Goal: Task Accomplishment & Management: Use online tool/utility

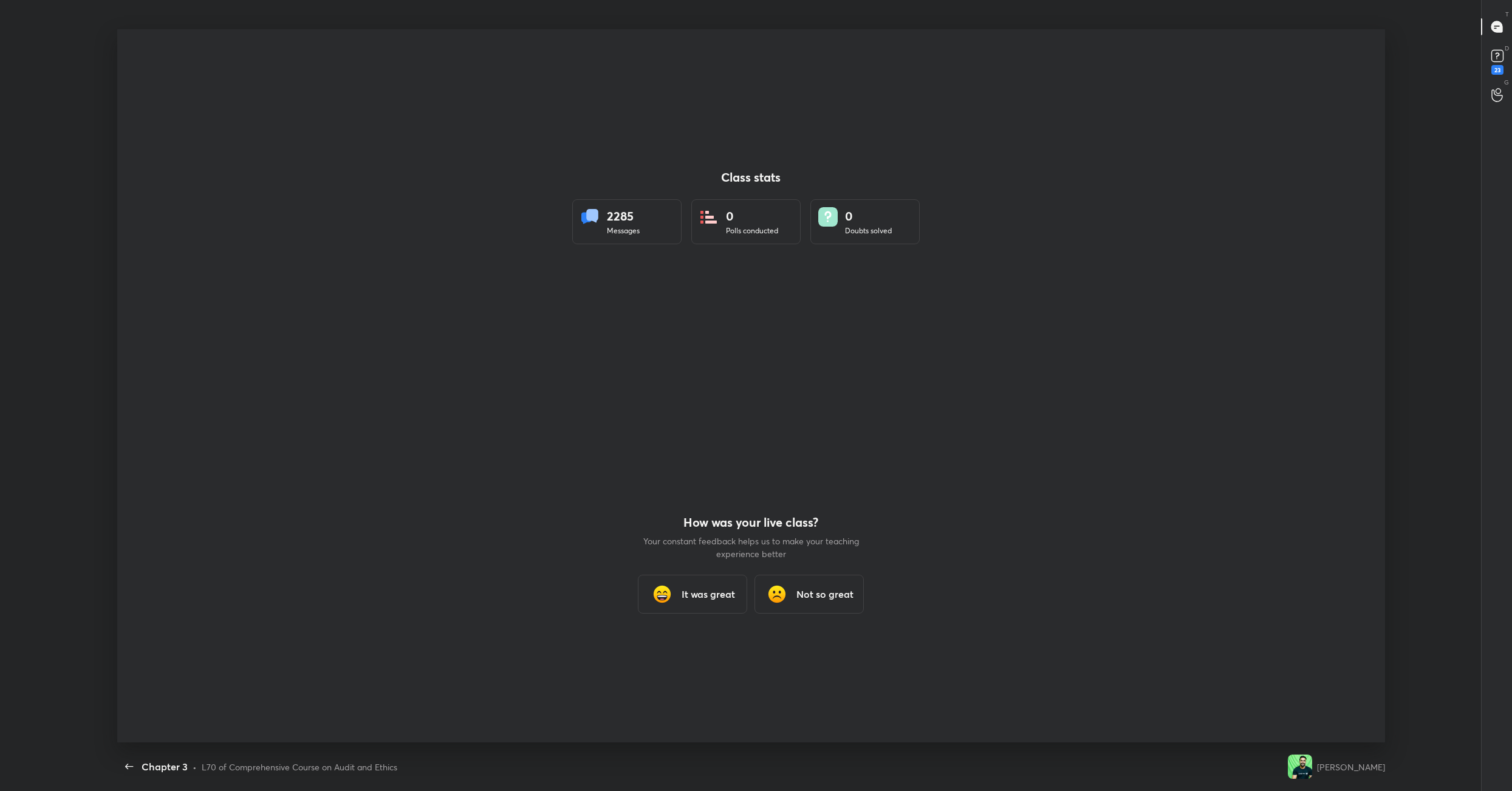
scroll to position [4, 1]
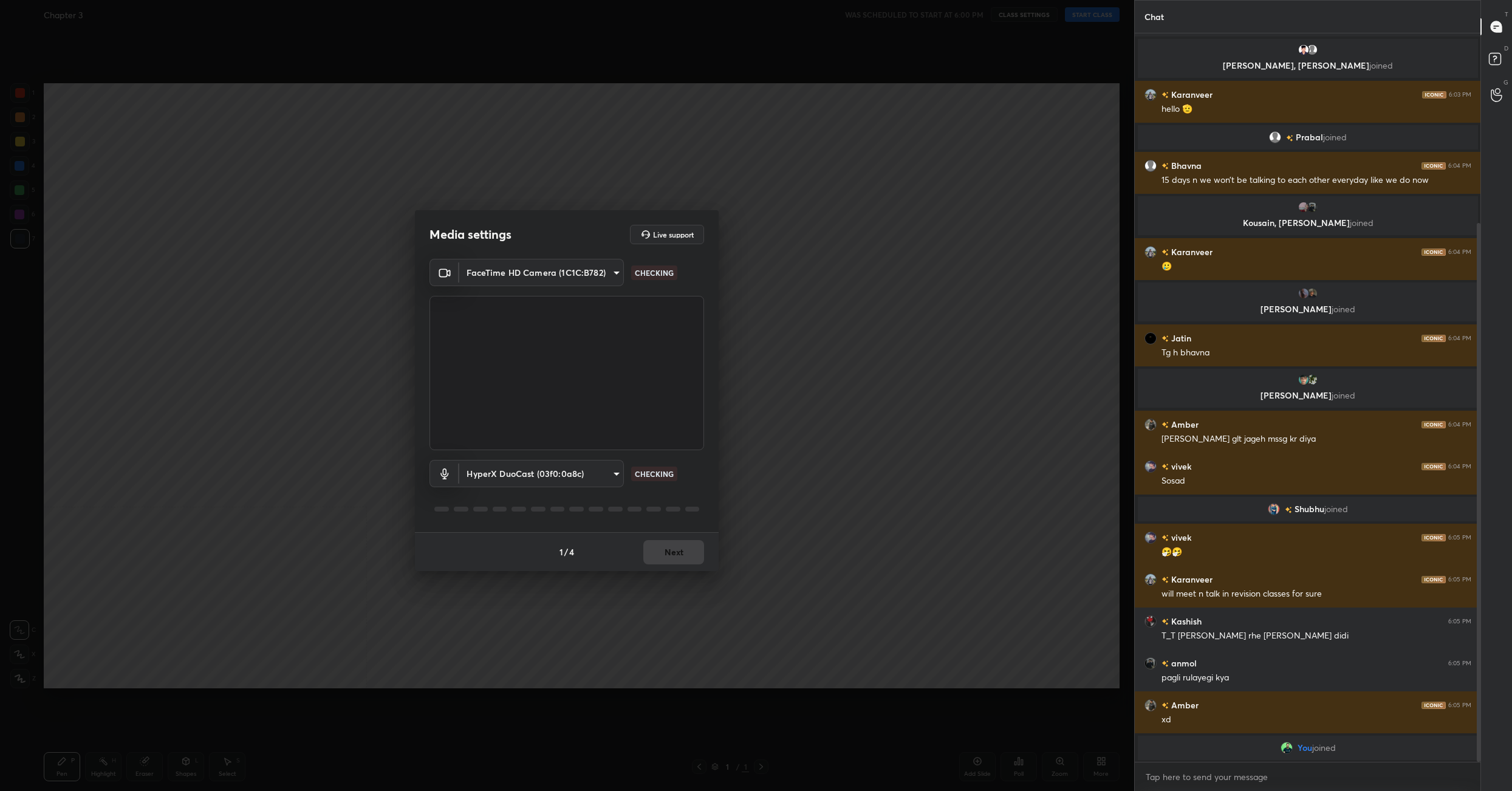
scroll to position [283, 0]
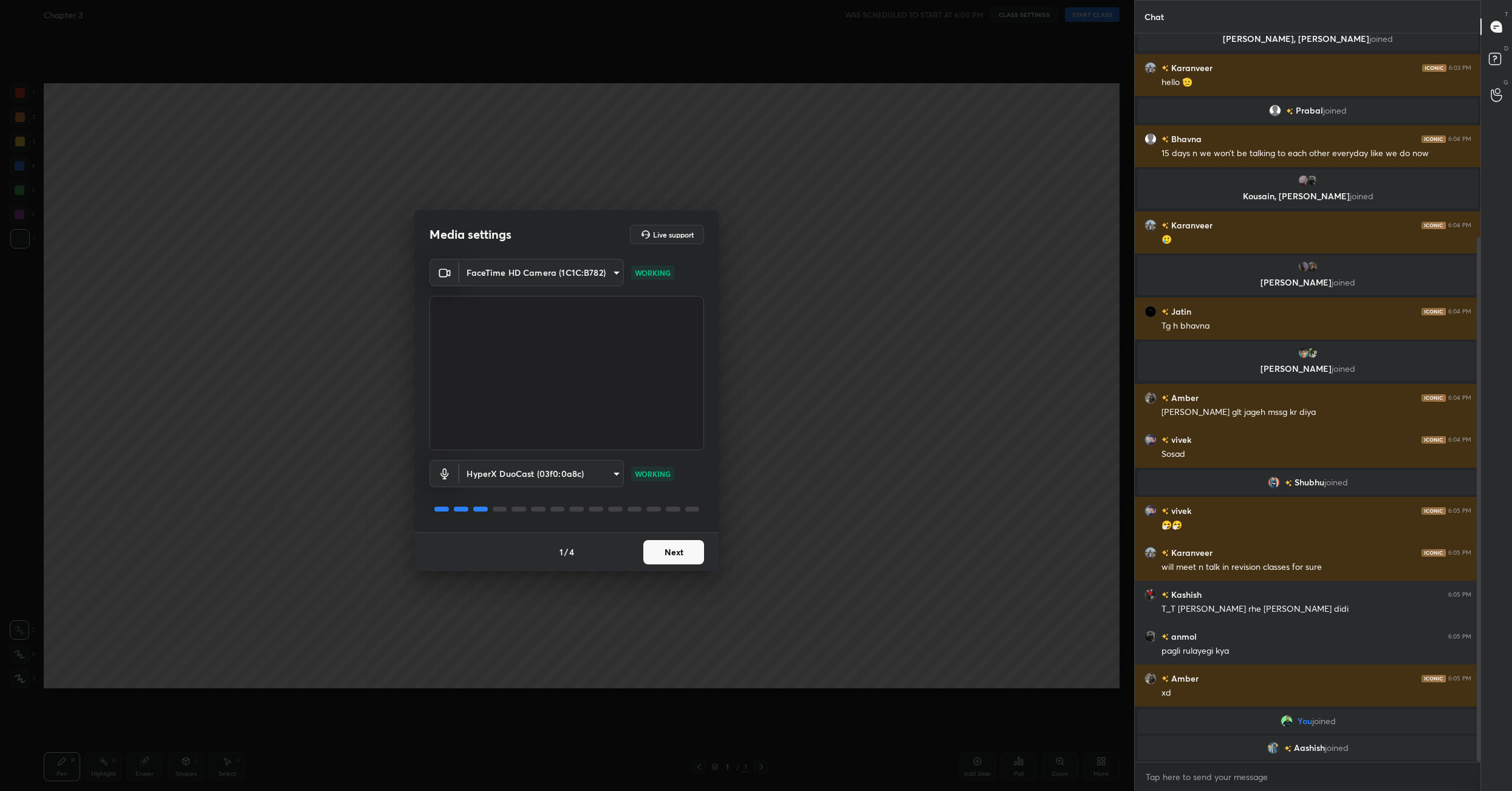
click at [667, 554] on button "Next" at bounding box center [674, 552] width 61 height 24
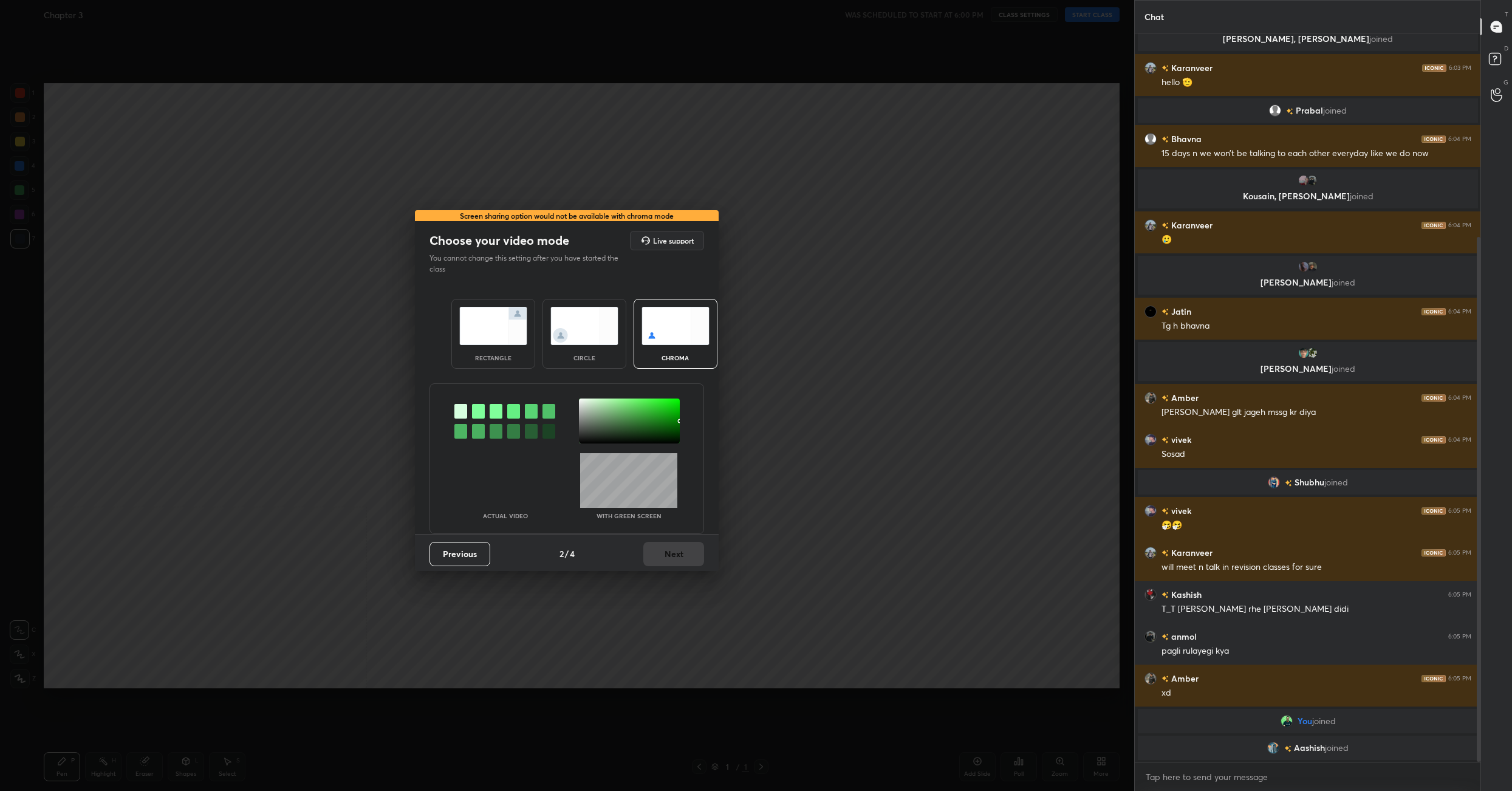
click at [667, 554] on div "Previous 2 / 4 Next" at bounding box center [567, 553] width 304 height 39
click at [498, 328] on img at bounding box center [494, 326] width 68 height 38
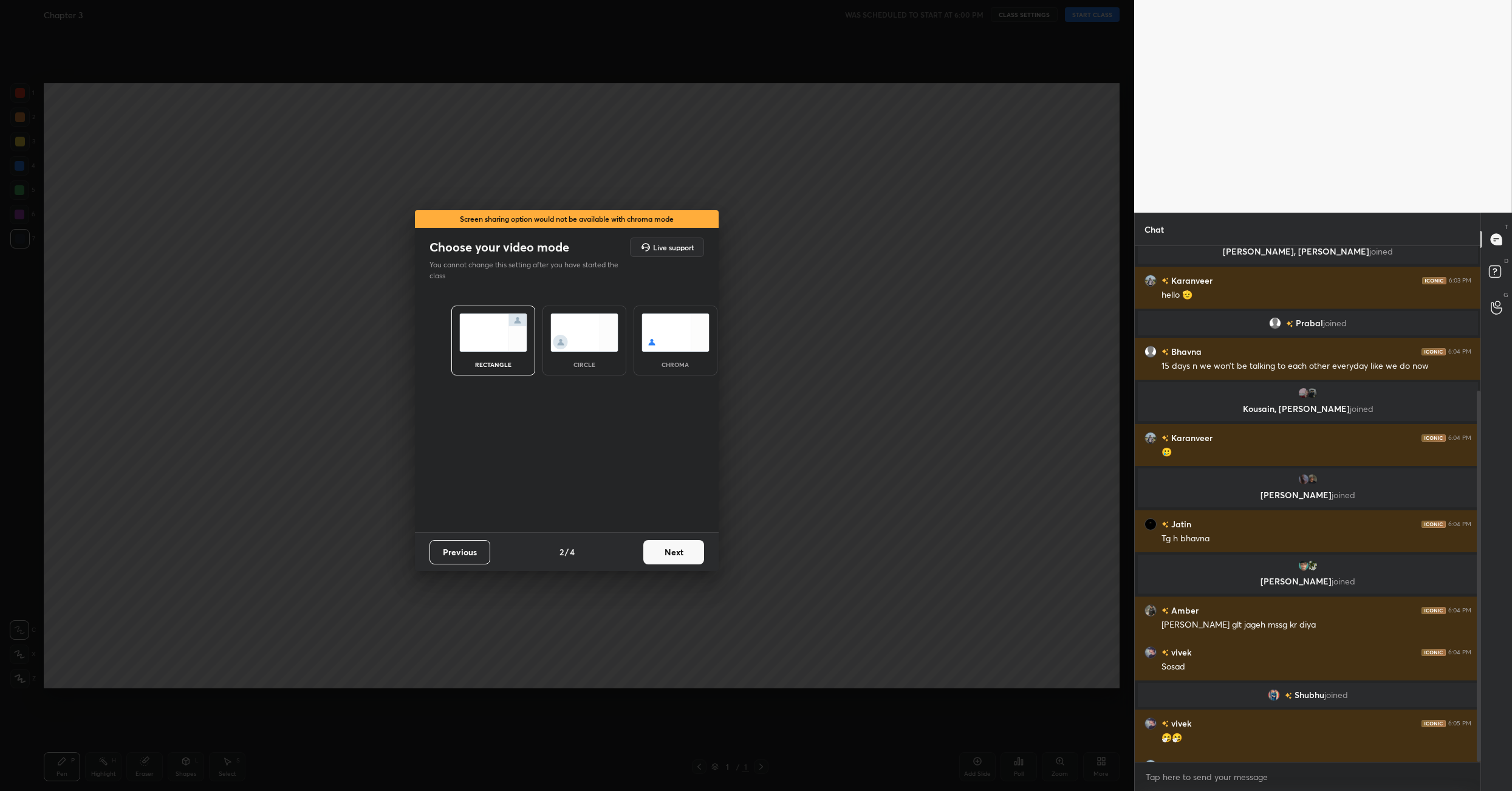
scroll to position [542, 343]
click at [665, 541] on button "Next" at bounding box center [674, 552] width 61 height 24
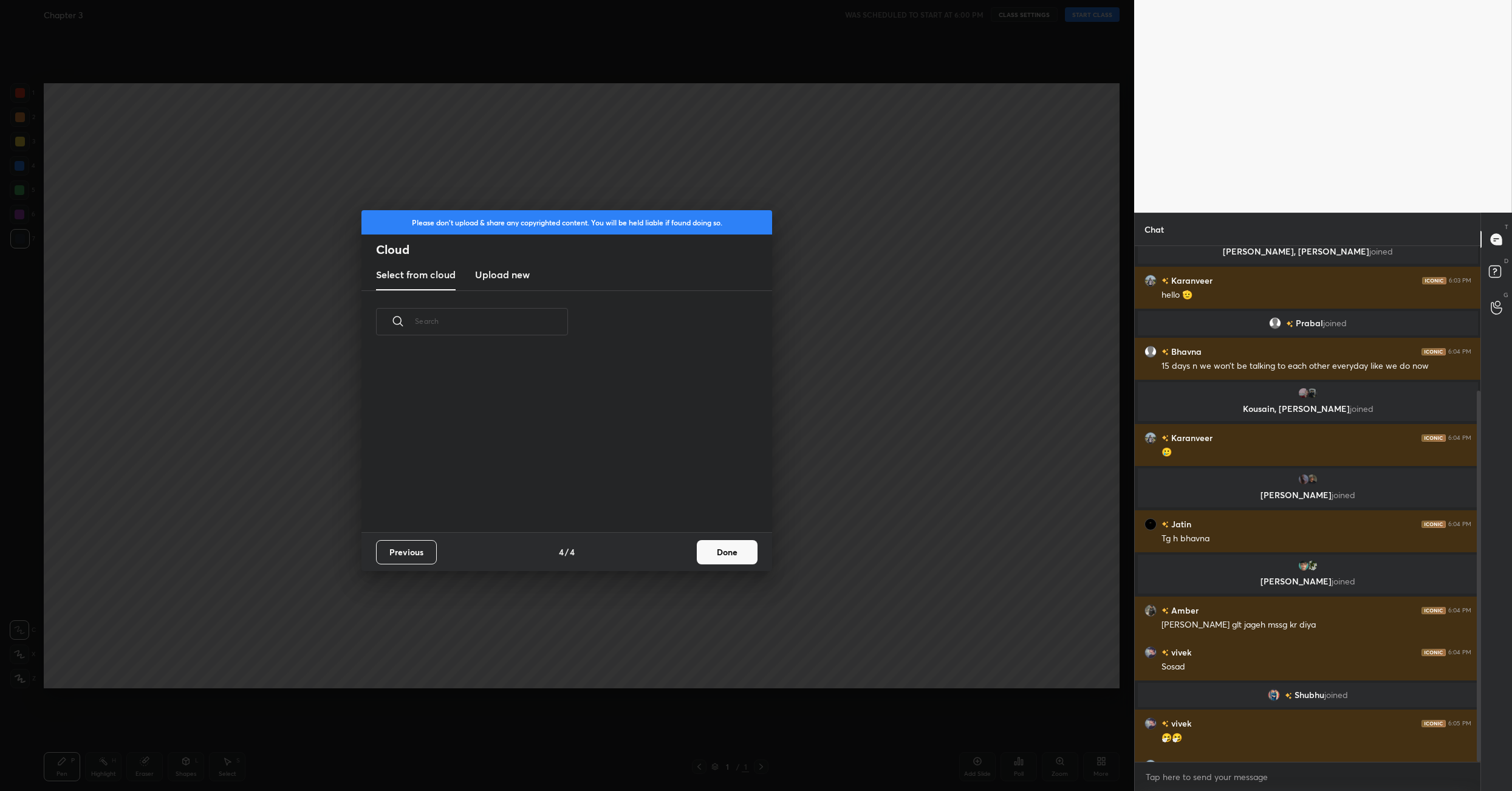
click at [722, 555] on button "Done" at bounding box center [727, 552] width 61 height 24
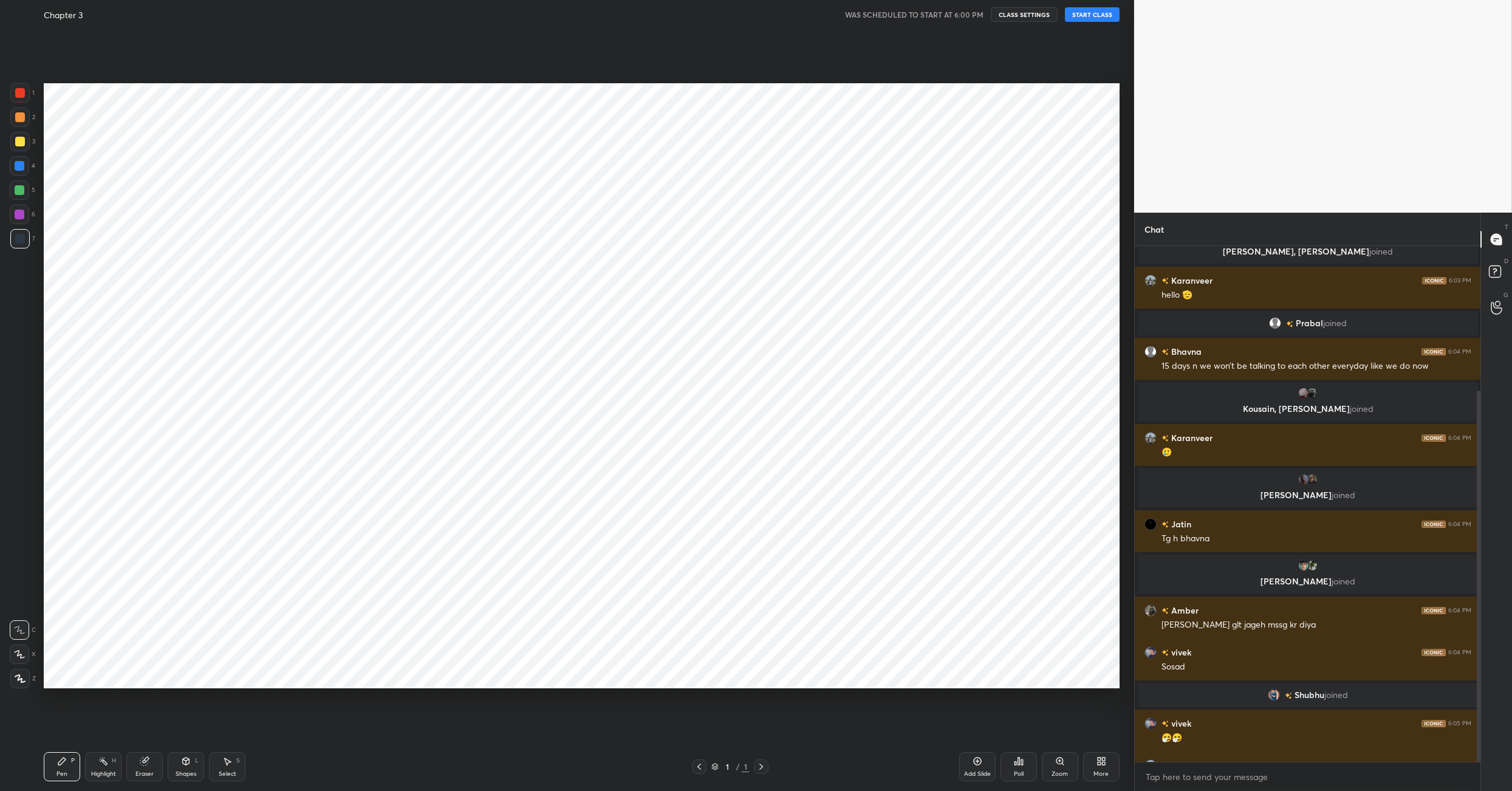
scroll to position [4, 6]
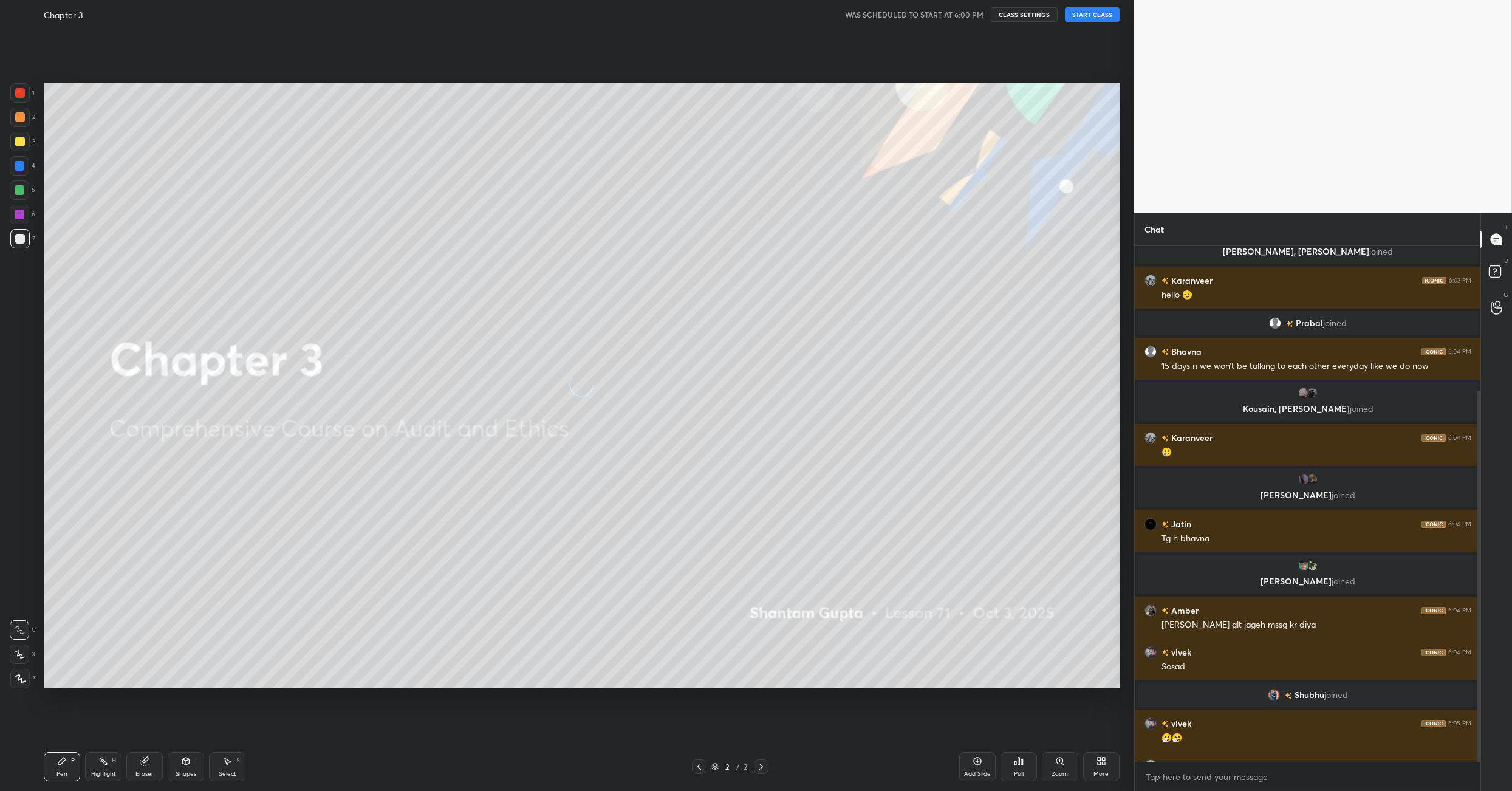
click at [1105, 14] on button "START CLASS" at bounding box center [1092, 14] width 54 height 15
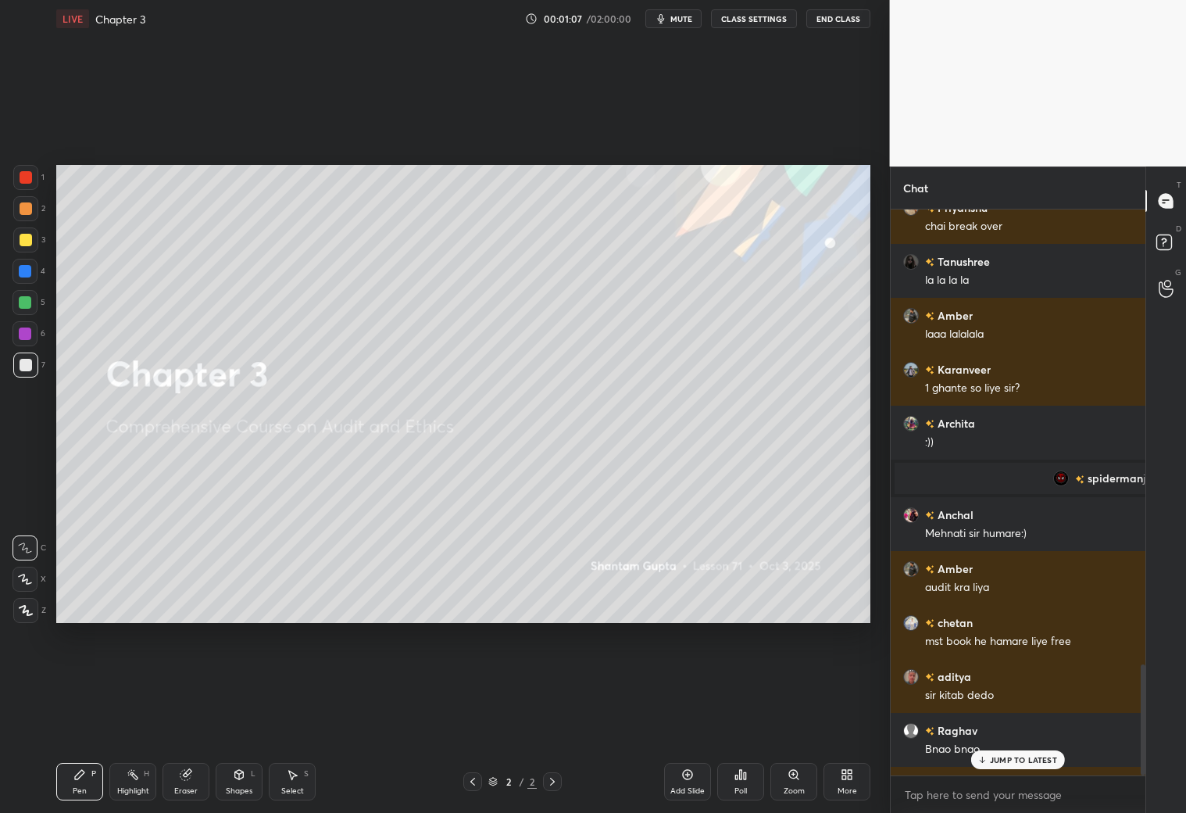
scroll to position [556, 251]
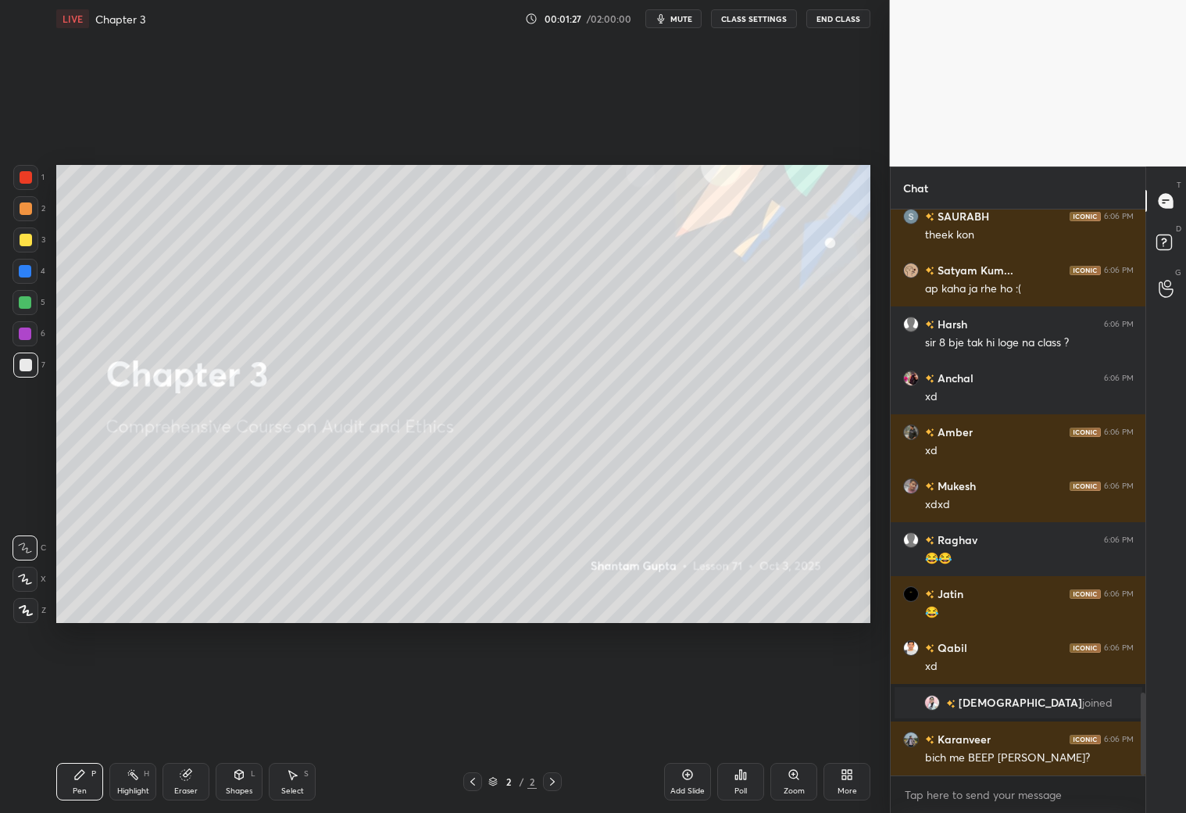
click at [859, 773] on div "More" at bounding box center [847, 782] width 47 height 38
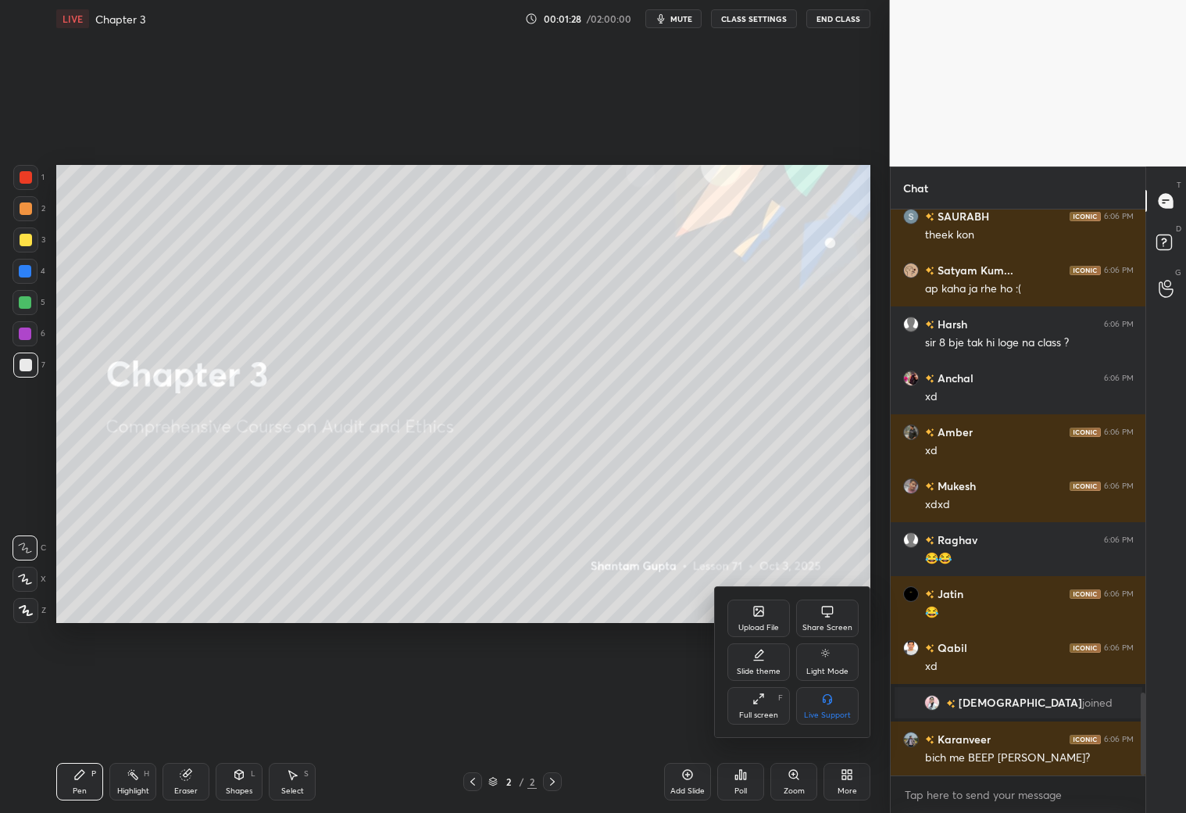
click at [760, 704] on icon at bounding box center [759, 698] width 13 height 13
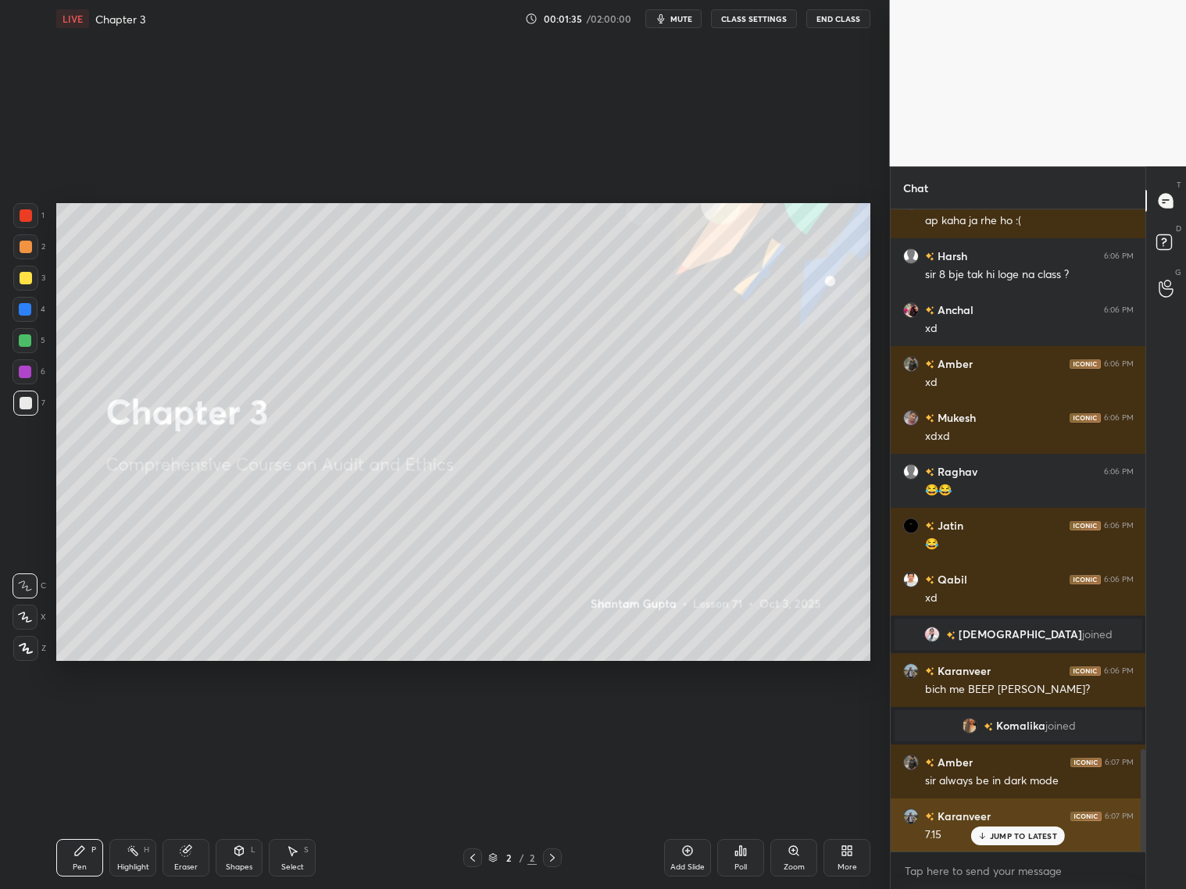
click at [1014, 834] on p "JUMP TO LATEST" at bounding box center [1023, 836] width 67 height 9
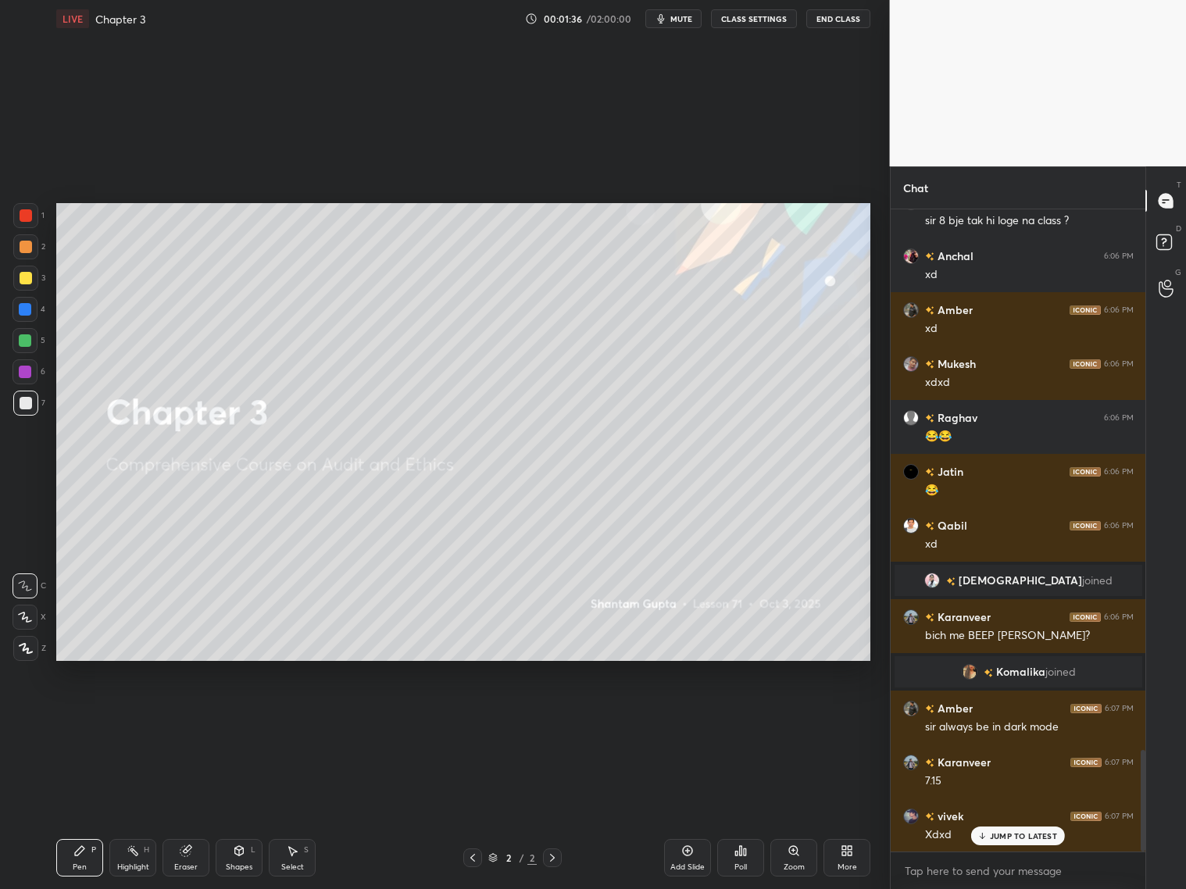
click at [689, 860] on div "Add Slide" at bounding box center [687, 858] width 47 height 38
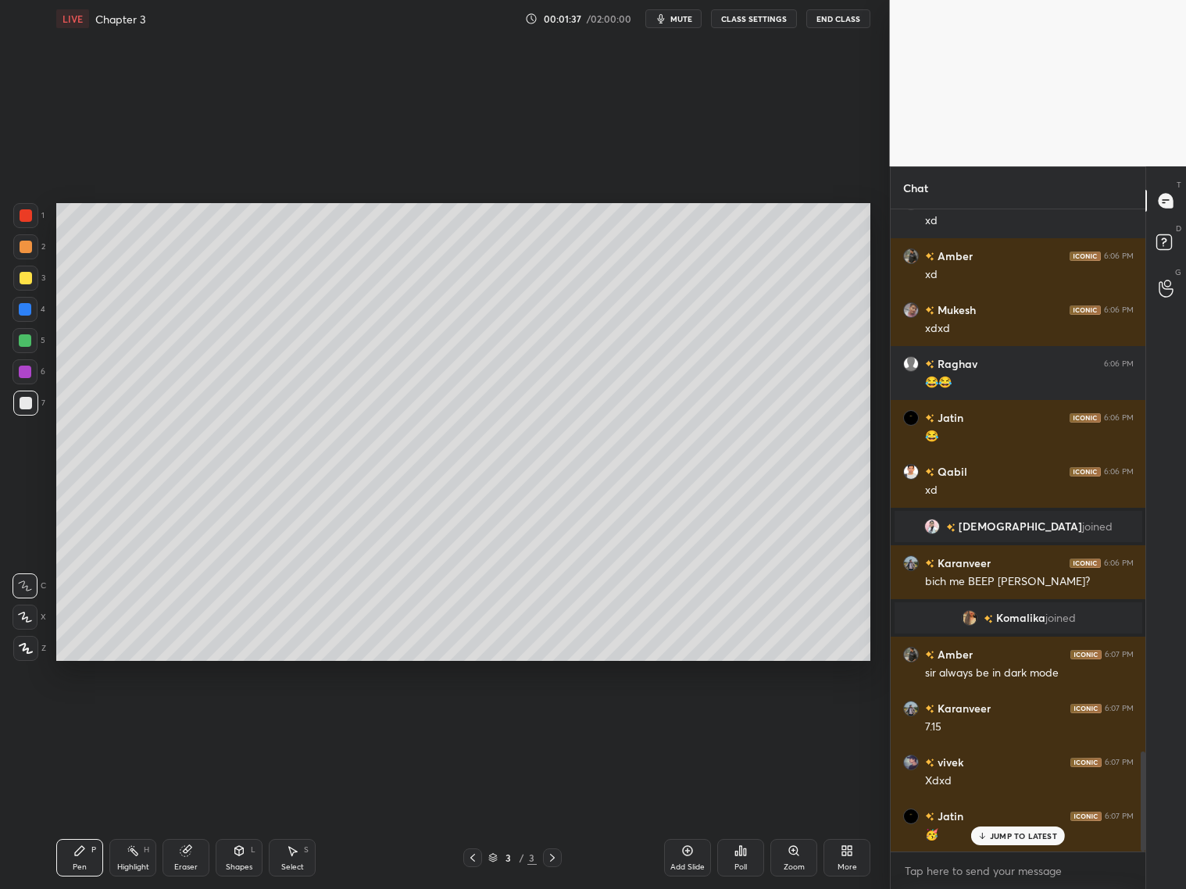
click at [1002, 832] on p "JUMP TO LATEST" at bounding box center [1023, 836] width 67 height 9
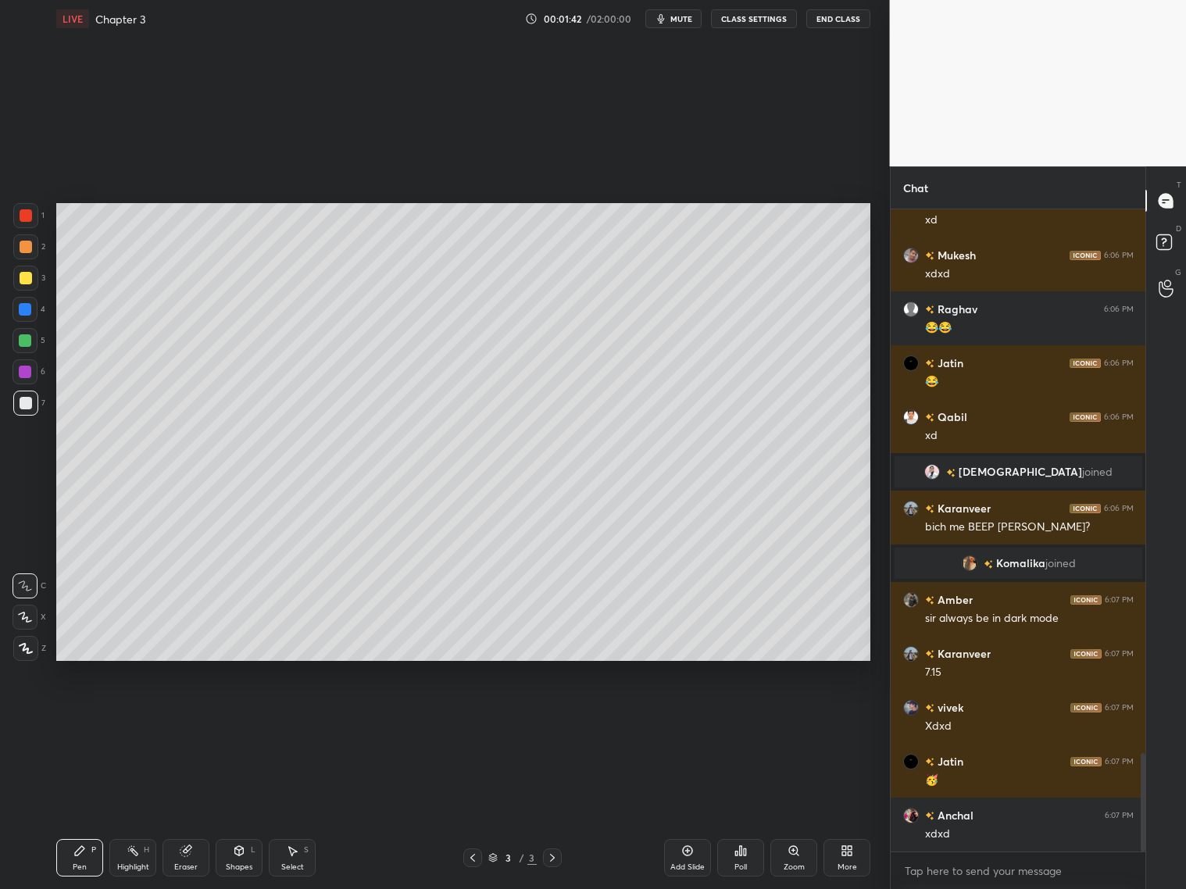
drag, startPoint x: 24, startPoint y: 281, endPoint x: 26, endPoint y: 274, distance: 8.0
click at [26, 281] on div at bounding box center [26, 278] width 13 height 13
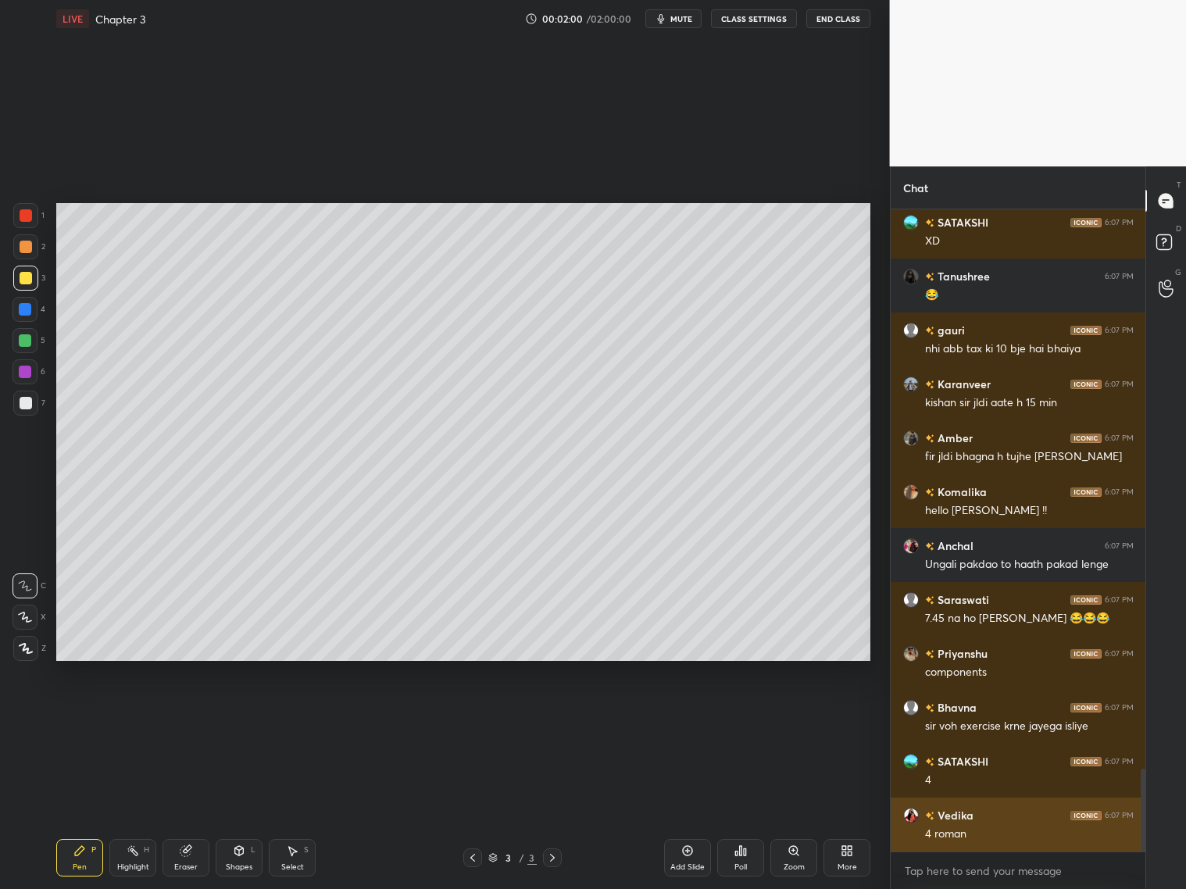
click at [1012, 830] on div "4 roman" at bounding box center [1029, 835] width 209 height 16
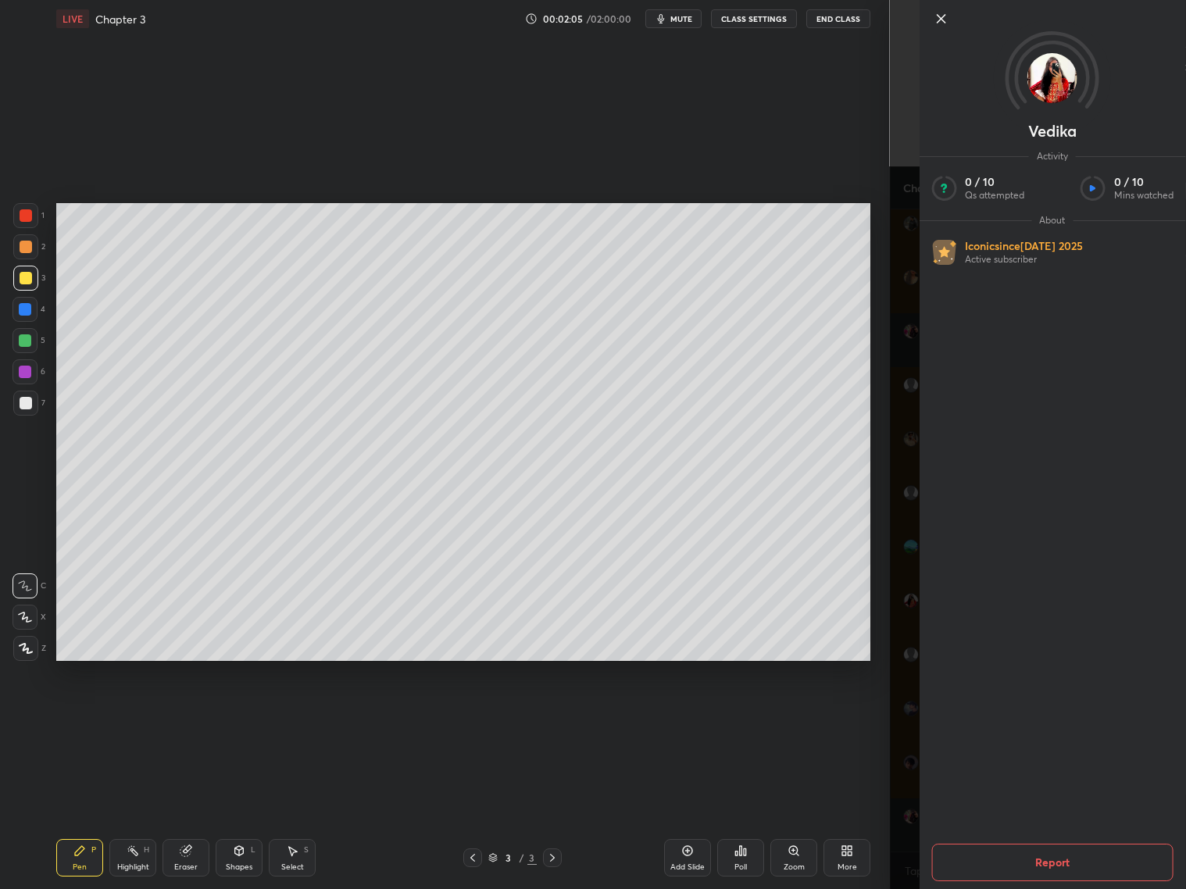
click at [912, 838] on div "[PERSON_NAME] Activity 0 / 10 Qs attempted 0 / 10 Mins watched About Iconic sin…" at bounding box center [1038, 444] width 297 height 889
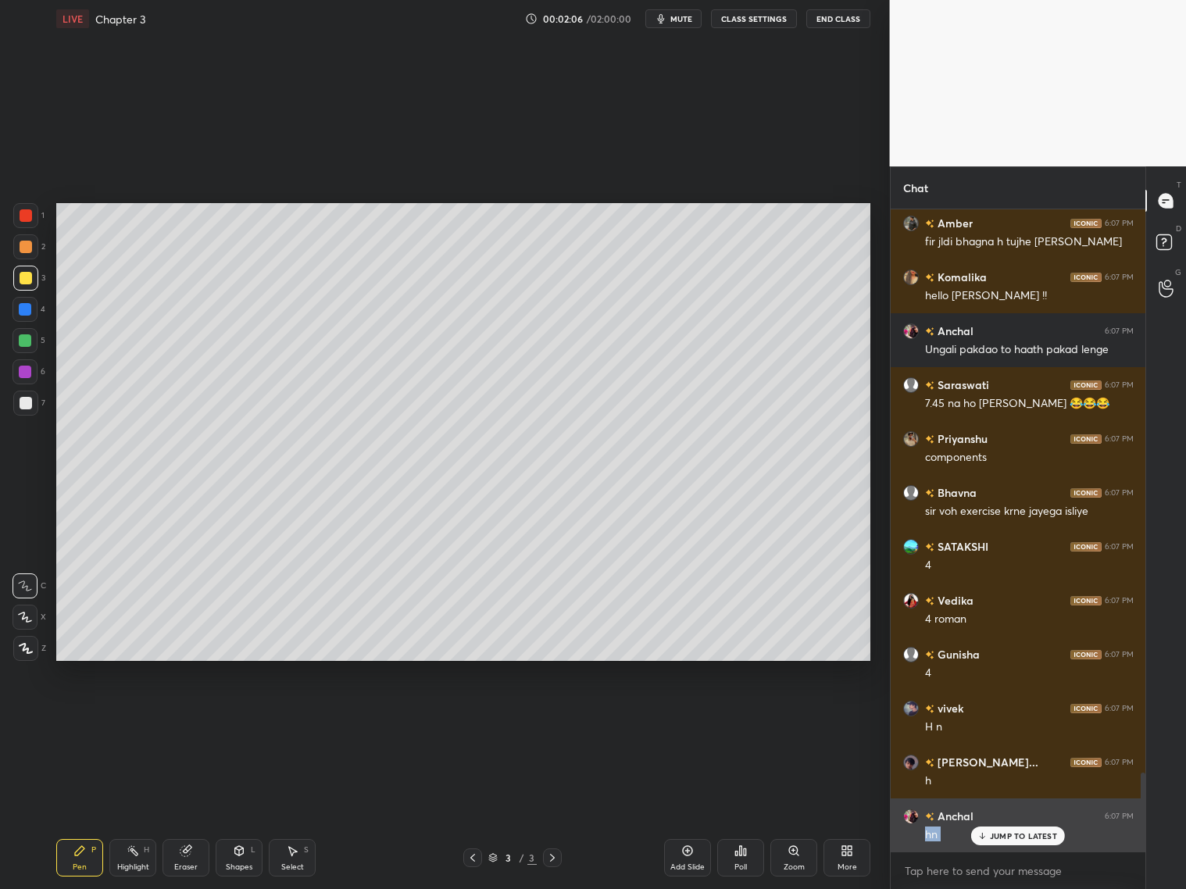
click at [986, 827] on div "JUMP TO LATEST" at bounding box center [1018, 836] width 94 height 19
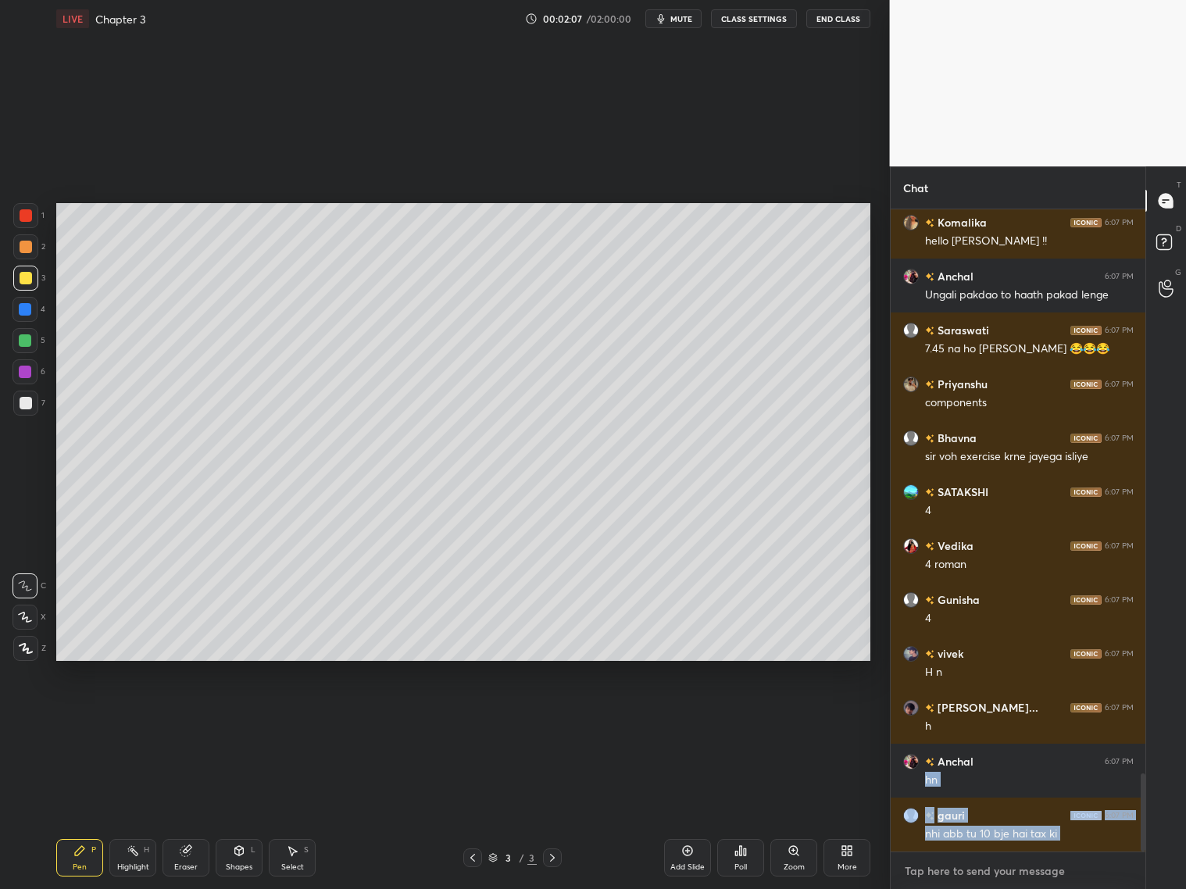
click at [958, 874] on textarea at bounding box center [1018, 871] width 231 height 25
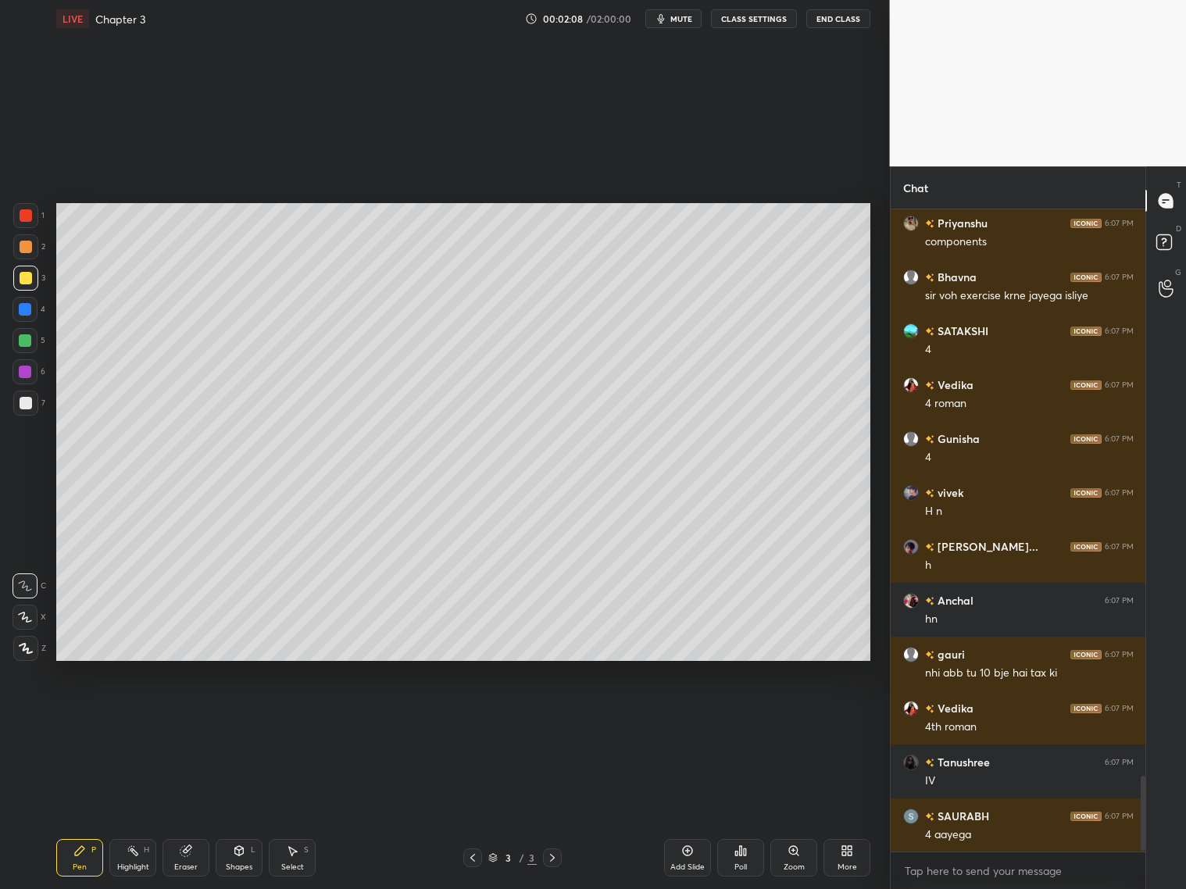
click at [989, 877] on div "JUMP TO LATEST" at bounding box center [1018, 886] width 94 height 19
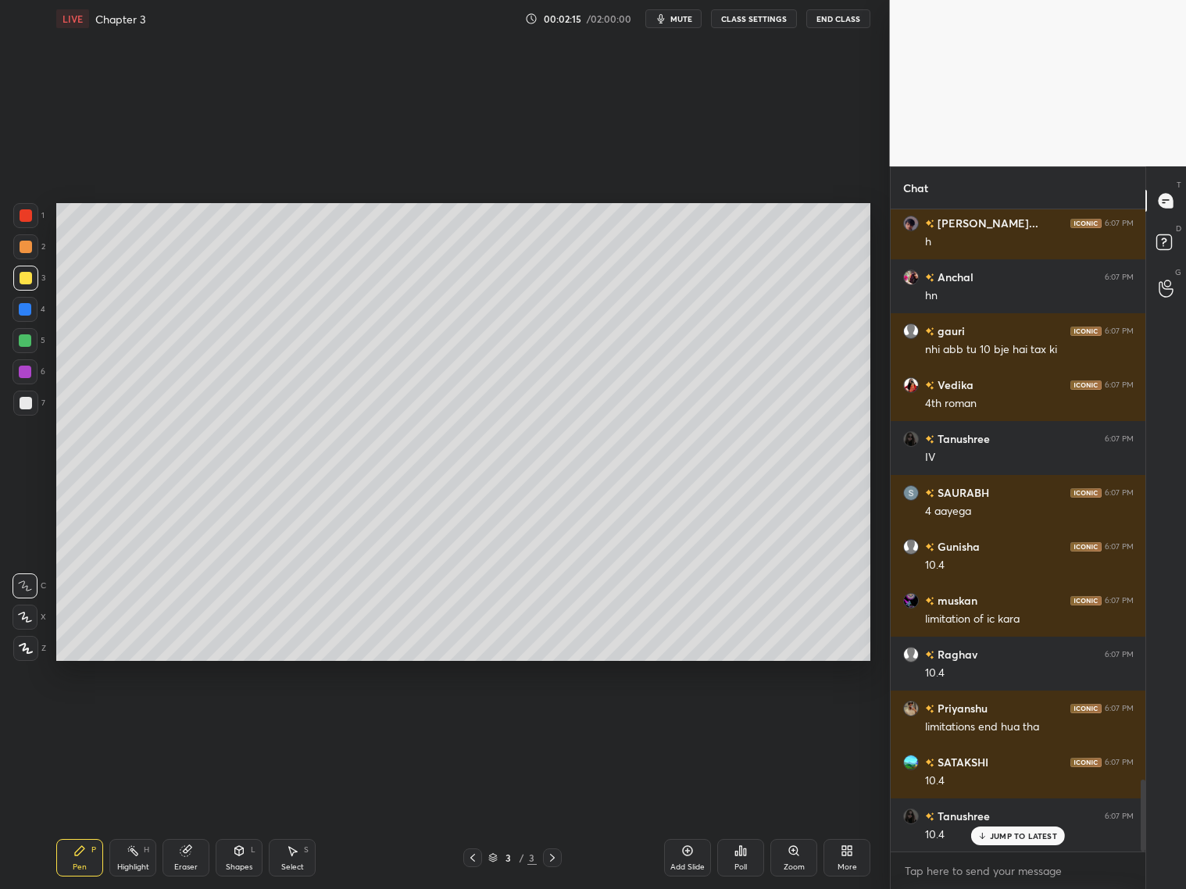
drag, startPoint x: 143, startPoint y: 865, endPoint x: 152, endPoint y: 856, distance: 13.3
click at [147, 864] on div "Highlight" at bounding box center [133, 868] width 32 height 8
click at [192, 860] on div "Eraser" at bounding box center [186, 858] width 47 height 38
click at [87, 870] on div "Pen P" at bounding box center [79, 858] width 47 height 38
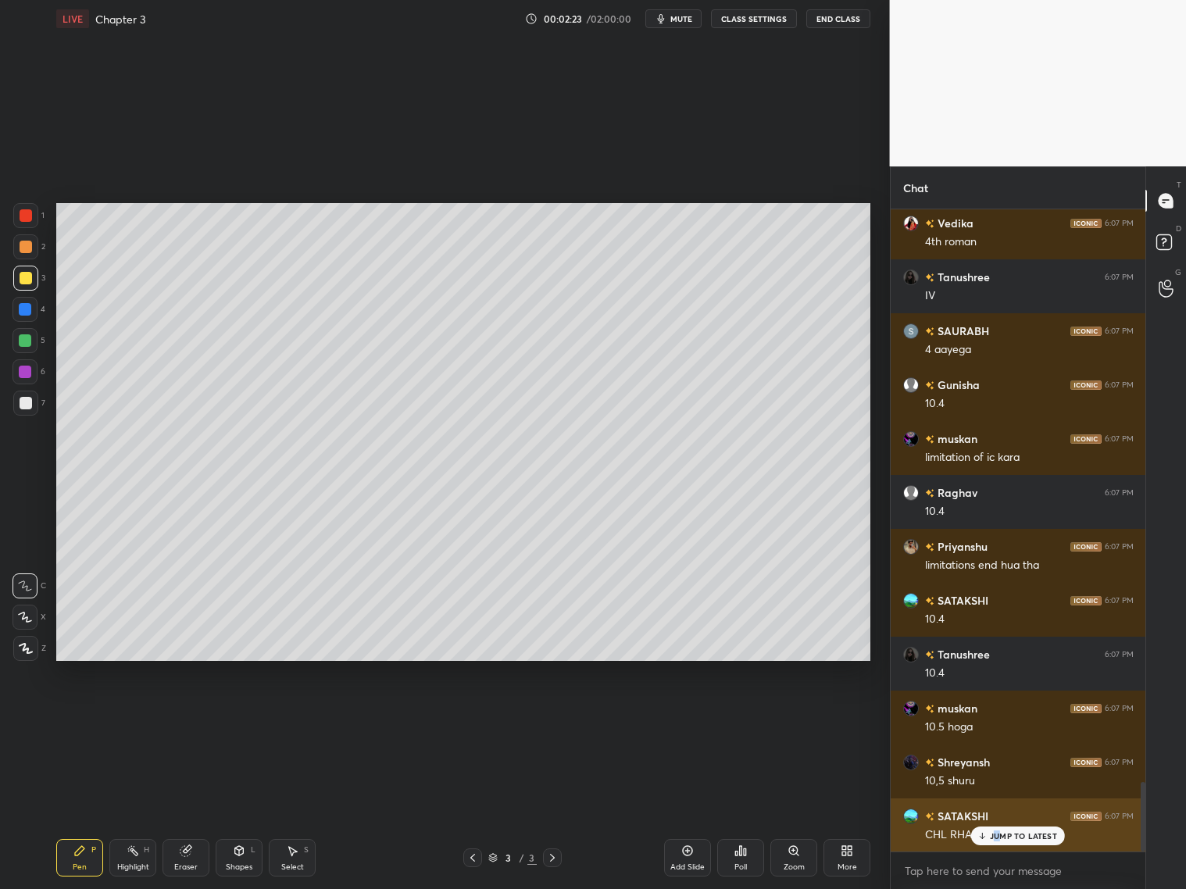
click at [997, 839] on p "JUMP TO LATEST" at bounding box center [1023, 836] width 67 height 9
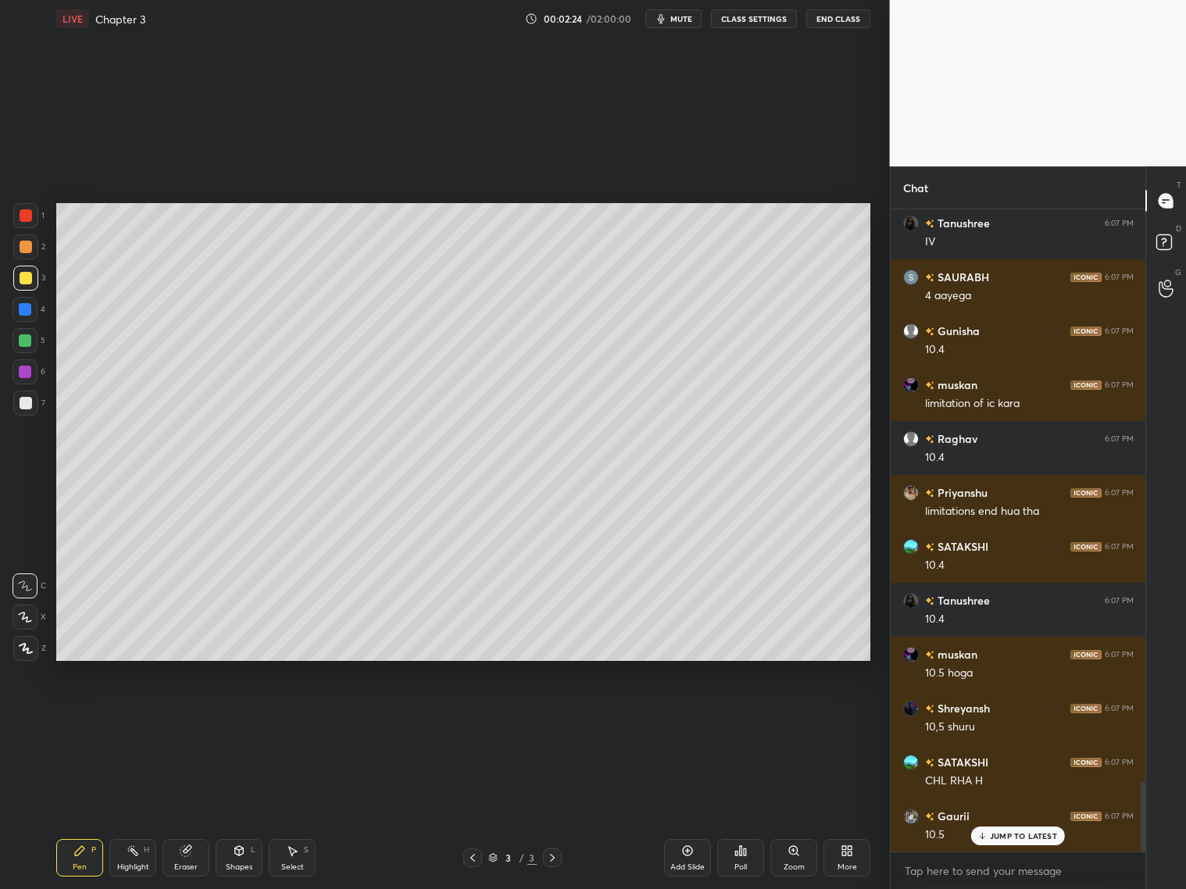
click at [191, 855] on div "Eraser" at bounding box center [186, 858] width 47 height 38
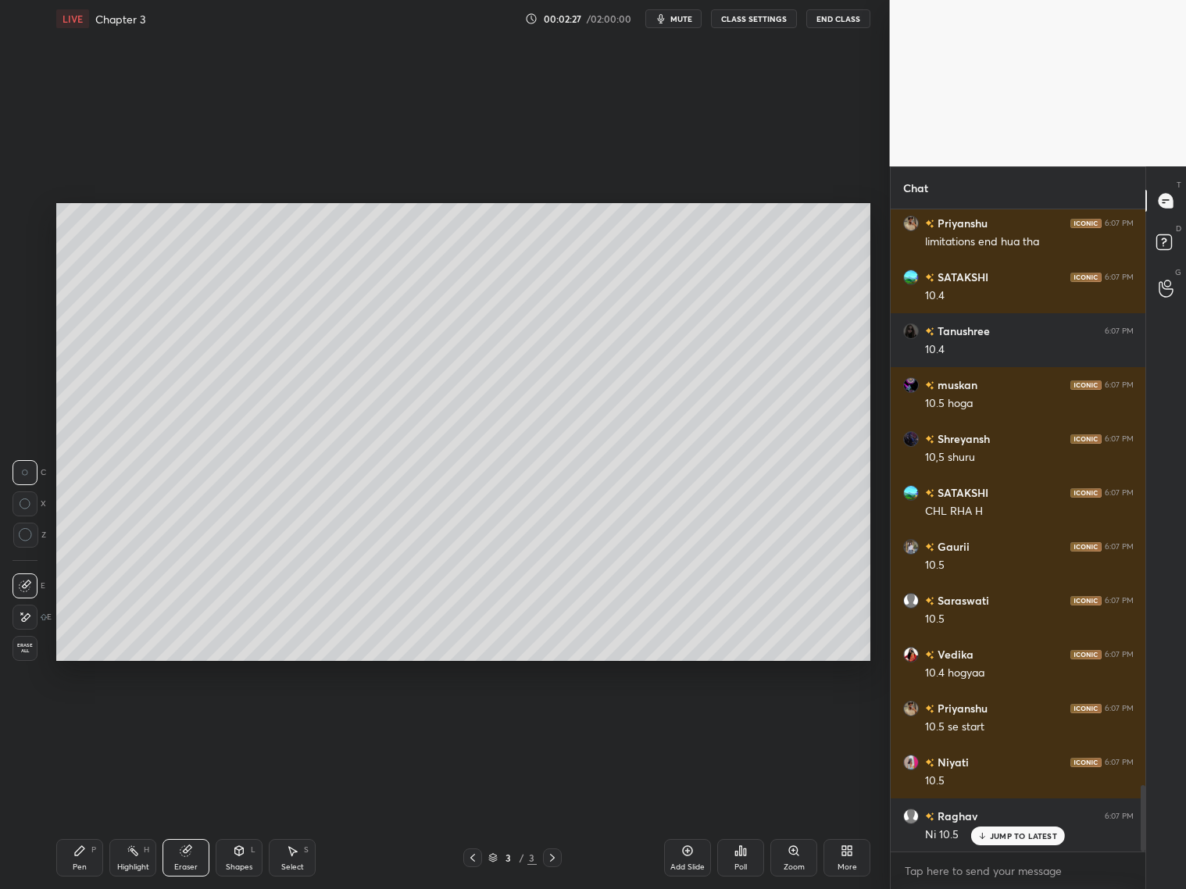
click at [80, 854] on icon at bounding box center [79, 851] width 13 height 13
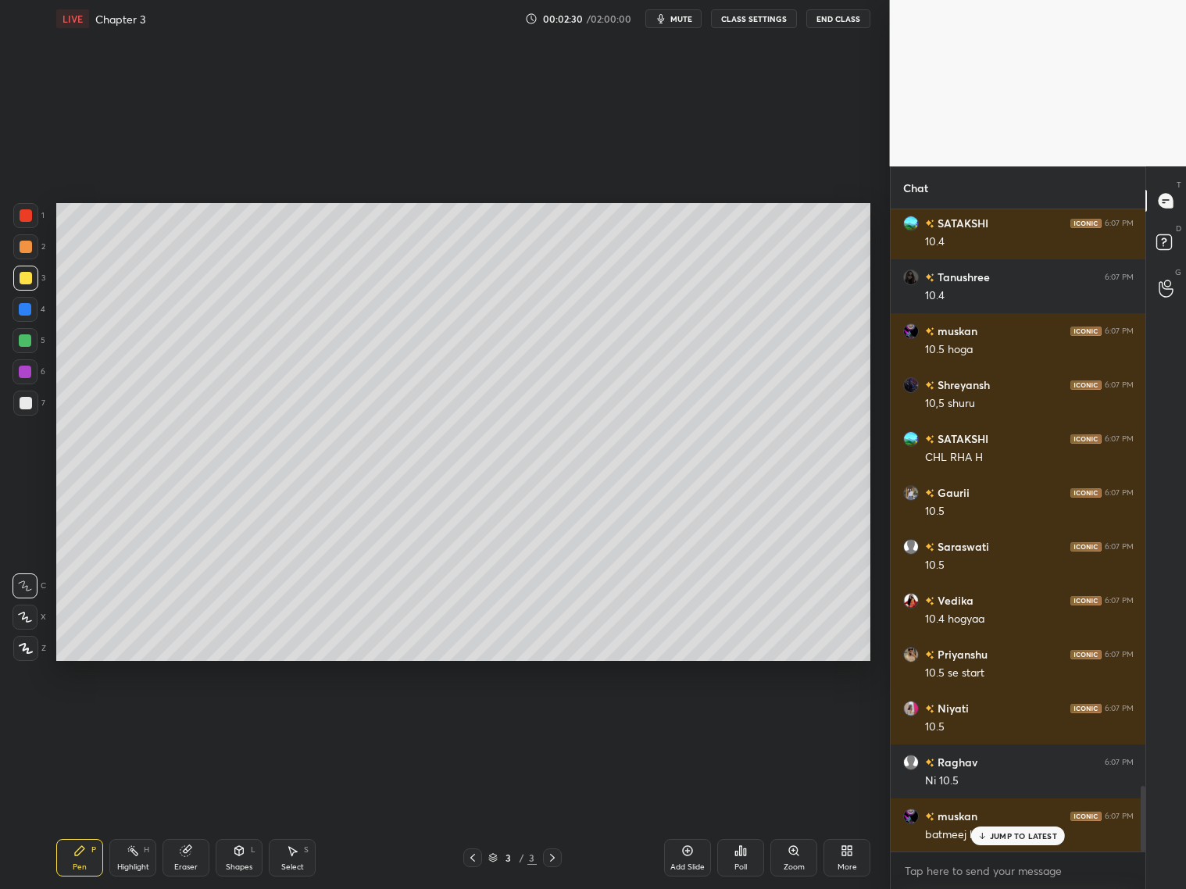
click at [23, 614] on icon at bounding box center [25, 617] width 14 height 11
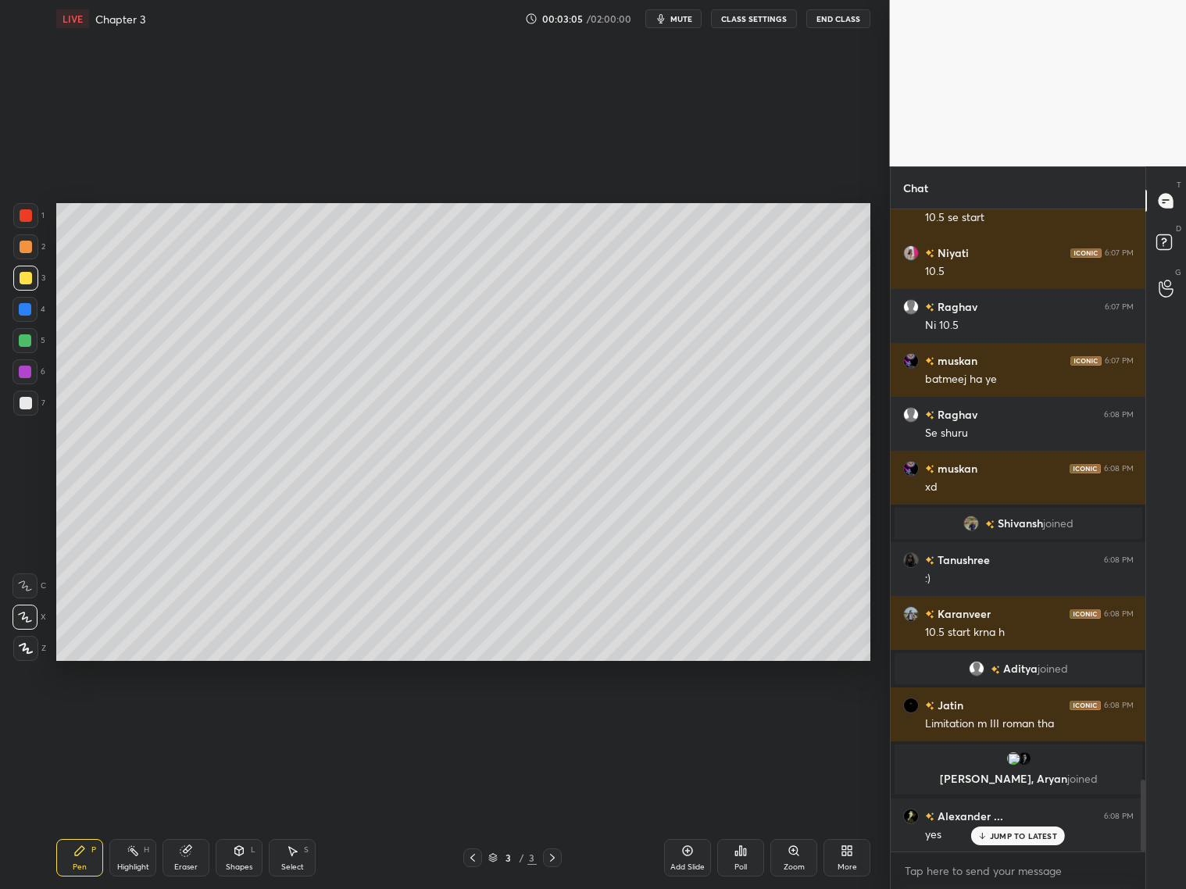
scroll to position [5143, 0]
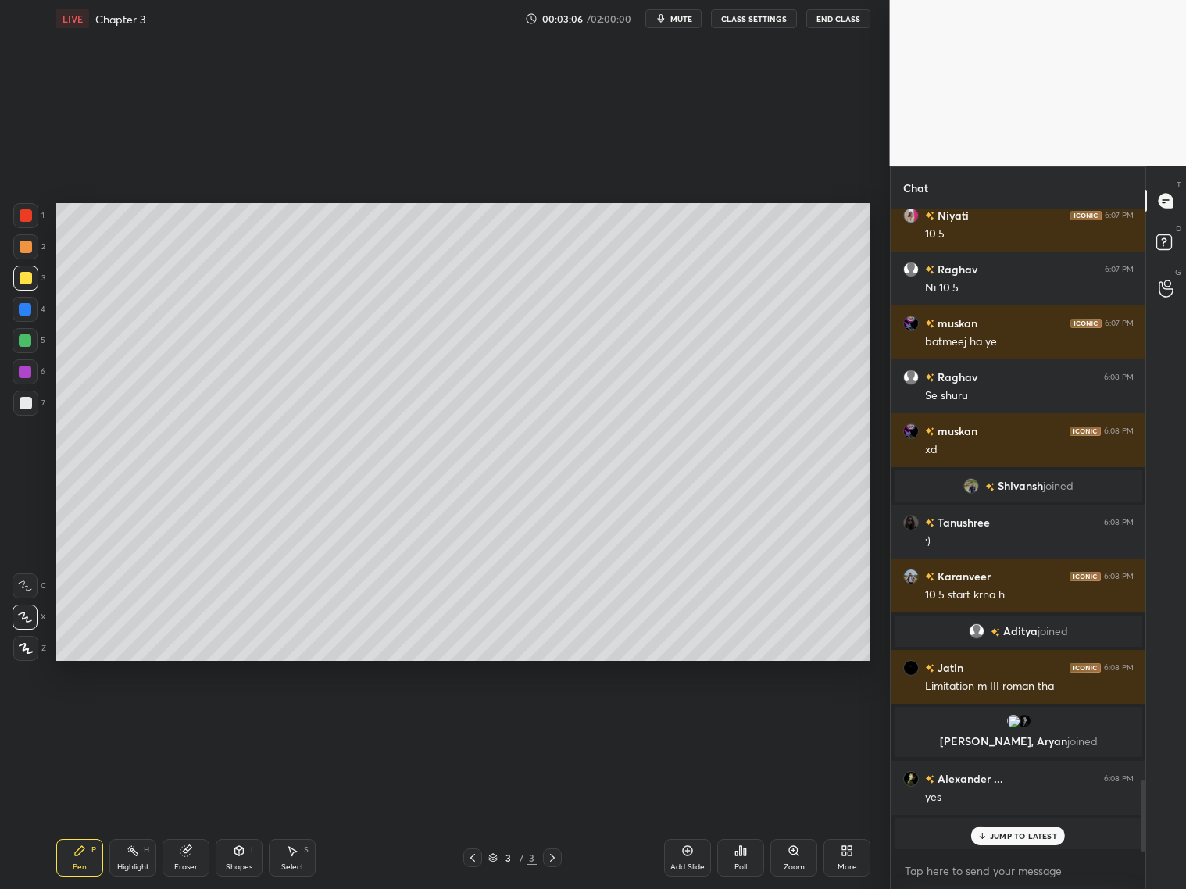
click at [1013, 836] on p "JUMP TO LATEST" at bounding box center [1023, 836] width 67 height 9
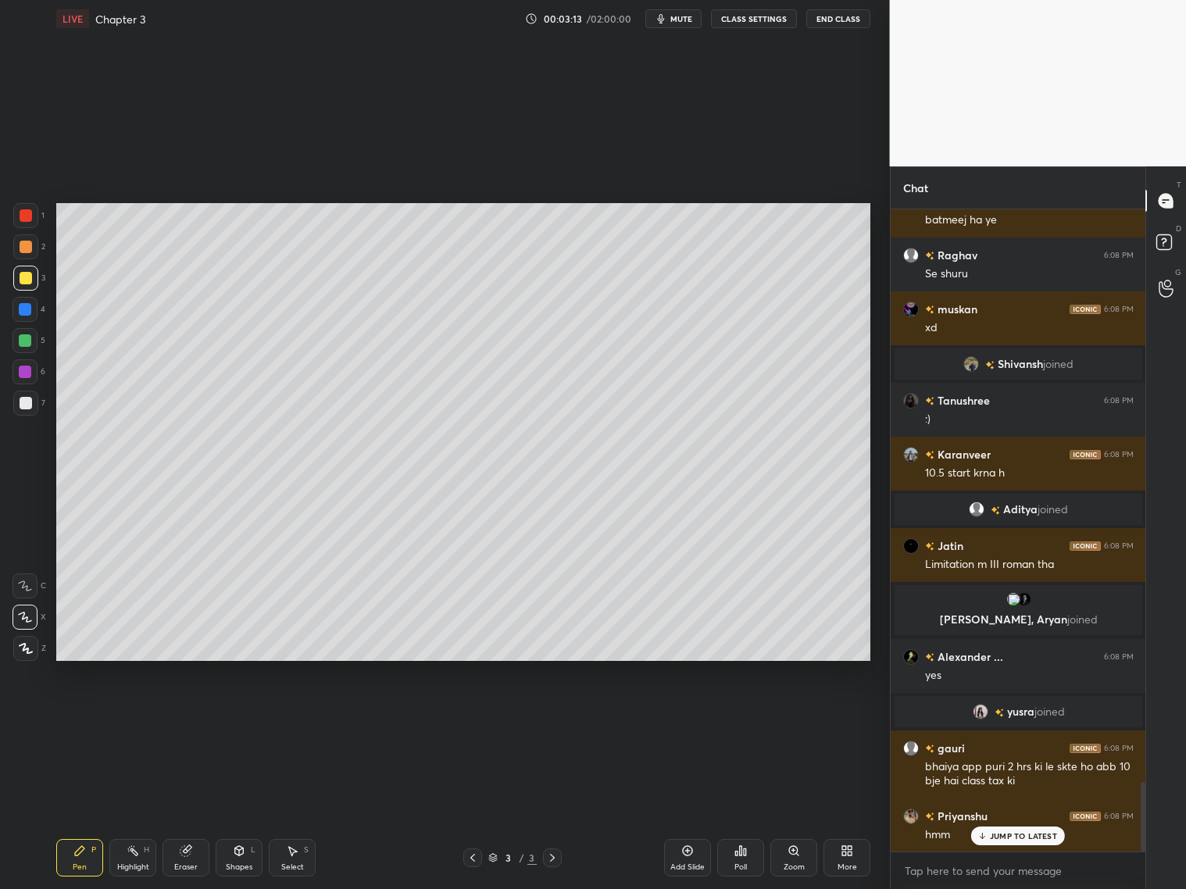
scroll to position [5319, 0]
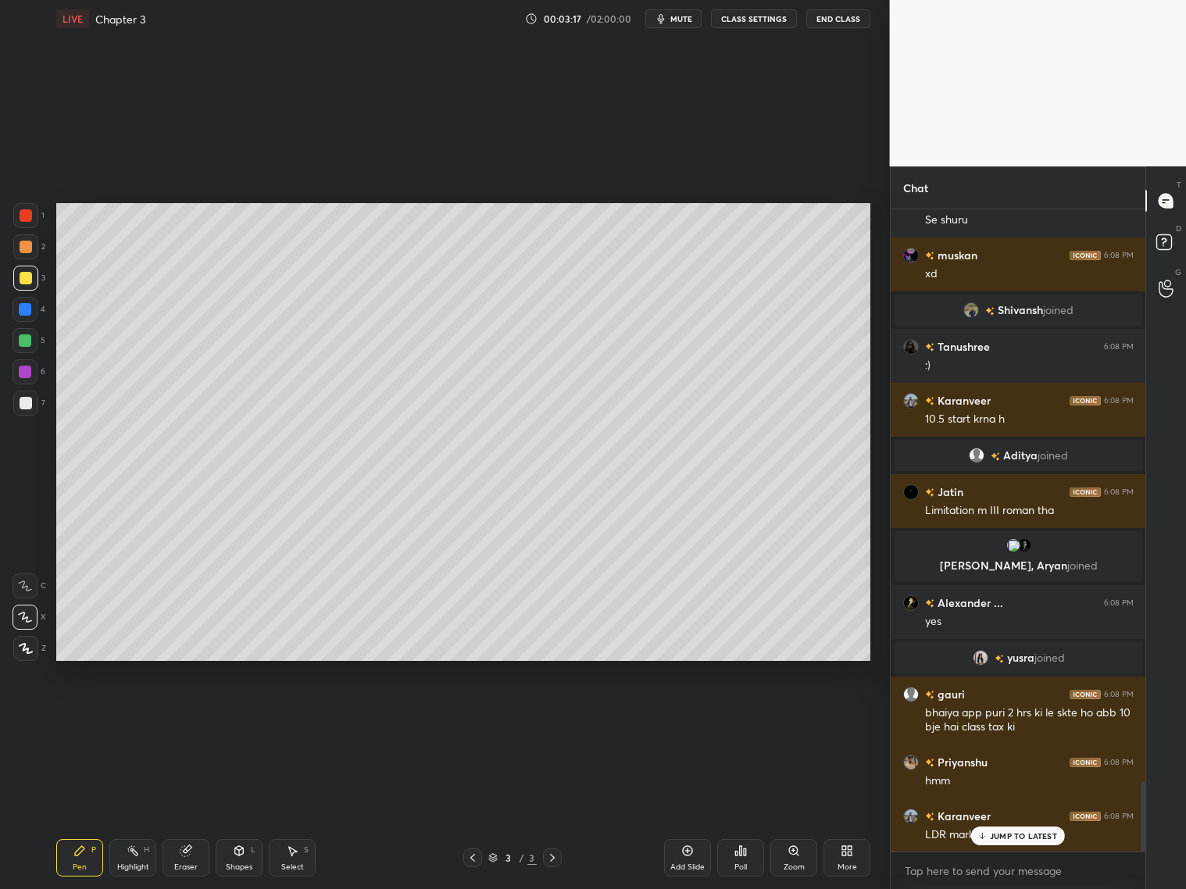
click at [30, 403] on div at bounding box center [26, 403] width 13 height 13
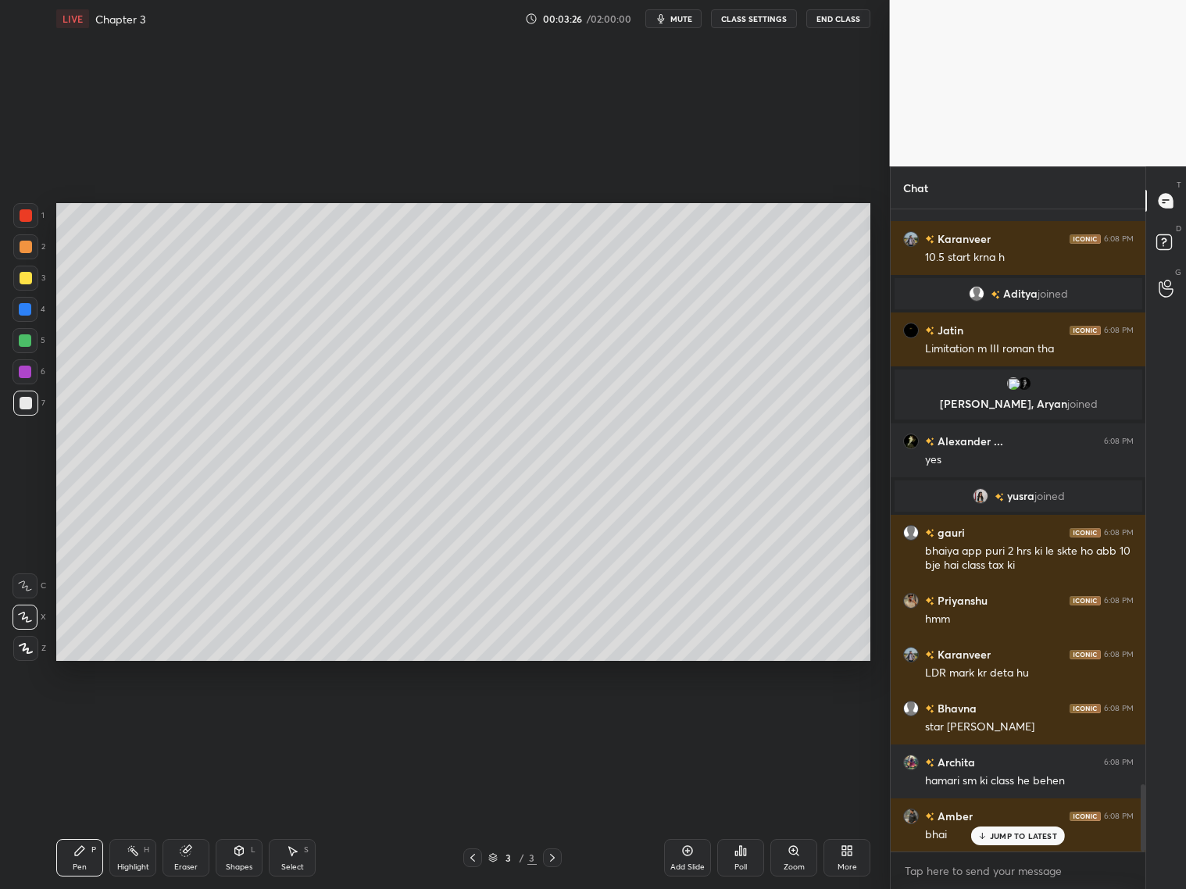
scroll to position [5535, 0]
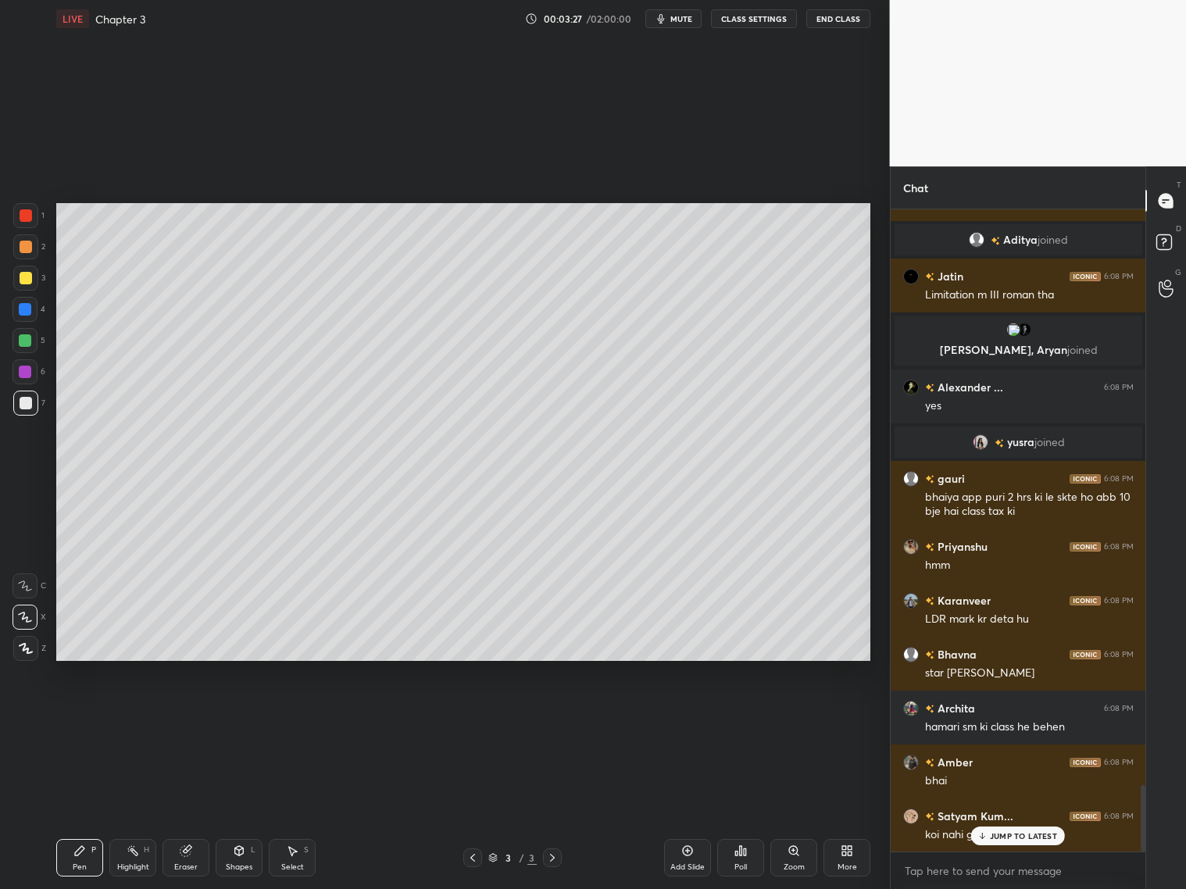
click at [25, 283] on div at bounding box center [26, 278] width 13 height 13
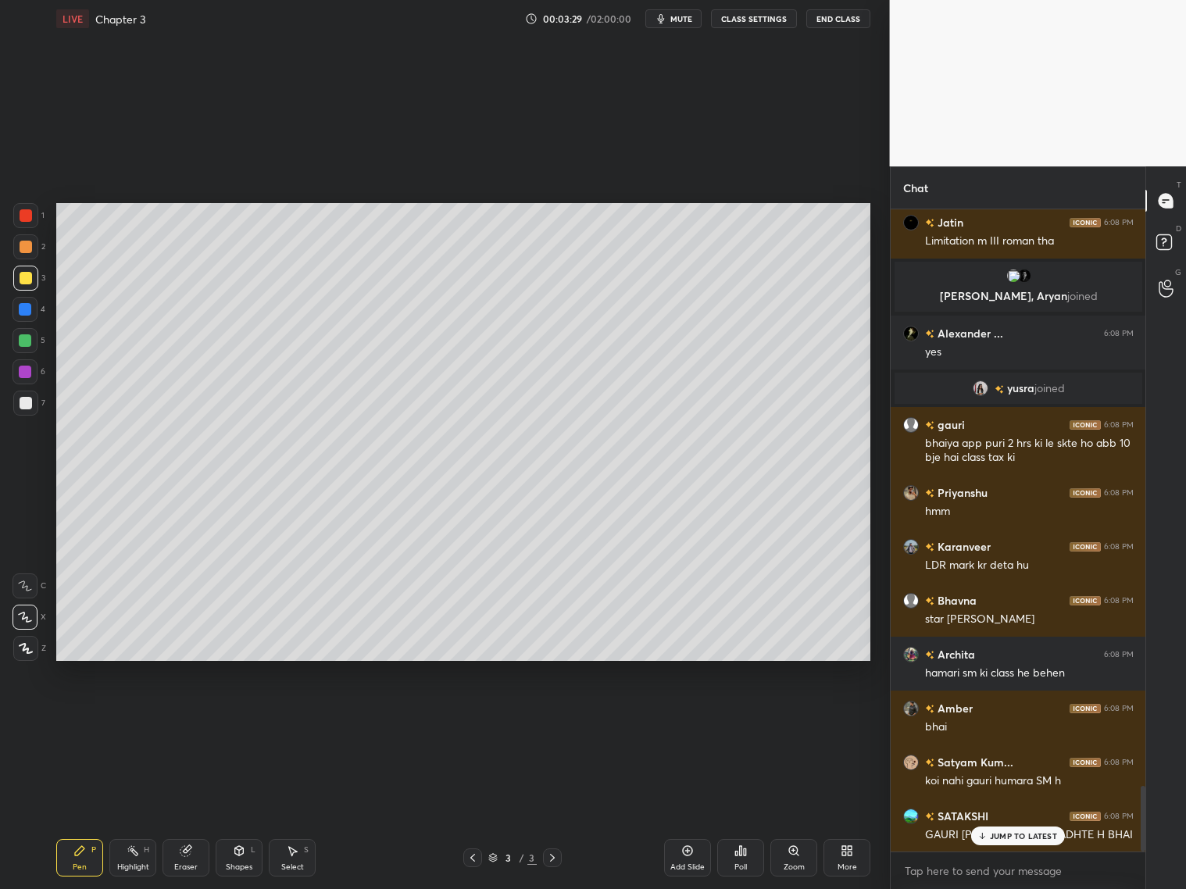
scroll to position [5657, 0]
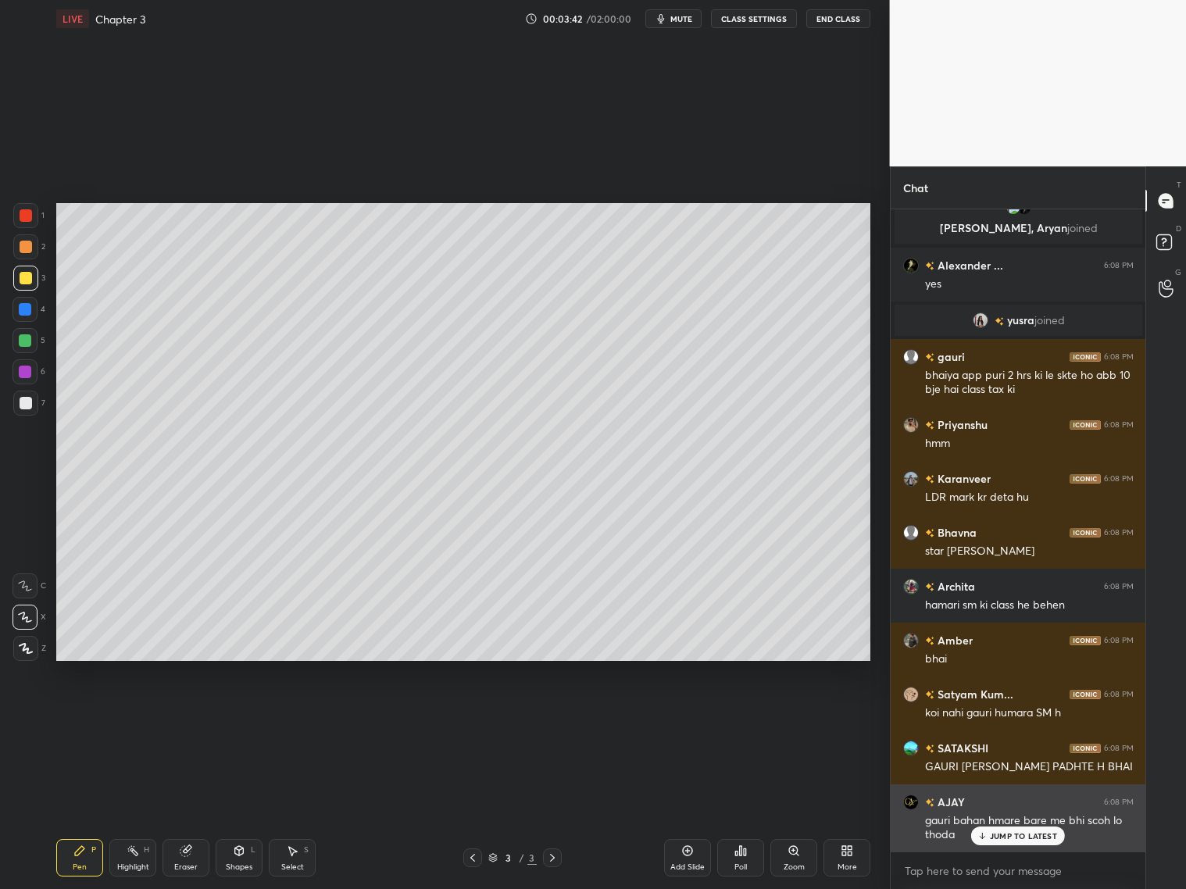
click at [993, 839] on div "JUMP TO LATEST" at bounding box center [1018, 836] width 94 height 19
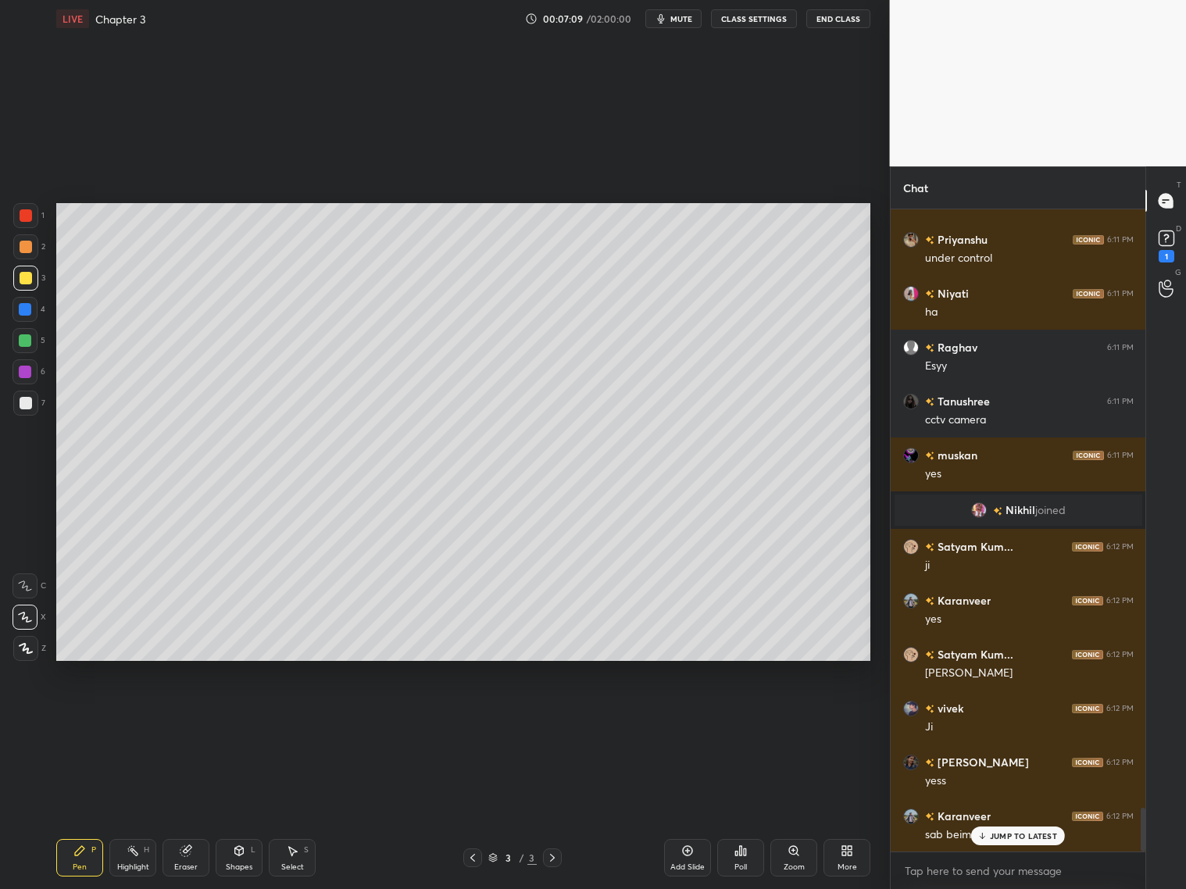
scroll to position [8730, 0]
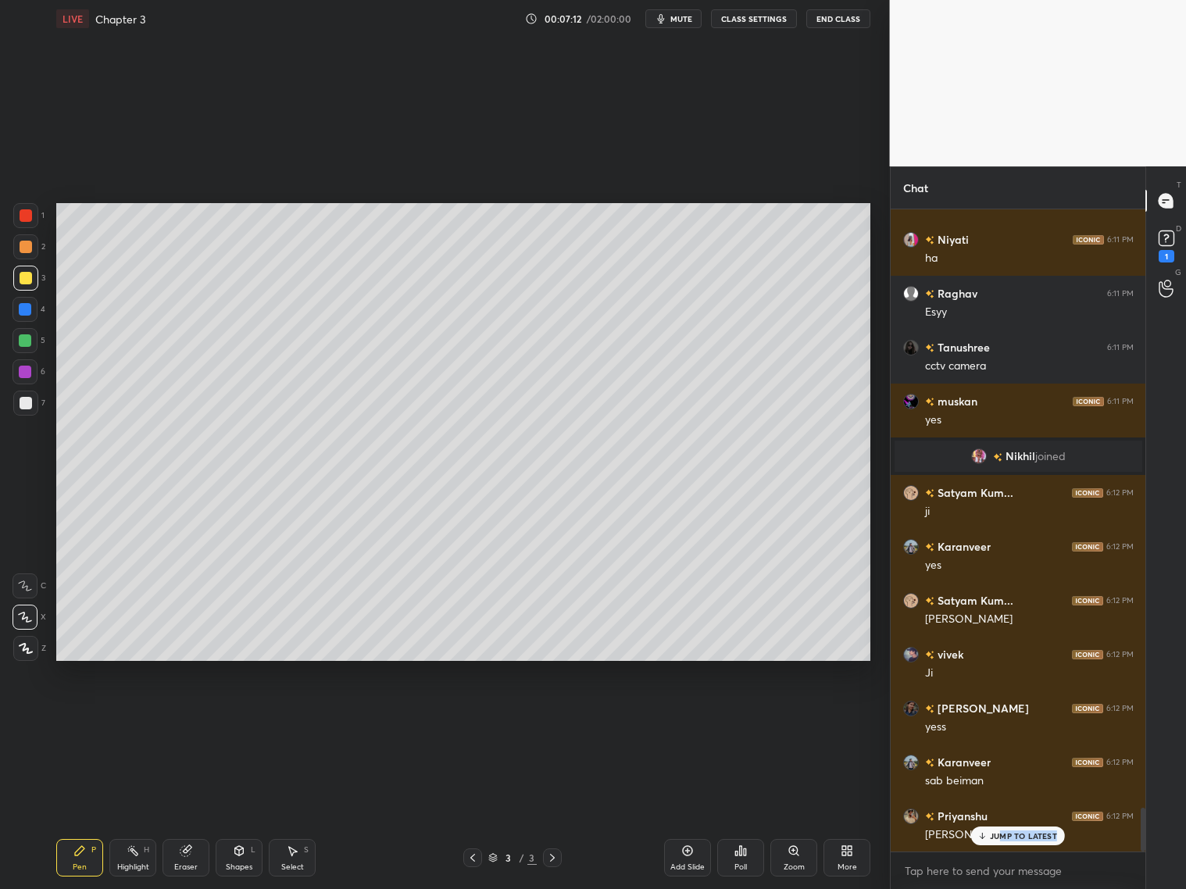
click at [1007, 841] on div "JUMP TO LATEST" at bounding box center [1018, 836] width 94 height 19
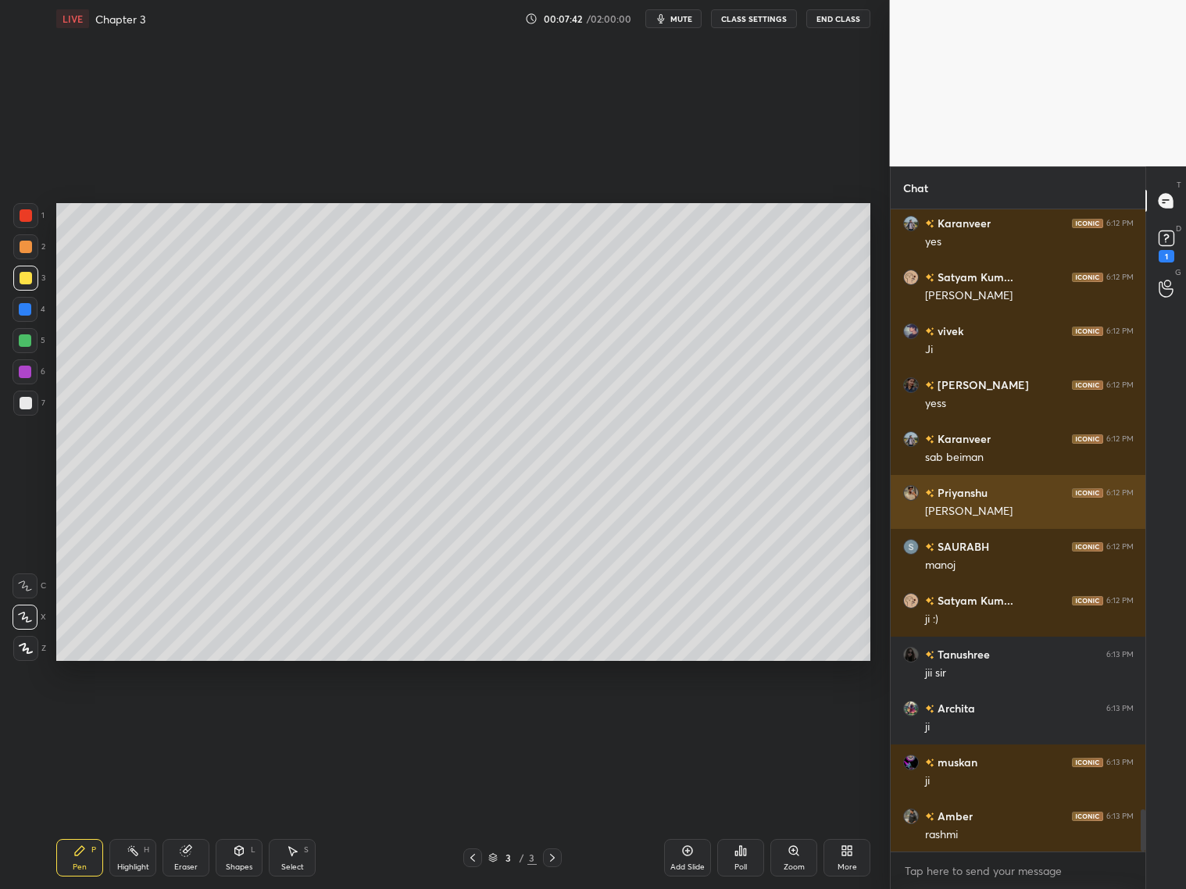
scroll to position [9109, 0]
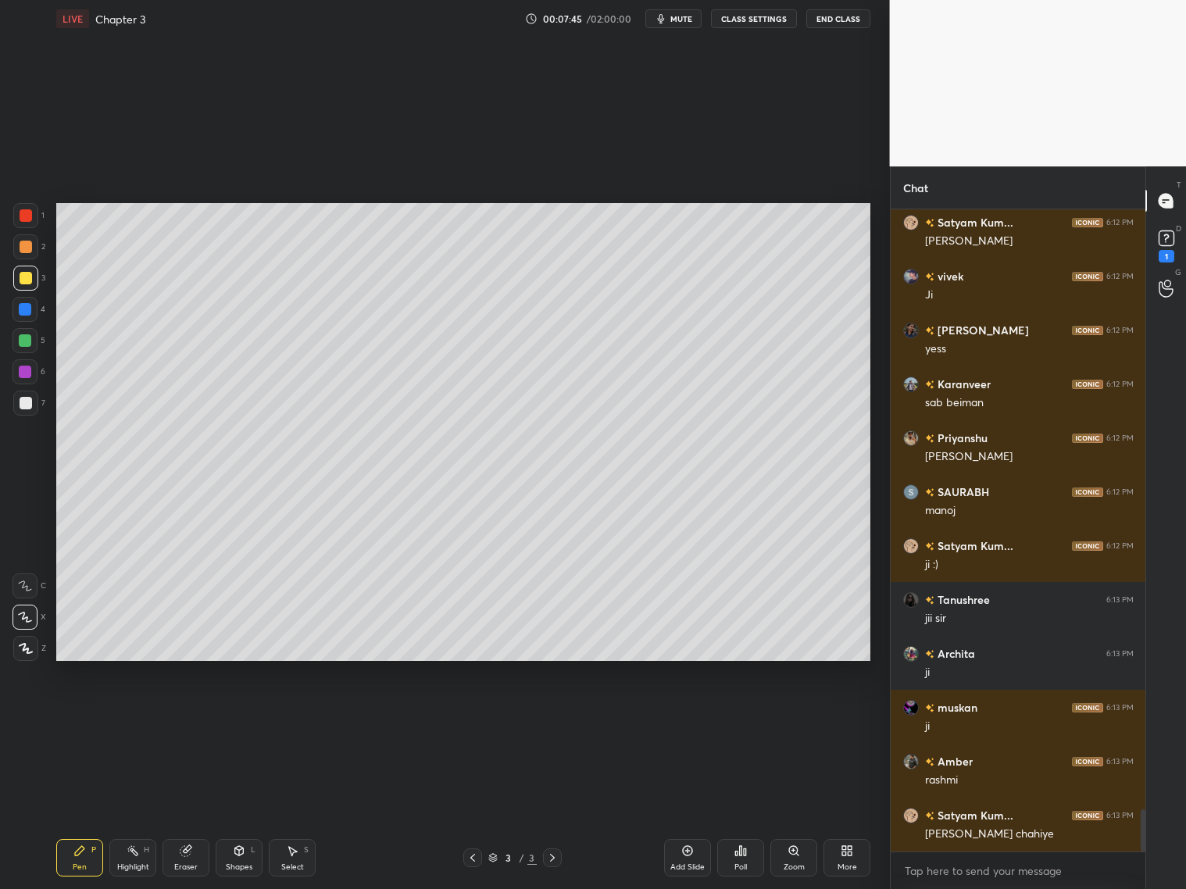
click at [689, 855] on div "Add Slide" at bounding box center [687, 858] width 47 height 38
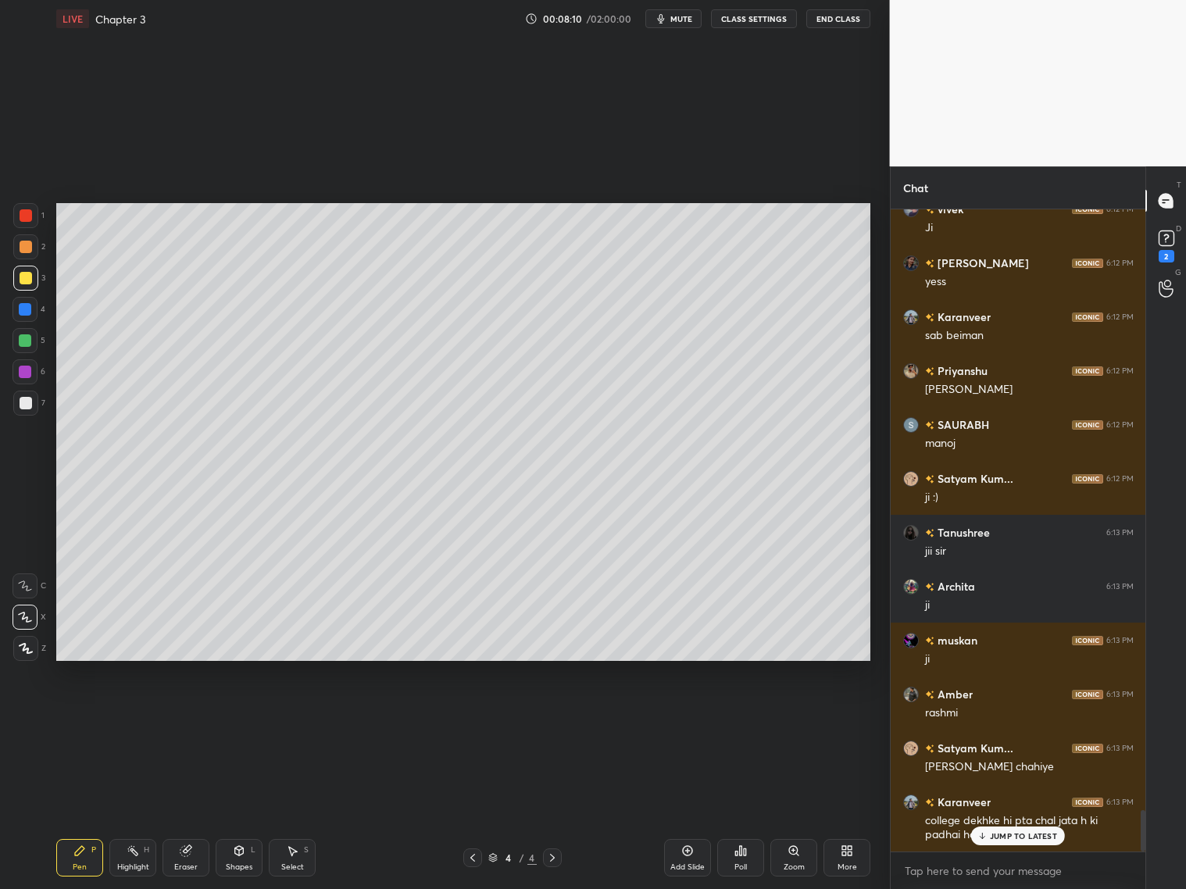
scroll to position [9230, 0]
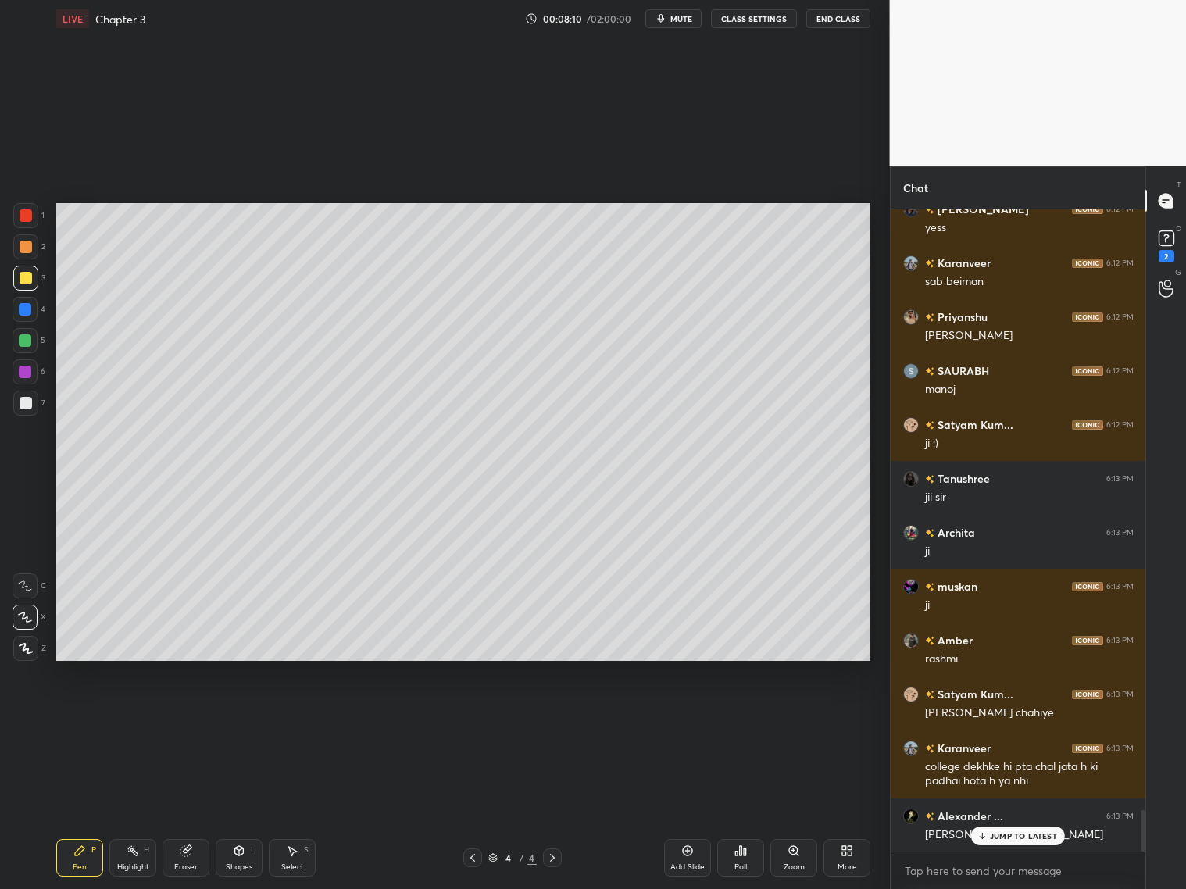
drag, startPoint x: 242, startPoint y: 862, endPoint x: 244, endPoint y: 842, distance: 20.4
click at [243, 864] on div "Shapes" at bounding box center [239, 868] width 27 height 8
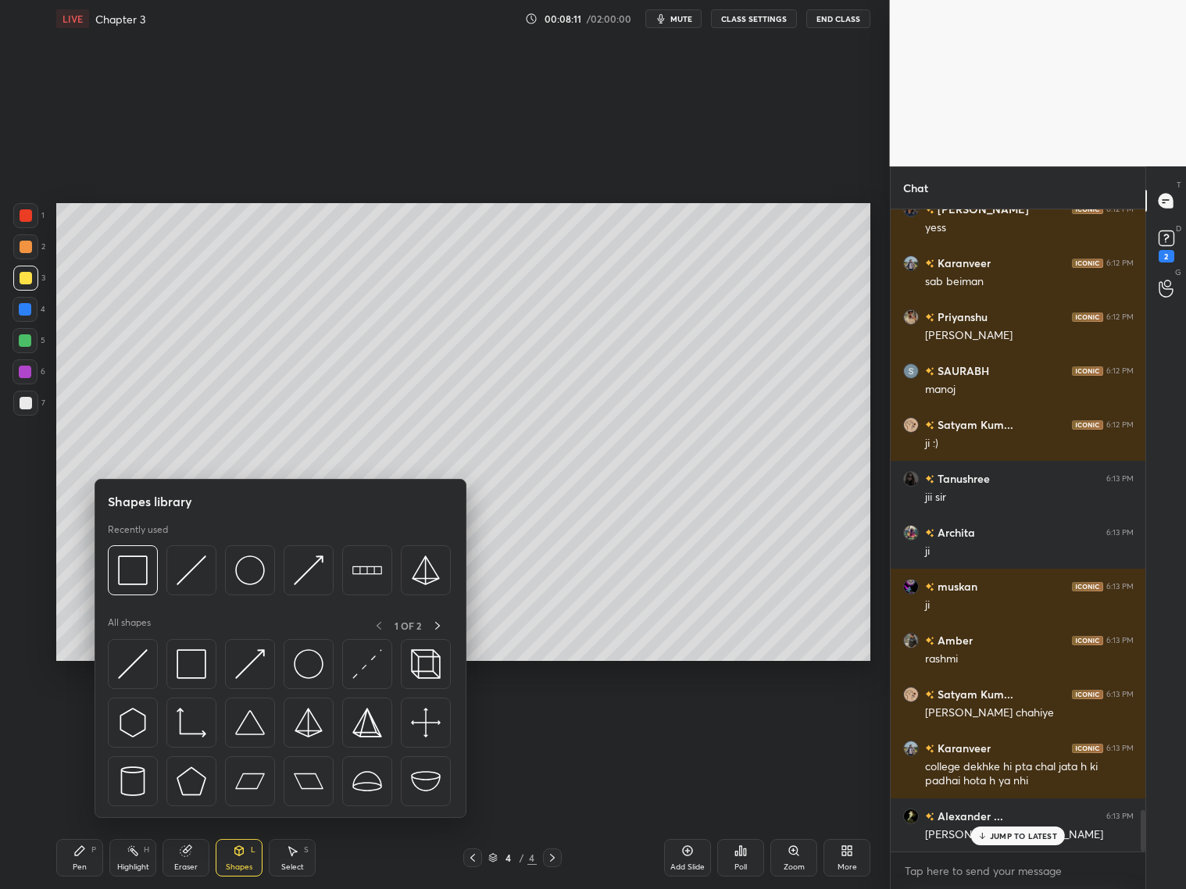
click at [135, 577] on img at bounding box center [133, 571] width 30 height 30
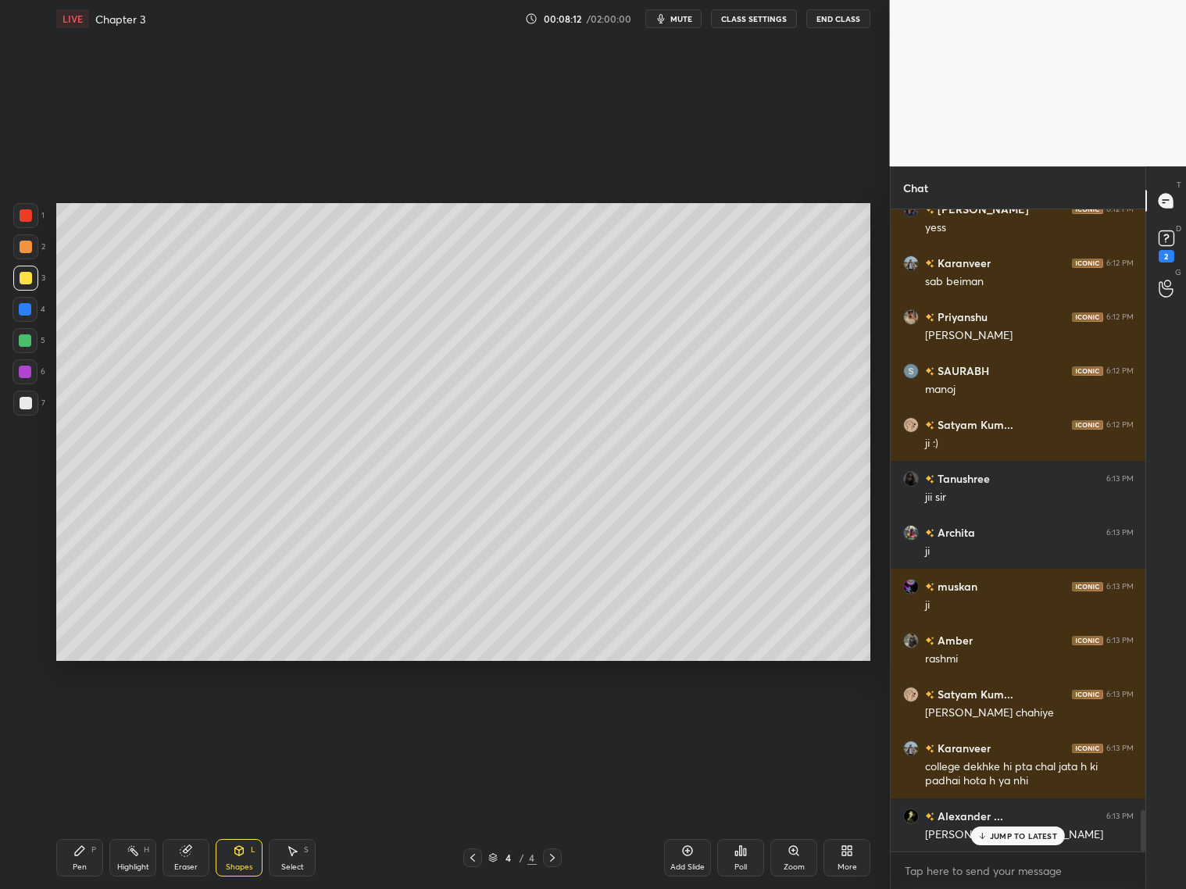
drag, startPoint x: 22, startPoint y: 253, endPoint x: 31, endPoint y: 256, distance: 9.7
click at [25, 255] on div at bounding box center [25, 246] width 25 height 25
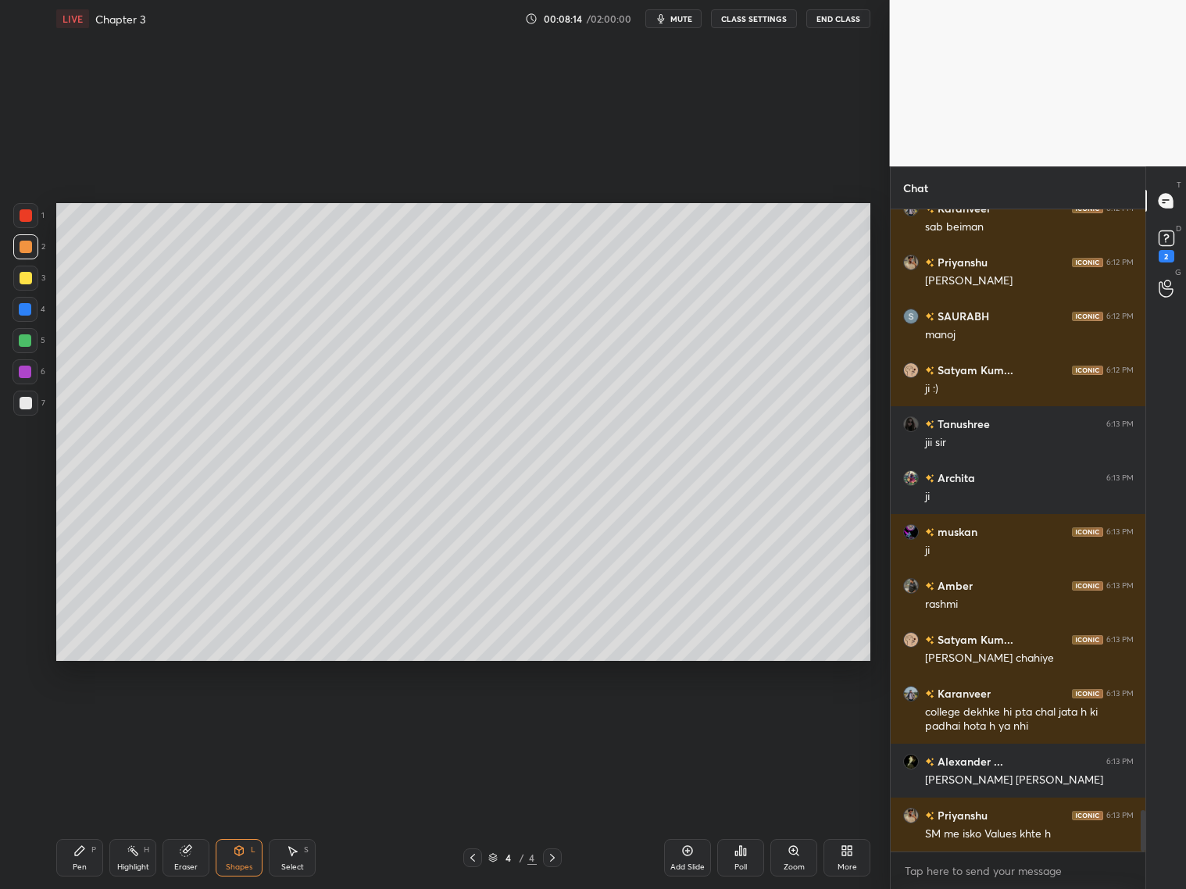
click at [79, 864] on div "Pen" at bounding box center [80, 868] width 14 height 8
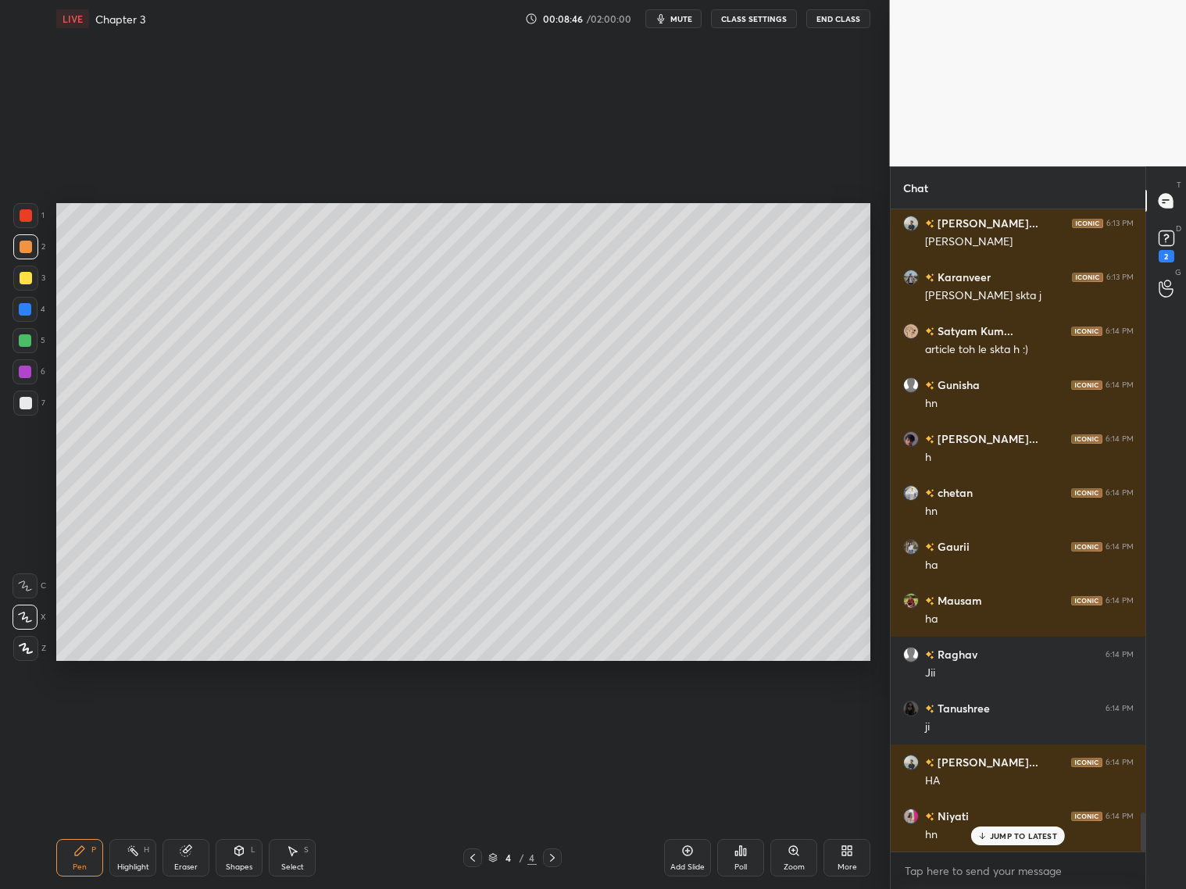
scroll to position [9985, 0]
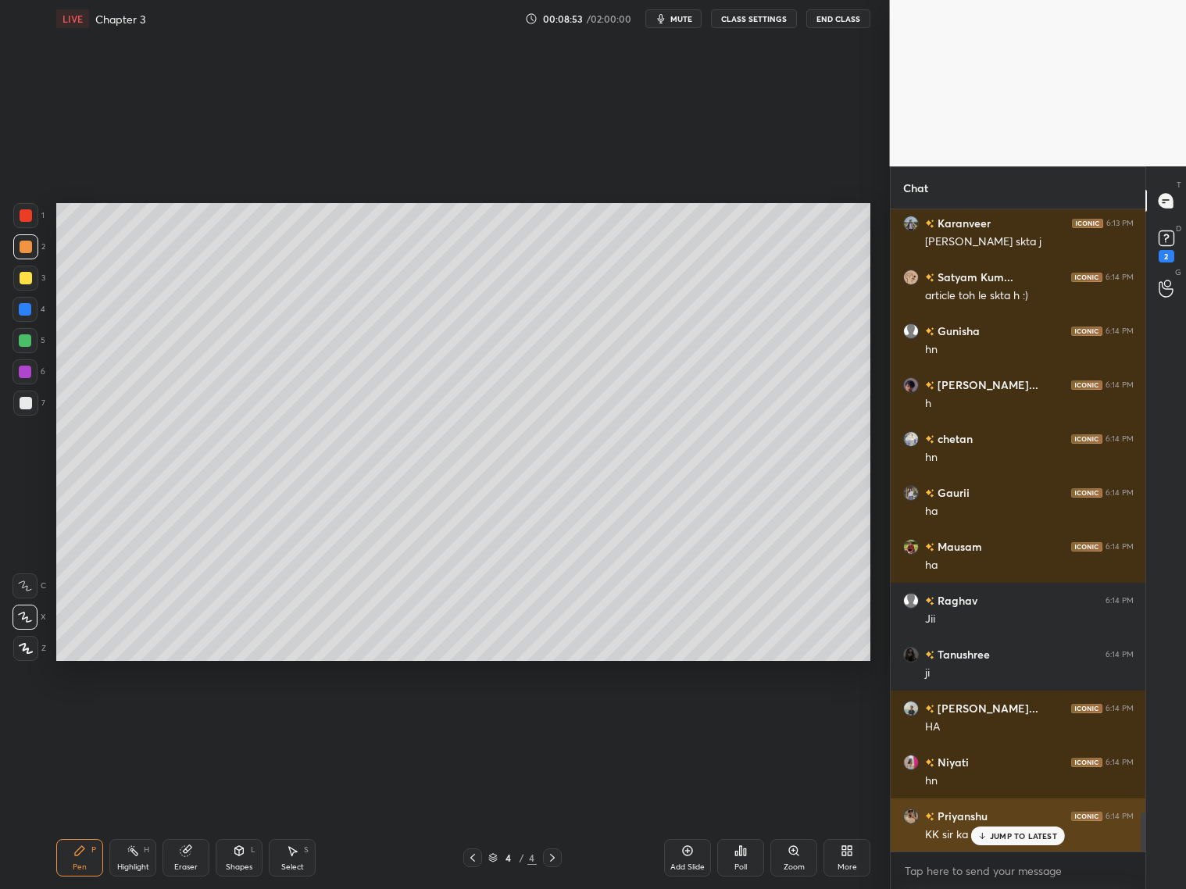
click at [978, 804] on div "[PERSON_NAME] 6:14 PM KK sir ka party spot" at bounding box center [1019, 826] width 256 height 54
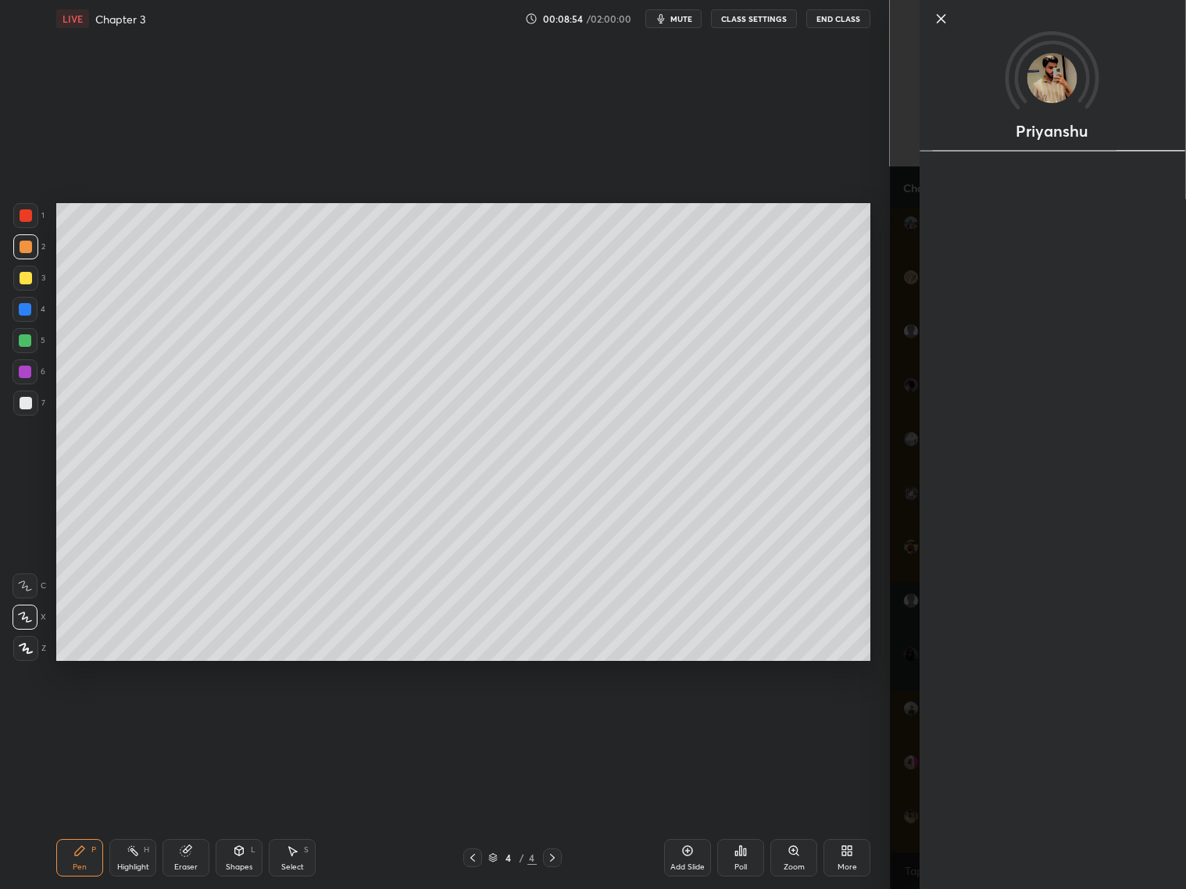
drag, startPoint x: 994, startPoint y: 843, endPoint x: 973, endPoint y: 833, distance: 23.4
click at [990, 842] on div "Priyanshu" at bounding box center [1052, 444] width 267 height 889
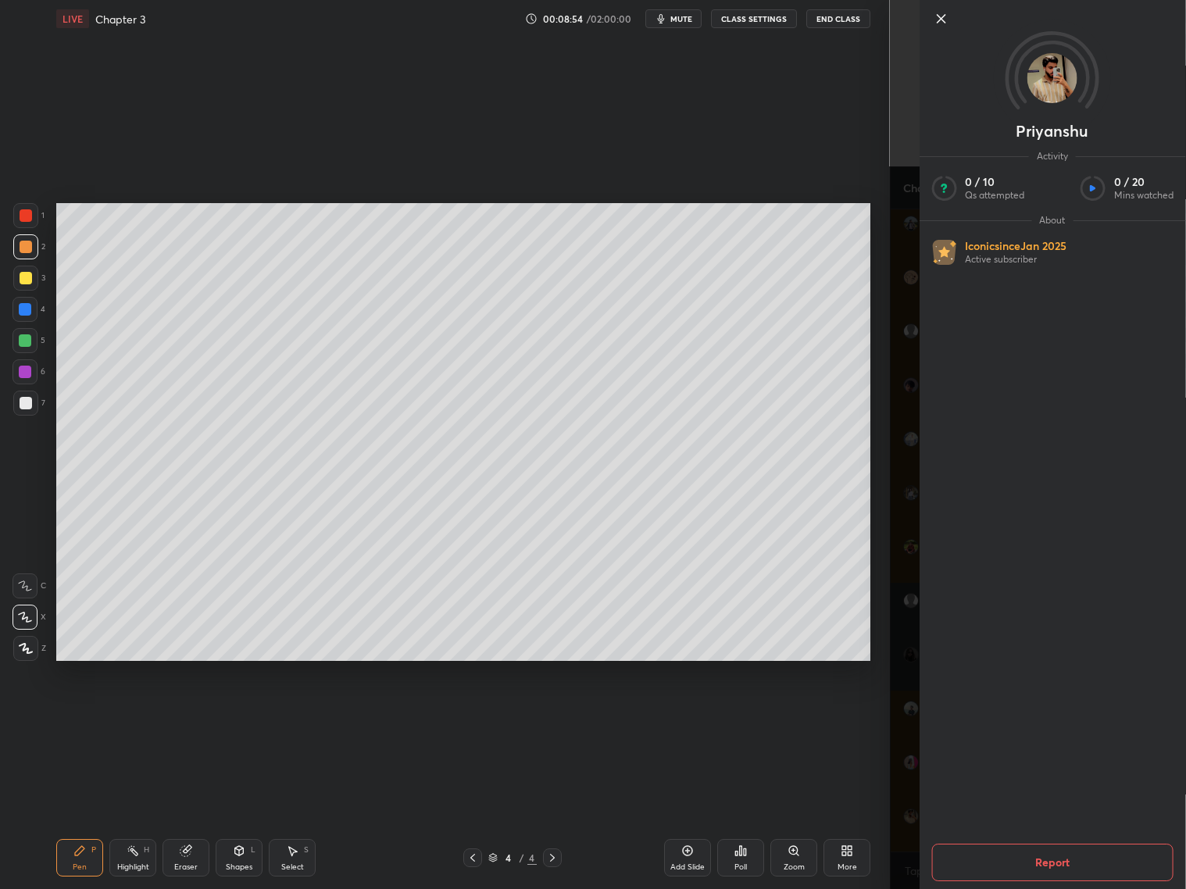
click at [893, 821] on div "[PERSON_NAME] Activity 0 / 10 Qs attempted 0 / 20 Mins watched About Iconic sin…" at bounding box center [1038, 444] width 297 height 889
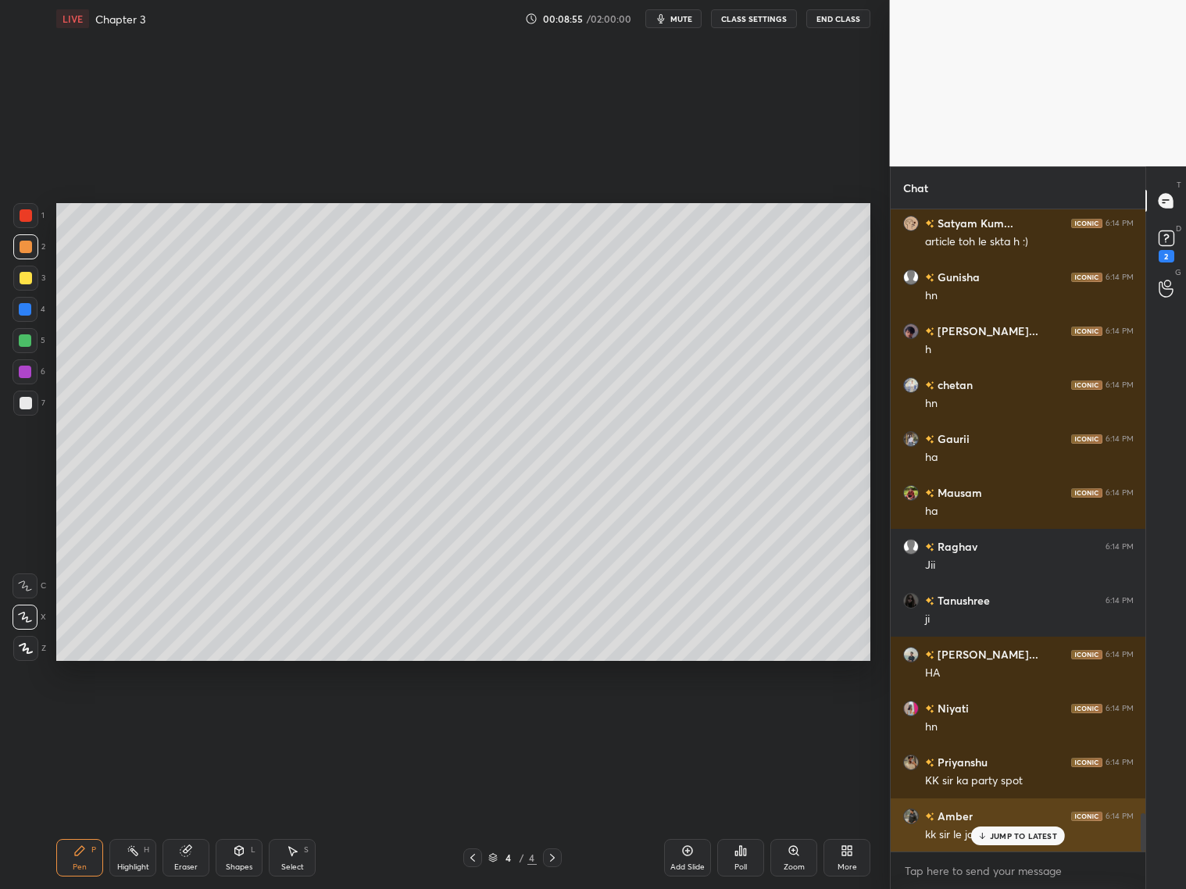
click at [1014, 836] on p "JUMP TO LATEST" at bounding box center [1023, 836] width 67 height 9
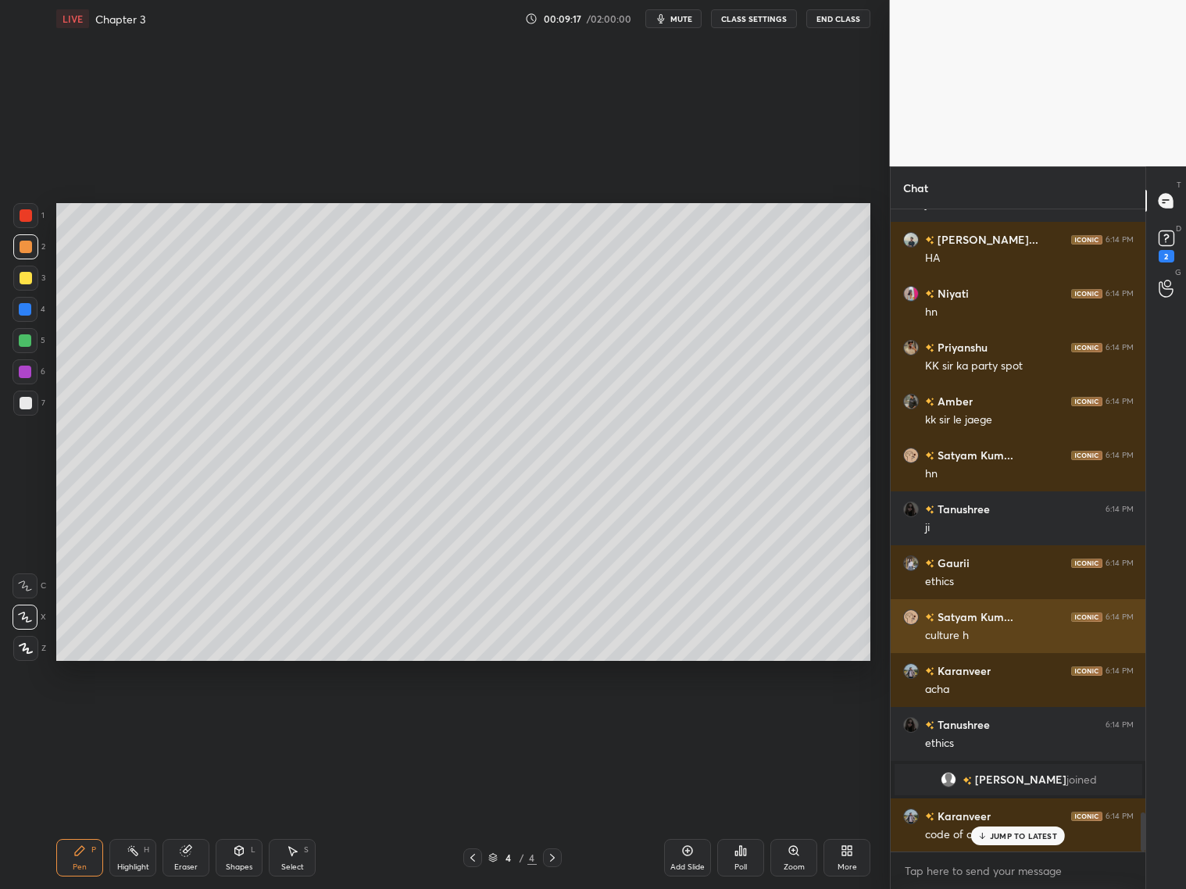
scroll to position [9989, 0]
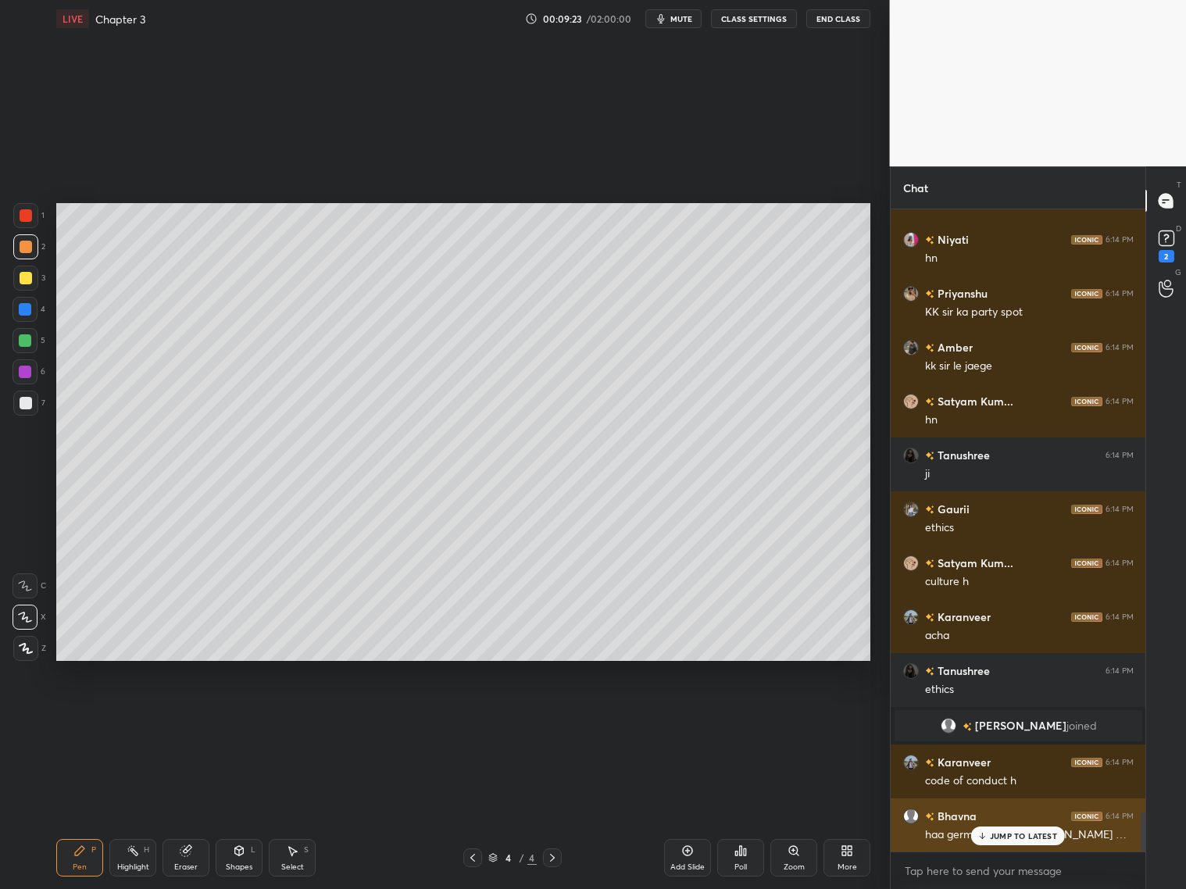
drag, startPoint x: 953, startPoint y: 792, endPoint x: 962, endPoint y: 821, distance: 29.7
click at [982, 837] on icon at bounding box center [983, 836] width 10 height 9
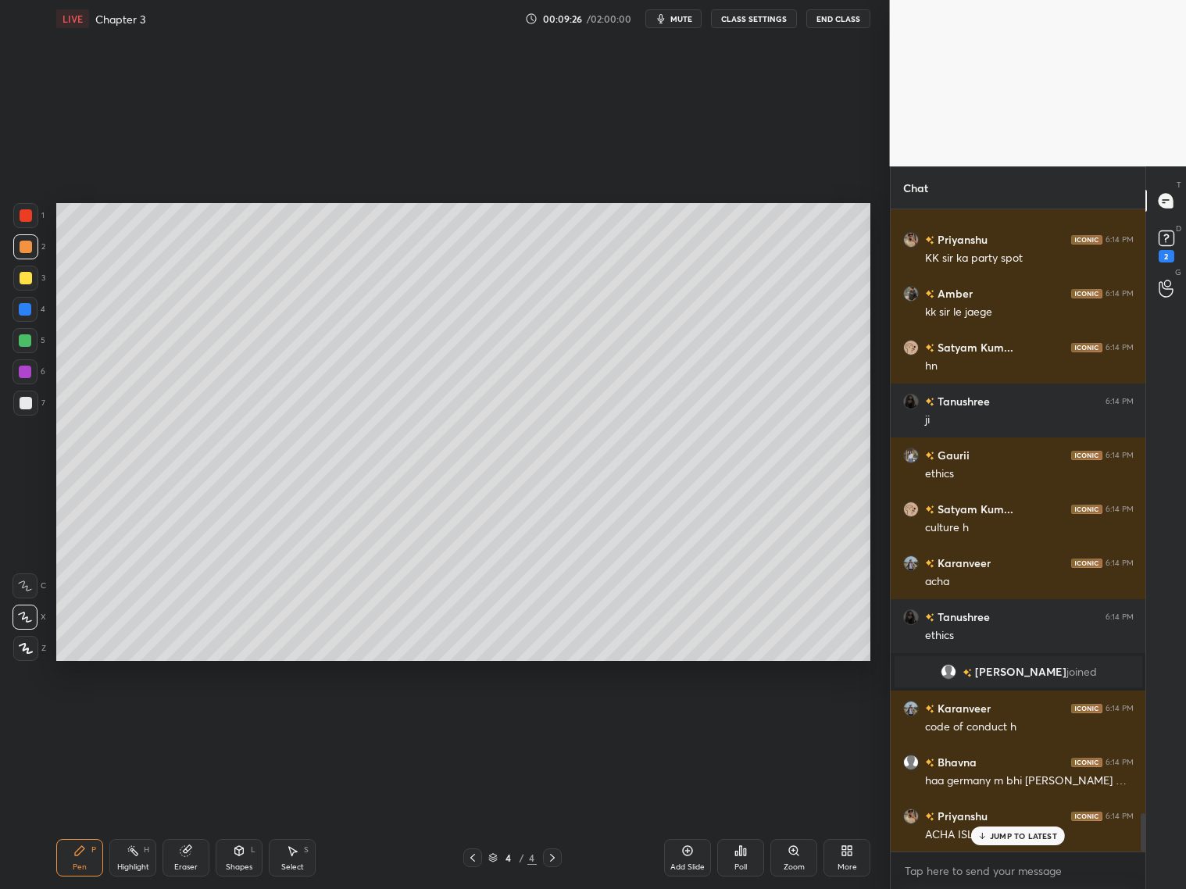
click at [993, 839] on p "JUMP TO LATEST" at bounding box center [1023, 836] width 67 height 9
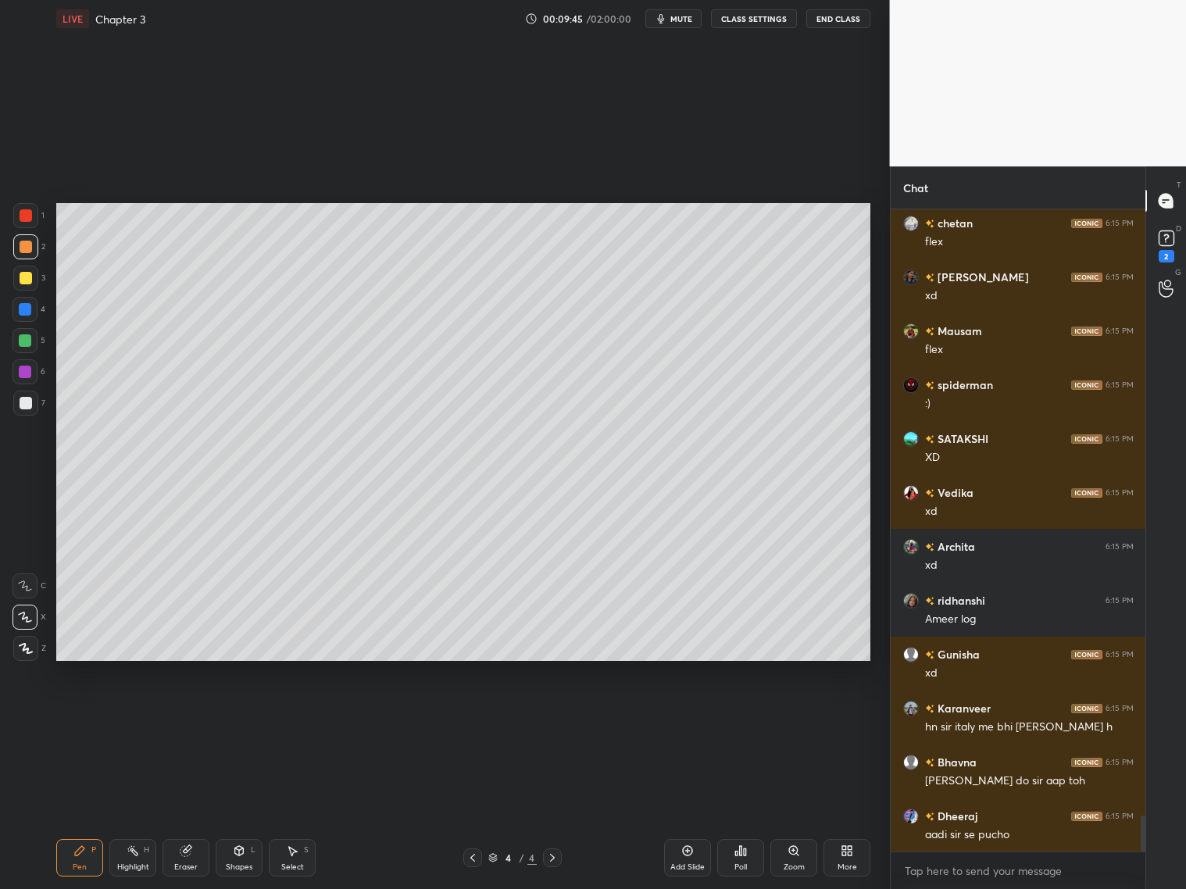
scroll to position [10906, 0]
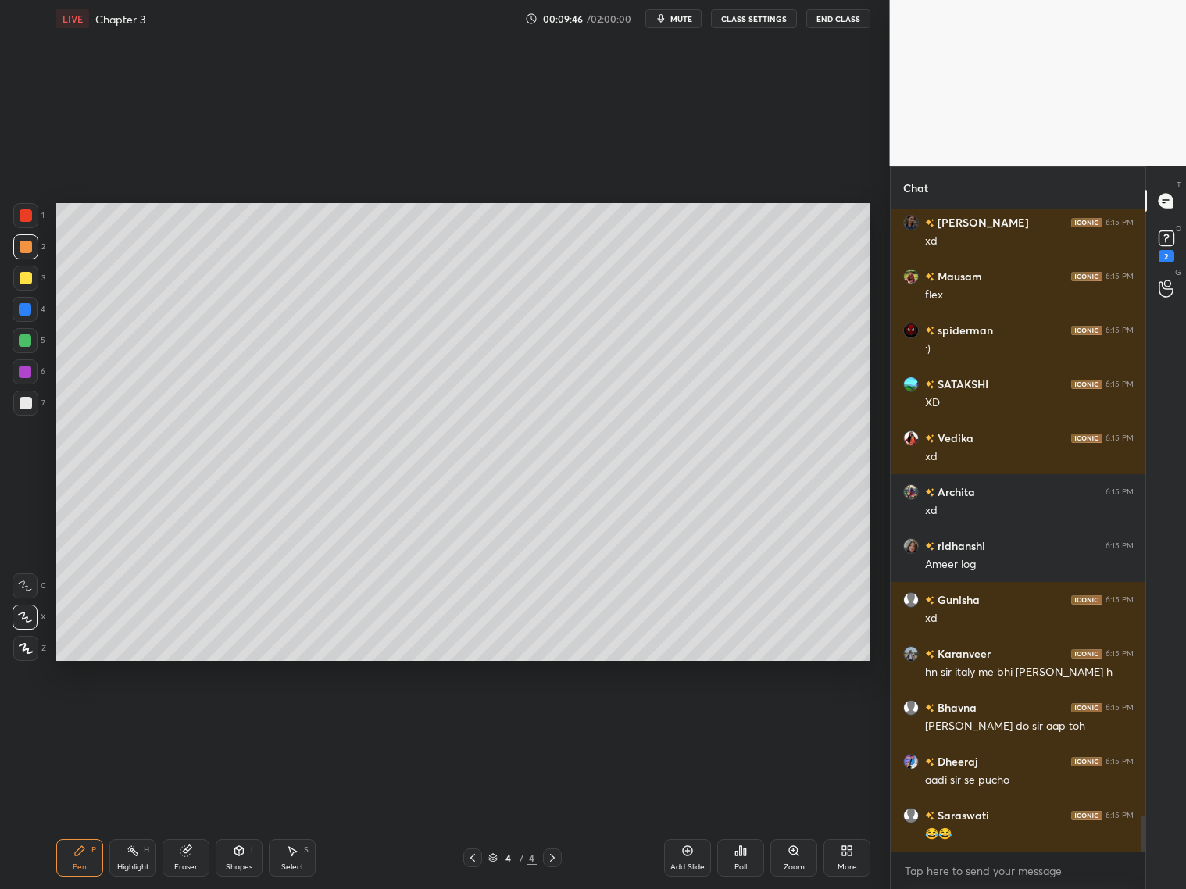
drag, startPoint x: 472, startPoint y: 856, endPoint x: 451, endPoint y: 868, distance: 24.5
click at [471, 857] on icon at bounding box center [473, 858] width 13 height 13
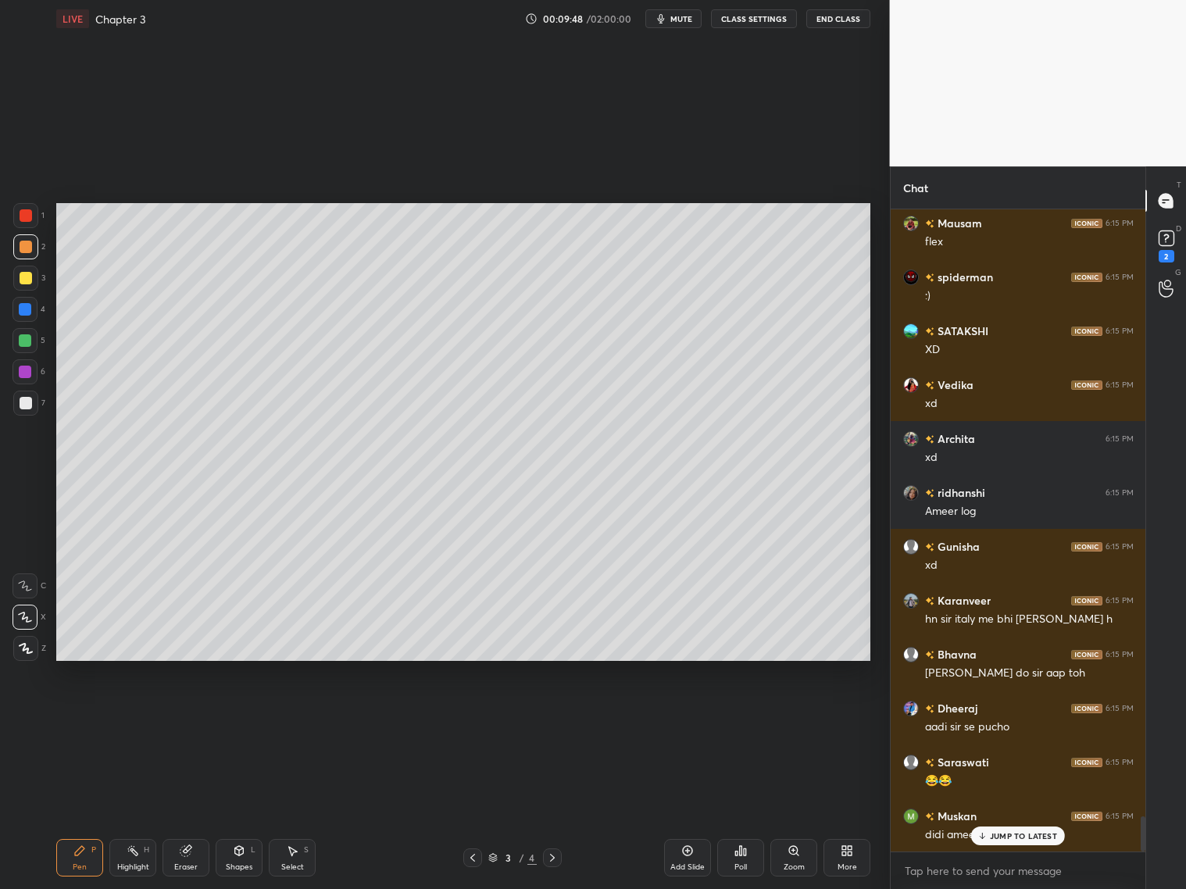
scroll to position [11013, 0]
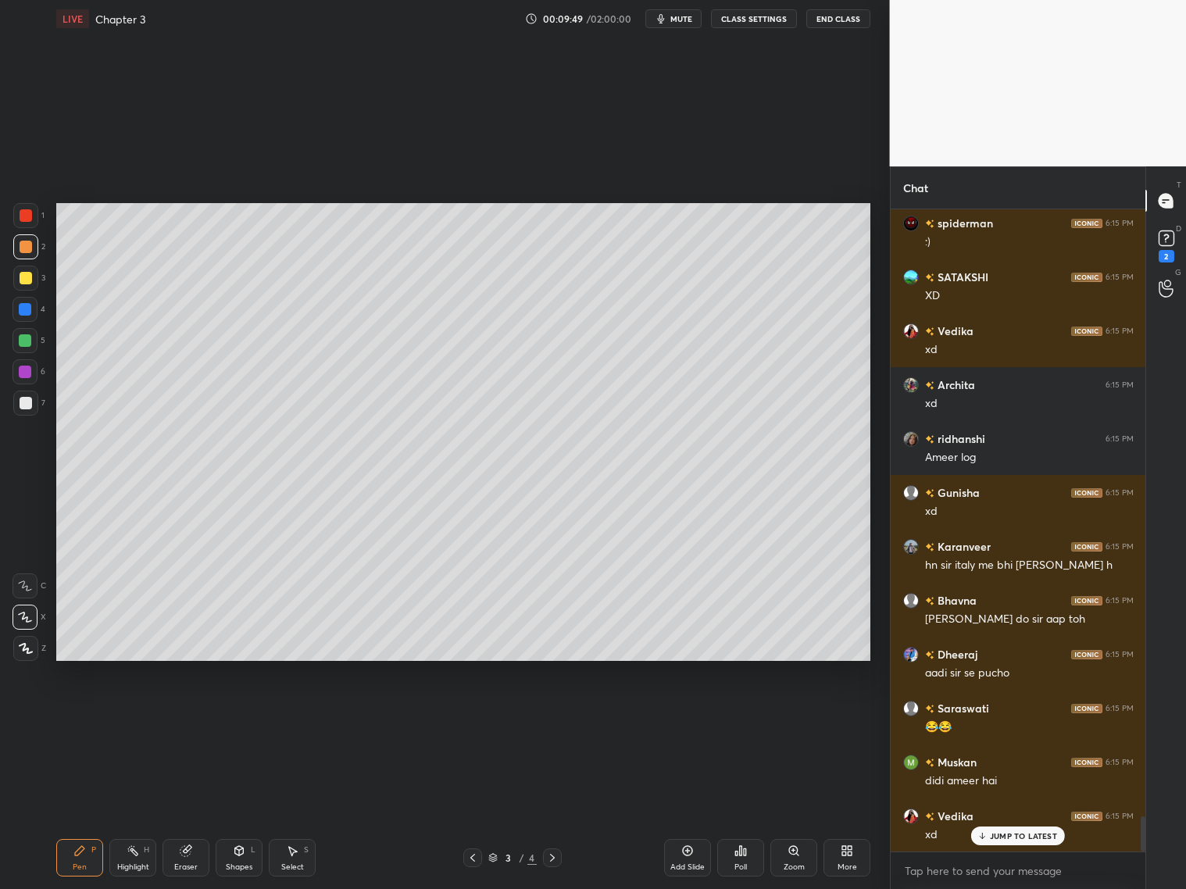
click at [553, 855] on icon at bounding box center [552, 858] width 13 height 13
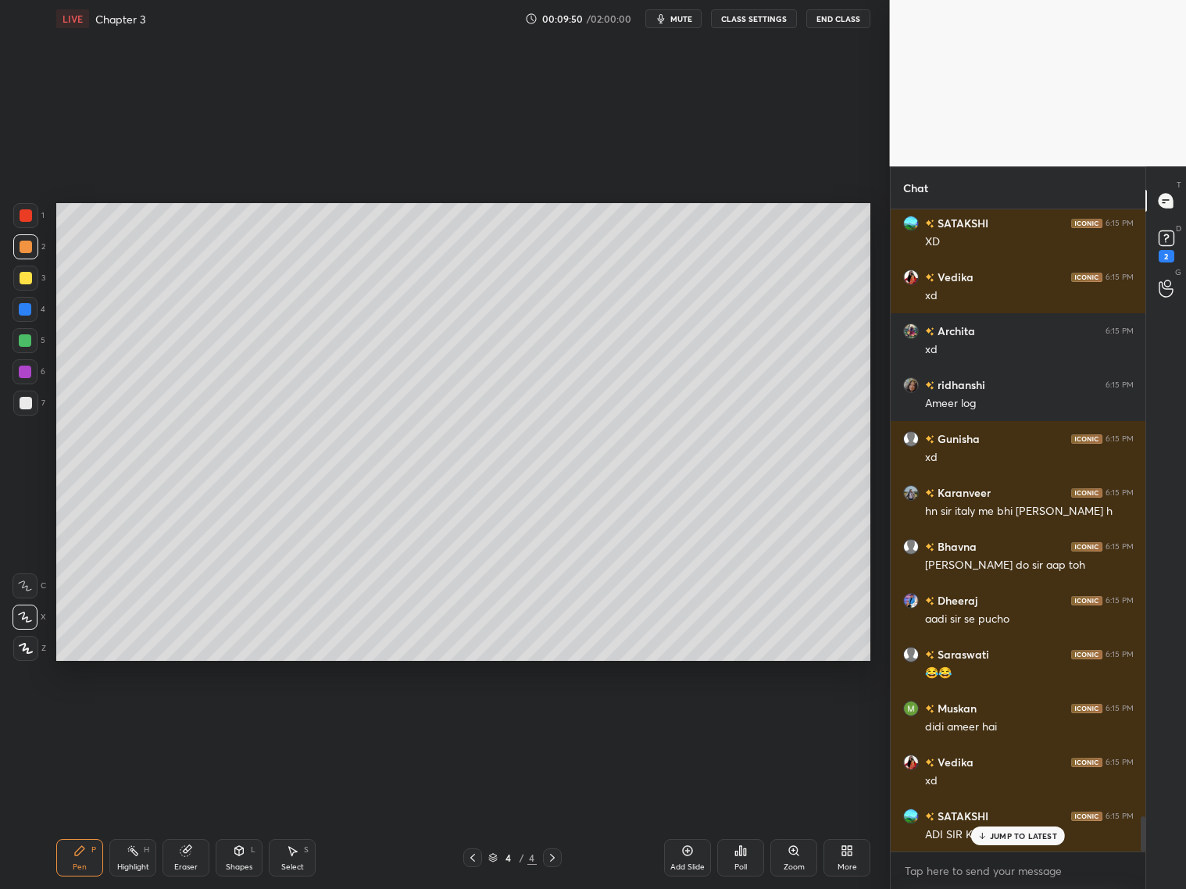
click at [32, 281] on div at bounding box center [25, 278] width 25 height 25
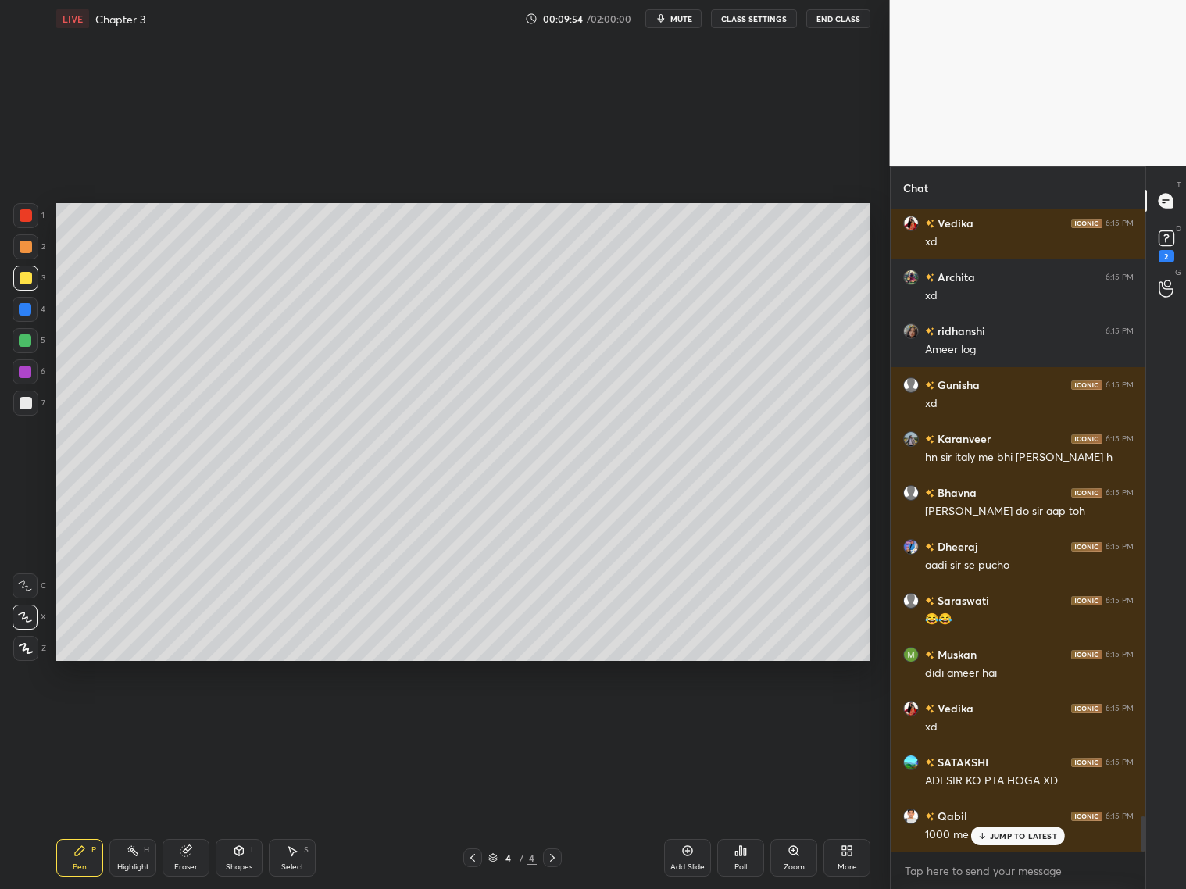
click at [983, 842] on div "JUMP TO LATEST" at bounding box center [1018, 836] width 94 height 19
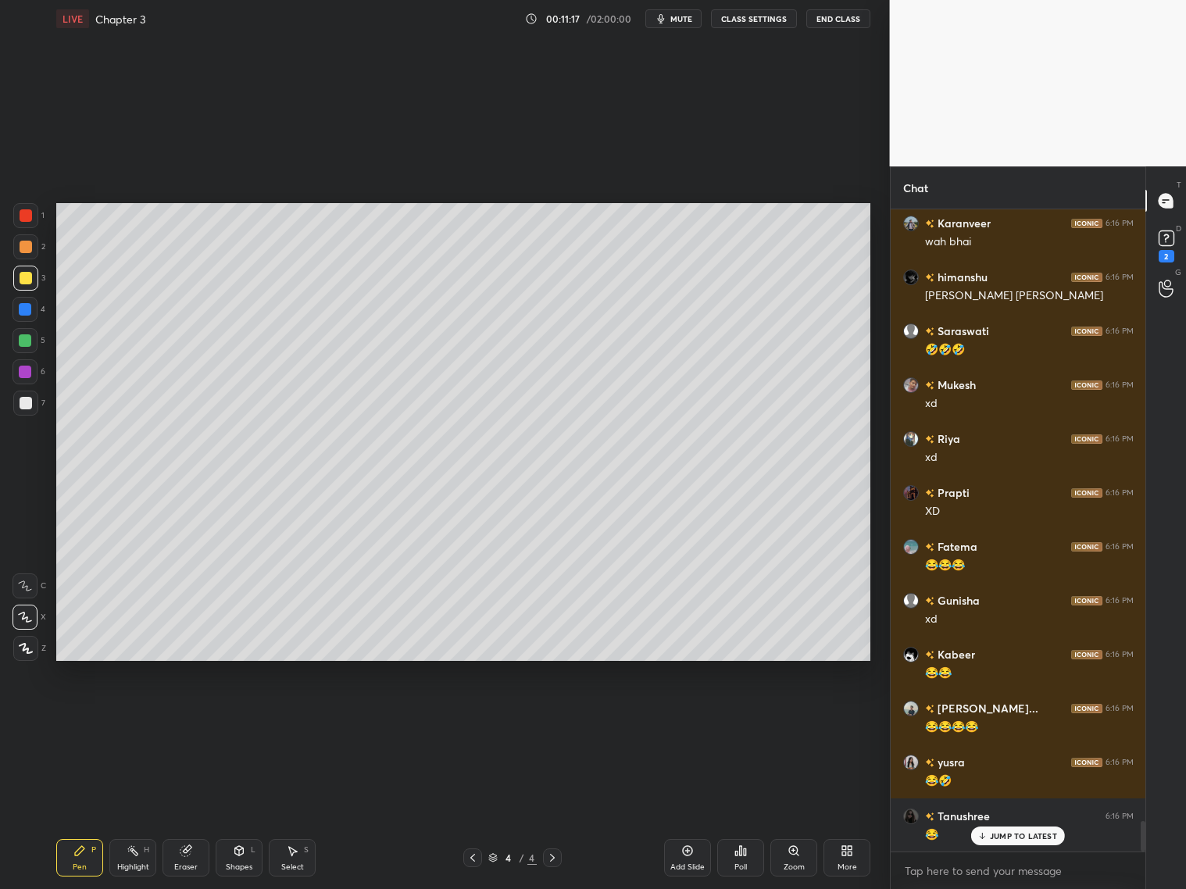
scroll to position [12915, 0]
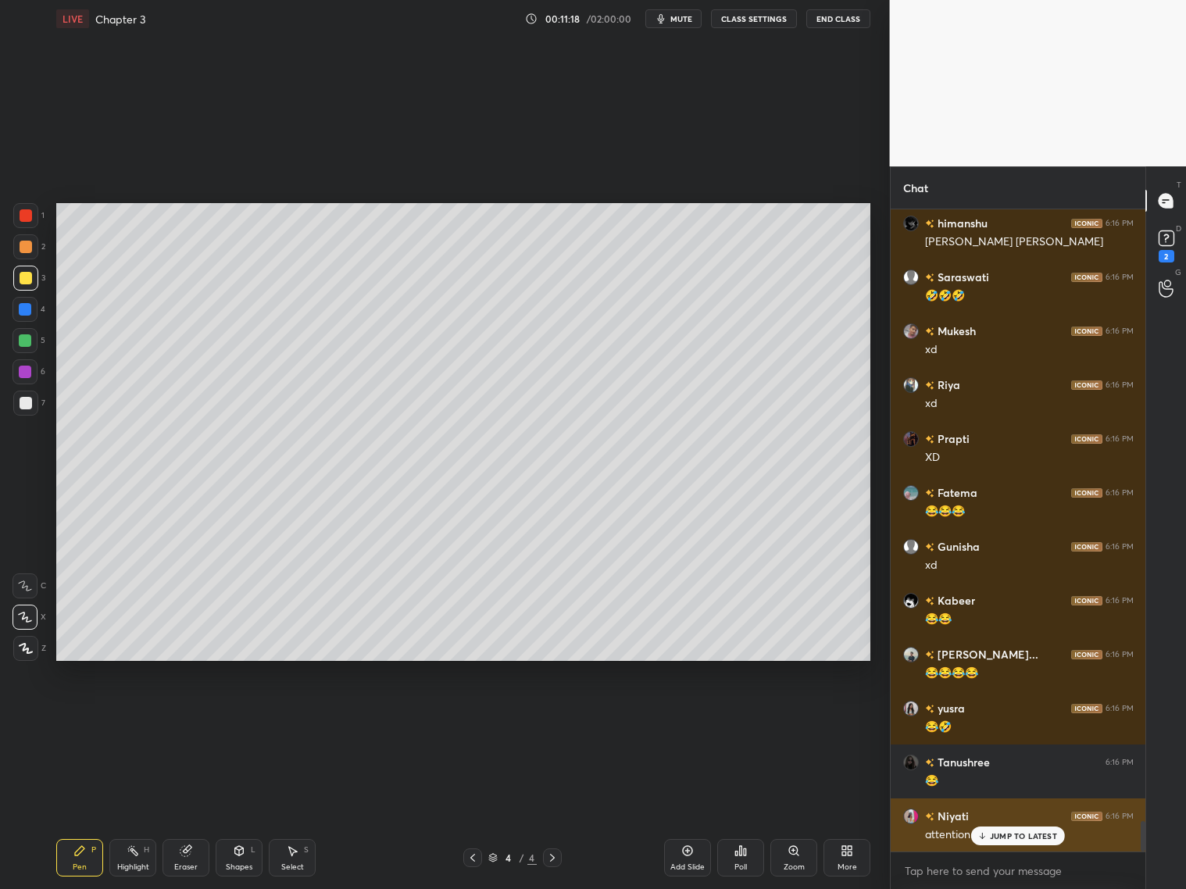
drag, startPoint x: 1015, startPoint y: 835, endPoint x: 1022, endPoint y: 839, distance: 8.0
click at [1018, 839] on p "JUMP TO LATEST" at bounding box center [1023, 836] width 67 height 9
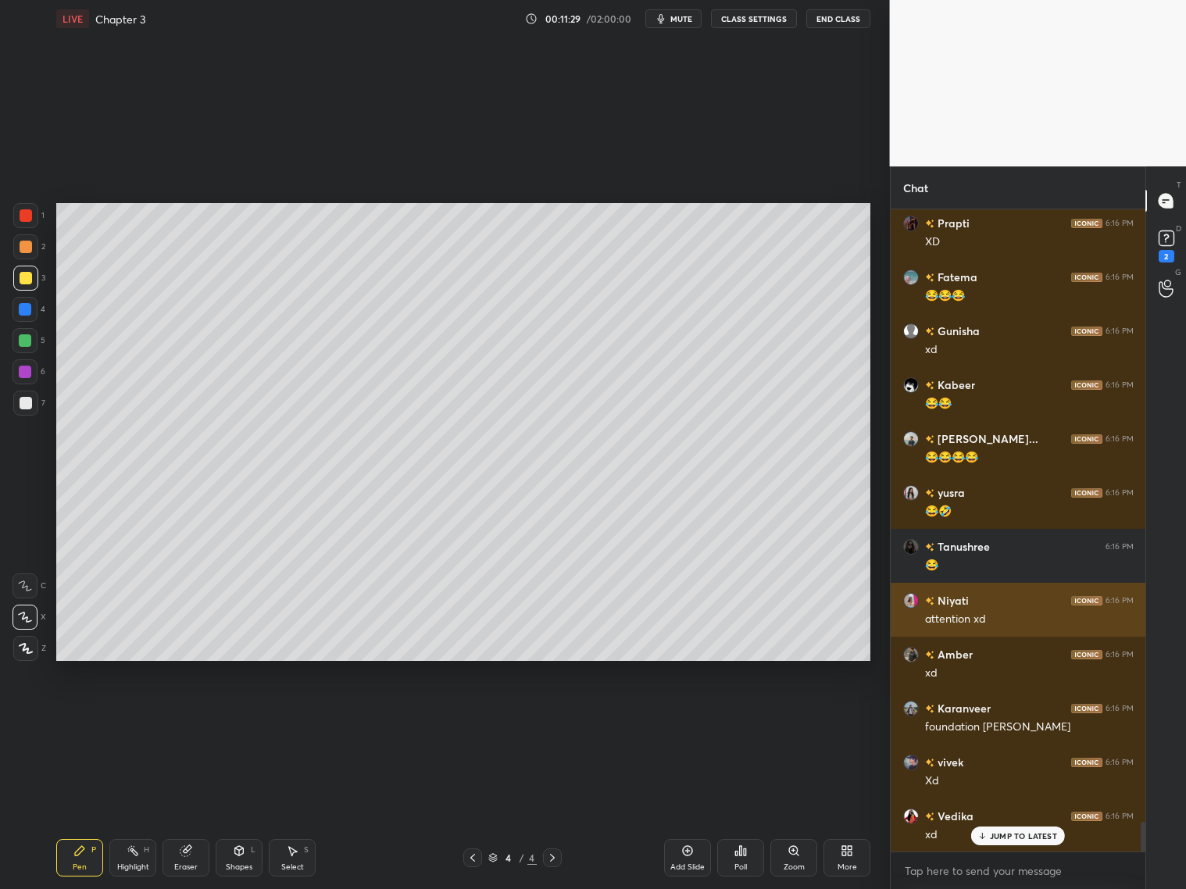
scroll to position [13184, 0]
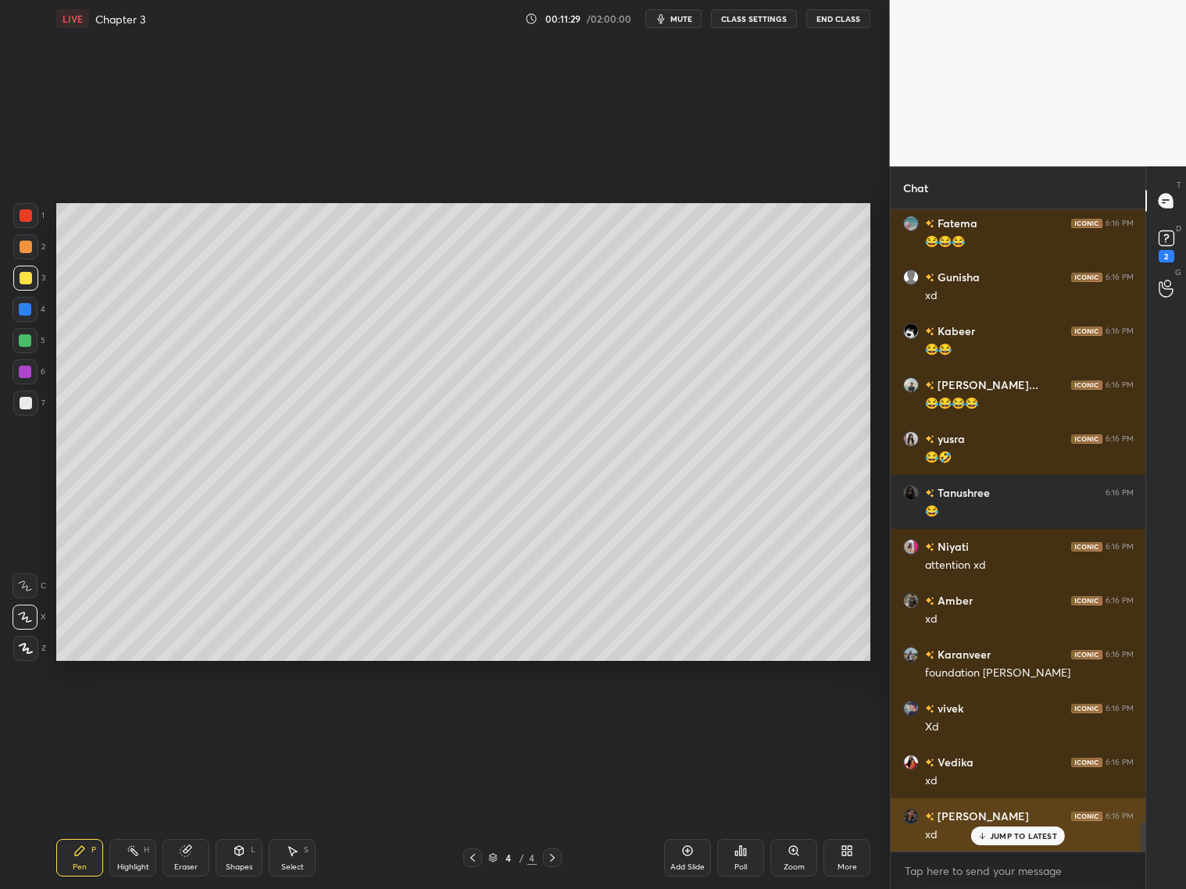
click at [1011, 844] on div "JUMP TO LATEST" at bounding box center [1018, 836] width 94 height 19
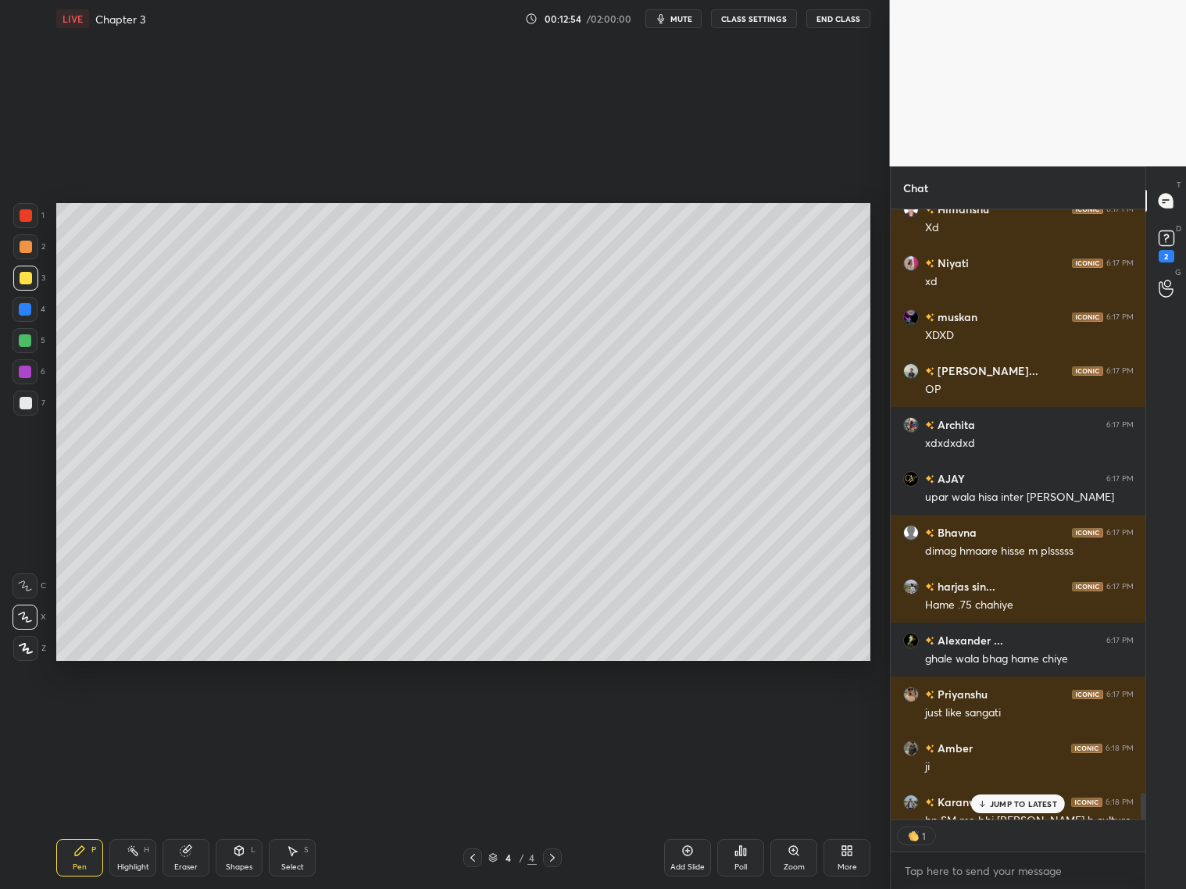
scroll to position [14170, 0]
drag, startPoint x: 466, startPoint y: 858, endPoint x: 469, endPoint y: 846, distance: 12.9
click at [467, 856] on div at bounding box center [472, 858] width 19 height 19
click at [560, 854] on div at bounding box center [552, 858] width 19 height 19
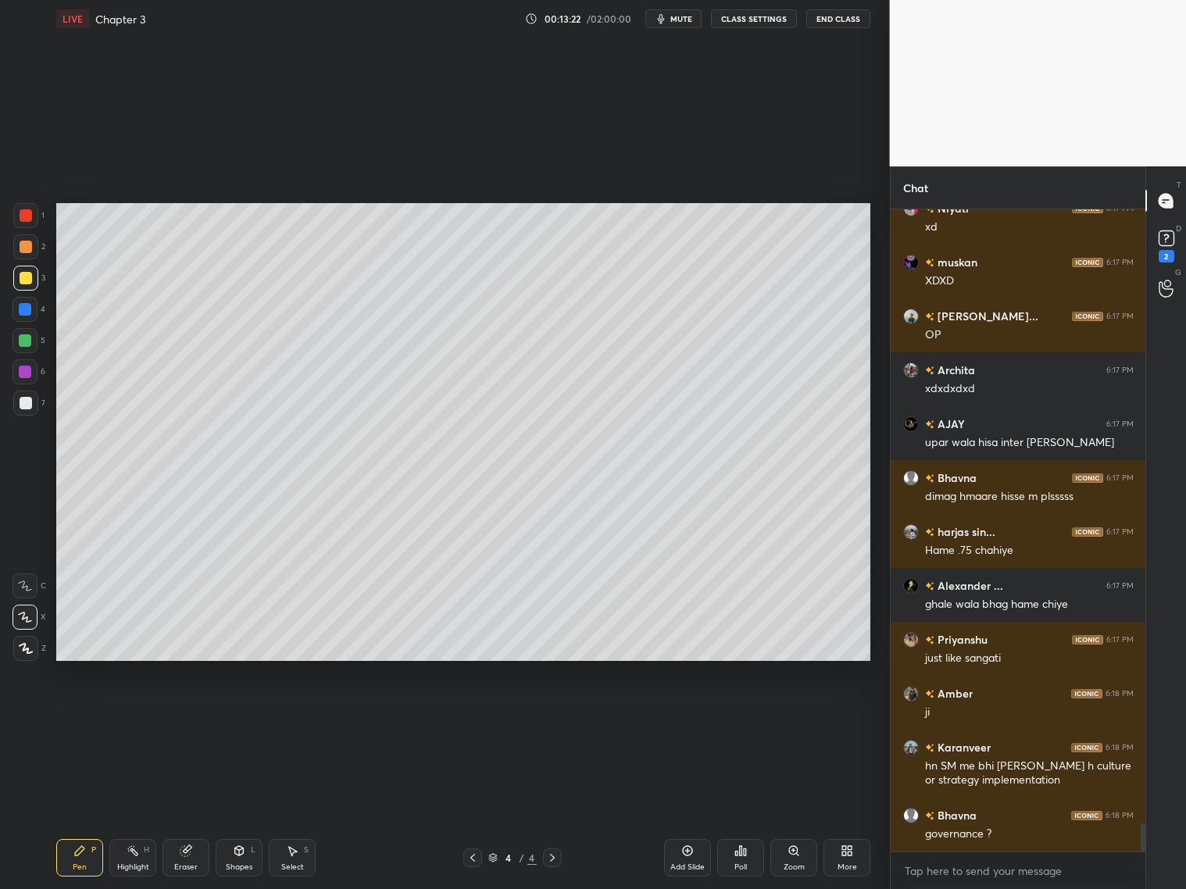
drag, startPoint x: 692, startPoint y: 857, endPoint x: 698, endPoint y: 850, distance: 8.9
click at [696, 857] on div "Add Slide" at bounding box center [687, 858] width 47 height 38
drag, startPoint x: 24, startPoint y: 400, endPoint x: 42, endPoint y: 375, distance: 30.8
click at [27, 397] on div at bounding box center [26, 403] width 13 height 13
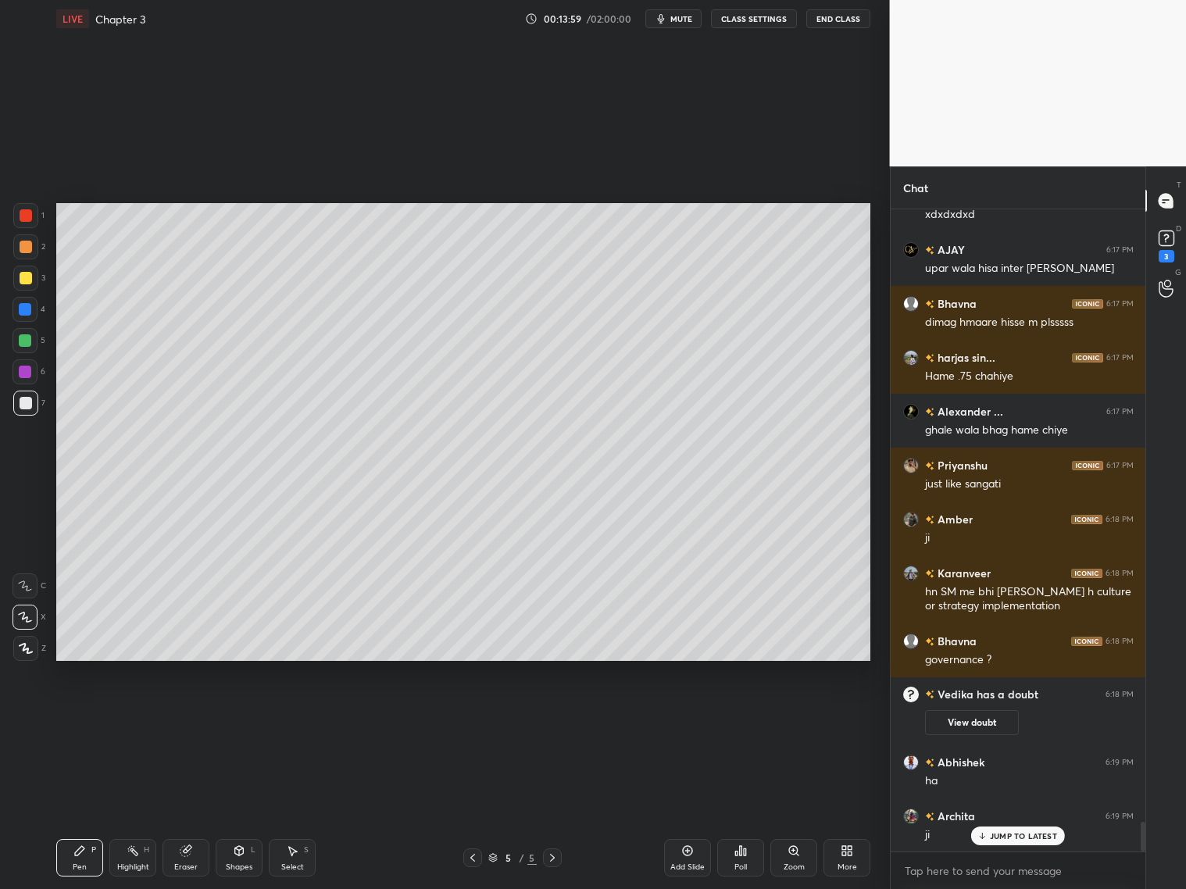
scroll to position [13237, 0]
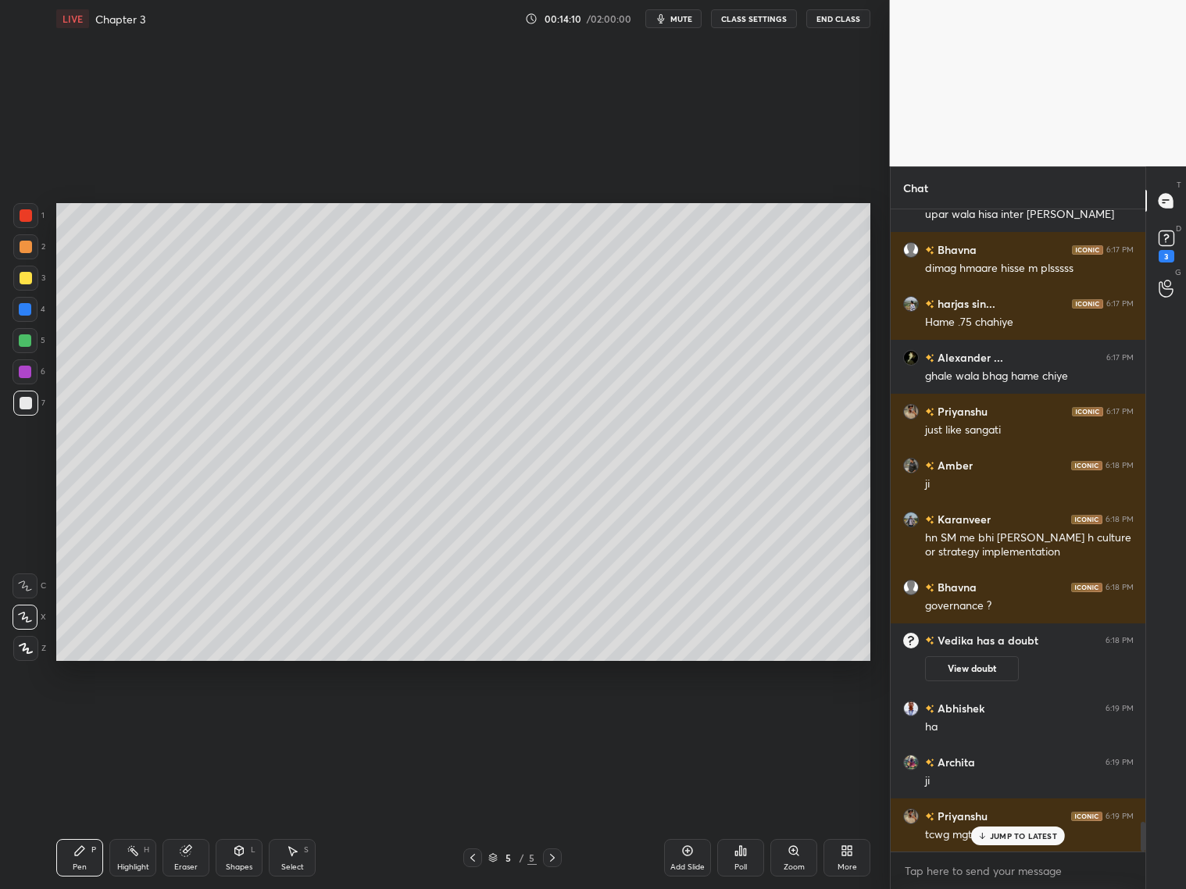
click at [252, 853] on div "L" at bounding box center [253, 850] width 5 height 8
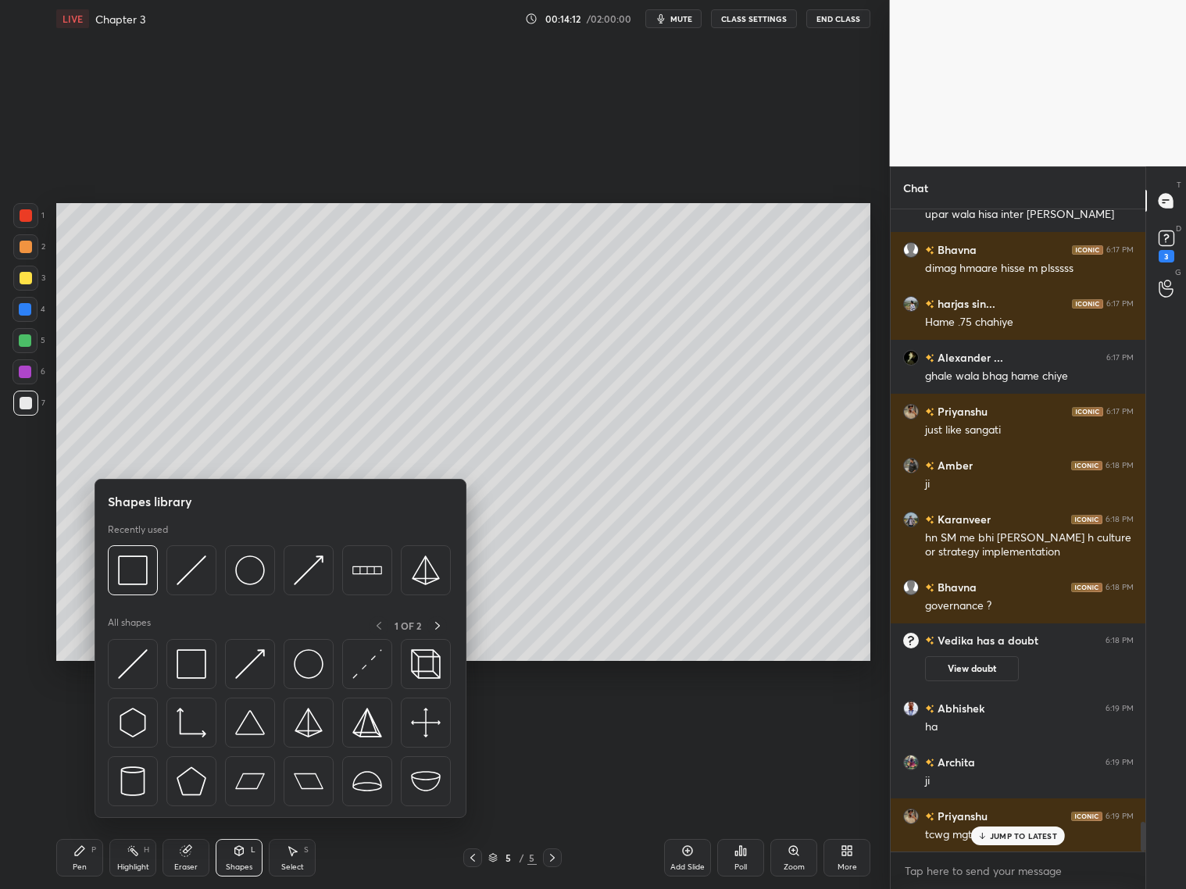
click at [131, 575] on img at bounding box center [133, 571] width 30 height 30
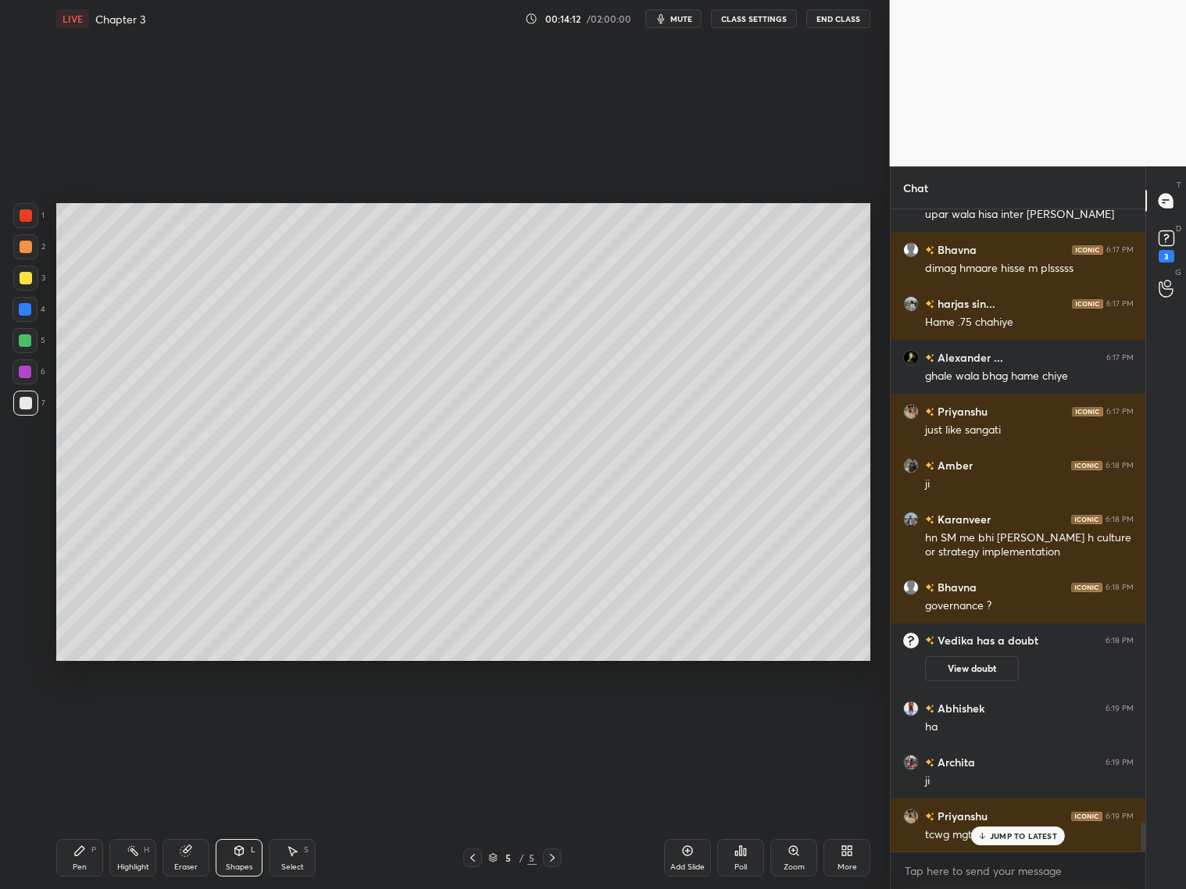
drag, startPoint x: 20, startPoint y: 275, endPoint x: 28, endPoint y: 281, distance: 10.6
click at [21, 281] on div at bounding box center [26, 278] width 13 height 13
click at [77, 859] on div "Pen P" at bounding box center [79, 858] width 47 height 38
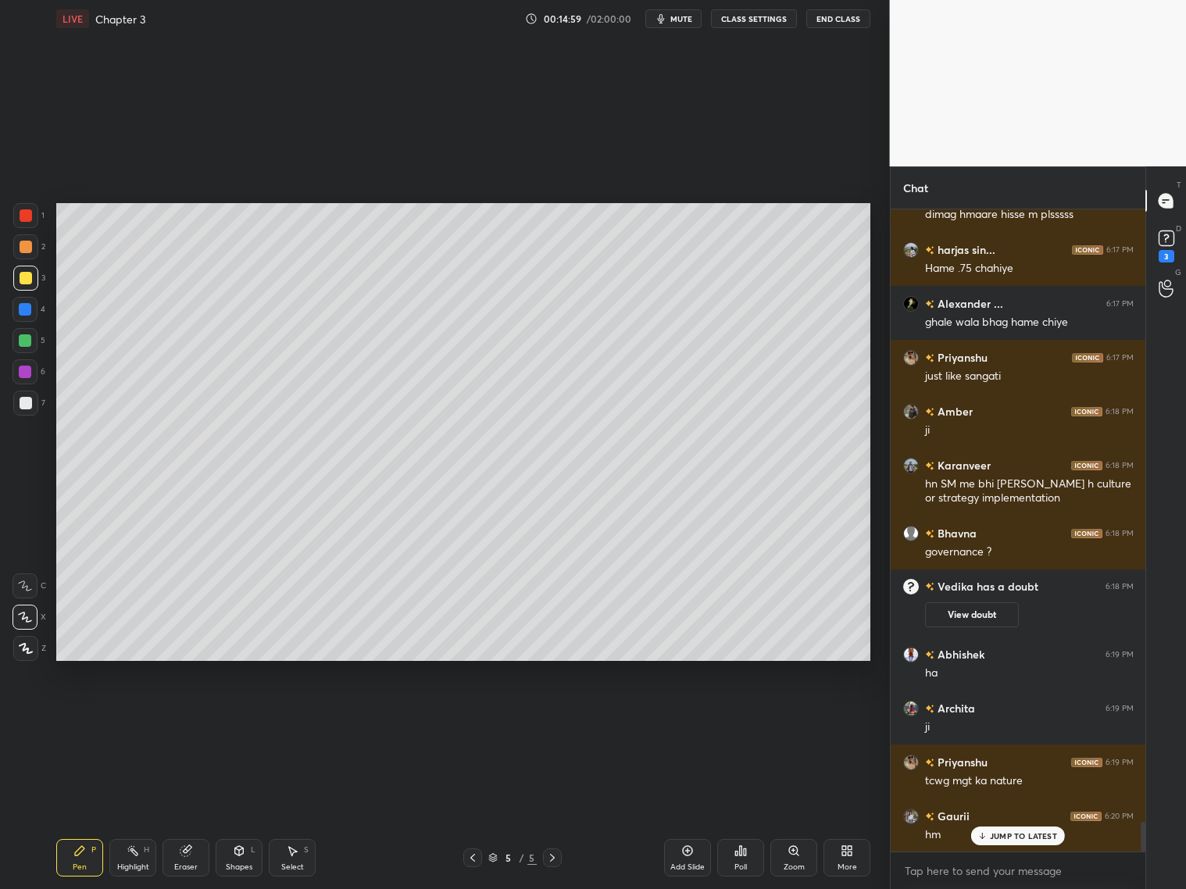
drag, startPoint x: 31, startPoint y: 405, endPoint x: 29, endPoint y: 395, distance: 9.7
click at [32, 405] on div at bounding box center [25, 403] width 25 height 25
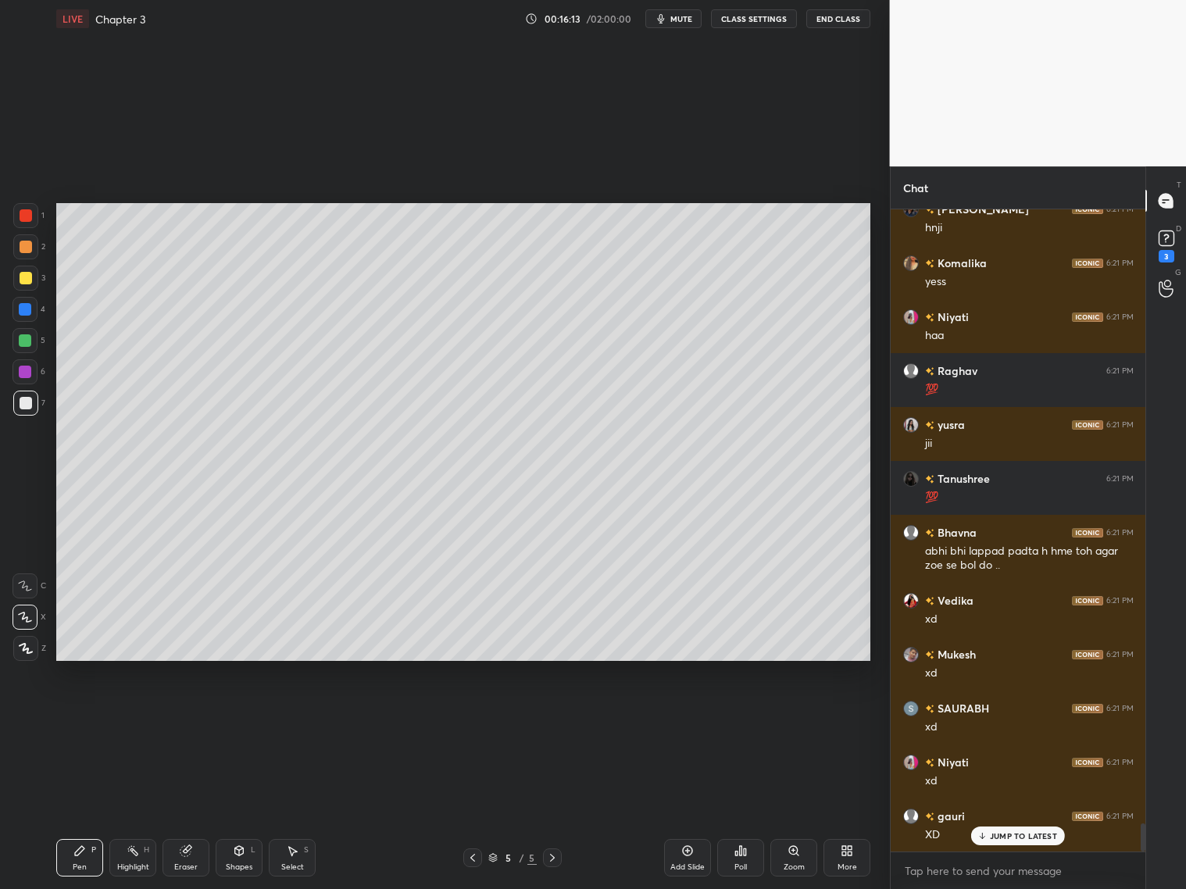
scroll to position [14060, 0]
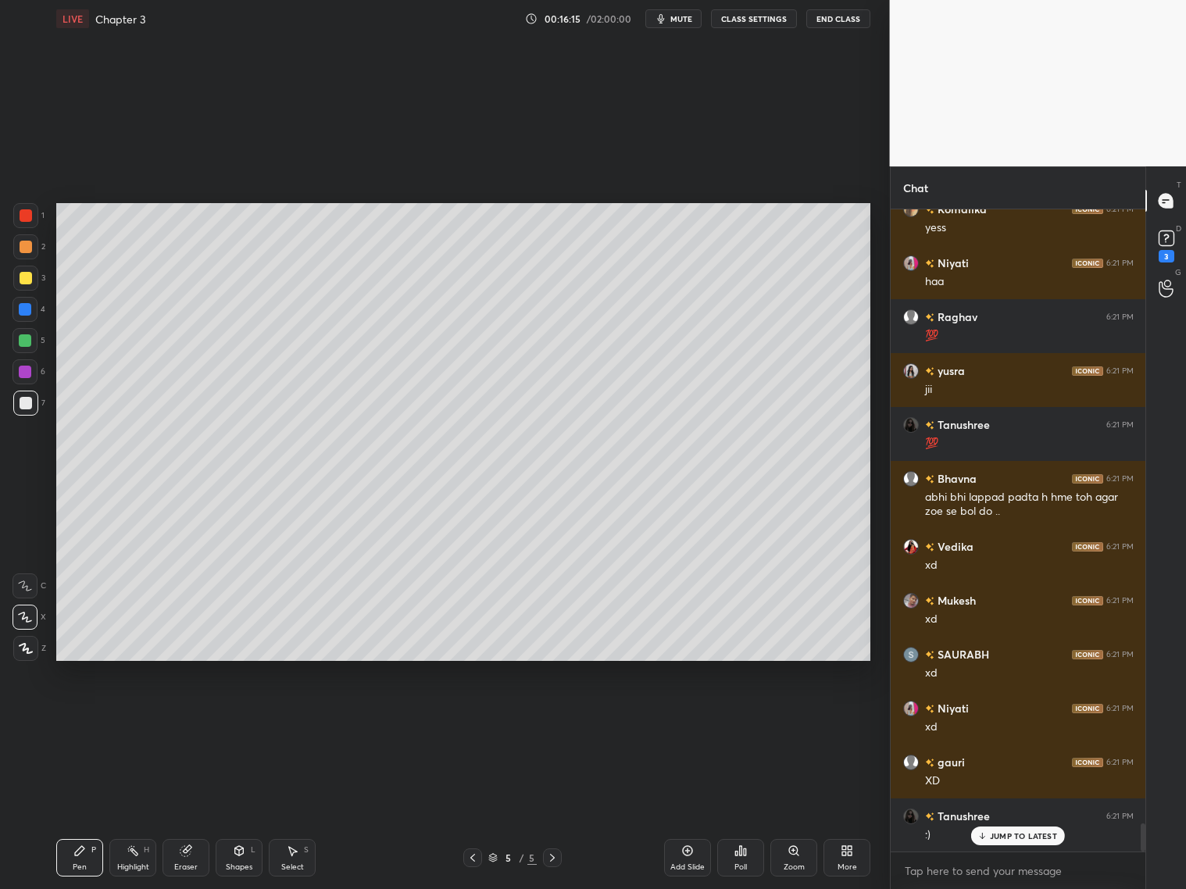
click at [474, 855] on icon at bounding box center [473, 858] width 13 height 13
click at [468, 853] on icon at bounding box center [473, 858] width 13 height 13
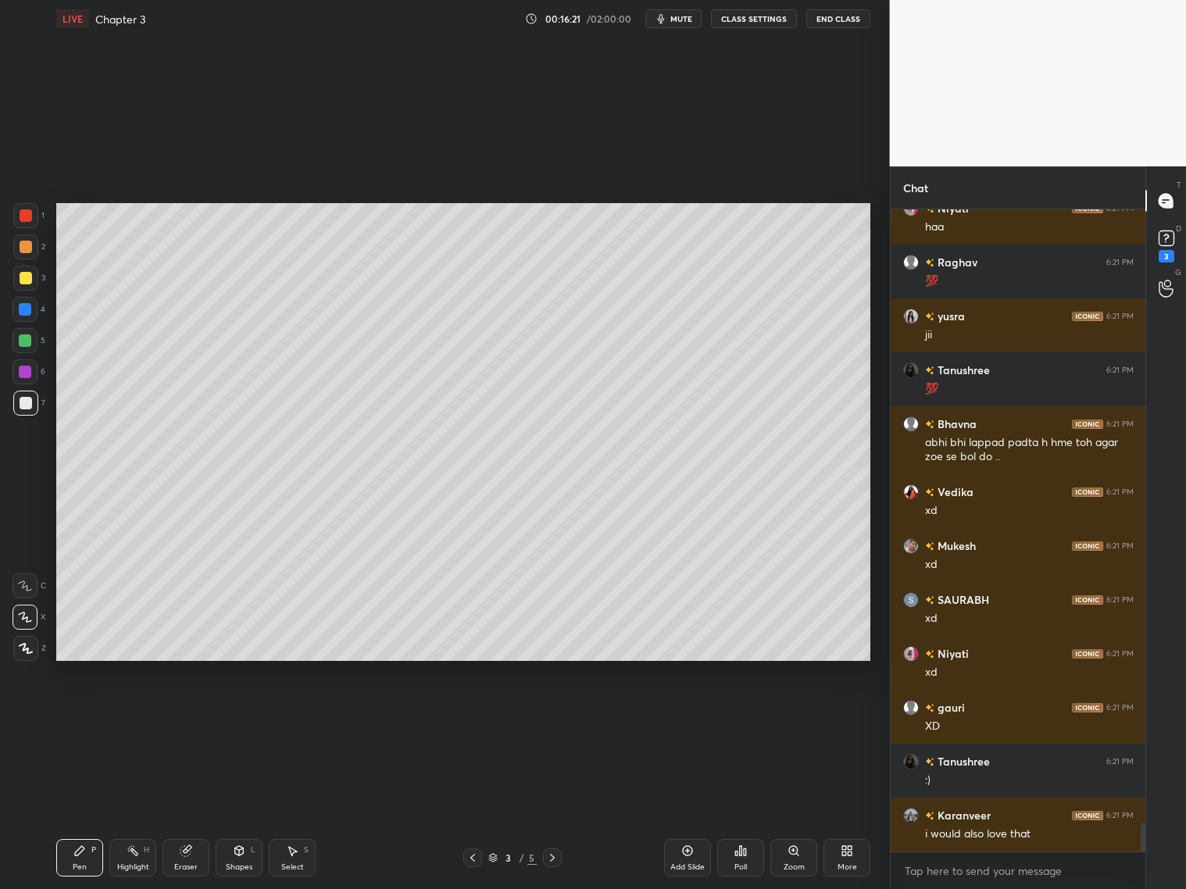
click at [249, 857] on div "Shapes L" at bounding box center [239, 858] width 47 height 38
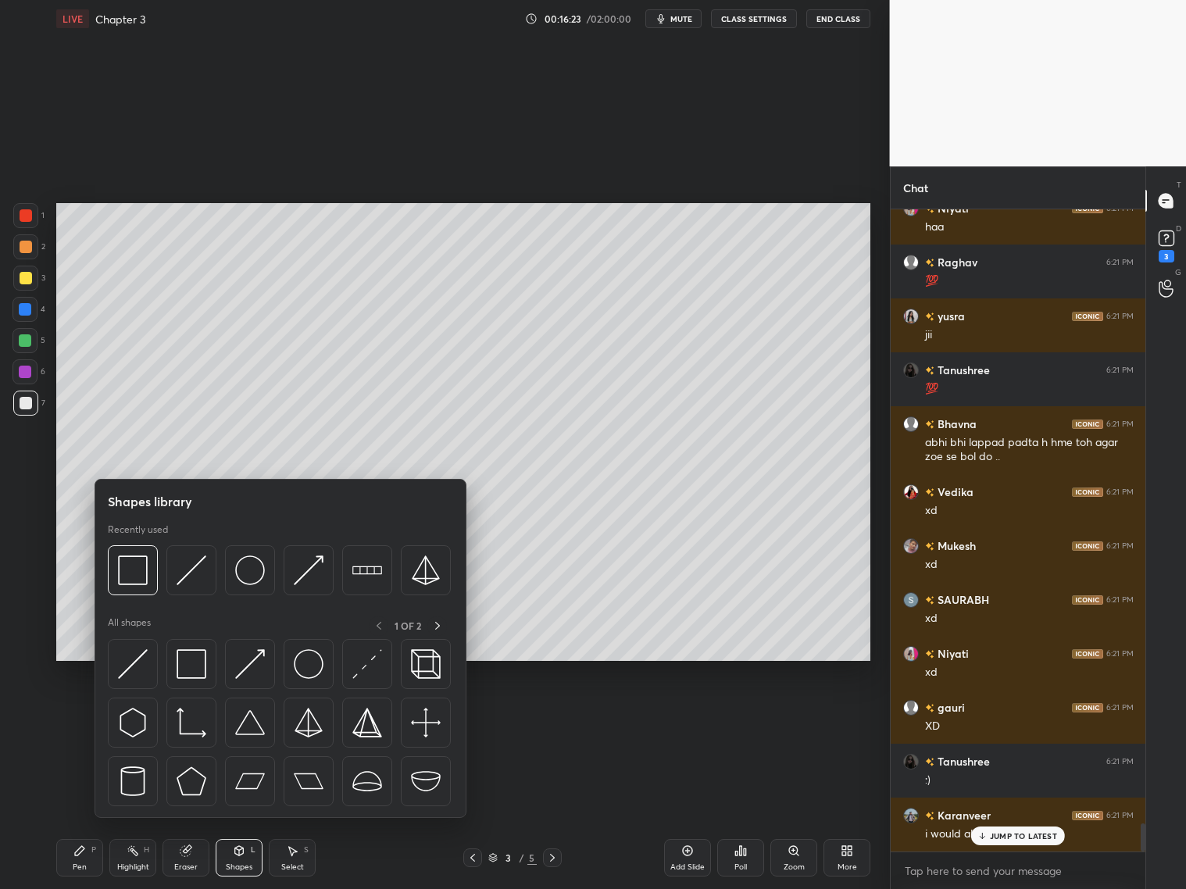
scroll to position [14167, 0]
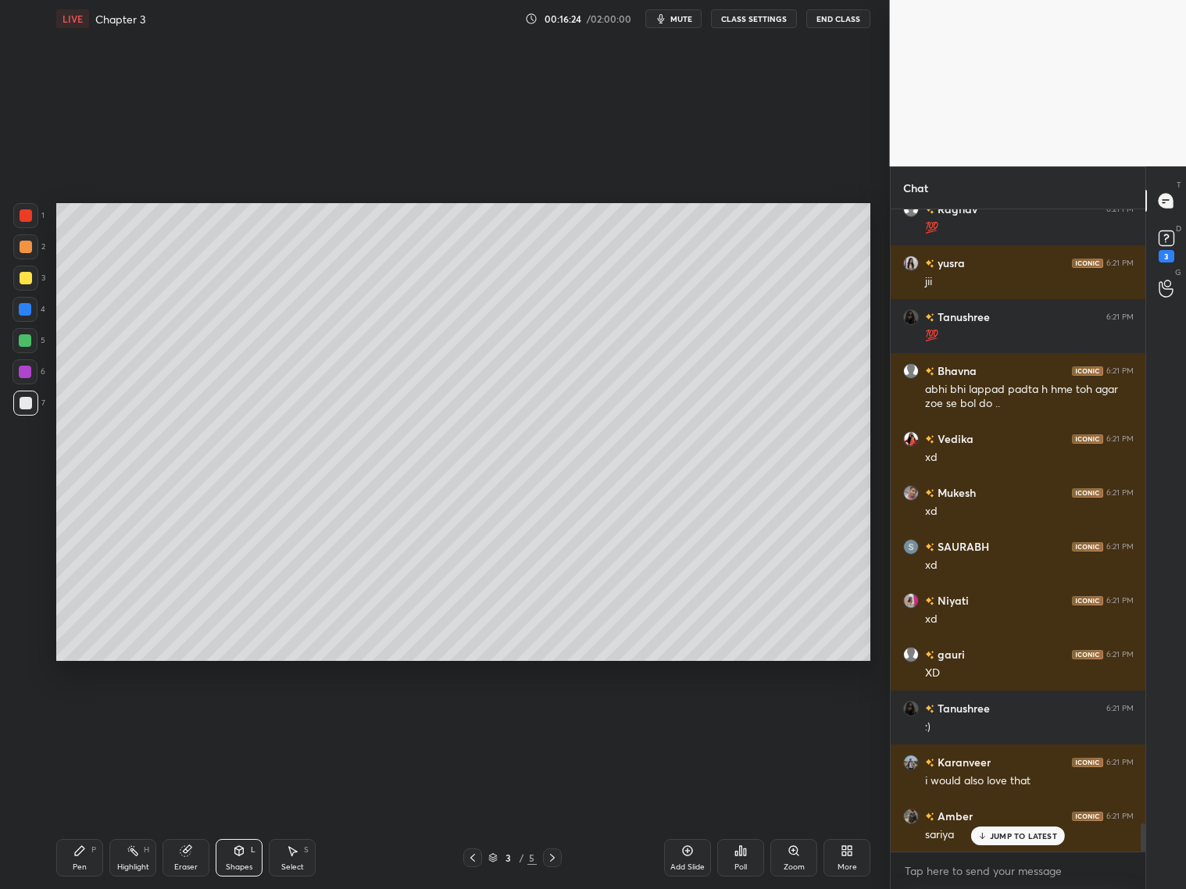
click at [32, 306] on div at bounding box center [25, 309] width 25 height 25
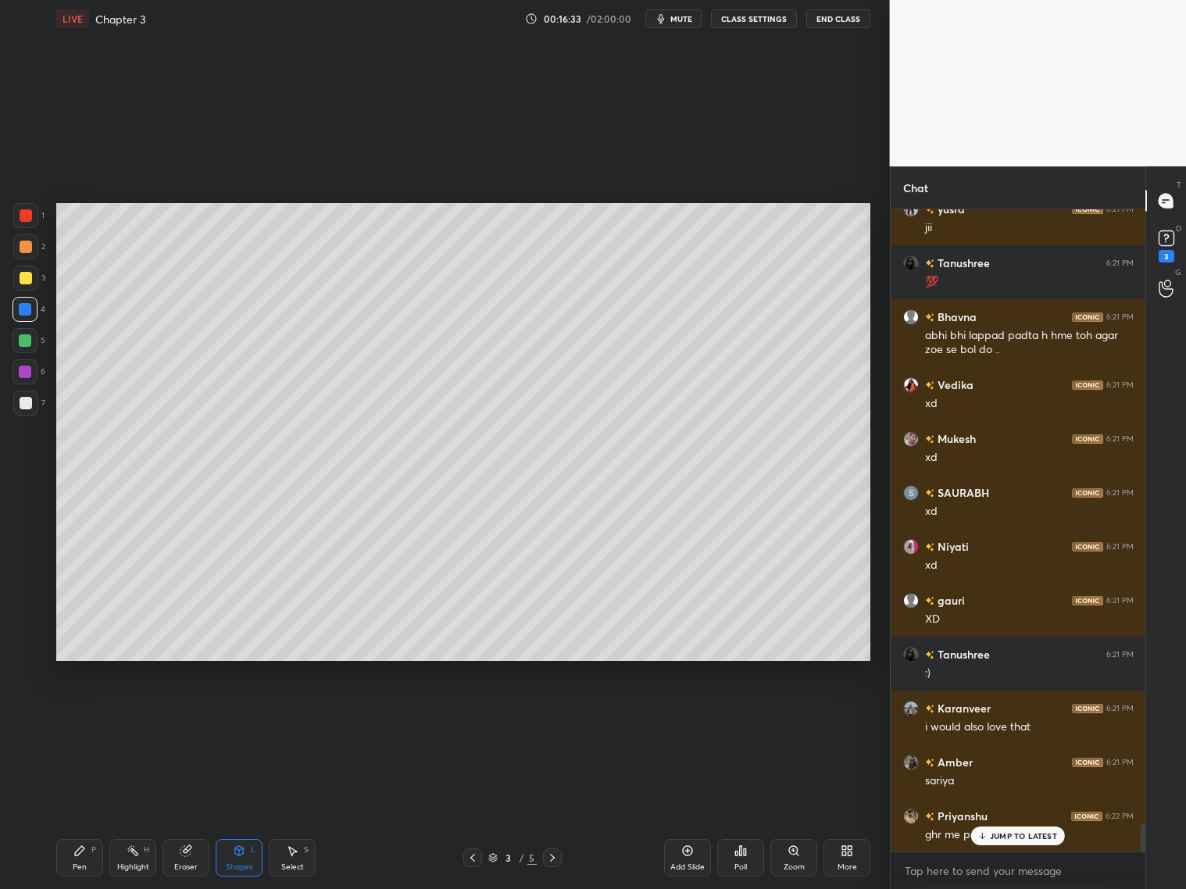
click at [553, 859] on icon at bounding box center [552, 858] width 13 height 13
click at [556, 860] on icon at bounding box center [552, 858] width 13 height 13
click at [689, 864] on div "Add Slide" at bounding box center [688, 868] width 34 height 8
click at [32, 276] on div at bounding box center [25, 278] width 25 height 25
click at [84, 859] on div "Pen P" at bounding box center [79, 858] width 47 height 38
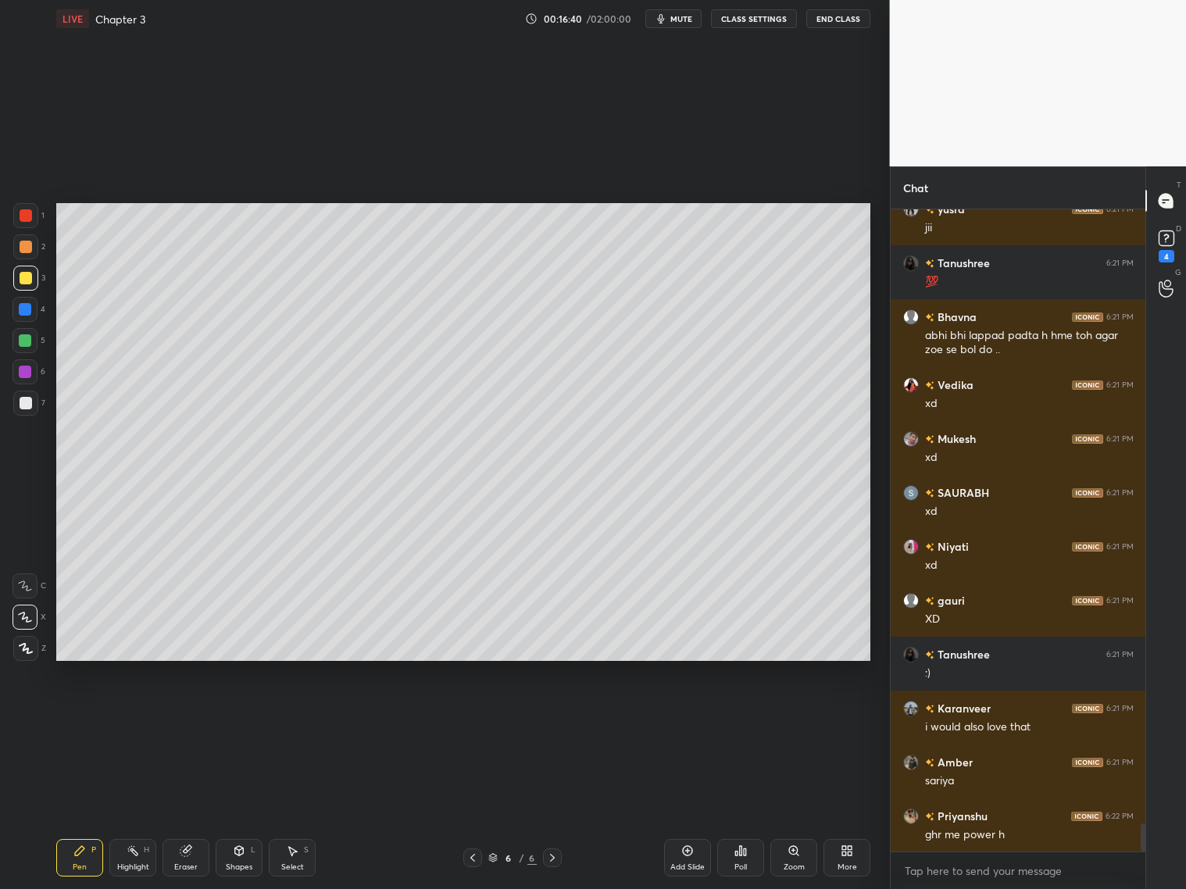
drag, startPoint x: 188, startPoint y: 861, endPoint x: 188, endPoint y: 832, distance: 28.9
click at [189, 861] on div "Eraser" at bounding box center [186, 858] width 47 height 38
click at [474, 857] on icon at bounding box center [473, 858] width 13 height 13
click at [478, 857] on icon at bounding box center [473, 858] width 13 height 13
click at [480, 853] on div at bounding box center [472, 858] width 19 height 19
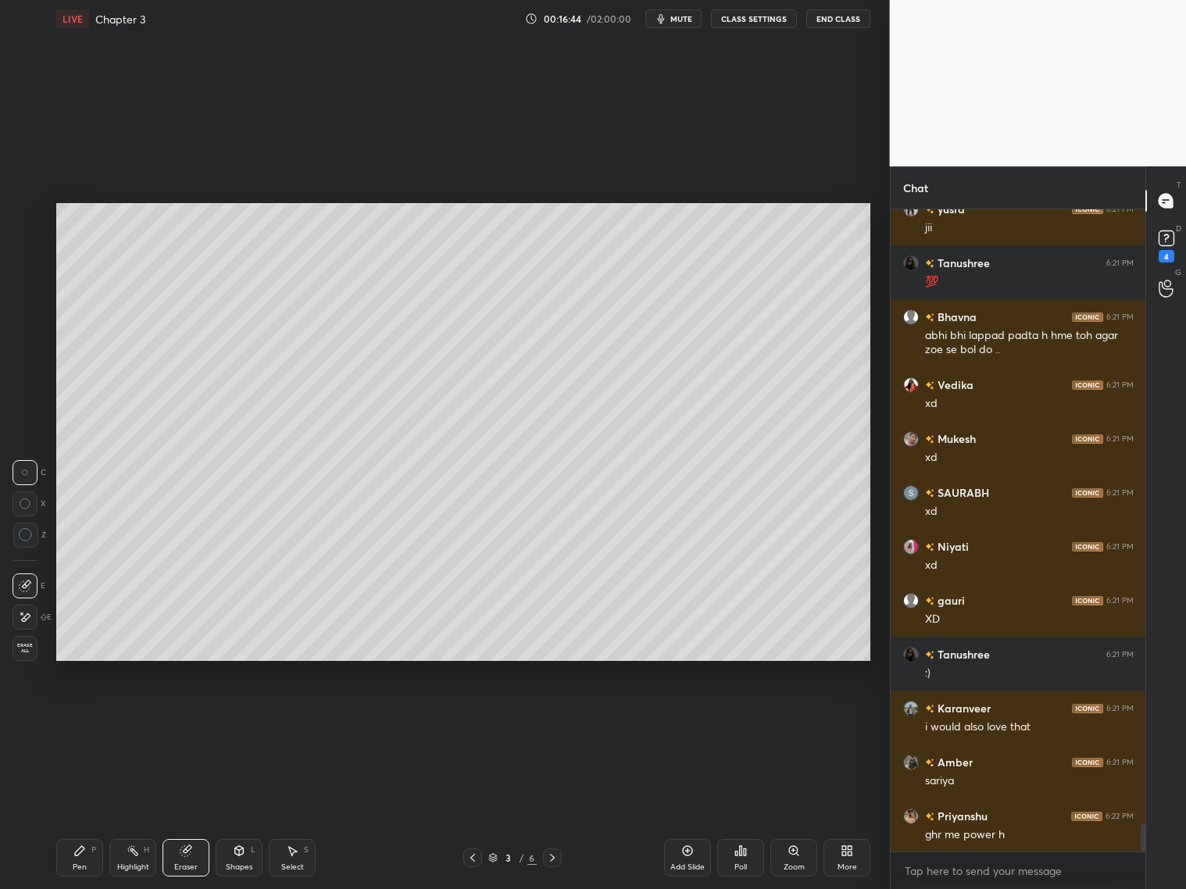
click at [549, 860] on icon at bounding box center [552, 858] width 13 height 13
click at [549, 857] on icon at bounding box center [552, 858] width 13 height 13
drag, startPoint x: 553, startPoint y: 857, endPoint x: 553, endPoint y: 835, distance: 22.7
click at [554, 858] on icon at bounding box center [552, 858] width 13 height 13
click at [80, 850] on icon at bounding box center [79, 850] width 9 height 9
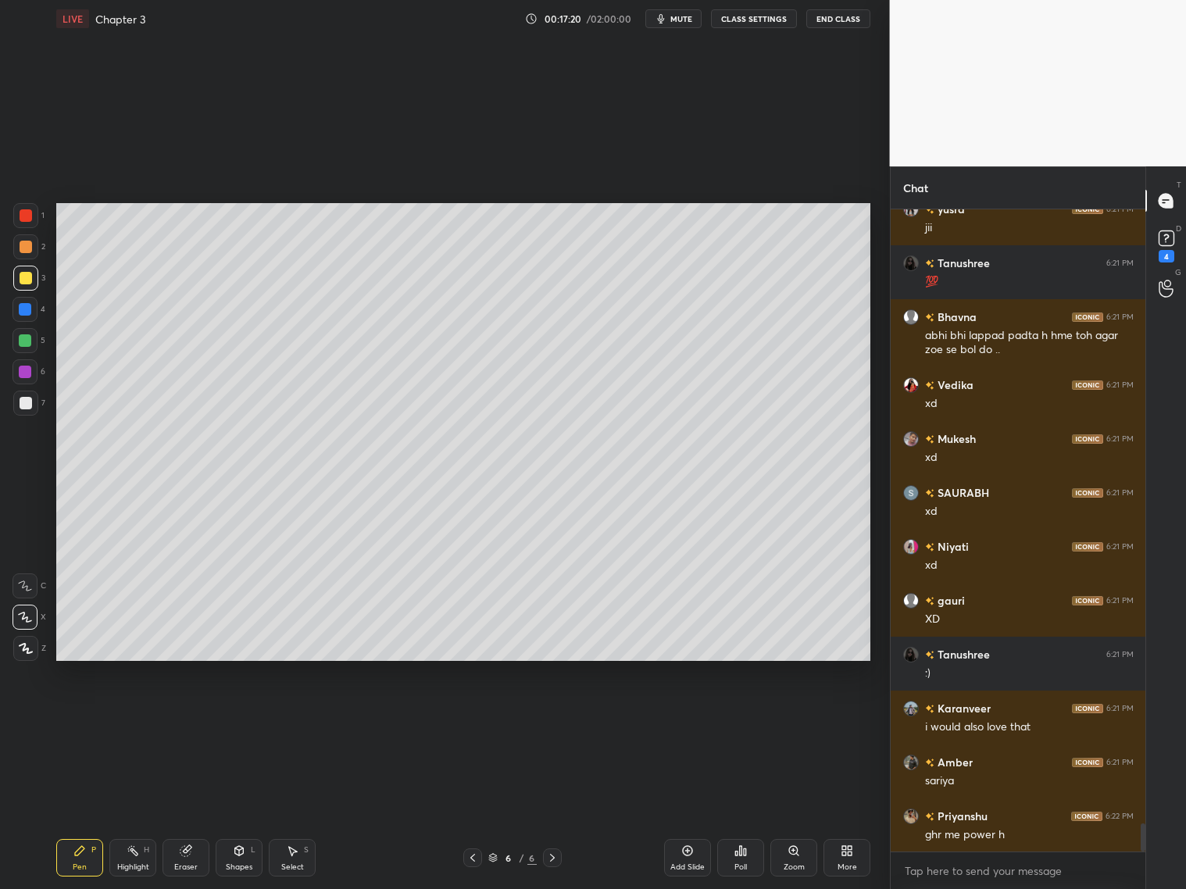
drag, startPoint x: 23, startPoint y: 309, endPoint x: 51, endPoint y: 305, distance: 28.5
click at [23, 310] on div at bounding box center [25, 309] width 13 height 13
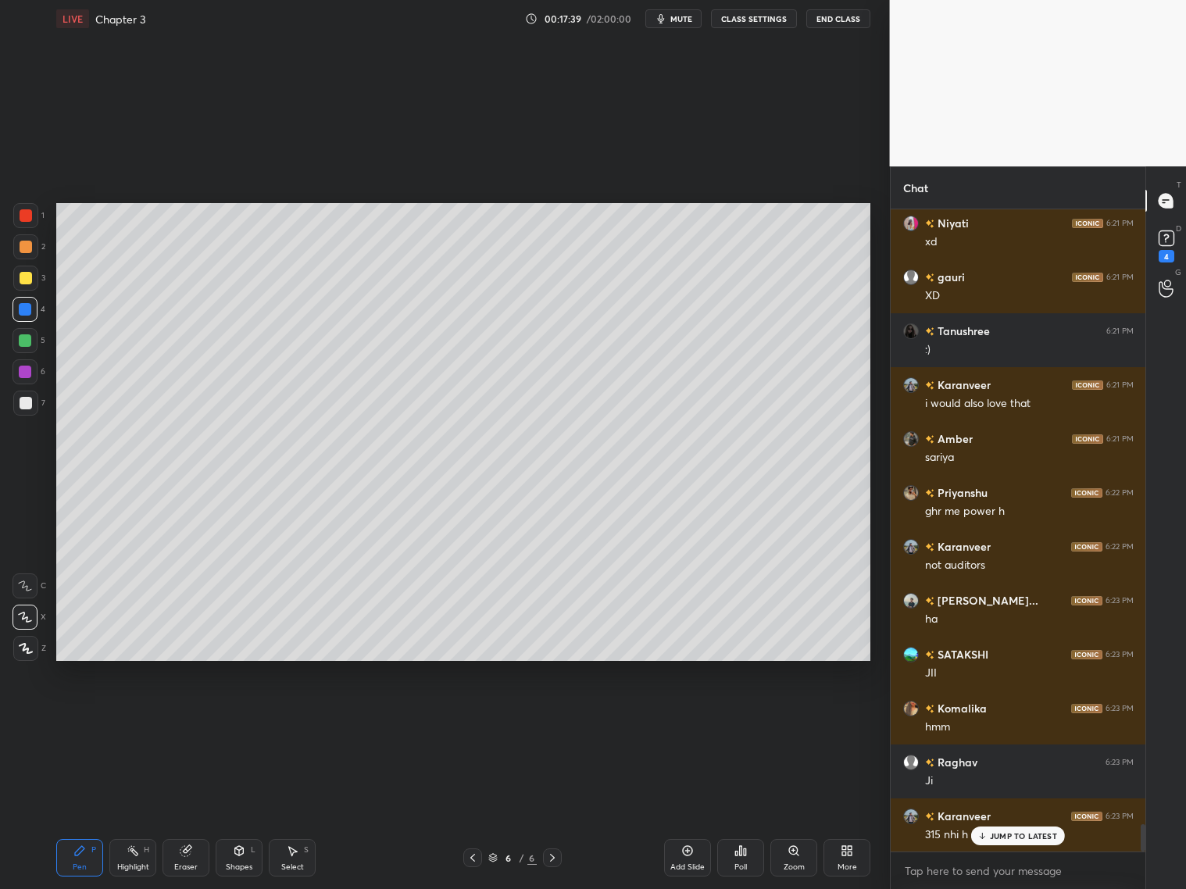
scroll to position [14599, 0]
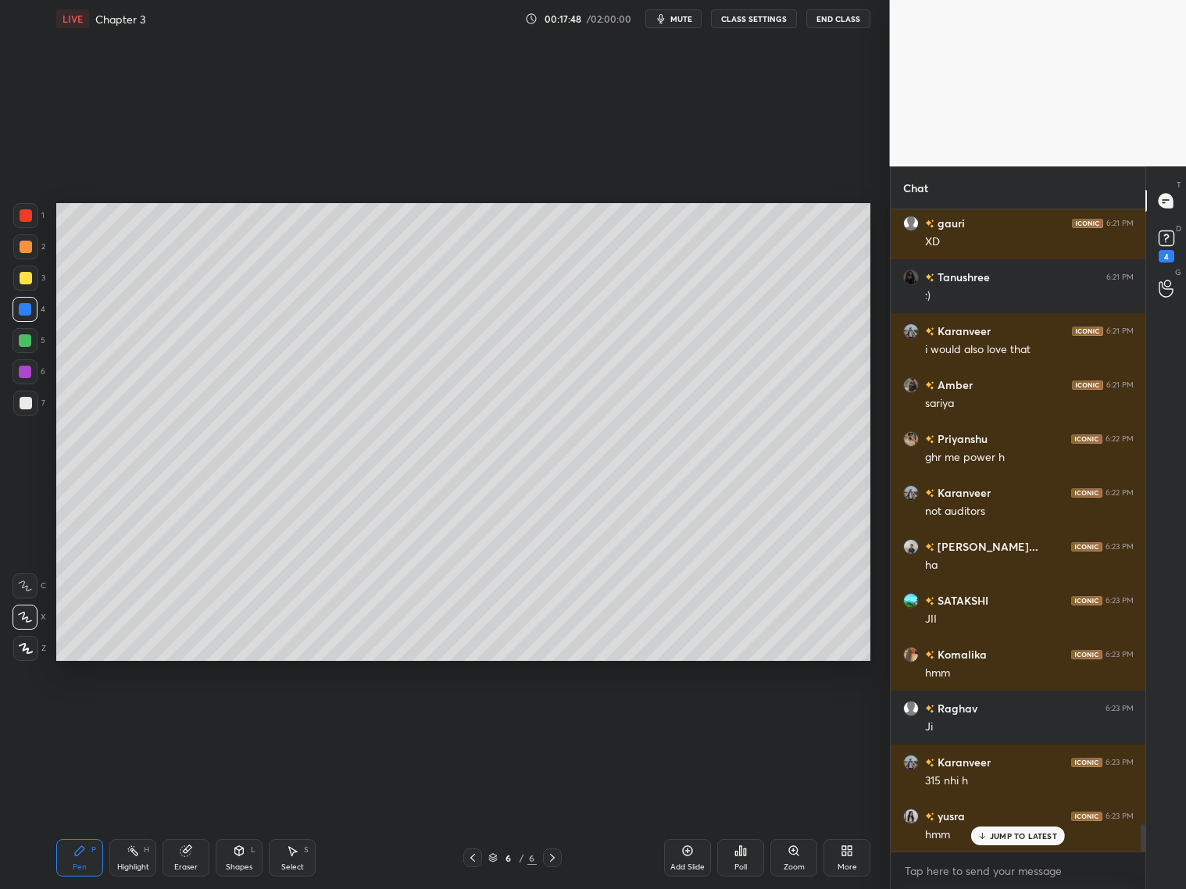
drag, startPoint x: 232, startPoint y: 864, endPoint x: 231, endPoint y: 831, distance: 32.9
click at [229, 864] on div "Shapes" at bounding box center [239, 868] width 27 height 8
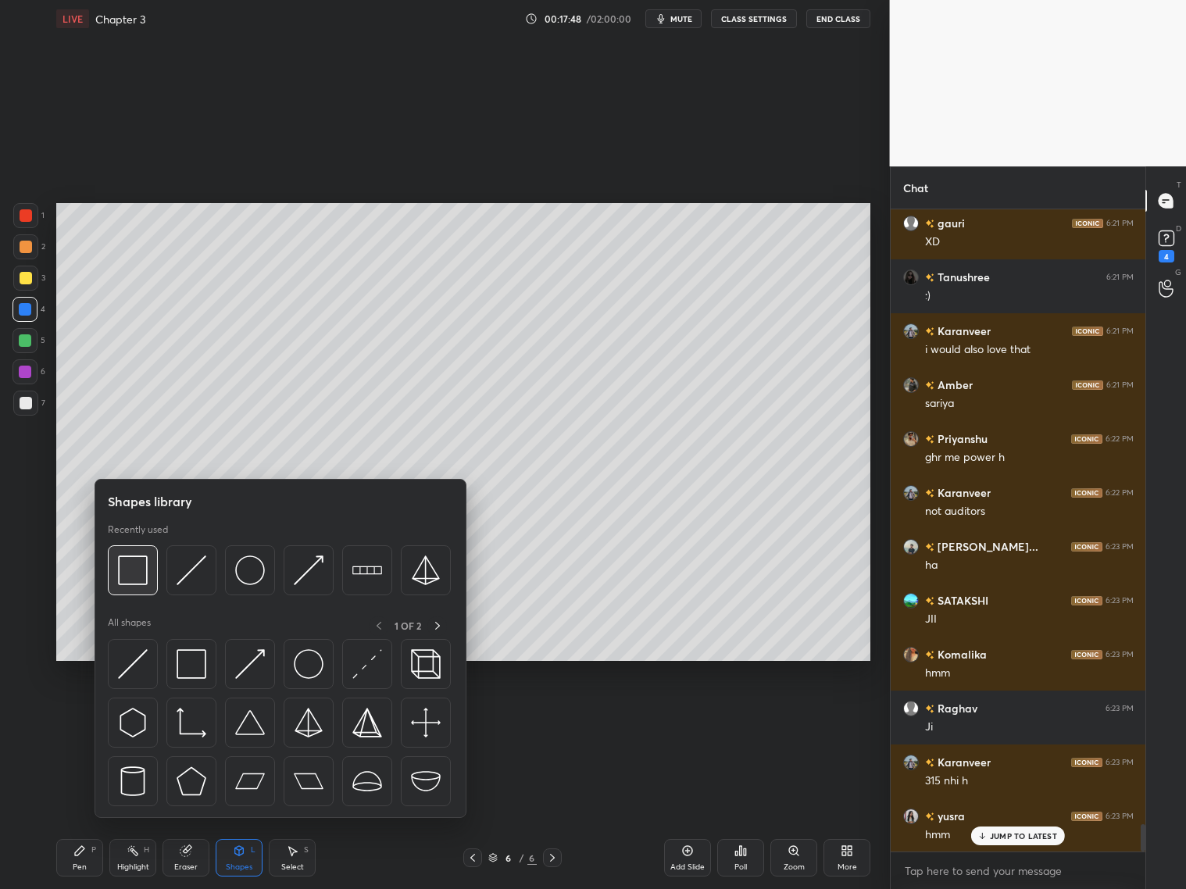
click at [132, 562] on img at bounding box center [133, 571] width 30 height 30
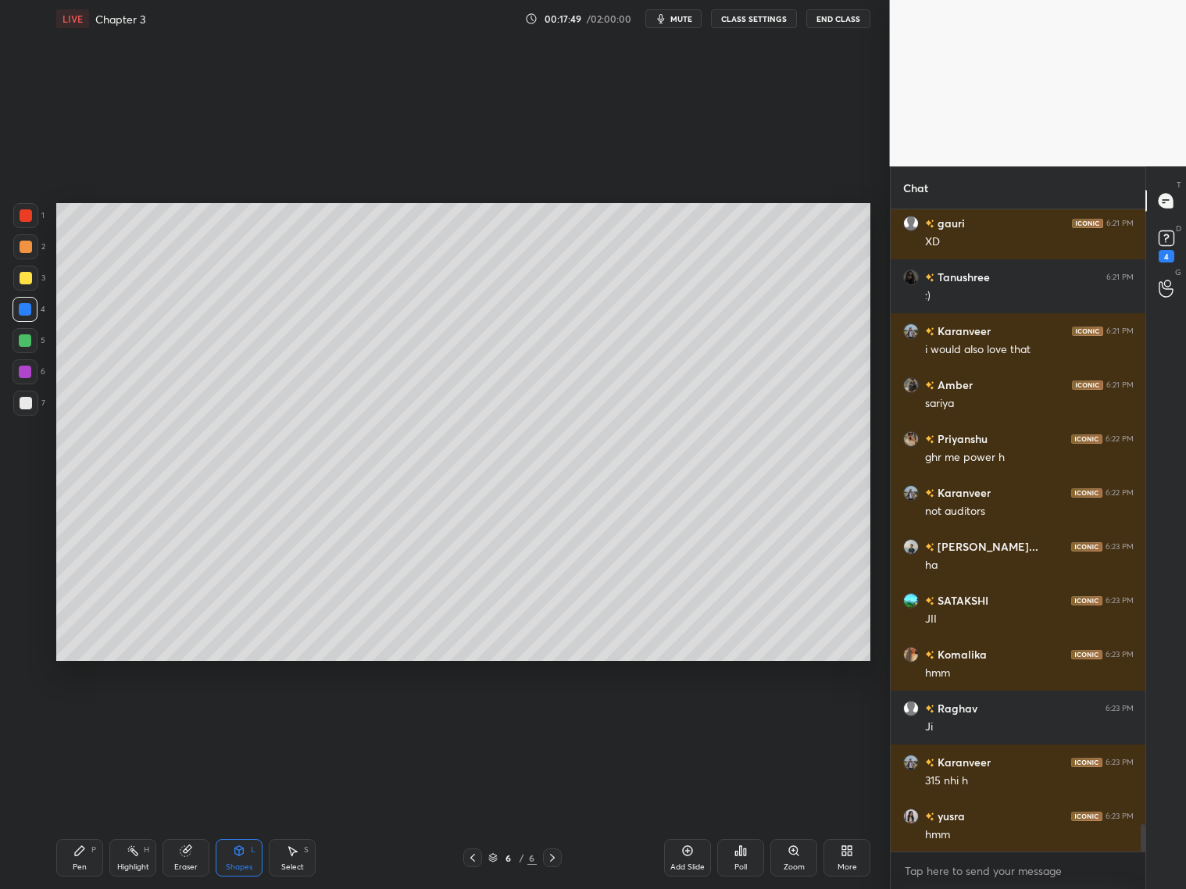
scroll to position [14654, 0]
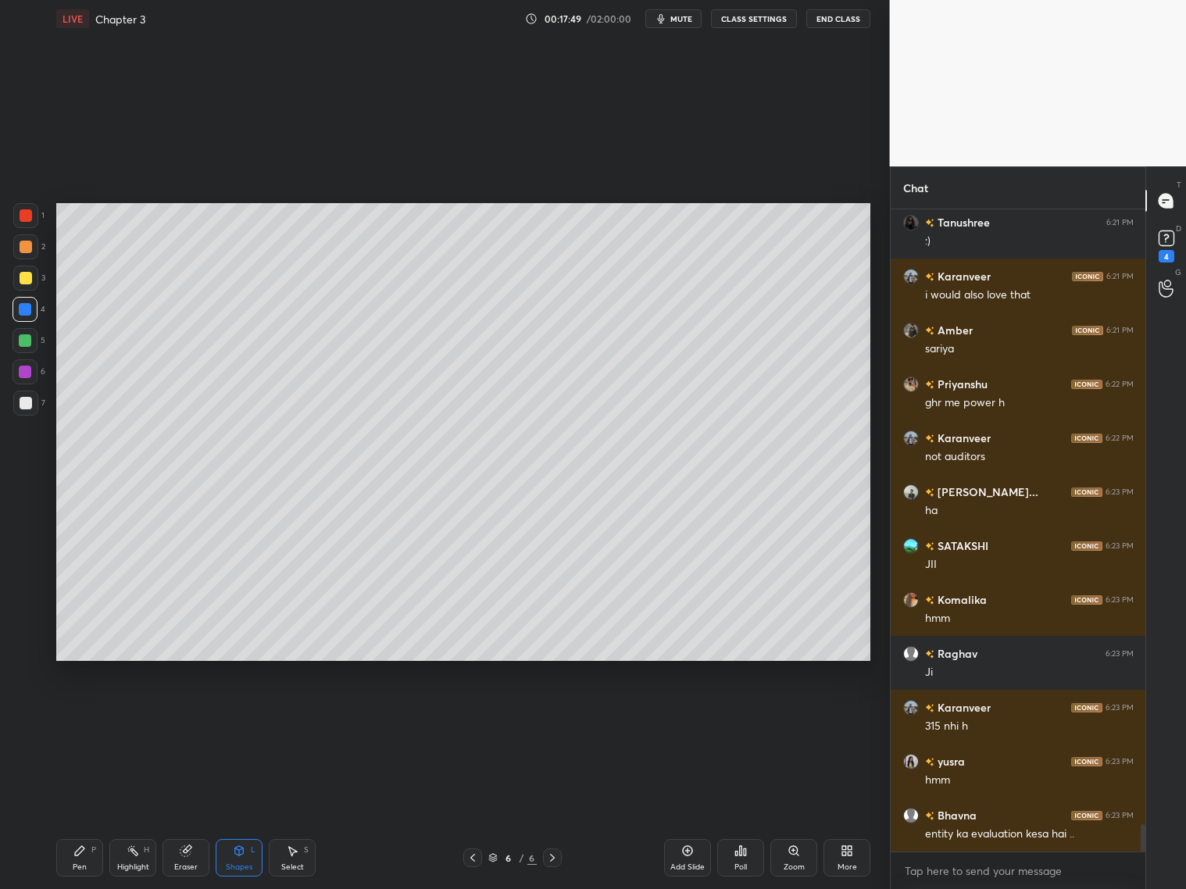
click at [23, 400] on div at bounding box center [26, 403] width 13 height 13
click at [72, 865] on div "Pen P" at bounding box center [79, 858] width 47 height 38
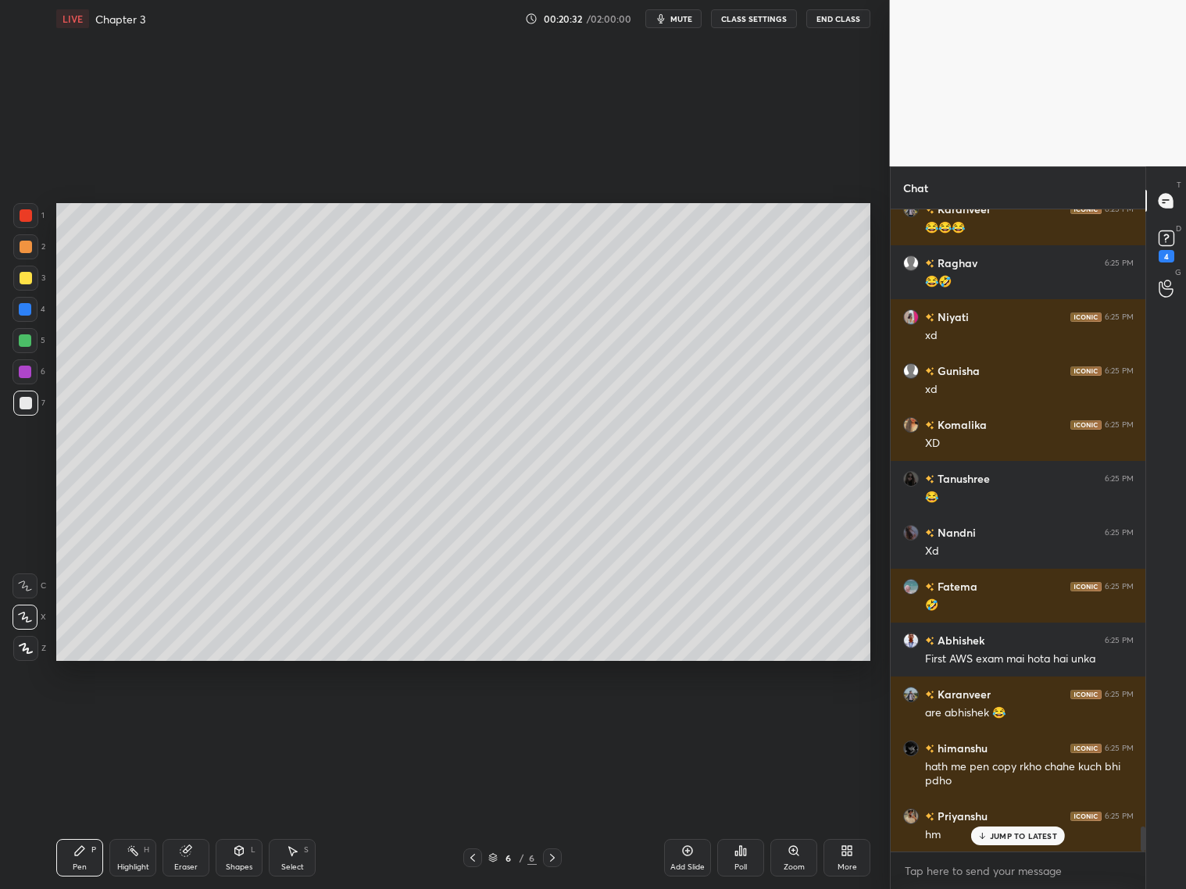
scroll to position [15783, 0]
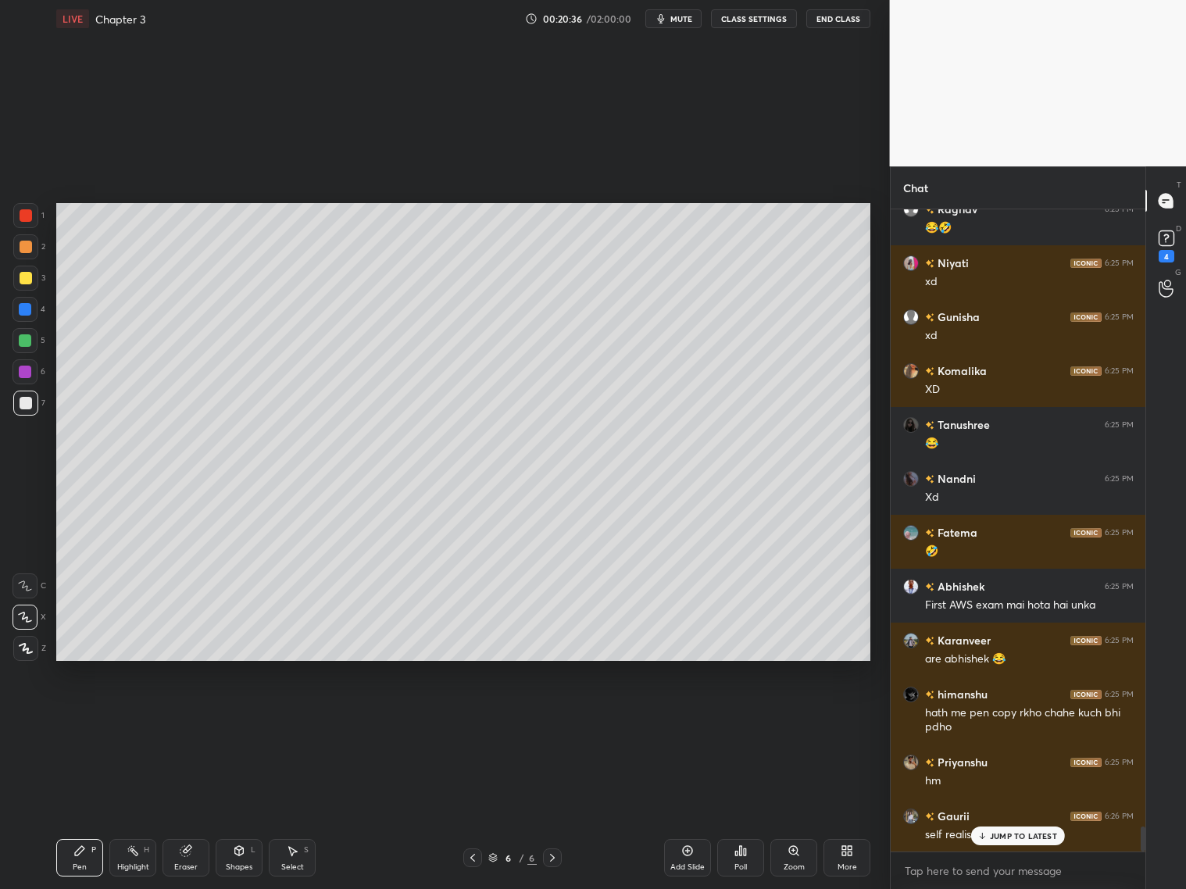
click at [31, 248] on div at bounding box center [25, 246] width 25 height 25
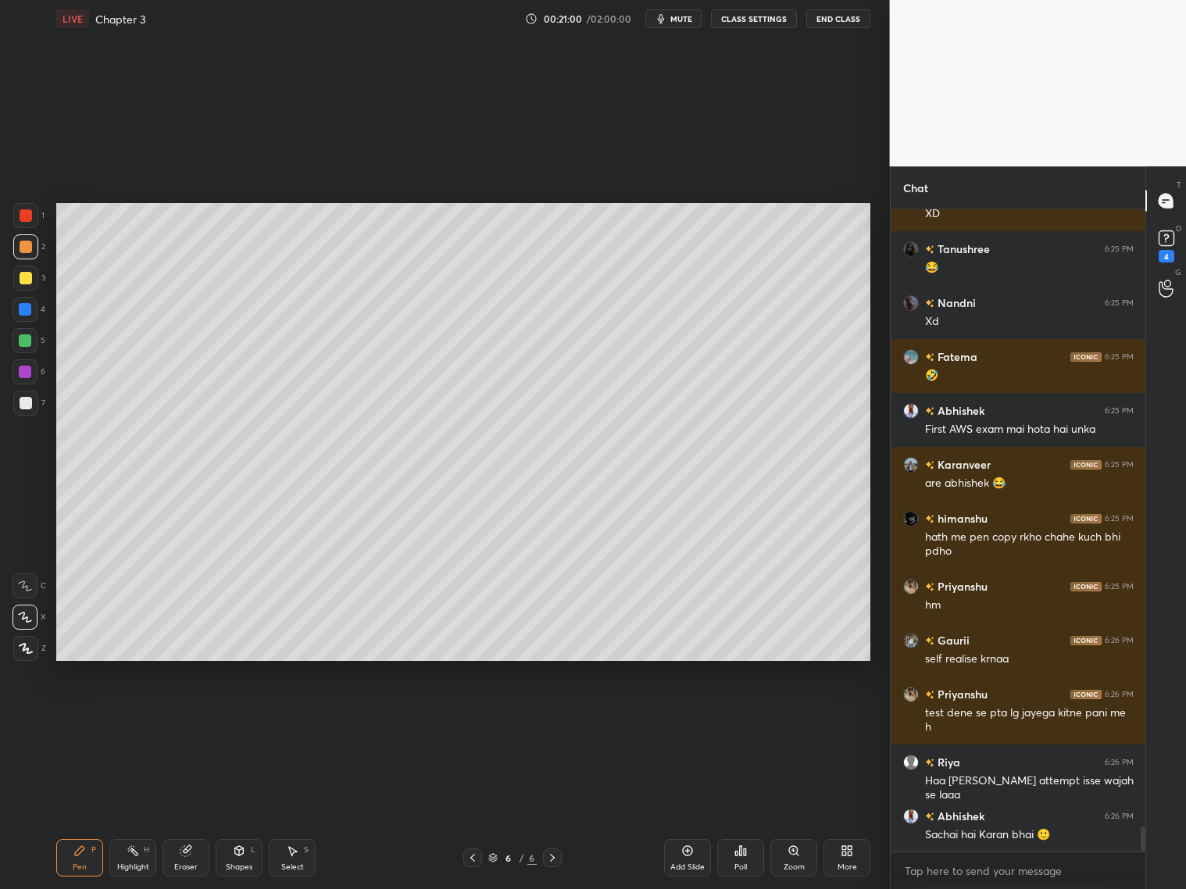
scroll to position [16013, 0]
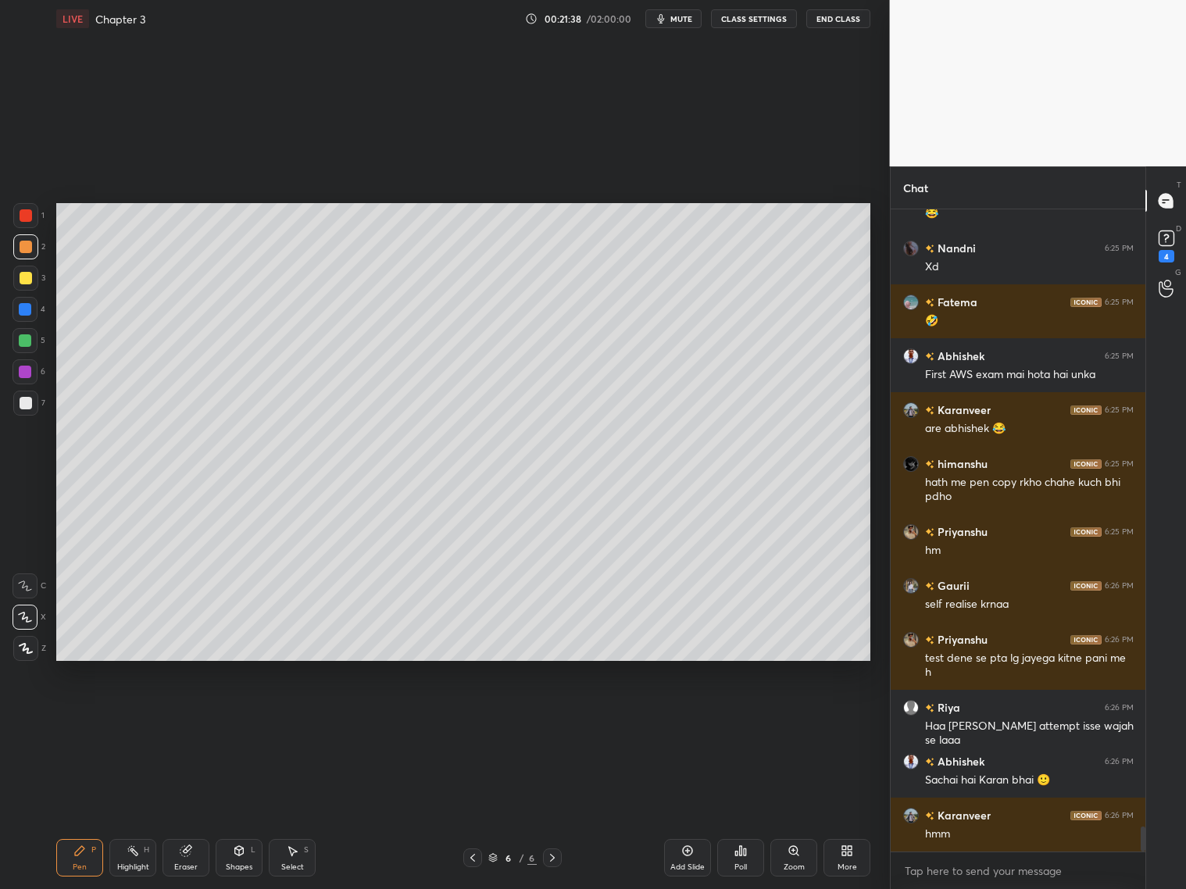
click at [186, 865] on div "Eraser" at bounding box center [185, 868] width 23 height 8
drag, startPoint x: 64, startPoint y: 860, endPoint x: 70, endPoint y: 845, distance: 16.1
click at [67, 857] on div "Pen P" at bounding box center [79, 858] width 47 height 38
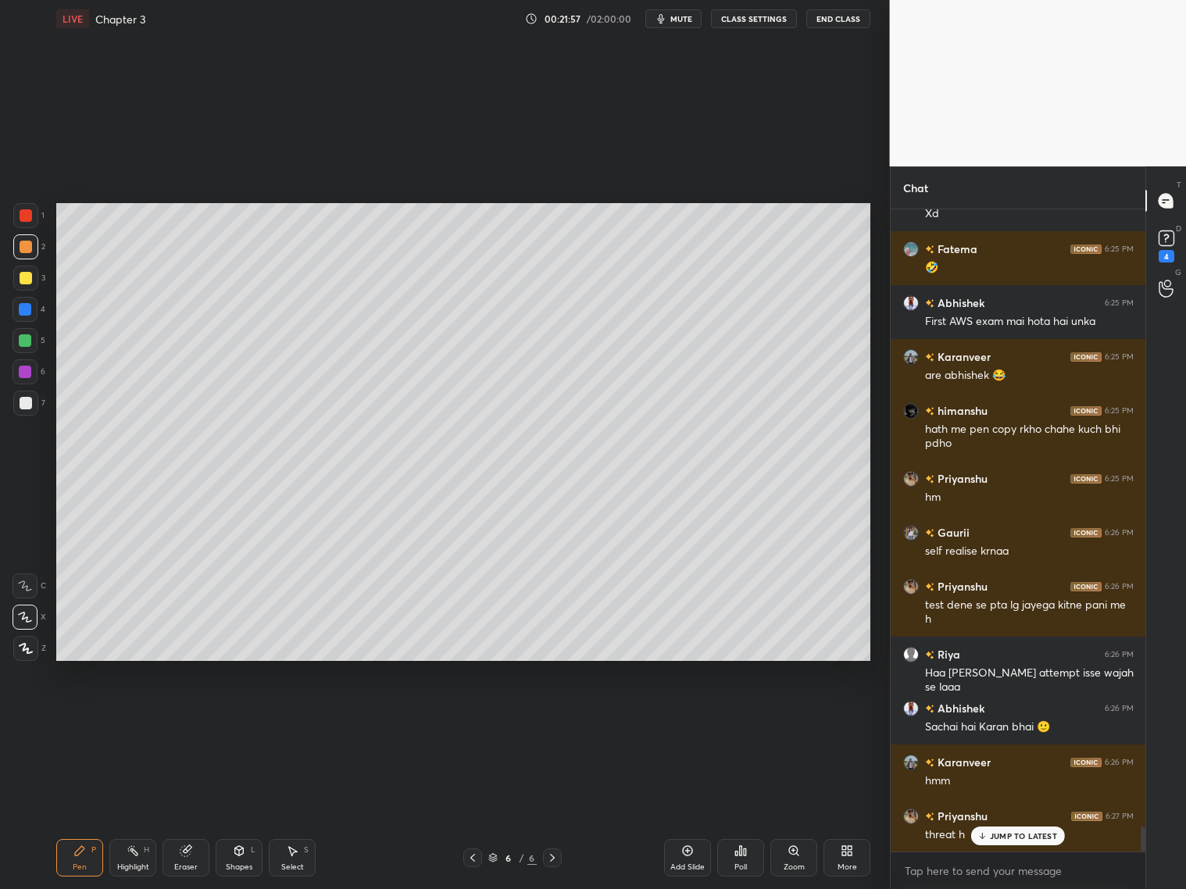
click at [26, 399] on div at bounding box center [26, 403] width 13 height 13
click at [692, 860] on div "Add Slide" at bounding box center [687, 858] width 47 height 38
drag, startPoint x: 241, startPoint y: 857, endPoint x: 234, endPoint y: 839, distance: 18.3
click at [242, 859] on div "Shapes L" at bounding box center [239, 858] width 47 height 38
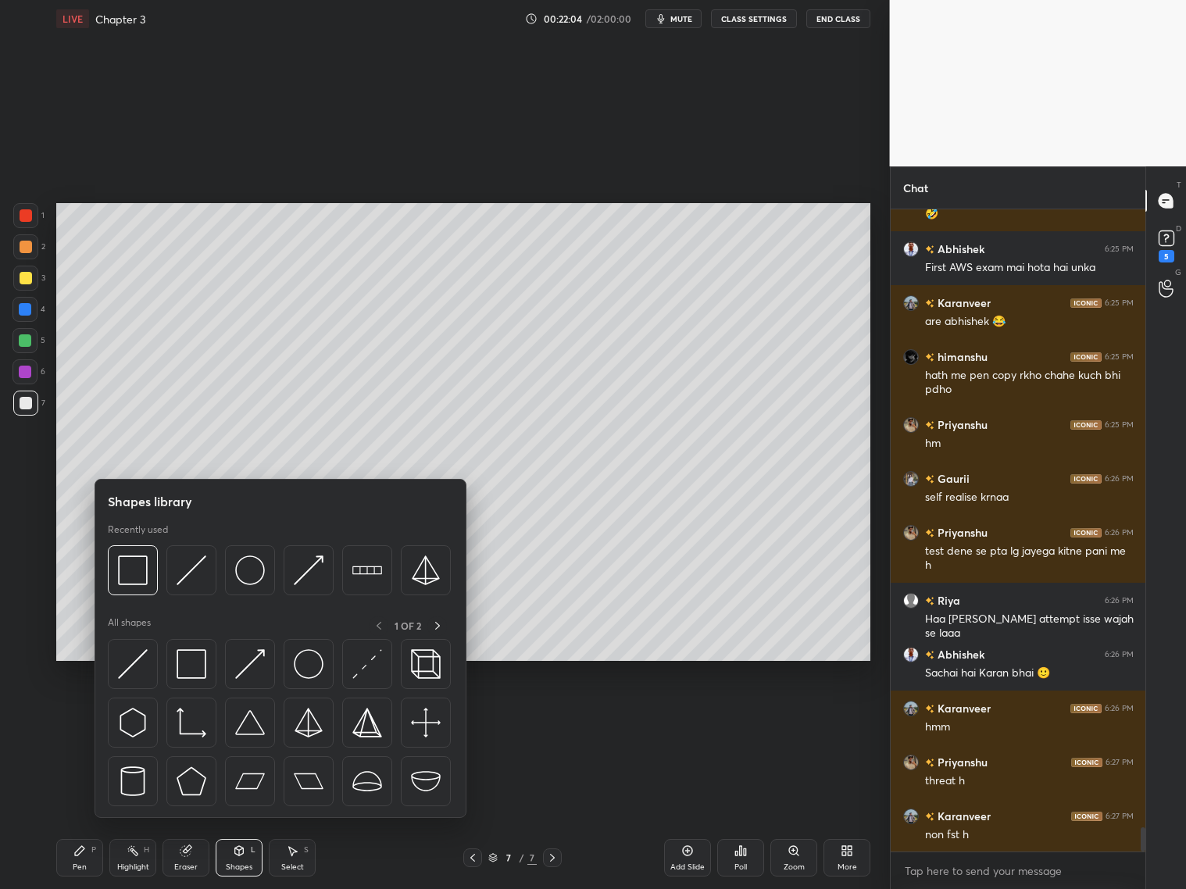
click at [27, 309] on div at bounding box center [25, 309] width 13 height 13
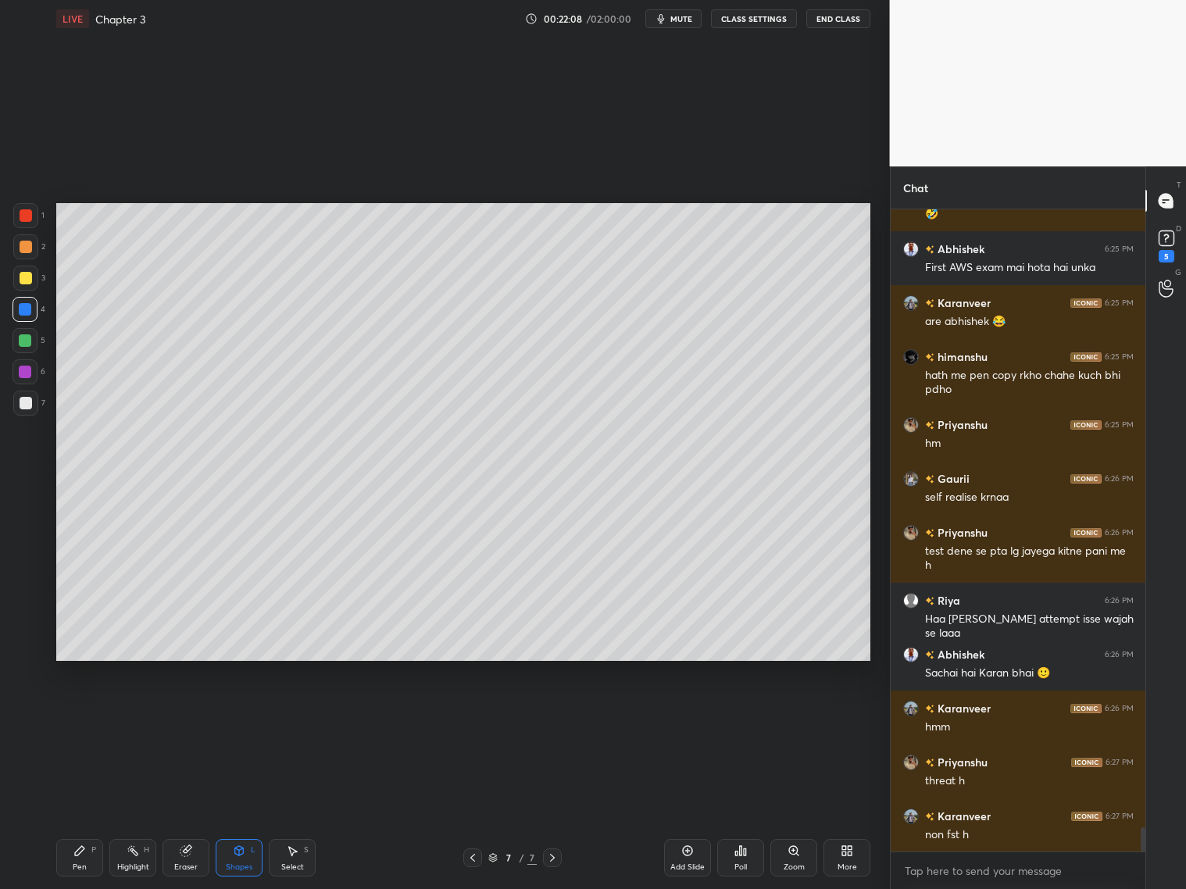
drag, startPoint x: 81, startPoint y: 846, endPoint x: 86, endPoint y: 819, distance: 27.0
click at [86, 846] on div "Pen P" at bounding box center [79, 858] width 47 height 38
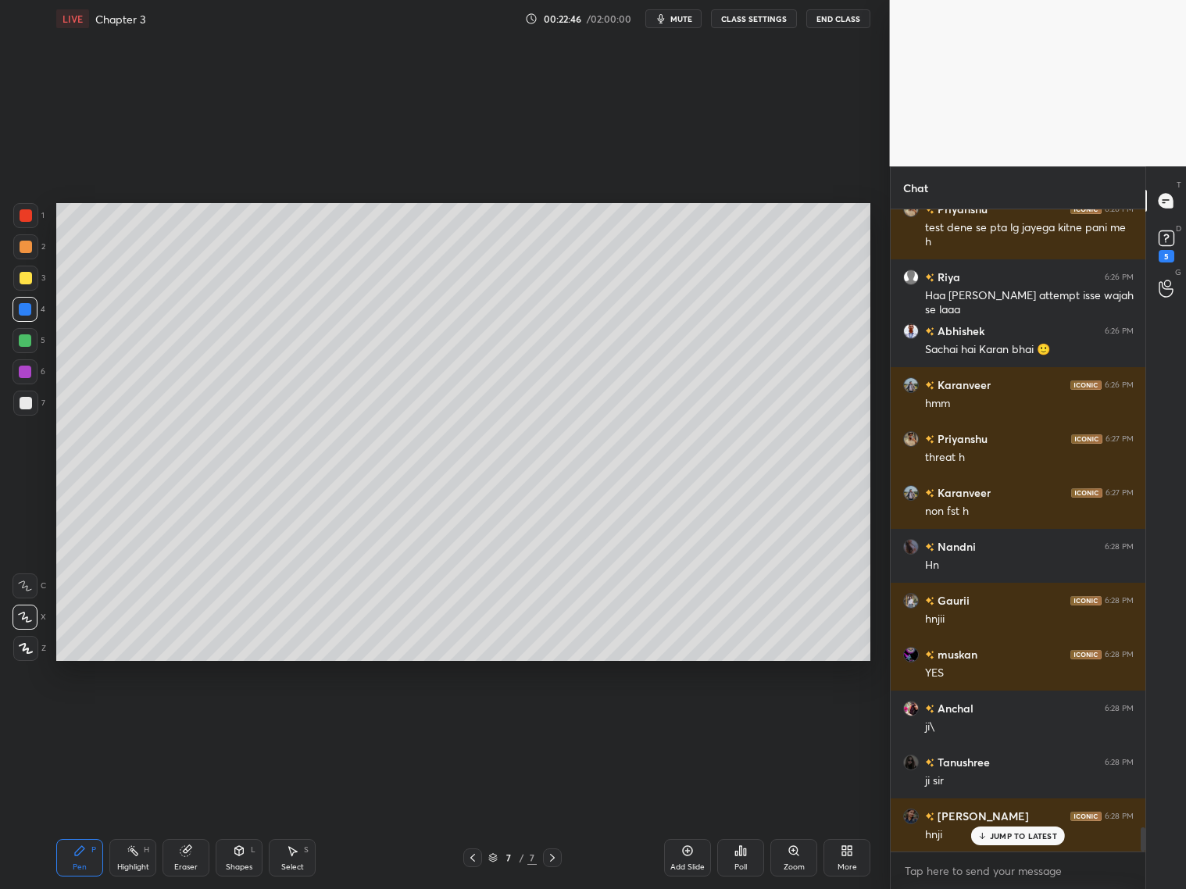
scroll to position [16498, 0]
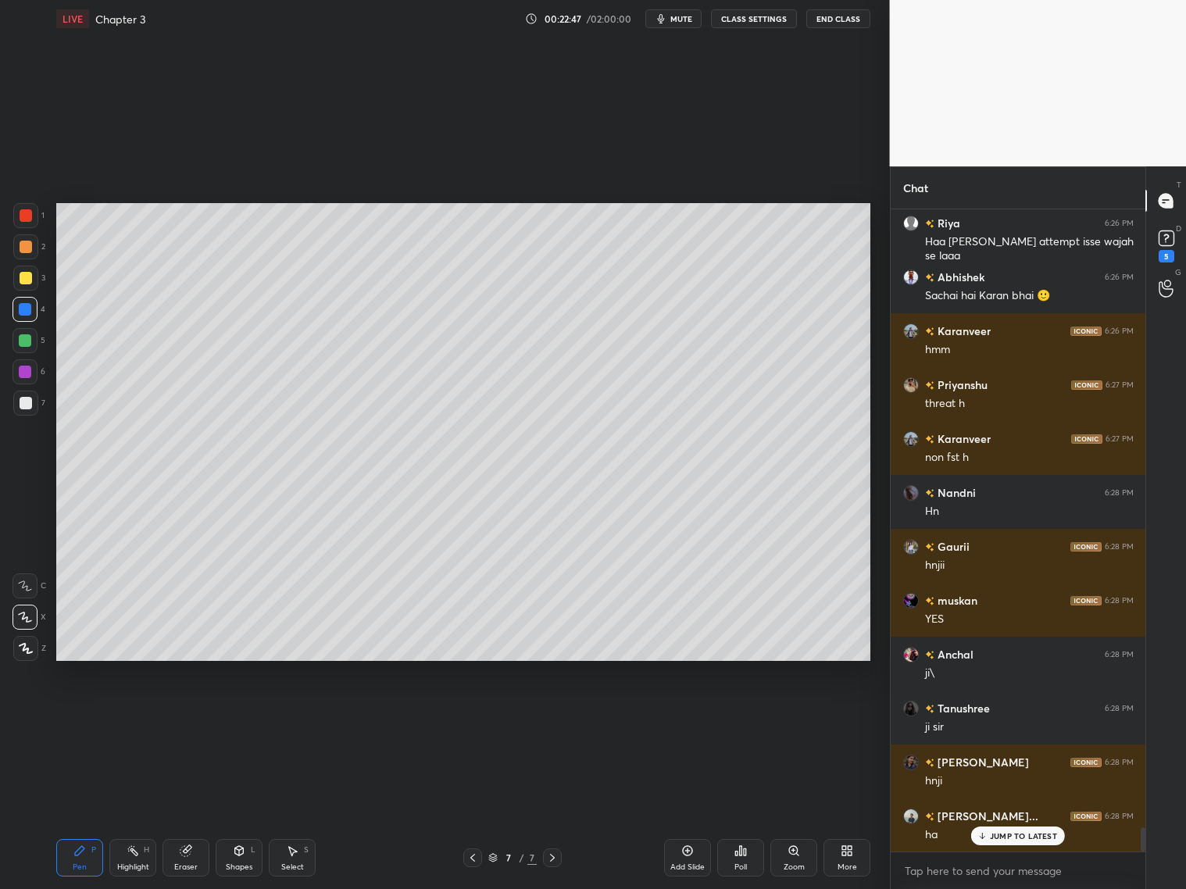
click at [478, 854] on icon at bounding box center [473, 858] width 13 height 13
click at [553, 857] on icon at bounding box center [552, 858] width 13 height 13
drag, startPoint x: 23, startPoint y: 246, endPoint x: 36, endPoint y: 245, distance: 12.5
click at [23, 246] on div at bounding box center [26, 247] width 13 height 13
click at [23, 406] on div at bounding box center [25, 403] width 25 height 25
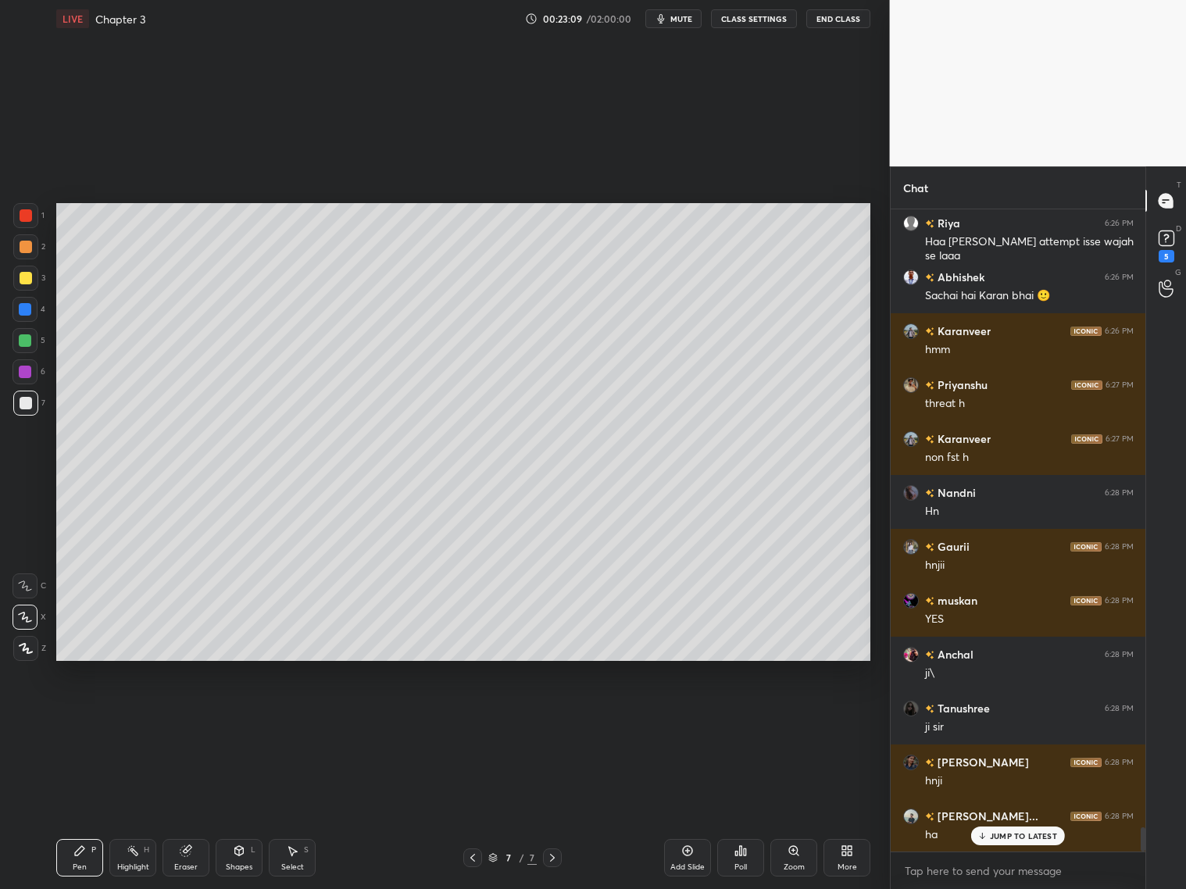
drag, startPoint x: 241, startPoint y: 855, endPoint x: 242, endPoint y: 846, distance: 9.5
click at [243, 854] on icon at bounding box center [239, 851] width 13 height 13
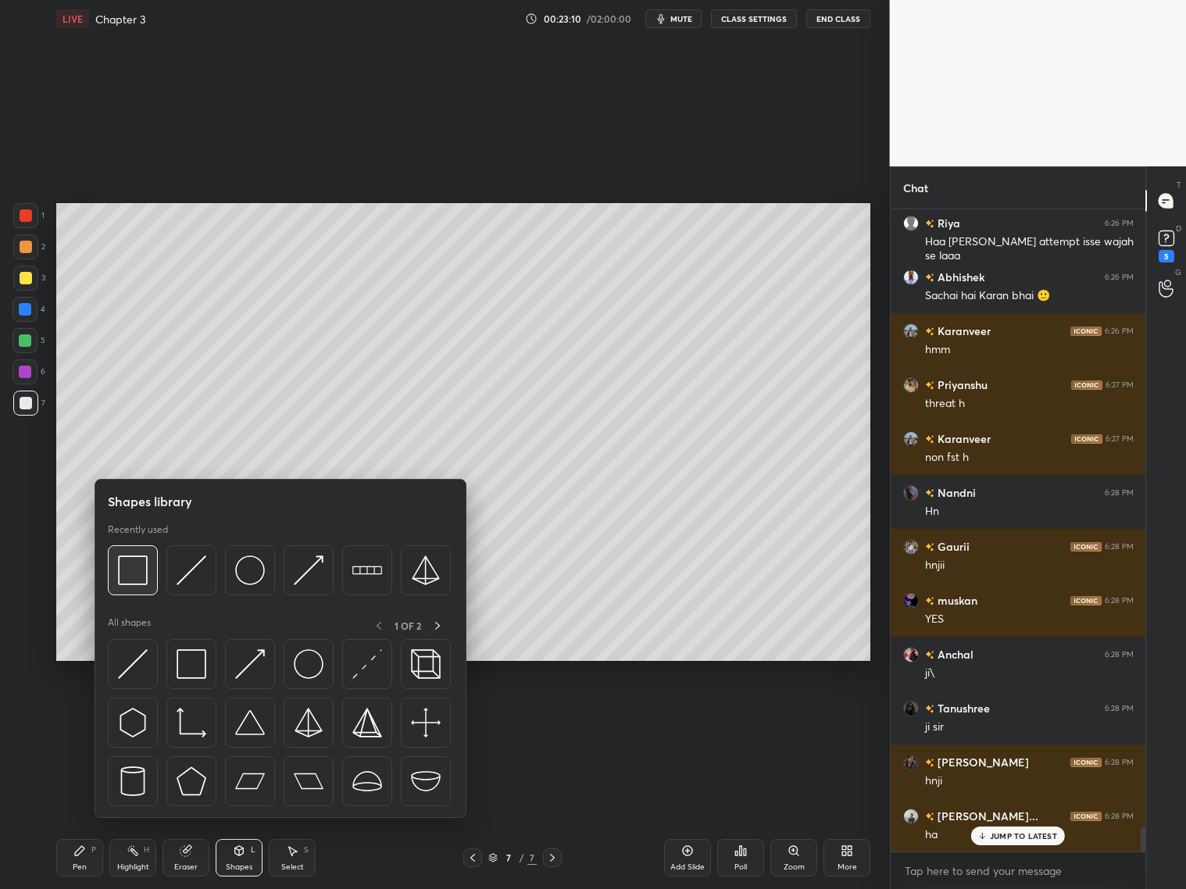
click at [134, 572] on img at bounding box center [133, 571] width 30 height 30
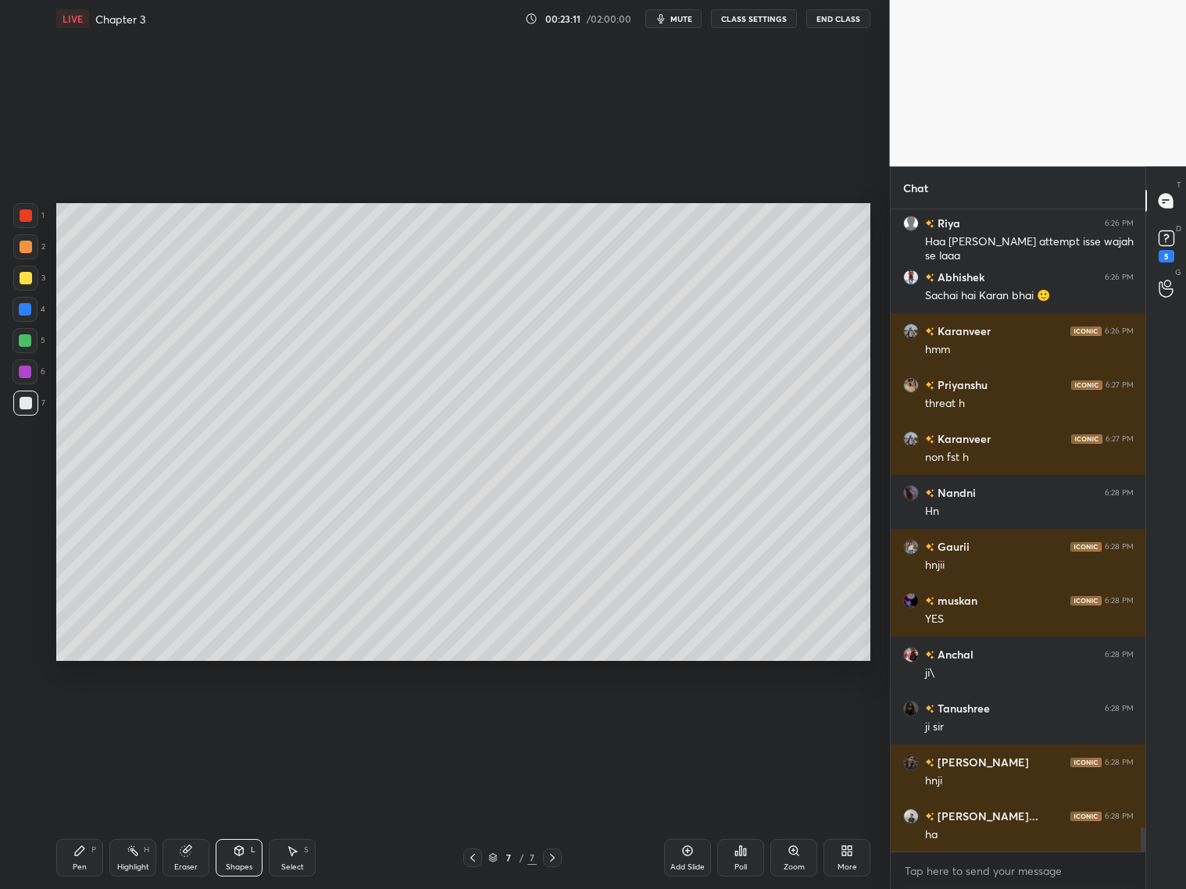
scroll to position [16553, 0]
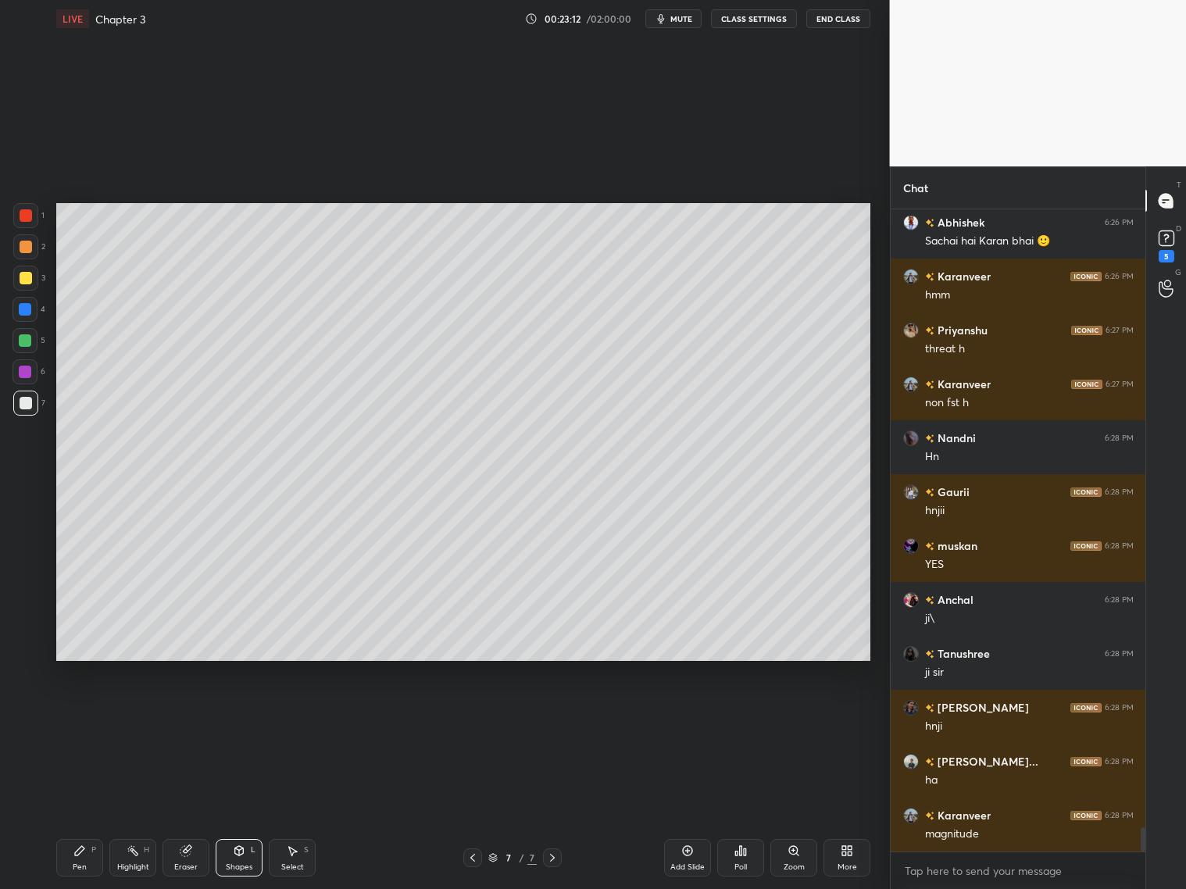
click at [77, 850] on icon at bounding box center [79, 850] width 9 height 9
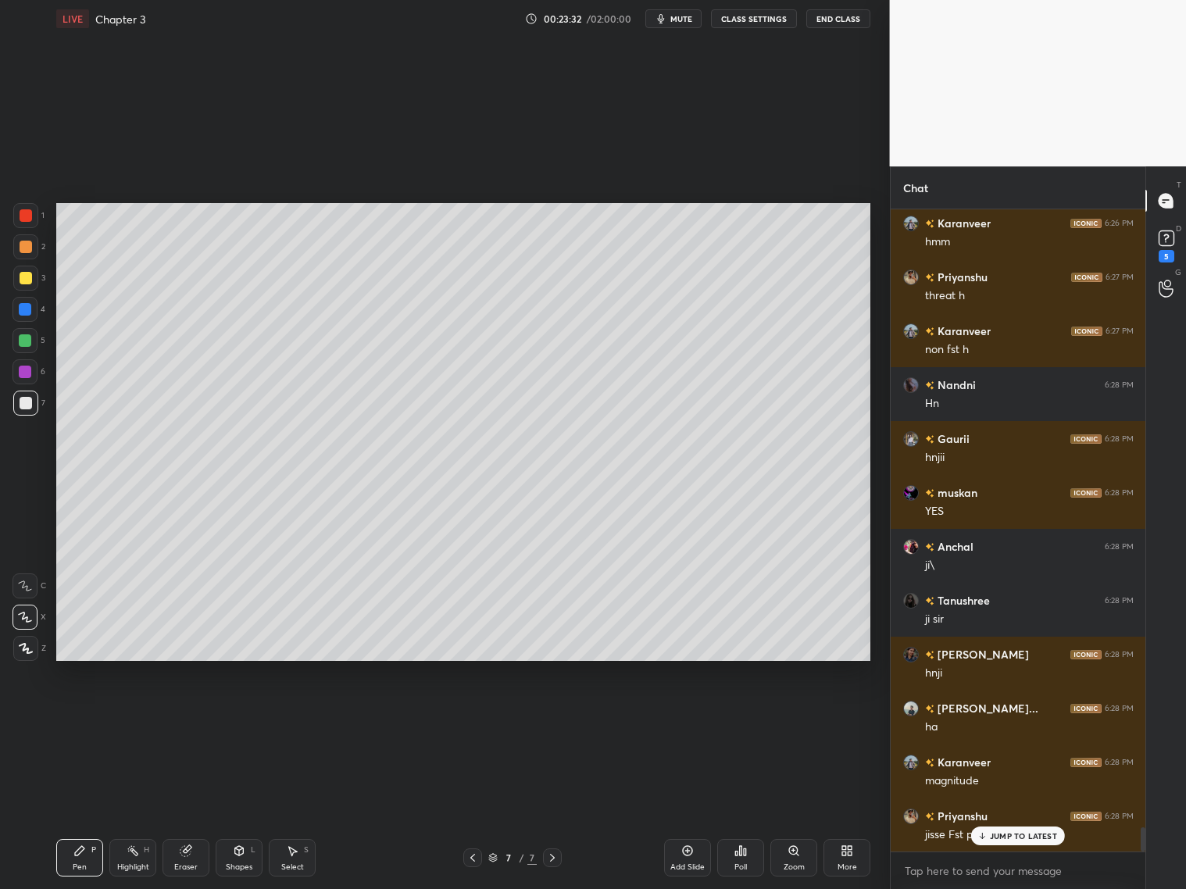
drag, startPoint x: 27, startPoint y: 249, endPoint x: 44, endPoint y: 255, distance: 17.6
click at [32, 249] on div at bounding box center [25, 246] width 25 height 25
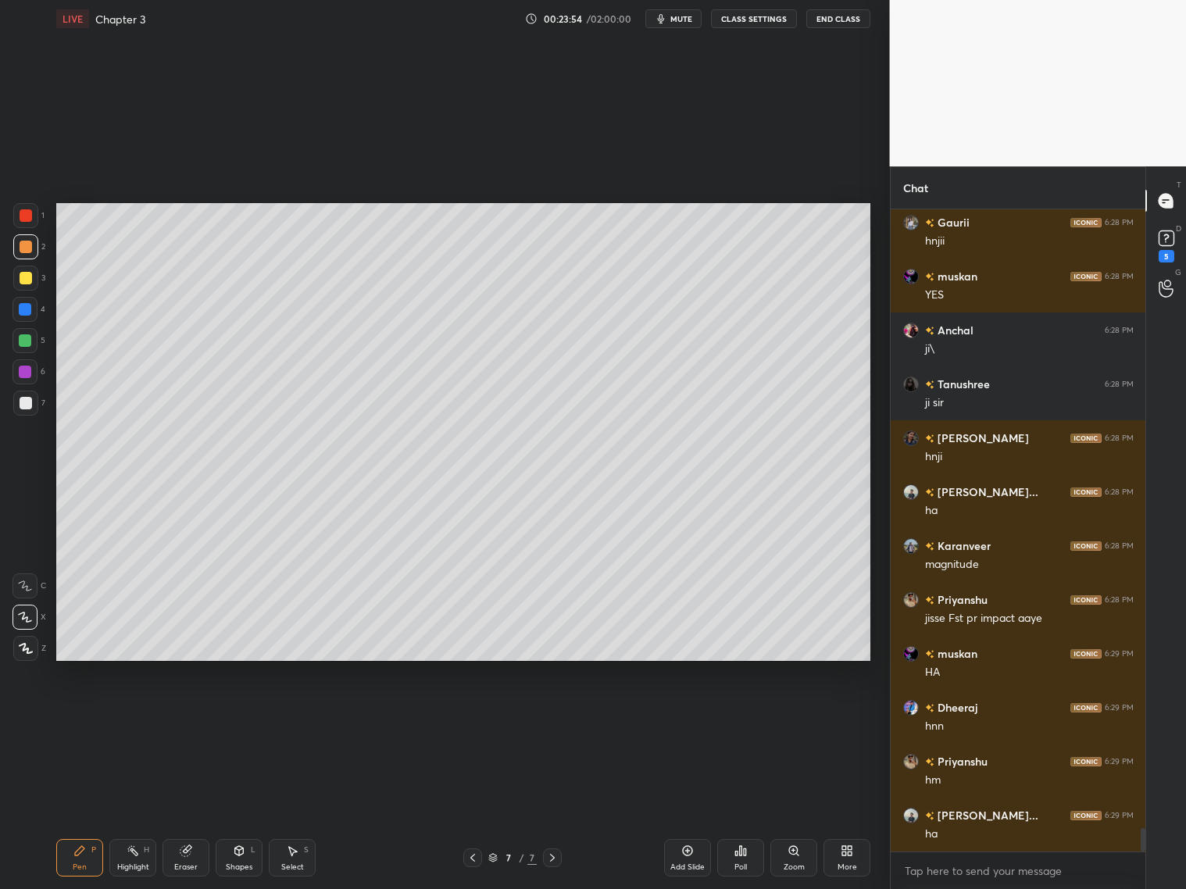
scroll to position [16875, 0]
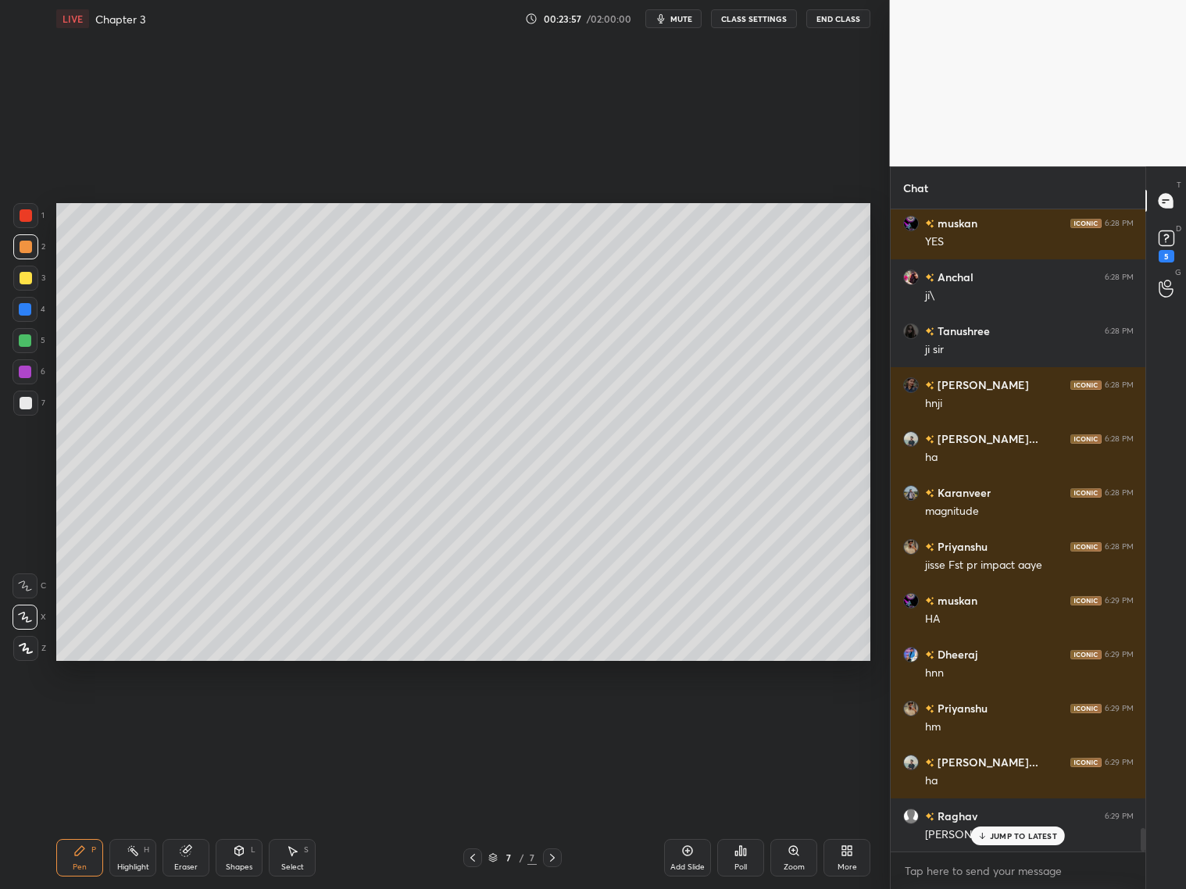
drag, startPoint x: 24, startPoint y: 404, endPoint x: 25, endPoint y: 392, distance: 12.5
click at [25, 406] on div at bounding box center [26, 403] width 13 height 13
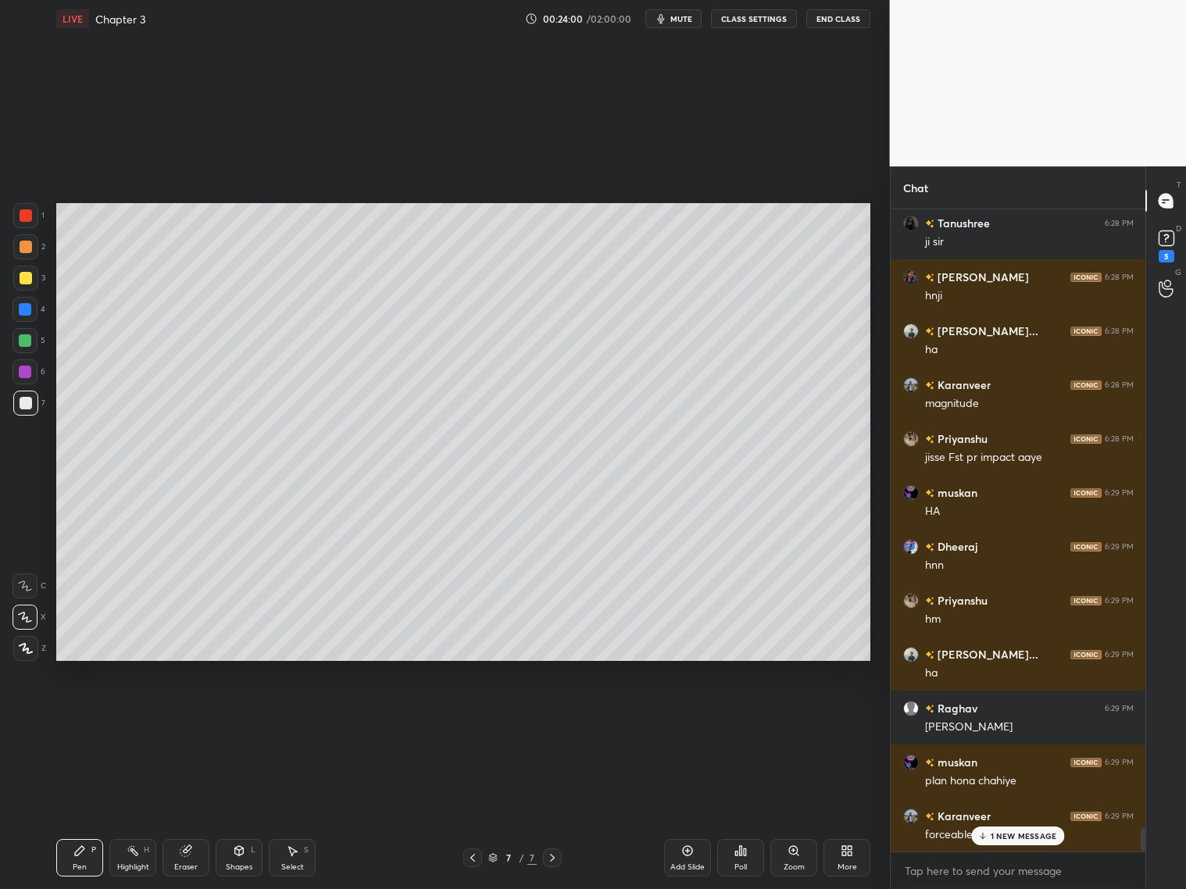
scroll to position [17037, 0]
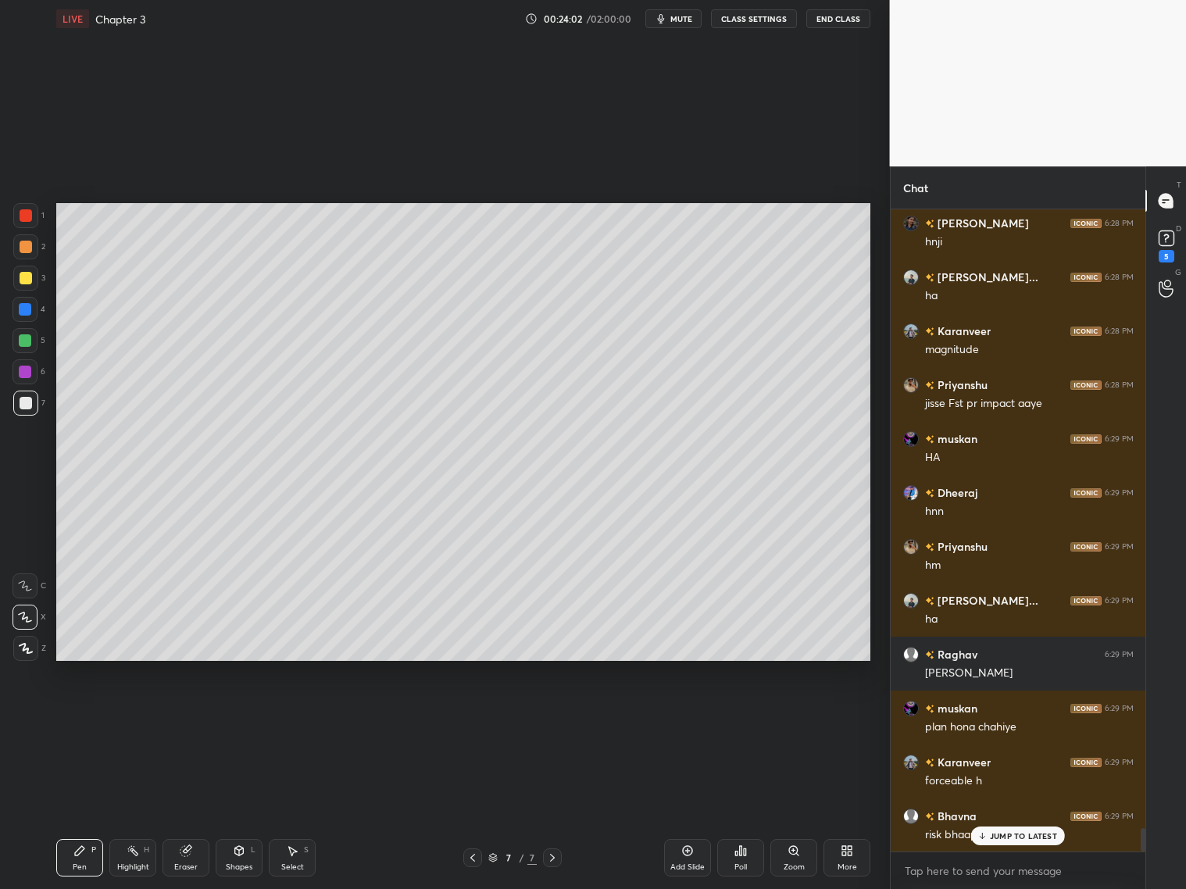
drag, startPoint x: 245, startPoint y: 860, endPoint x: 241, endPoint y: 853, distance: 9.1
click at [244, 858] on div "Shapes L" at bounding box center [239, 858] width 47 height 38
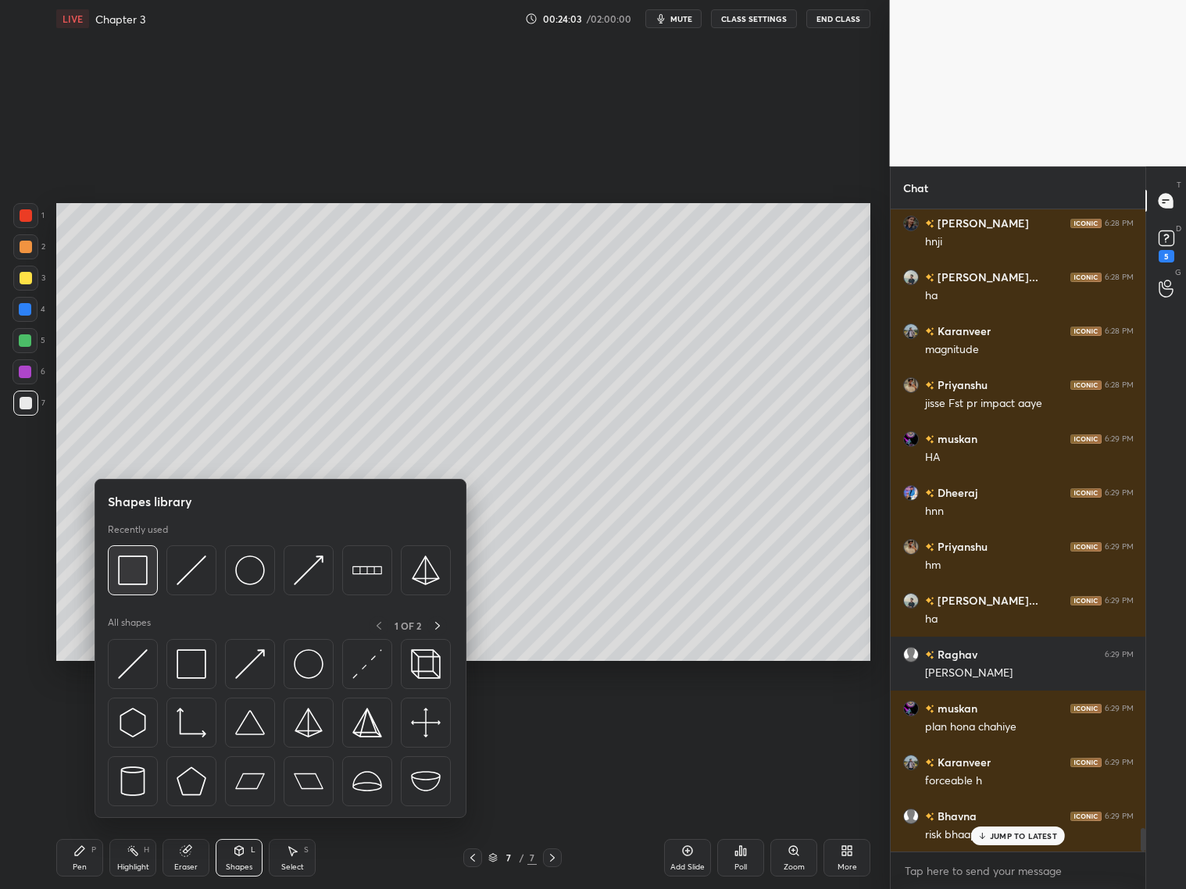
click at [141, 573] on img at bounding box center [133, 571] width 30 height 30
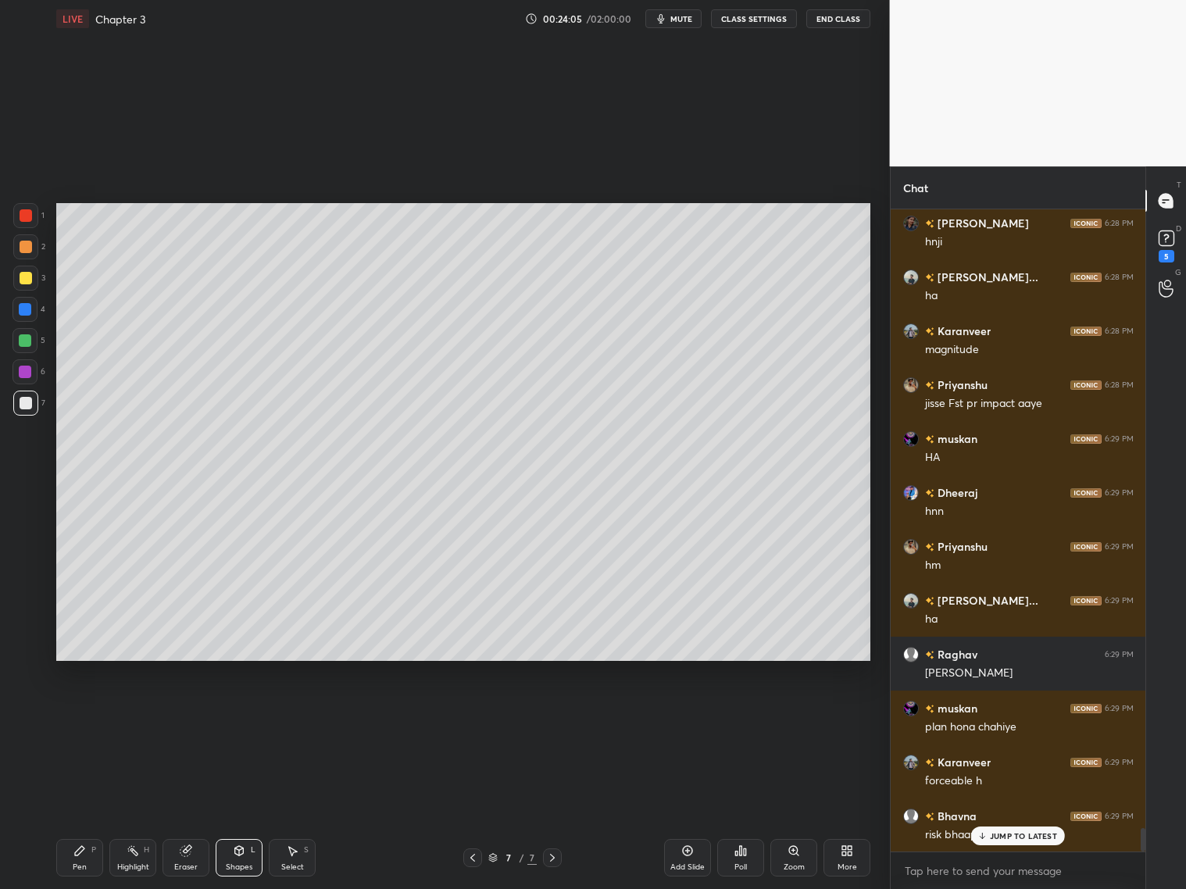
click at [876, 553] on div "Setting up your live class Poll for secs No correct answer Start poll" at bounding box center [464, 432] width 828 height 789
drag, startPoint x: 82, startPoint y: 859, endPoint x: 91, endPoint y: 857, distance: 9.7
click at [83, 861] on div "Pen P" at bounding box center [79, 858] width 47 height 38
drag, startPoint x: 190, startPoint y: 856, endPoint x: 184, endPoint y: 849, distance: 8.9
click at [191, 856] on div "Eraser" at bounding box center [186, 858] width 47 height 38
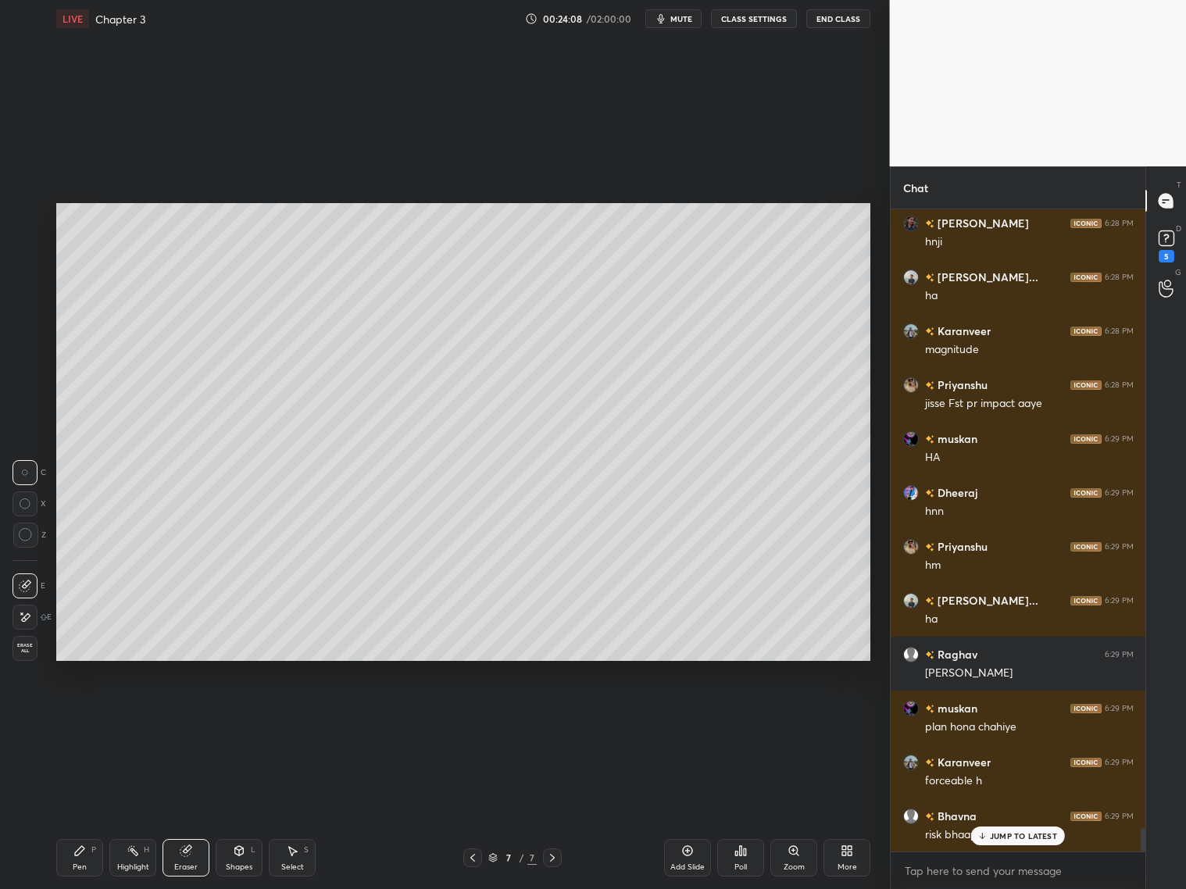
click at [97, 847] on div "Pen P" at bounding box center [79, 858] width 47 height 38
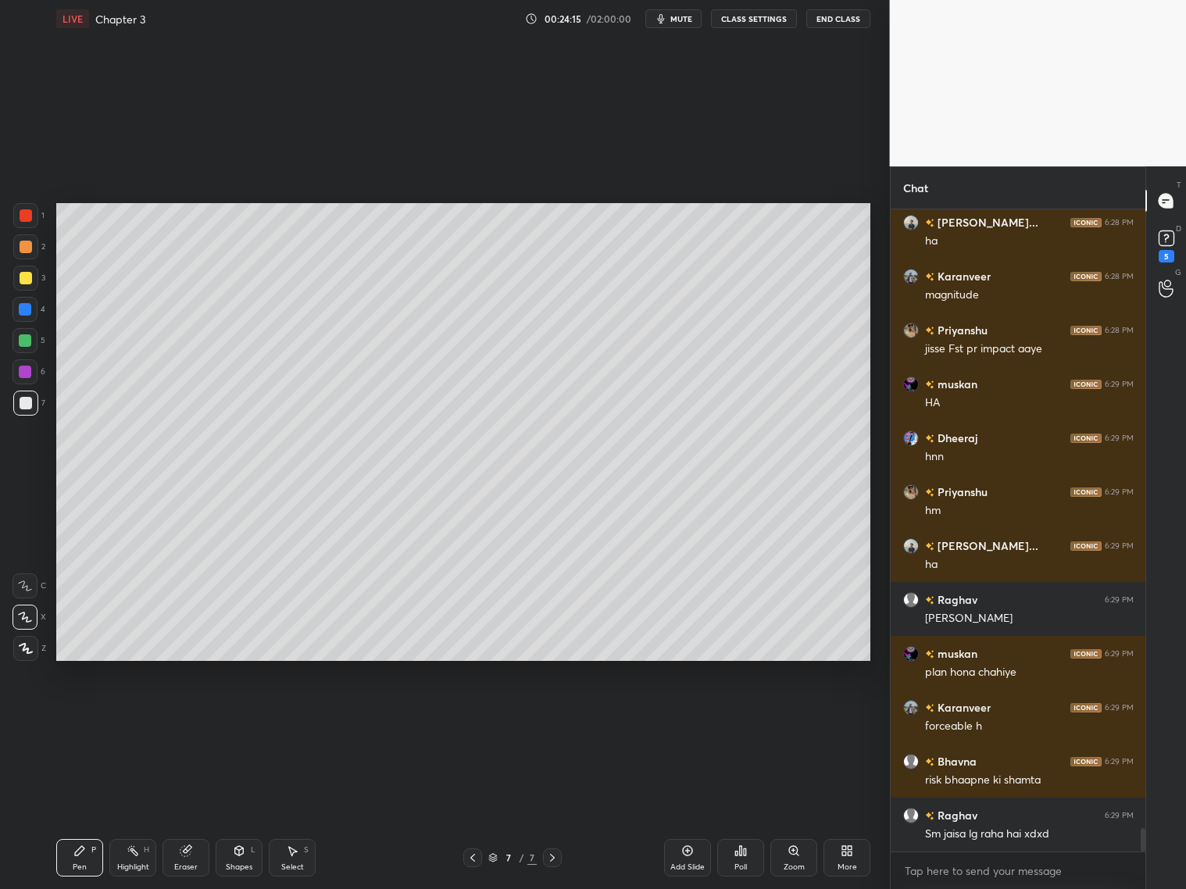
click at [29, 217] on div at bounding box center [26, 215] width 13 height 13
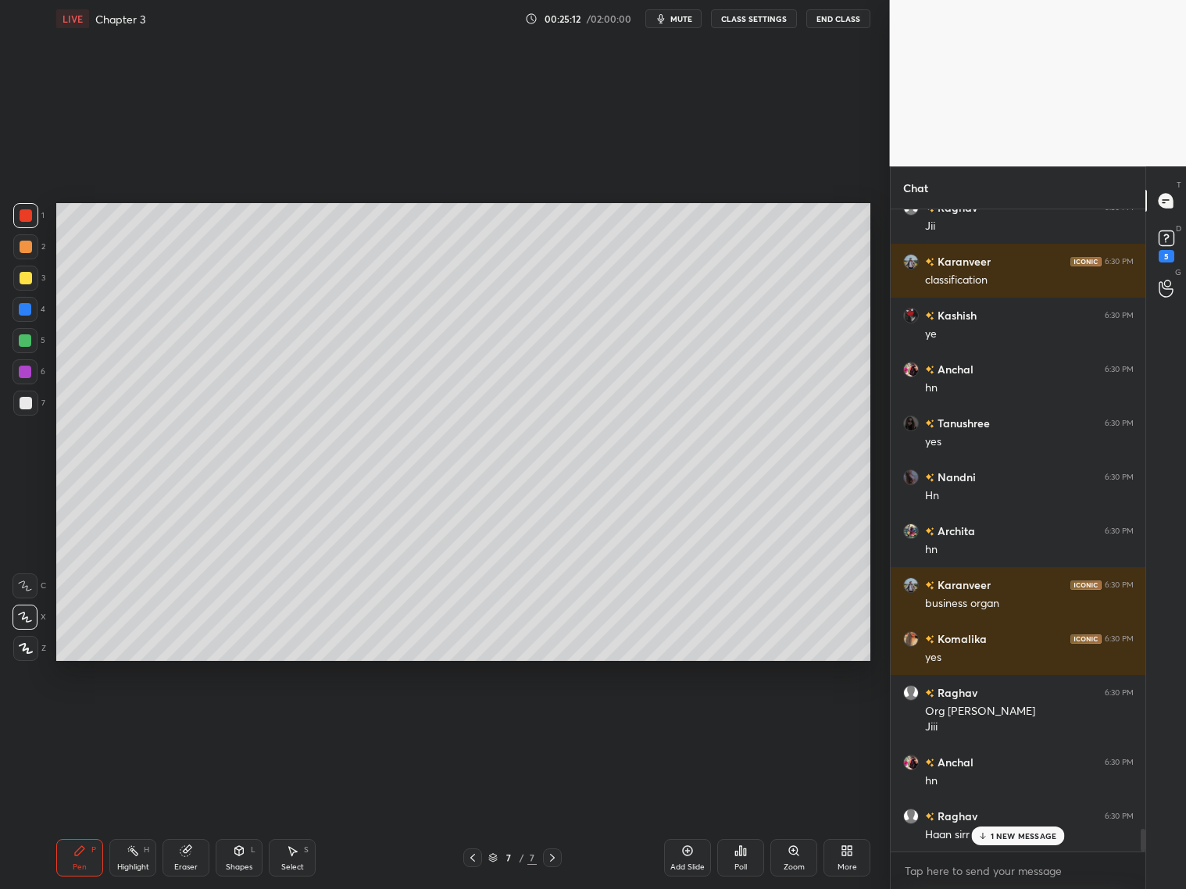
scroll to position [17862, 0]
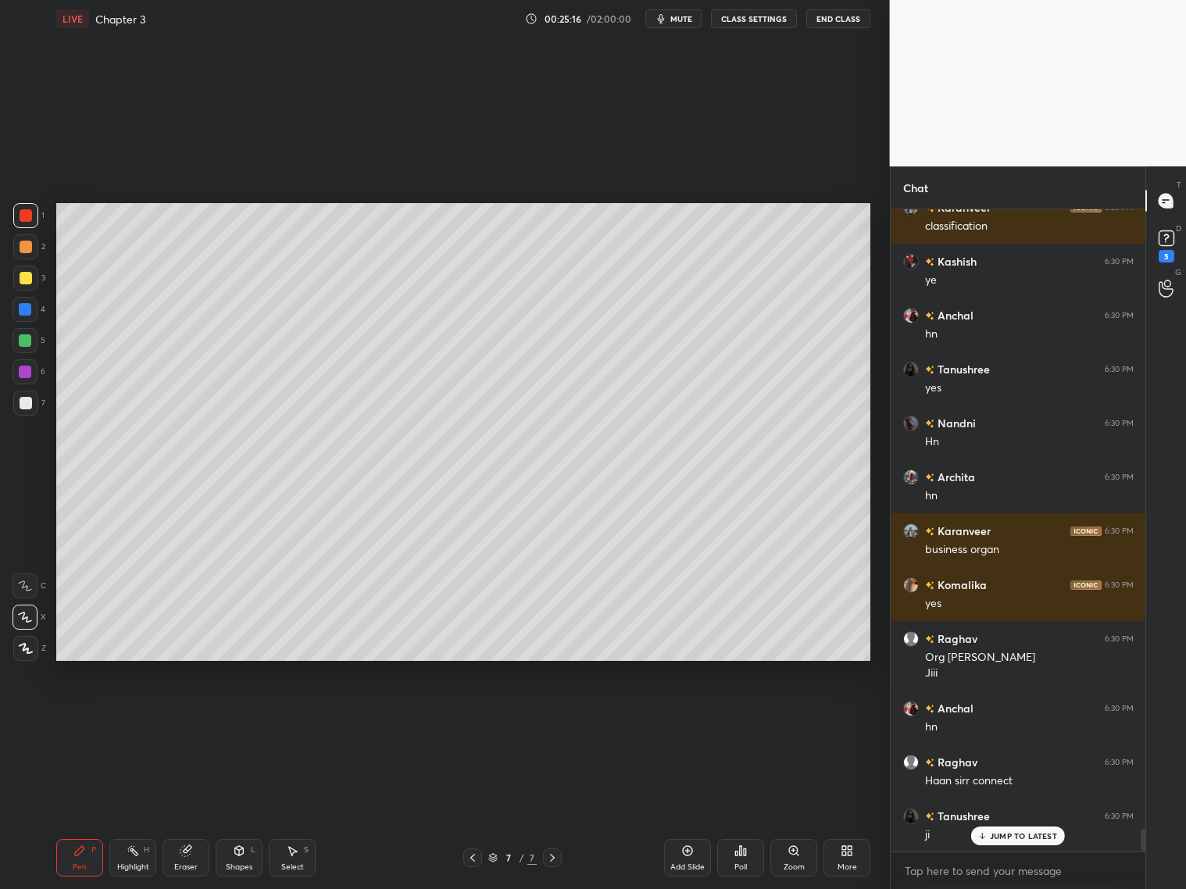
drag, startPoint x: 26, startPoint y: 249, endPoint x: 29, endPoint y: 263, distance: 14.4
click at [29, 254] on div at bounding box center [25, 246] width 25 height 25
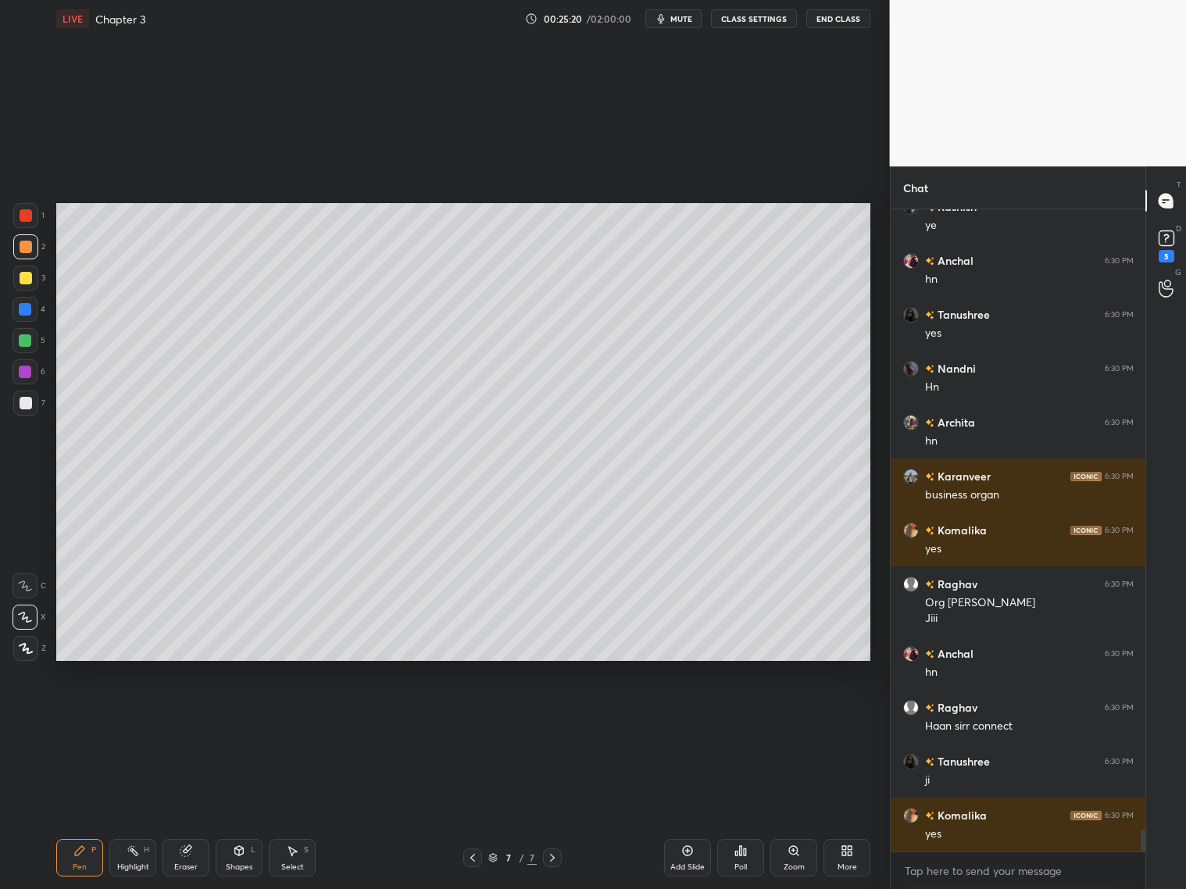
scroll to position [17970, 0]
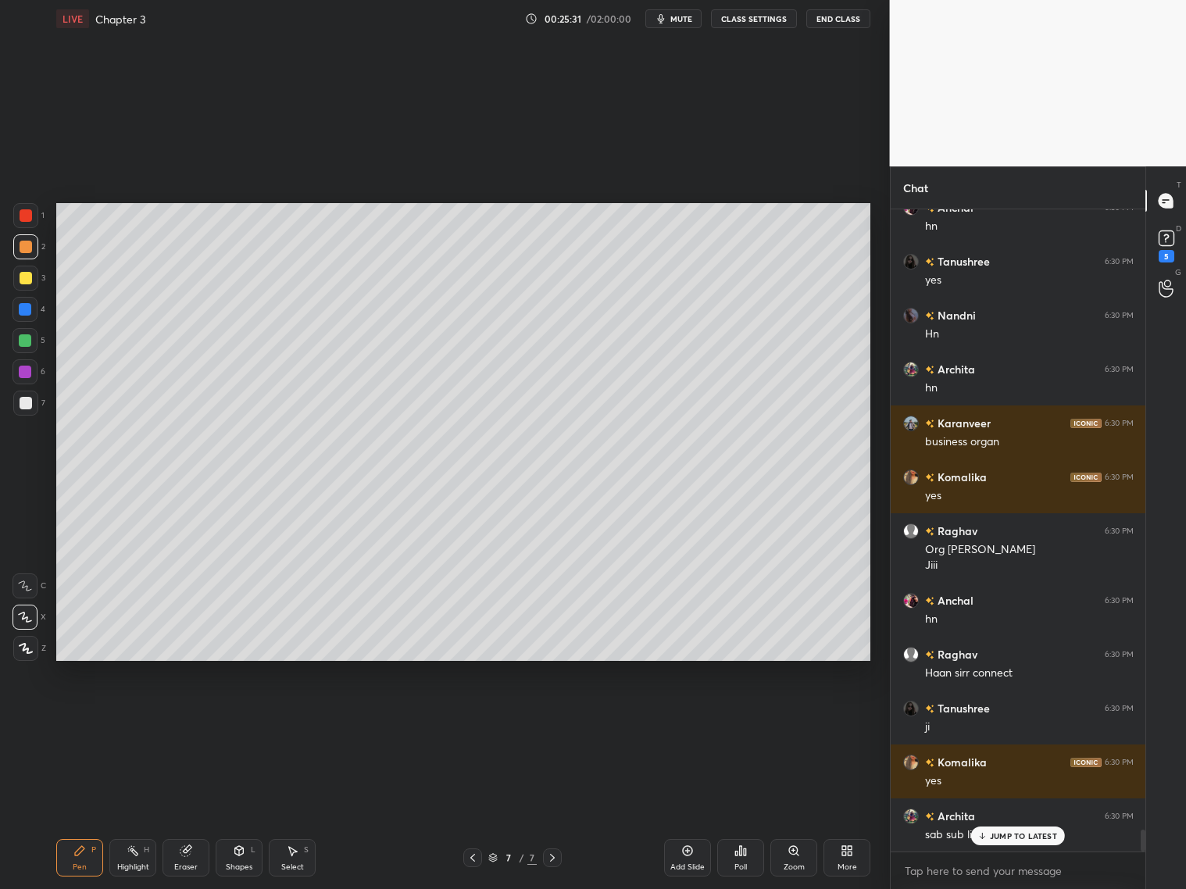
click at [181, 867] on div "Eraser" at bounding box center [185, 868] width 23 height 8
click at [95, 851] on div "P" at bounding box center [93, 850] width 5 height 8
drag, startPoint x: 245, startPoint y: 857, endPoint x: 244, endPoint y: 836, distance: 21.2
click at [243, 857] on div "Shapes L" at bounding box center [239, 858] width 47 height 38
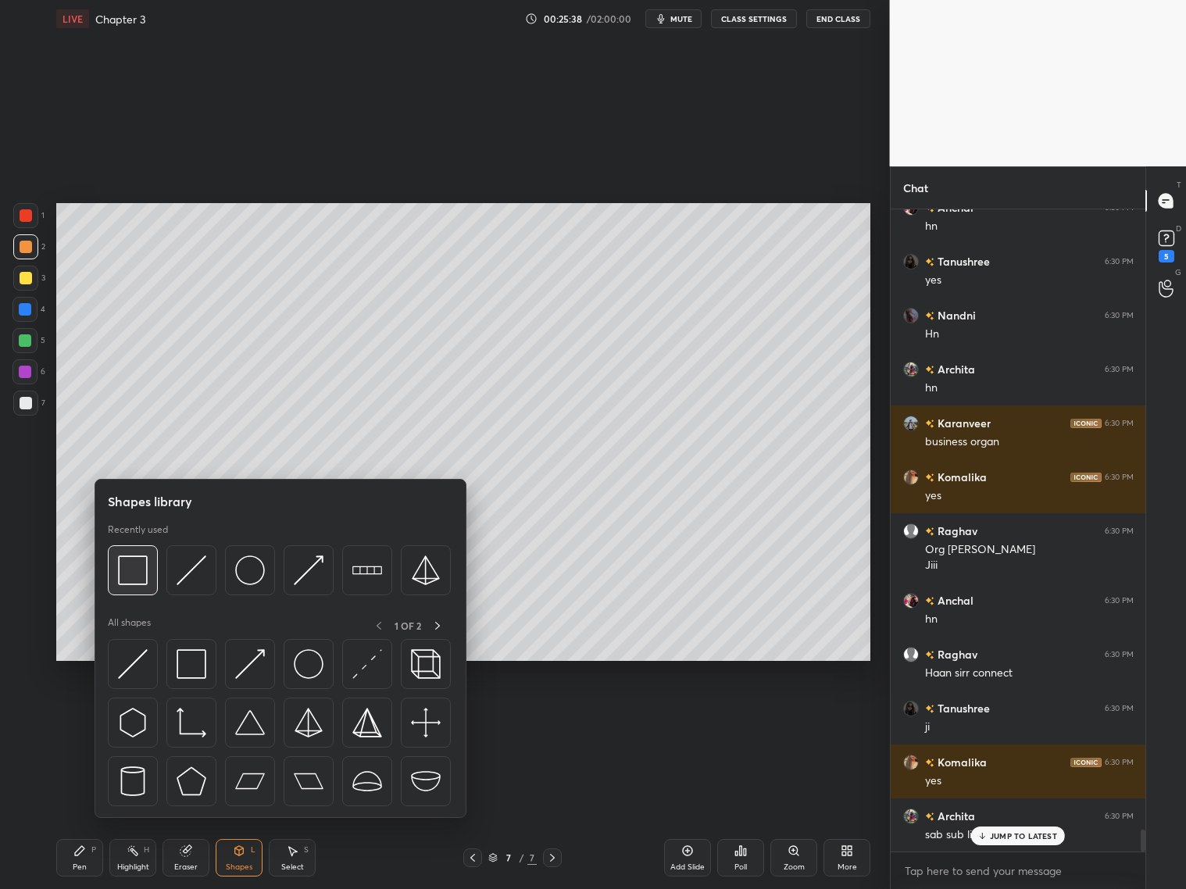
click at [140, 571] on img at bounding box center [133, 571] width 30 height 30
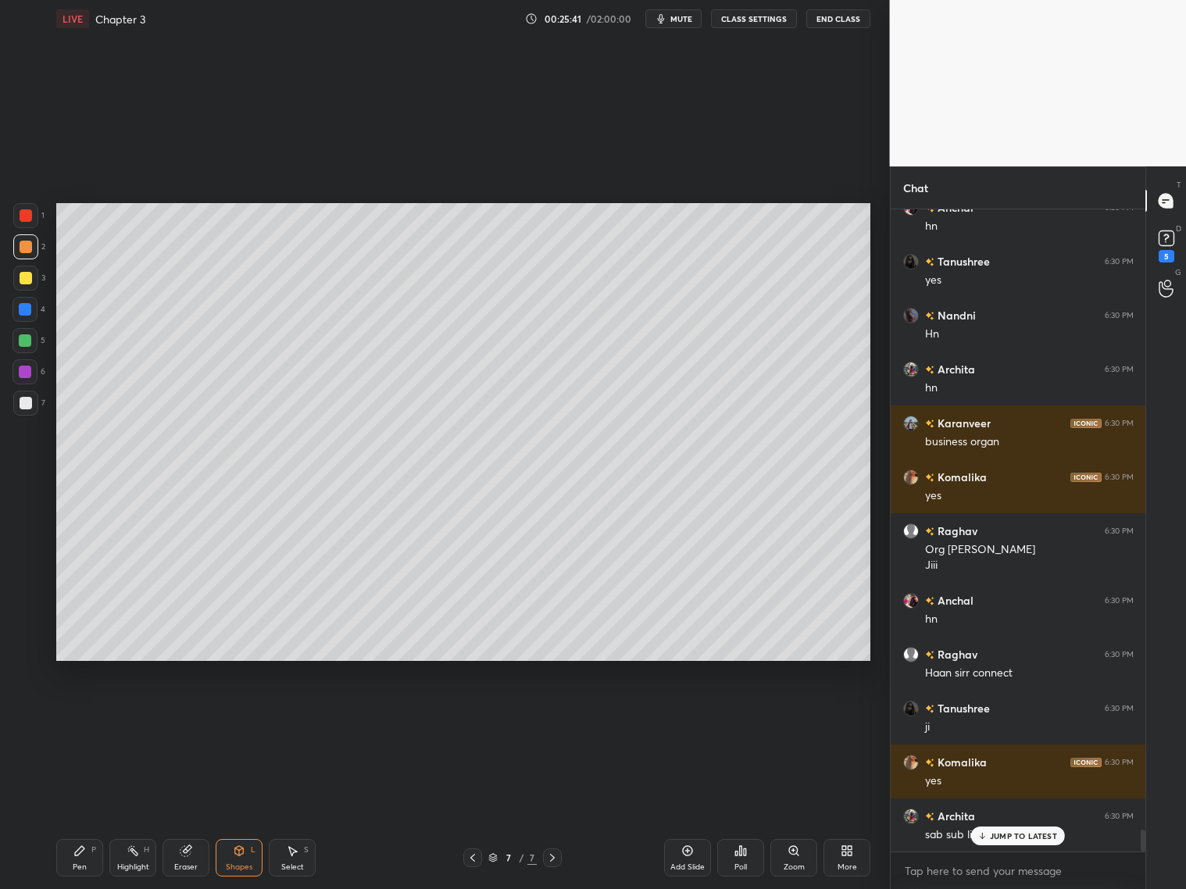
drag, startPoint x: 73, startPoint y: 865, endPoint x: 64, endPoint y: 850, distance: 17.8
click at [73, 867] on div "Pen" at bounding box center [80, 868] width 14 height 8
drag, startPoint x: 20, startPoint y: 407, endPoint x: 31, endPoint y: 402, distance: 11.9
click at [21, 408] on div at bounding box center [26, 403] width 13 height 13
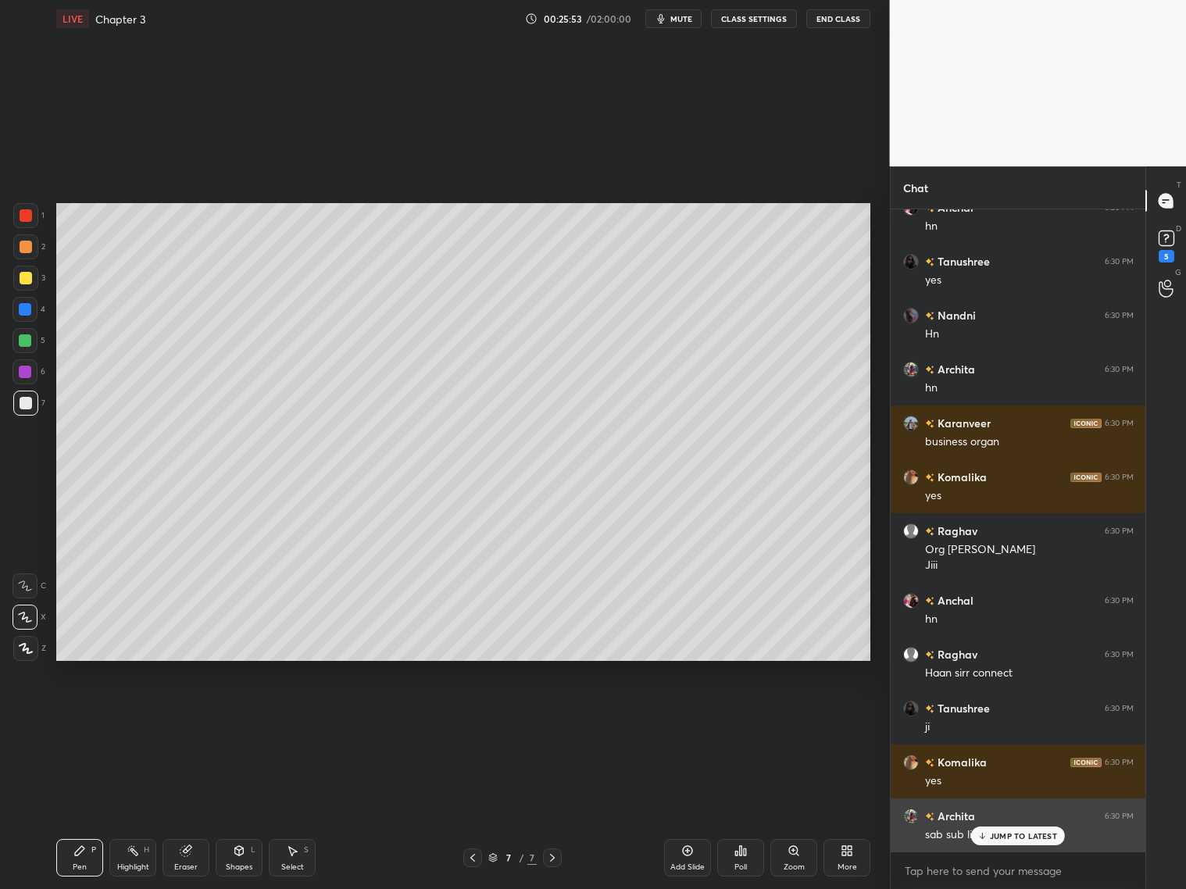
drag, startPoint x: 1006, startPoint y: 835, endPoint x: 1014, endPoint y: 844, distance: 12.2
click at [1002, 840] on p "JUMP TO LATEST" at bounding box center [1023, 836] width 67 height 9
click at [477, 853] on div at bounding box center [472, 858] width 19 height 19
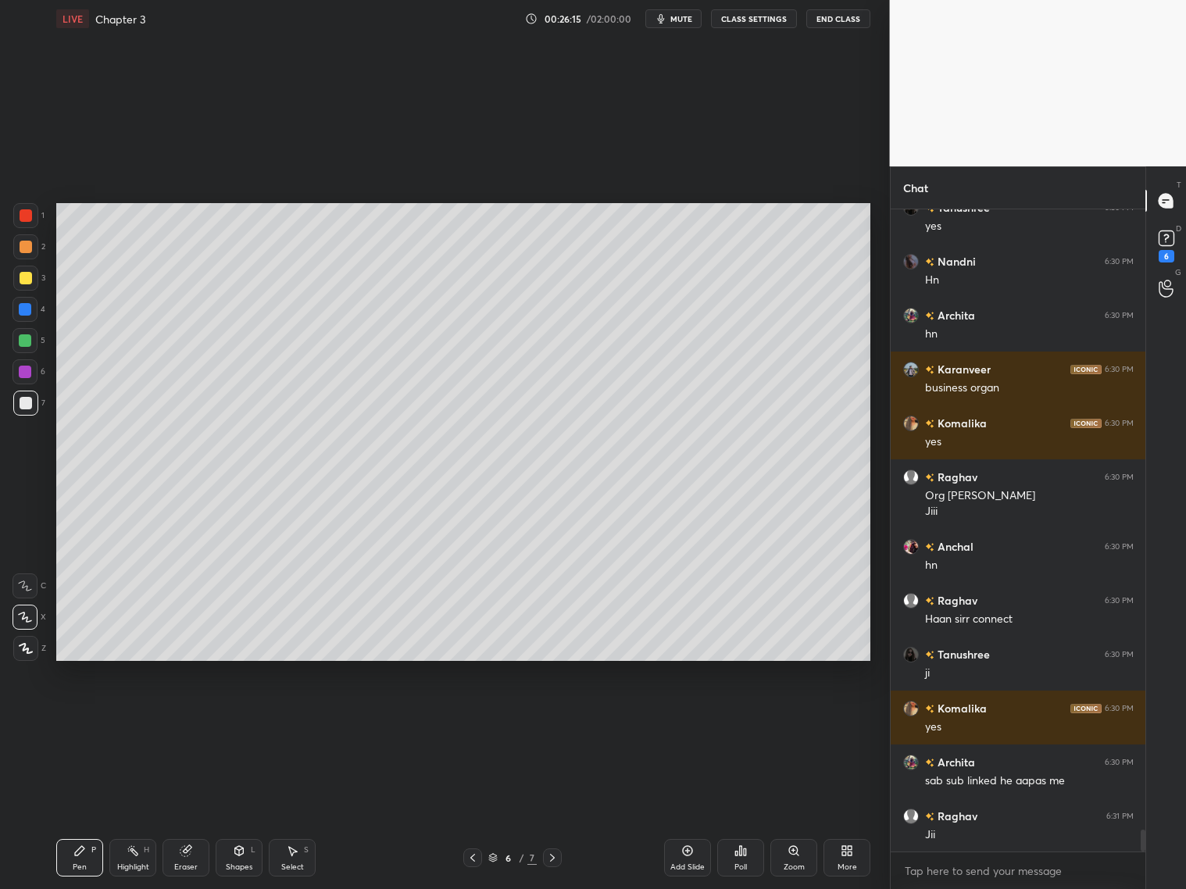
click at [542, 857] on div "6 / 7" at bounding box center [512, 858] width 98 height 19
click at [552, 858] on icon at bounding box center [552, 858] width 13 height 13
click at [553, 858] on icon at bounding box center [552, 858] width 13 height 13
click at [689, 860] on div "Add Slide" at bounding box center [687, 858] width 47 height 38
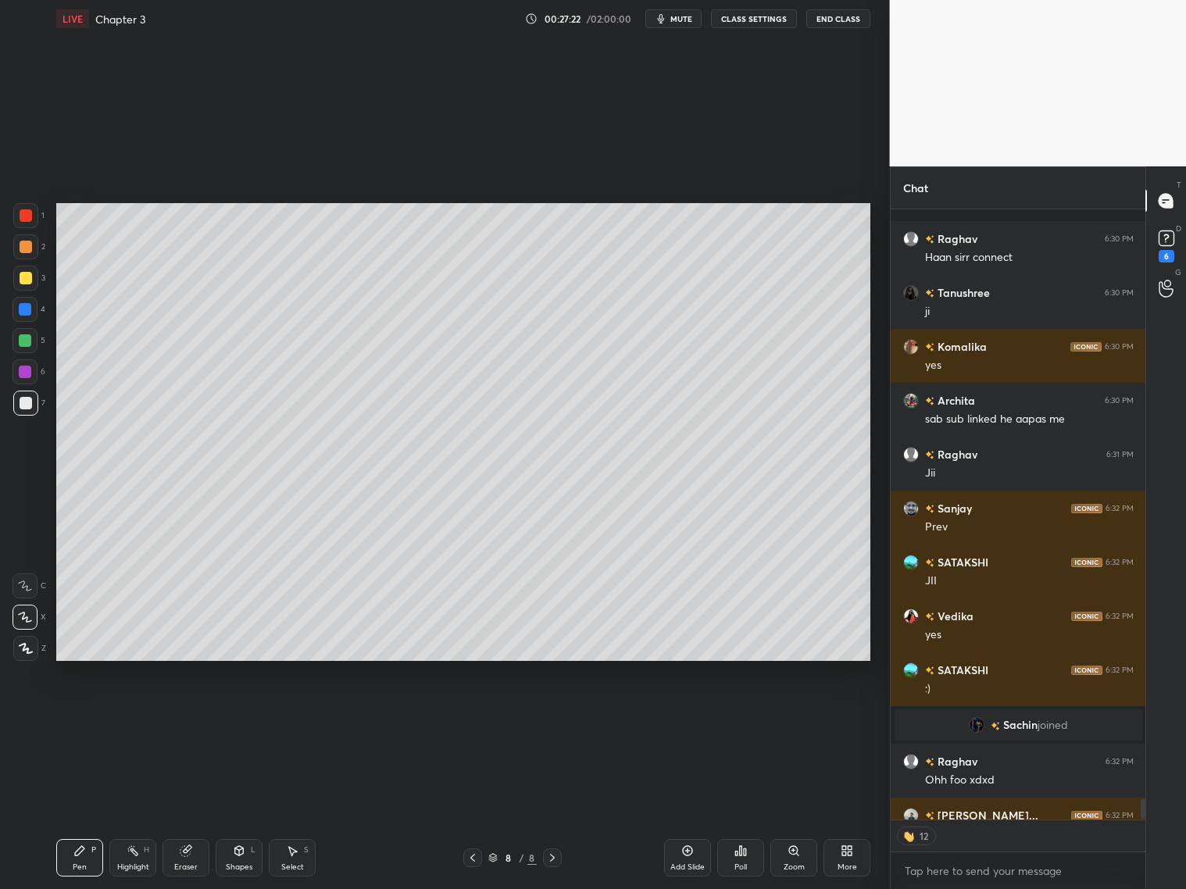
scroll to position [18471, 0]
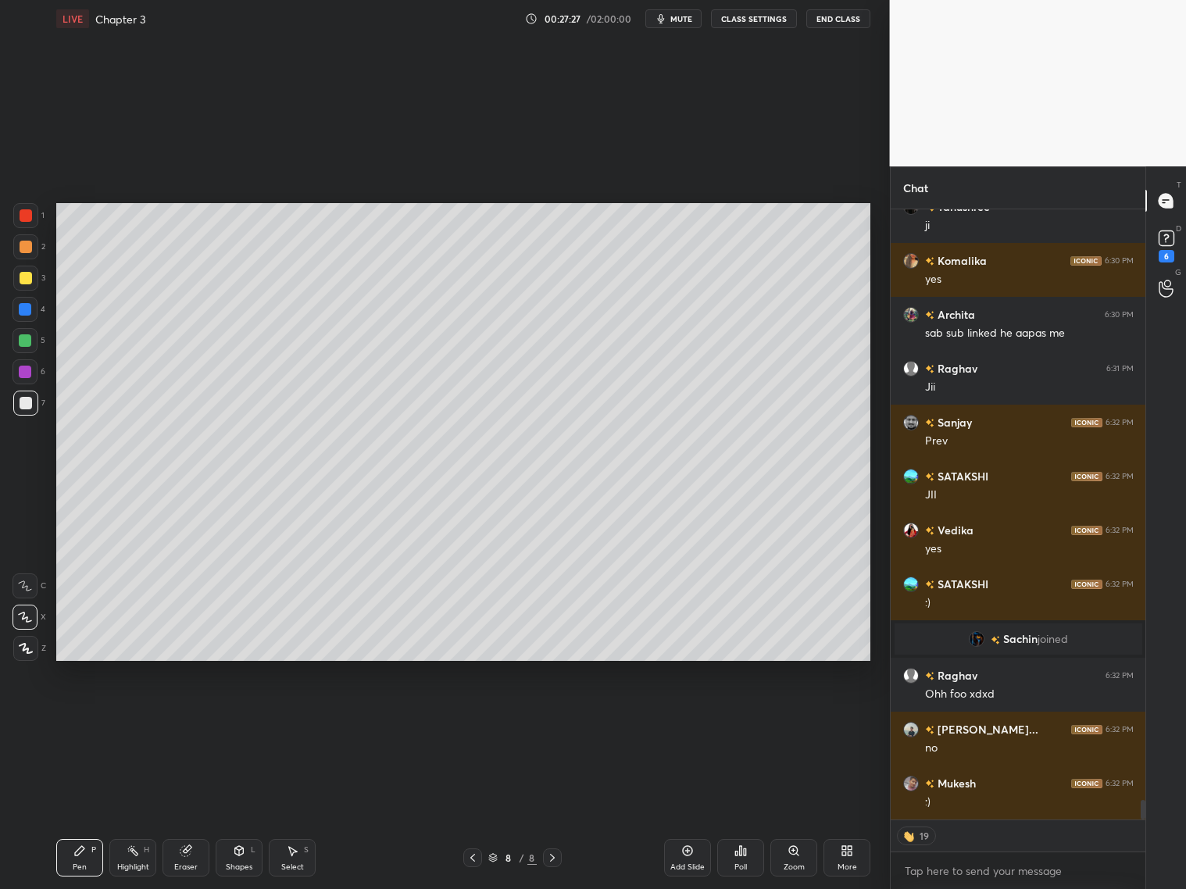
drag, startPoint x: 26, startPoint y: 405, endPoint x: 26, endPoint y: 372, distance: 32.8
click at [26, 402] on div at bounding box center [26, 403] width 13 height 13
click at [31, 247] on div at bounding box center [25, 246] width 25 height 25
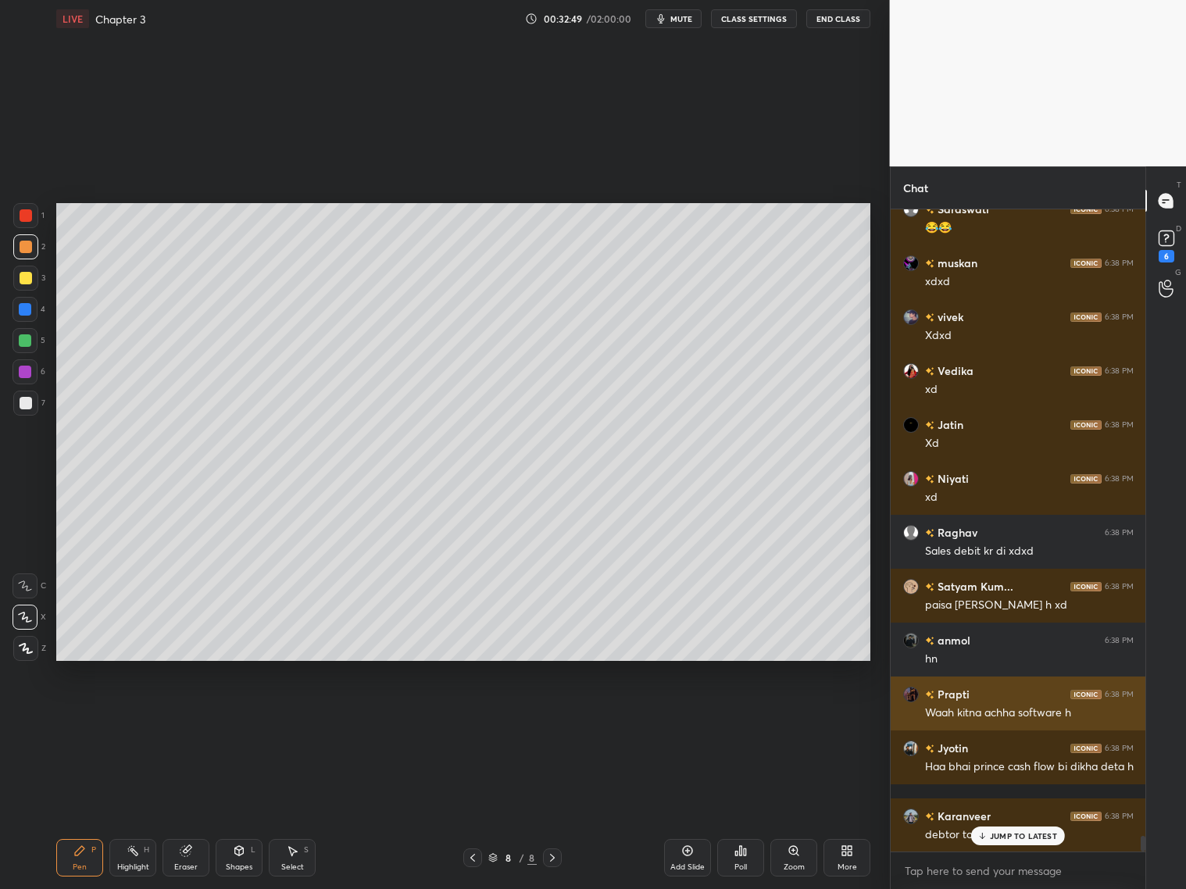
scroll to position [25669, 0]
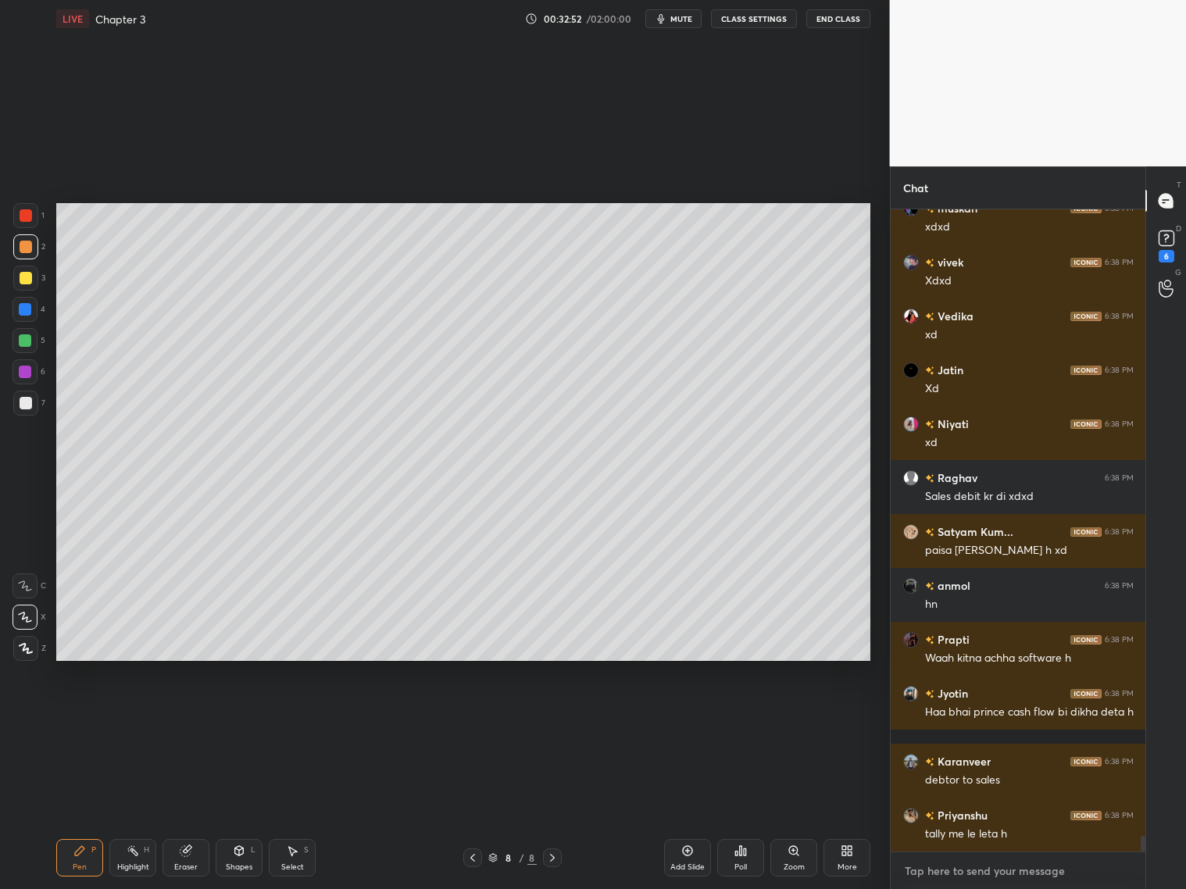
click at [1000, 871] on textarea at bounding box center [1018, 871] width 231 height 25
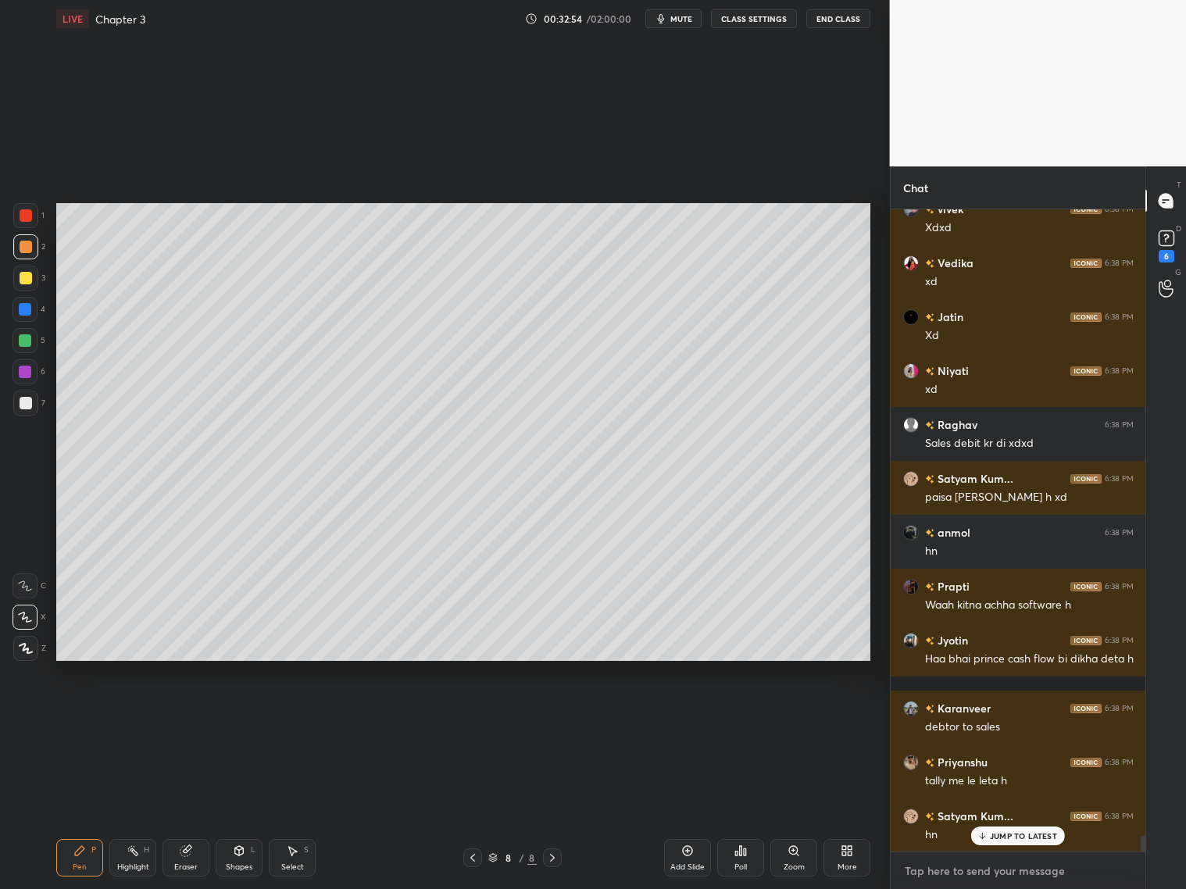
scroll to position [25776, 0]
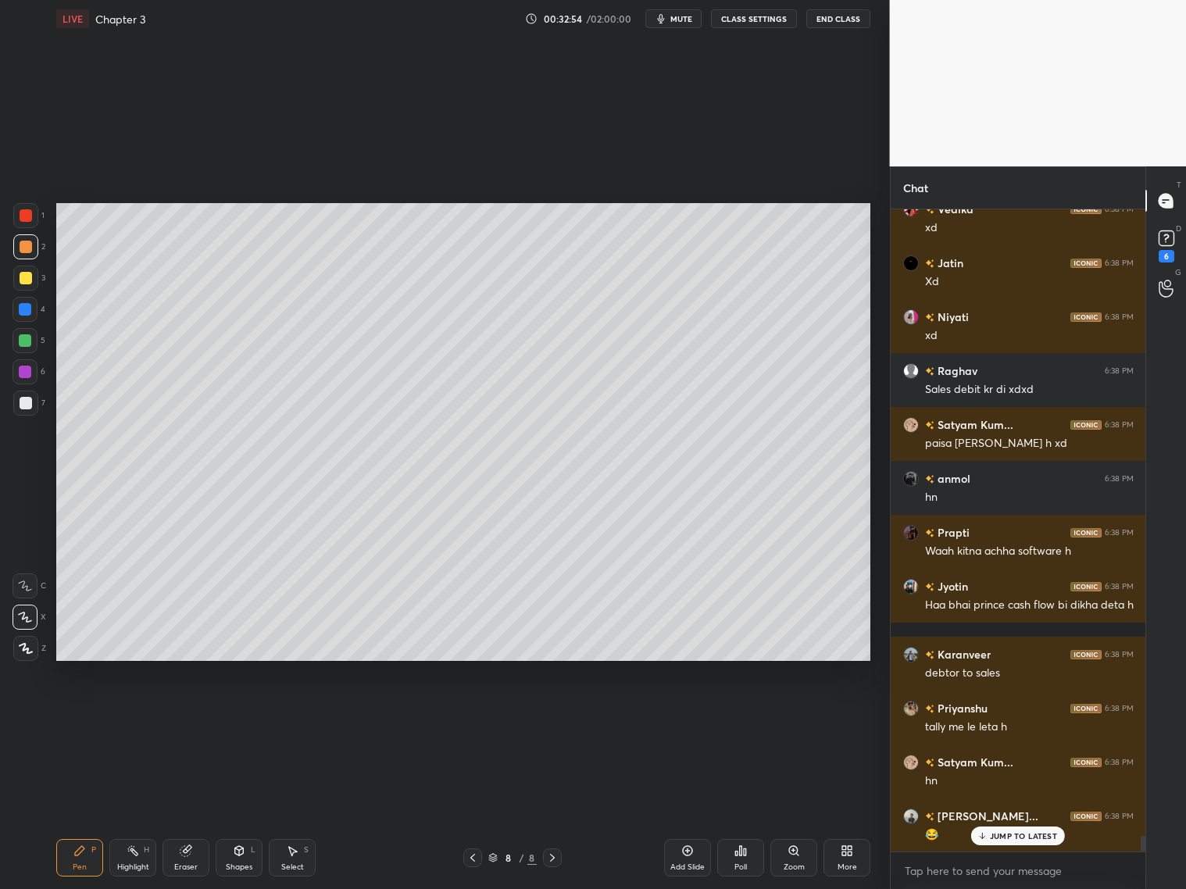
click at [1014, 834] on p "JUMP TO LATEST" at bounding box center [1023, 836] width 67 height 9
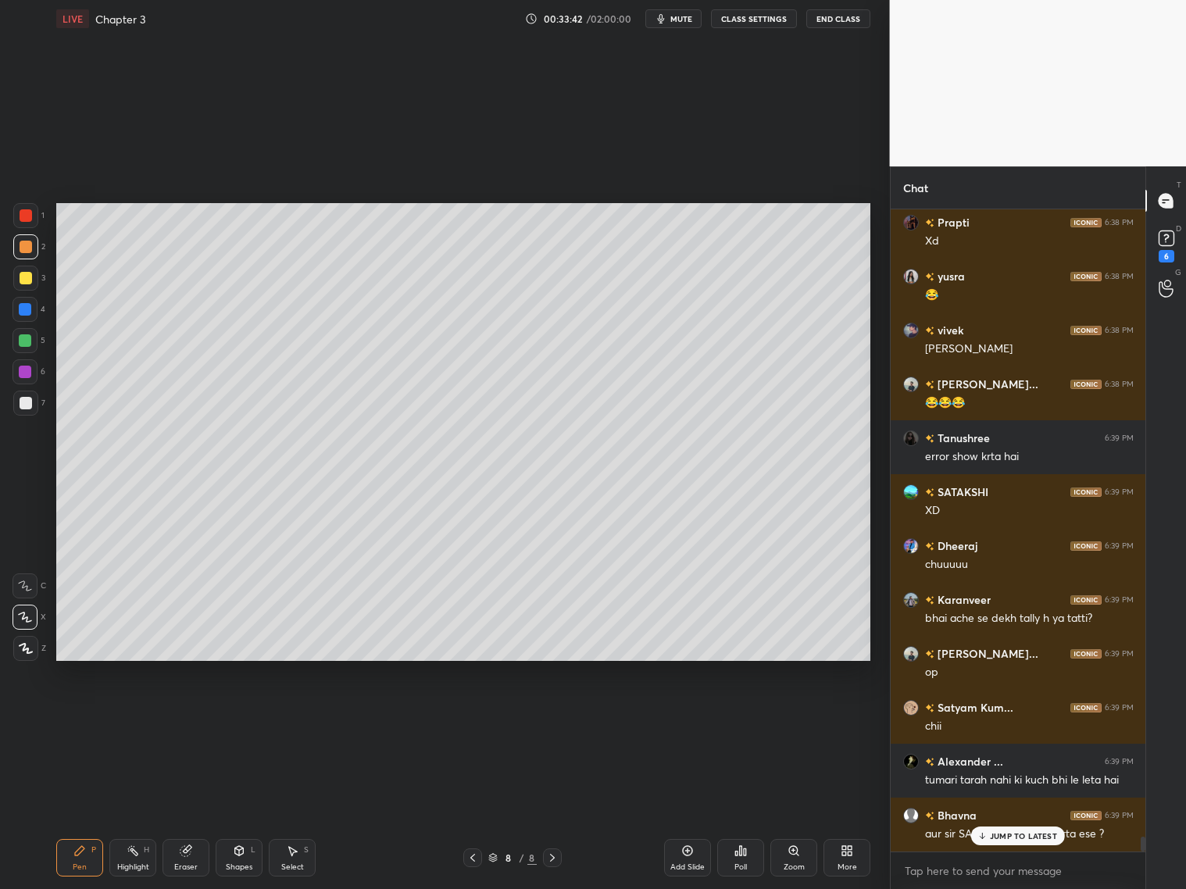
scroll to position [27610, 0]
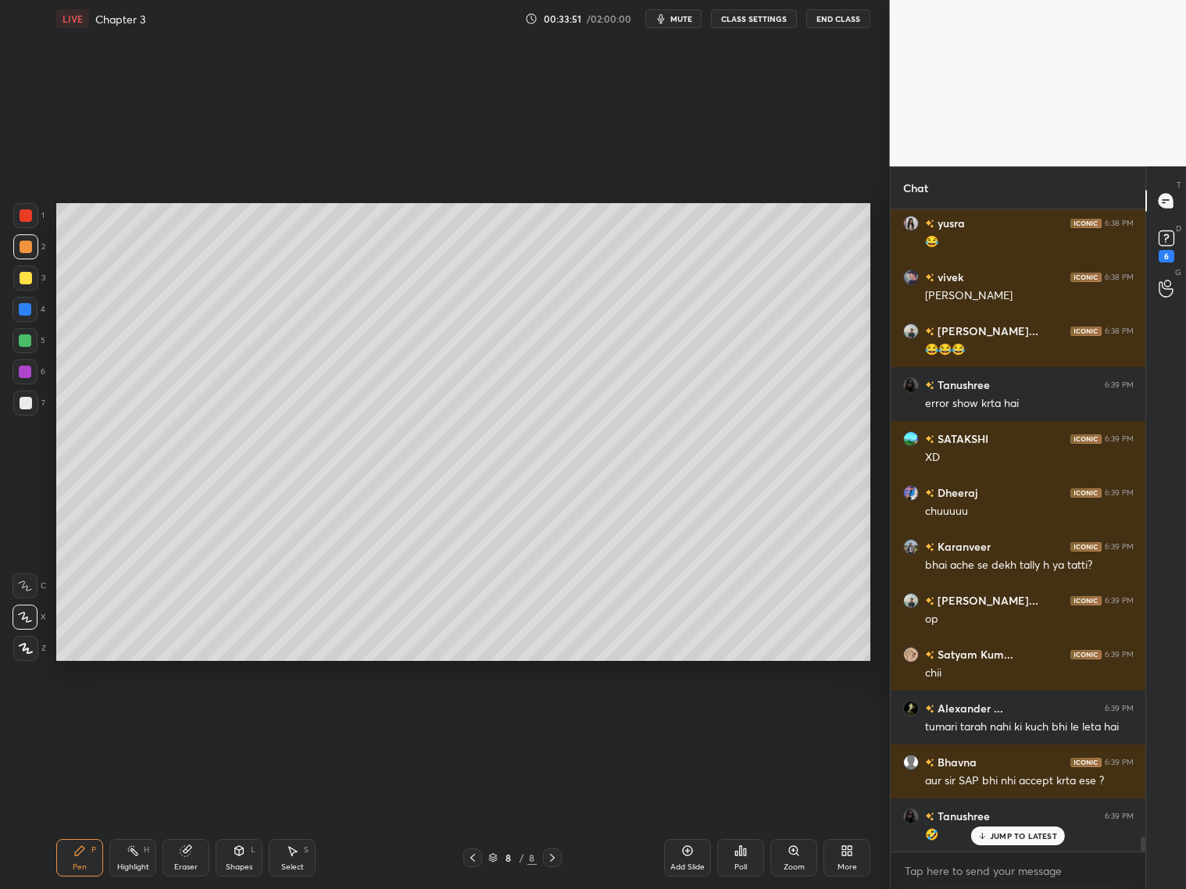
click at [475, 853] on icon at bounding box center [473, 858] width 13 height 13
click at [476, 853] on icon at bounding box center [473, 858] width 13 height 13
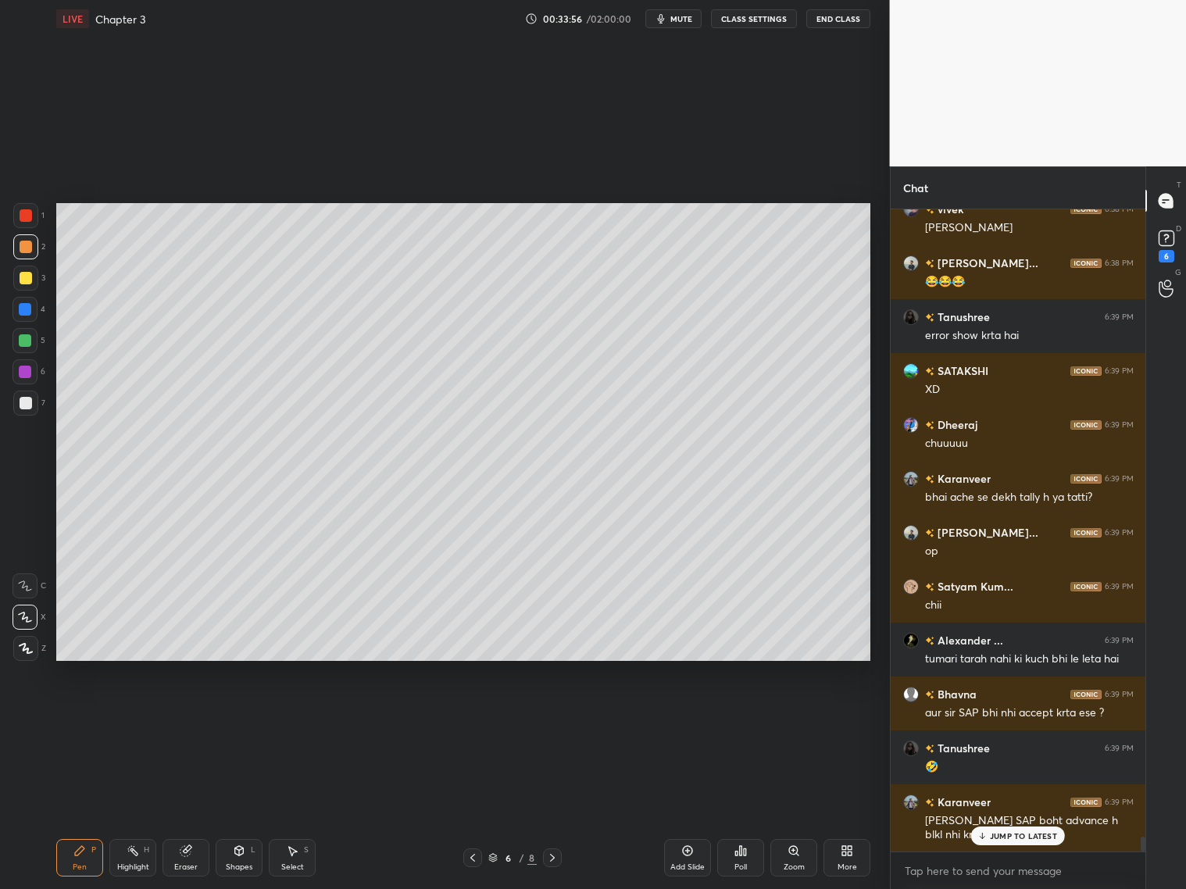
scroll to position [27732, 0]
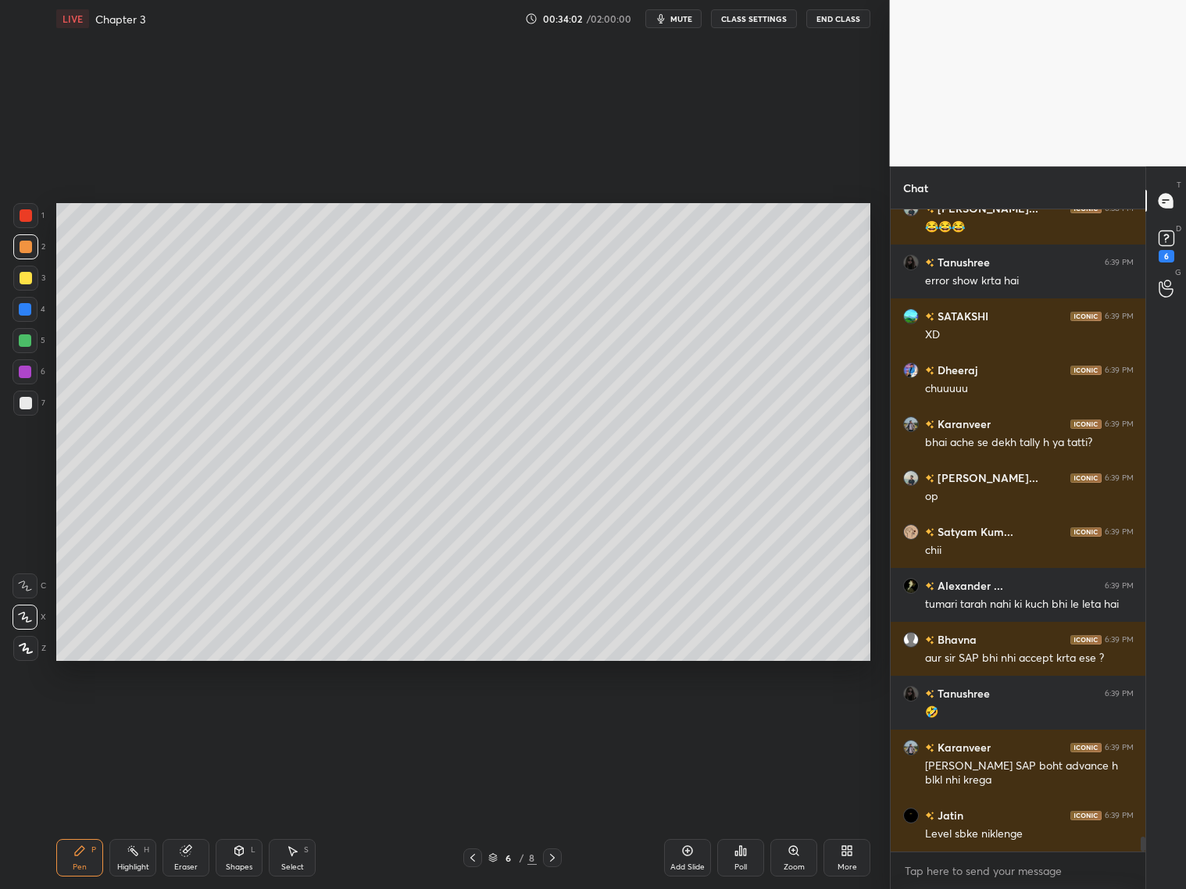
click at [556, 857] on icon at bounding box center [552, 858] width 13 height 13
click at [561, 857] on div at bounding box center [552, 858] width 19 height 19
drag, startPoint x: 241, startPoint y: 864, endPoint x: 225, endPoint y: 852, distance: 20.0
click at [238, 864] on div "Shapes" at bounding box center [239, 868] width 27 height 8
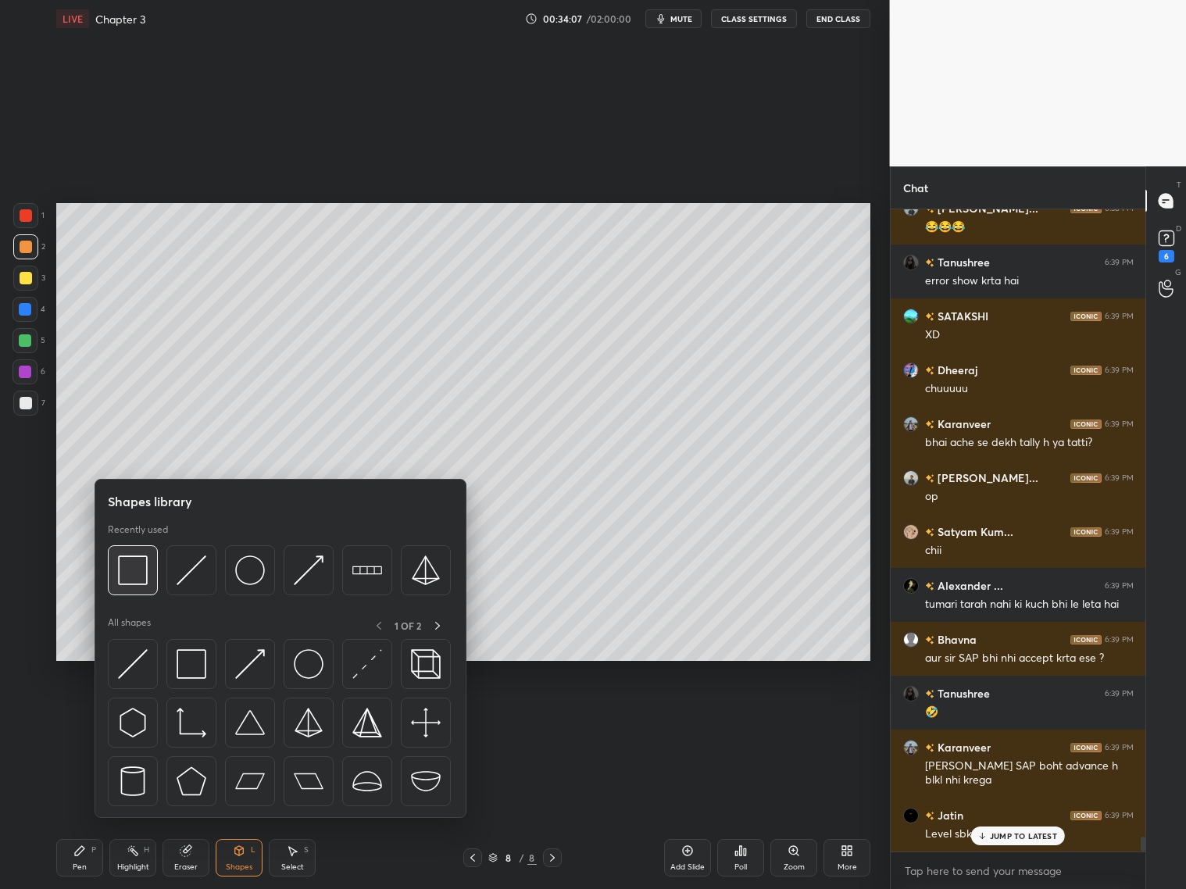
scroll to position [27786, 0]
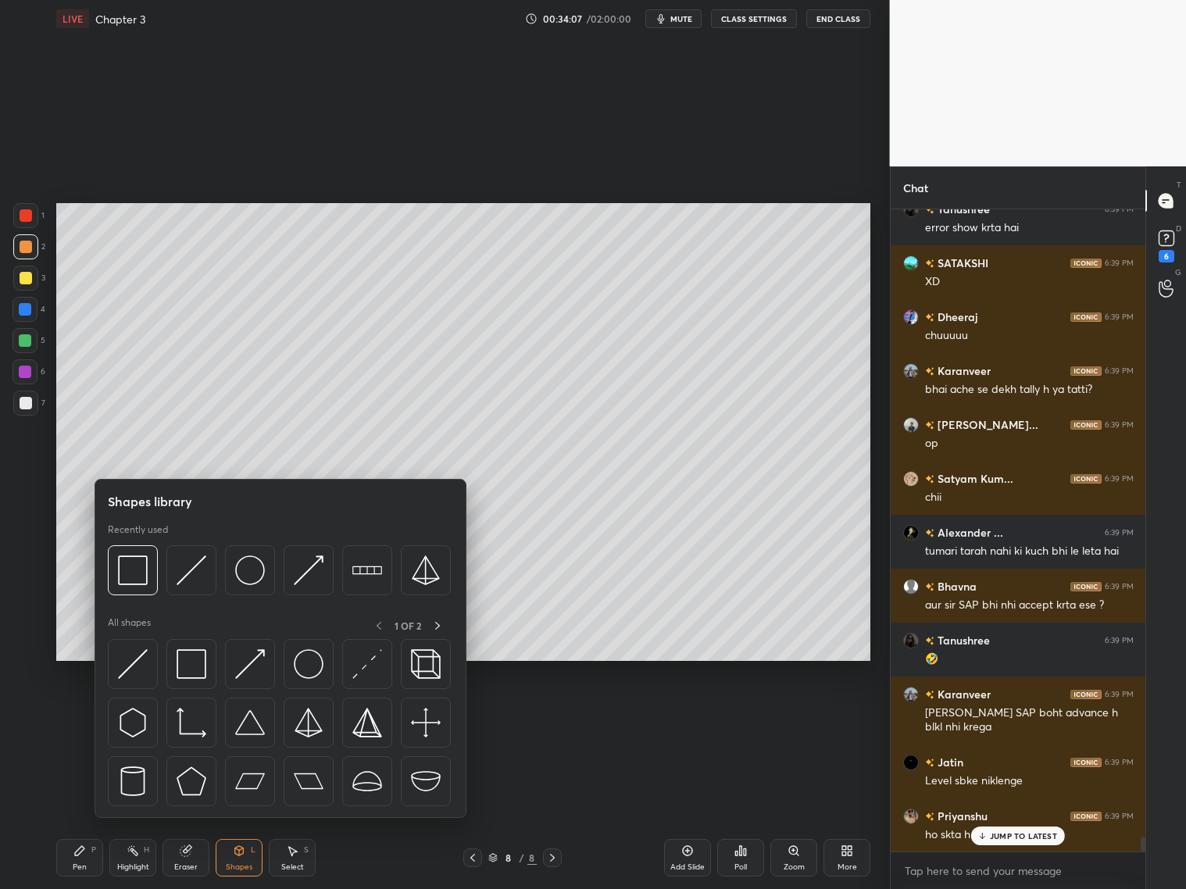
drag, startPoint x: 145, startPoint y: 576, endPoint x: 27, endPoint y: 273, distance: 325.4
click at [144, 574] on img at bounding box center [133, 571] width 30 height 30
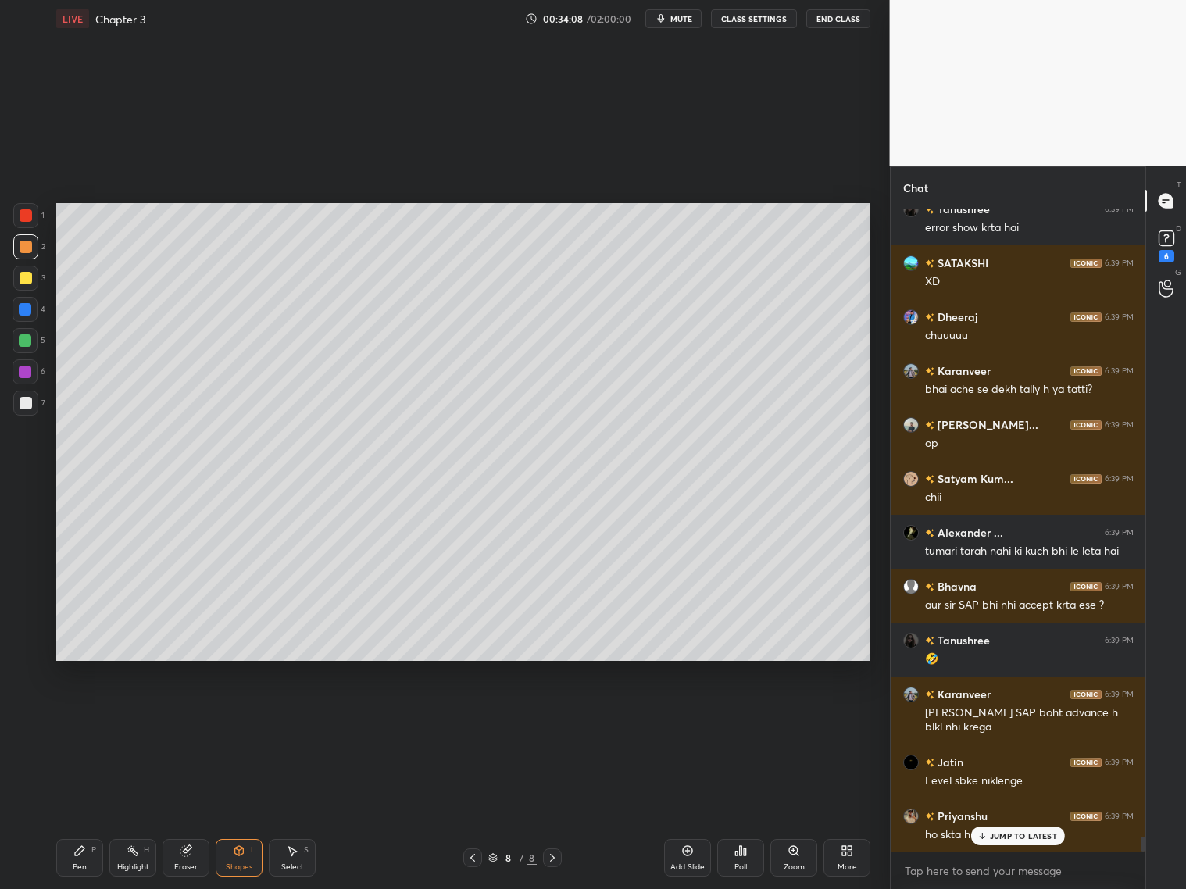
click at [28, 276] on div at bounding box center [26, 278] width 13 height 13
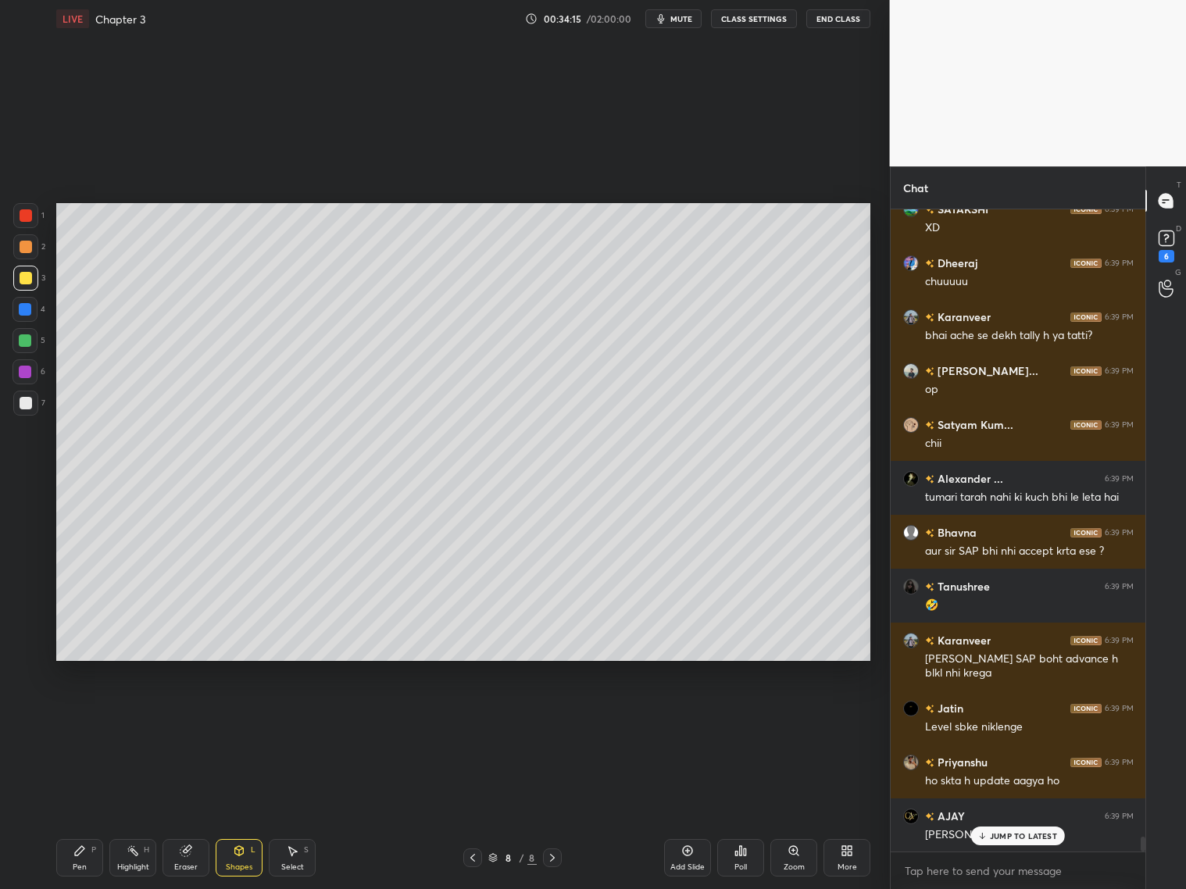
scroll to position [27893, 0]
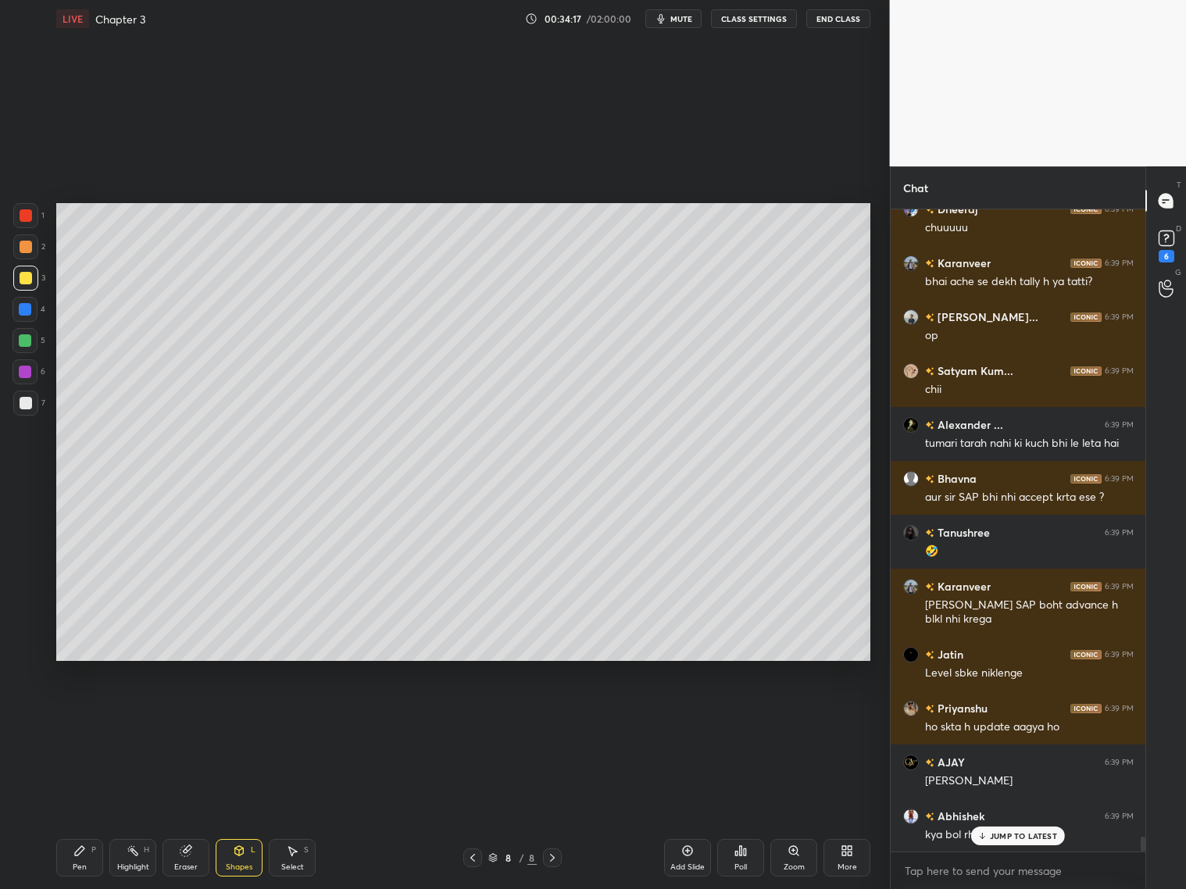
click at [23, 313] on div at bounding box center [25, 309] width 13 height 13
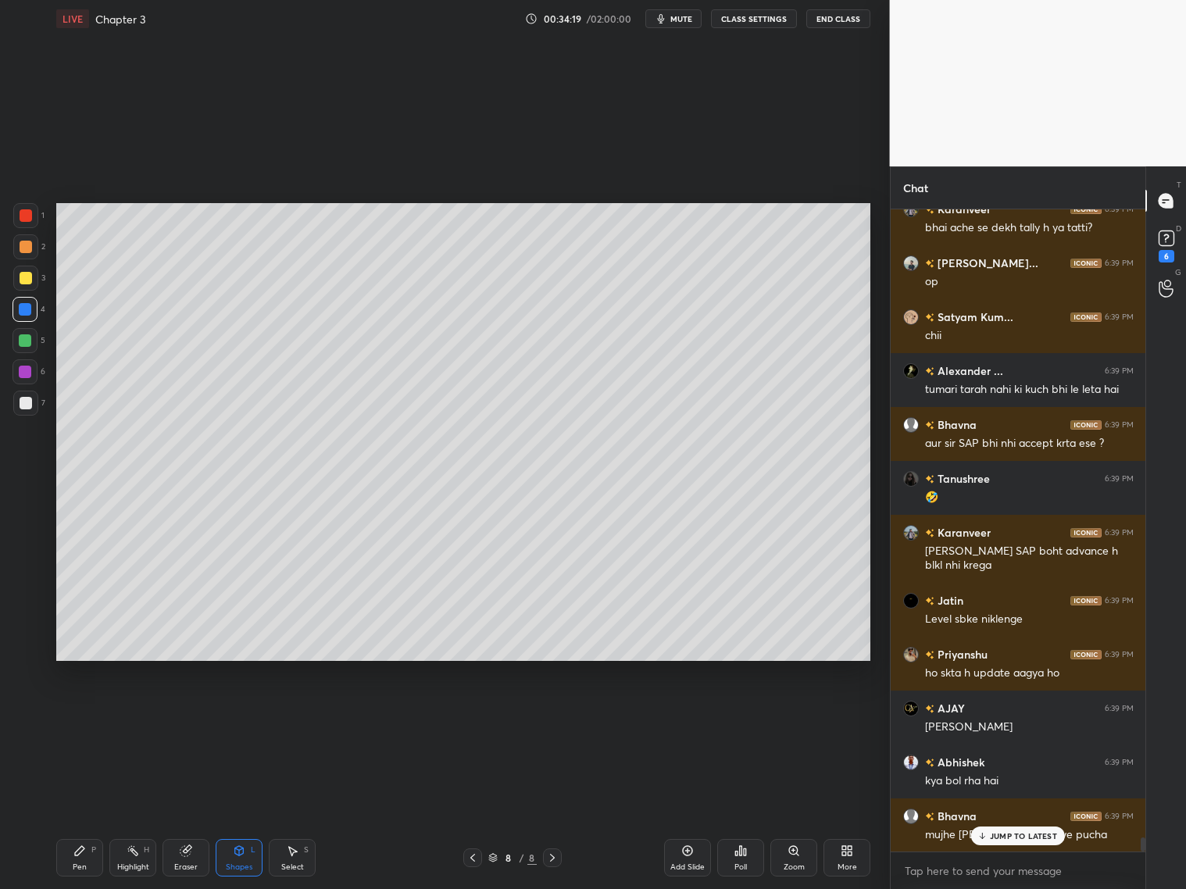
click at [86, 858] on div "Pen P" at bounding box center [79, 858] width 47 height 38
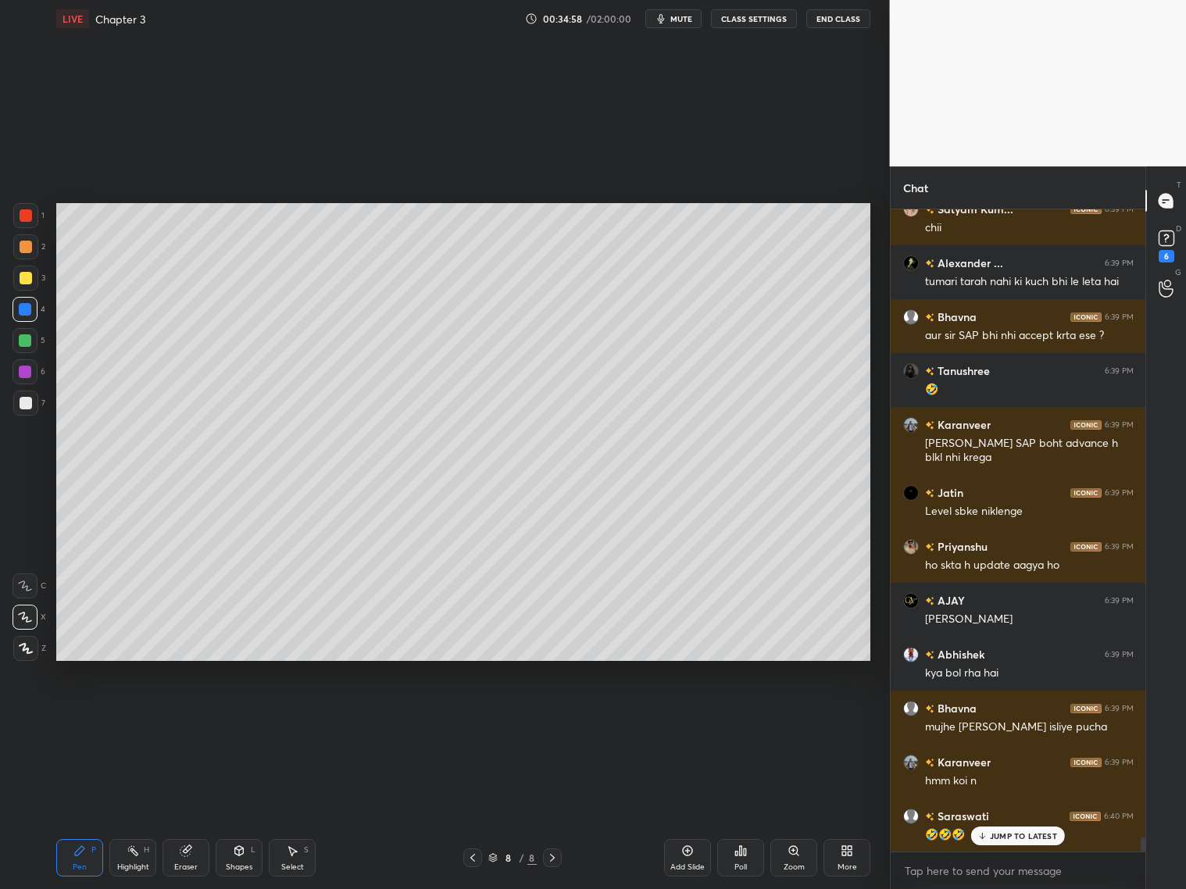
scroll to position [28109, 0]
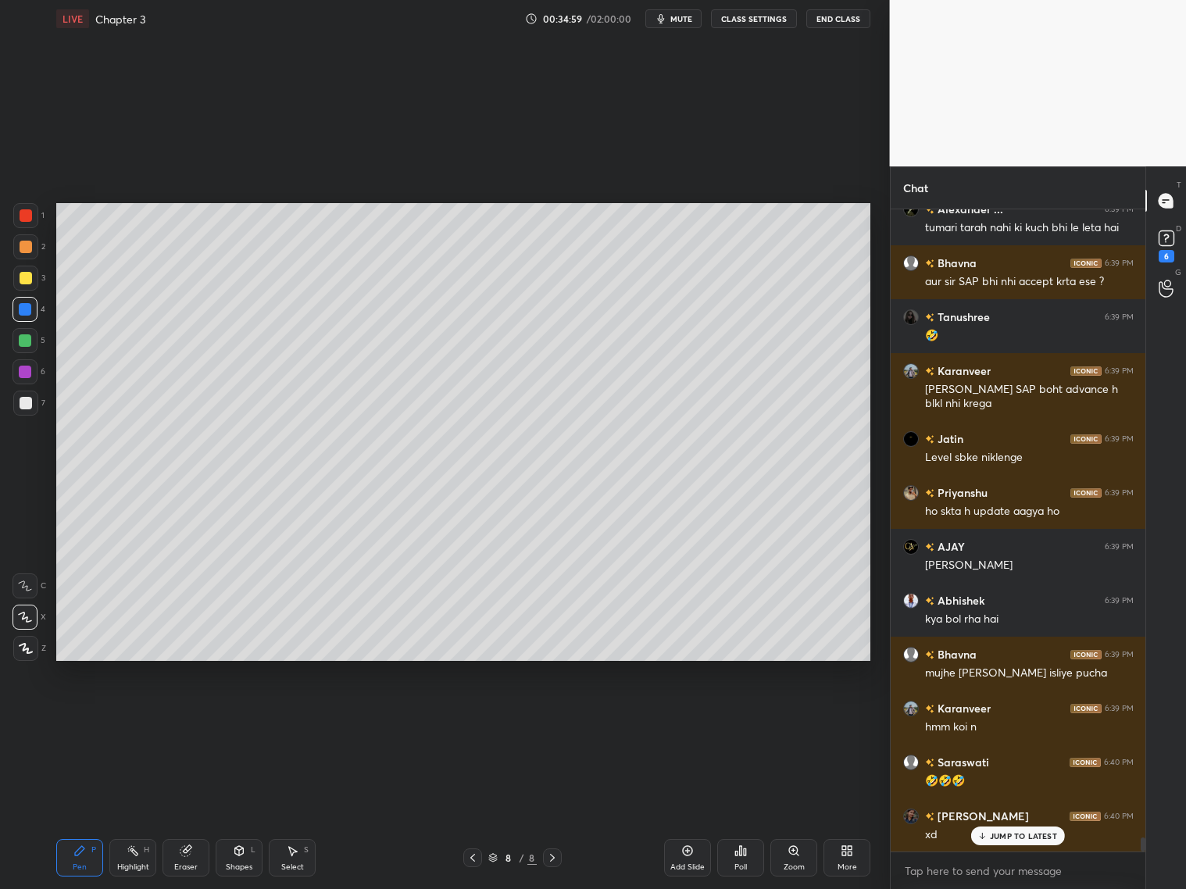
click at [1008, 844] on div "[PERSON_NAME] 6:38 PM Xd yusra 6:38 PM 😂 [PERSON_NAME] 6:38 PM [PERSON_NAME]...…" at bounding box center [1019, 530] width 256 height 642
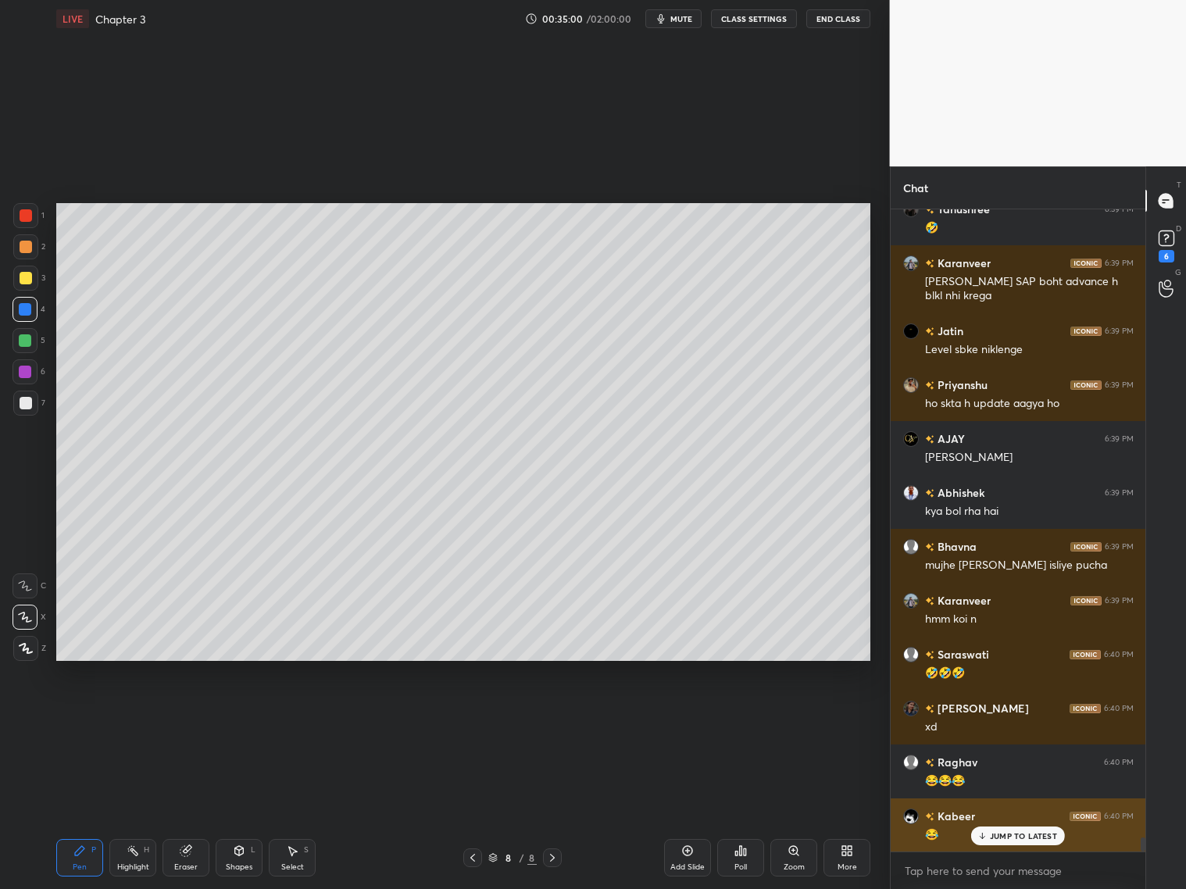
click at [1011, 838] on p "JUMP TO LATEST" at bounding box center [1023, 836] width 67 height 9
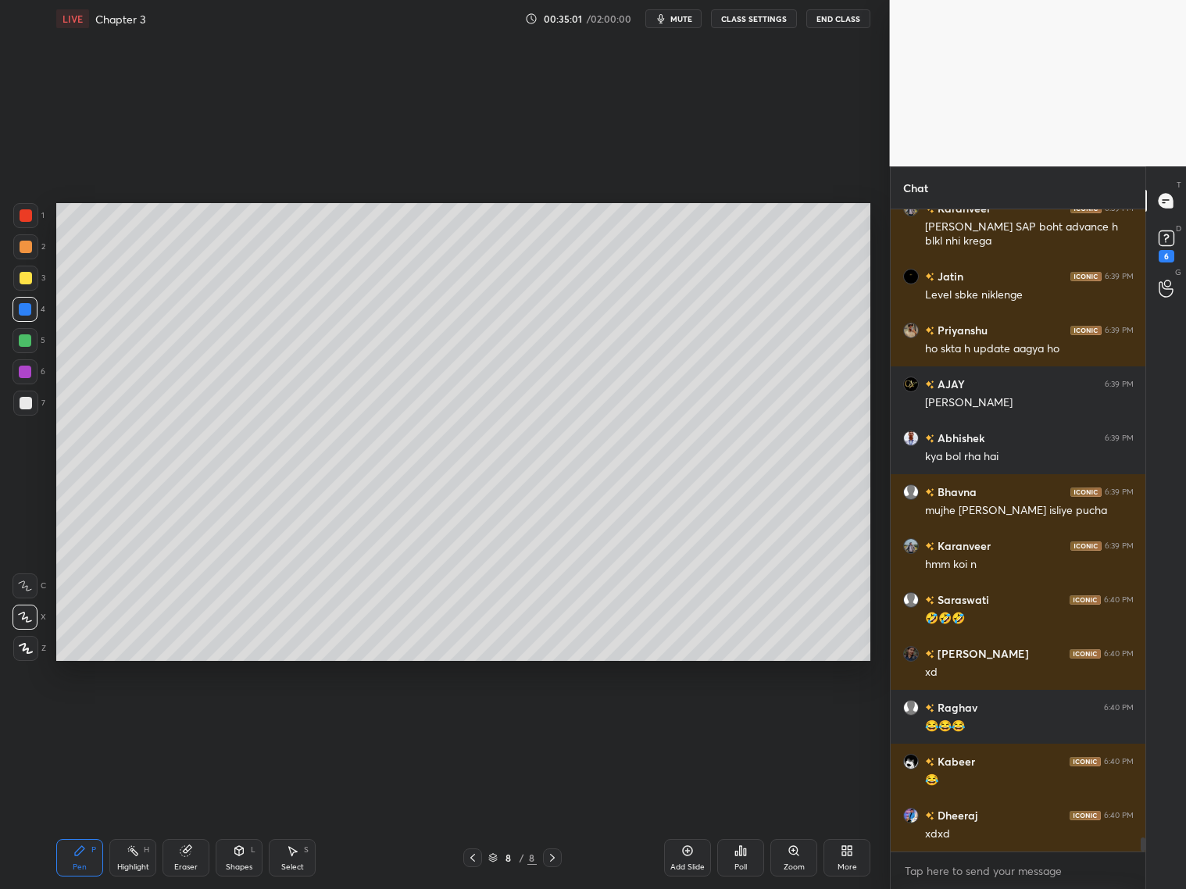
scroll to position [28325, 0]
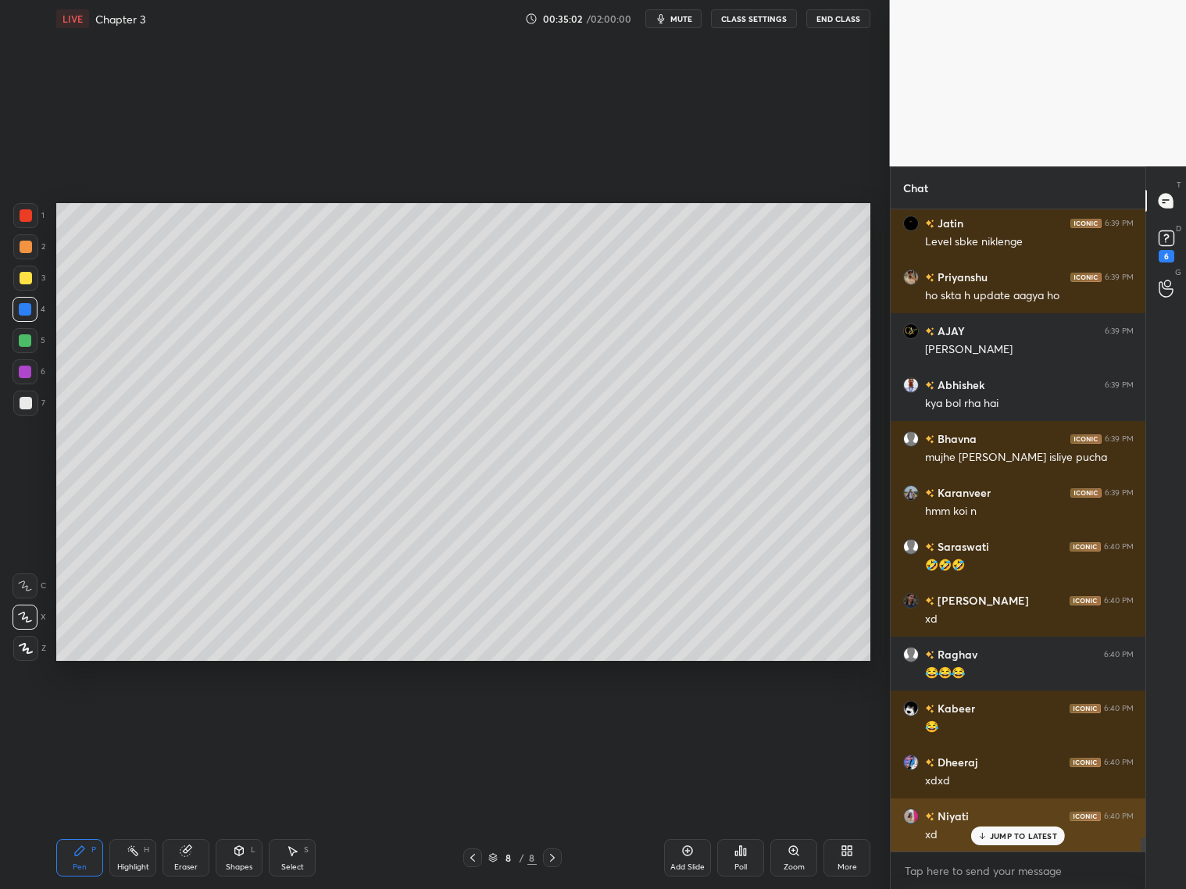
click at [996, 835] on p "JUMP TO LATEST" at bounding box center [1023, 836] width 67 height 9
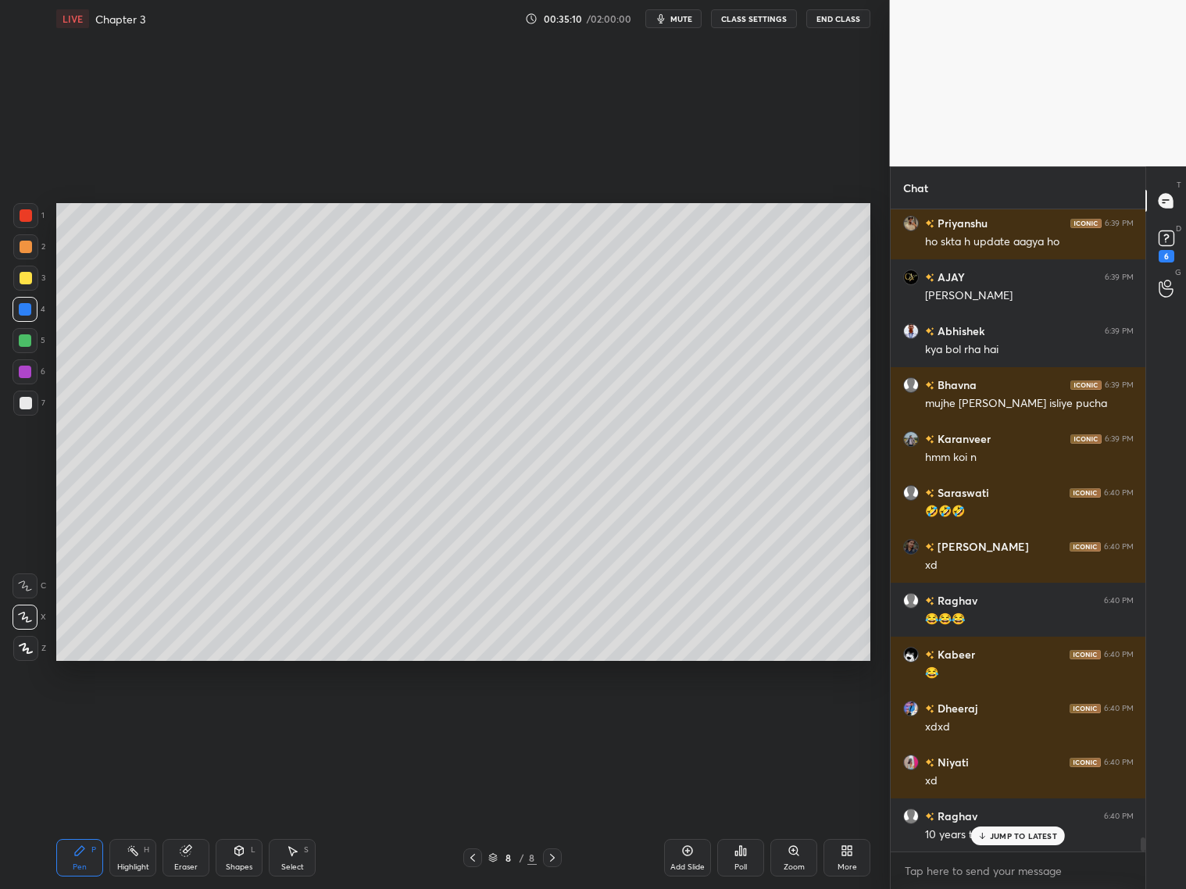
drag, startPoint x: 173, startPoint y: 854, endPoint x: 172, endPoint y: 825, distance: 29.0
click at [174, 854] on div "Eraser" at bounding box center [186, 858] width 47 height 38
click at [79, 857] on div "Pen P" at bounding box center [79, 858] width 47 height 38
click at [1013, 840] on p "JUMP TO LATEST" at bounding box center [1023, 836] width 67 height 9
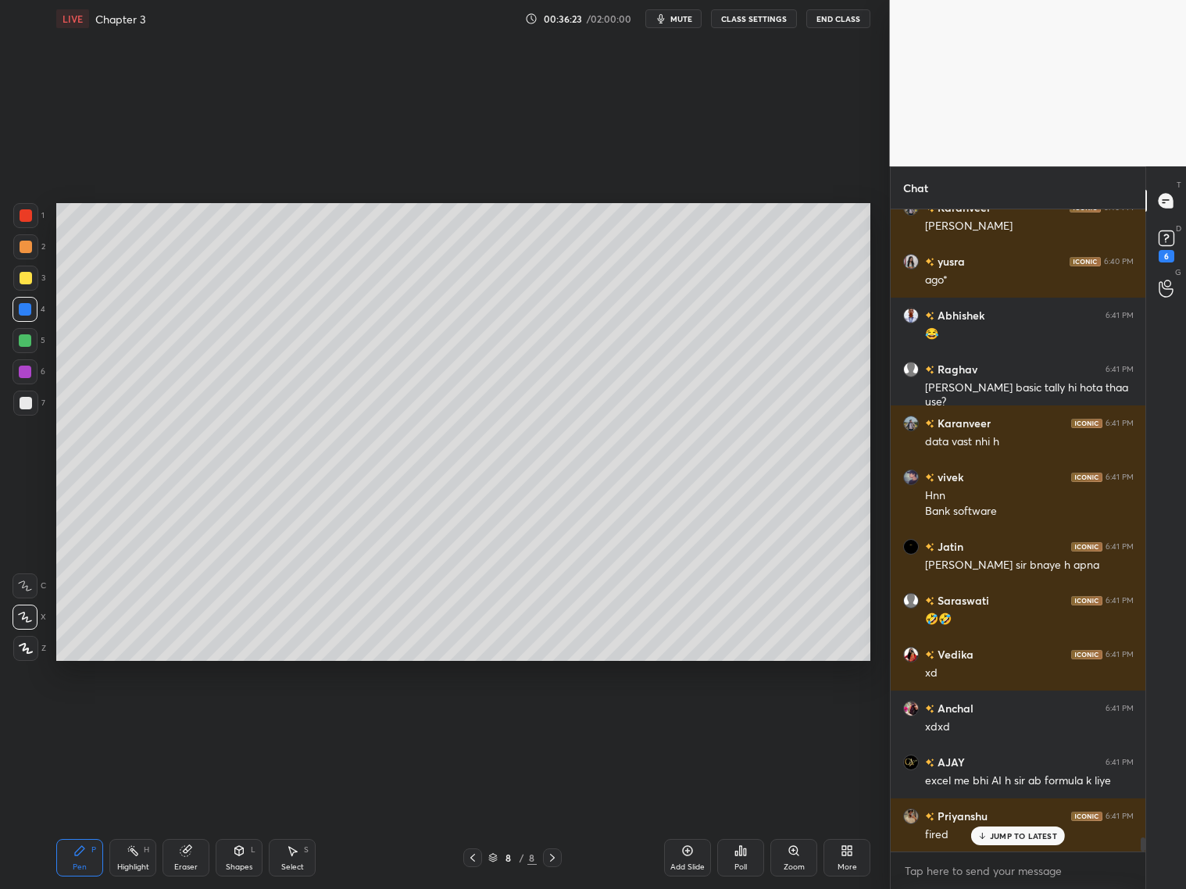
scroll to position [29096, 0]
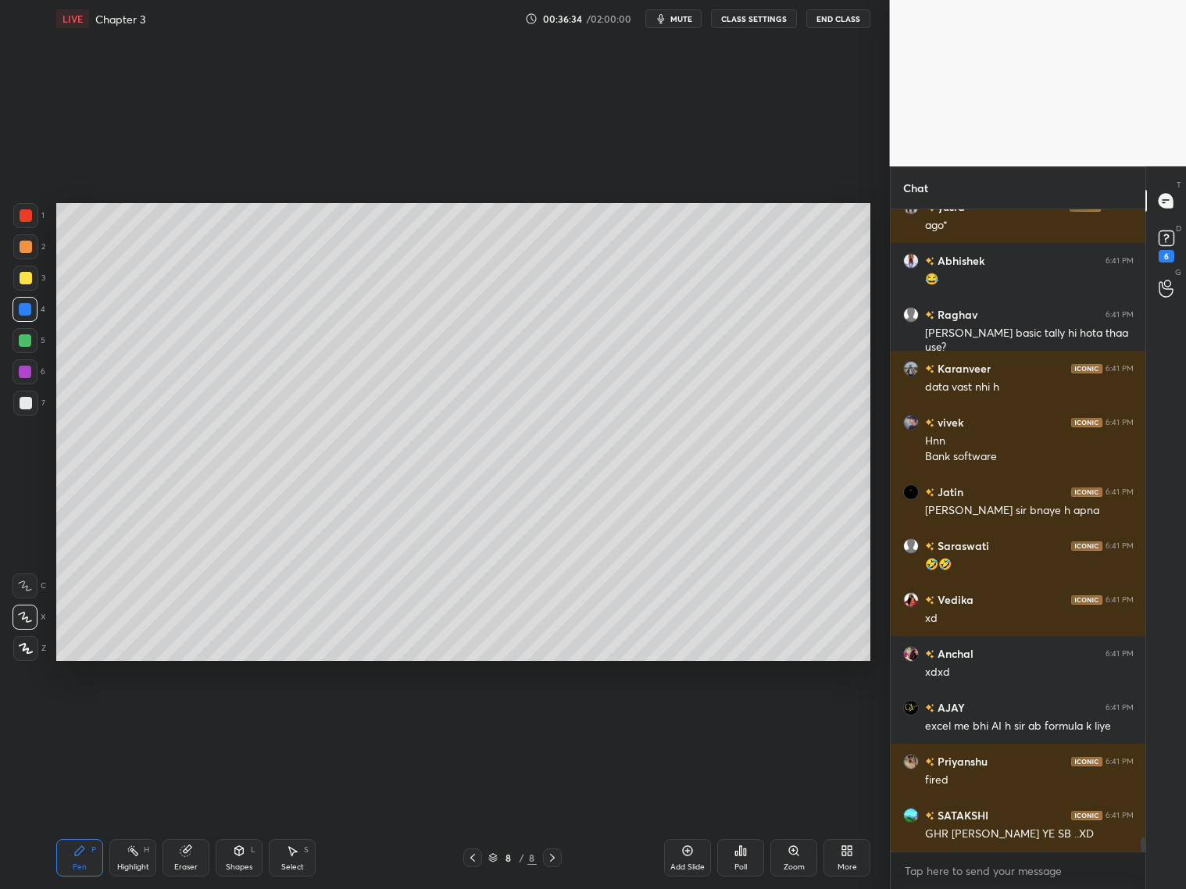
click at [27, 405] on div at bounding box center [26, 403] width 13 height 13
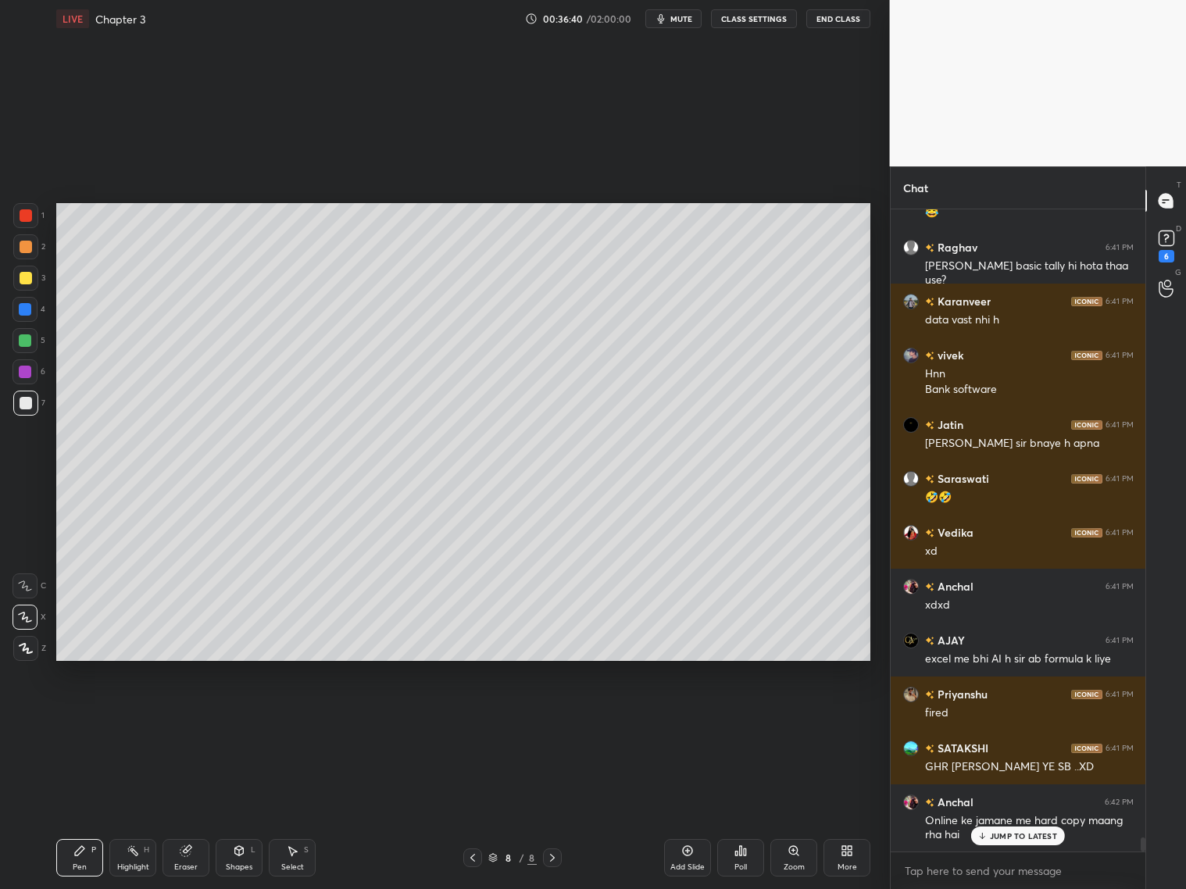
scroll to position [29217, 0]
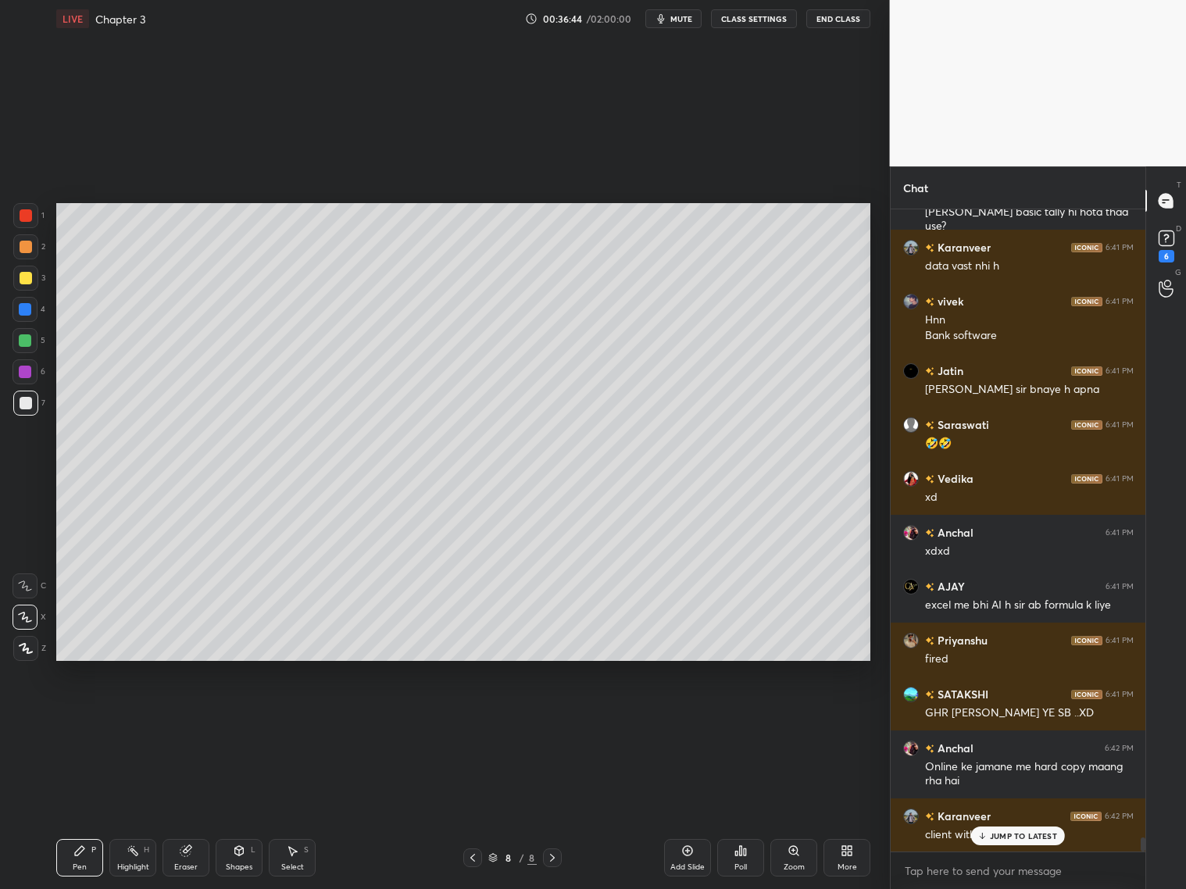
click at [28, 250] on div at bounding box center [26, 247] width 13 height 13
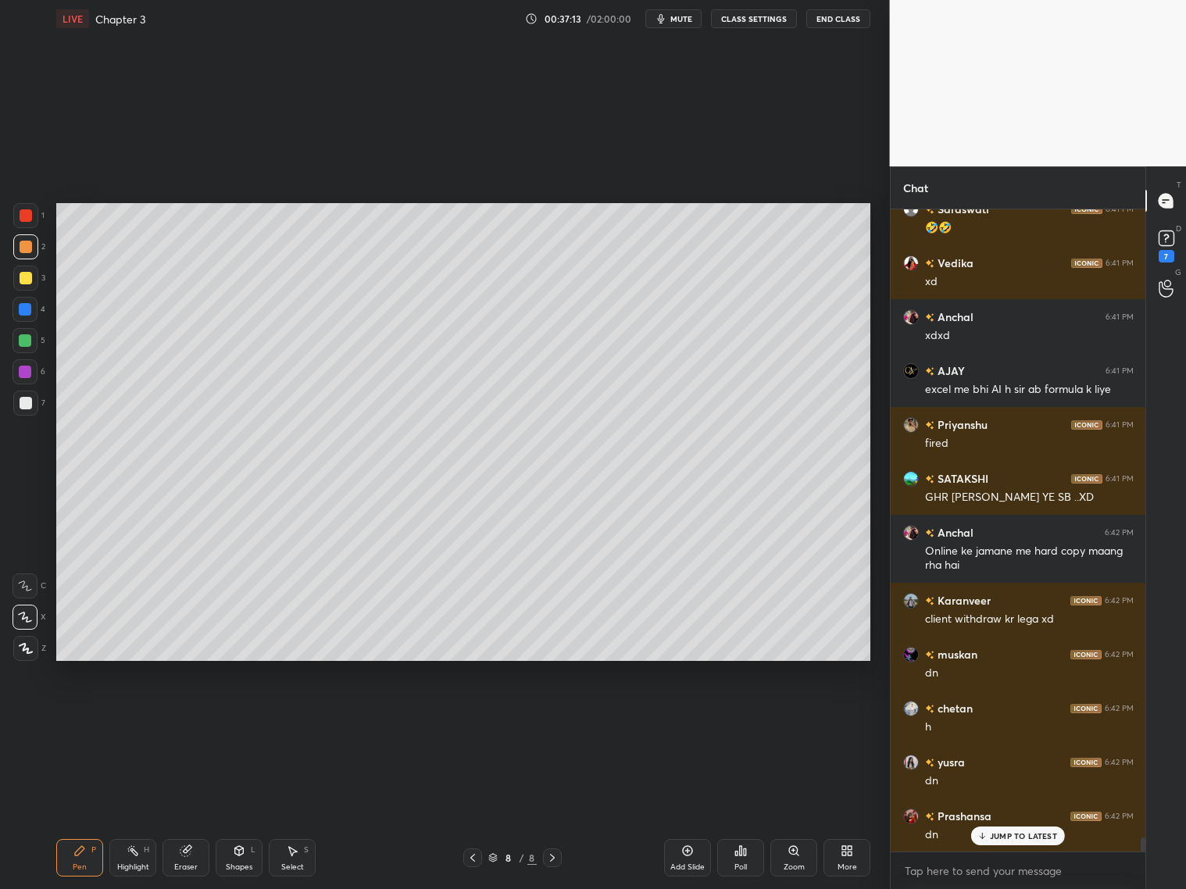
scroll to position [29487, 0]
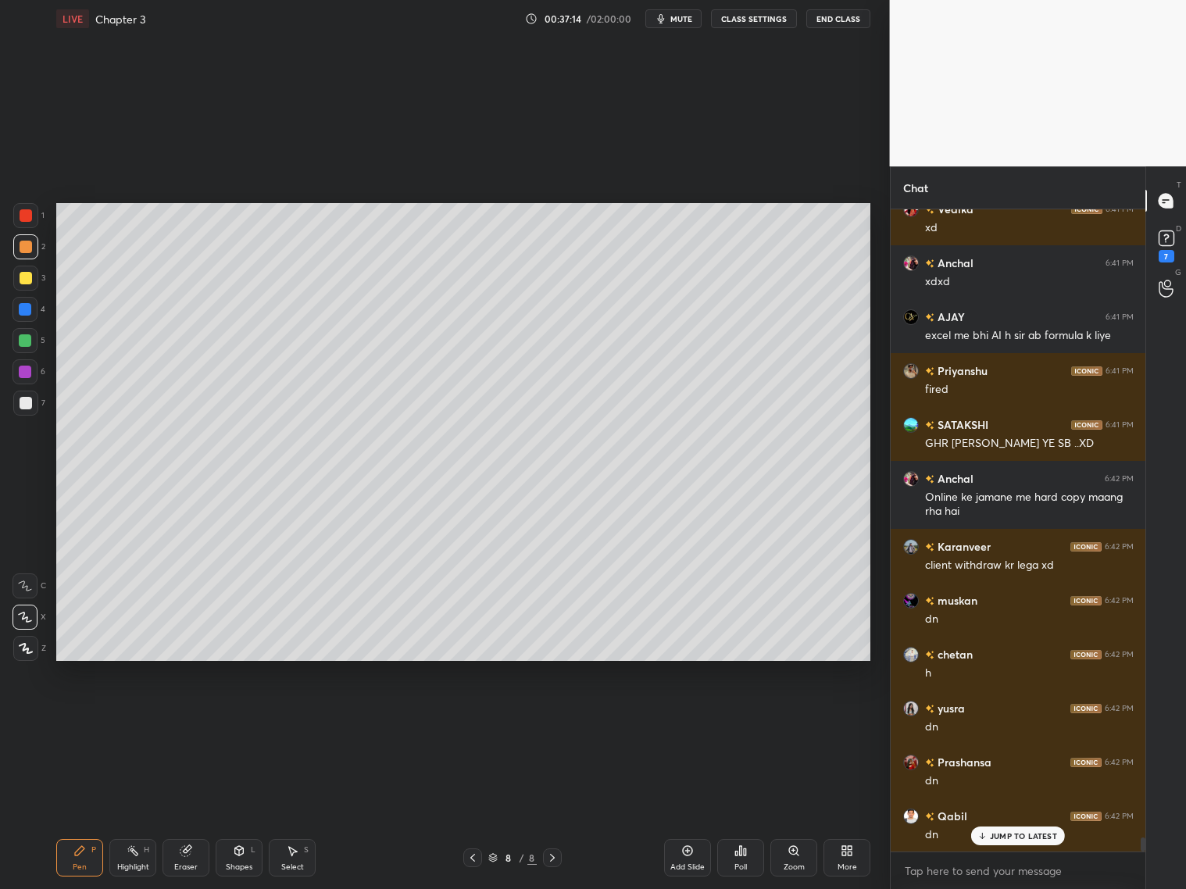
click at [690, 857] on div "Add Slide" at bounding box center [687, 858] width 47 height 38
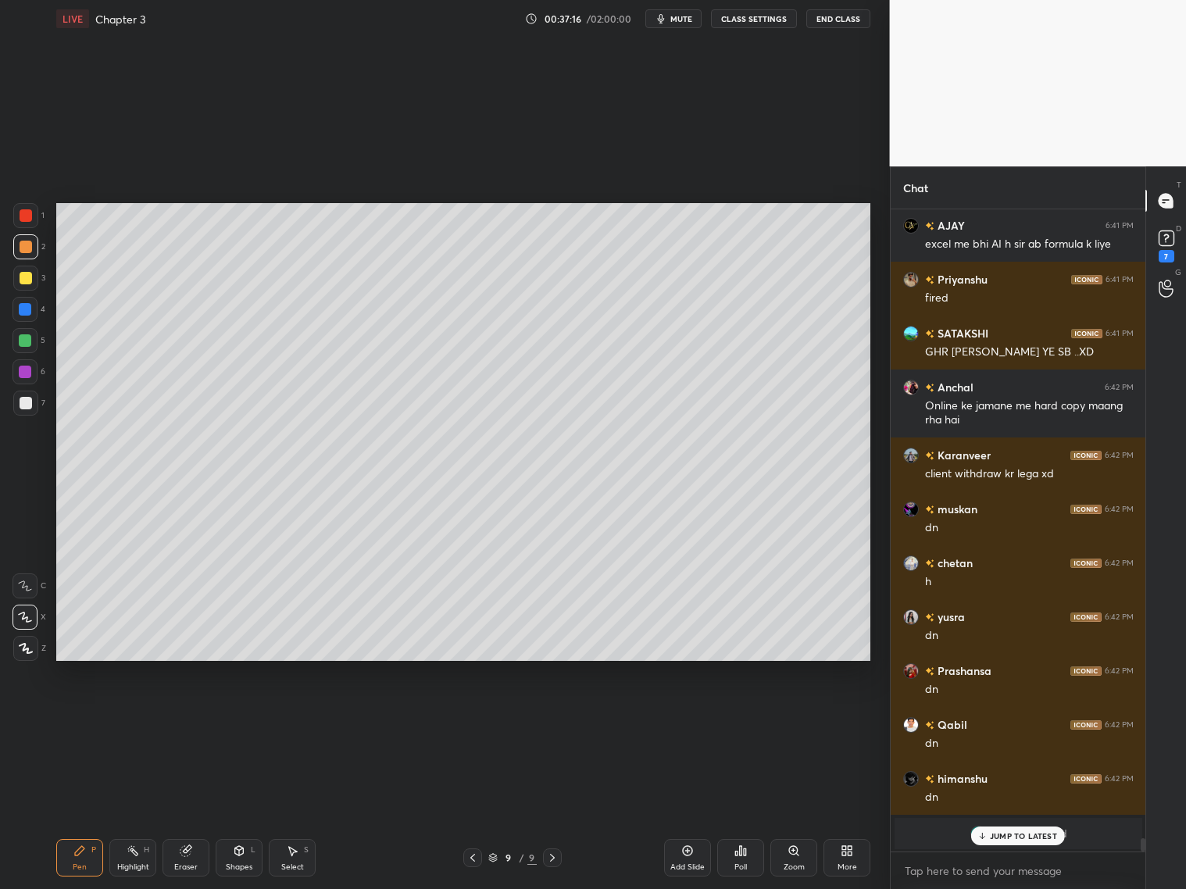
scroll to position [29686, 0]
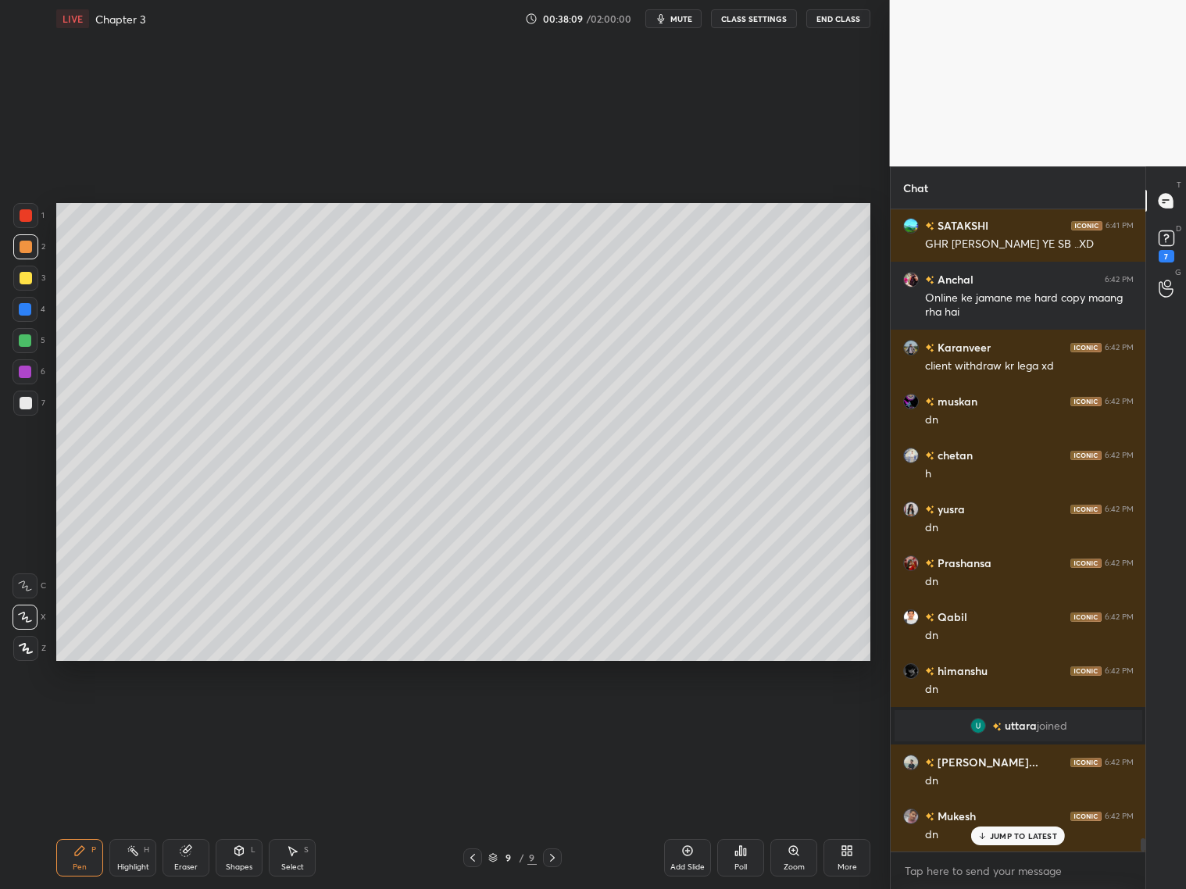
click at [871, 381] on div "Setting up your live class Poll for secs No correct answer Start poll" at bounding box center [464, 432] width 828 height 789
click at [193, 856] on div "Eraser" at bounding box center [186, 858] width 47 height 38
drag, startPoint x: 72, startPoint y: 866, endPoint x: 72, endPoint y: 846, distance: 19.5
click at [74, 865] on div "Pen" at bounding box center [80, 868] width 14 height 8
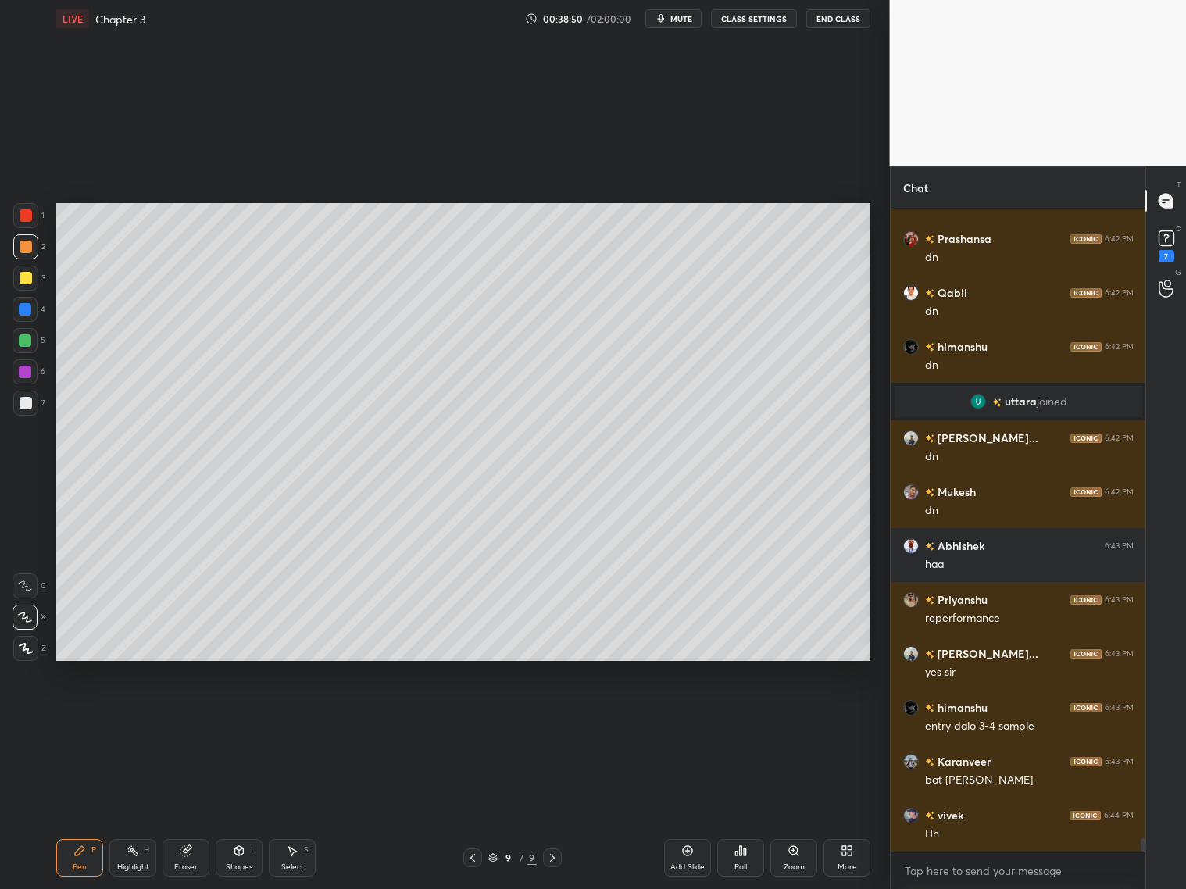
scroll to position [30064, 0]
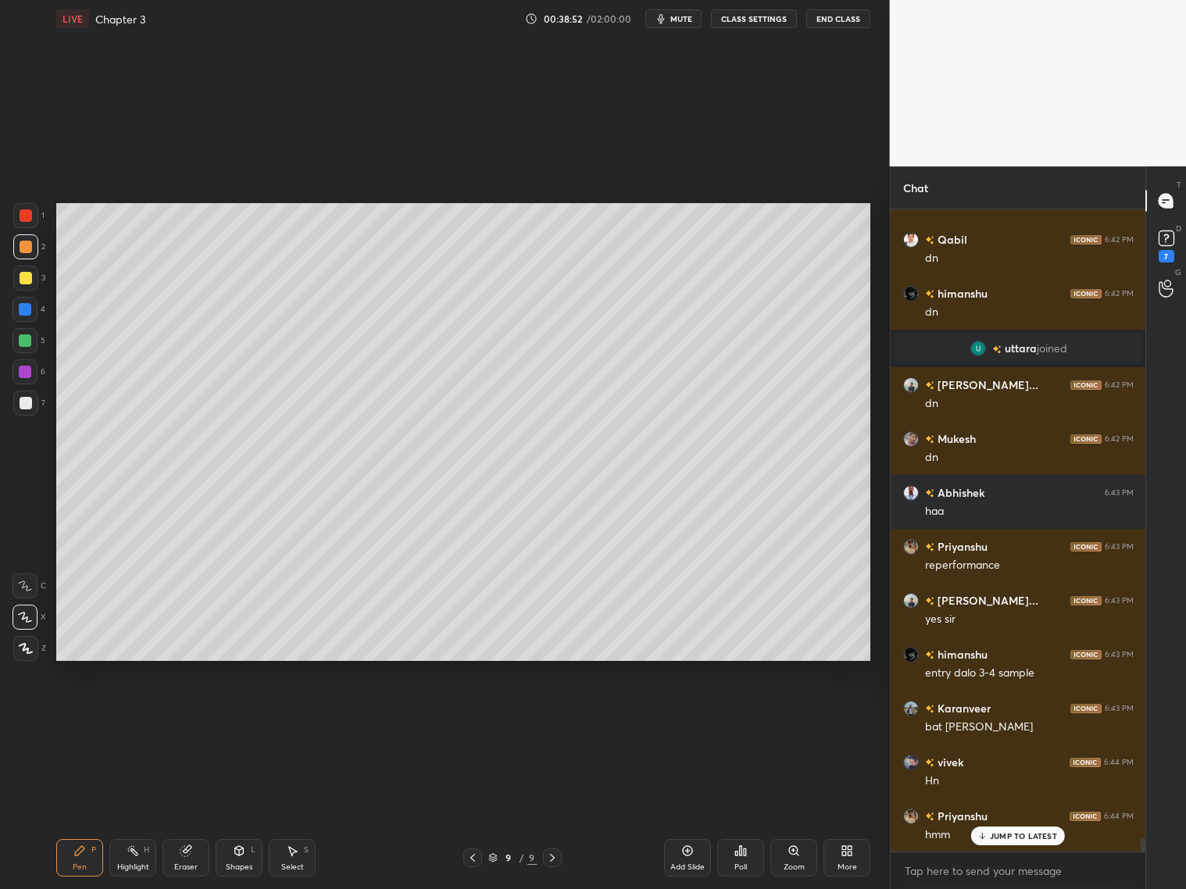
click at [24, 414] on div at bounding box center [25, 403] width 25 height 25
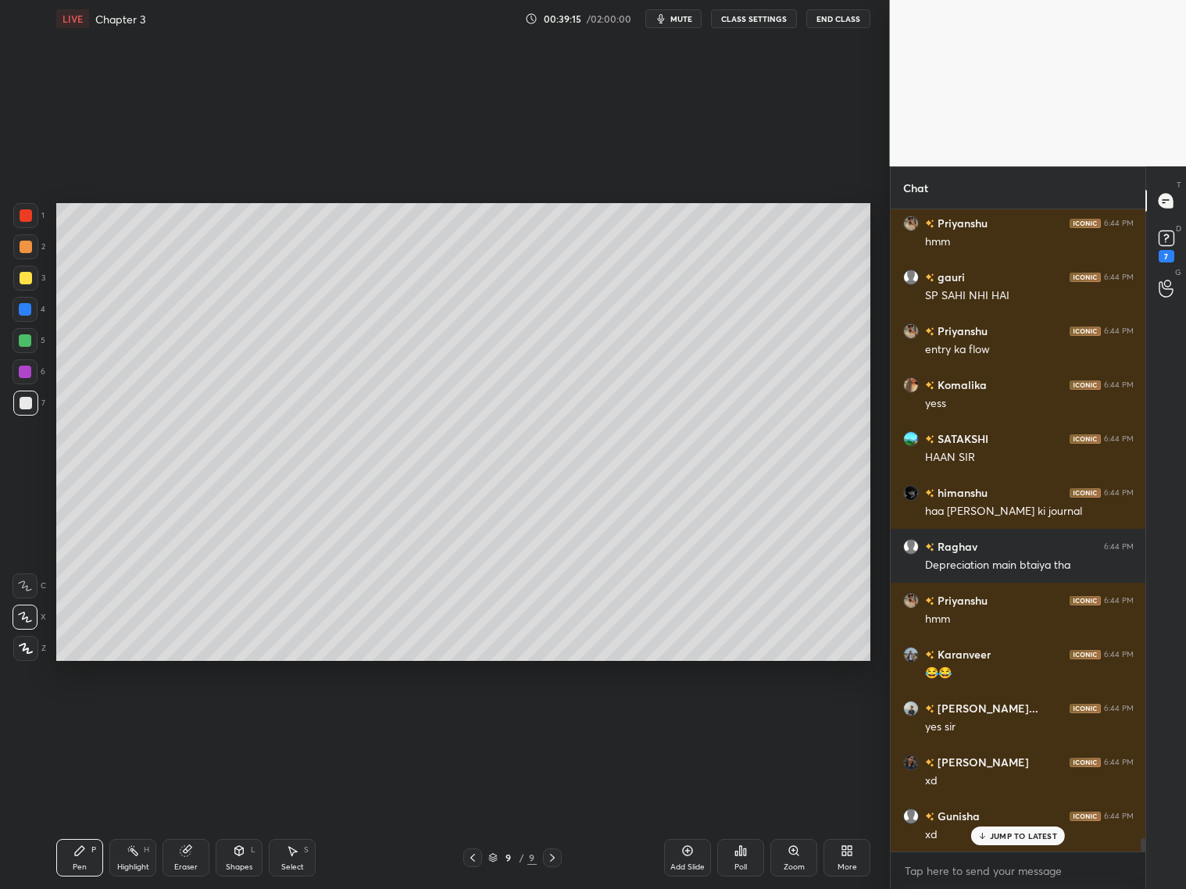
scroll to position [30711, 0]
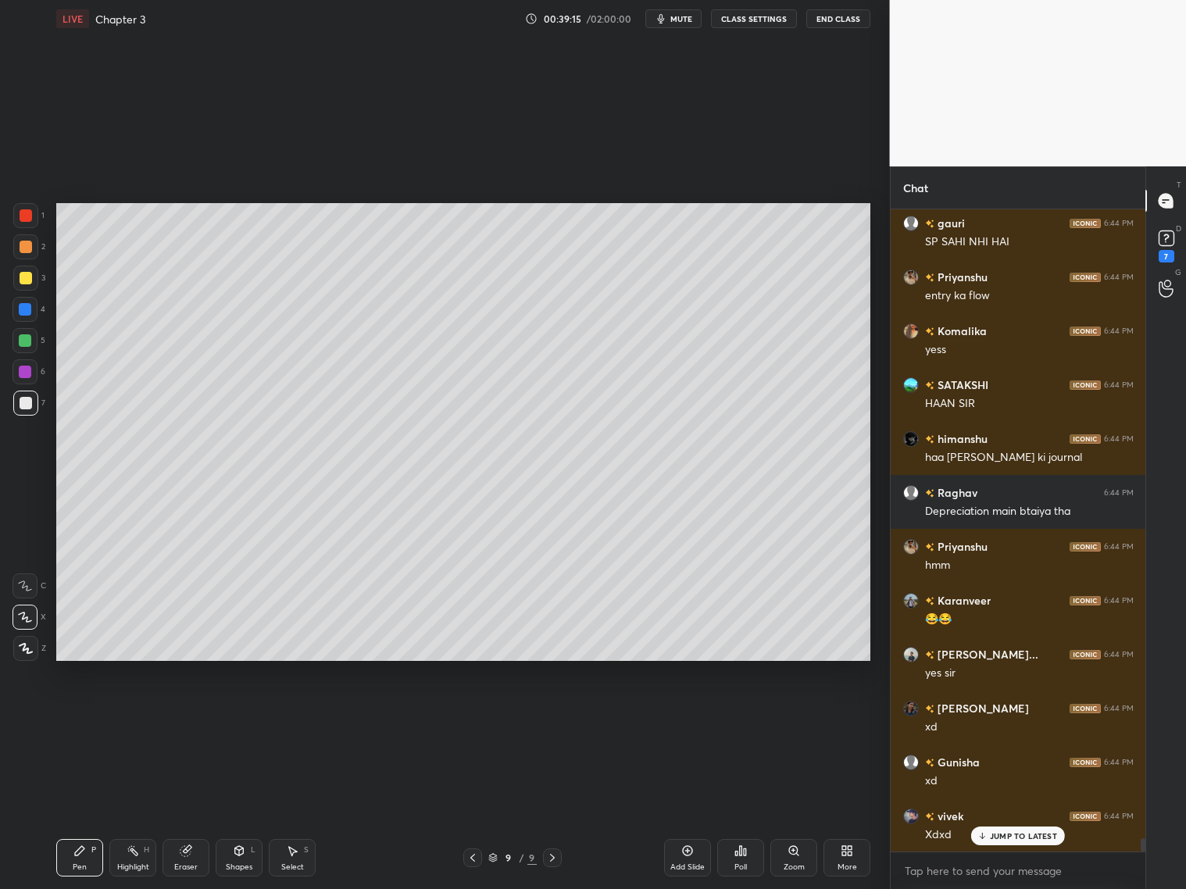
drag, startPoint x: 27, startPoint y: 245, endPoint x: 34, endPoint y: 259, distance: 16.1
click at [30, 248] on div at bounding box center [26, 247] width 13 height 13
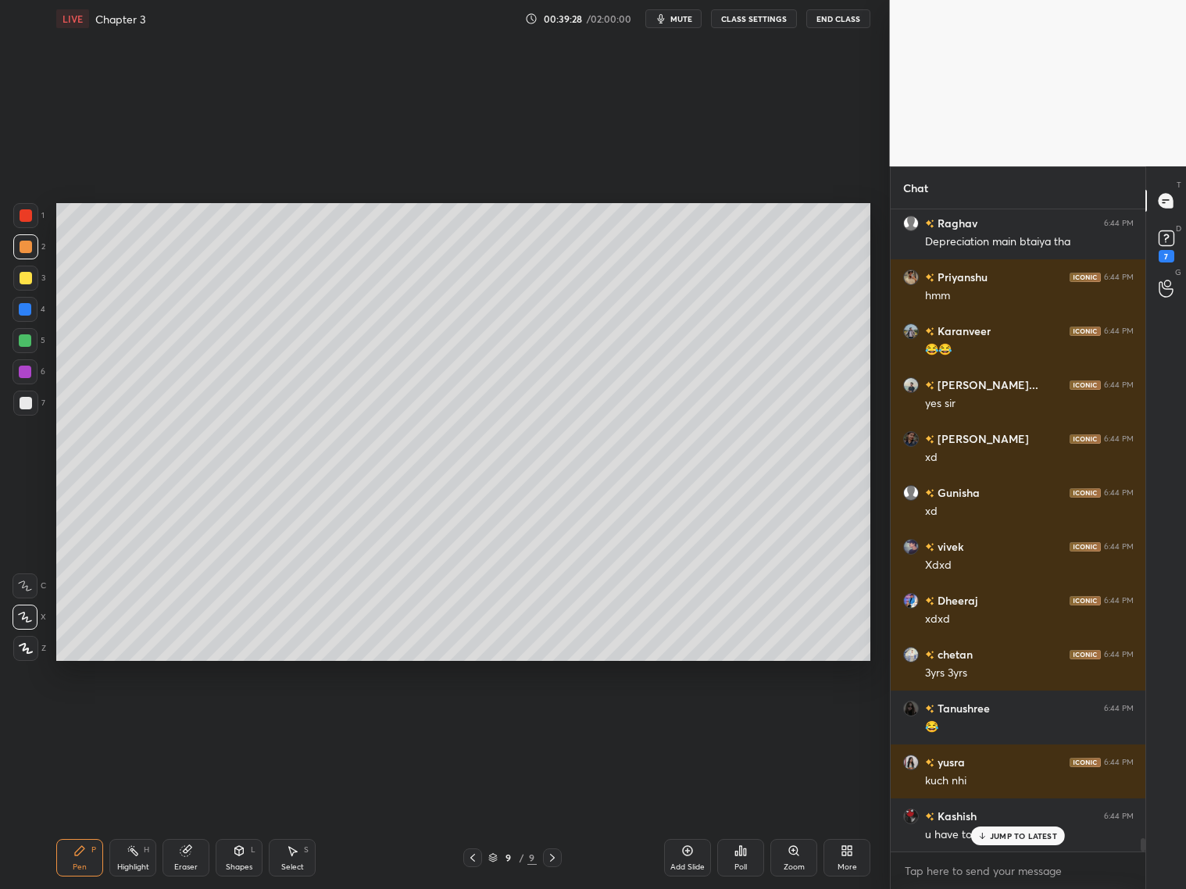
scroll to position [31034, 0]
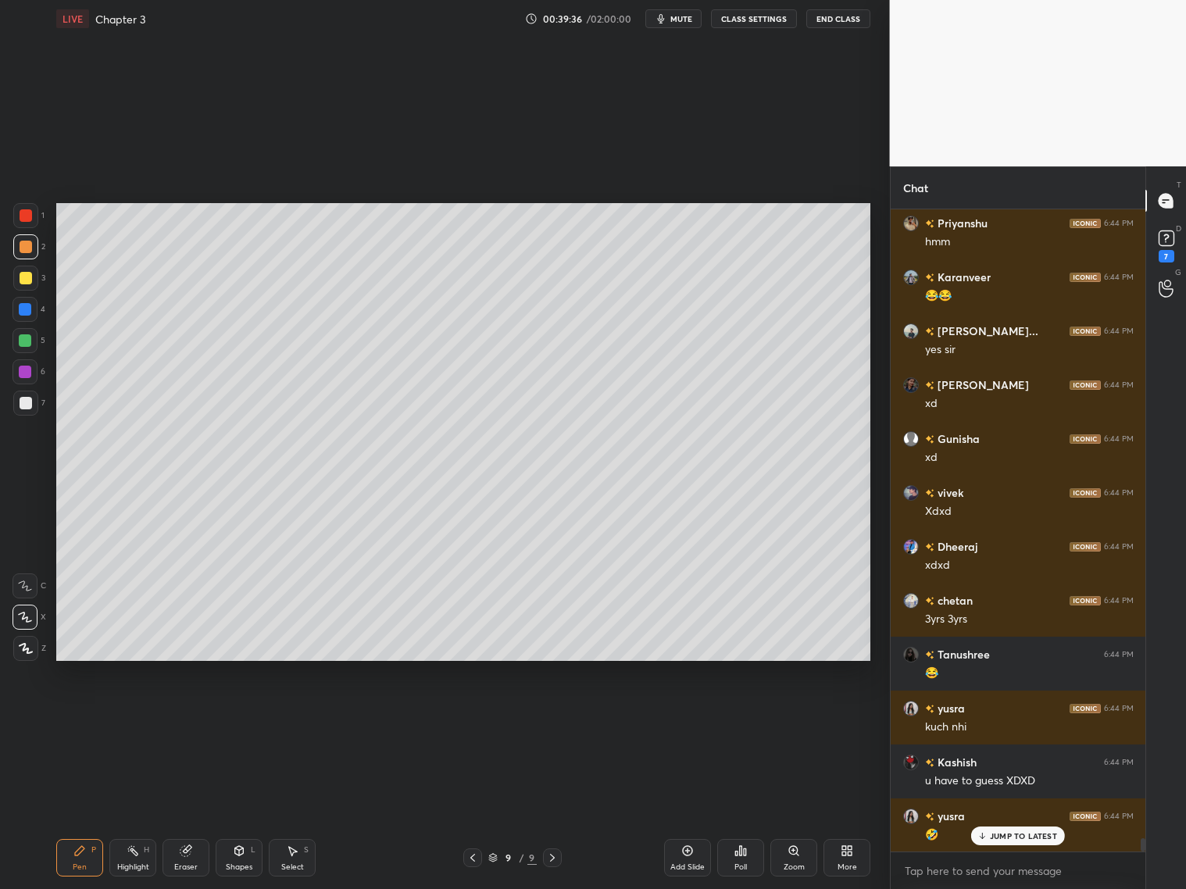
click at [249, 854] on div "Shapes L" at bounding box center [239, 858] width 47 height 38
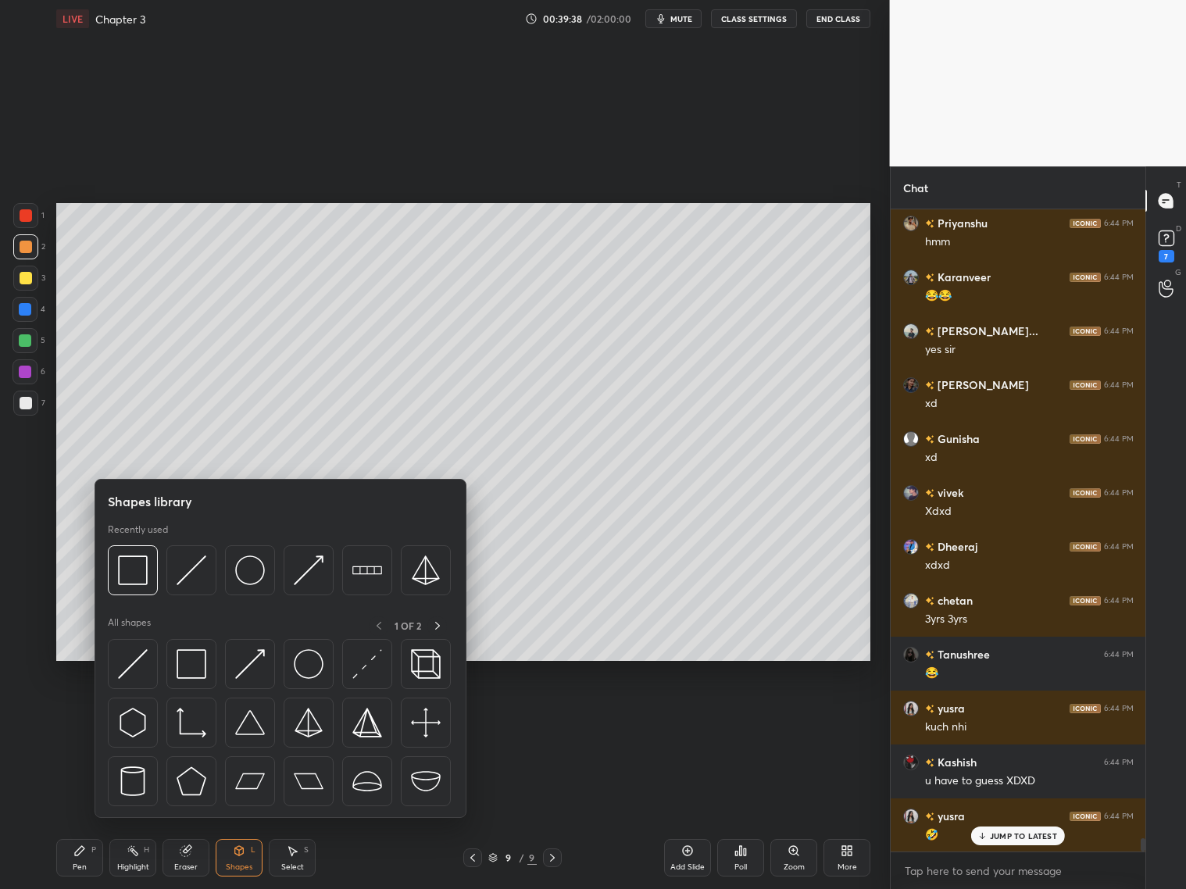
click at [143, 571] on img at bounding box center [133, 571] width 30 height 30
drag, startPoint x: 24, startPoint y: 367, endPoint x: 34, endPoint y: 368, distance: 9.4
click at [30, 365] on div at bounding box center [25, 372] width 25 height 25
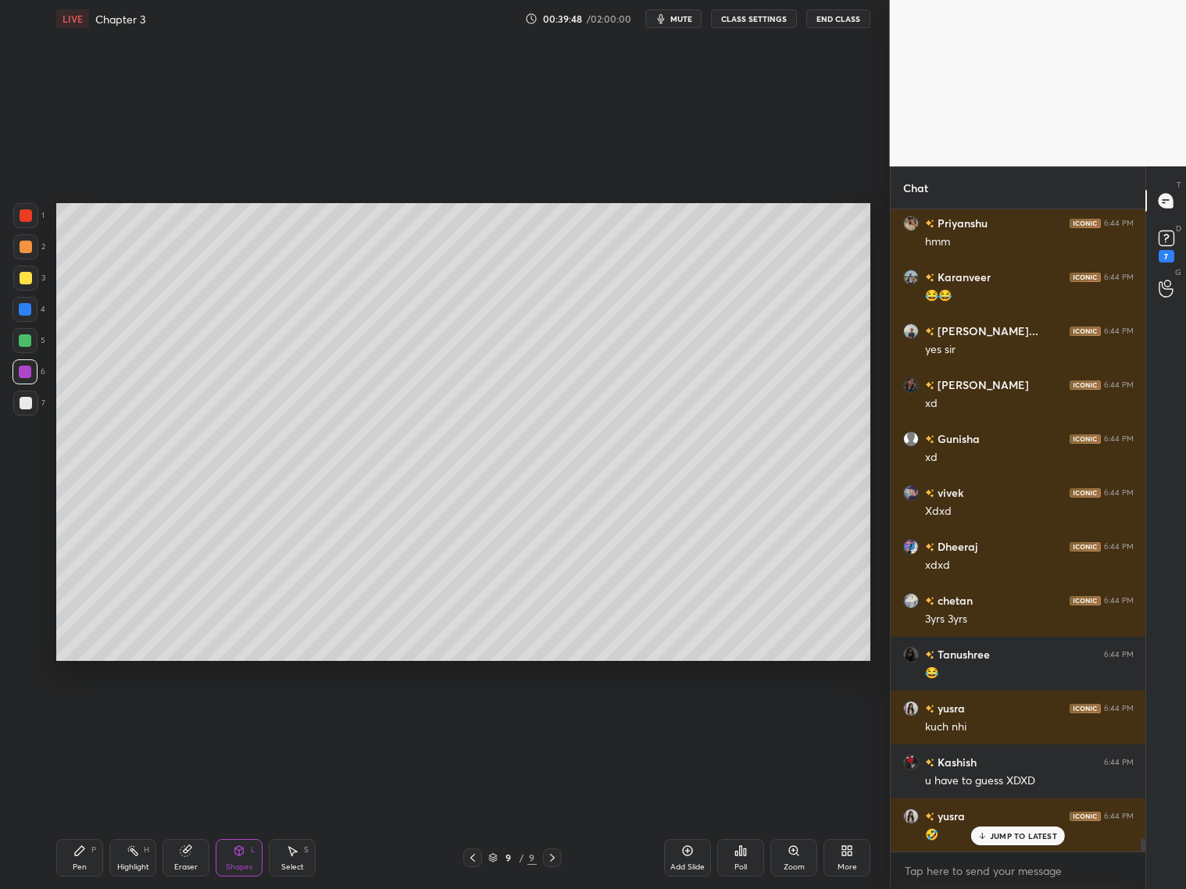
drag, startPoint x: 28, startPoint y: 414, endPoint x: 35, endPoint y: 407, distance: 9.9
click at [29, 415] on div "7" at bounding box center [29, 406] width 32 height 31
click at [74, 861] on div "Pen P" at bounding box center [79, 858] width 47 height 38
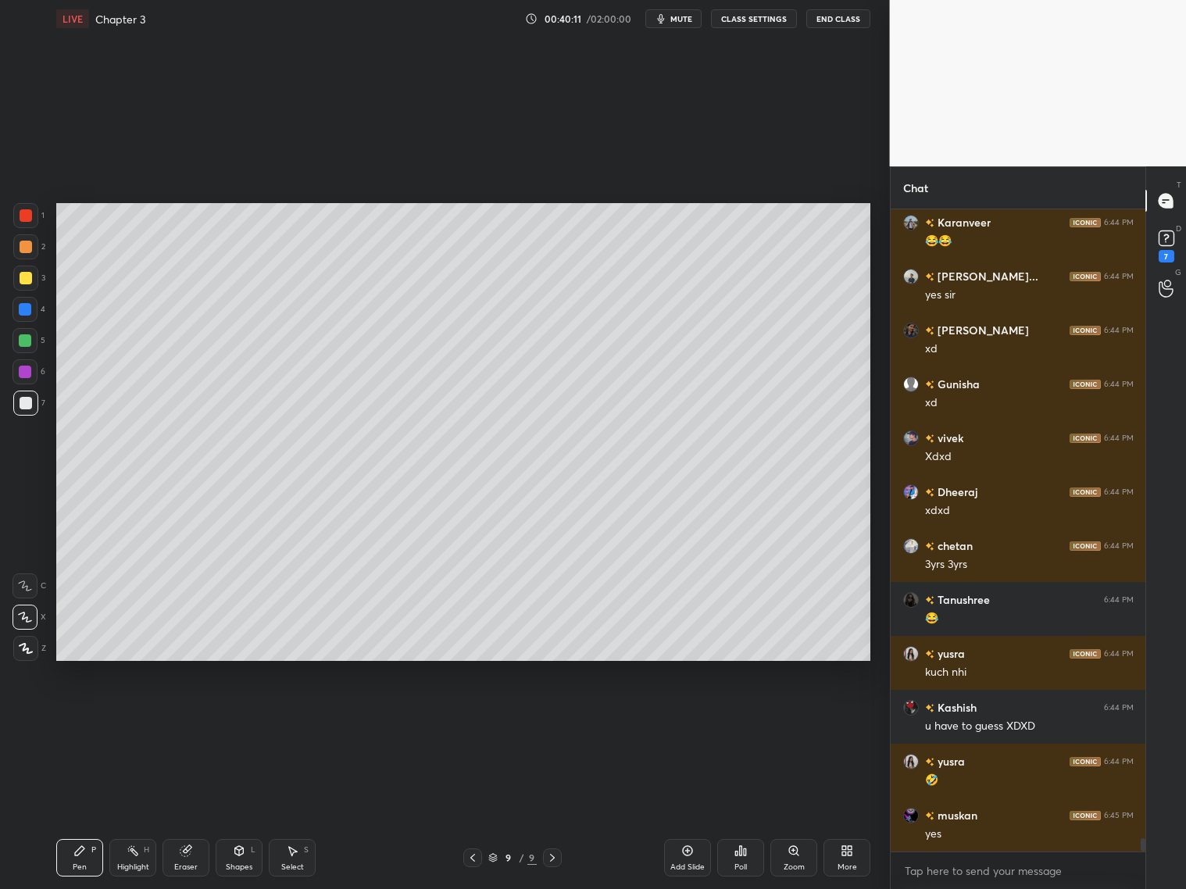
scroll to position [31196, 0]
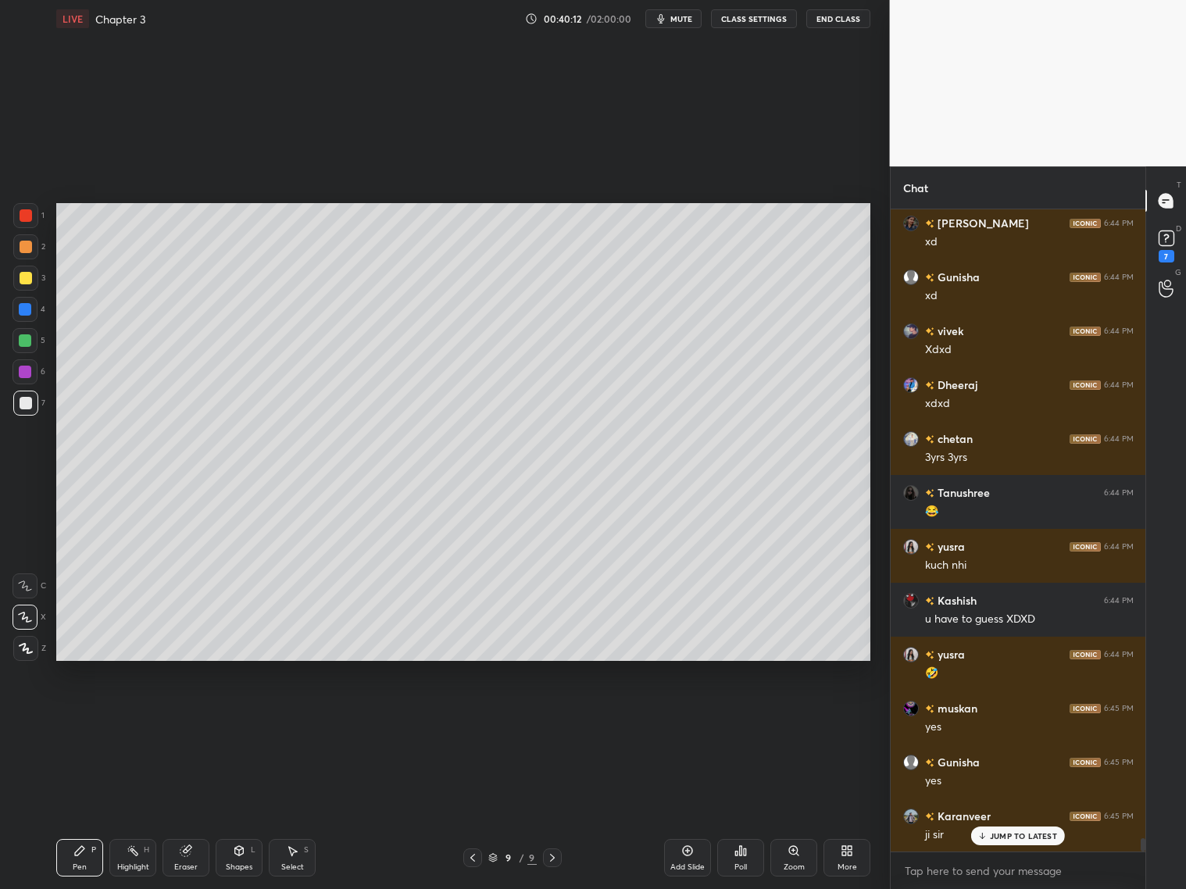
drag, startPoint x: 183, startPoint y: 859, endPoint x: 206, endPoint y: 840, distance: 29.4
click at [188, 857] on div "Eraser" at bounding box center [186, 858] width 47 height 38
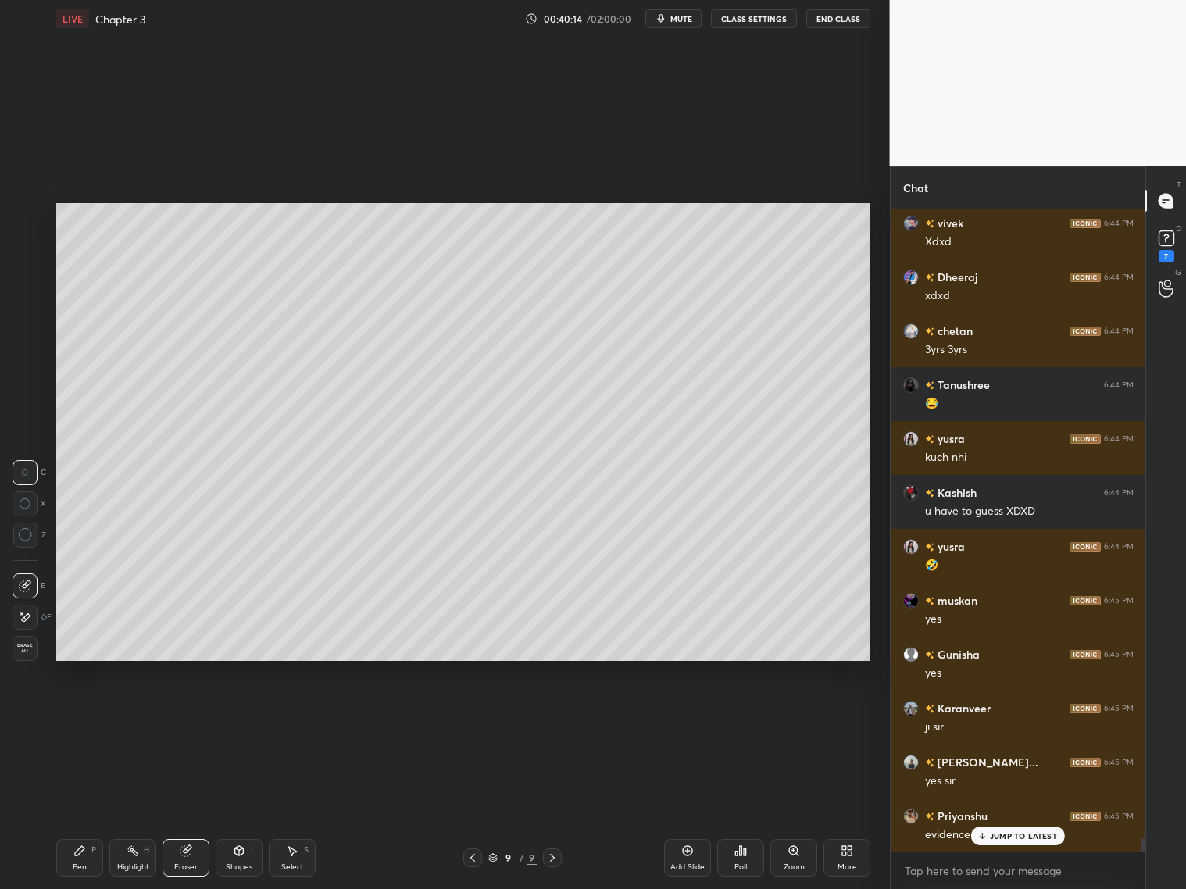
scroll to position [31359, 0]
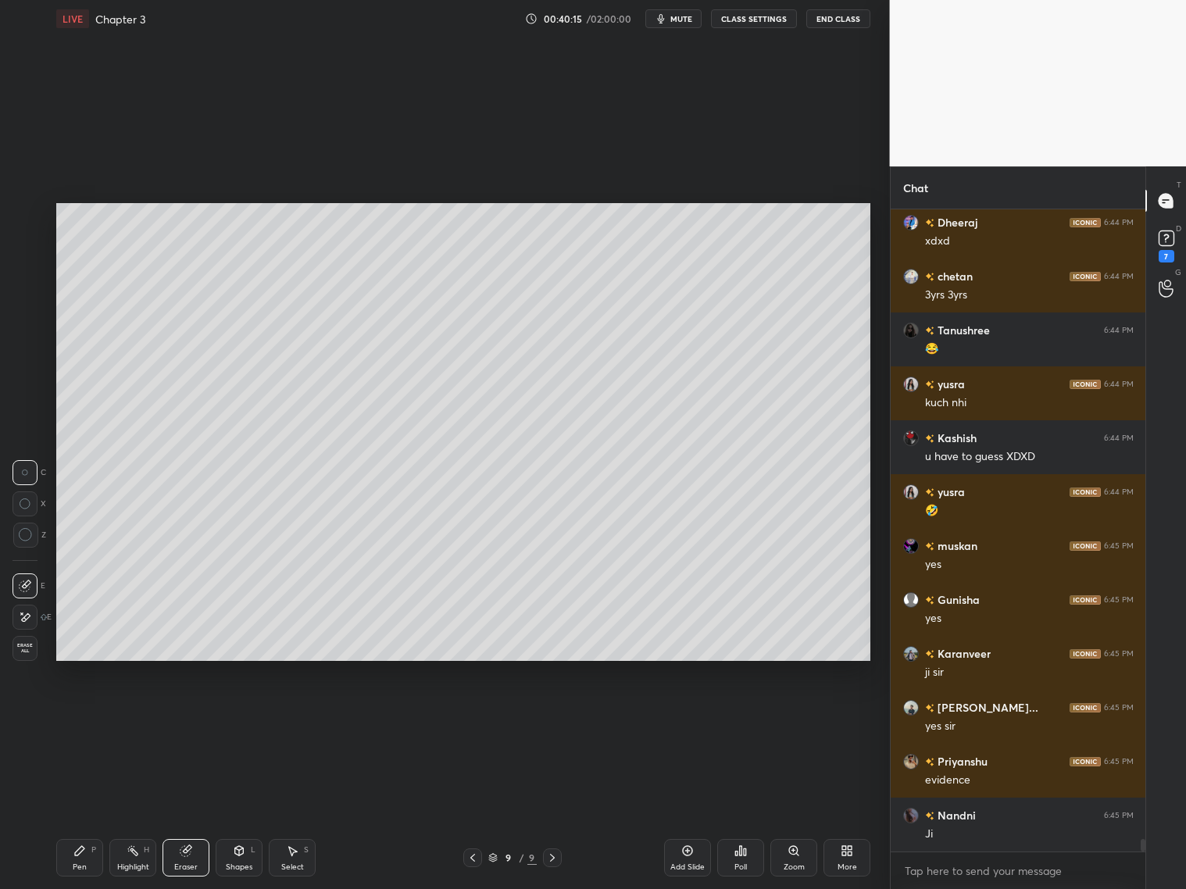
click at [88, 850] on div "Pen P" at bounding box center [79, 858] width 47 height 38
click at [20, 585] on icon at bounding box center [25, 586] width 14 height 11
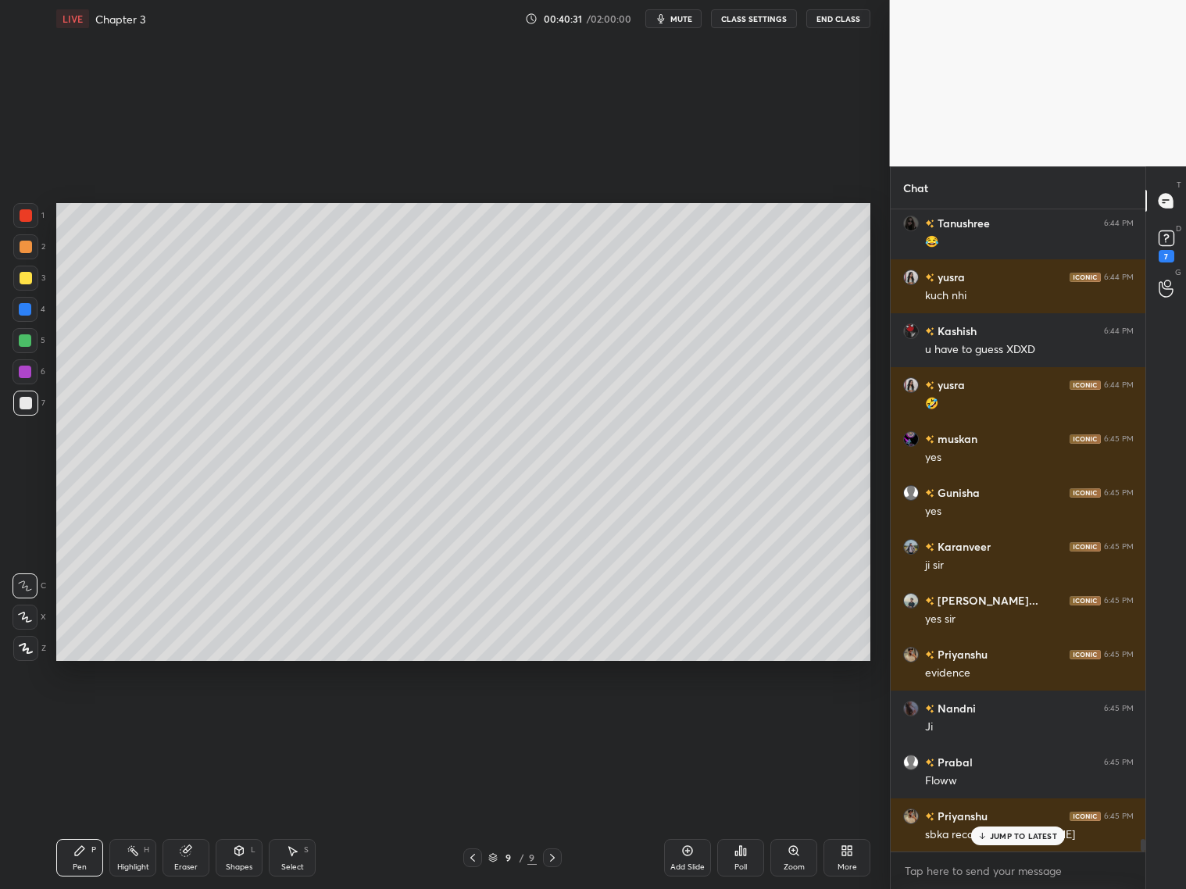
scroll to position [31520, 0]
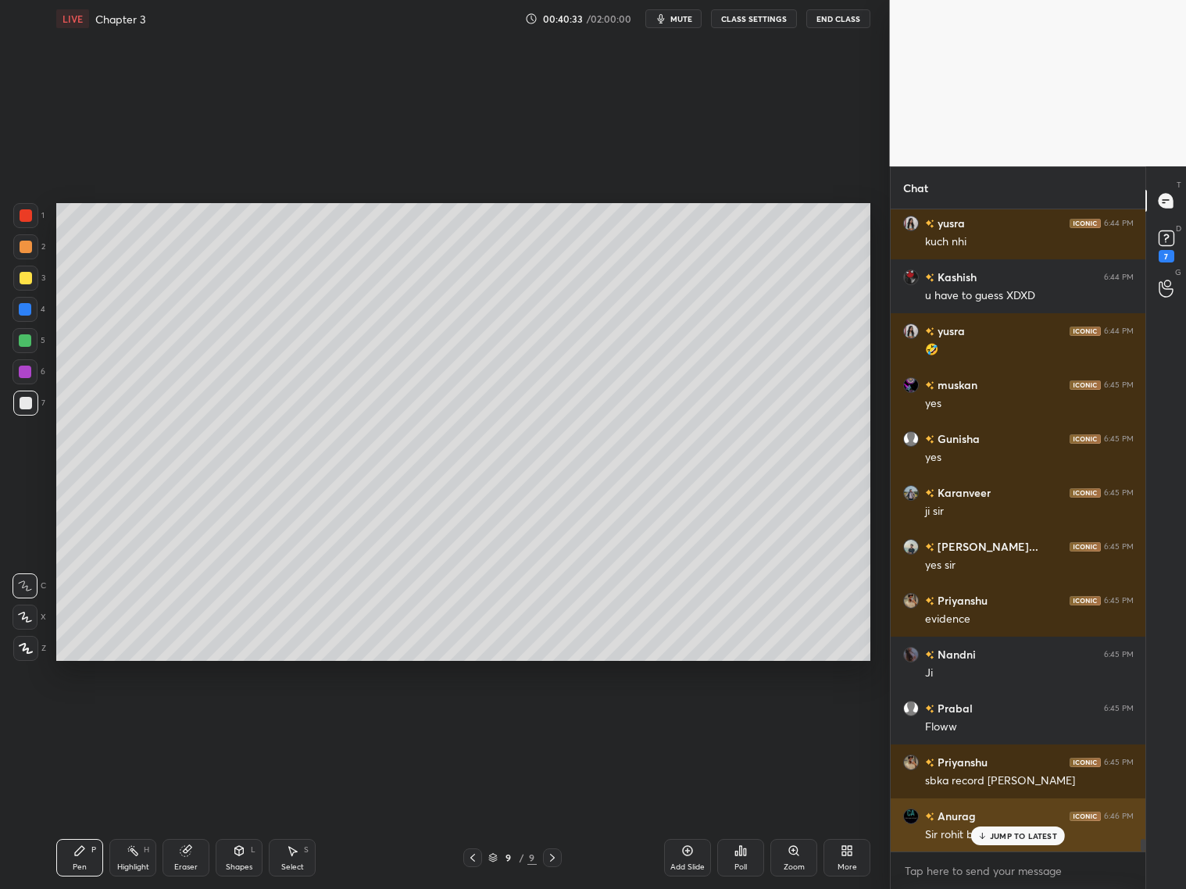
drag, startPoint x: 995, startPoint y: 830, endPoint x: 977, endPoint y: 832, distance: 18.1
click at [996, 832] on div "JUMP TO LATEST" at bounding box center [1018, 836] width 94 height 19
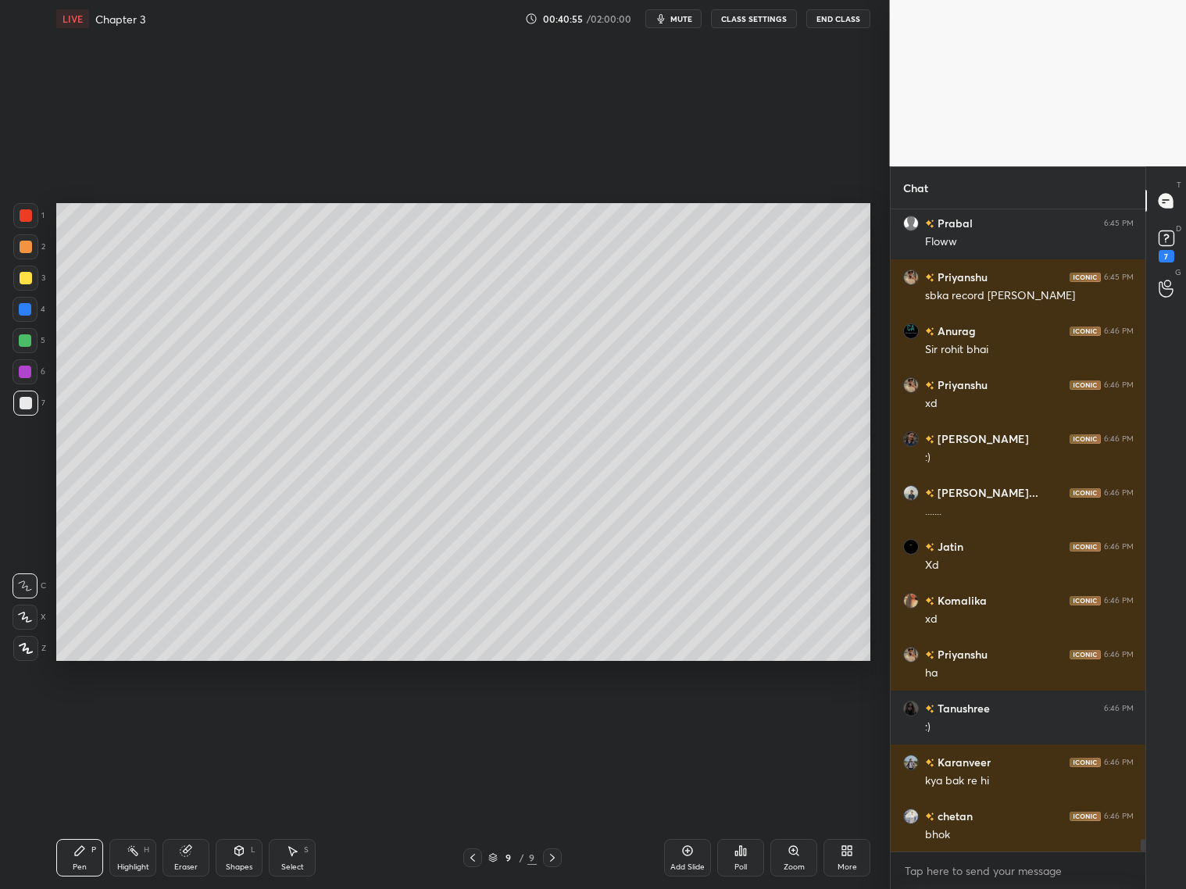
scroll to position [32059, 0]
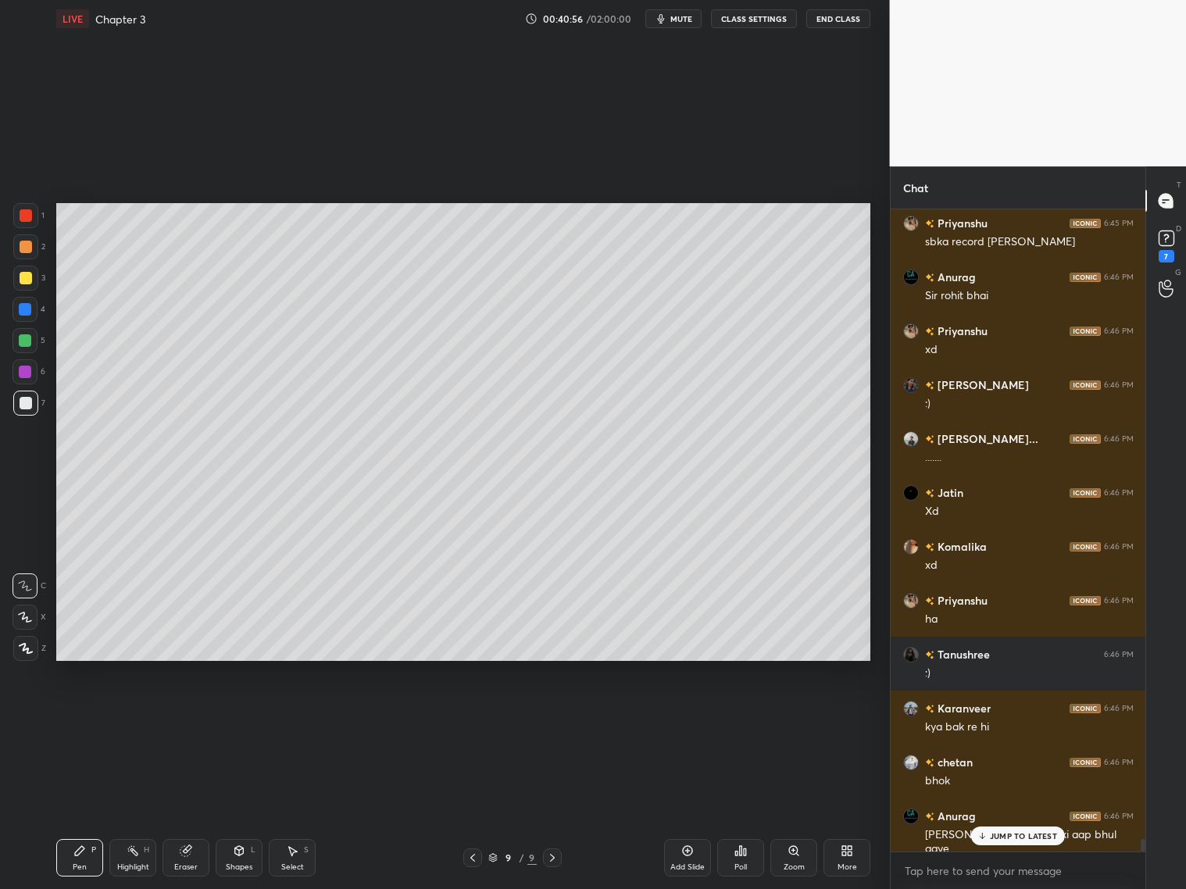
click at [694, 858] on div "Add Slide" at bounding box center [687, 858] width 47 height 38
click at [1005, 842] on div "JUMP TO LATEST" at bounding box center [1018, 836] width 94 height 19
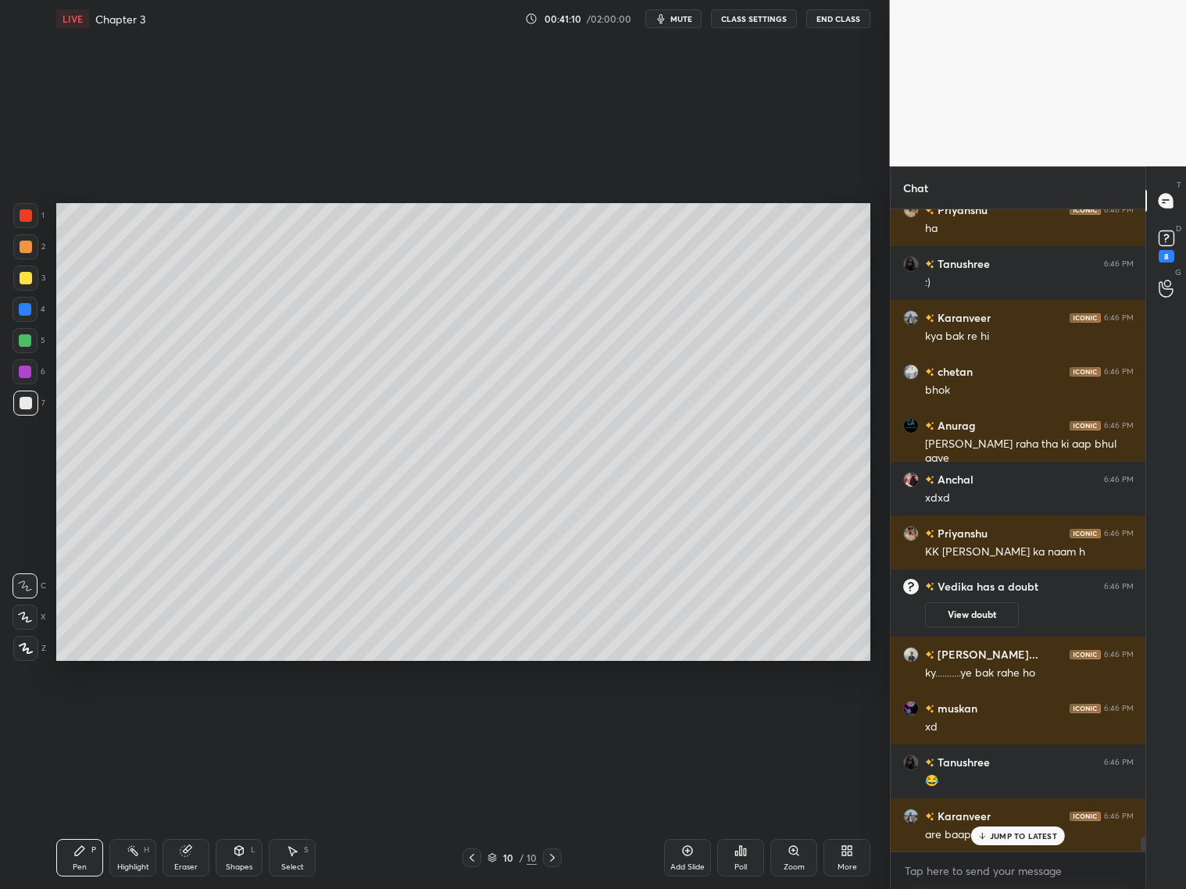
scroll to position [27281, 0]
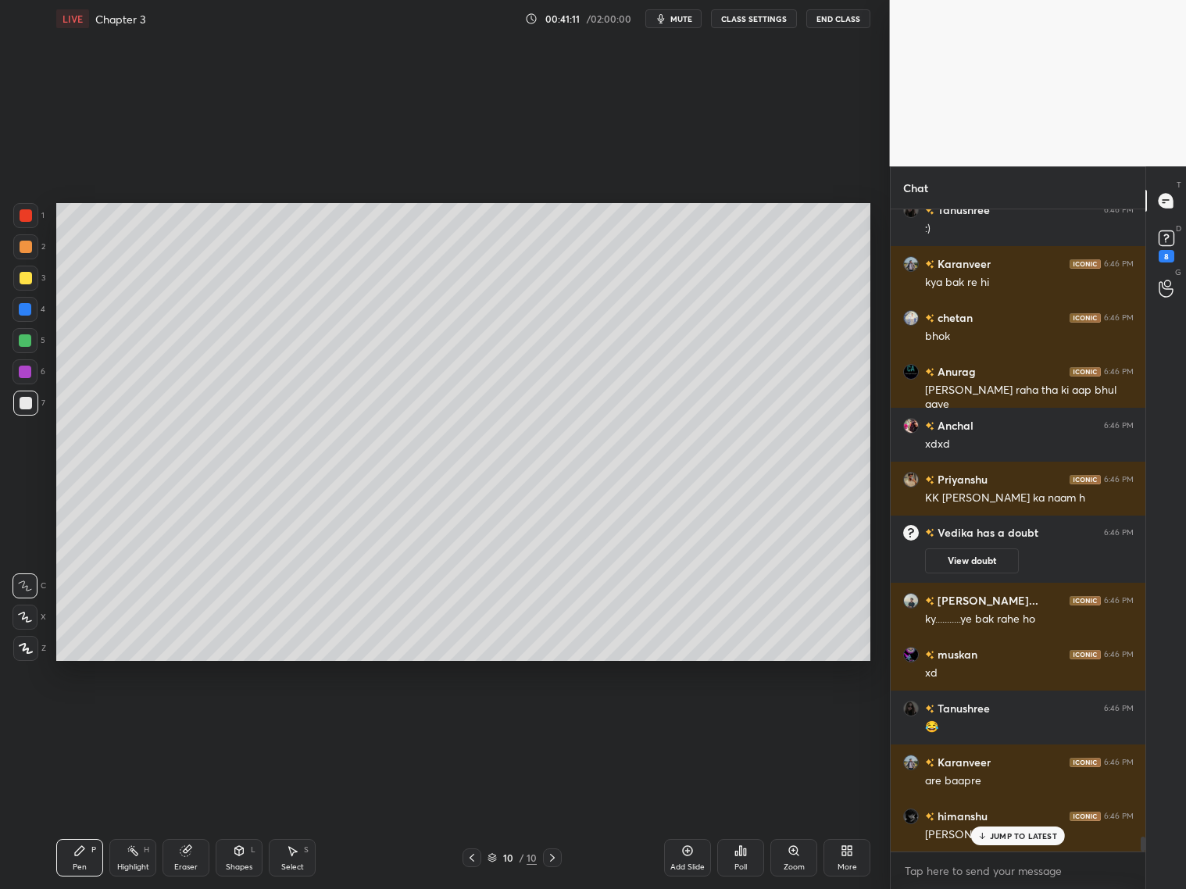
drag, startPoint x: 475, startPoint y: 853, endPoint x: 451, endPoint y: 863, distance: 26.0
click at [472, 857] on icon at bounding box center [472, 858] width 13 height 13
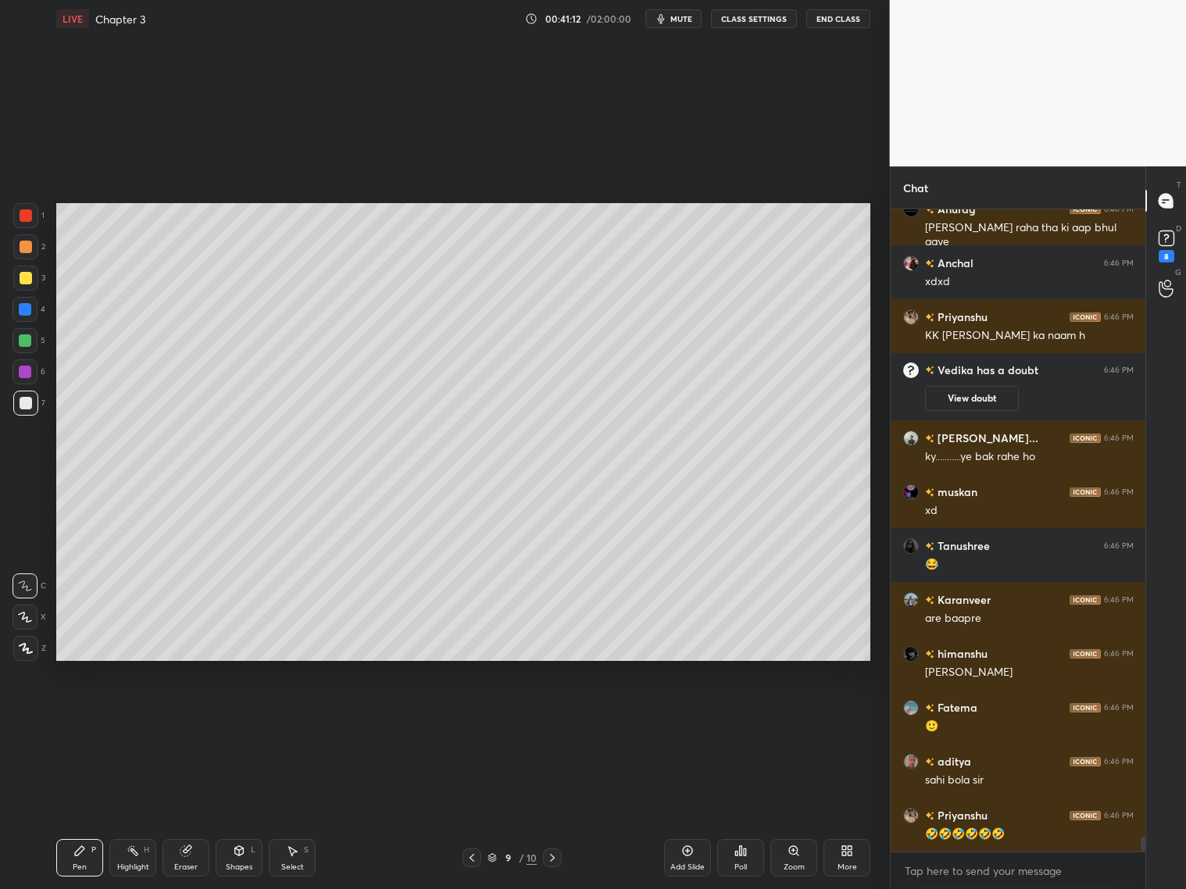
scroll to position [5, 5]
click at [553, 857] on icon at bounding box center [552, 858] width 13 height 13
click at [31, 615] on icon at bounding box center [25, 617] width 14 height 11
click at [24, 251] on div at bounding box center [26, 247] width 13 height 13
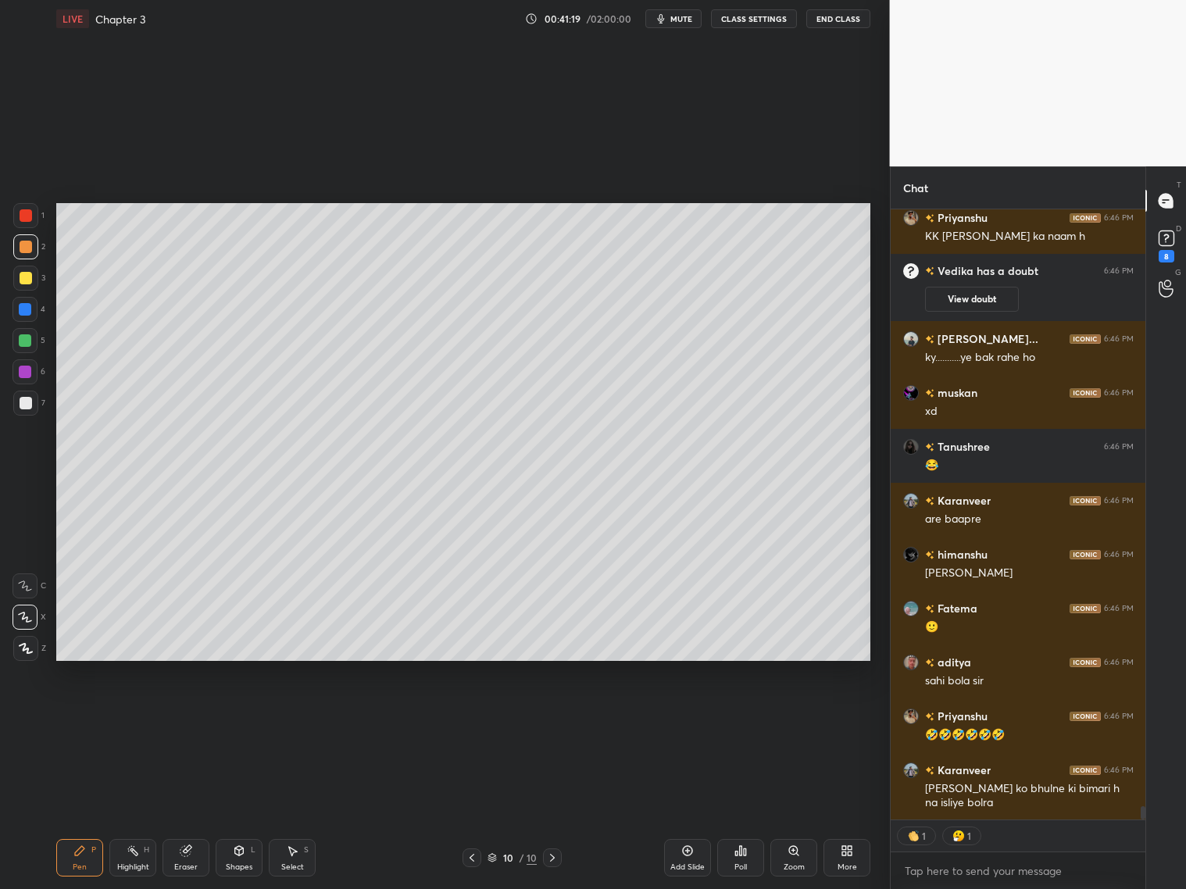
scroll to position [27596, 0]
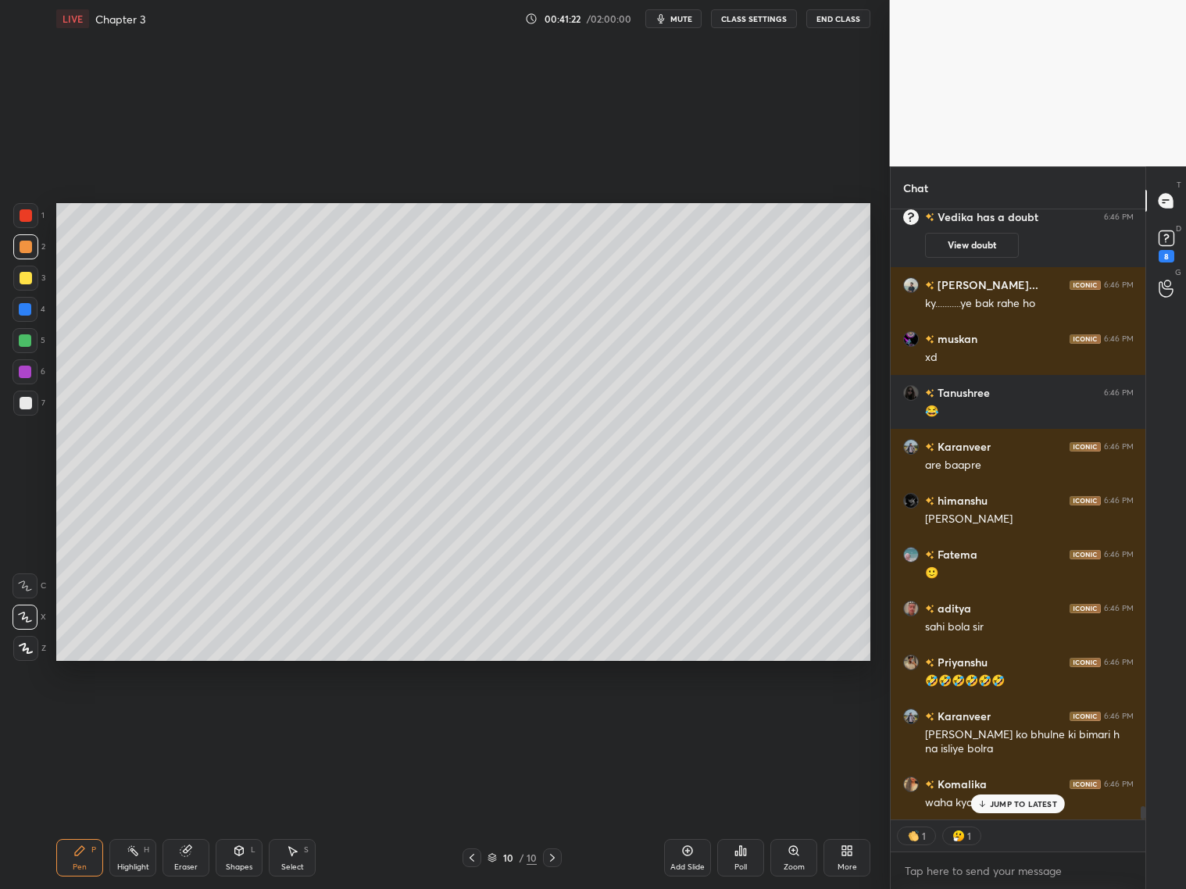
drag, startPoint x: 1009, startPoint y: 807, endPoint x: 989, endPoint y: 797, distance: 22.4
click at [1008, 808] on div "JUMP TO LATEST" at bounding box center [1018, 804] width 94 height 19
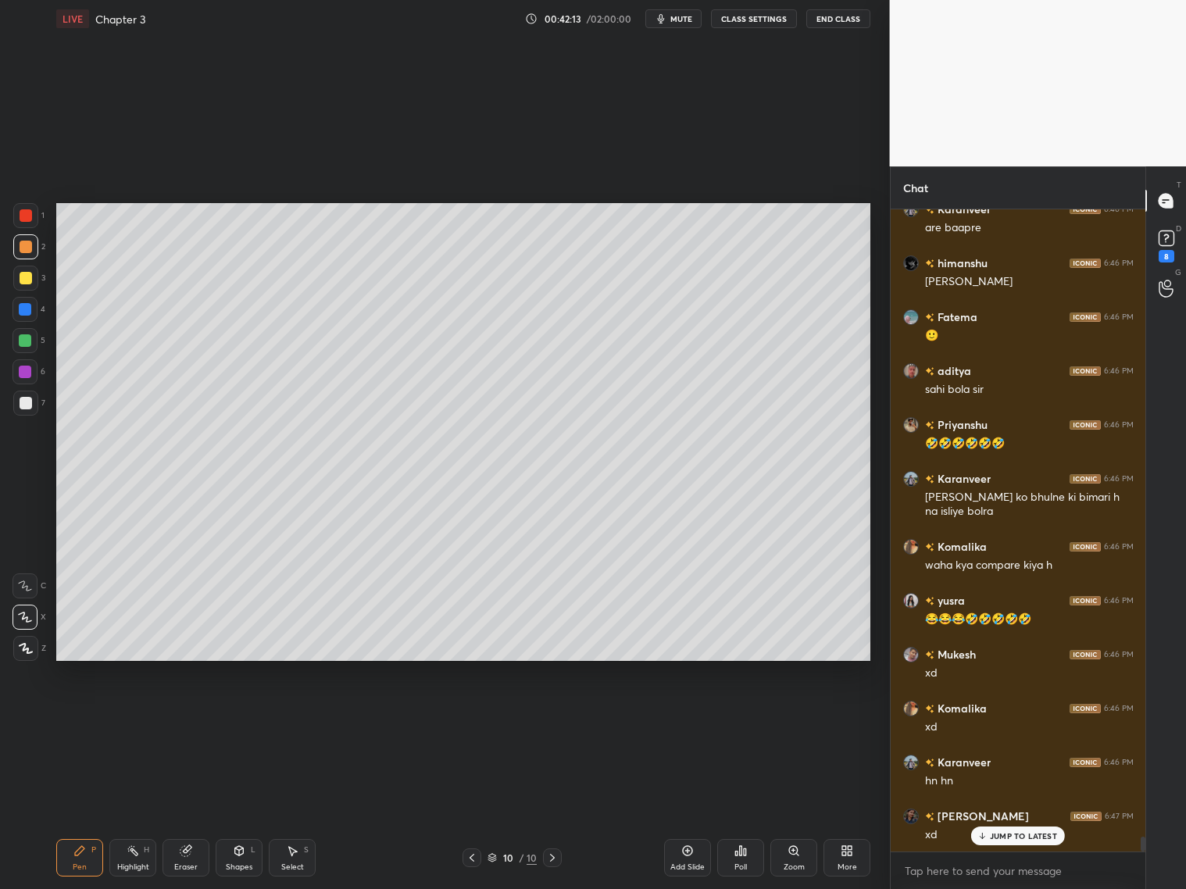
scroll to position [27889, 0]
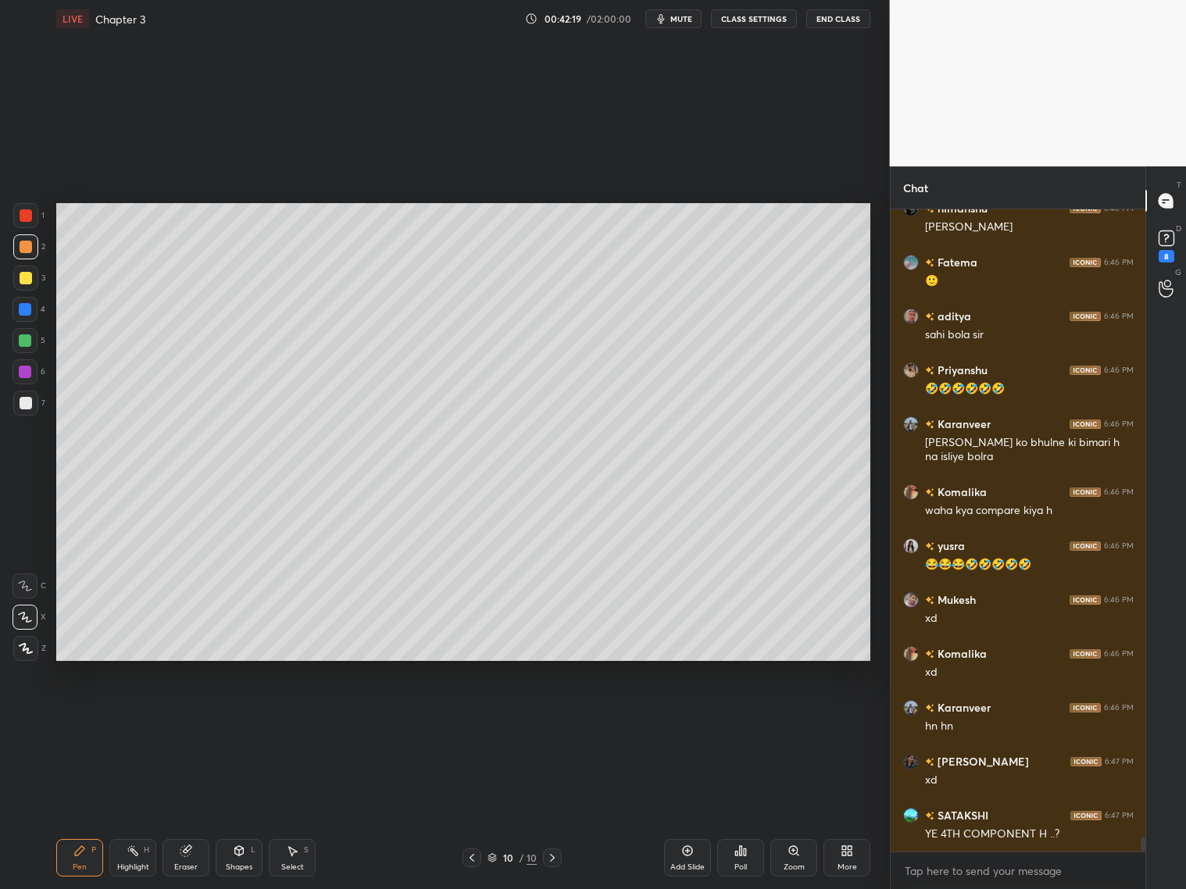
click at [474, 854] on icon at bounding box center [472, 858] width 5 height 8
click at [471, 858] on icon at bounding box center [472, 858] width 13 height 13
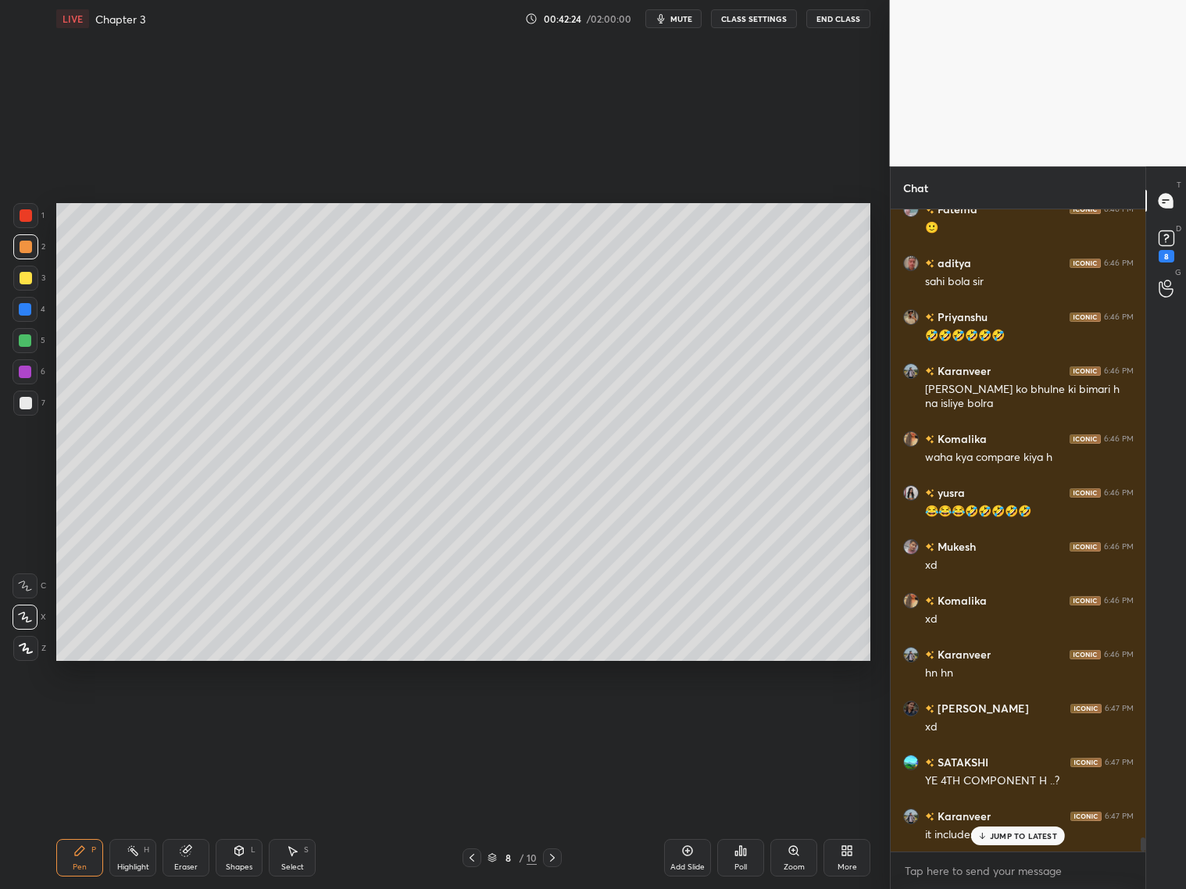
scroll to position [27996, 0]
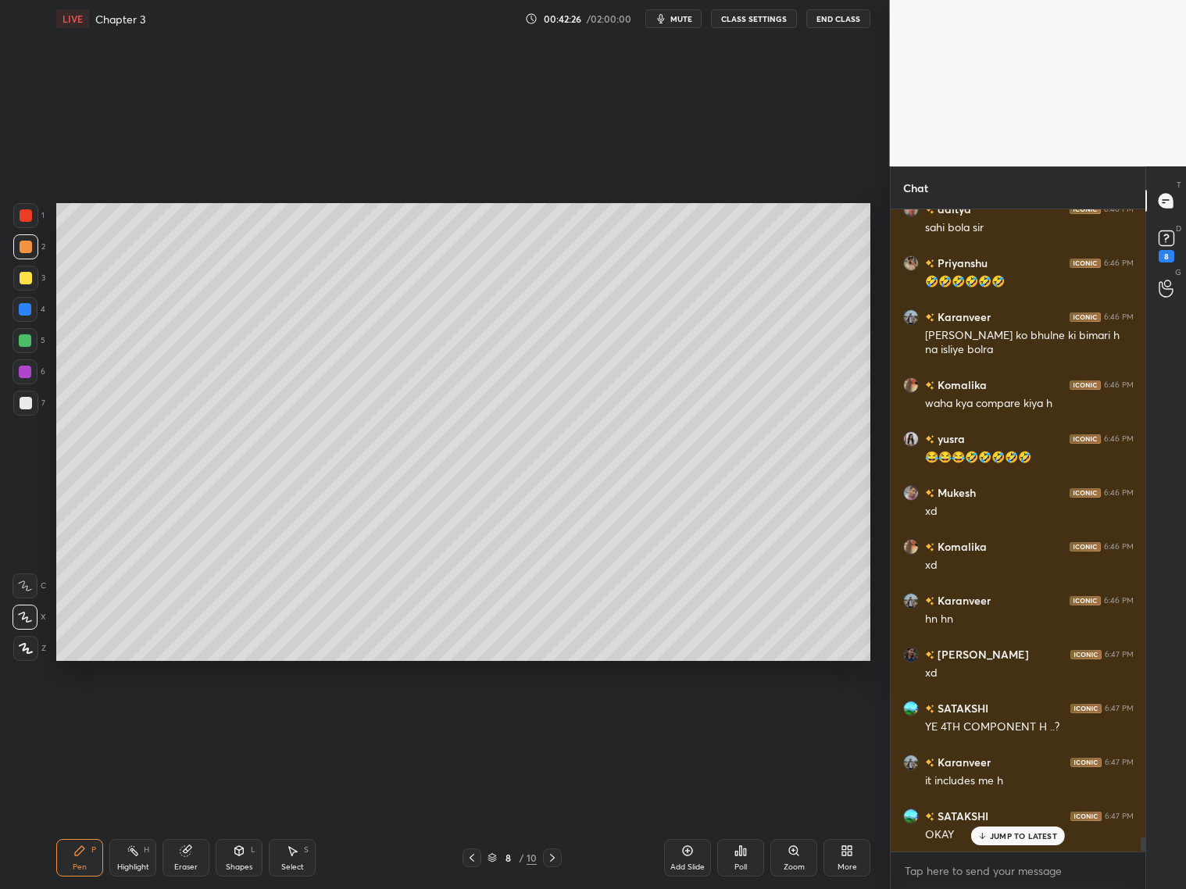
click at [553, 855] on icon at bounding box center [552, 858] width 13 height 13
click at [553, 858] on icon at bounding box center [552, 858] width 13 height 13
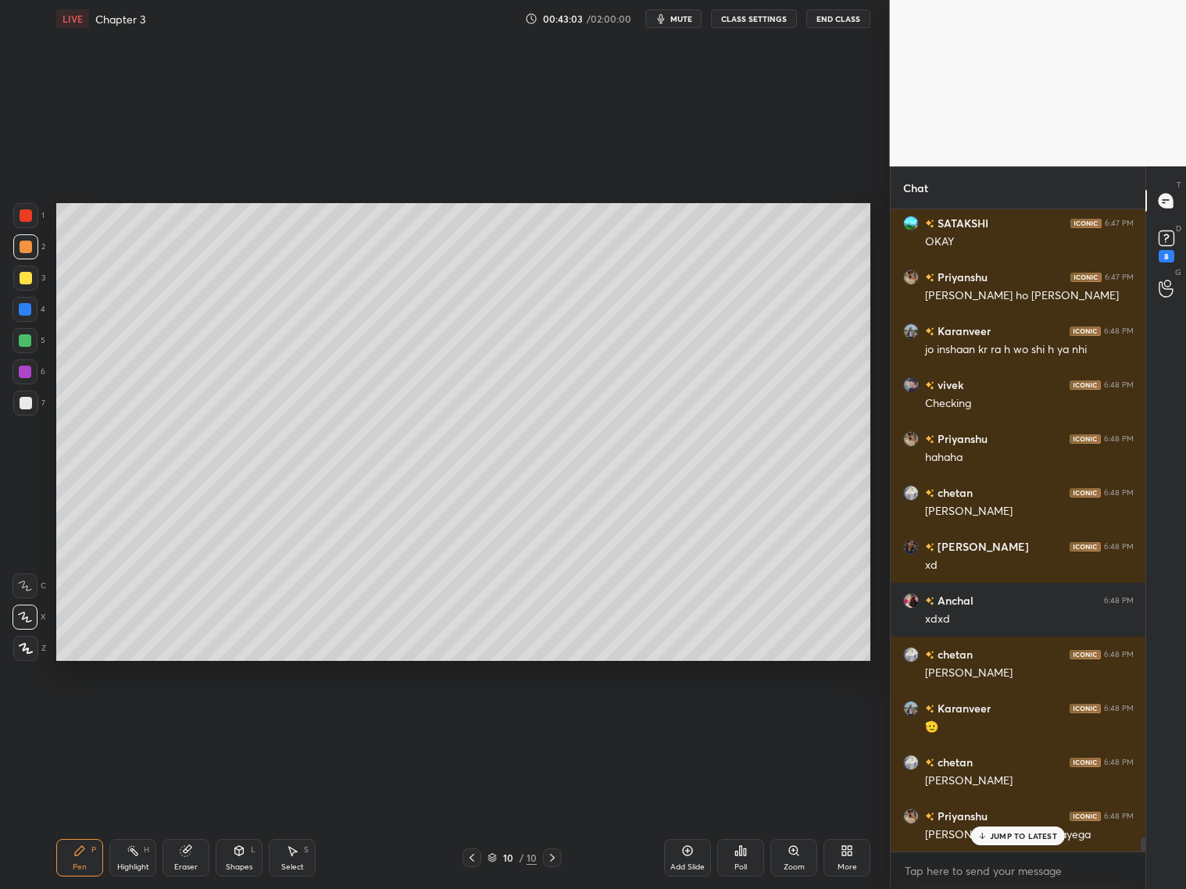
scroll to position [28643, 0]
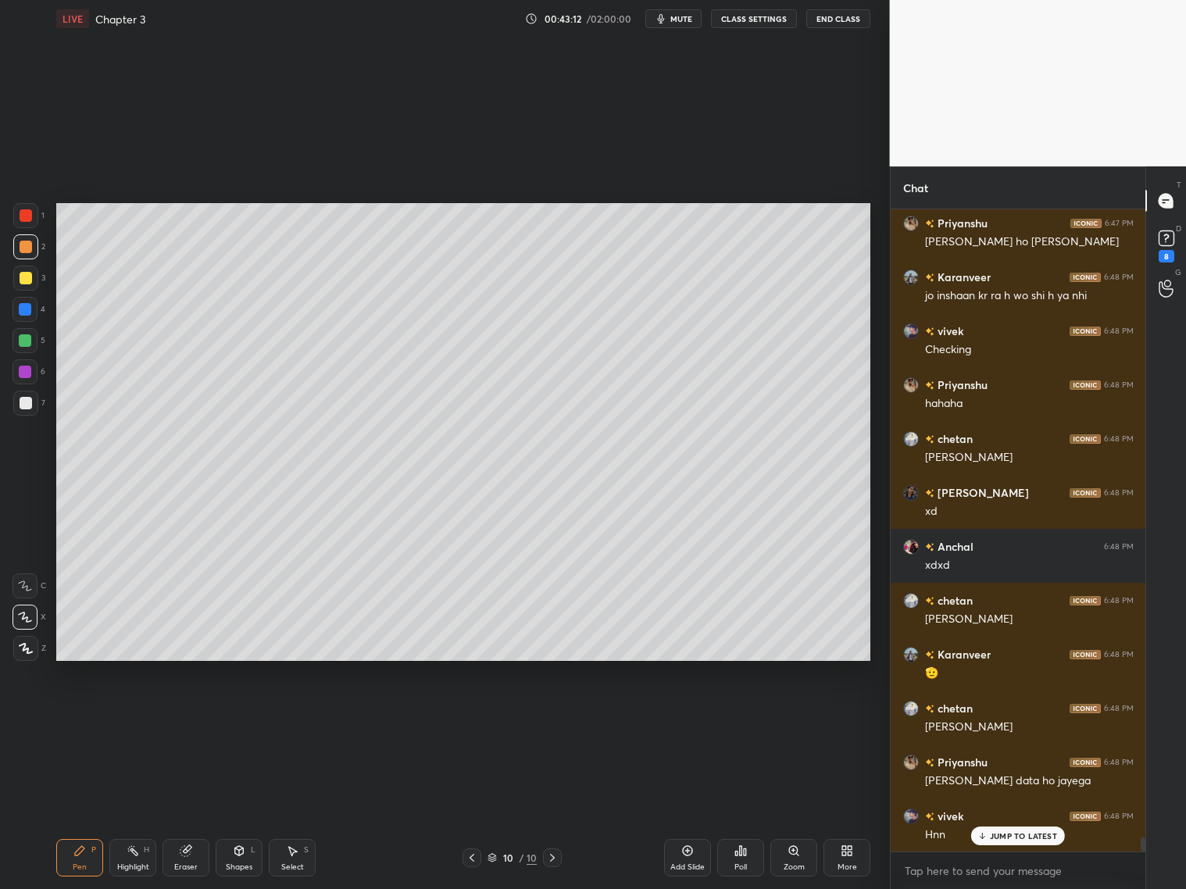
click at [33, 404] on div at bounding box center [25, 403] width 25 height 25
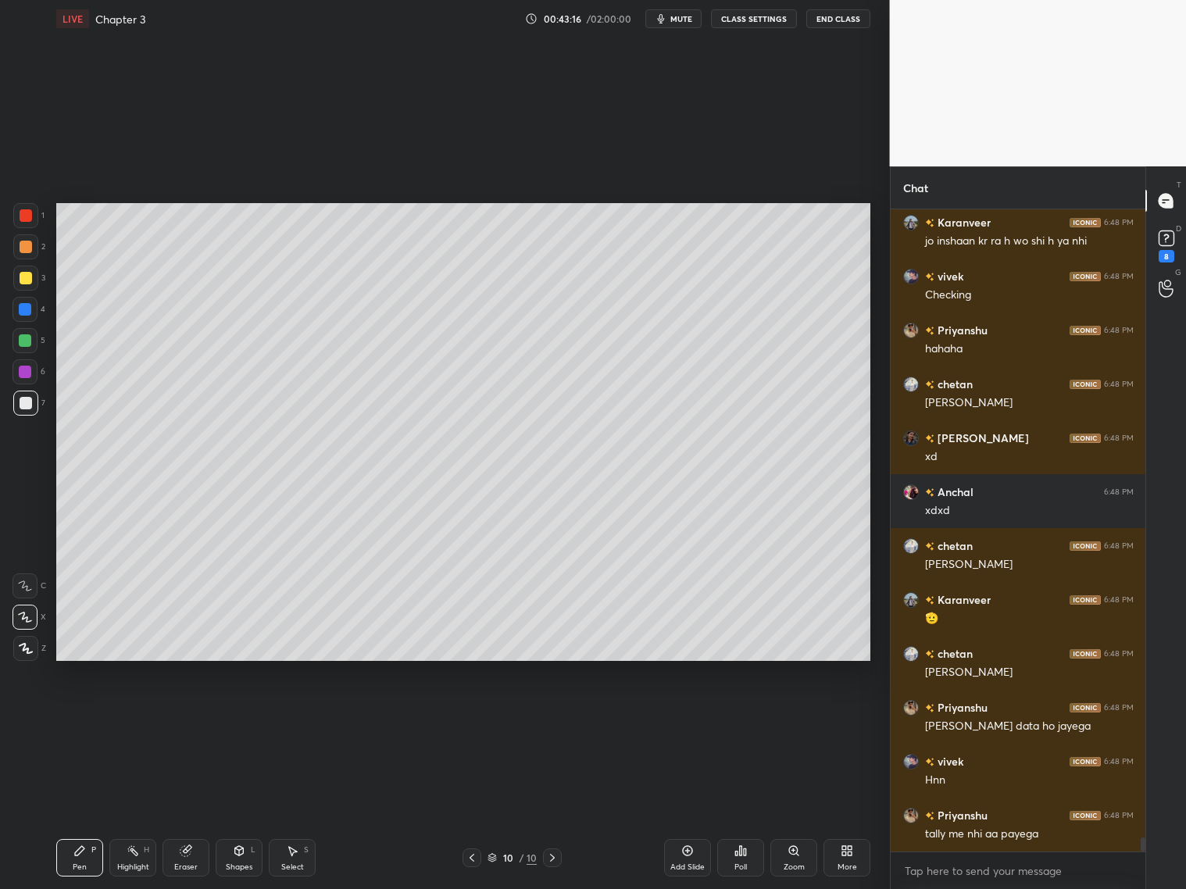
drag, startPoint x: 184, startPoint y: 858, endPoint x: 184, endPoint y: 846, distance: 12.5
click at [189, 860] on div "Eraser" at bounding box center [186, 858] width 47 height 38
click at [92, 858] on div "Pen P" at bounding box center [79, 858] width 47 height 38
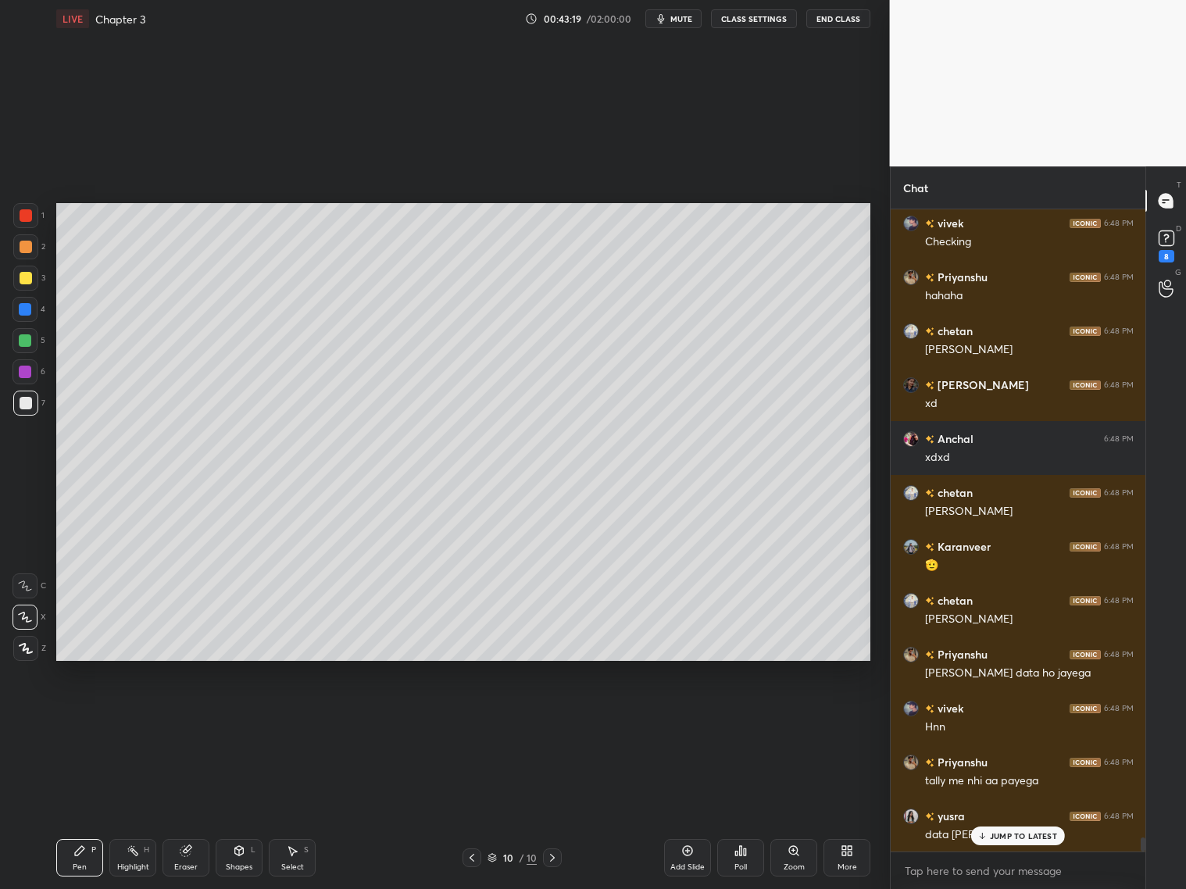
drag, startPoint x: 30, startPoint y: 242, endPoint x: 52, endPoint y: 247, distance: 23.1
click at [31, 242] on div at bounding box center [26, 247] width 13 height 13
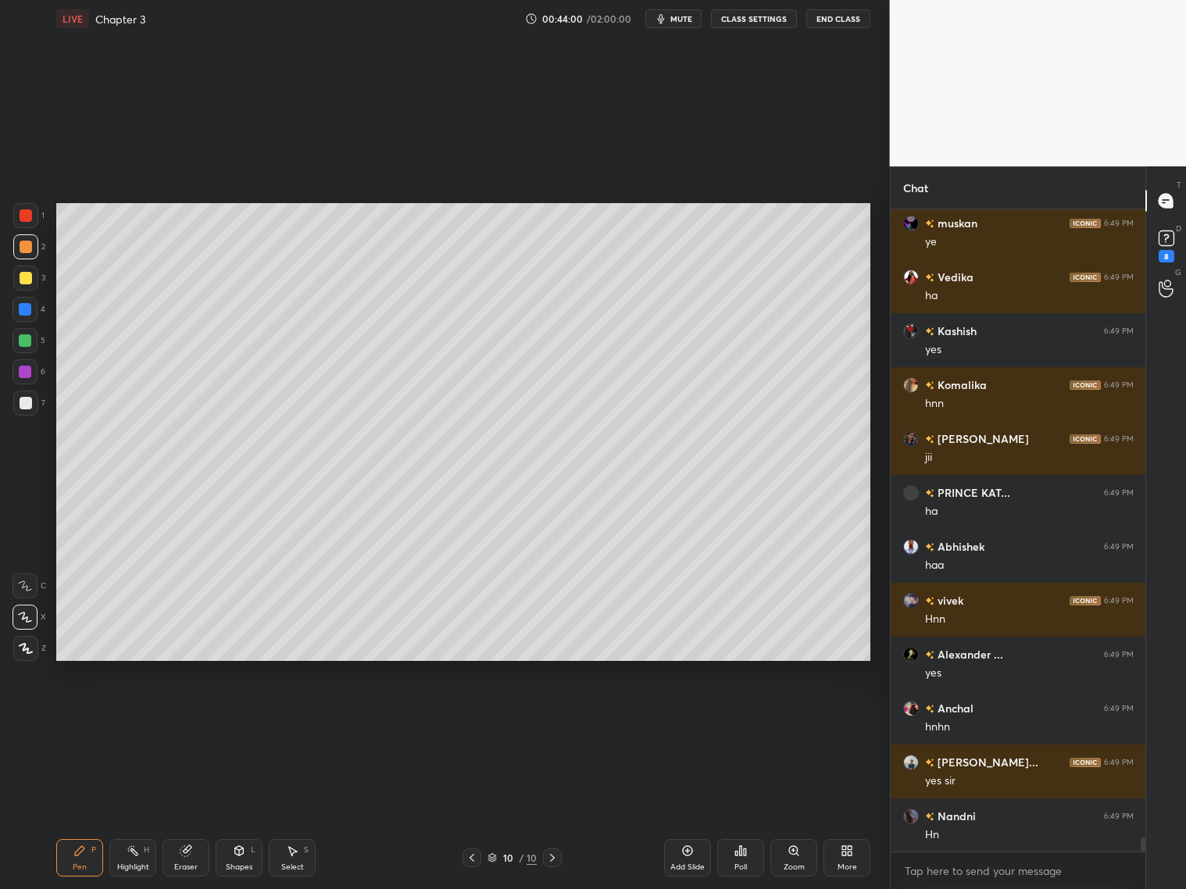
scroll to position [29506, 0]
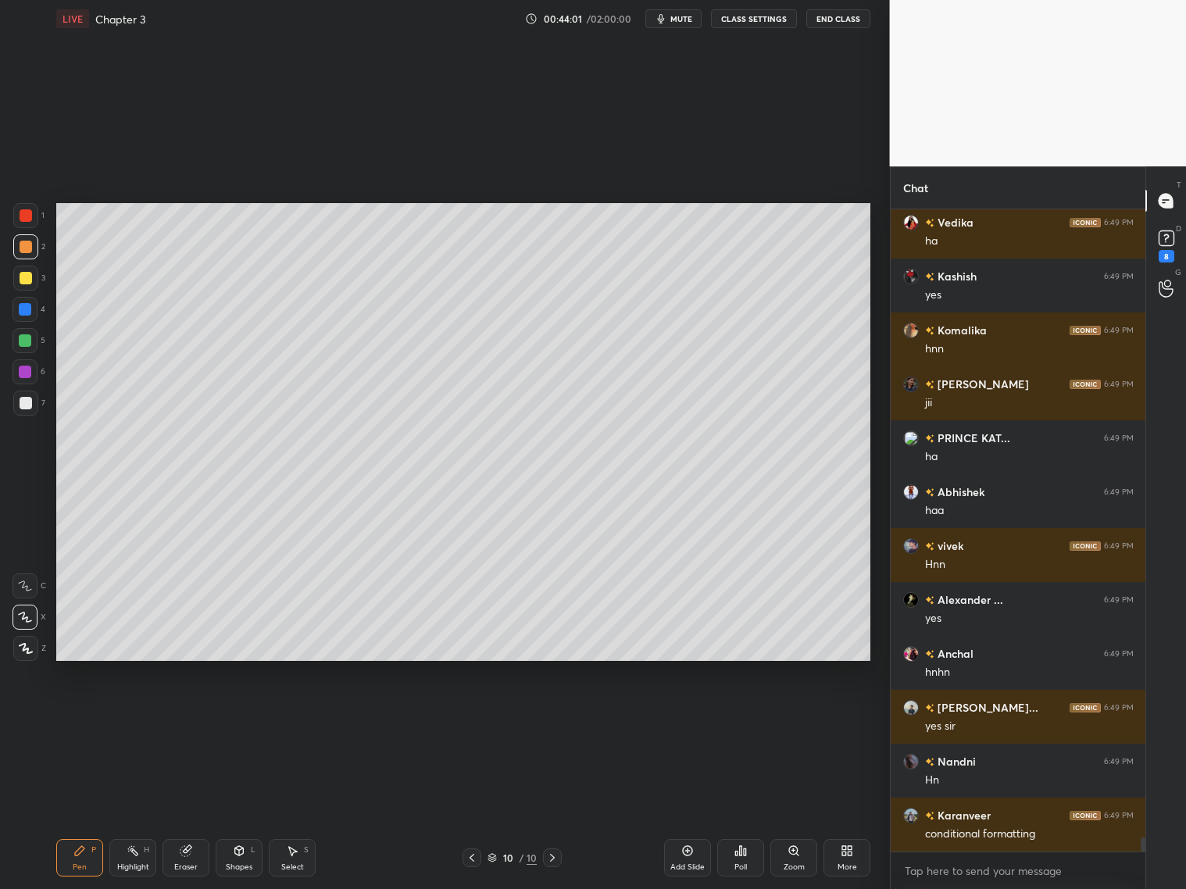
click at [29, 247] on div at bounding box center [26, 247] width 13 height 13
click at [28, 277] on div at bounding box center [26, 278] width 13 height 13
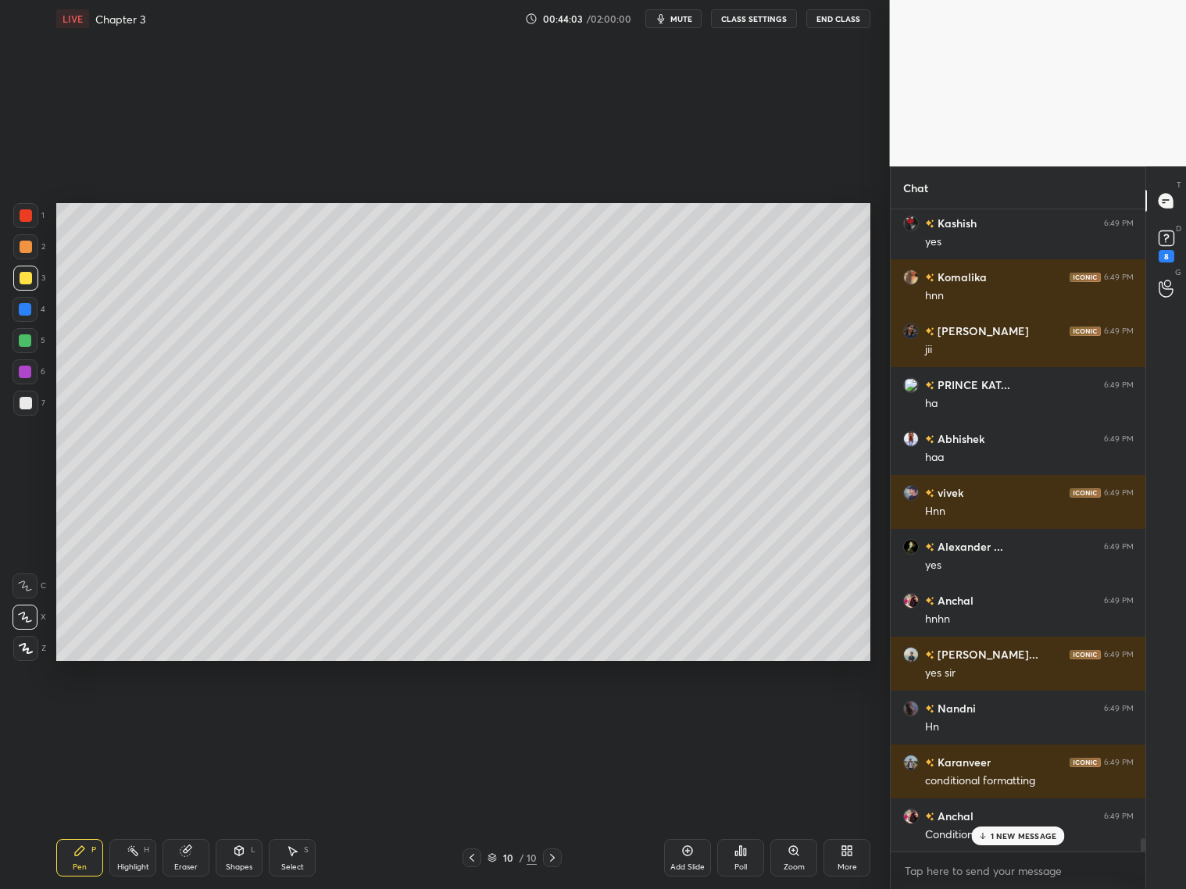
scroll to position [29614, 0]
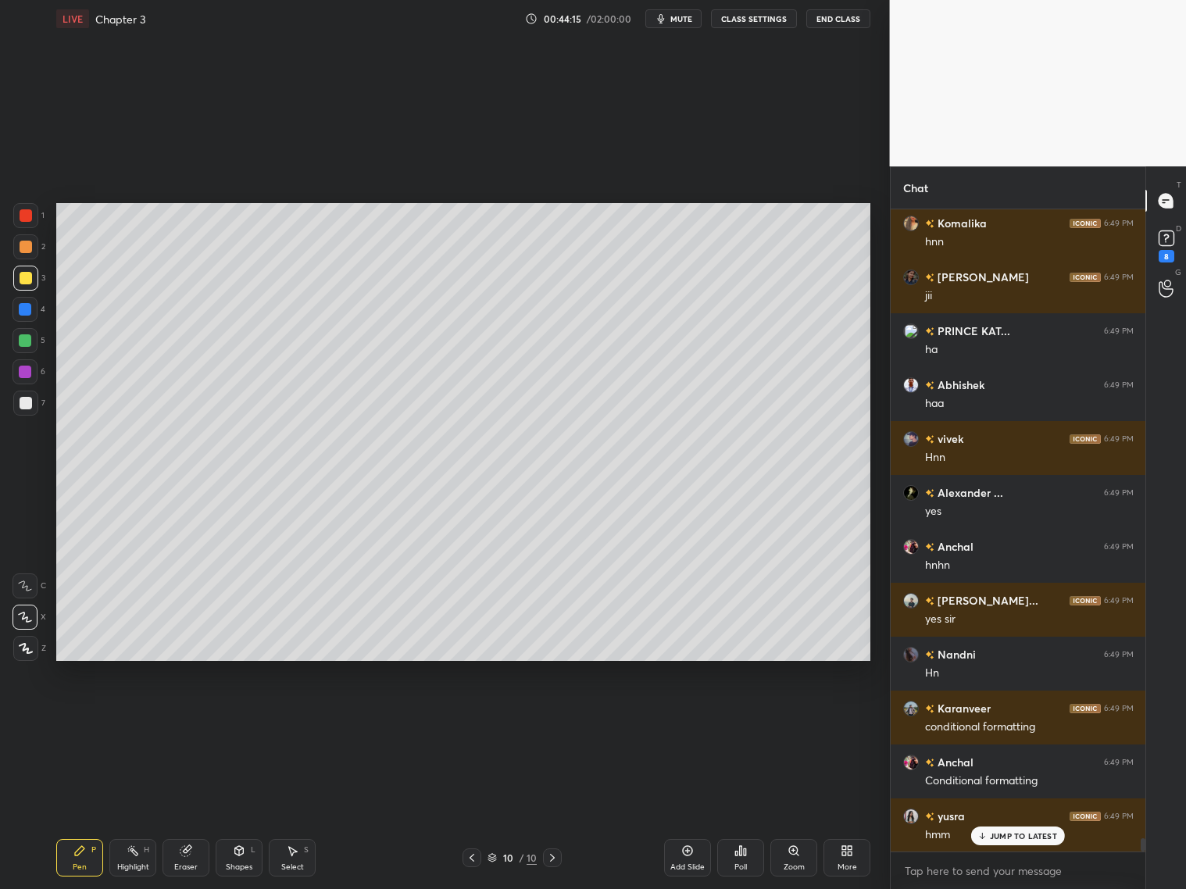
click at [32, 399] on div at bounding box center [25, 403] width 25 height 25
click at [29, 244] on div at bounding box center [26, 247] width 13 height 13
drag, startPoint x: 23, startPoint y: 280, endPoint x: 31, endPoint y: 281, distance: 8.0
click at [24, 281] on div at bounding box center [26, 278] width 13 height 13
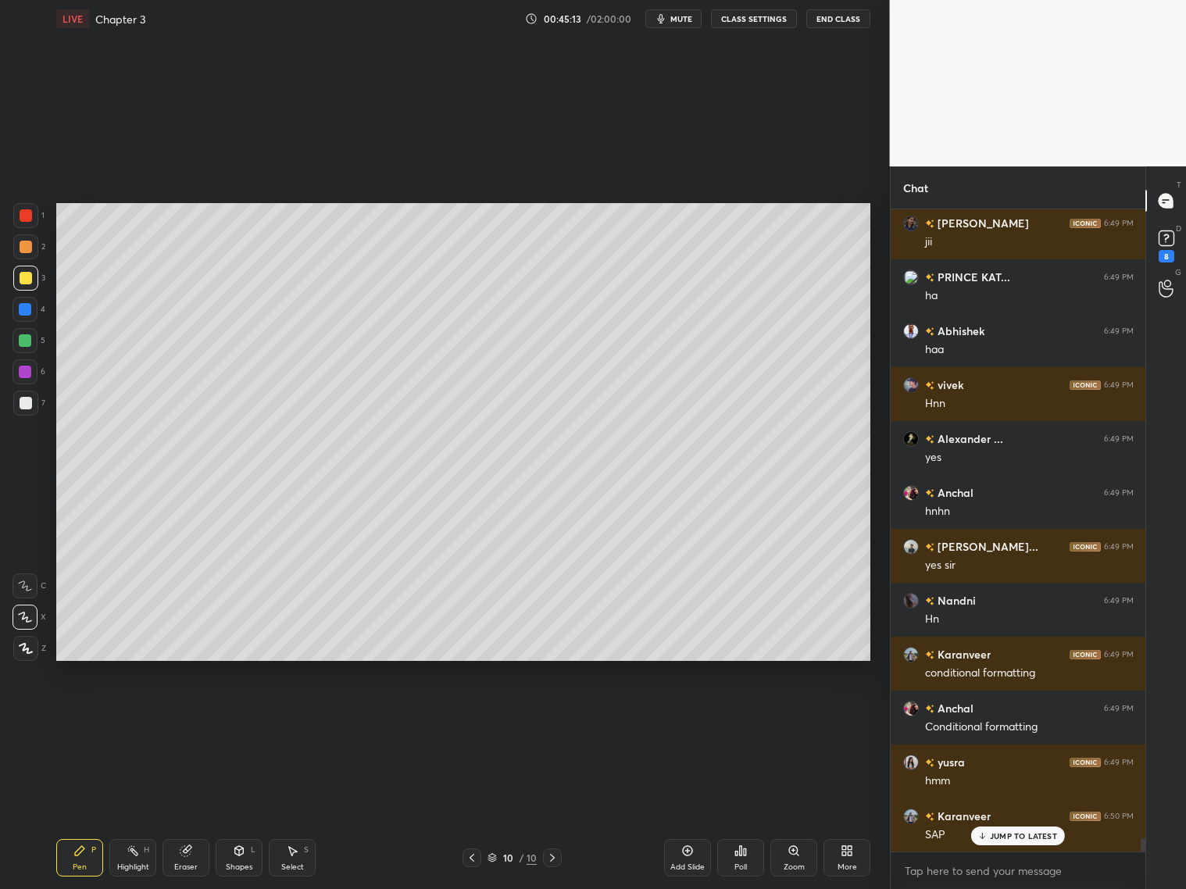
drag, startPoint x: 240, startPoint y: 857, endPoint x: 238, endPoint y: 835, distance: 22.7
click at [241, 856] on div "Shapes L" at bounding box center [239, 858] width 47 height 38
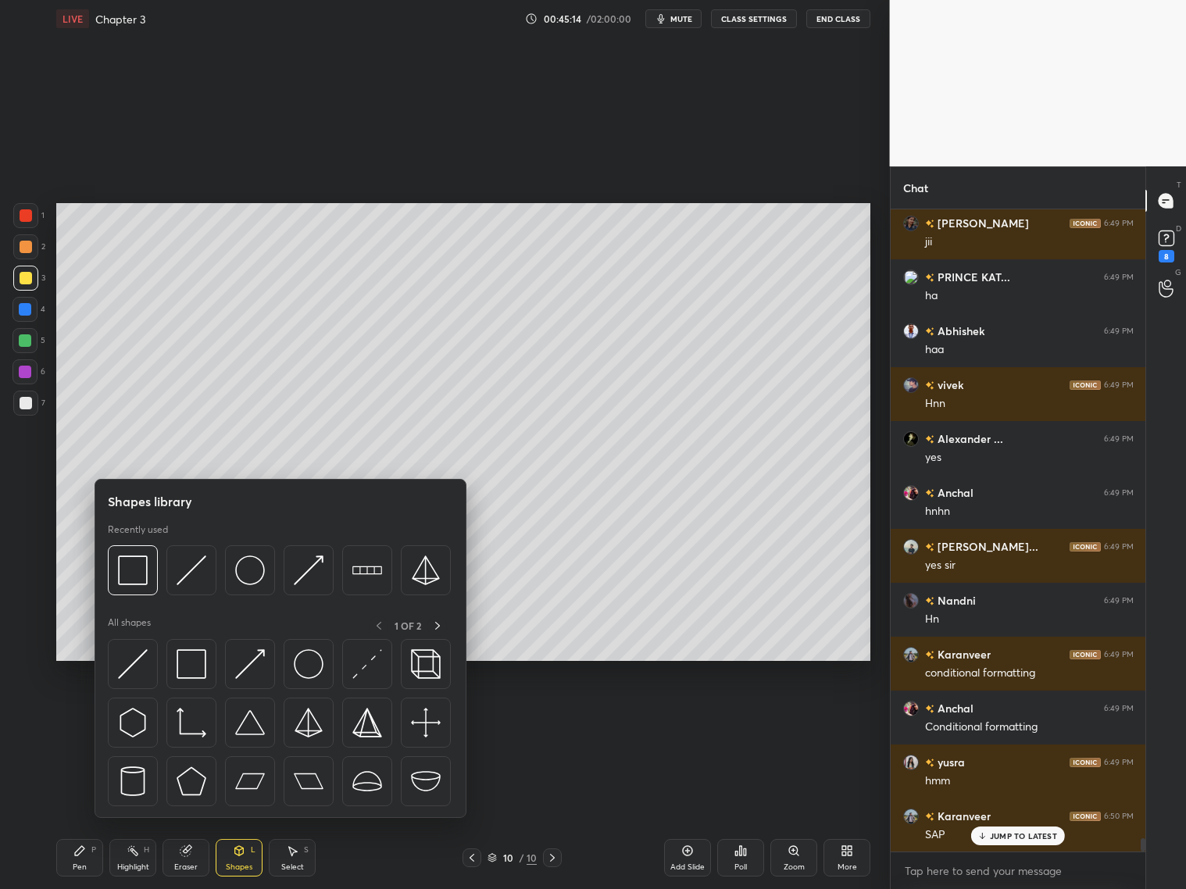
drag, startPoint x: 24, startPoint y: 399, endPoint x: 31, endPoint y: 409, distance: 12.4
click at [25, 401] on div at bounding box center [26, 403] width 13 height 13
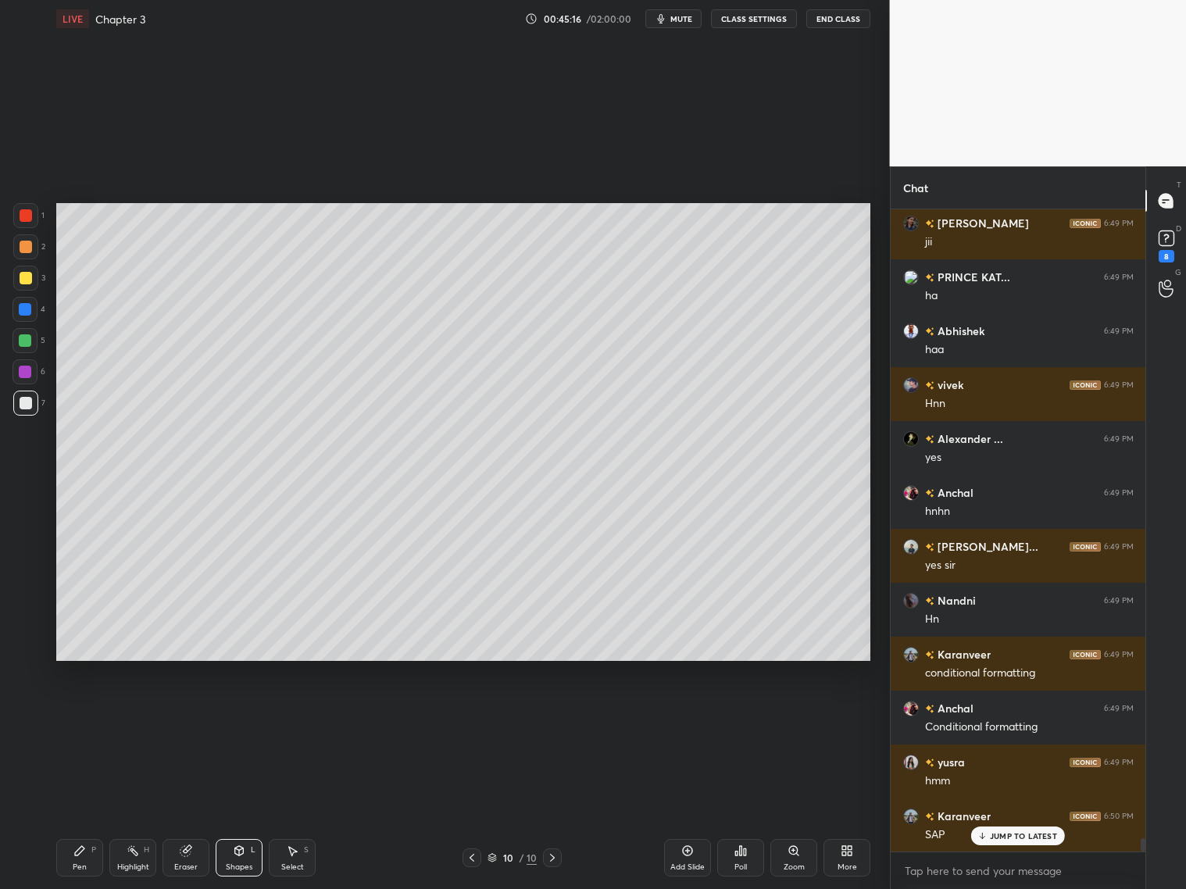
click at [80, 856] on div "Pen P" at bounding box center [79, 858] width 47 height 38
click at [16, 318] on div at bounding box center [25, 309] width 25 height 25
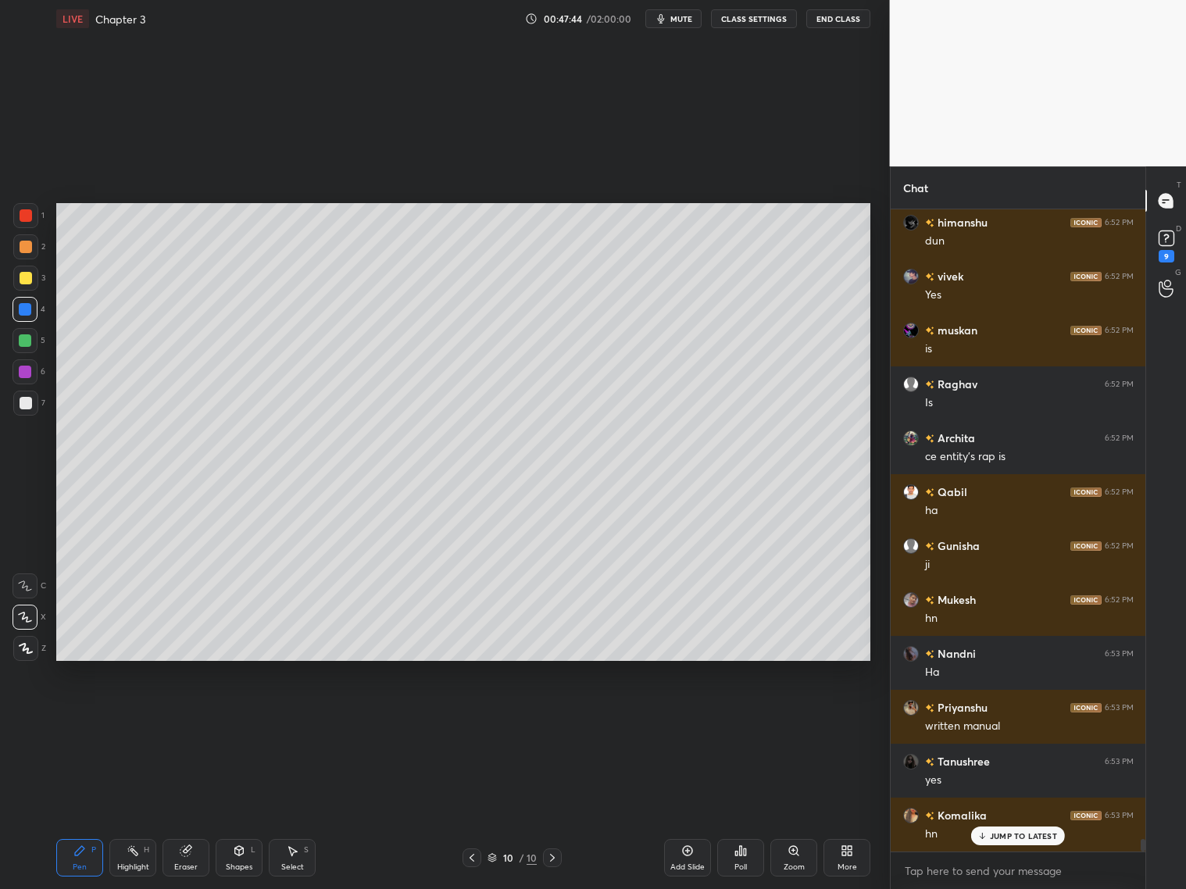
scroll to position [31447, 0]
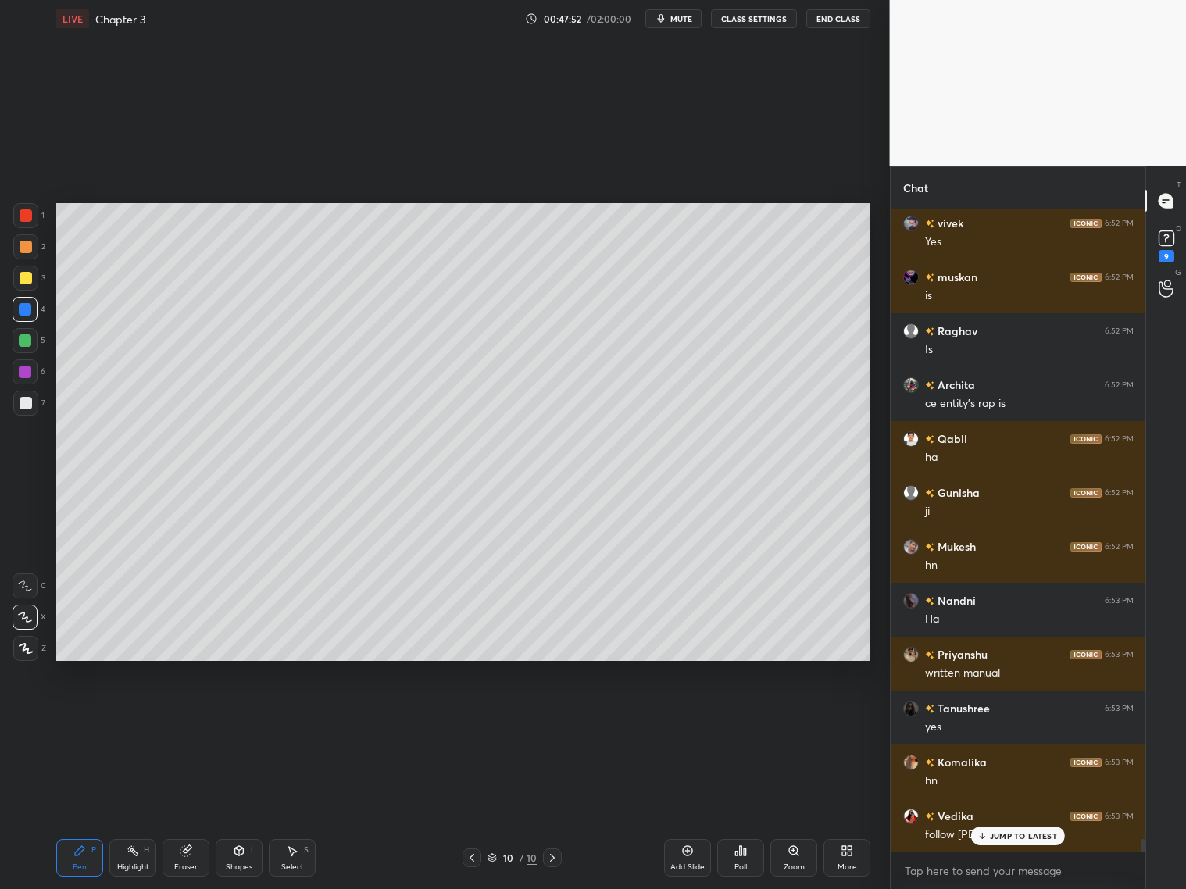
click at [552, 860] on icon at bounding box center [552, 858] width 13 height 13
click at [699, 856] on div "Add Slide" at bounding box center [687, 858] width 47 height 38
click at [28, 274] on div at bounding box center [26, 278] width 13 height 13
drag, startPoint x: 26, startPoint y: 393, endPoint x: 41, endPoint y: 385, distance: 16.8
click at [32, 394] on div at bounding box center [25, 403] width 25 height 25
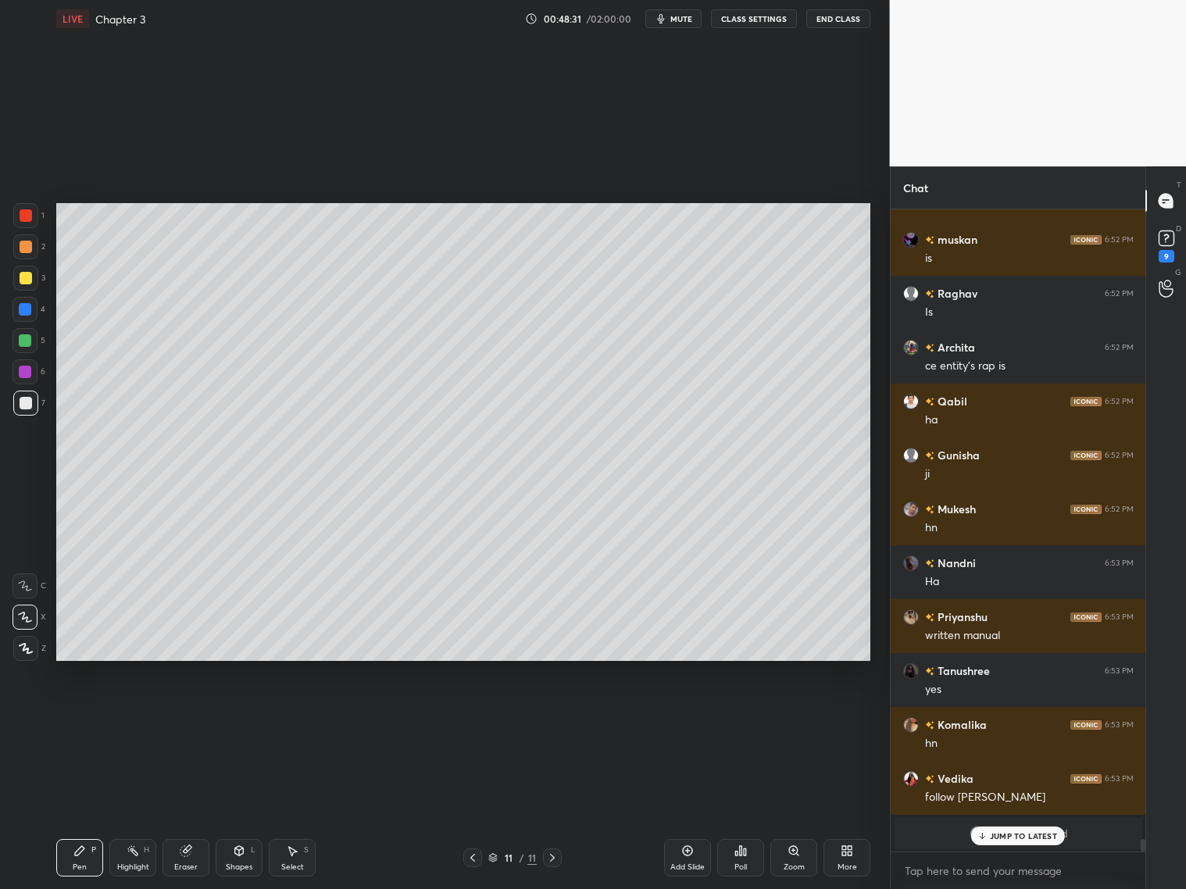
scroll to position [31538, 0]
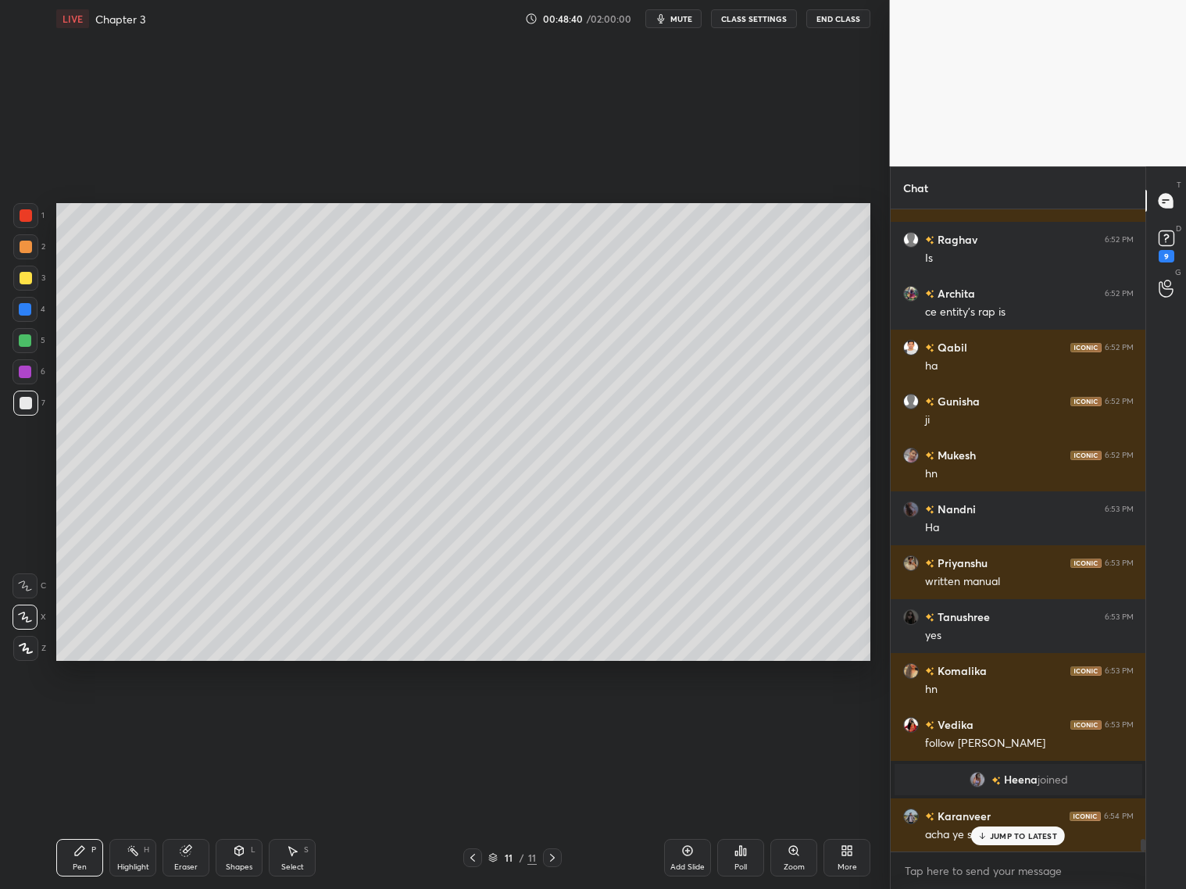
click at [239, 858] on div "Shapes L" at bounding box center [239, 858] width 47 height 38
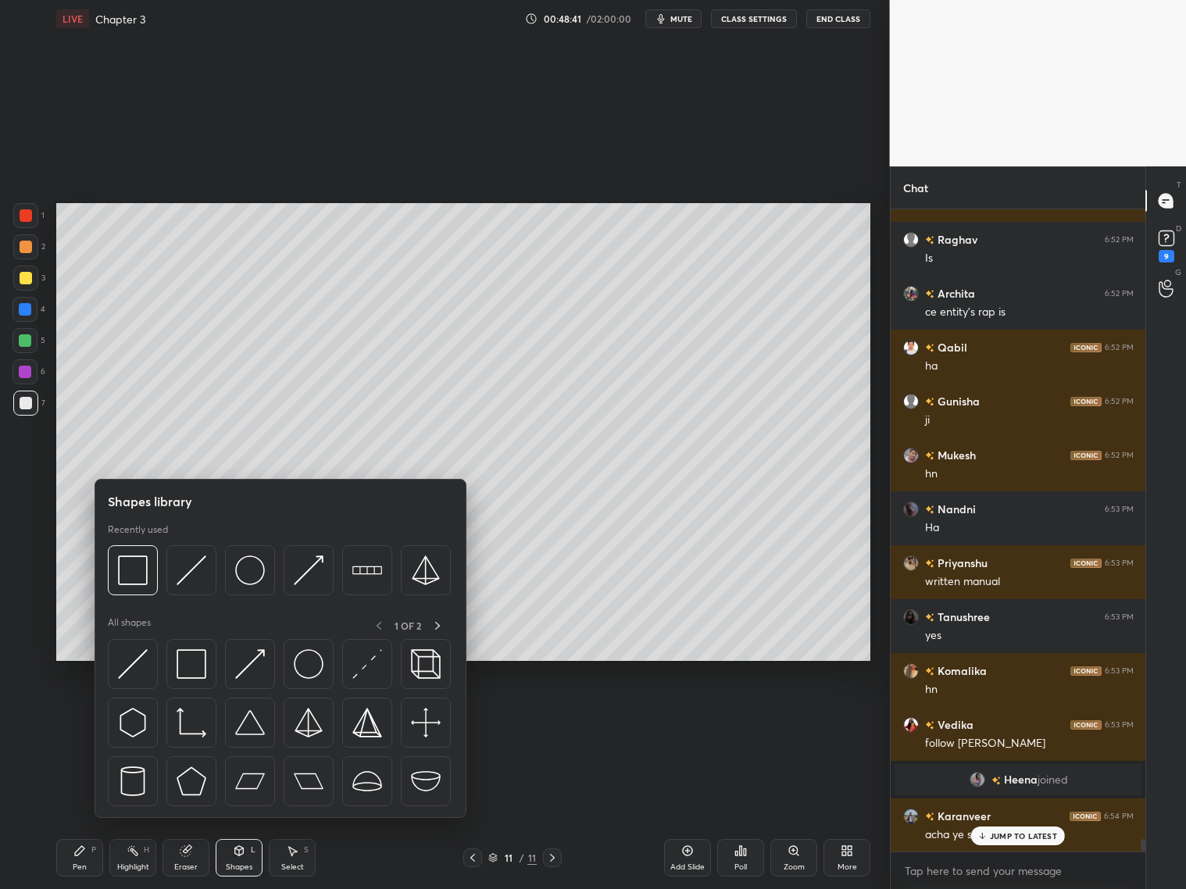
click at [145, 575] on div at bounding box center [133, 571] width 50 height 50
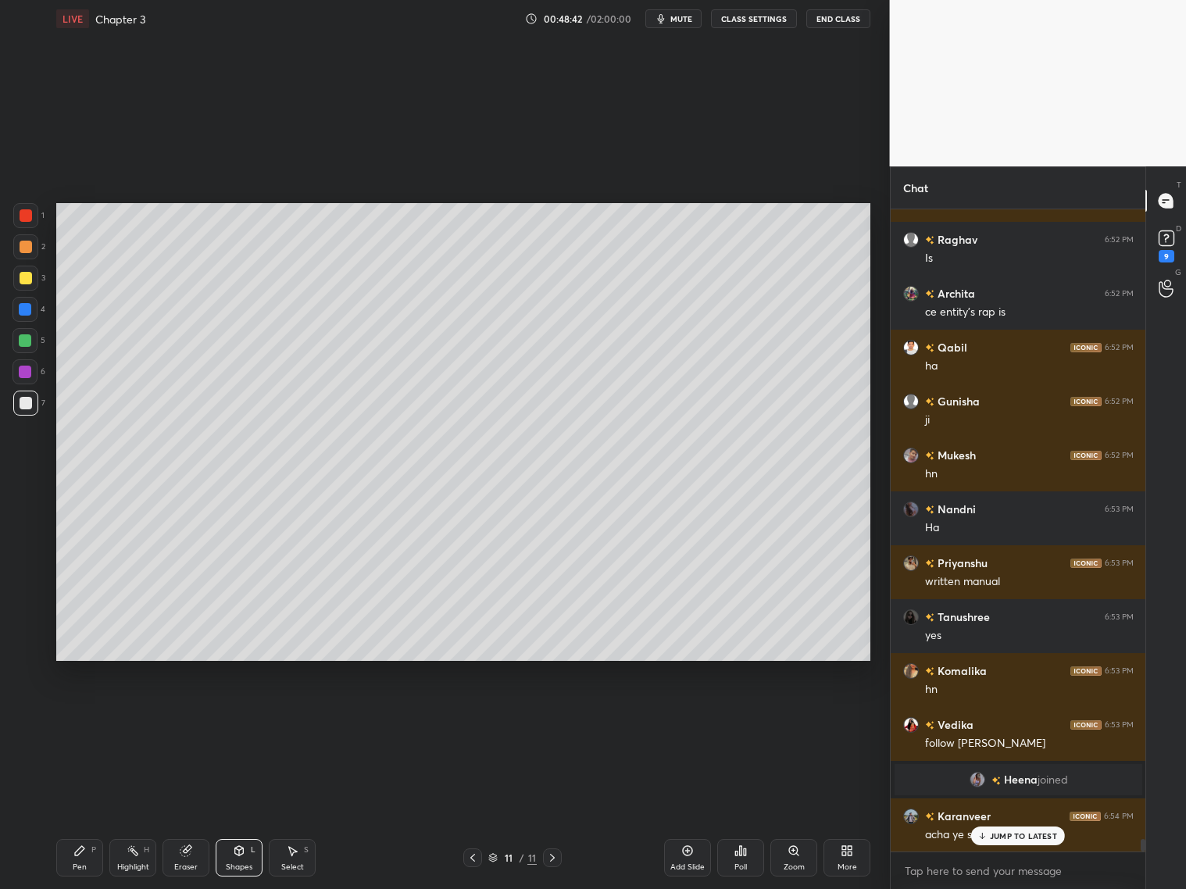
click at [31, 337] on div at bounding box center [25, 340] width 25 height 25
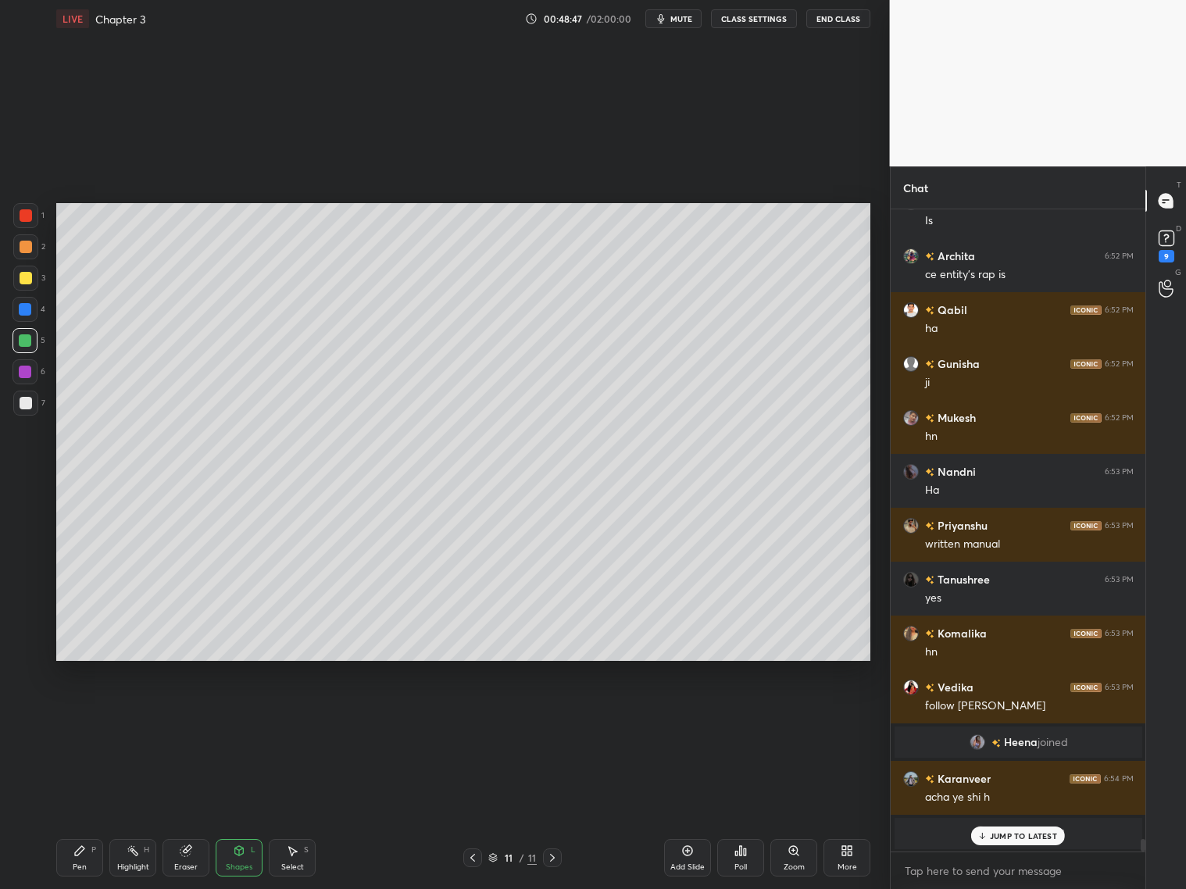
scroll to position [31630, 0]
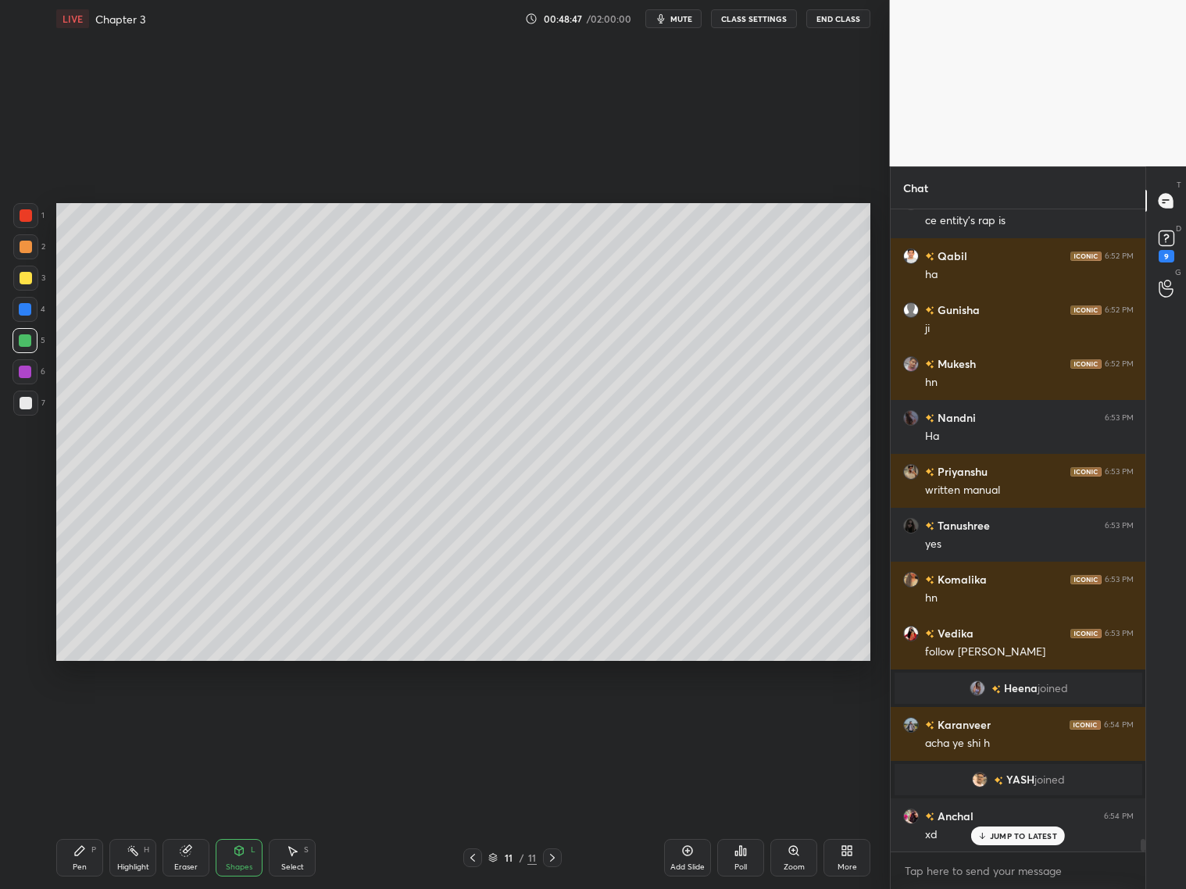
click at [65, 855] on div "Pen P" at bounding box center [79, 858] width 47 height 38
drag, startPoint x: 23, startPoint y: 402, endPoint x: 19, endPoint y: 395, distance: 9.1
click at [20, 404] on div at bounding box center [26, 403] width 13 height 13
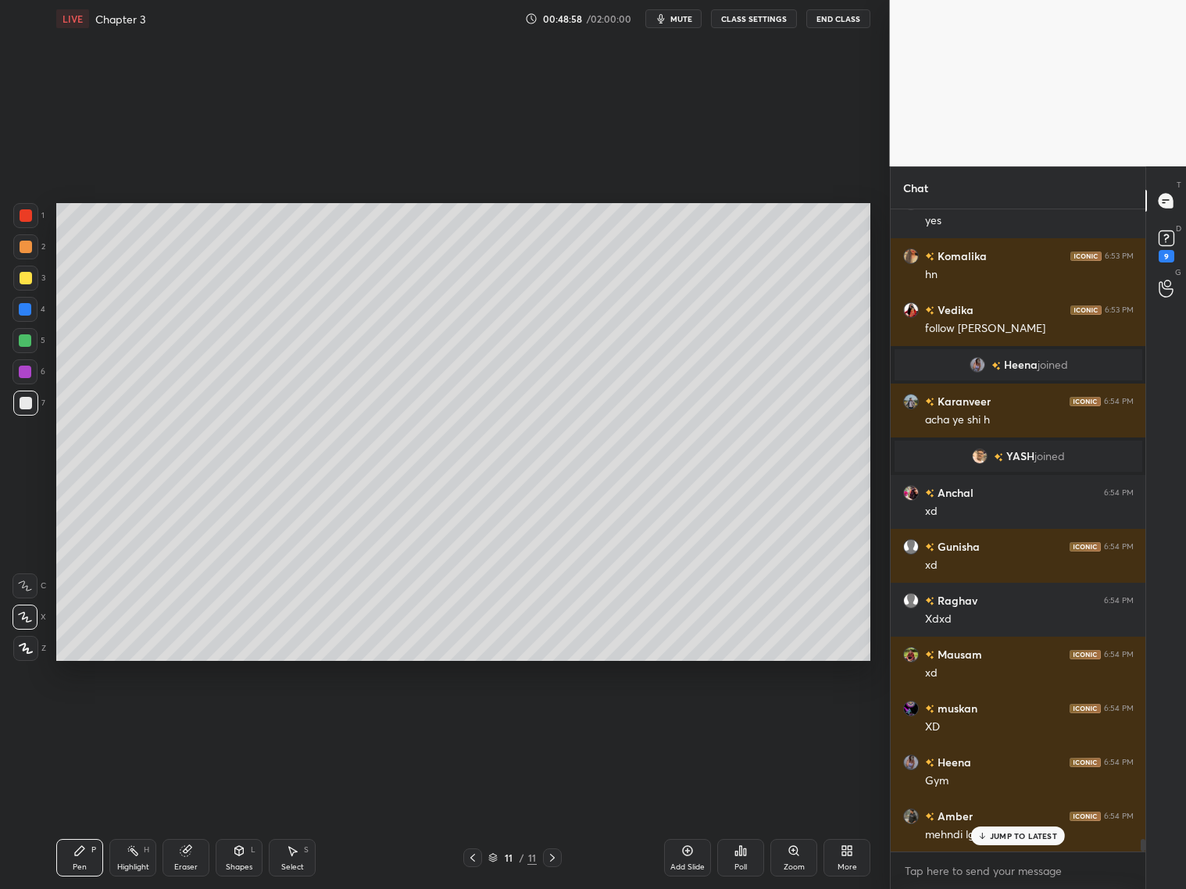
scroll to position [32007, 0]
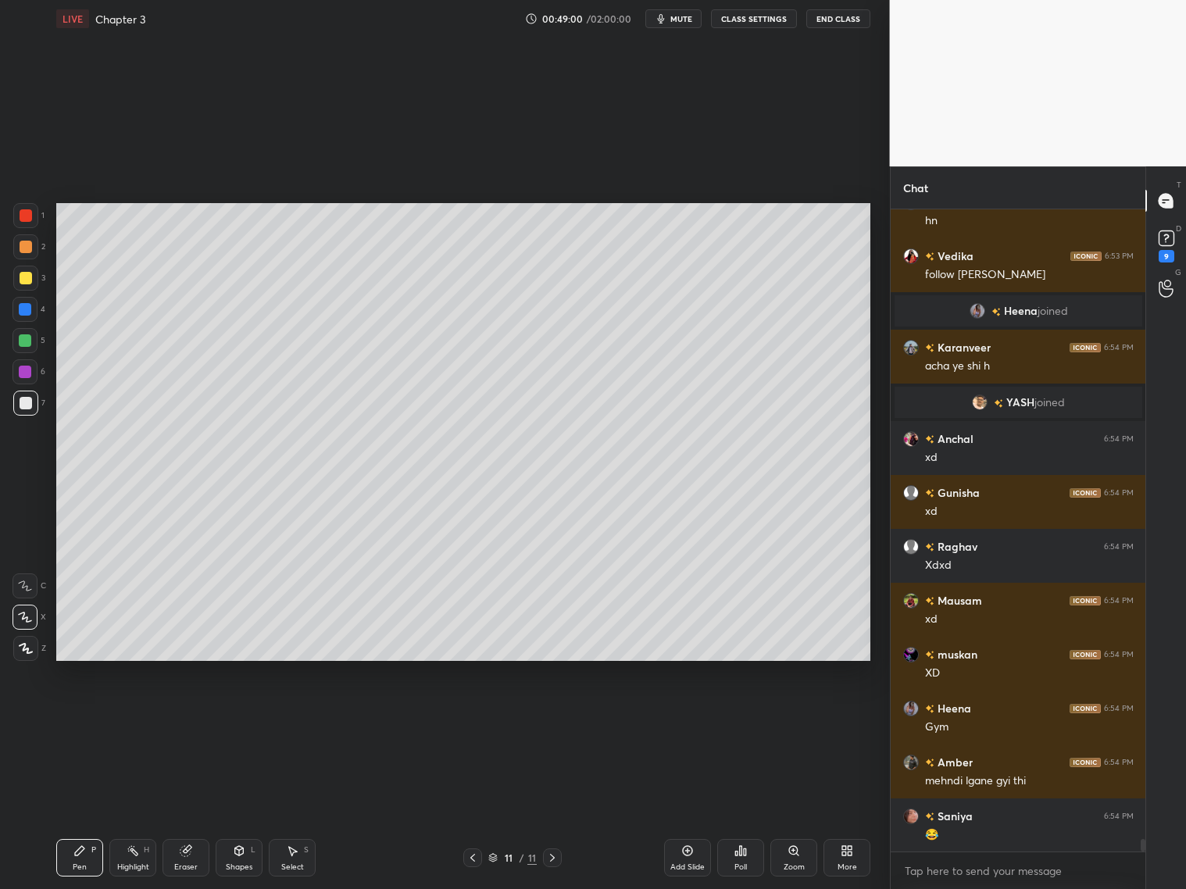
click at [181, 847] on div "Eraser" at bounding box center [186, 858] width 47 height 38
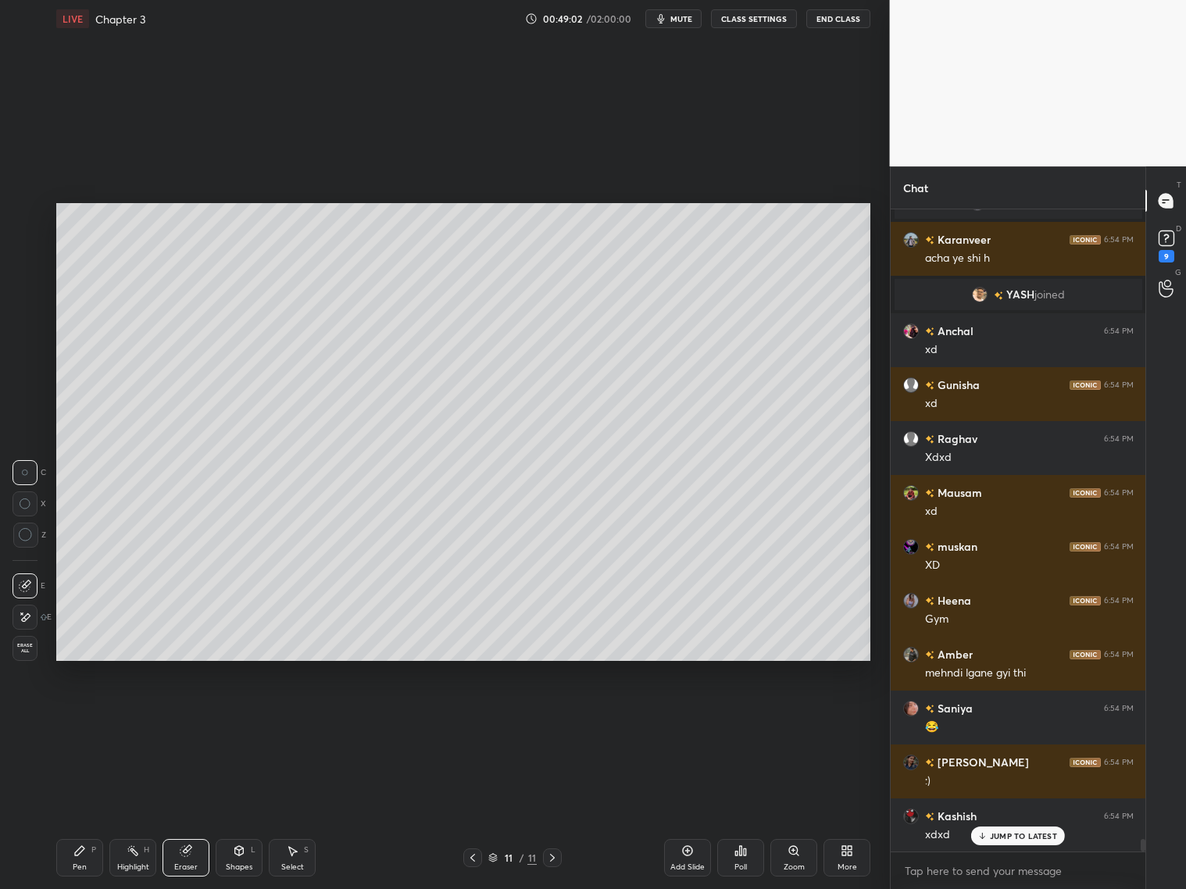
scroll to position [32169, 0]
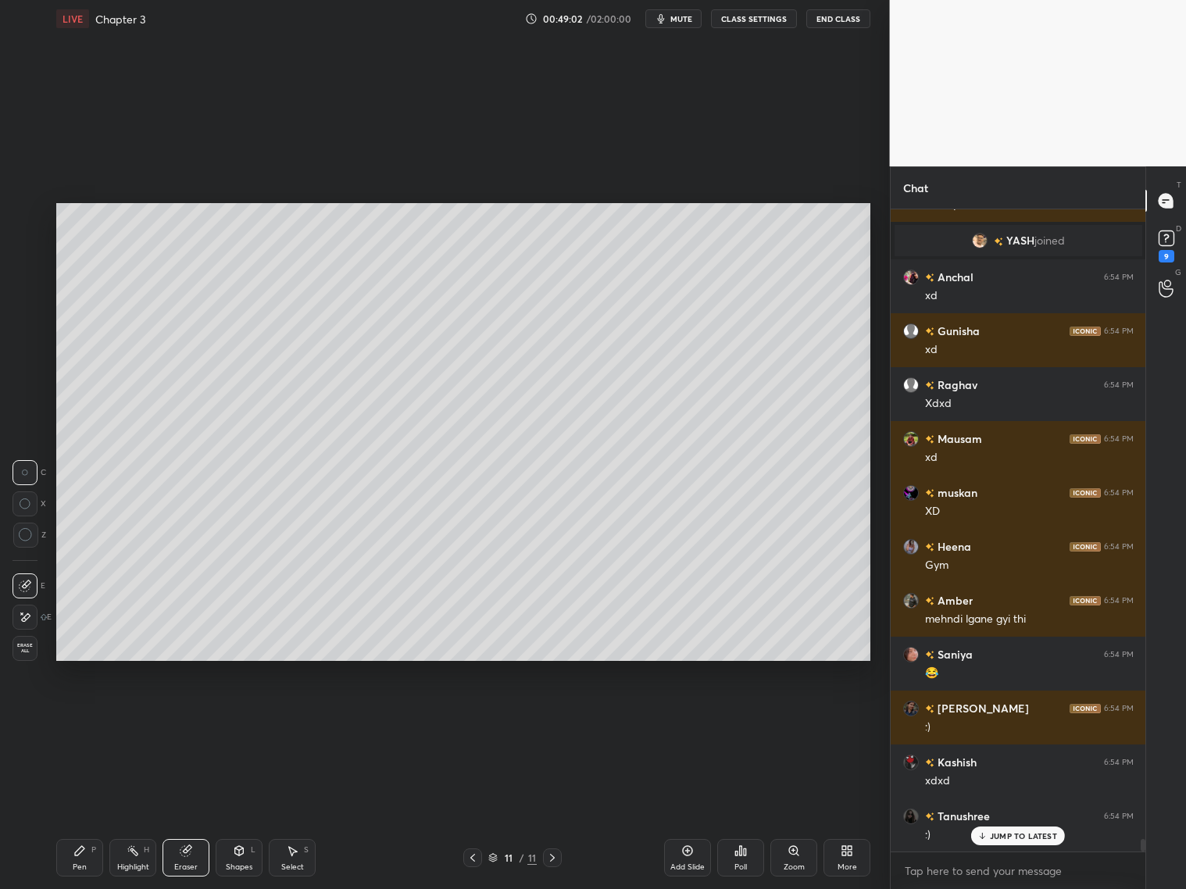
click at [241, 857] on div "Shapes L" at bounding box center [239, 858] width 47 height 38
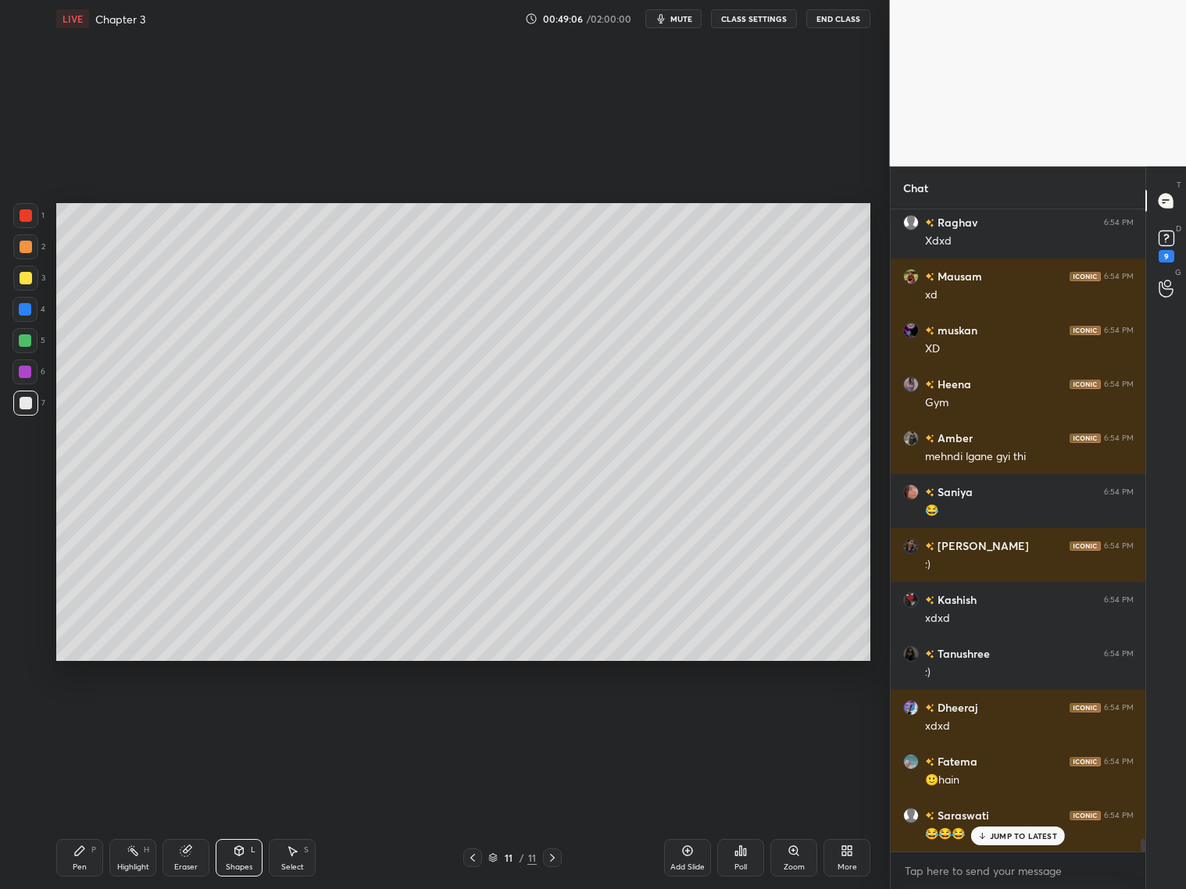
scroll to position [32385, 0]
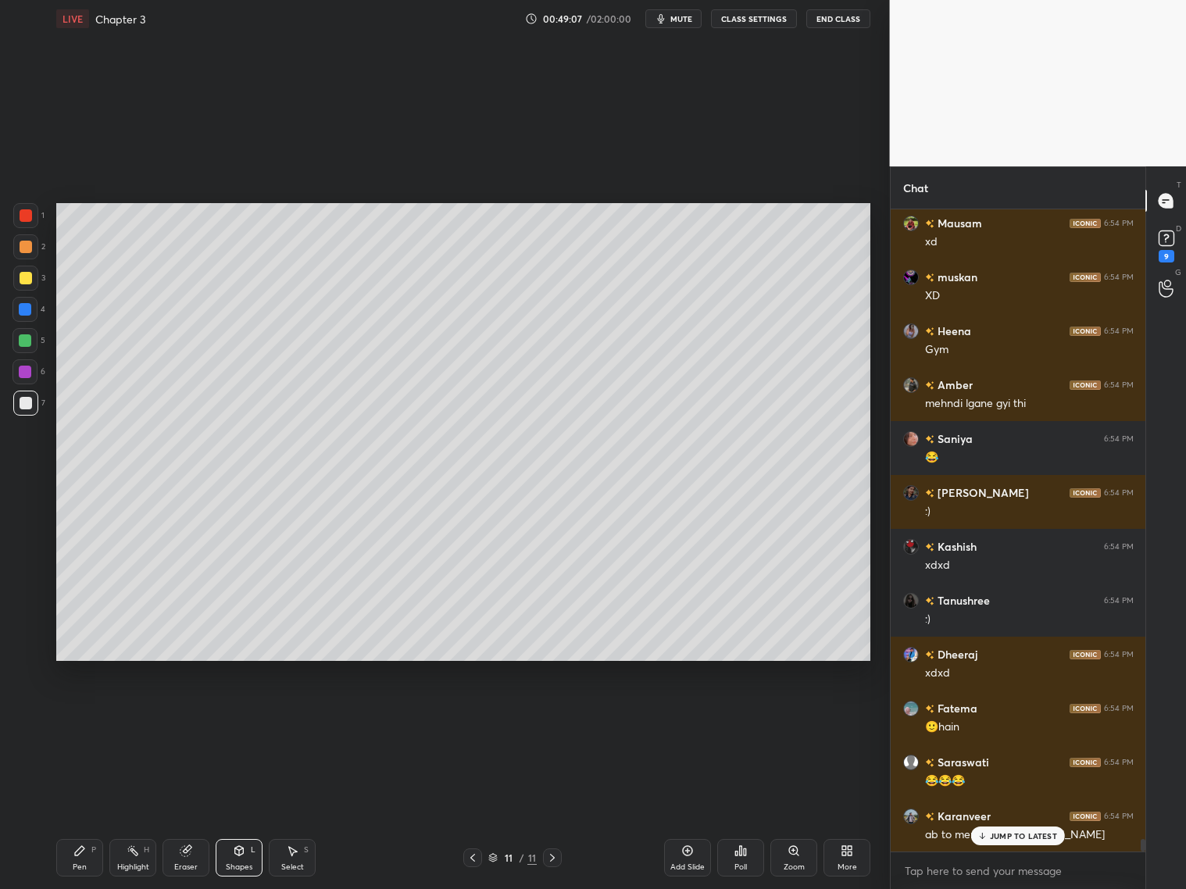
click at [84, 853] on div "Pen P" at bounding box center [79, 858] width 47 height 38
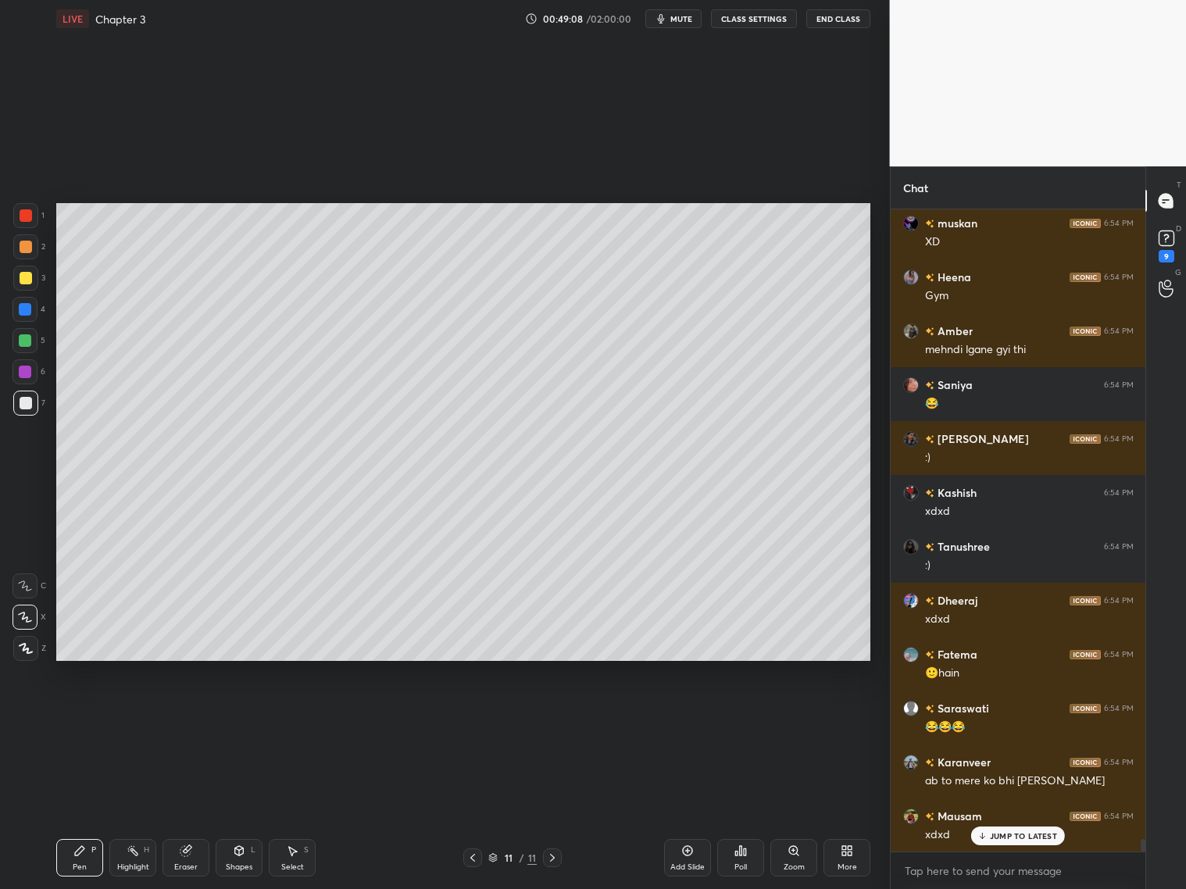
click at [1005, 839] on p "JUMP TO LATEST" at bounding box center [1023, 836] width 67 height 9
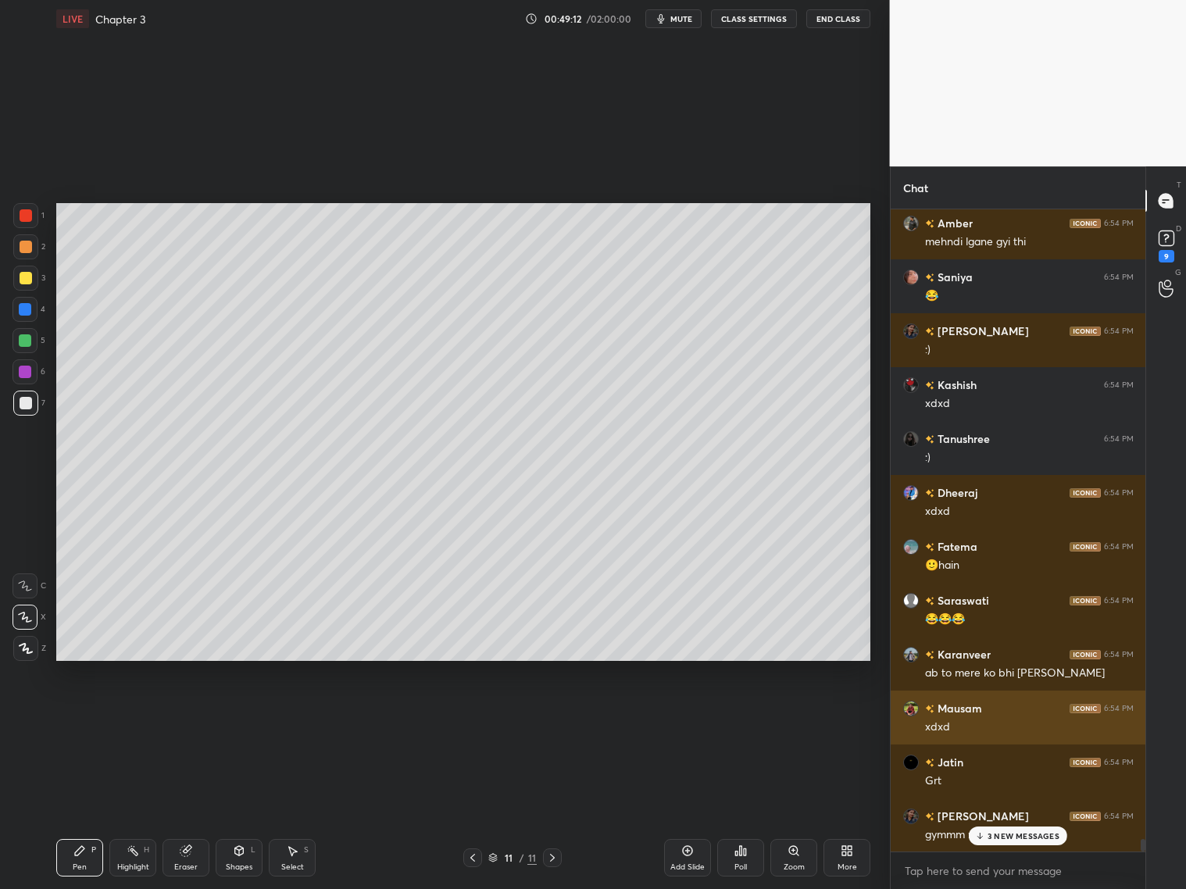
scroll to position [32708, 0]
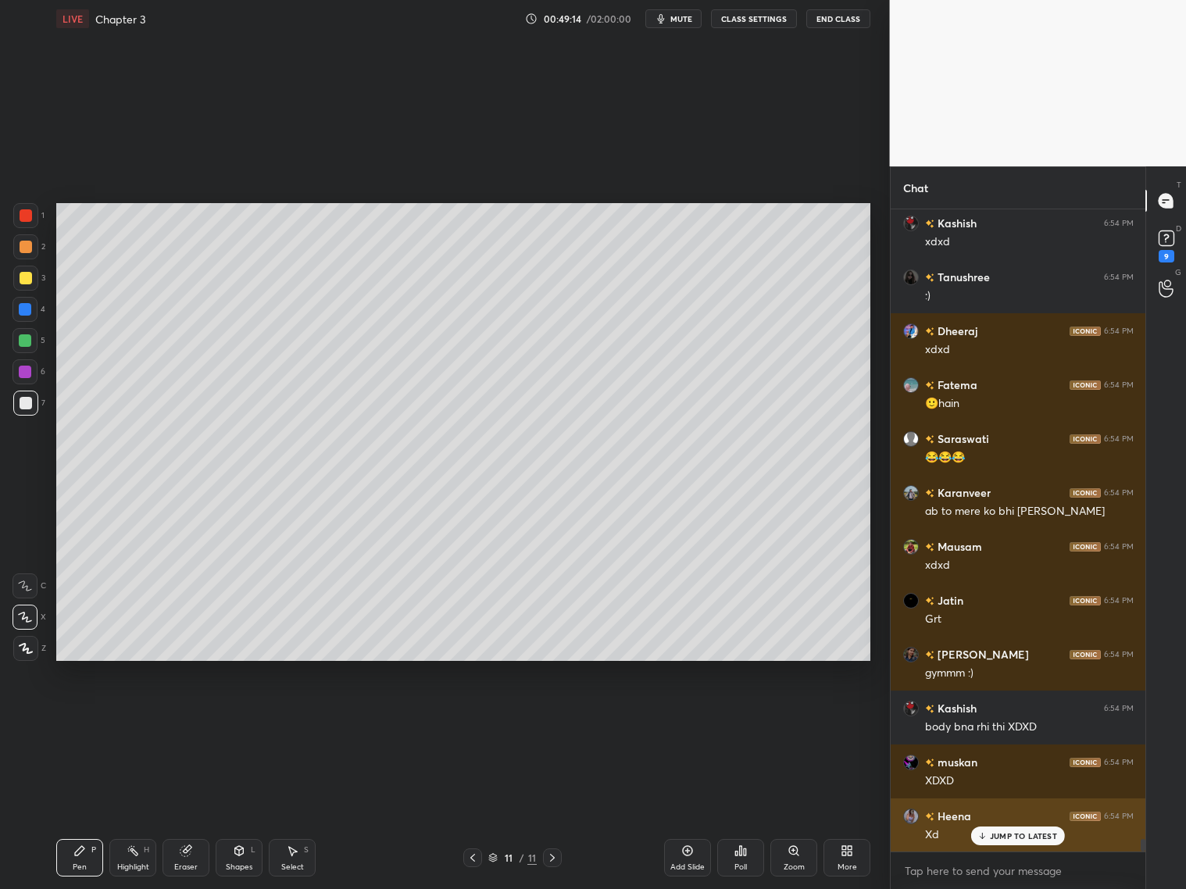
click at [921, 810] on div "grid" at bounding box center [914, 817] width 22 height 16
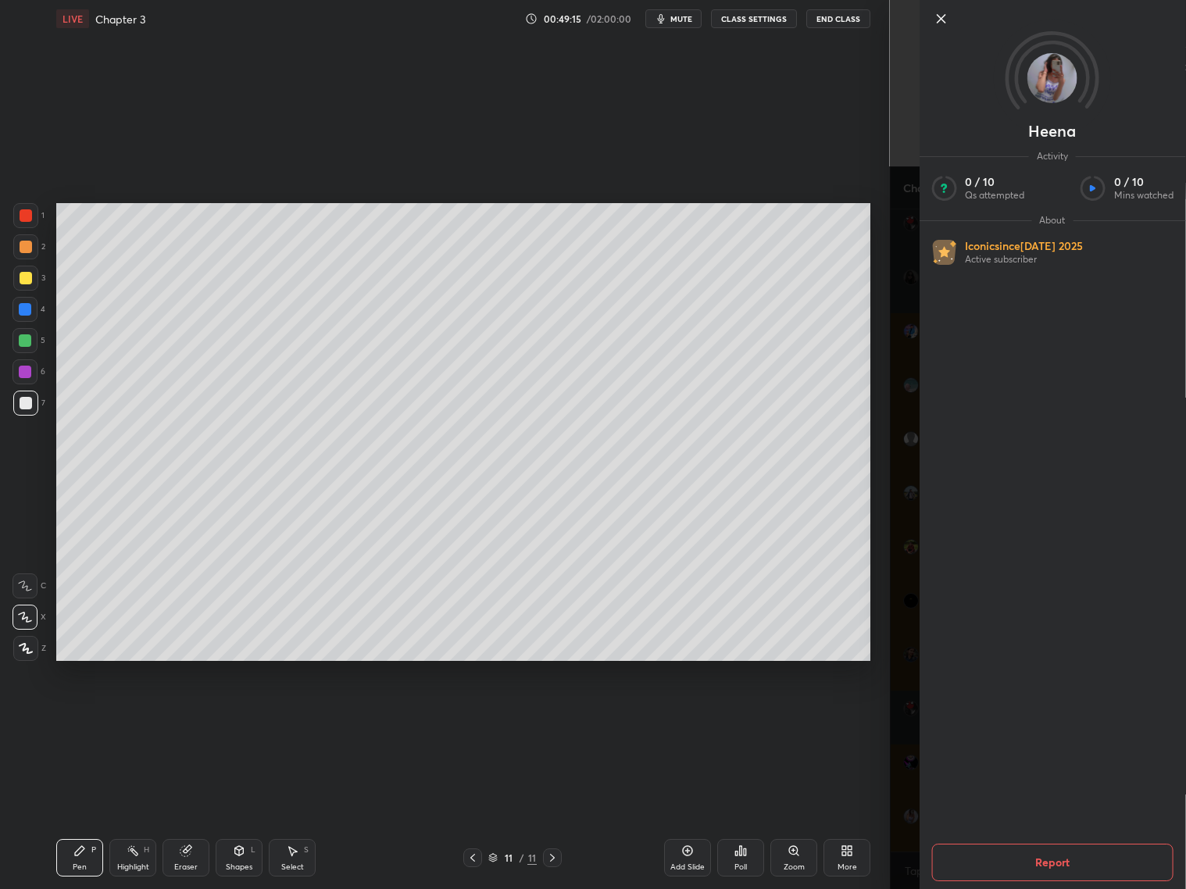
scroll to position [32762, 0]
click at [942, 22] on icon at bounding box center [941, 18] width 19 height 19
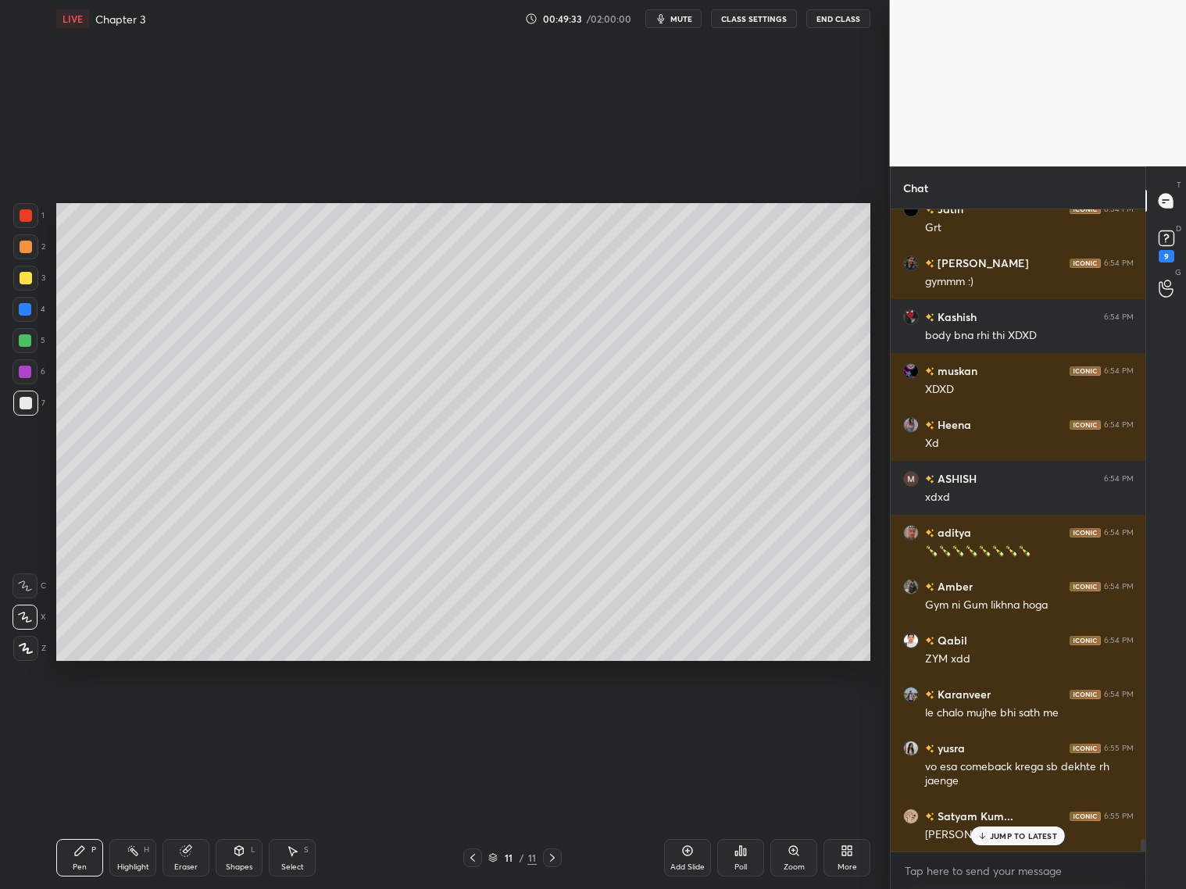
scroll to position [33168, 0]
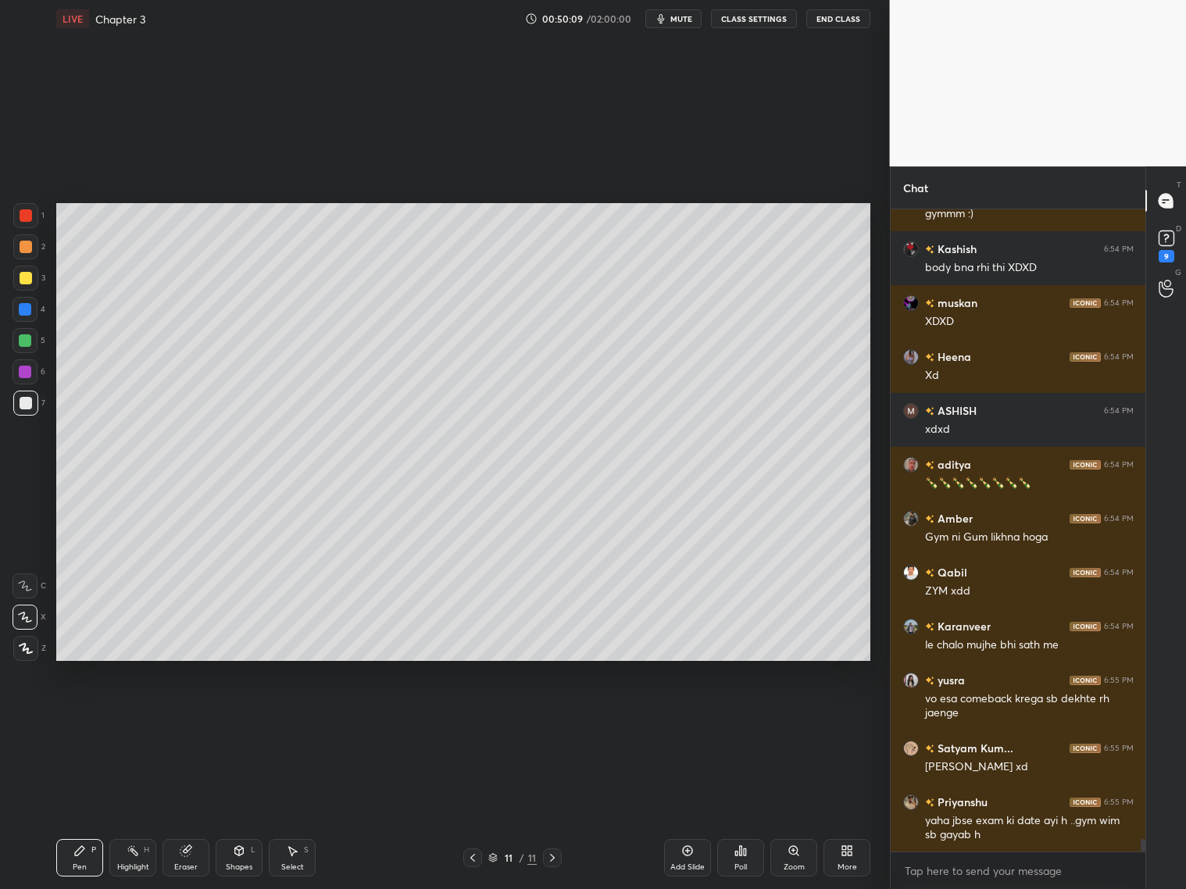
click at [24, 312] on div at bounding box center [25, 309] width 13 height 13
click at [553, 857] on icon at bounding box center [552, 858] width 13 height 13
click at [689, 851] on icon at bounding box center [687, 851] width 13 height 13
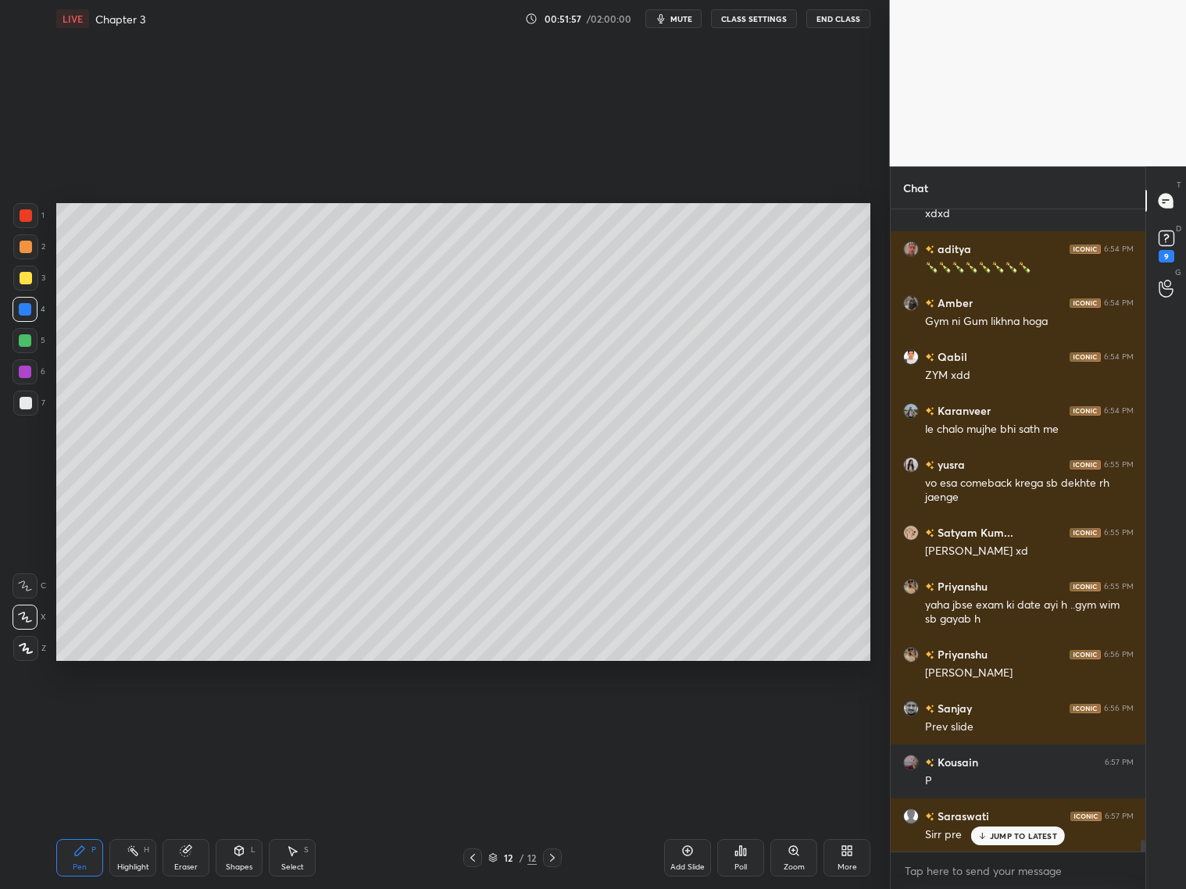
scroll to position [33438, 0]
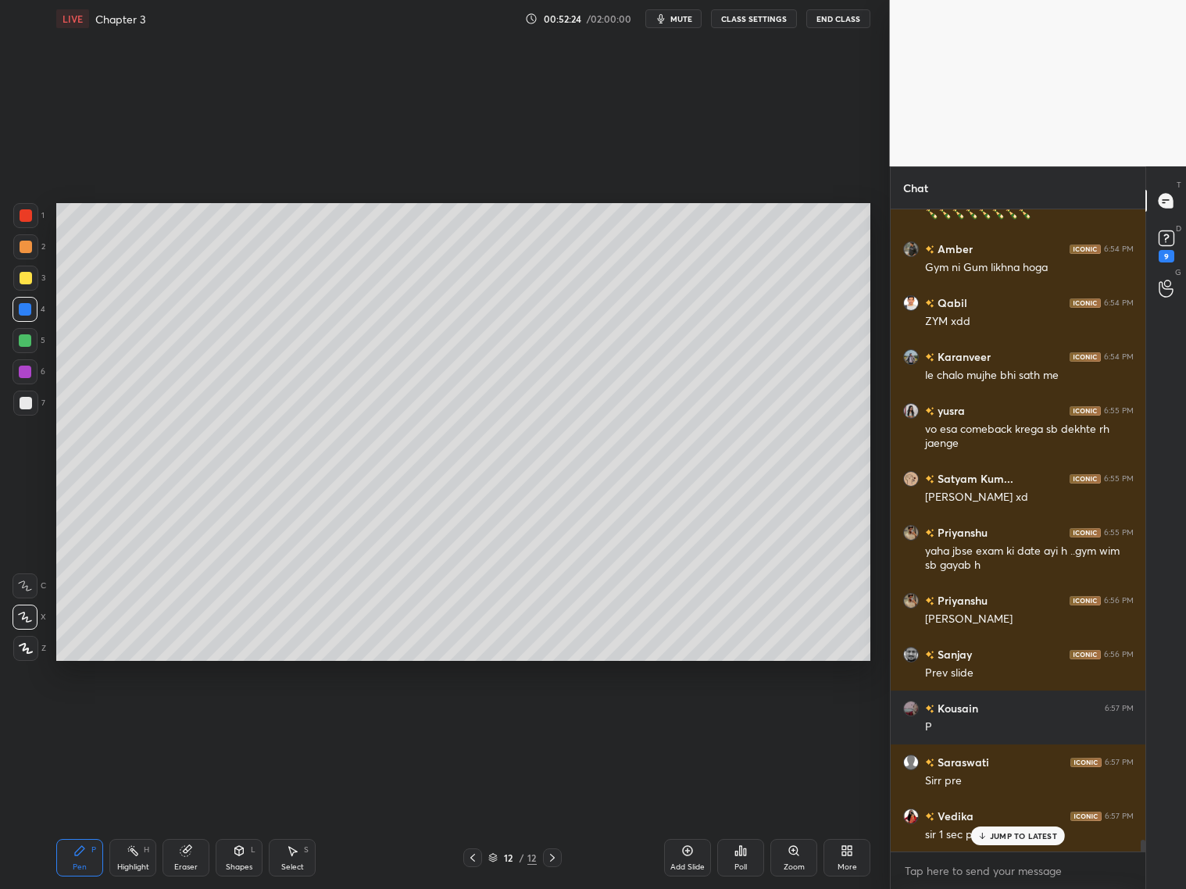
click at [472, 859] on icon at bounding box center [473, 858] width 13 height 13
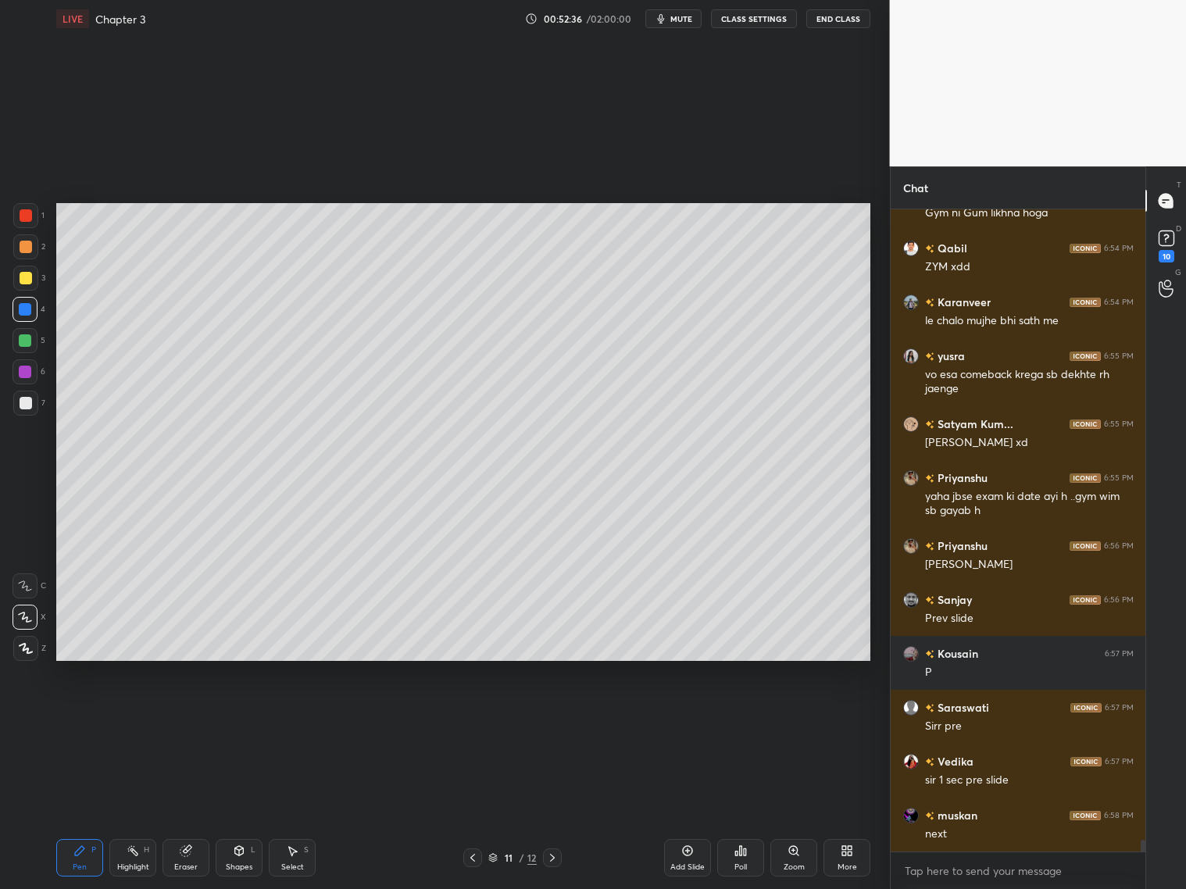
scroll to position [33545, 0]
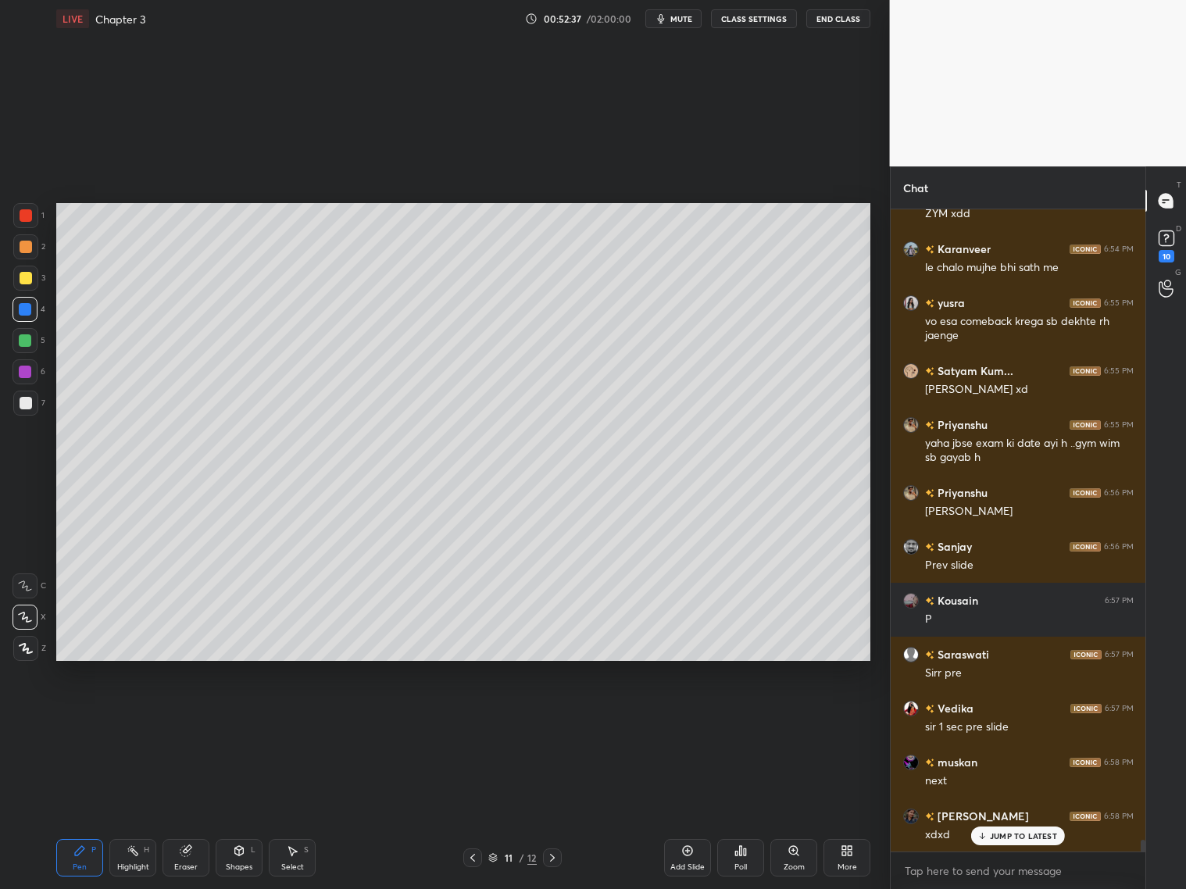
drag, startPoint x: 553, startPoint y: 853, endPoint x: 559, endPoint y: 848, distance: 8.3
click at [556, 850] on div at bounding box center [552, 858] width 19 height 19
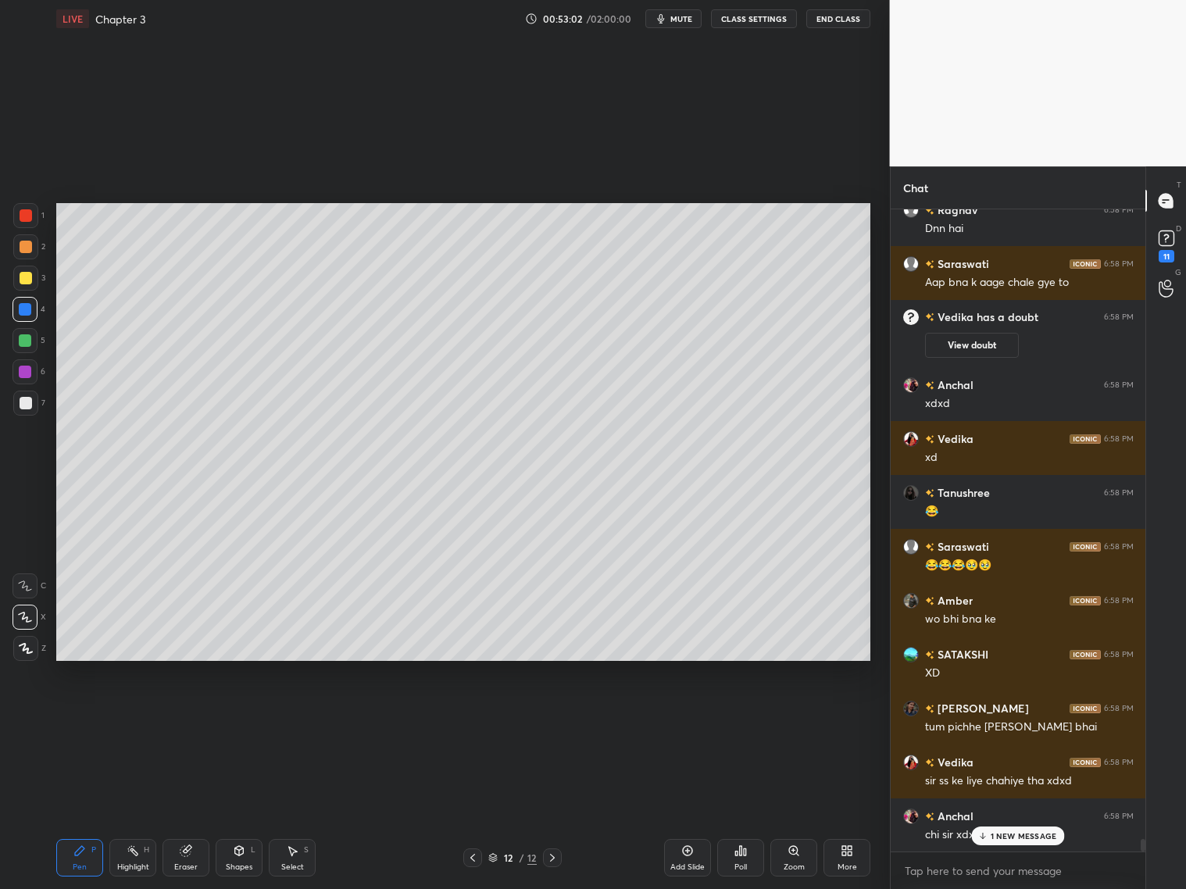
scroll to position [32594, 0]
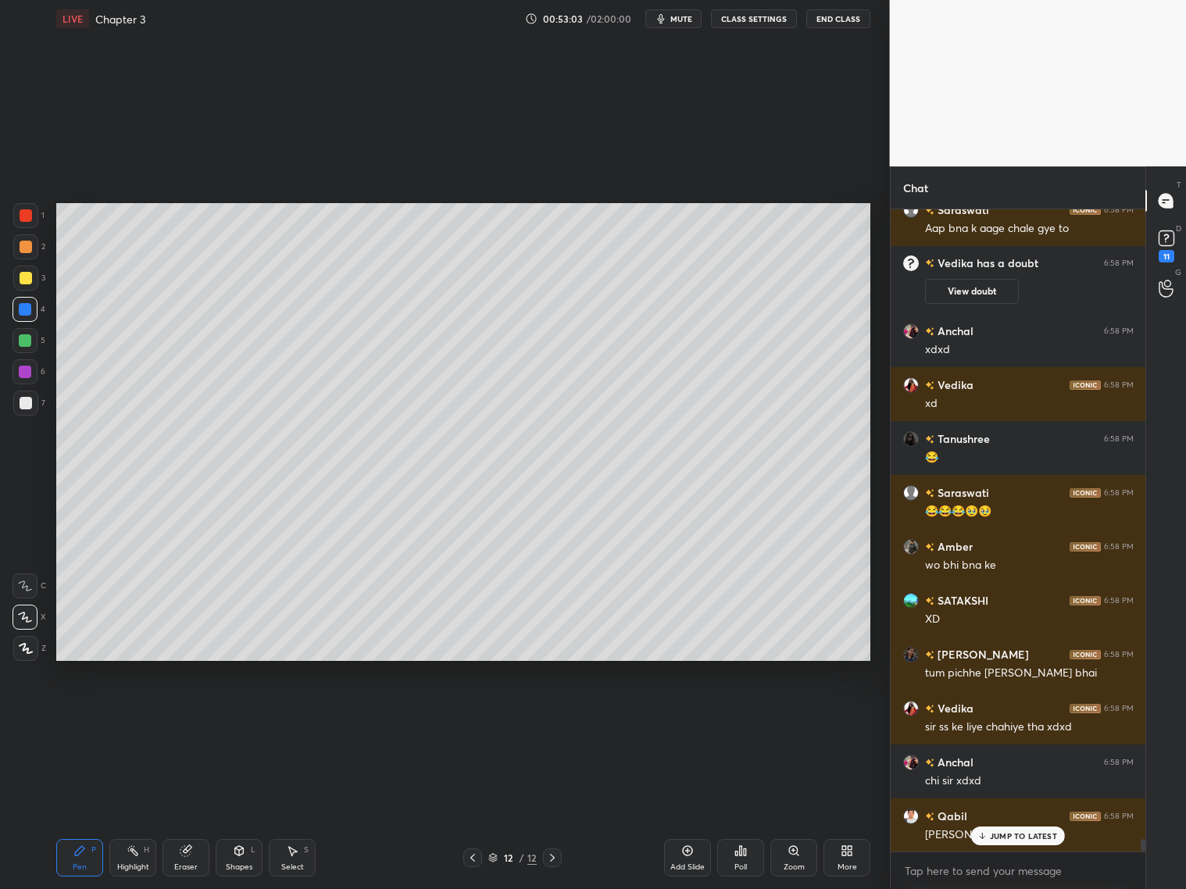
drag, startPoint x: 26, startPoint y: 282, endPoint x: 45, endPoint y: 278, distance: 19.9
click at [29, 284] on div at bounding box center [25, 278] width 25 height 25
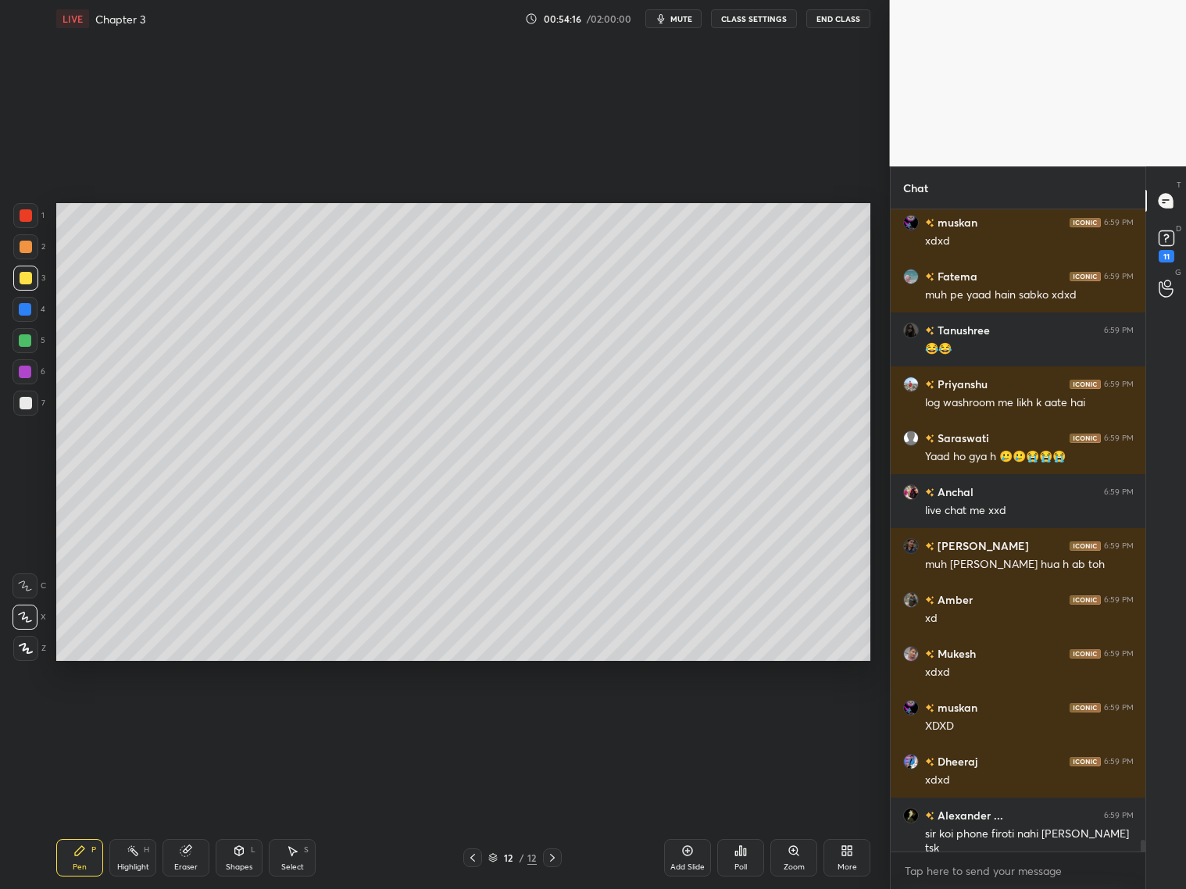
scroll to position [35358, 0]
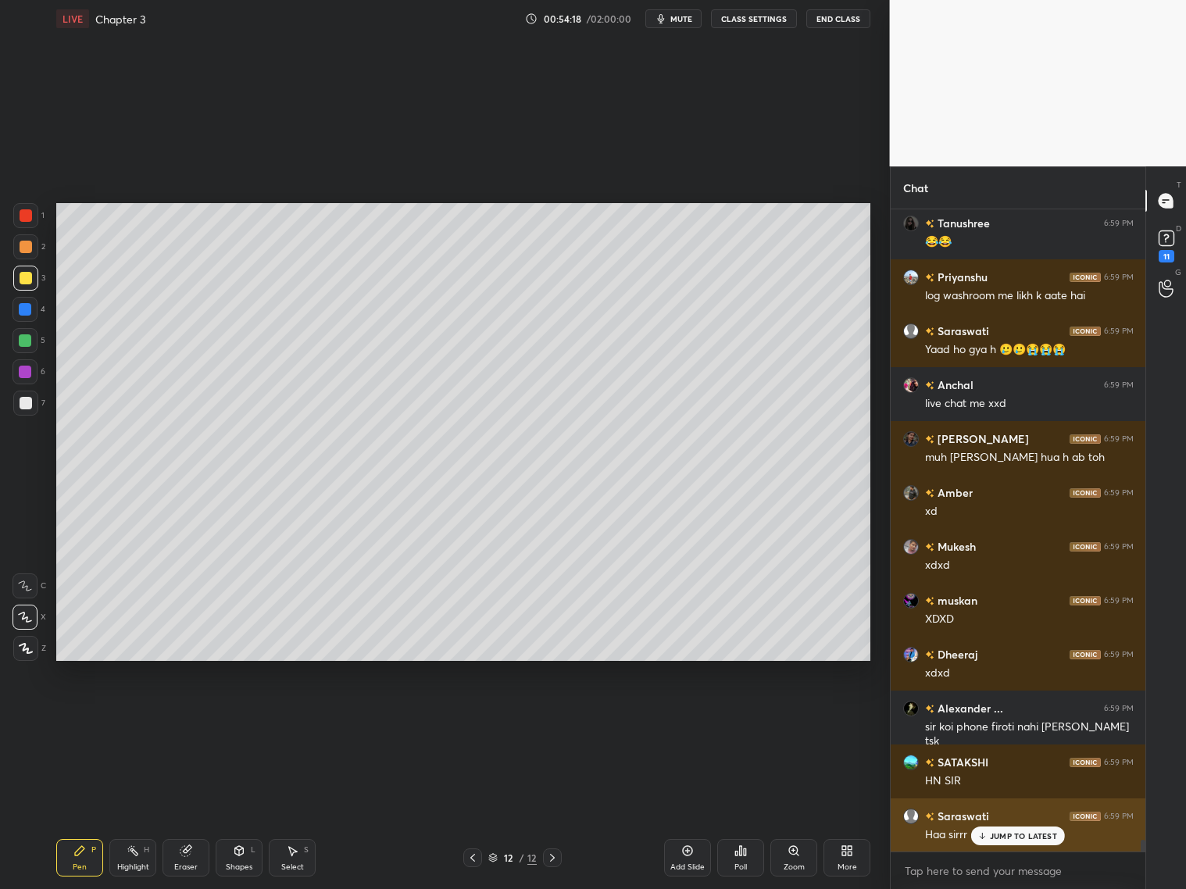
click at [991, 843] on div "JUMP TO LATEST" at bounding box center [1018, 836] width 94 height 19
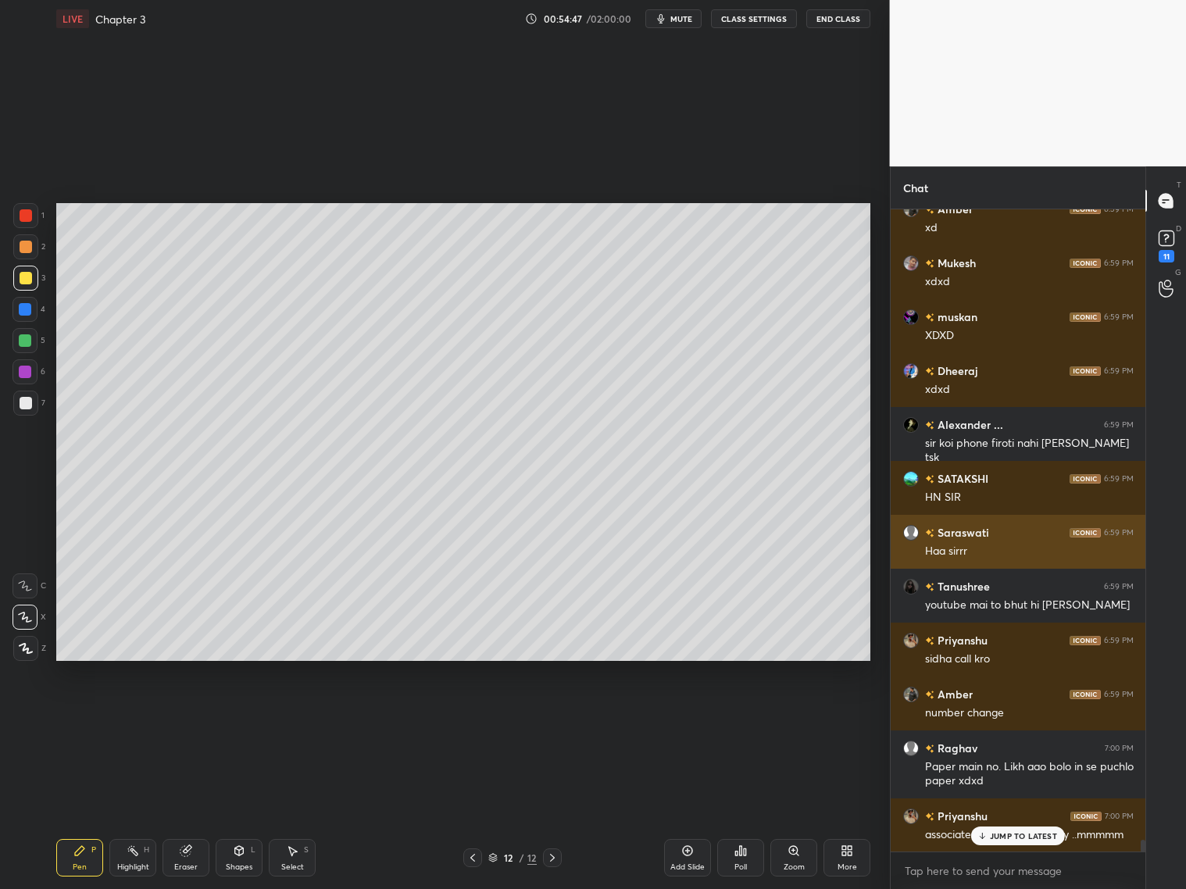
scroll to position [35696, 0]
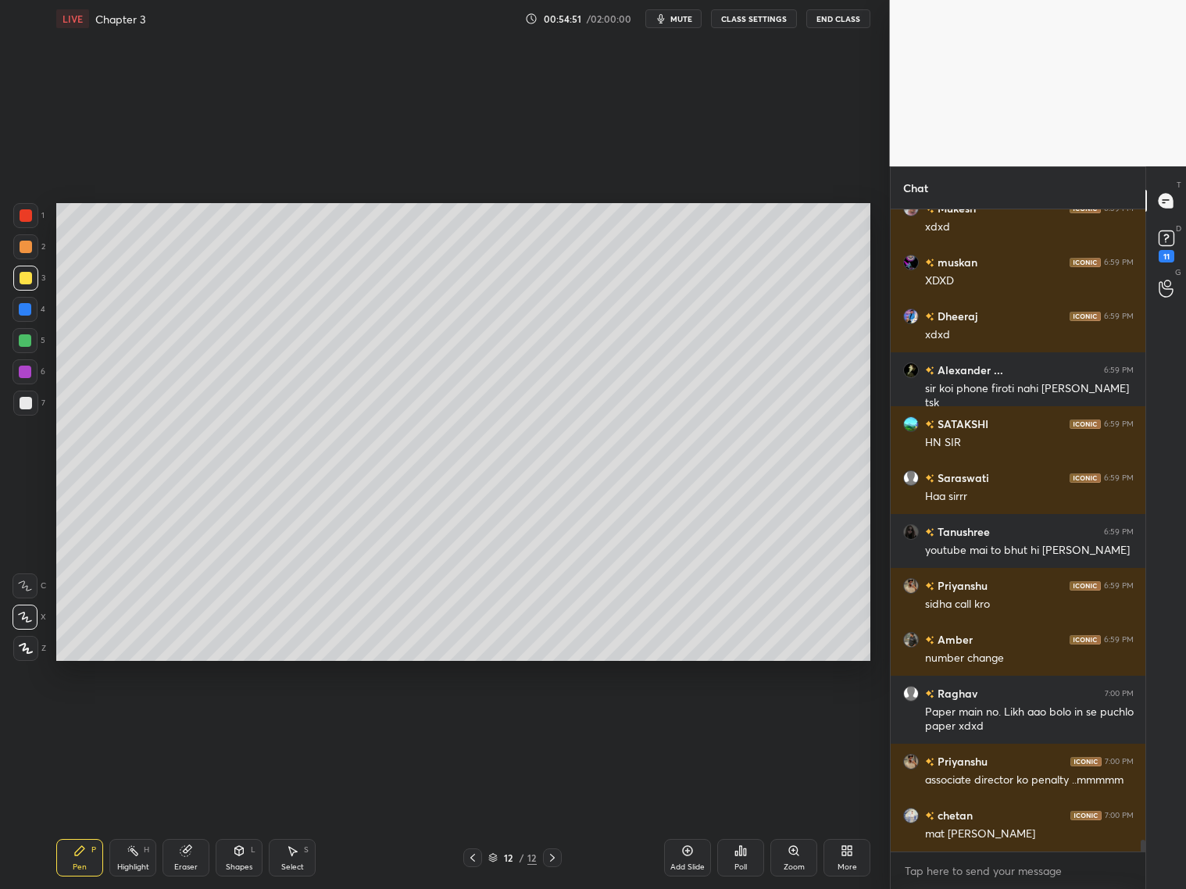
click at [696, 853] on div "Add Slide" at bounding box center [687, 858] width 47 height 38
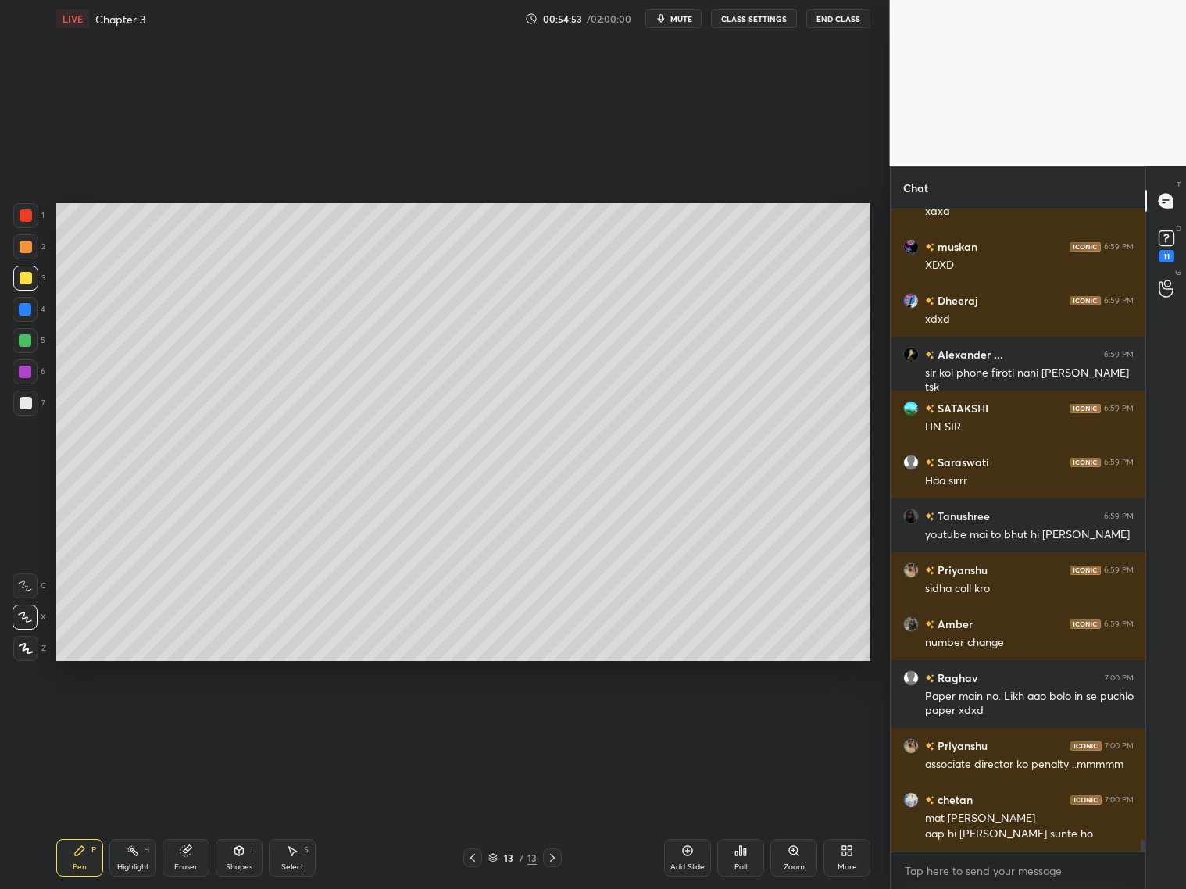
click at [470, 858] on icon at bounding box center [473, 858] width 13 height 13
click at [474, 854] on icon at bounding box center [472, 858] width 5 height 8
click at [553, 855] on icon at bounding box center [552, 858] width 13 height 13
click at [554, 853] on icon at bounding box center [552, 858] width 13 height 13
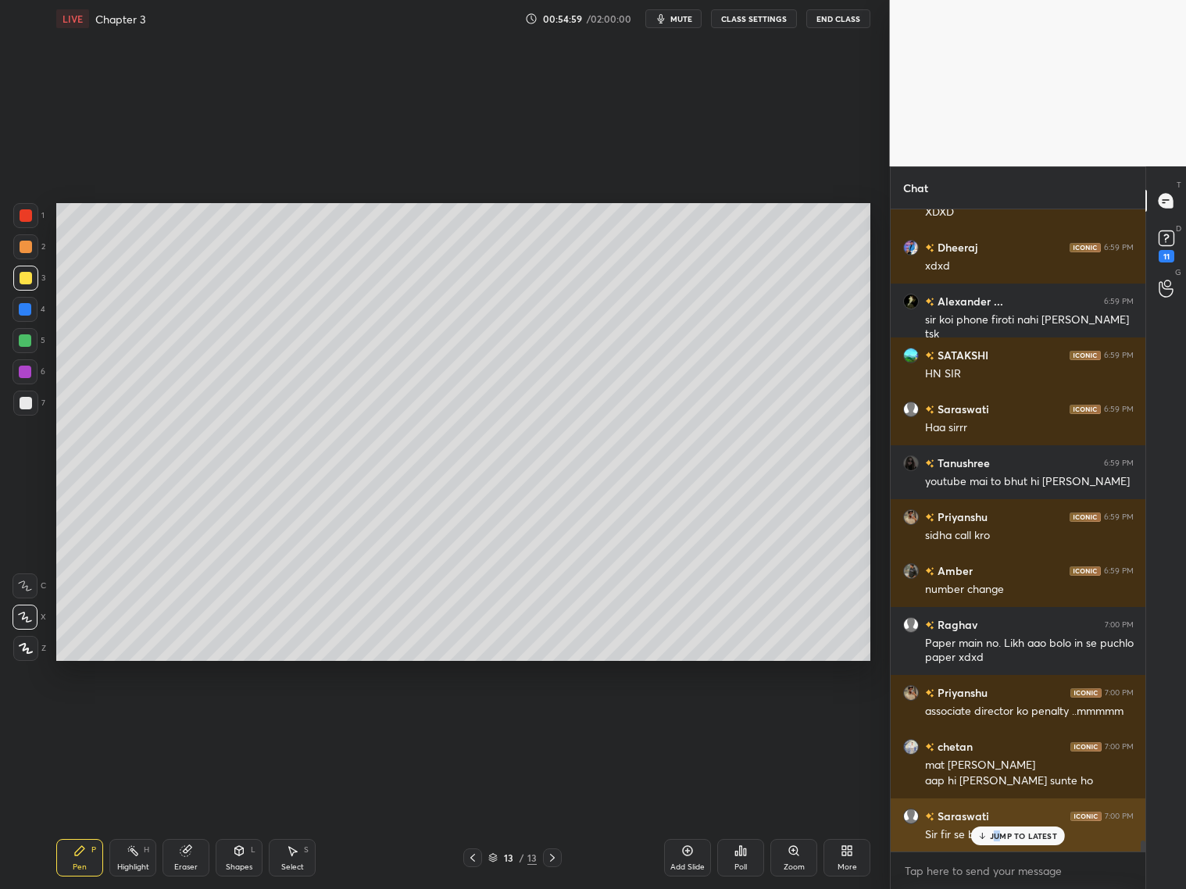
click at [998, 839] on p "JUMP TO LATEST" at bounding box center [1023, 836] width 67 height 9
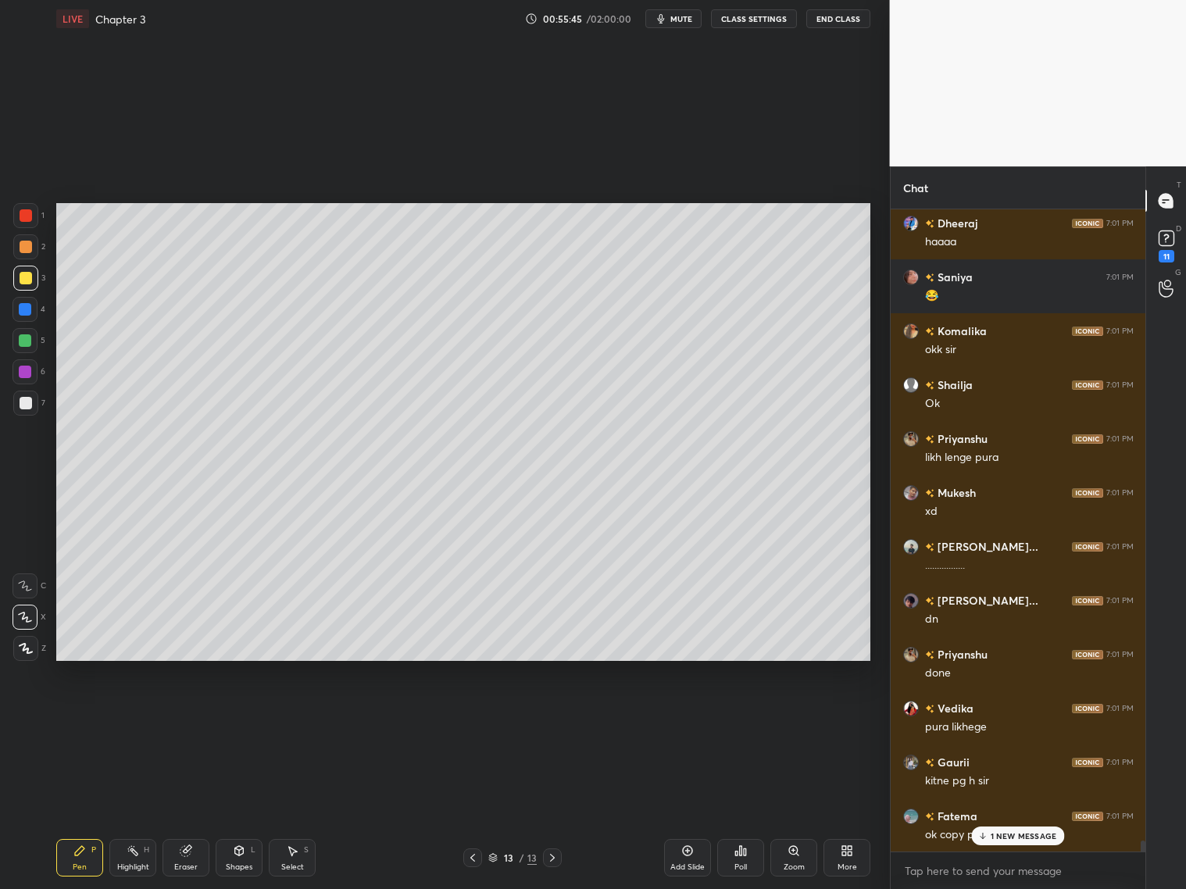
scroll to position [37420, 0]
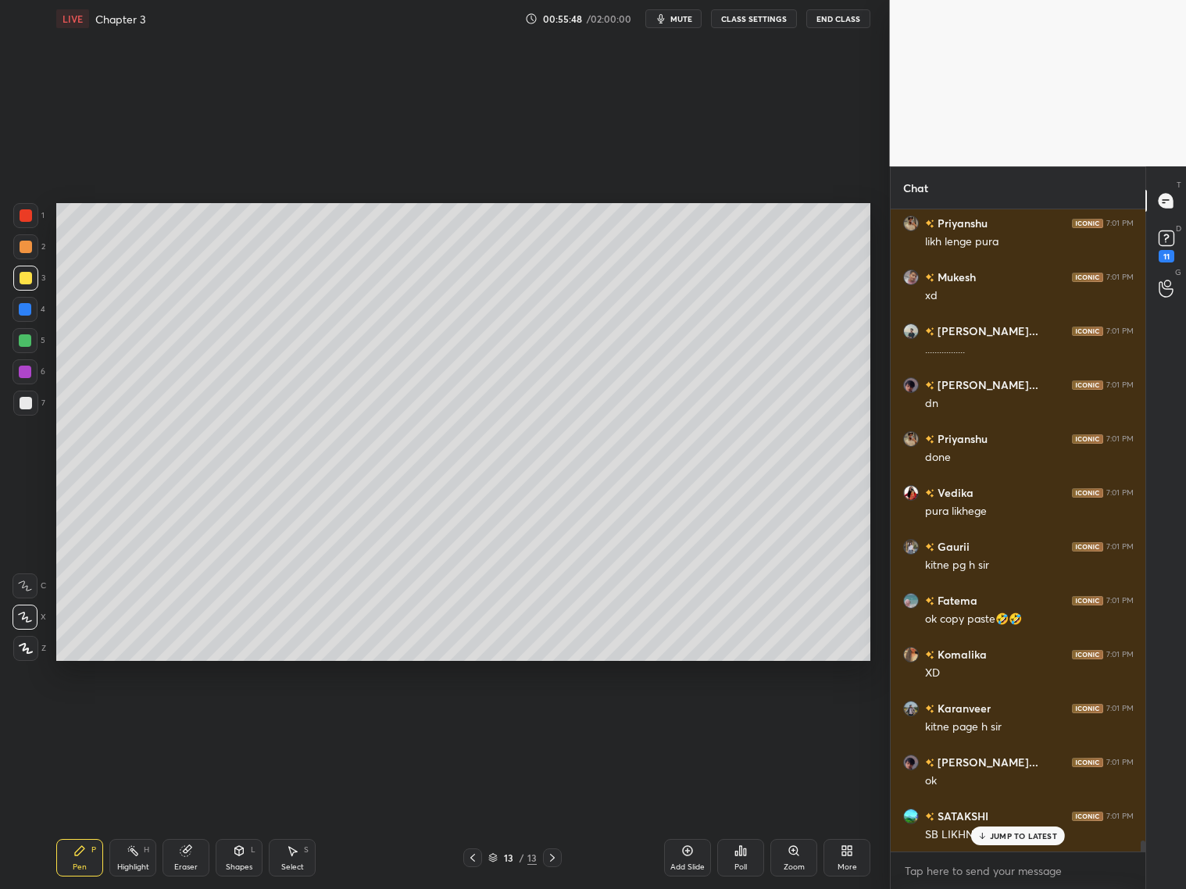
click at [240, 858] on div "Shapes L" at bounding box center [239, 858] width 47 height 38
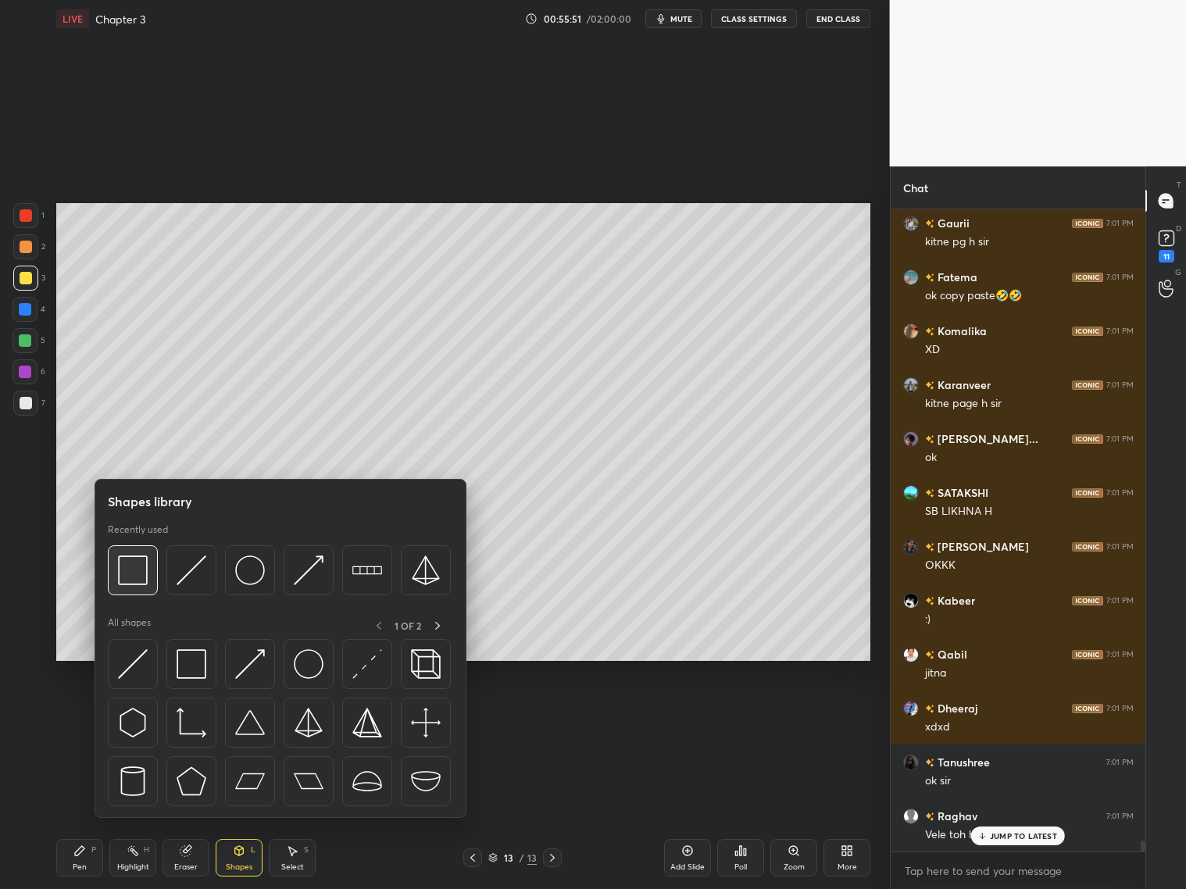
scroll to position [37959, 0]
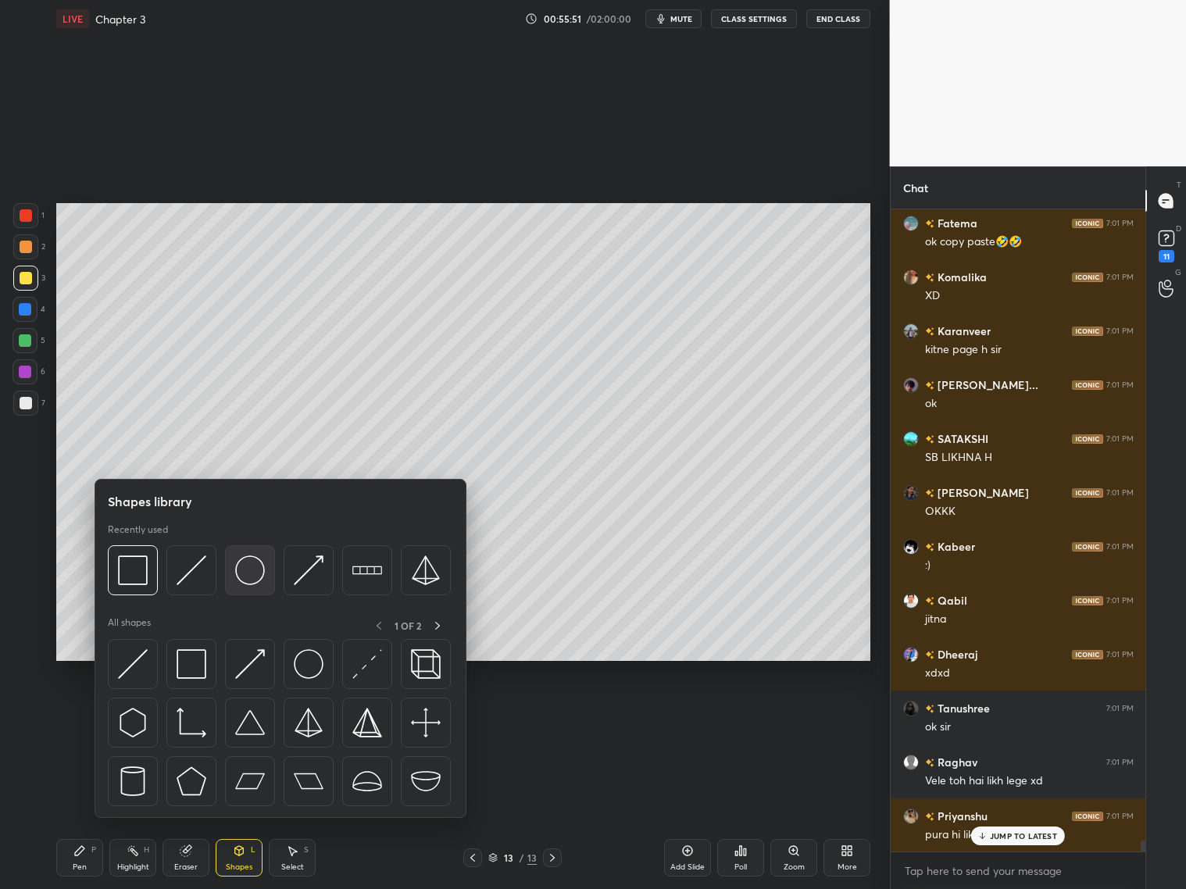
drag, startPoint x: 145, startPoint y: 573, endPoint x: 244, endPoint y: 549, distance: 101.2
click at [145, 574] on img at bounding box center [133, 571] width 30 height 30
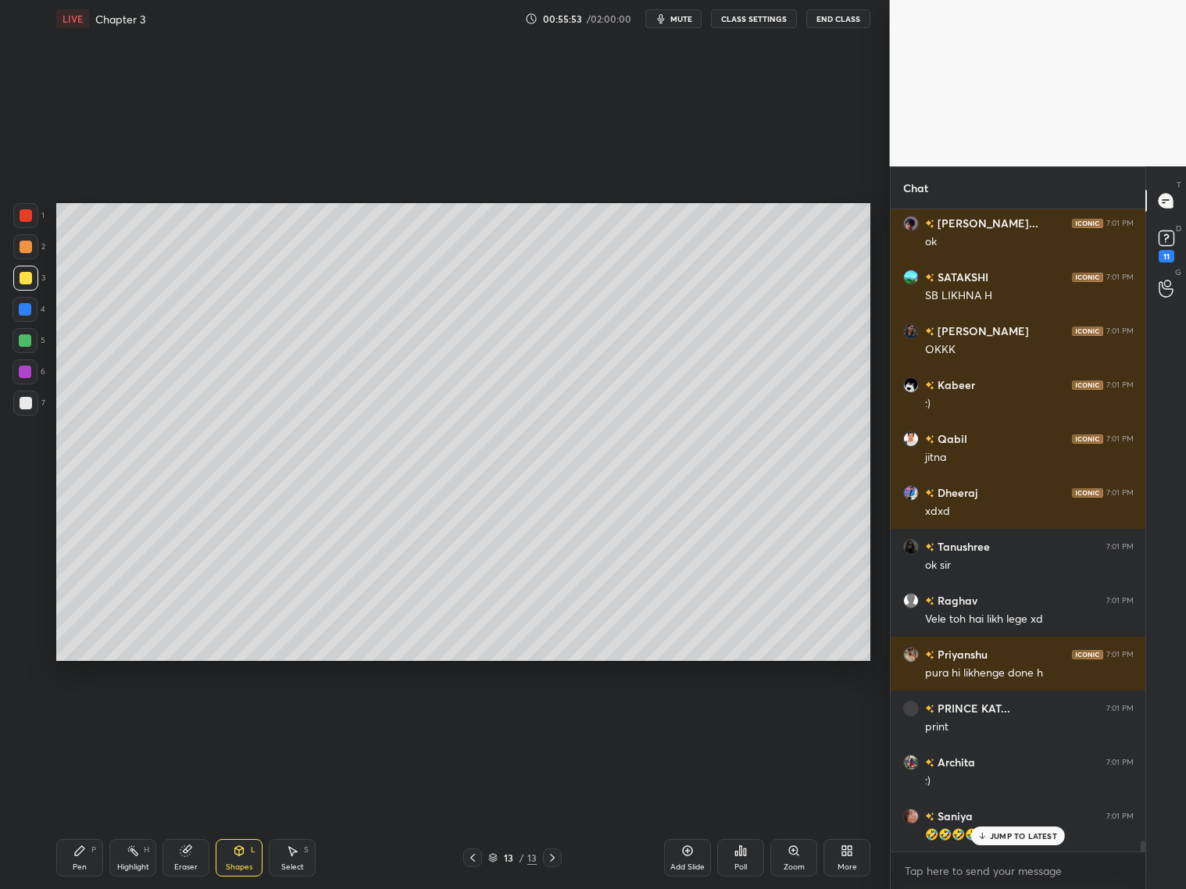
scroll to position [38175, 0]
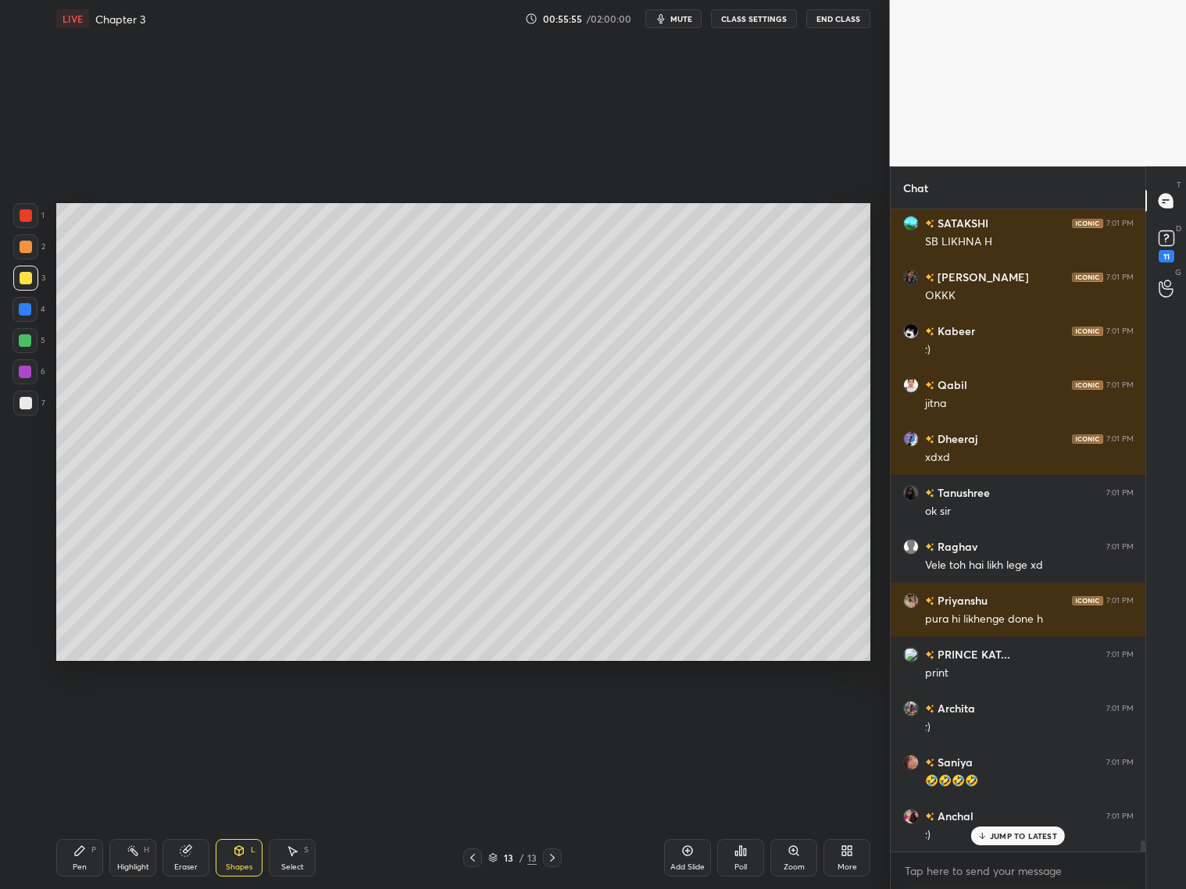
drag, startPoint x: 72, startPoint y: 845, endPoint x: 61, endPoint y: 837, distance: 13.4
click at [71, 842] on div "Pen P" at bounding box center [79, 858] width 47 height 38
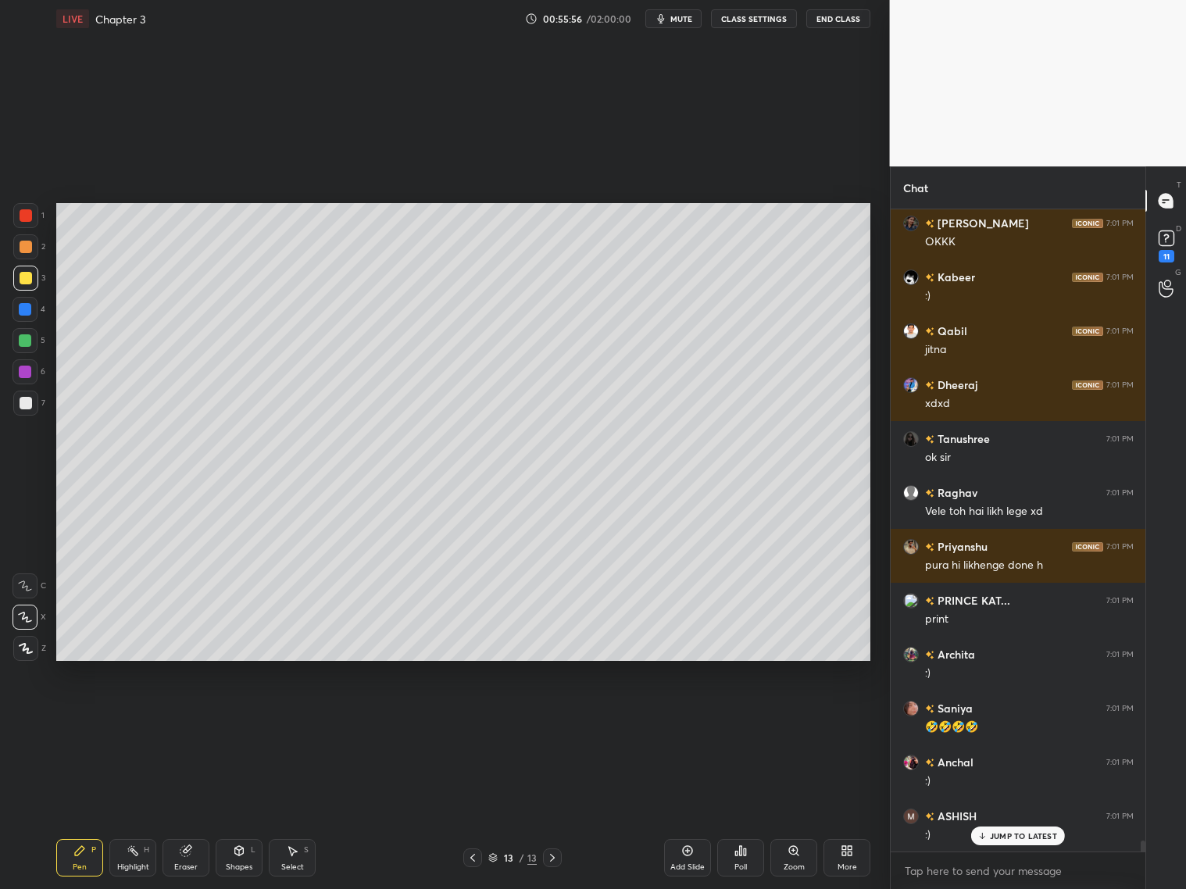
click at [30, 312] on div at bounding box center [25, 309] width 13 height 13
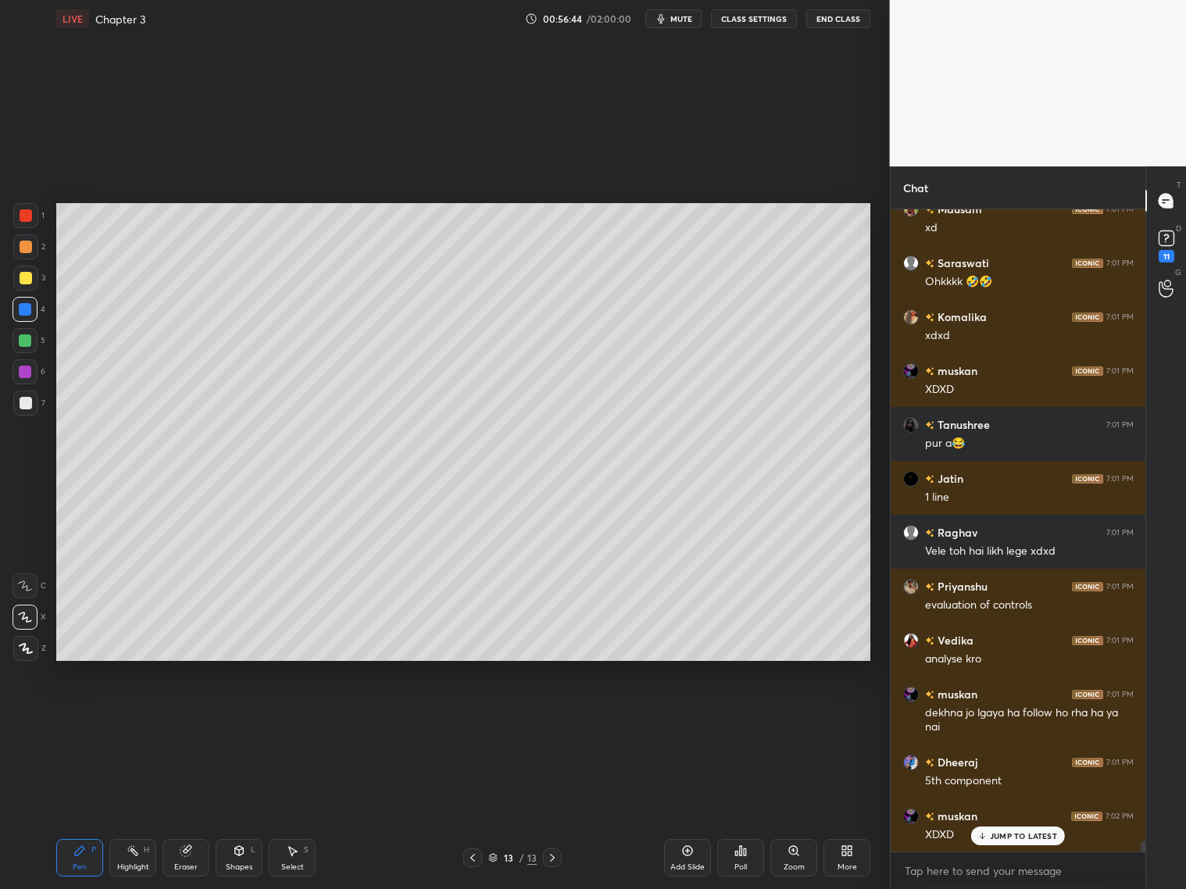
scroll to position [39214, 0]
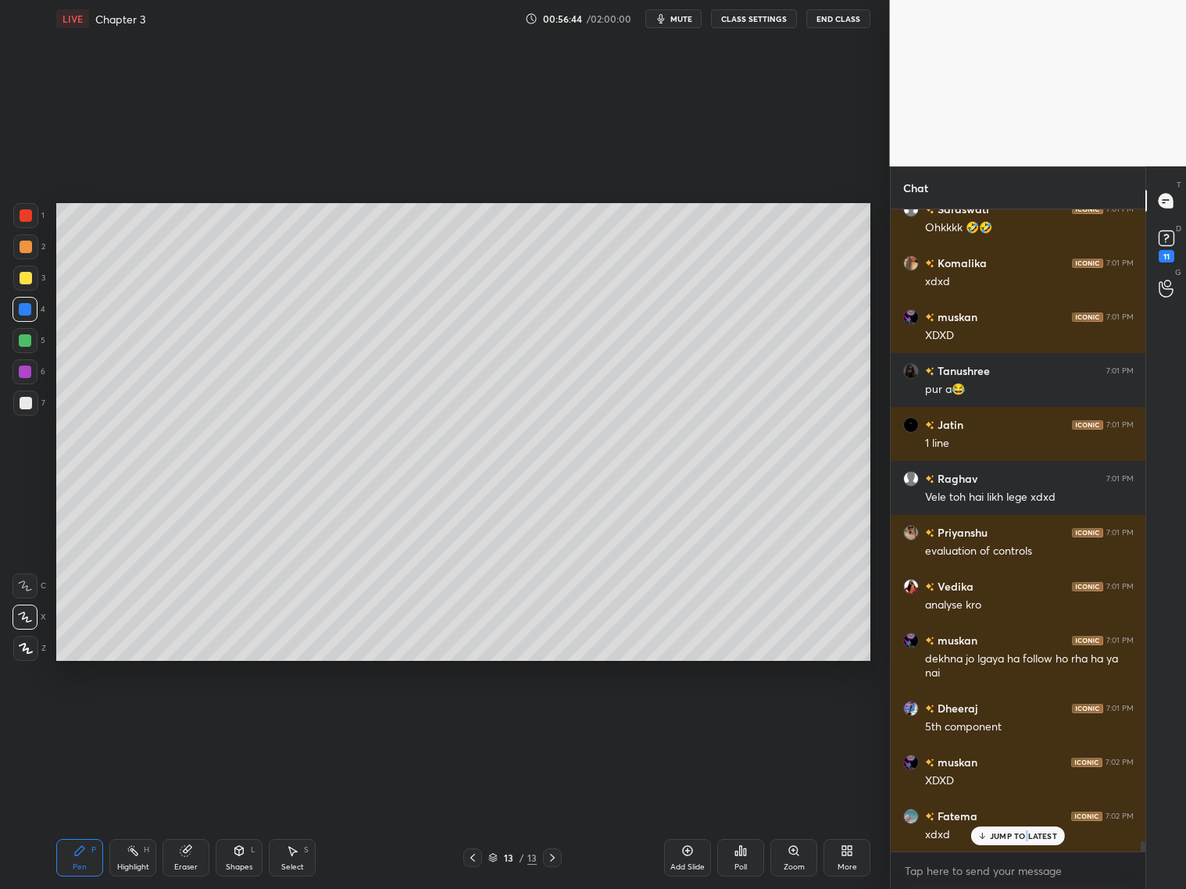
click at [1027, 835] on p "JUMP TO LATEST" at bounding box center [1023, 836] width 67 height 9
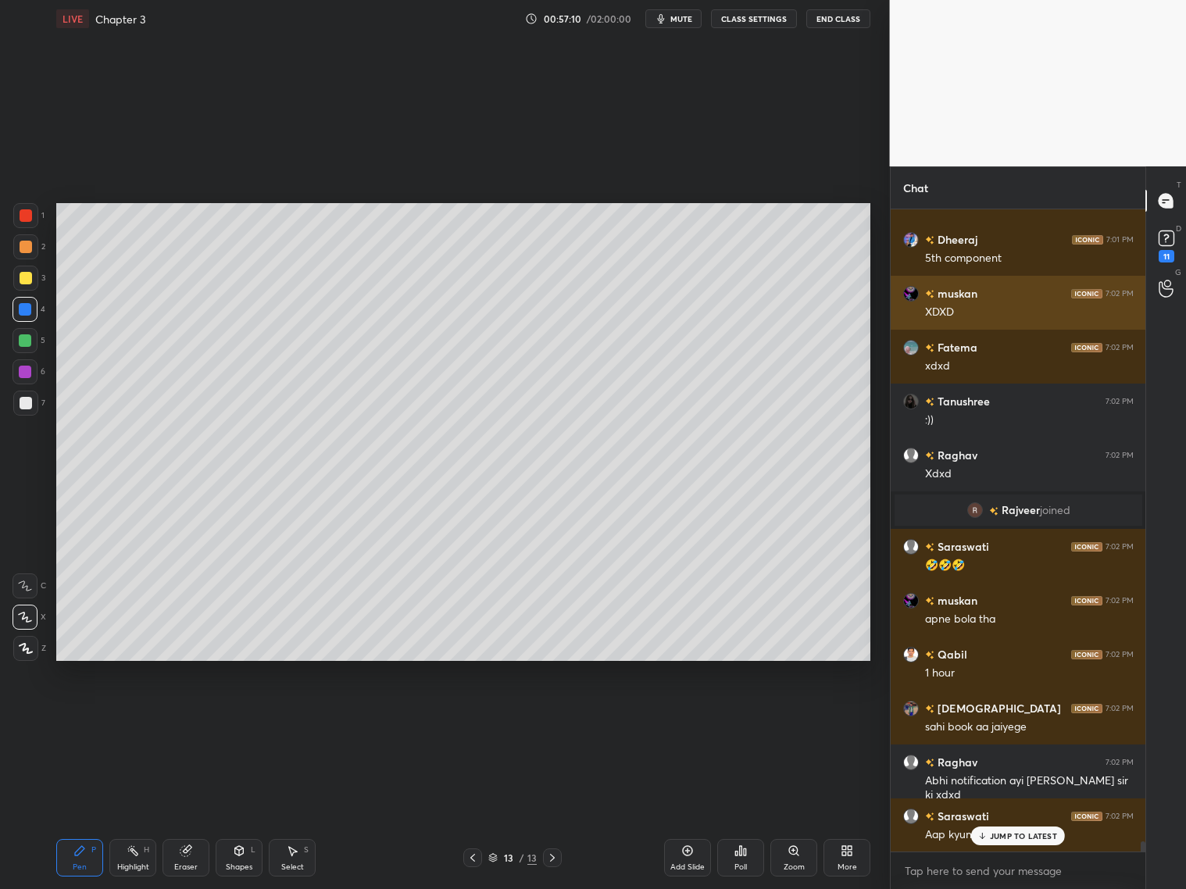
scroll to position [39751, 0]
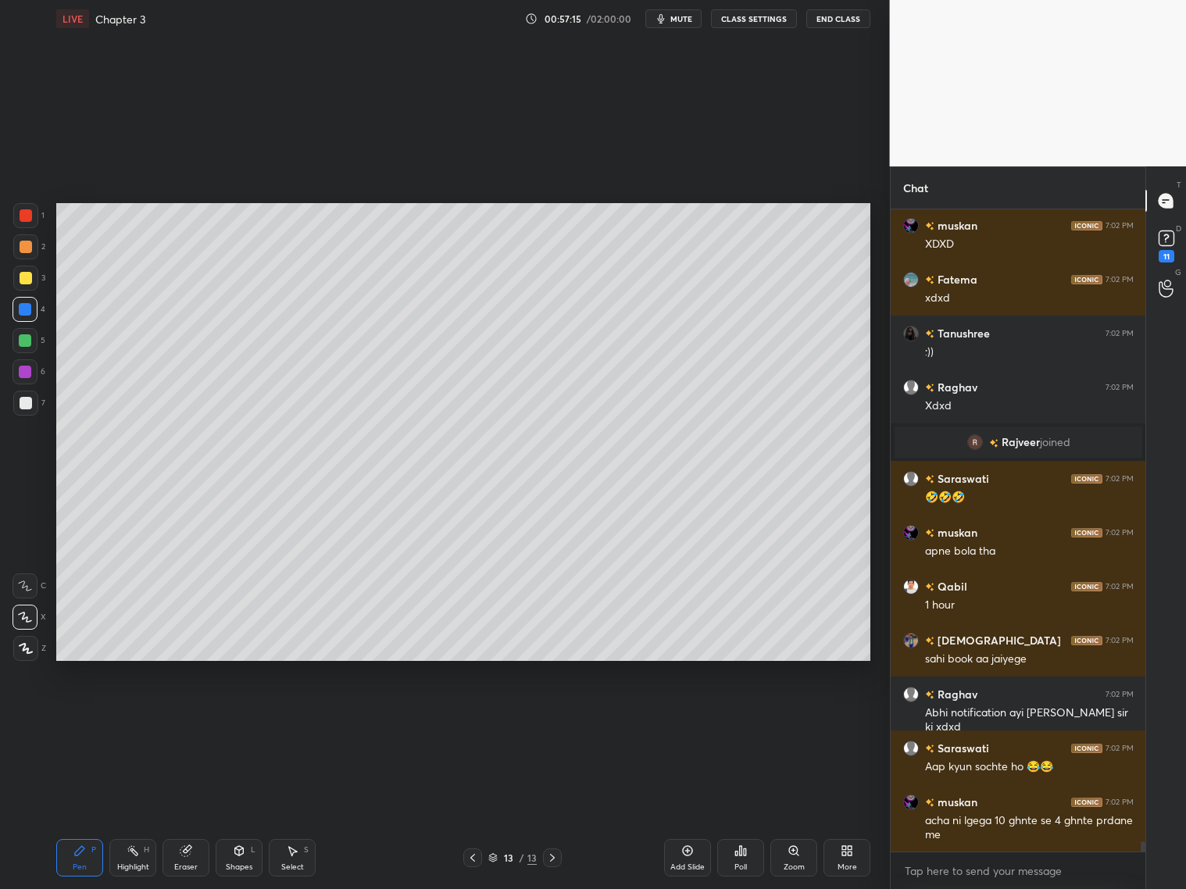
drag, startPoint x: 190, startPoint y: 861, endPoint x: 204, endPoint y: 856, distance: 15.1
click at [198, 866] on div "Eraser" at bounding box center [186, 858] width 47 height 38
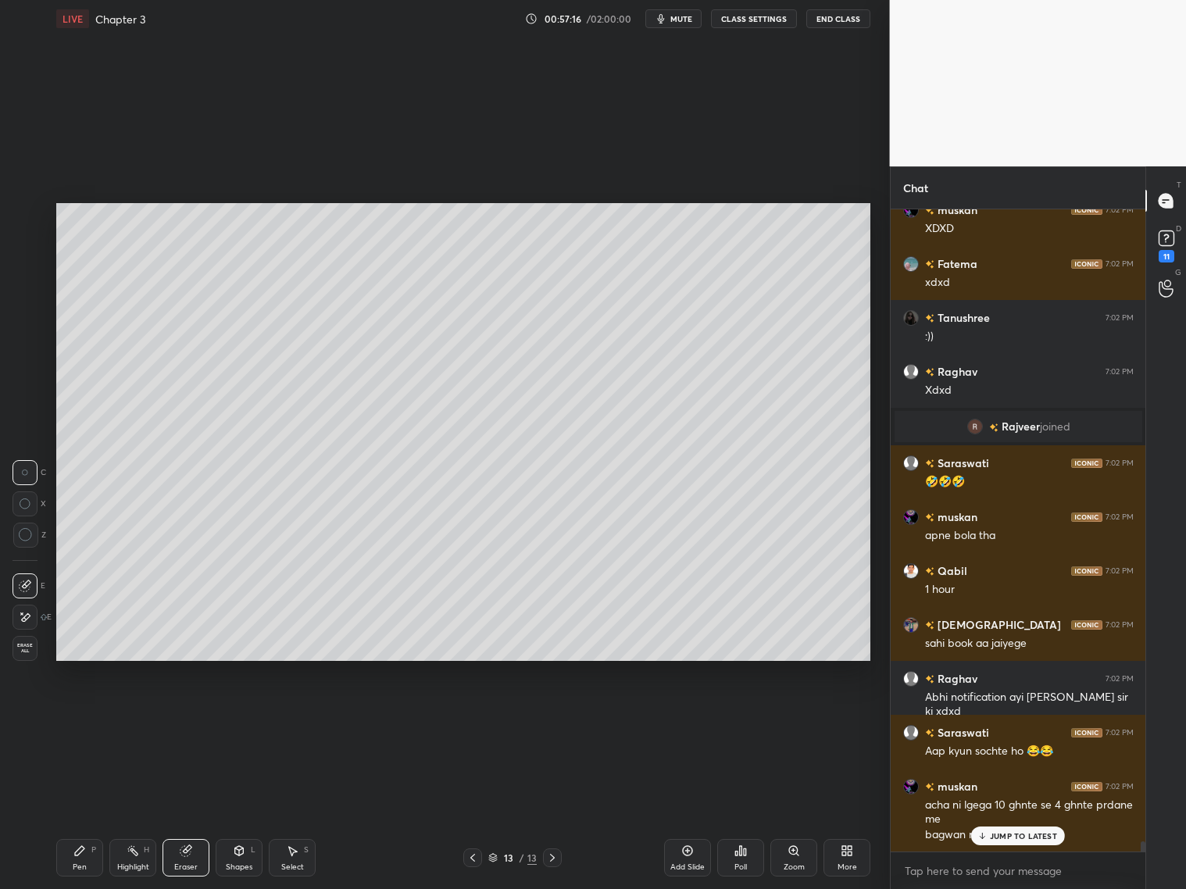
drag, startPoint x: 24, startPoint y: 613, endPoint x: 27, endPoint y: 592, distance: 20.5
click at [27, 612] on icon at bounding box center [25, 617] width 13 height 13
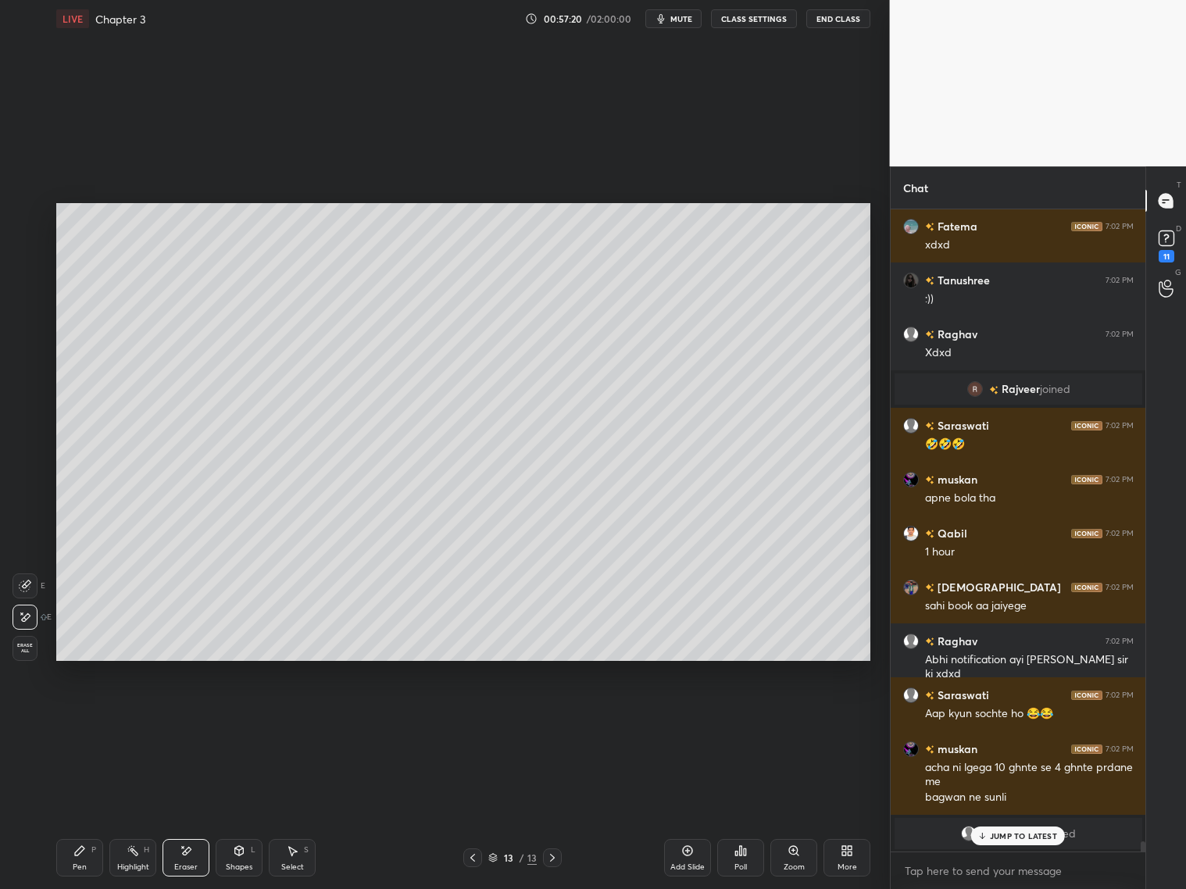
click at [195, 857] on div "Eraser" at bounding box center [186, 858] width 47 height 38
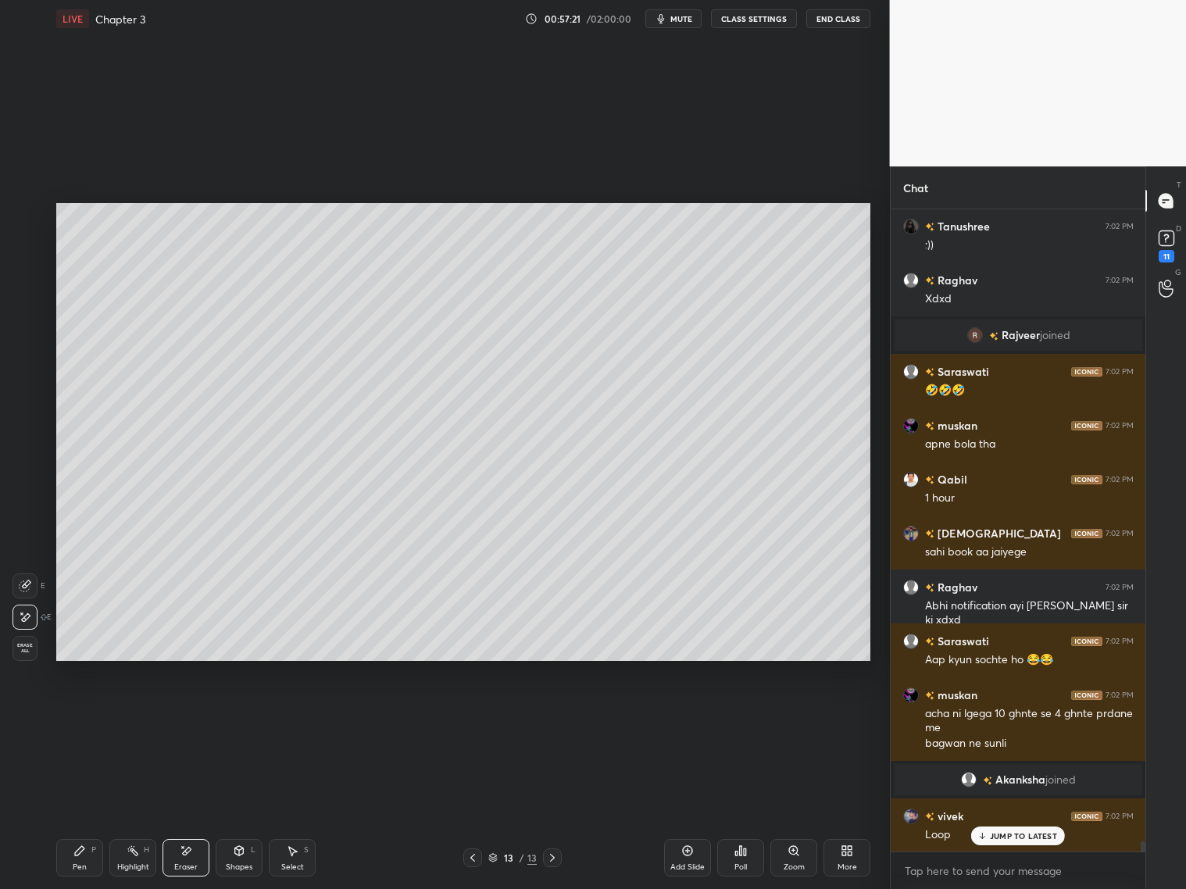
click at [83, 853] on icon at bounding box center [79, 851] width 13 height 13
click at [243, 854] on icon at bounding box center [239, 851] width 13 height 13
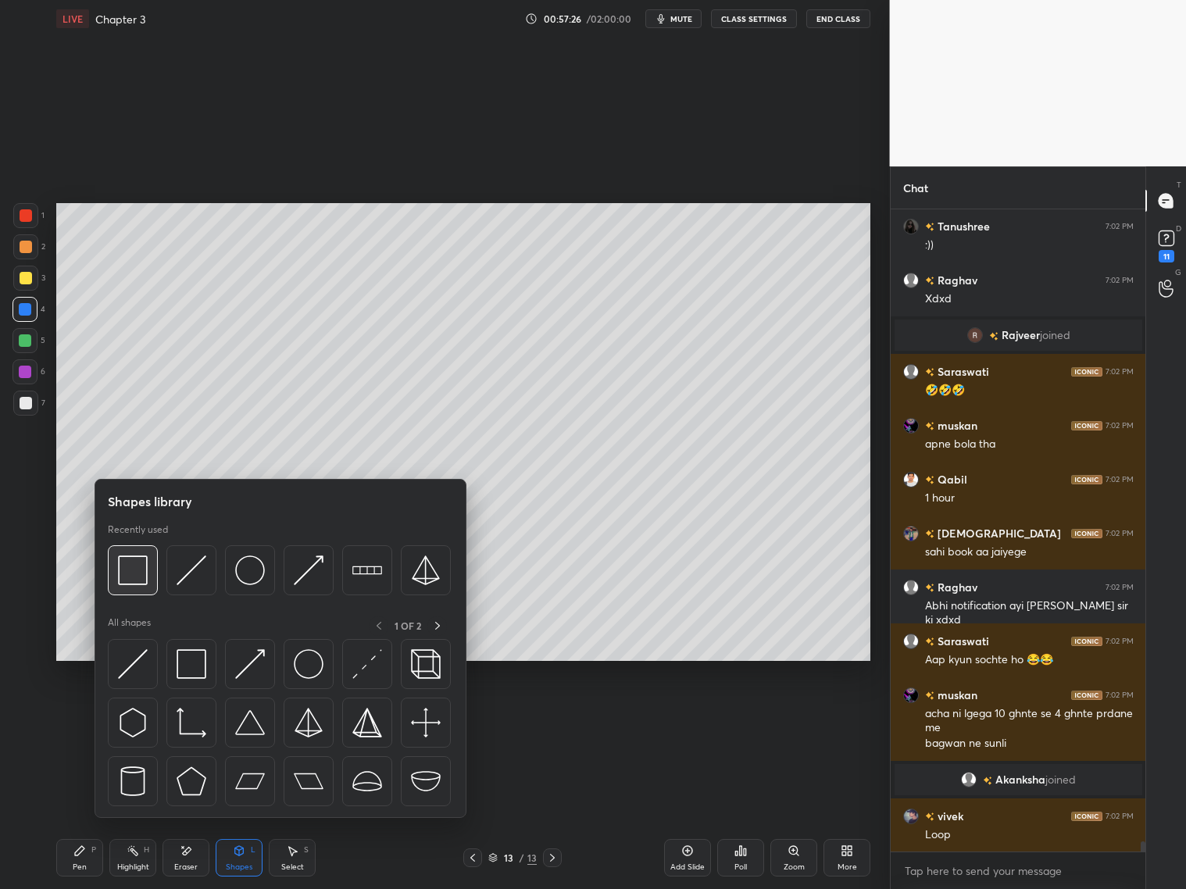
scroll to position [39912, 0]
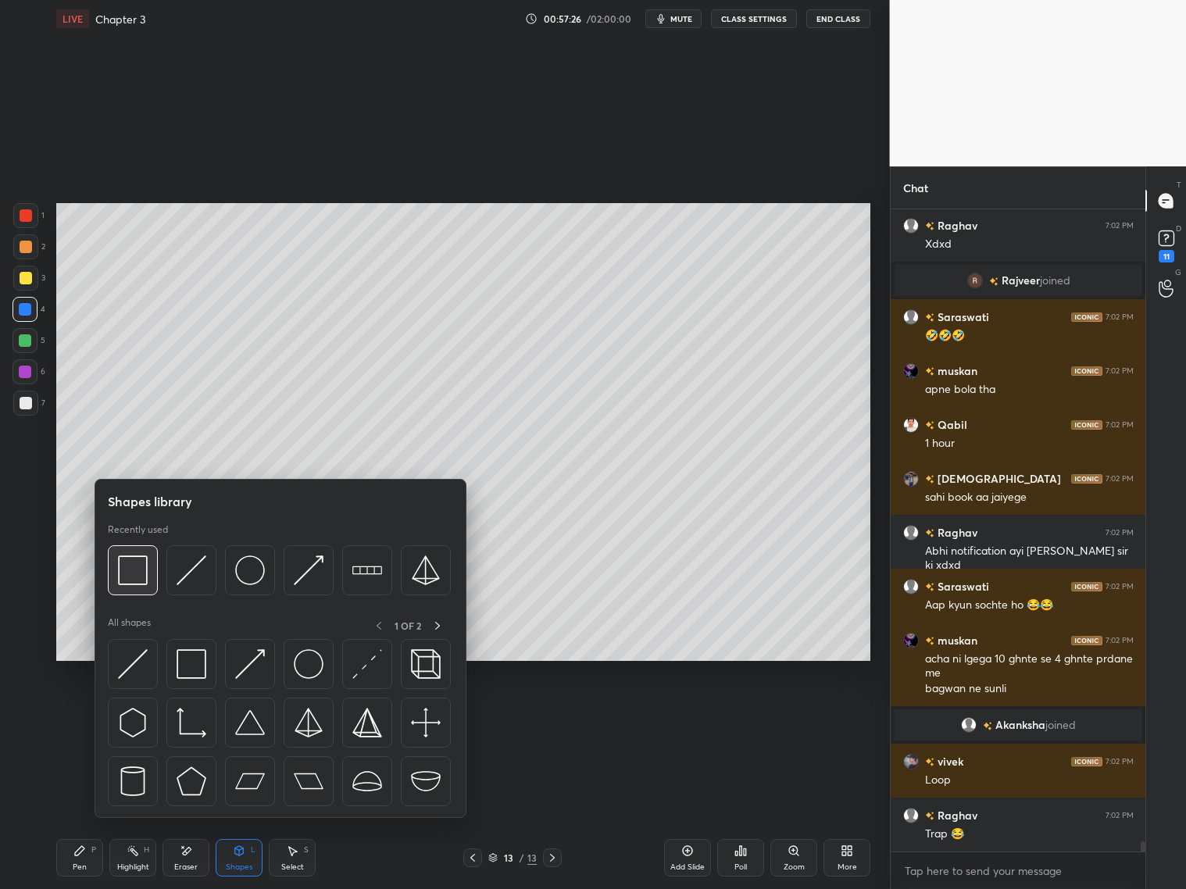
click at [138, 572] on img at bounding box center [133, 571] width 30 height 30
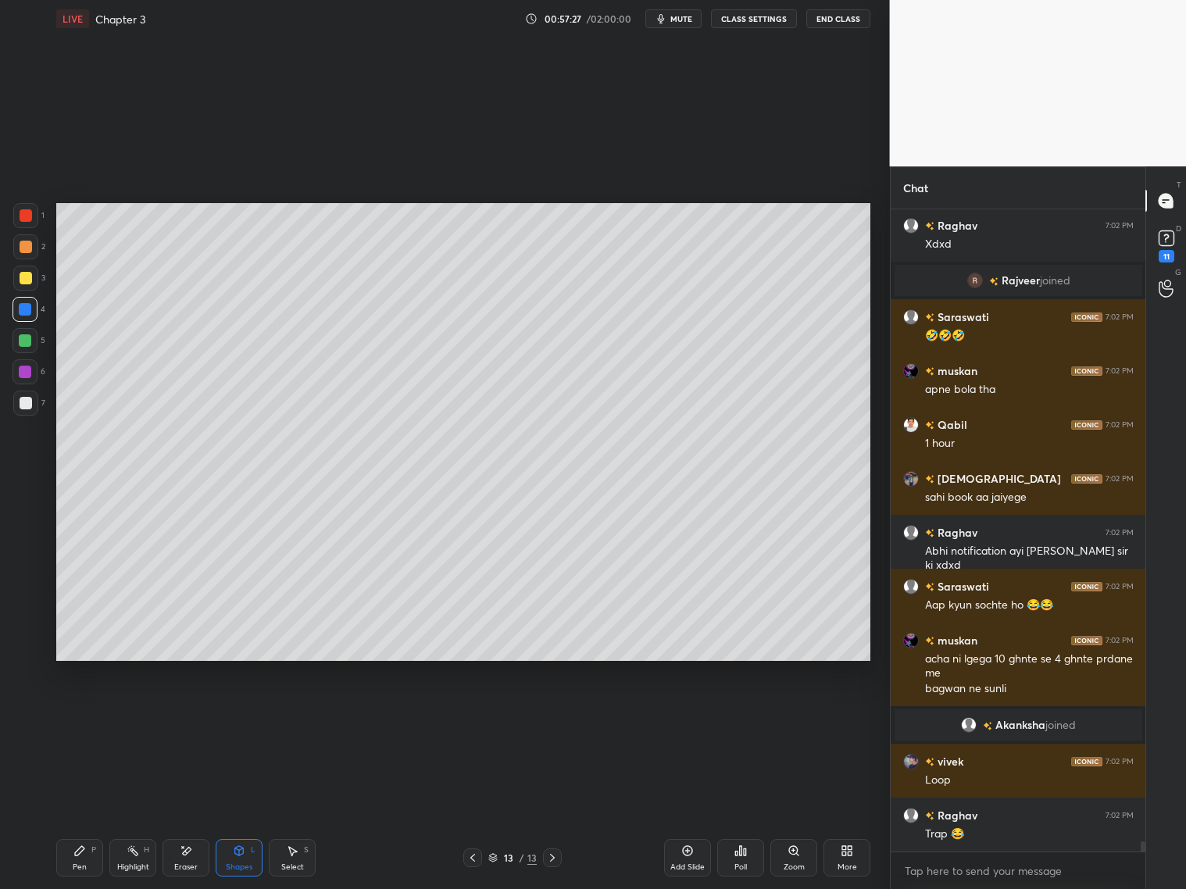
click at [27, 281] on div at bounding box center [26, 278] width 13 height 13
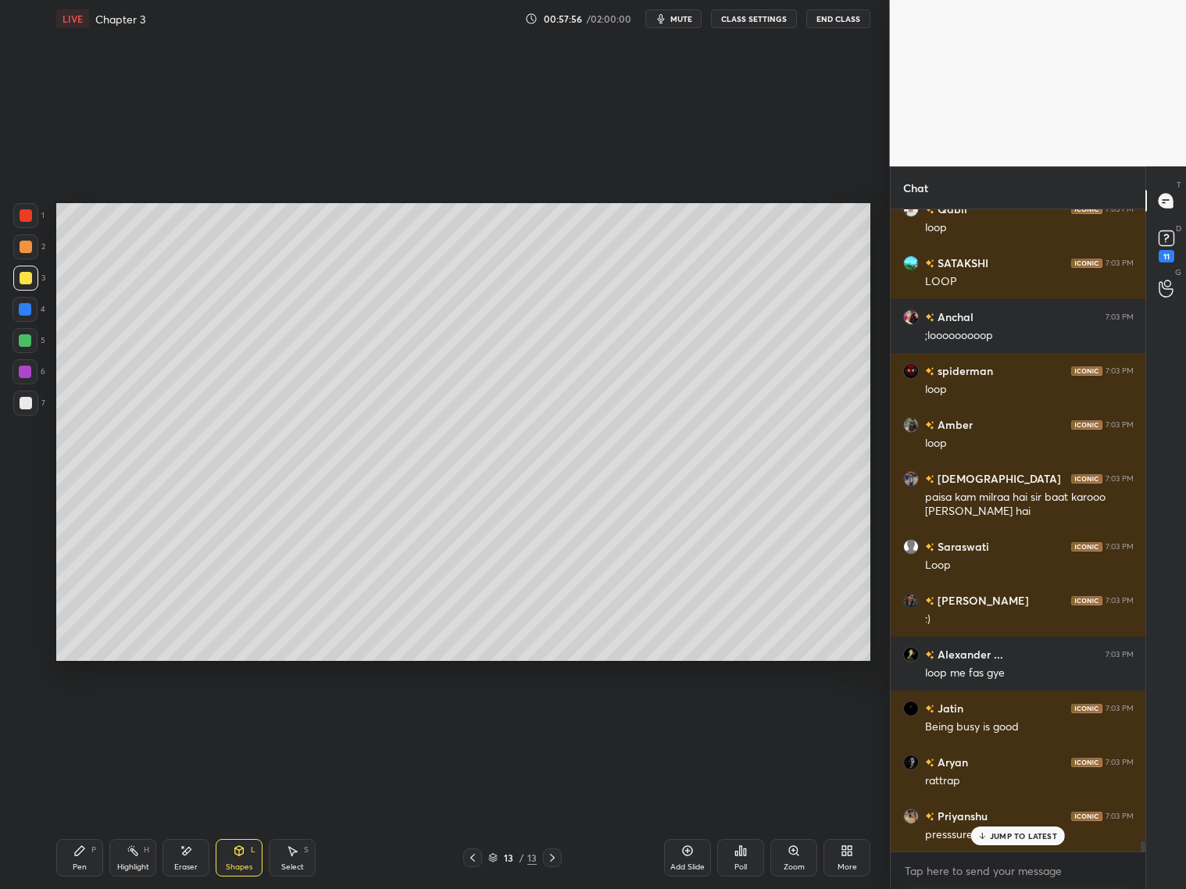
scroll to position [41058, 0]
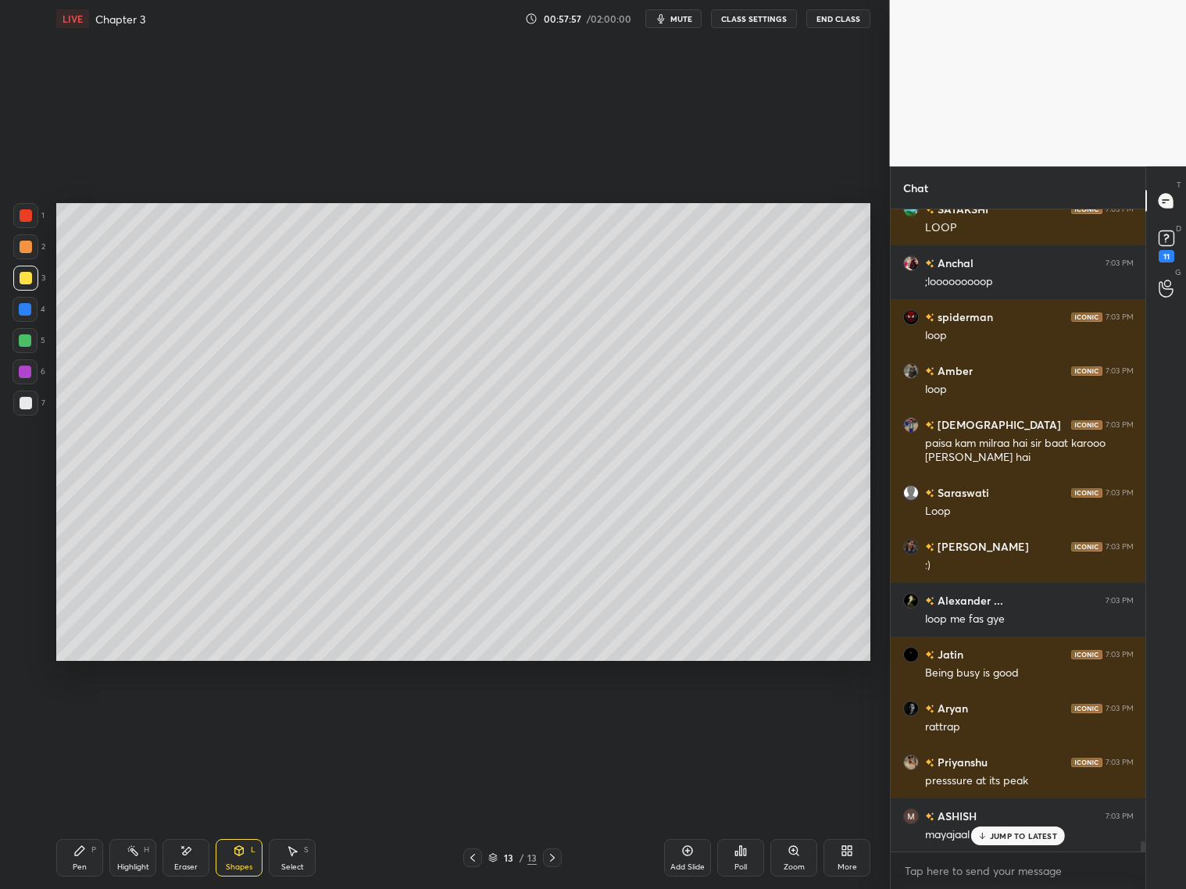
click at [82, 846] on icon at bounding box center [79, 851] width 13 height 13
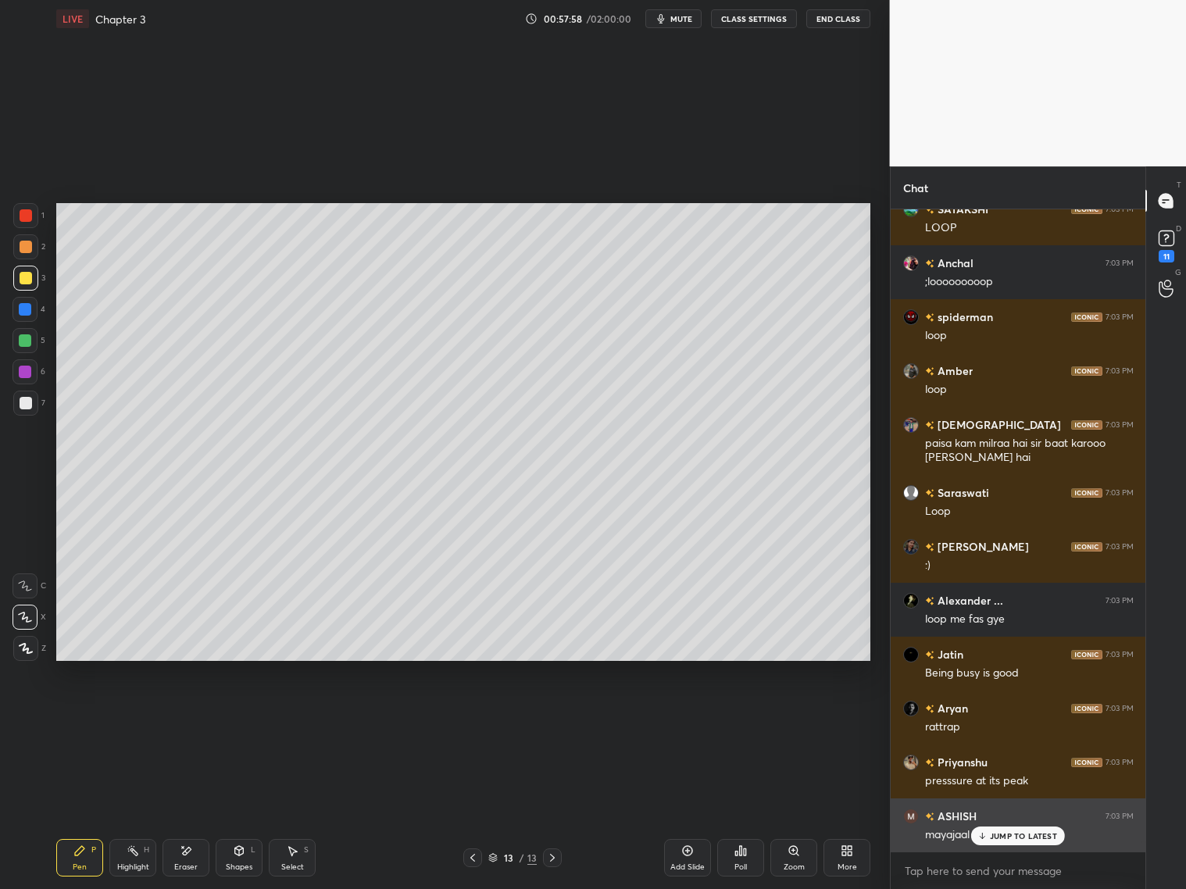
click at [990, 837] on p "JUMP TO LATEST" at bounding box center [1023, 836] width 67 height 9
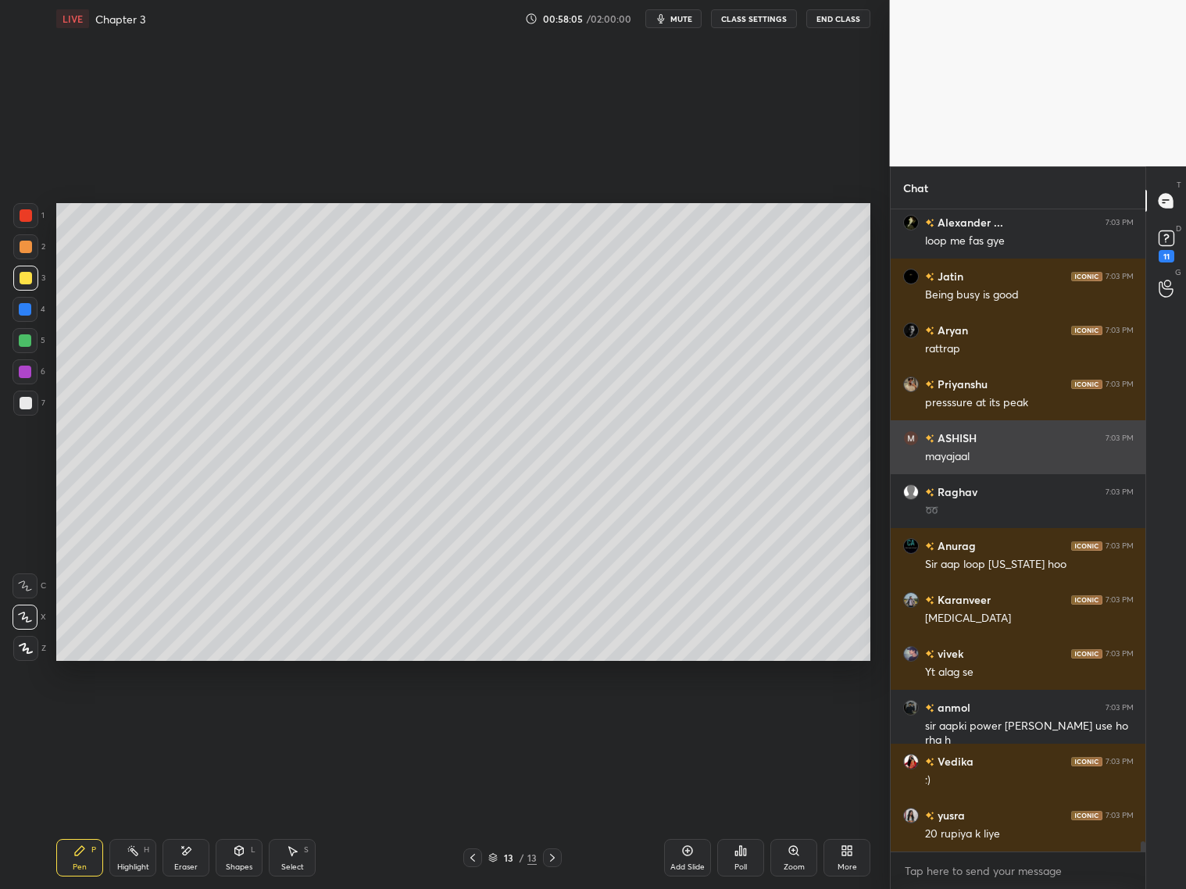
scroll to position [41490, 0]
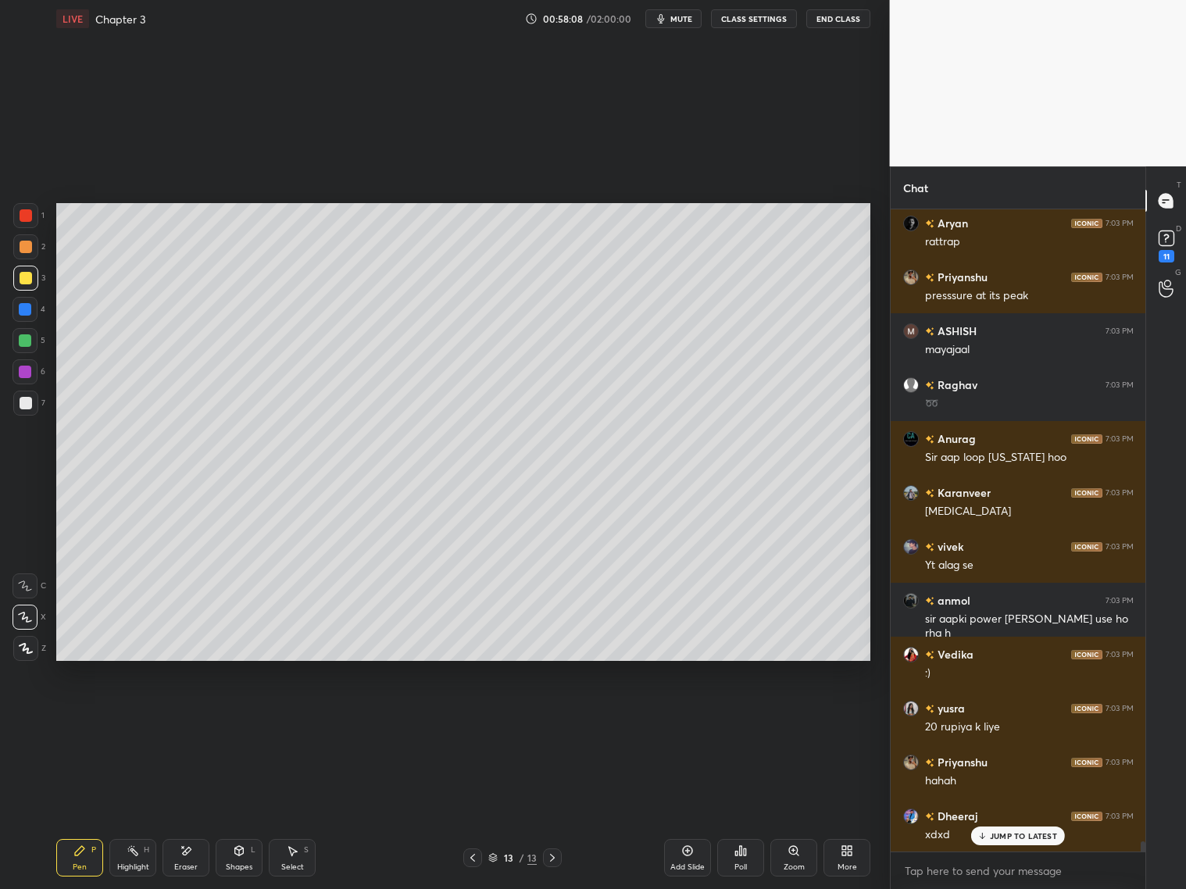
click at [23, 252] on div at bounding box center [26, 247] width 13 height 13
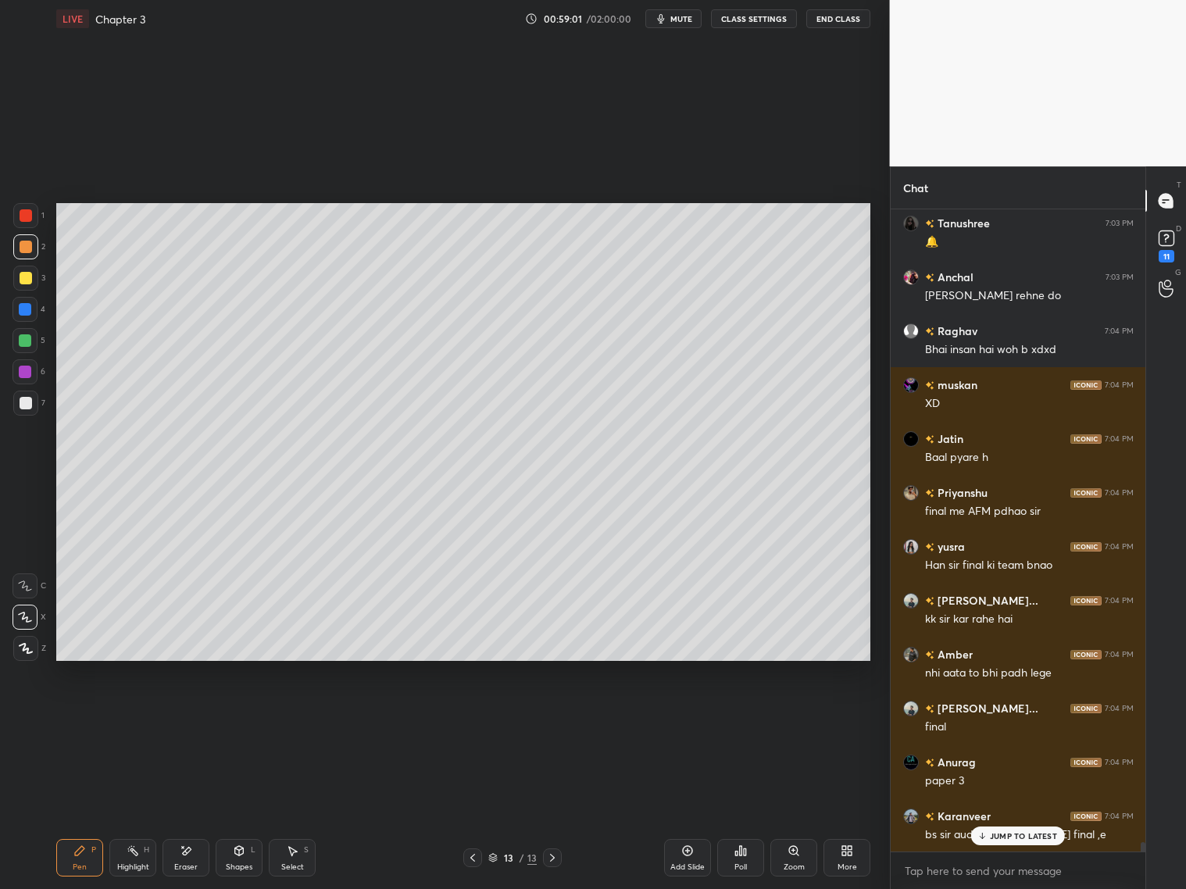
scroll to position [42760, 0]
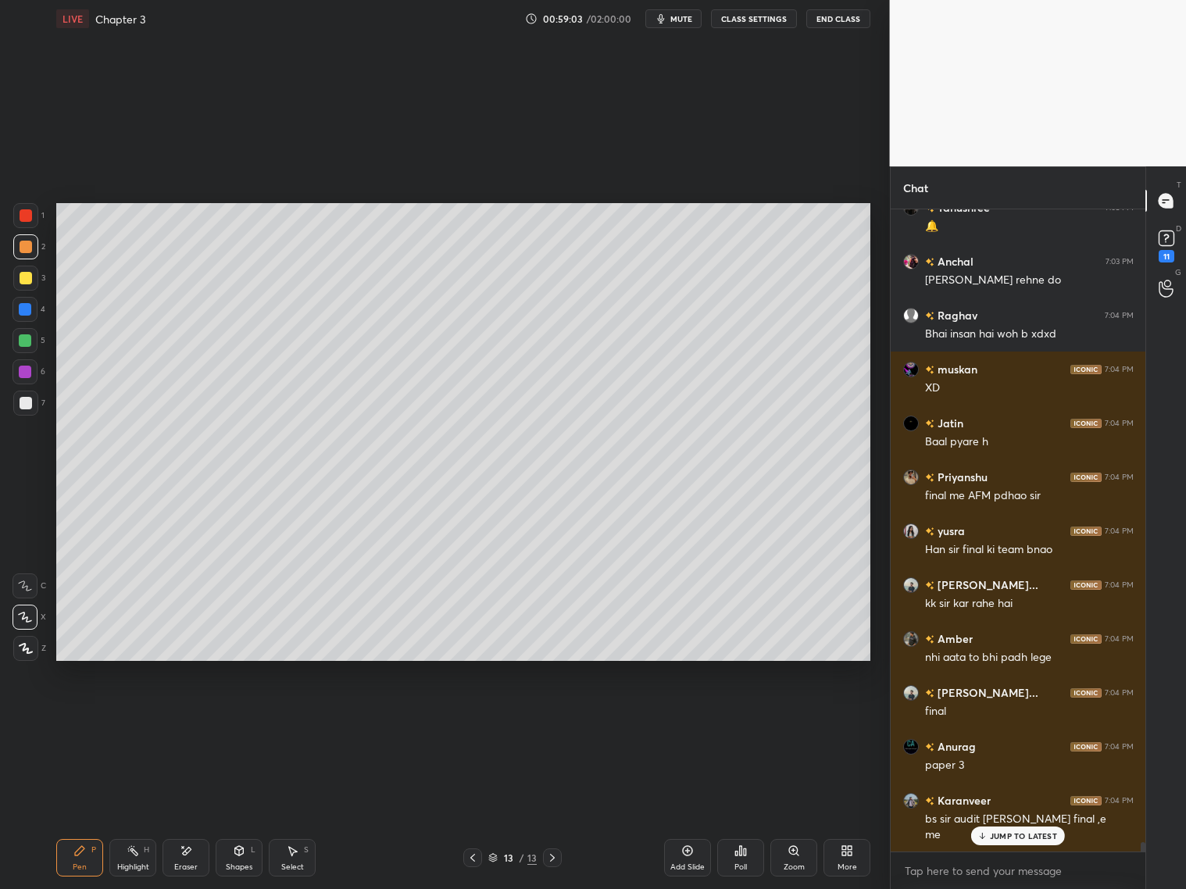
click at [184, 861] on div "Eraser" at bounding box center [186, 858] width 47 height 38
drag, startPoint x: 80, startPoint y: 860, endPoint x: 96, endPoint y: 818, distance: 45.3
click at [82, 859] on div "Pen P" at bounding box center [79, 858] width 47 height 38
click at [189, 856] on div "Eraser" at bounding box center [186, 858] width 47 height 38
click at [84, 858] on div "Pen P" at bounding box center [79, 858] width 47 height 38
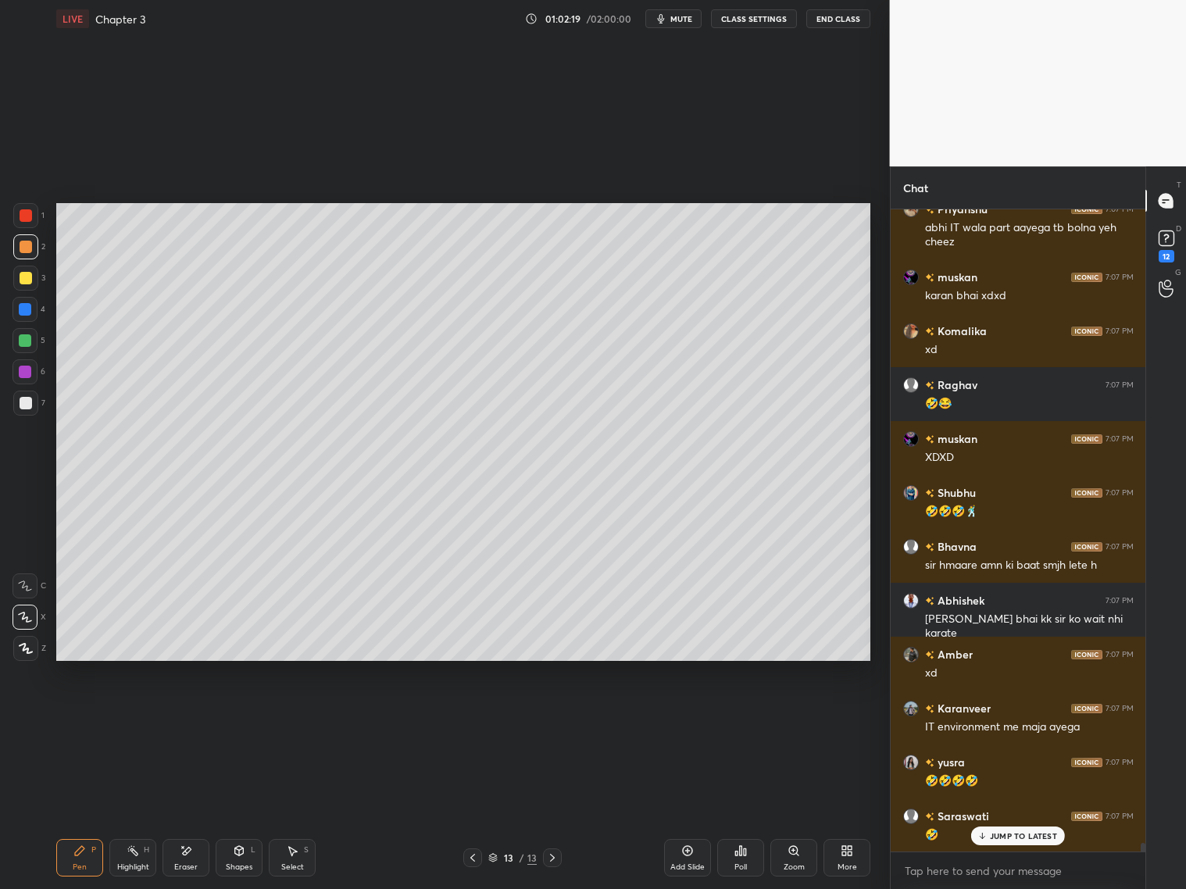
scroll to position [47709, 0]
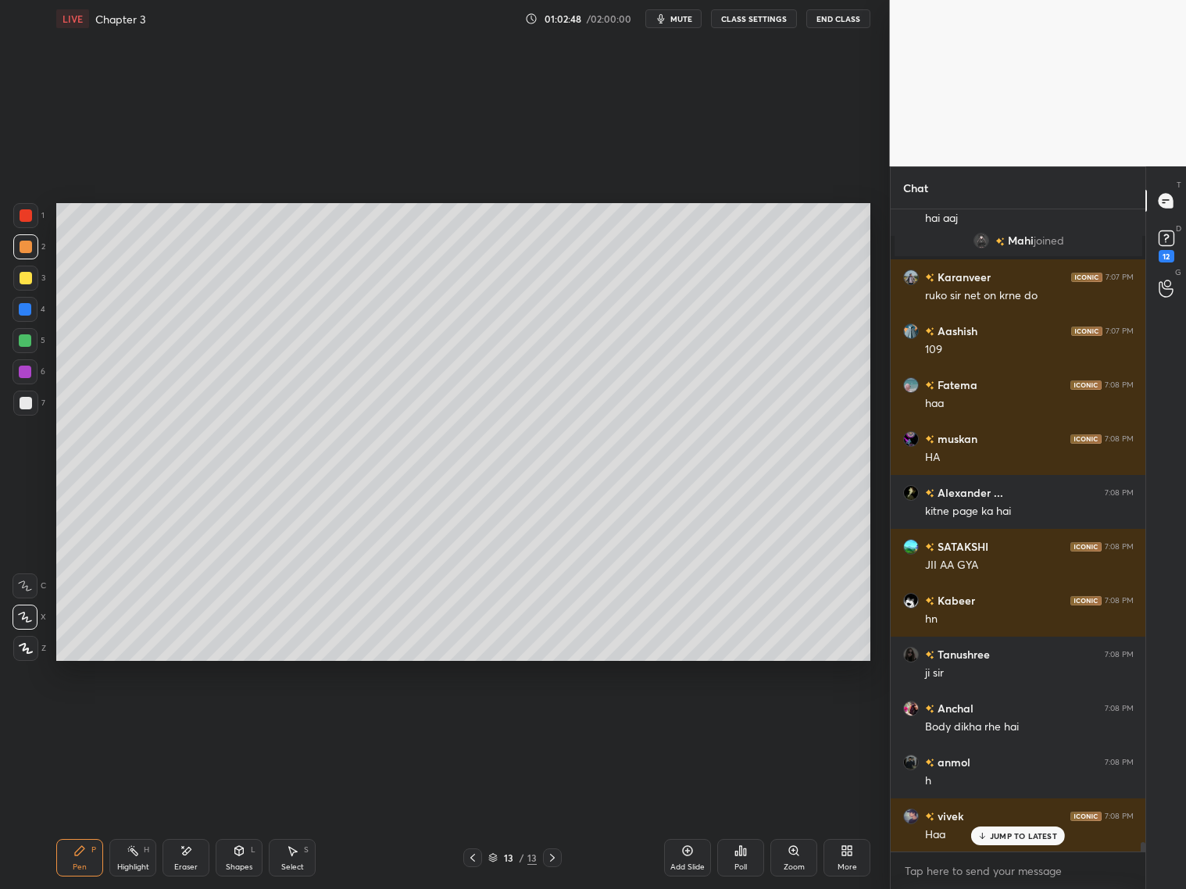
click at [846, 857] on div "More" at bounding box center [847, 858] width 47 height 38
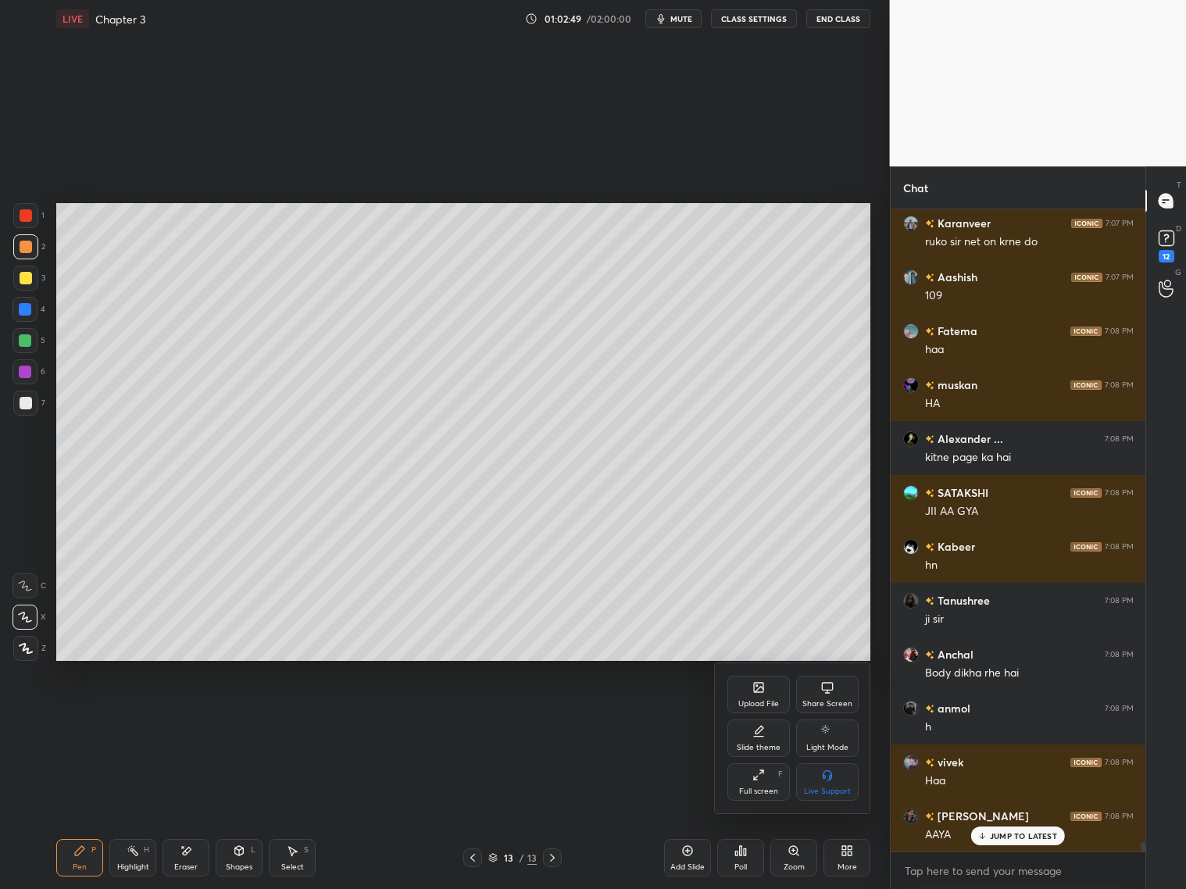
click at [754, 698] on div "Upload File" at bounding box center [759, 695] width 63 height 38
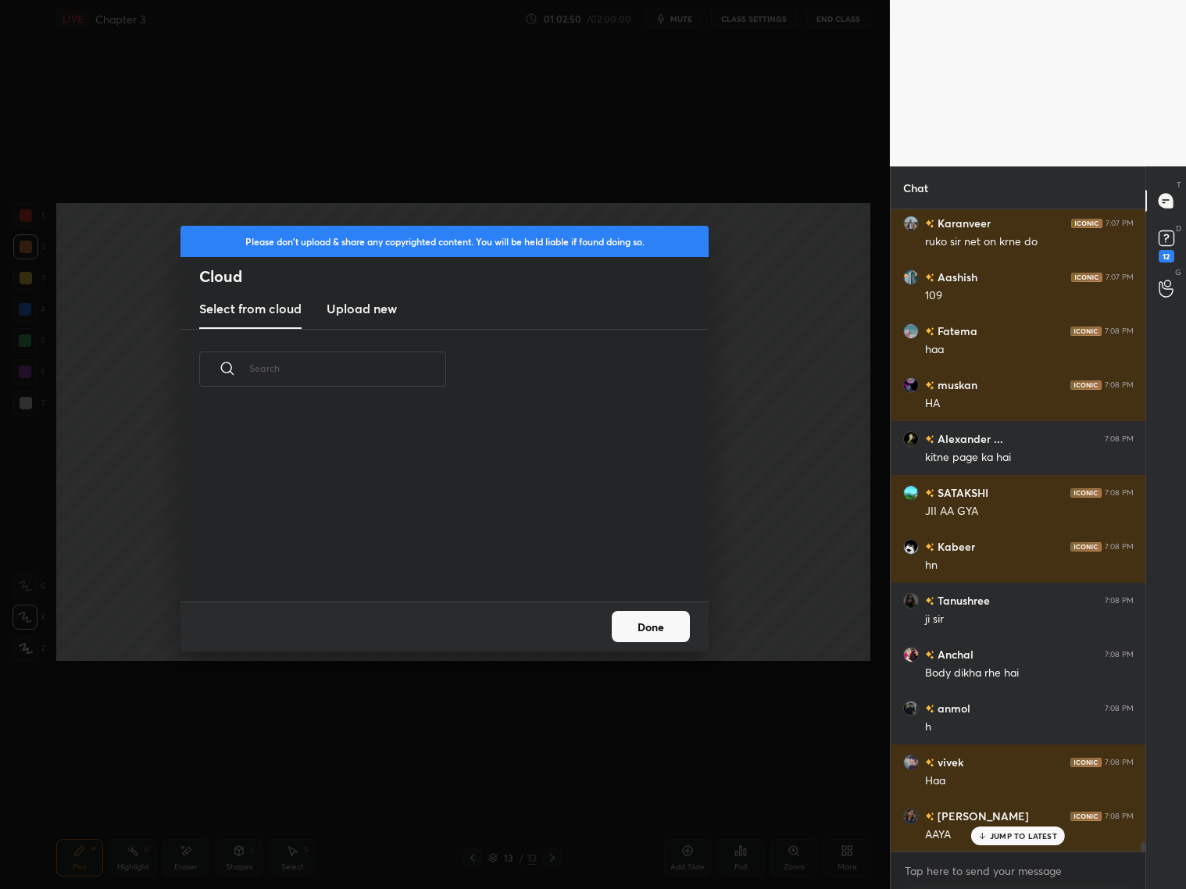
click at [376, 311] on h3 "Upload new" at bounding box center [362, 308] width 70 height 19
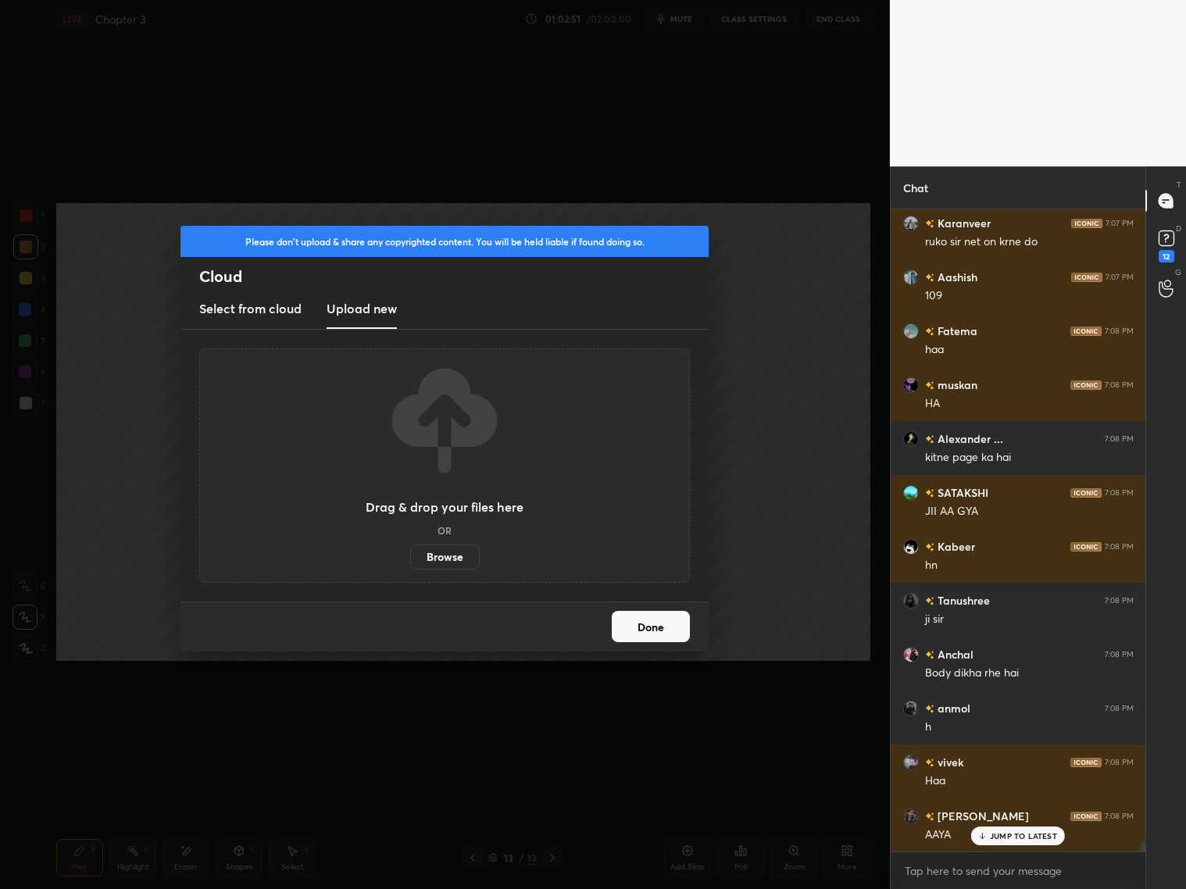
click at [452, 560] on label "Browse" at bounding box center [445, 557] width 70 height 25
click at [410, 560] on input "Browse" at bounding box center [410, 557] width 0 height 25
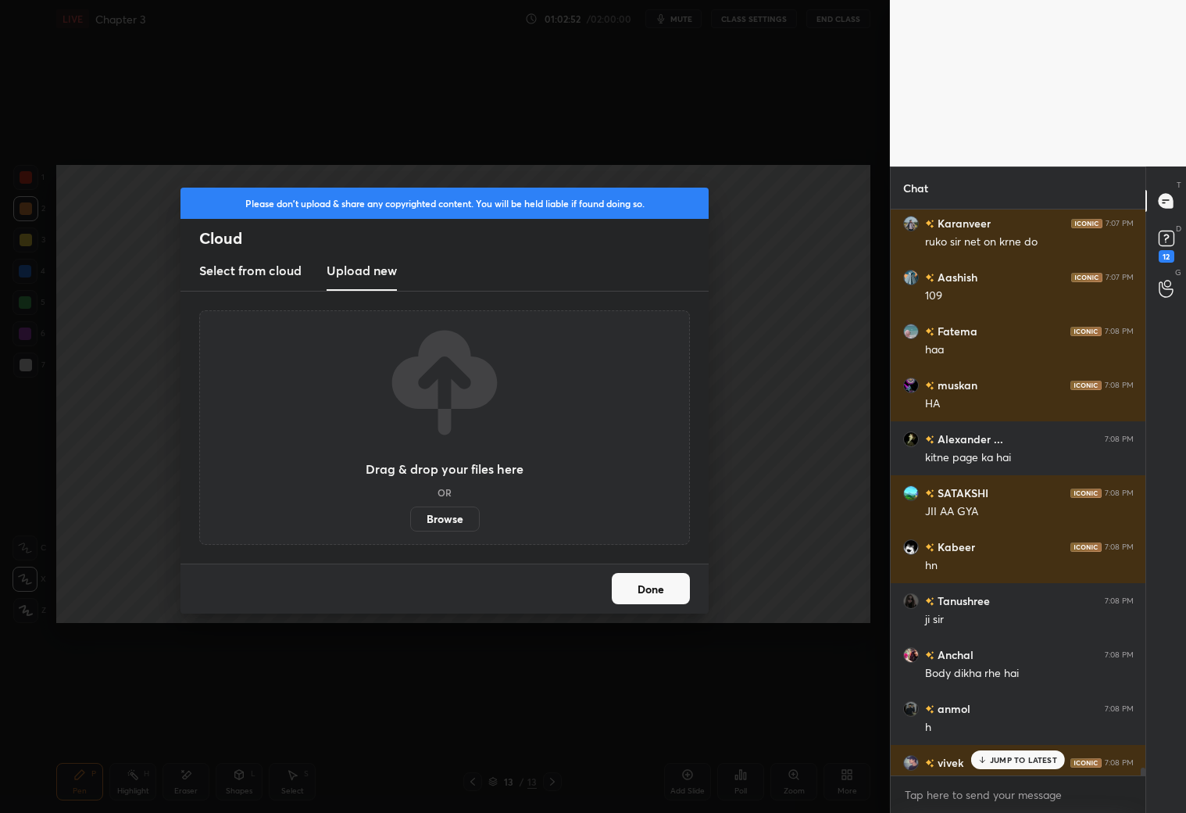
type textarea "x"
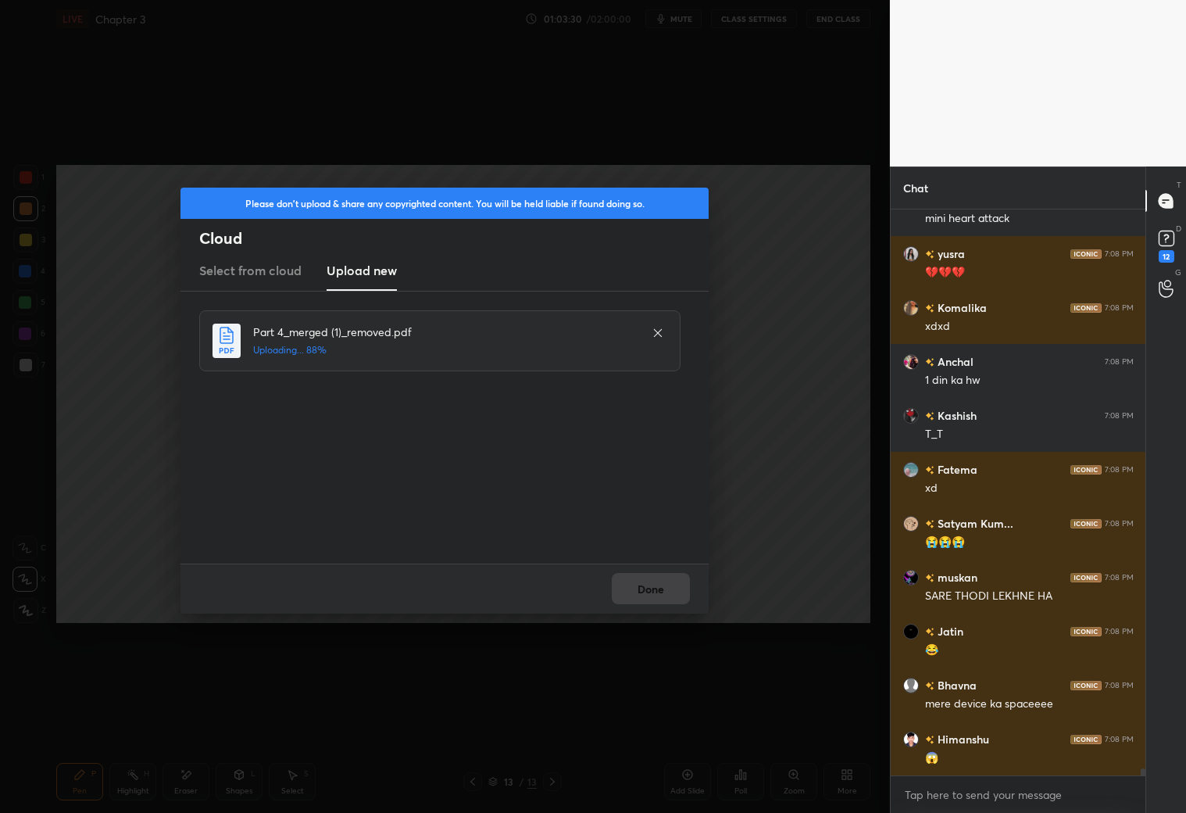
scroll to position [46494, 0]
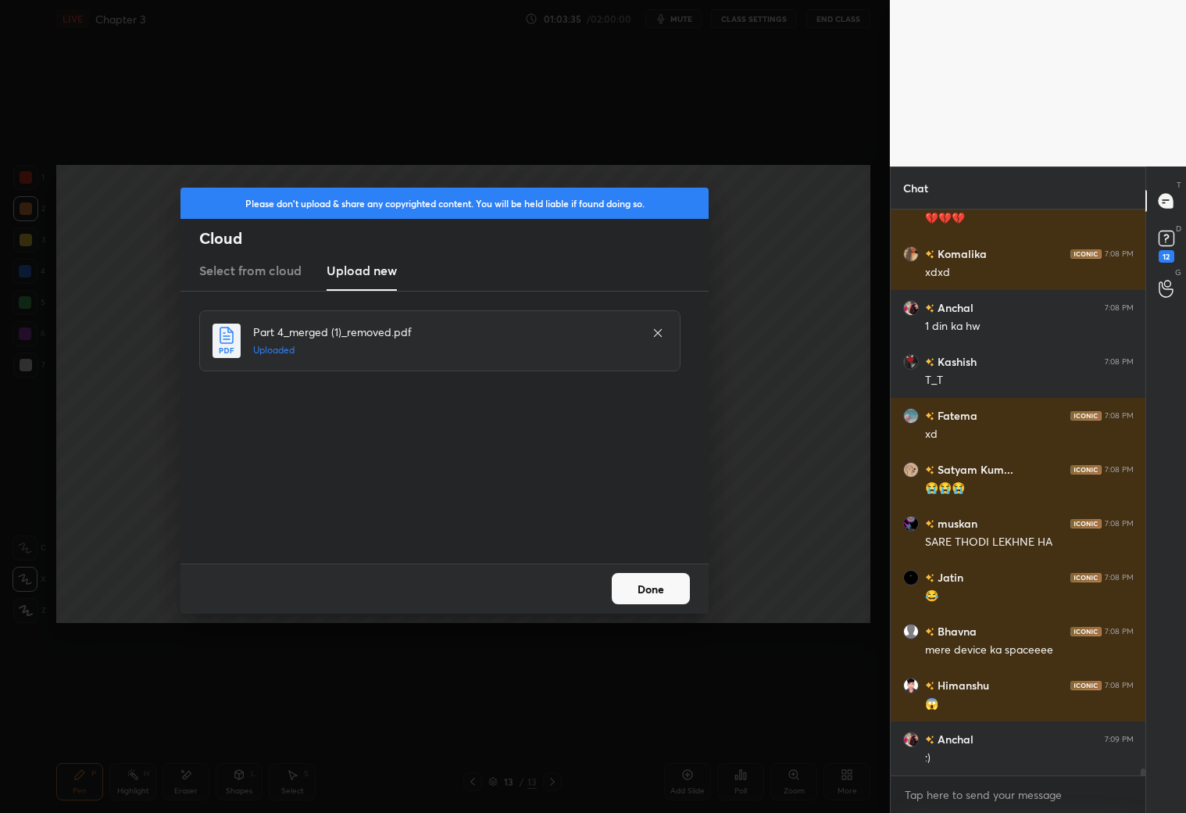
click at [664, 601] on button "Done" at bounding box center [651, 588] width 78 height 31
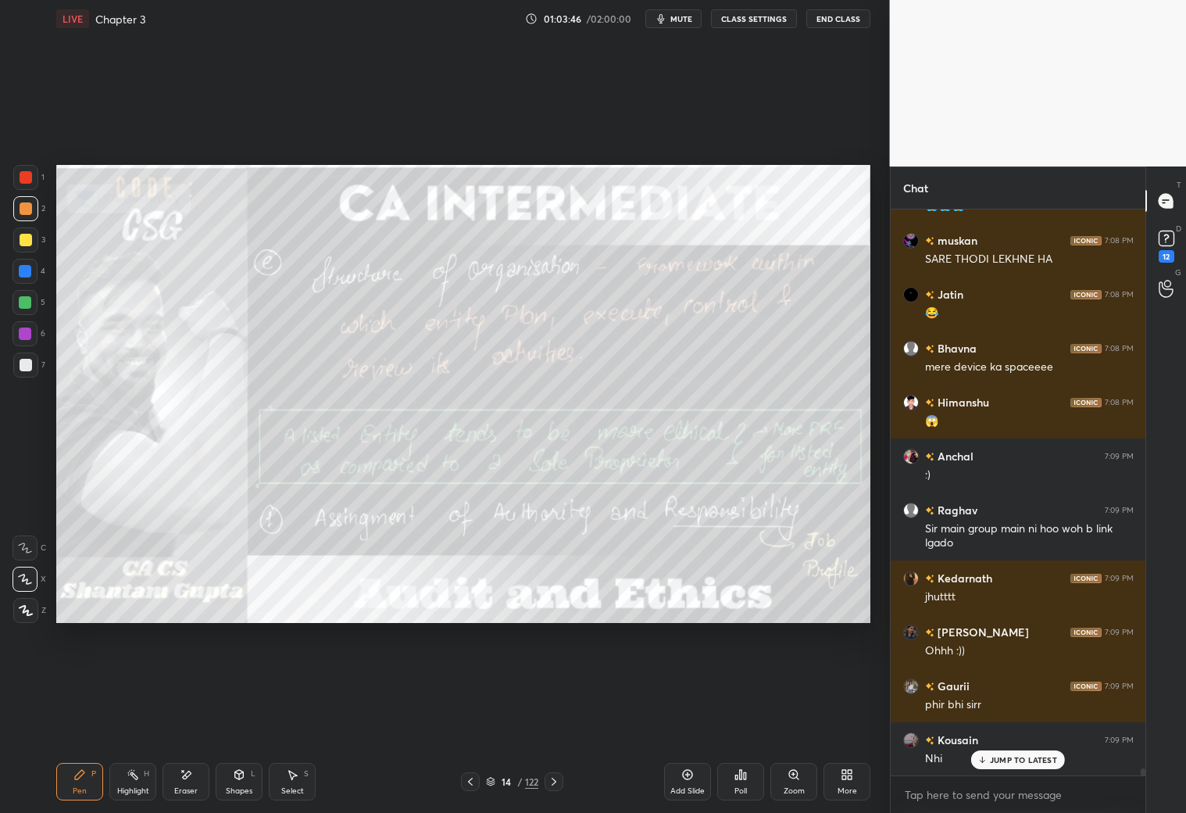
scroll to position [46831, 0]
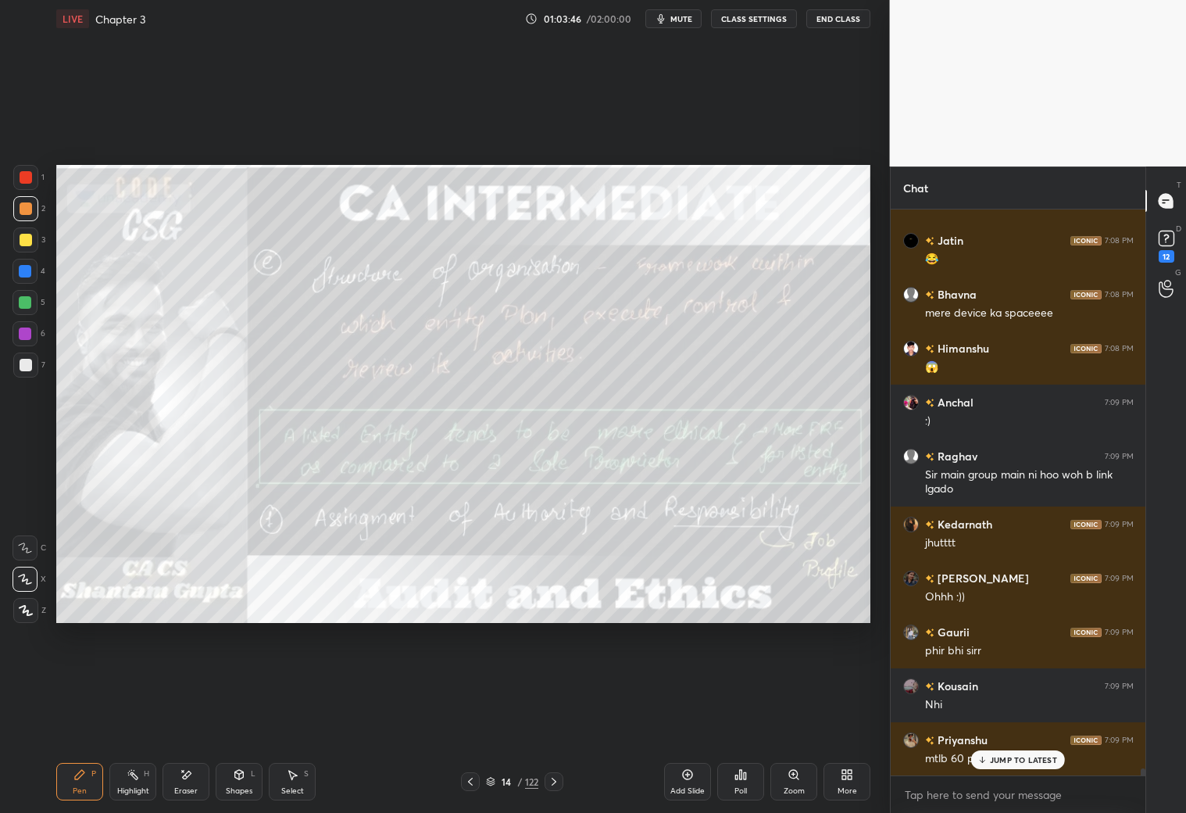
click at [558, 785] on icon at bounding box center [554, 781] width 13 height 13
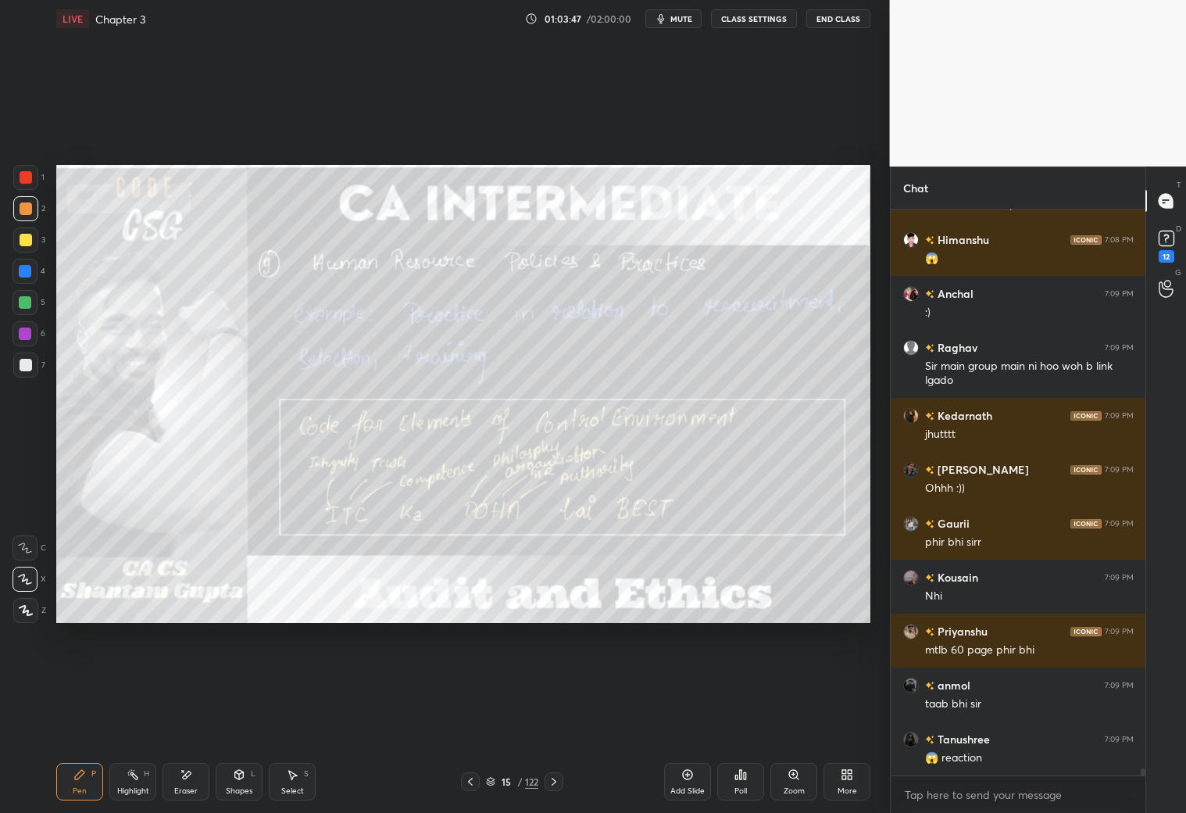
click at [558, 785] on icon at bounding box center [554, 781] width 13 height 13
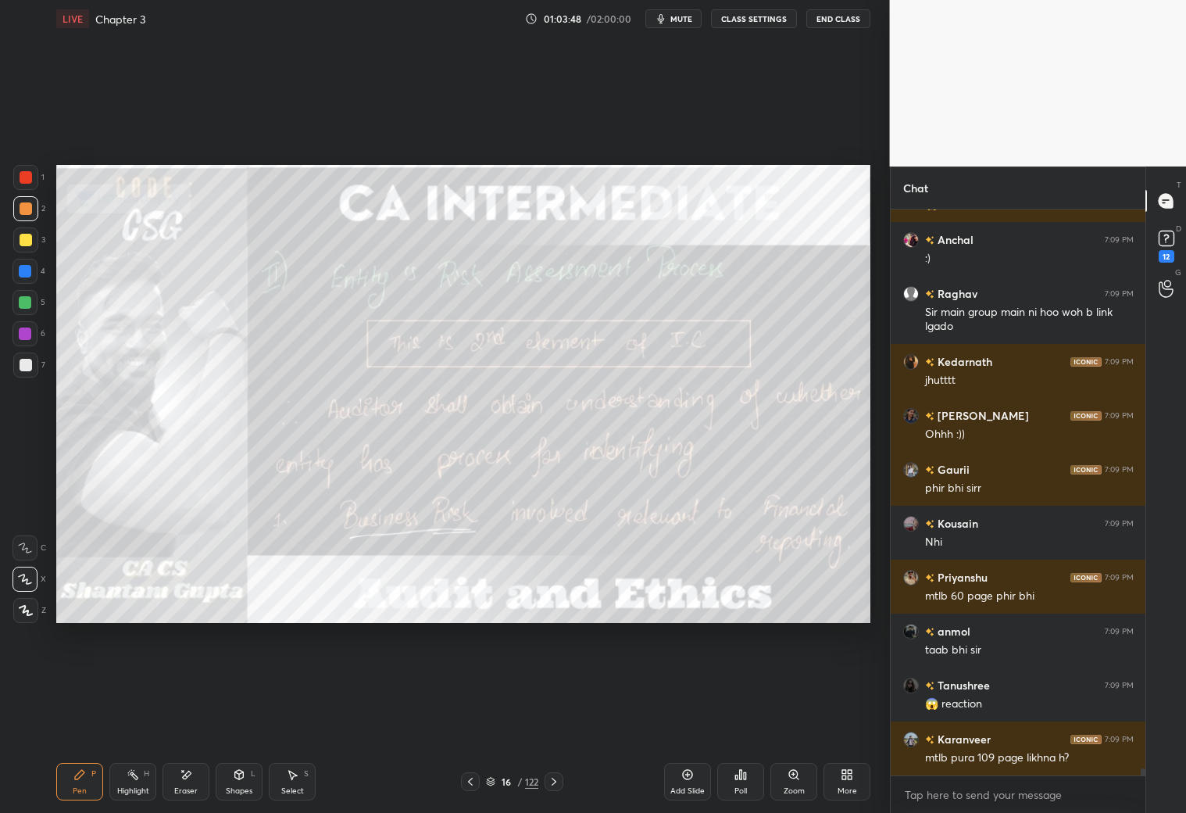
click at [558, 785] on icon at bounding box center [554, 781] width 13 height 13
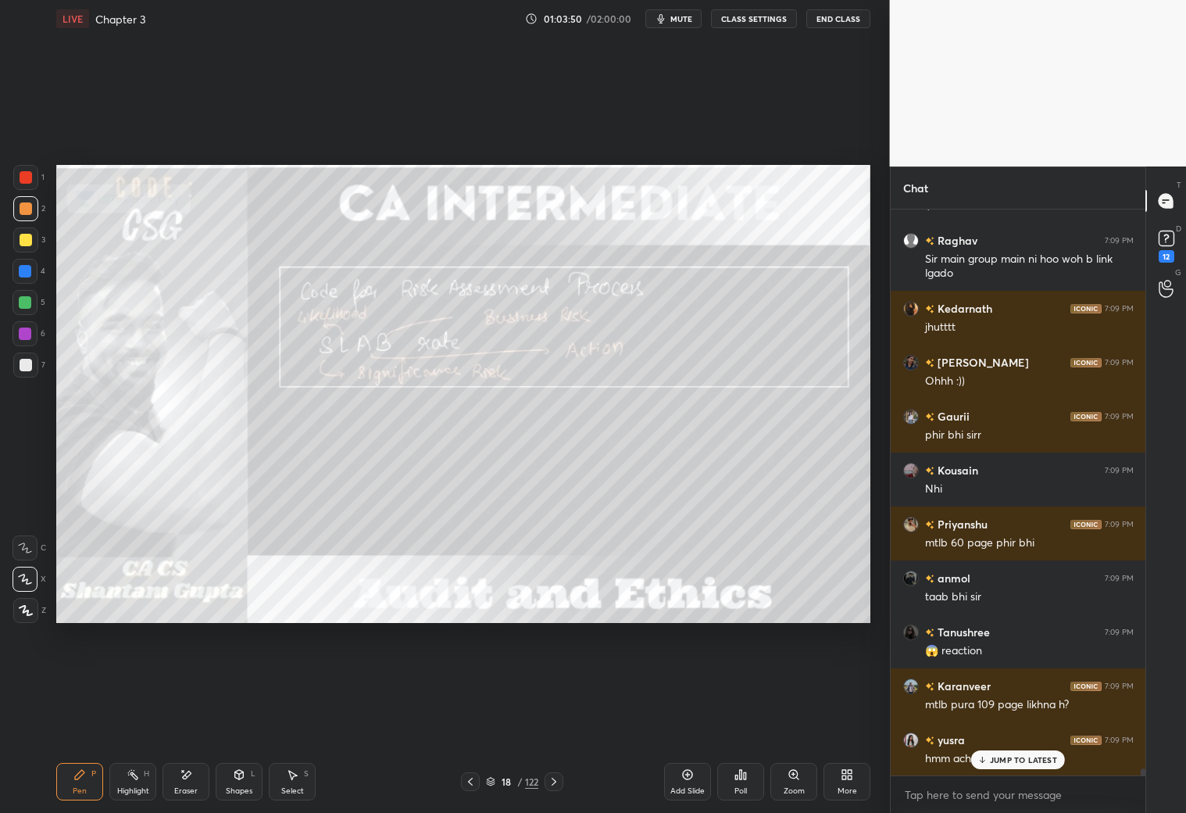
click at [558, 785] on icon at bounding box center [554, 781] width 13 height 13
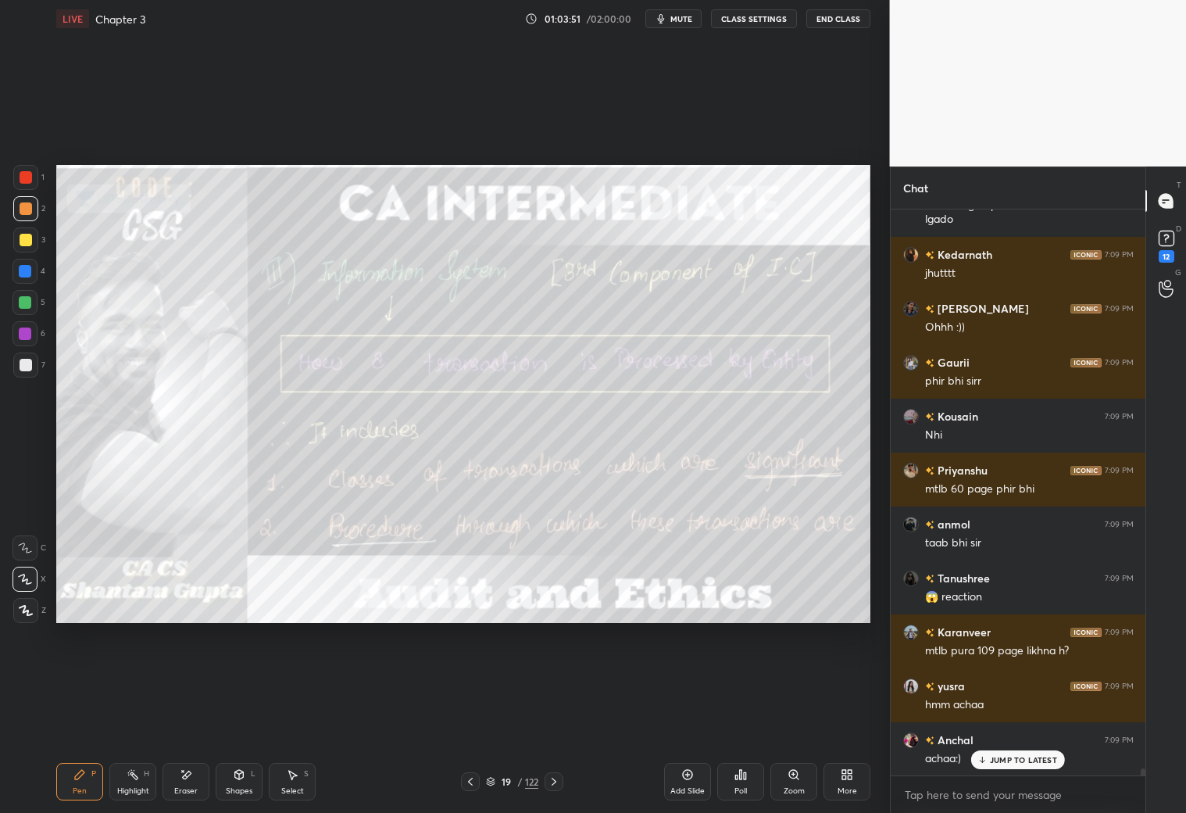
click at [558, 785] on icon at bounding box center [554, 781] width 13 height 13
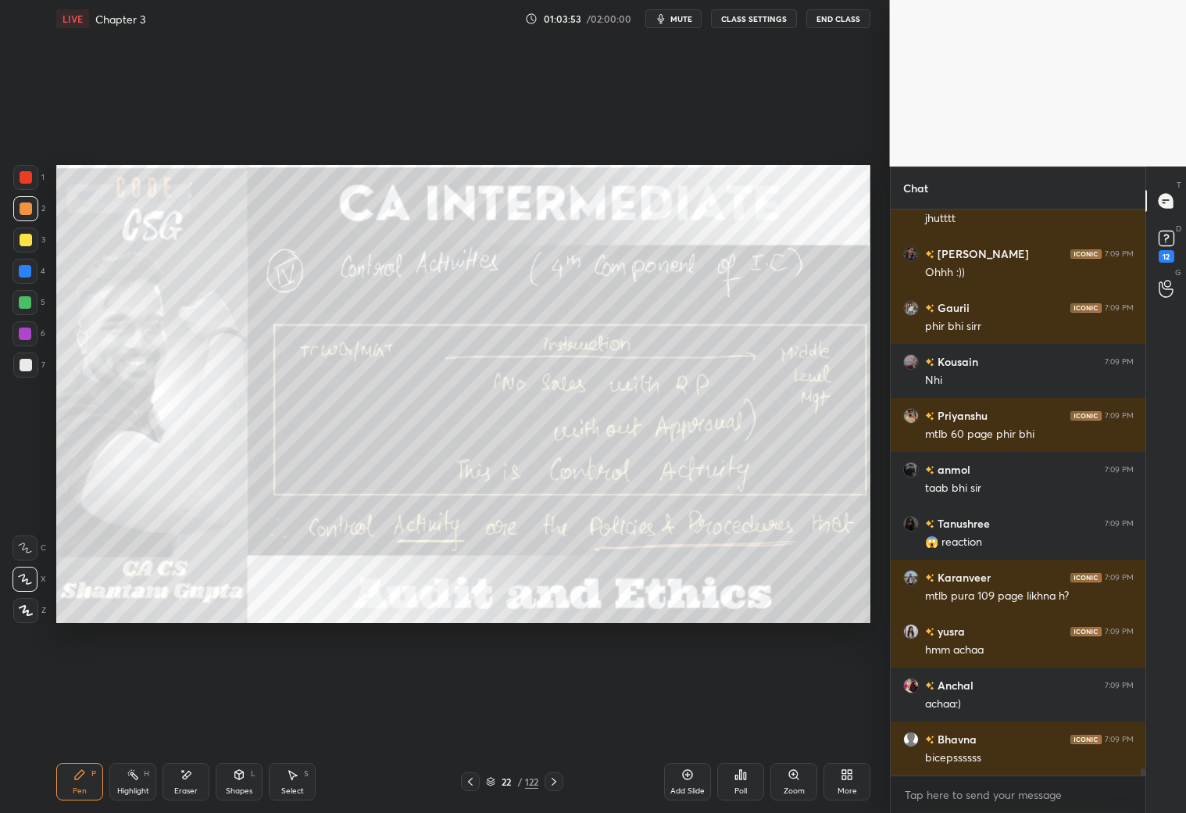
click at [558, 785] on icon at bounding box center [554, 781] width 13 height 13
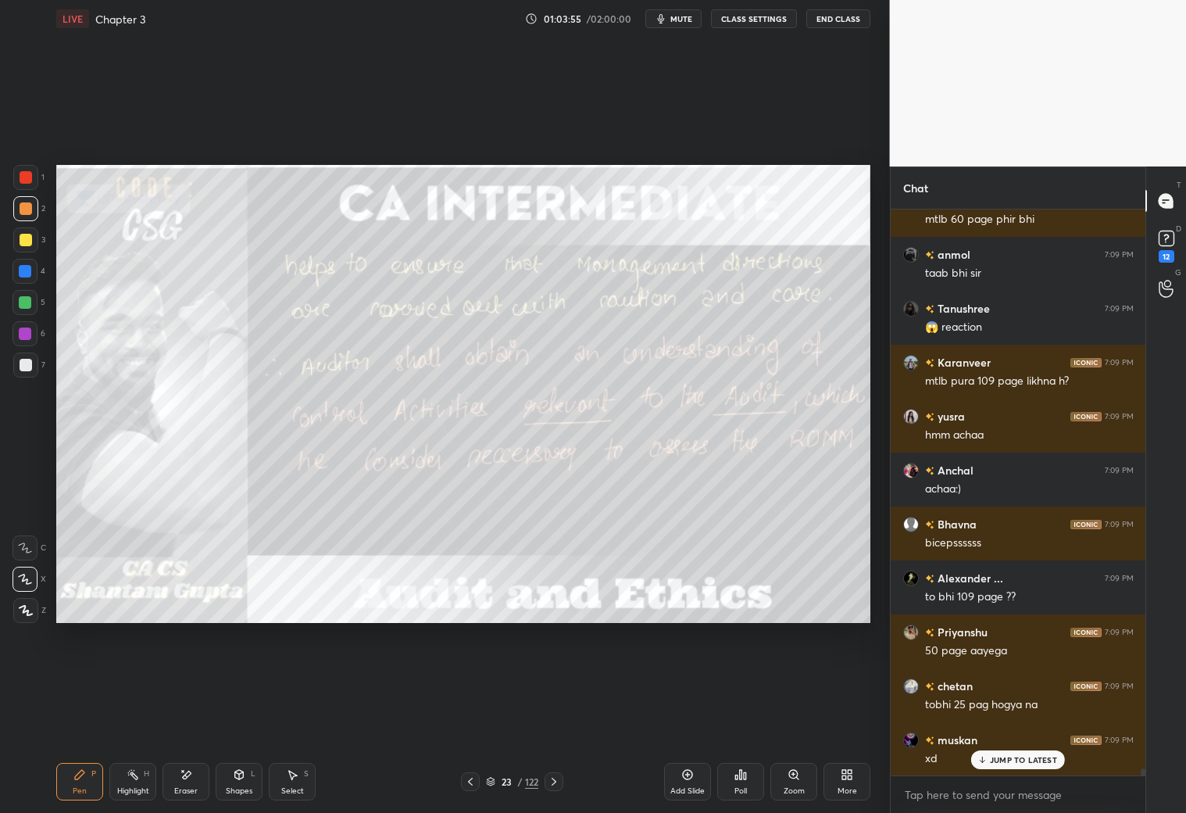
click at [558, 785] on icon at bounding box center [554, 781] width 13 height 13
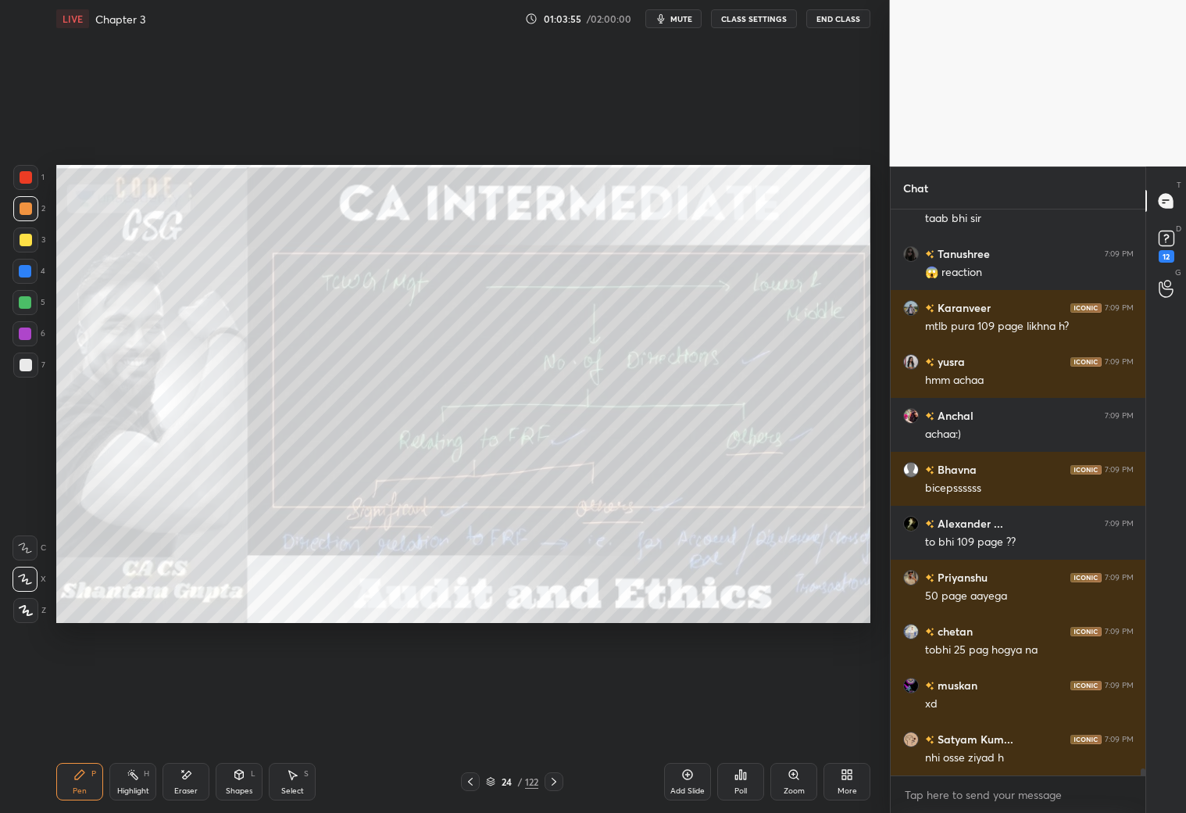
click at [558, 785] on icon at bounding box center [554, 781] width 13 height 13
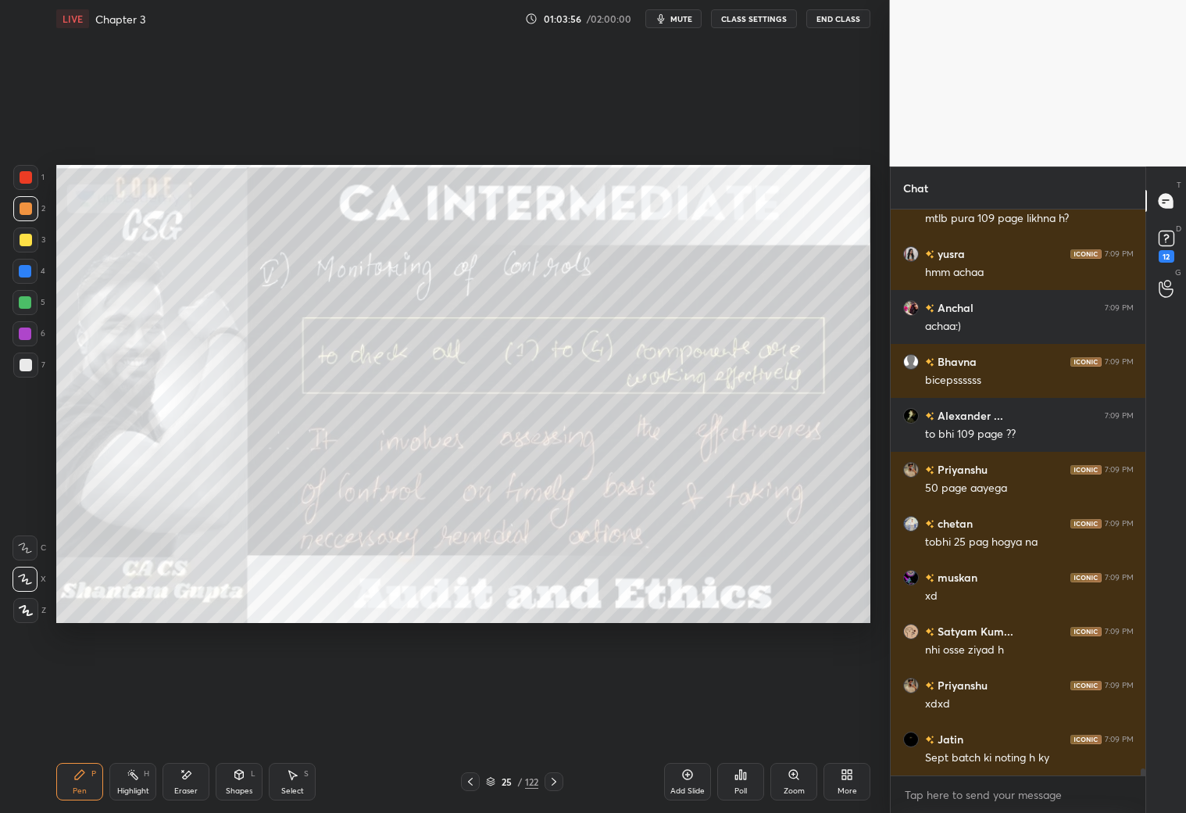
click at [558, 785] on icon at bounding box center [554, 781] width 13 height 13
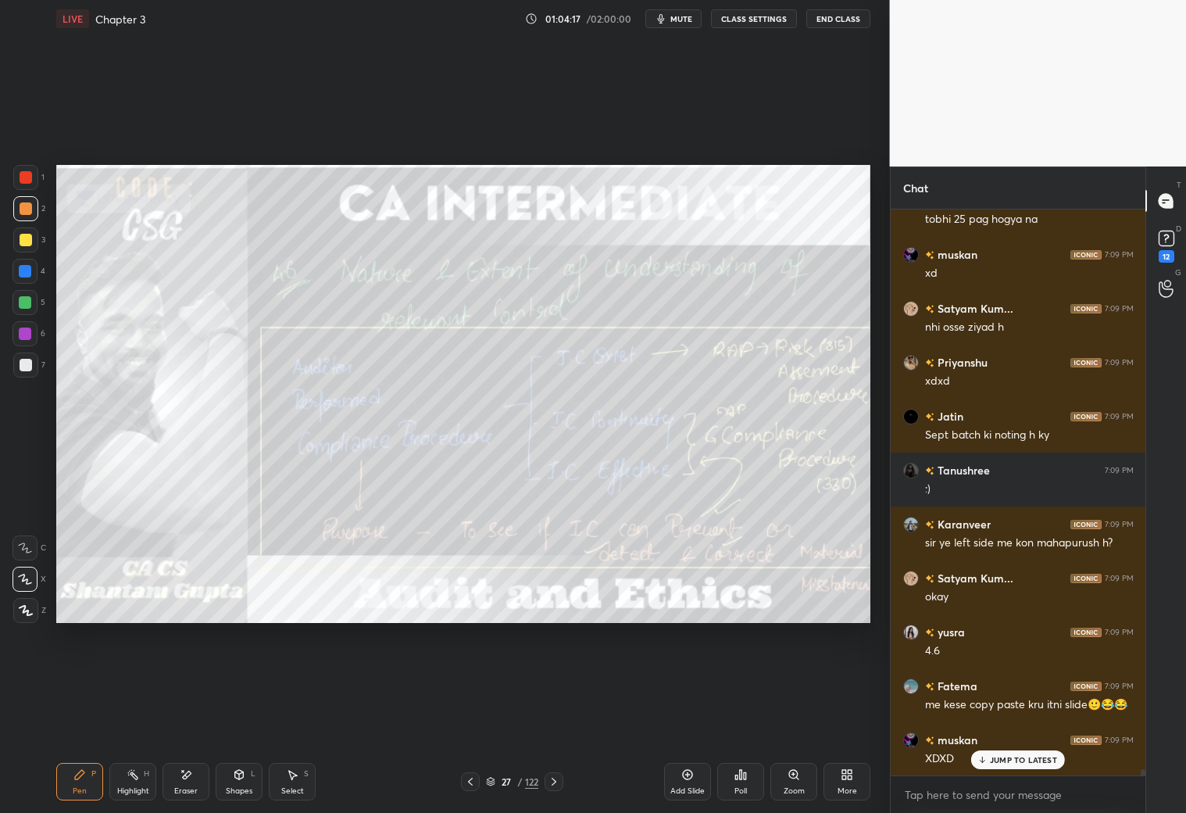
scroll to position [47909, 0]
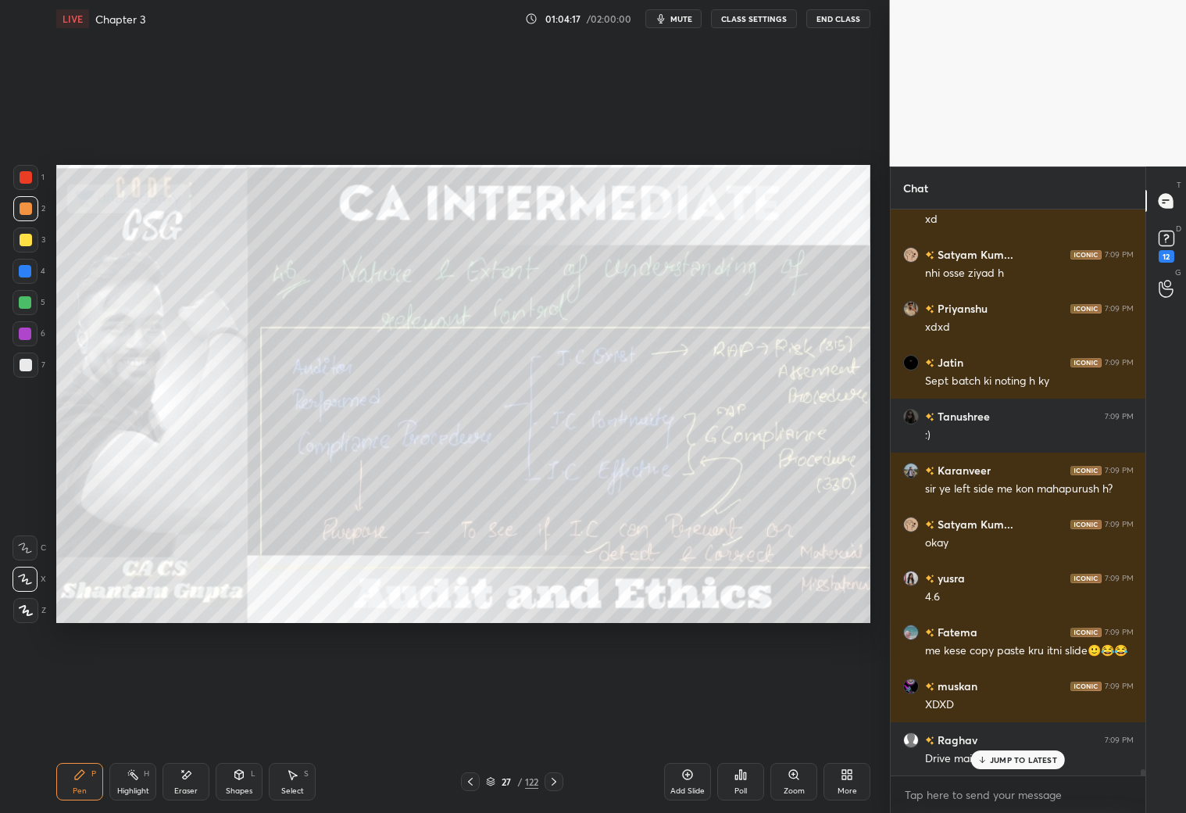
click at [490, 777] on icon at bounding box center [490, 781] width 9 height 9
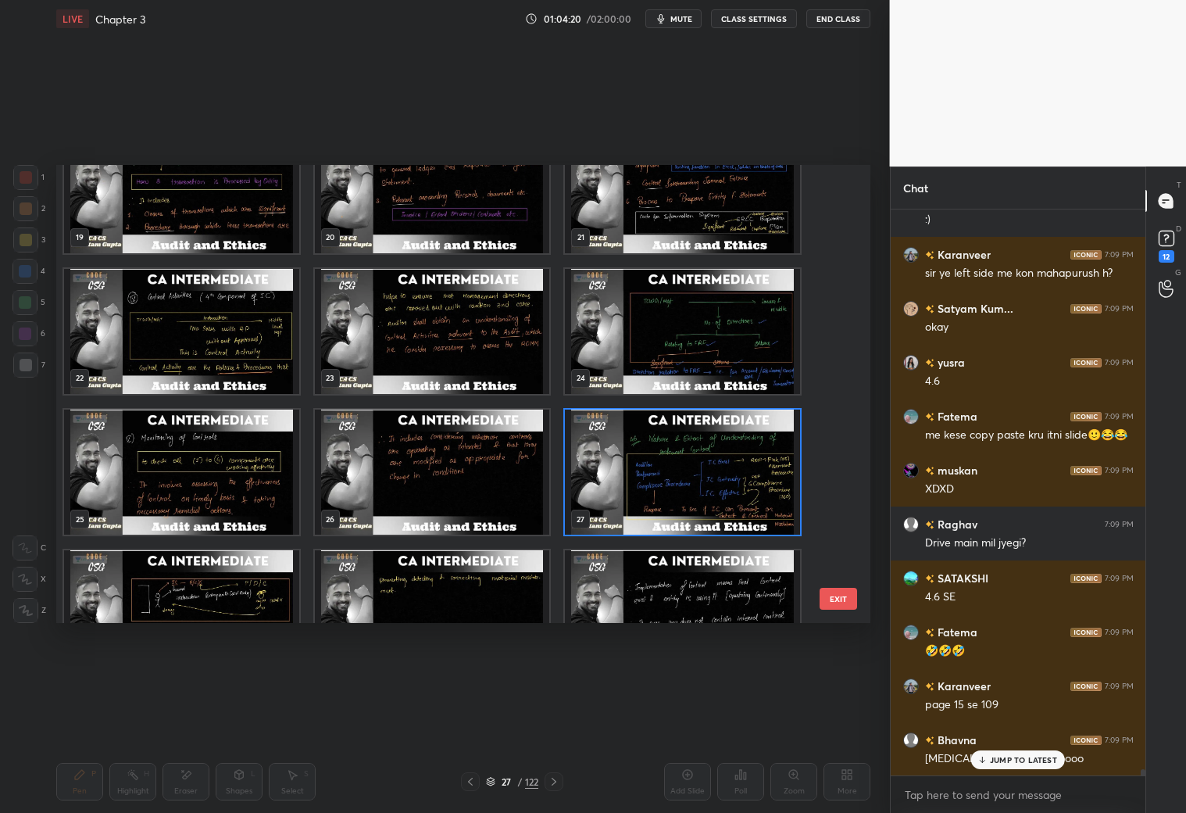
scroll to position [974, 0]
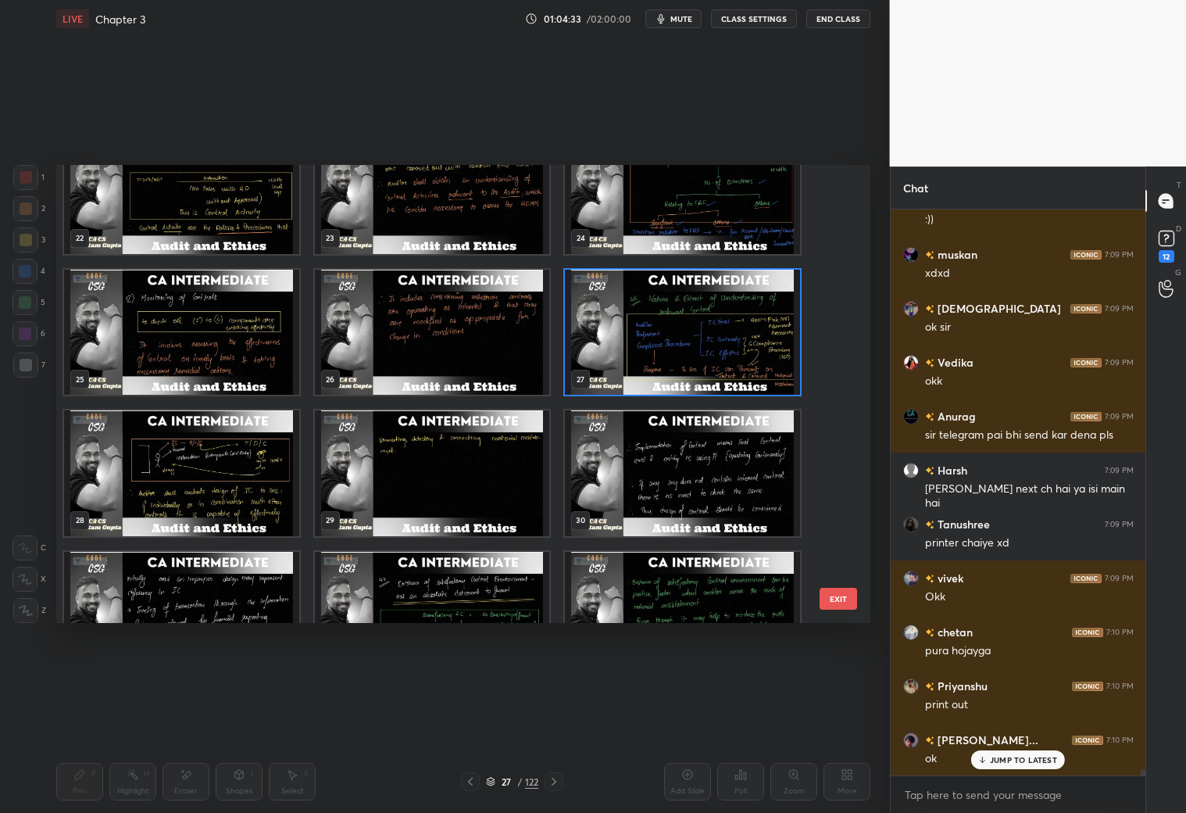
click at [752, 348] on img "grid" at bounding box center [682, 332] width 235 height 125
click at [752, 347] on img "grid" at bounding box center [682, 332] width 235 height 125
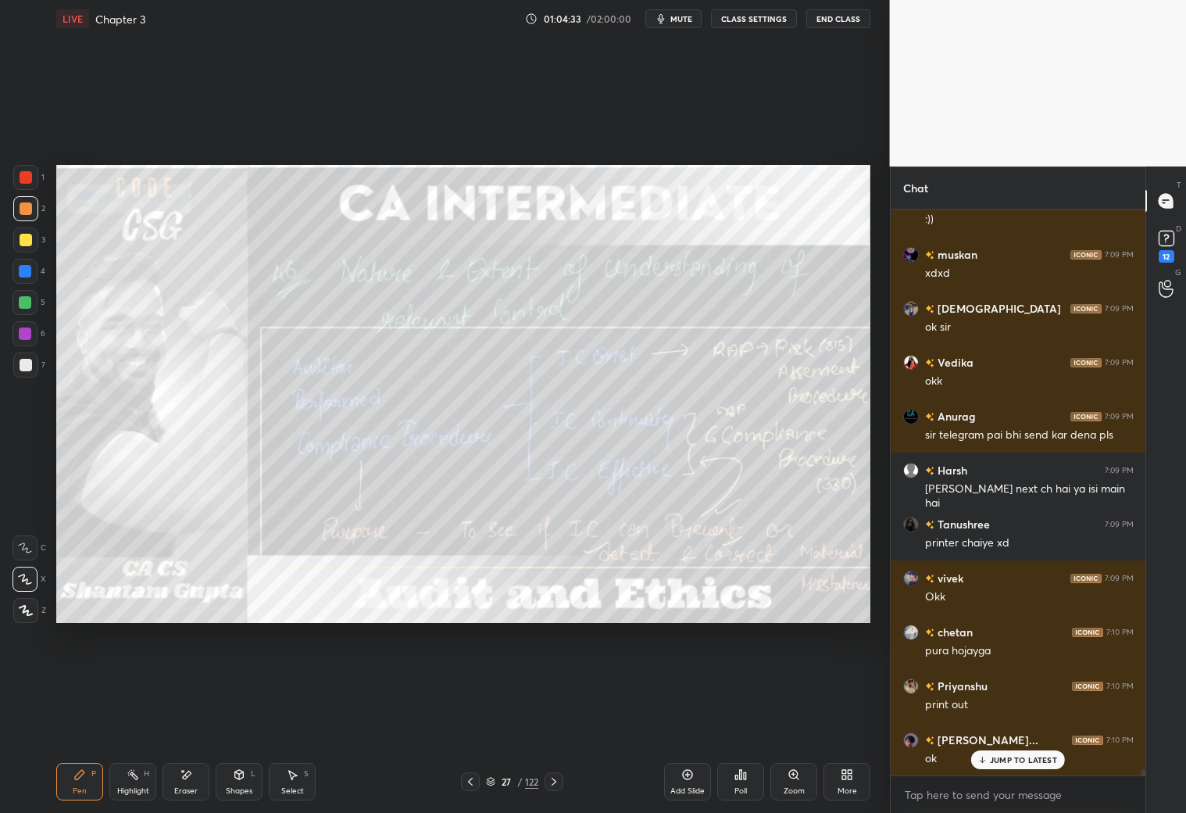
click at [752, 348] on img "grid" at bounding box center [682, 332] width 235 height 125
click at [749, 349] on img "grid" at bounding box center [682, 332] width 235 height 125
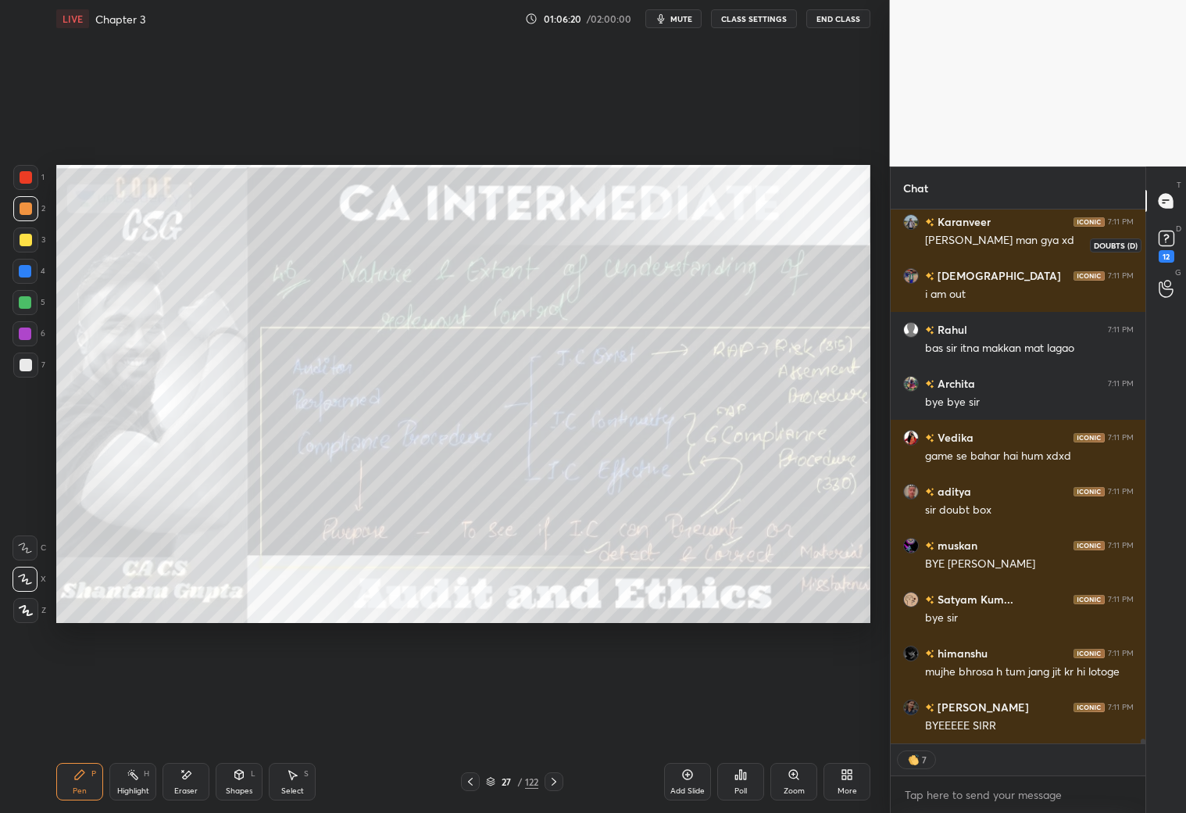
click at [1159, 245] on rect at bounding box center [1166, 238] width 15 height 15
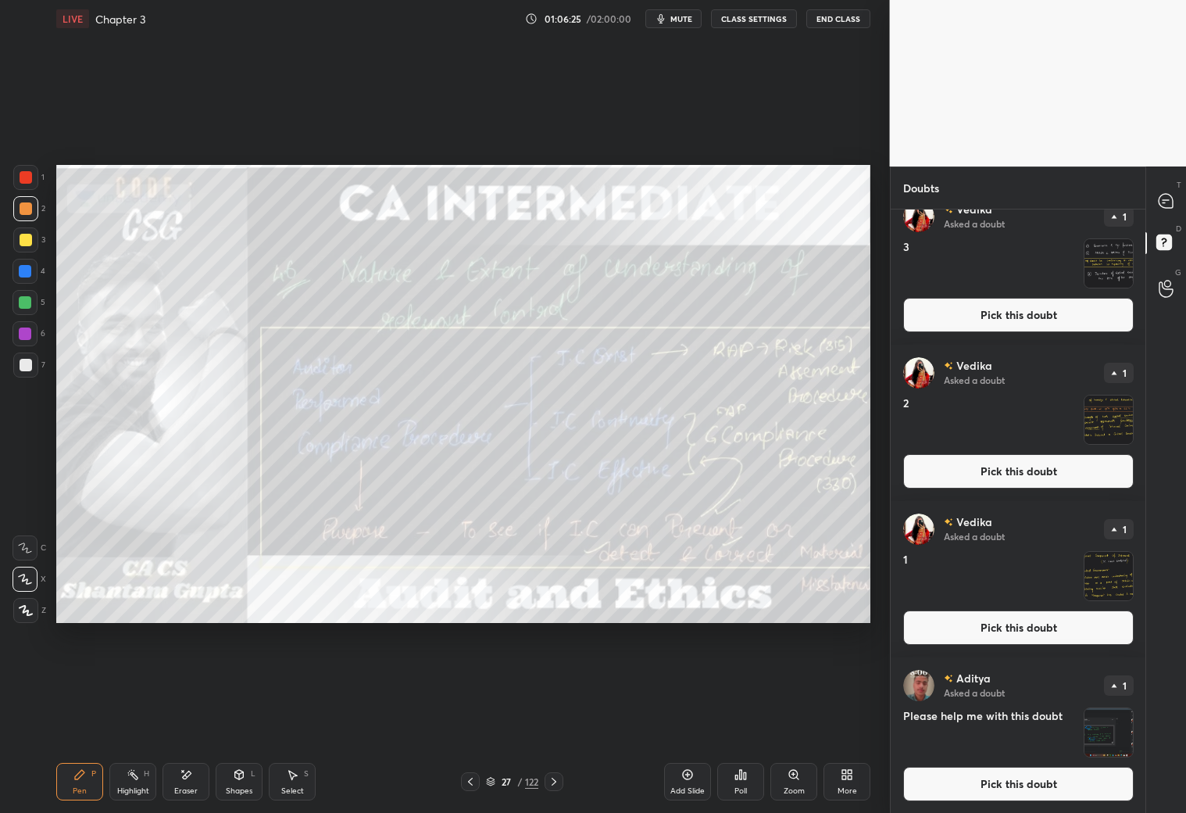
click at [1029, 792] on button "Pick this doubt" at bounding box center [1018, 784] width 231 height 34
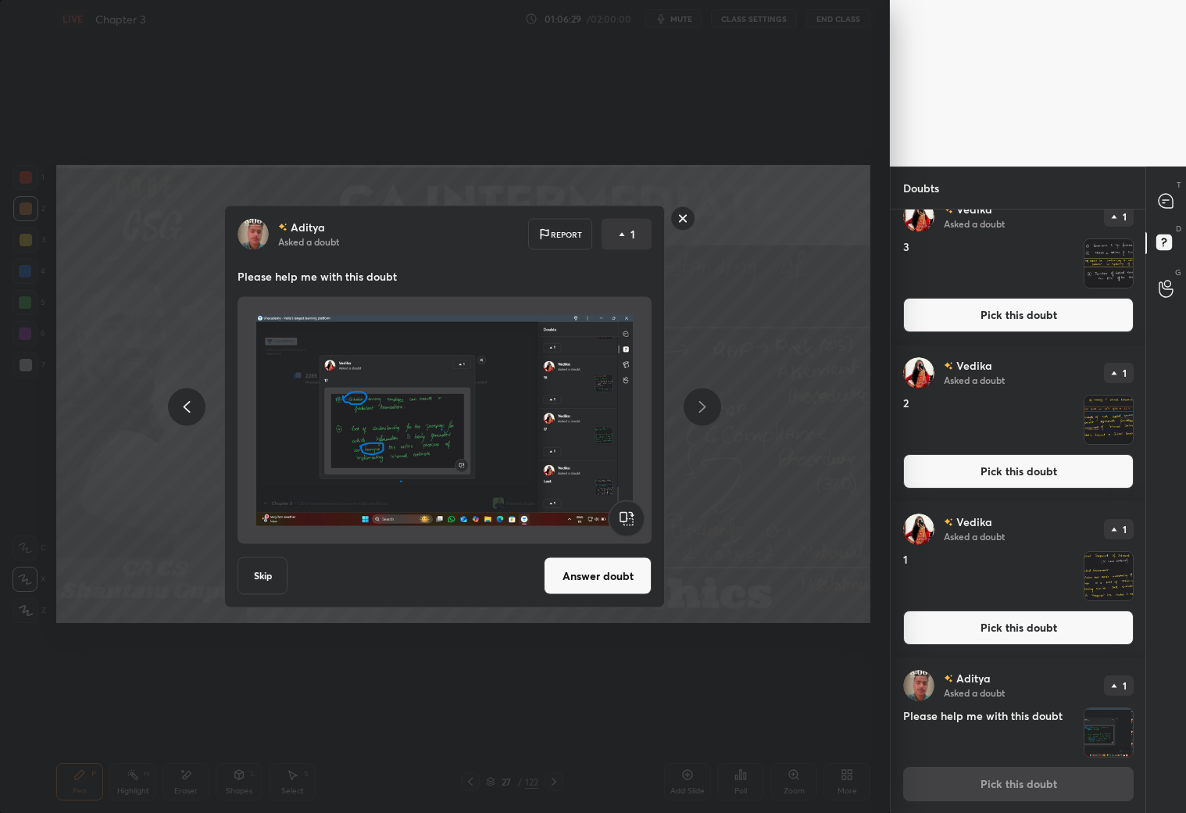
click at [680, 213] on rect at bounding box center [683, 218] width 24 height 24
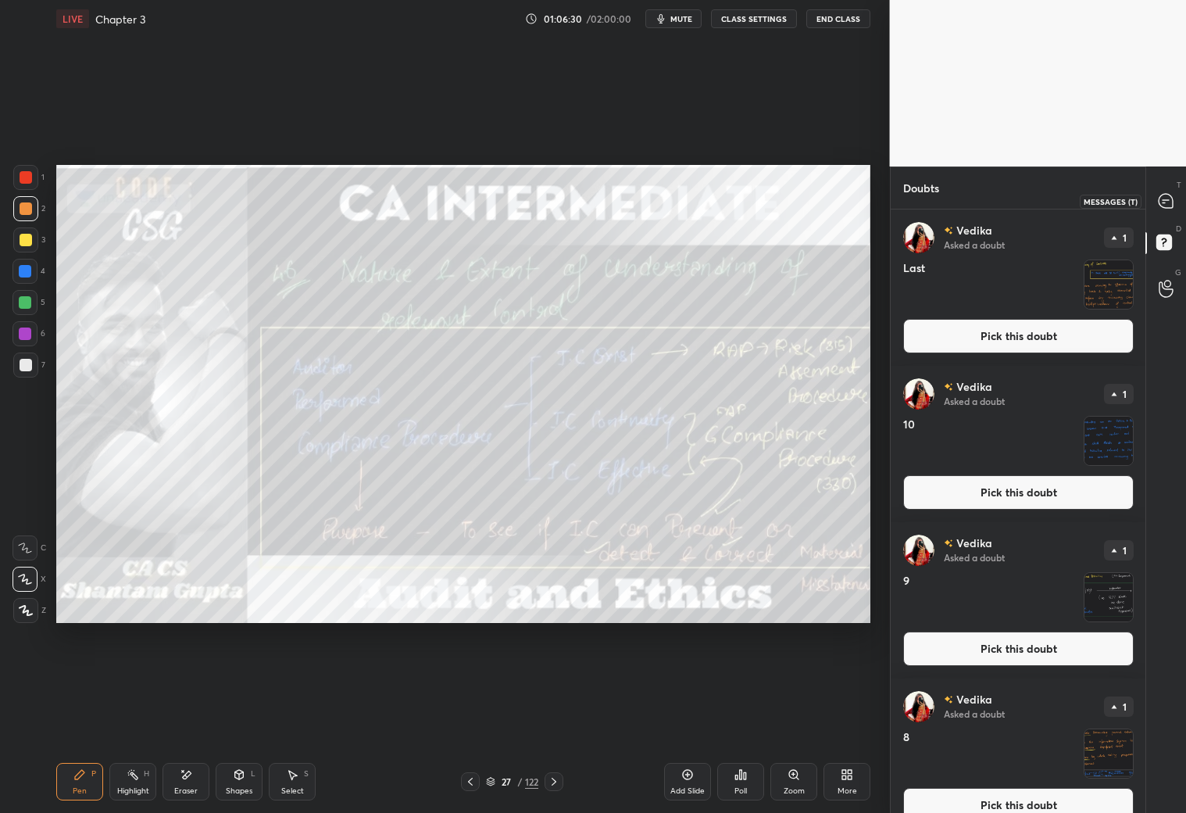
click at [1166, 206] on icon at bounding box center [1166, 201] width 14 height 14
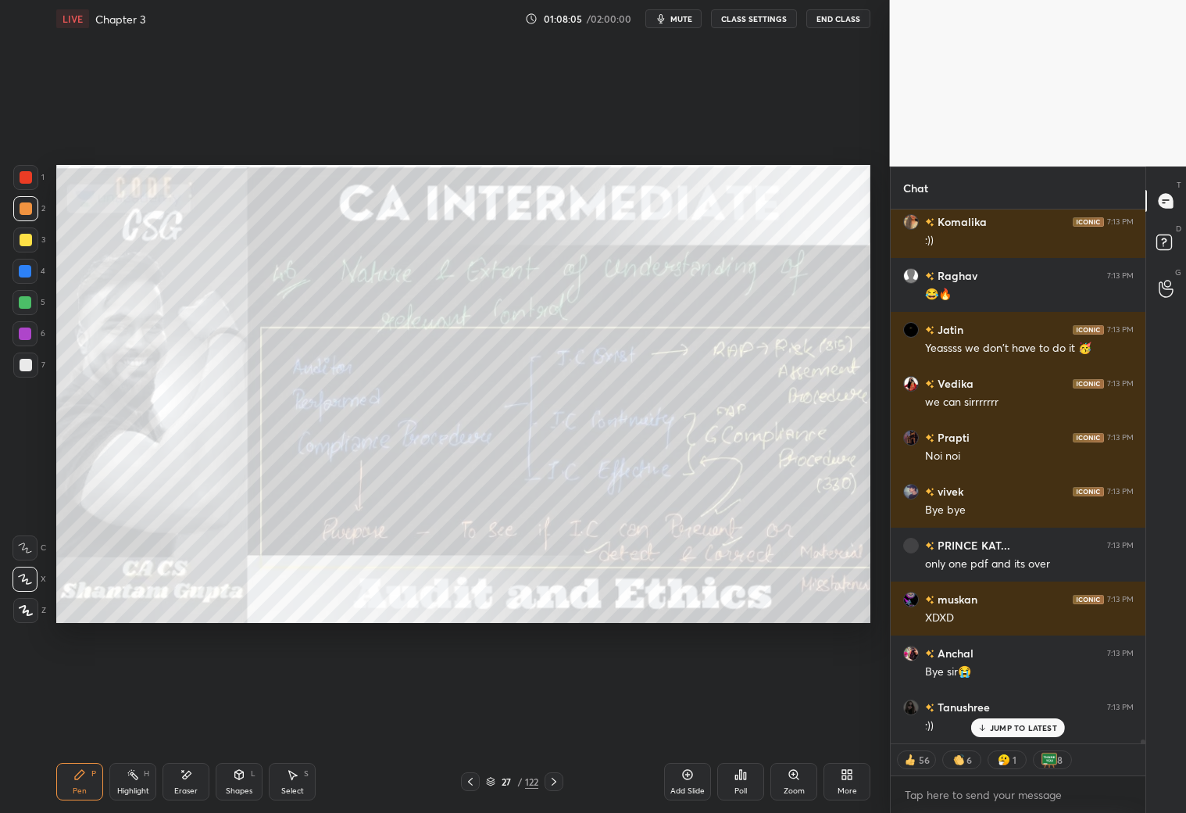
scroll to position [68897, 0]
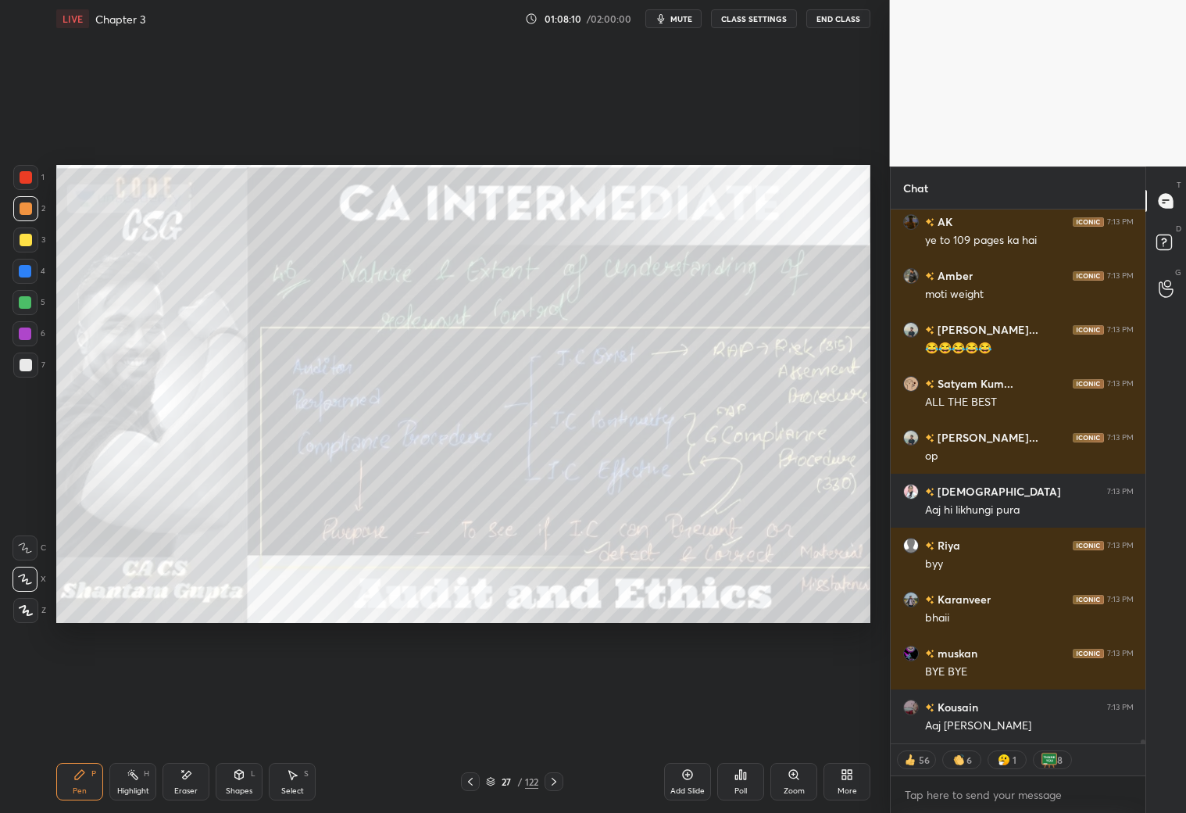
click at [835, 20] on button "End Class" at bounding box center [839, 18] width 64 height 19
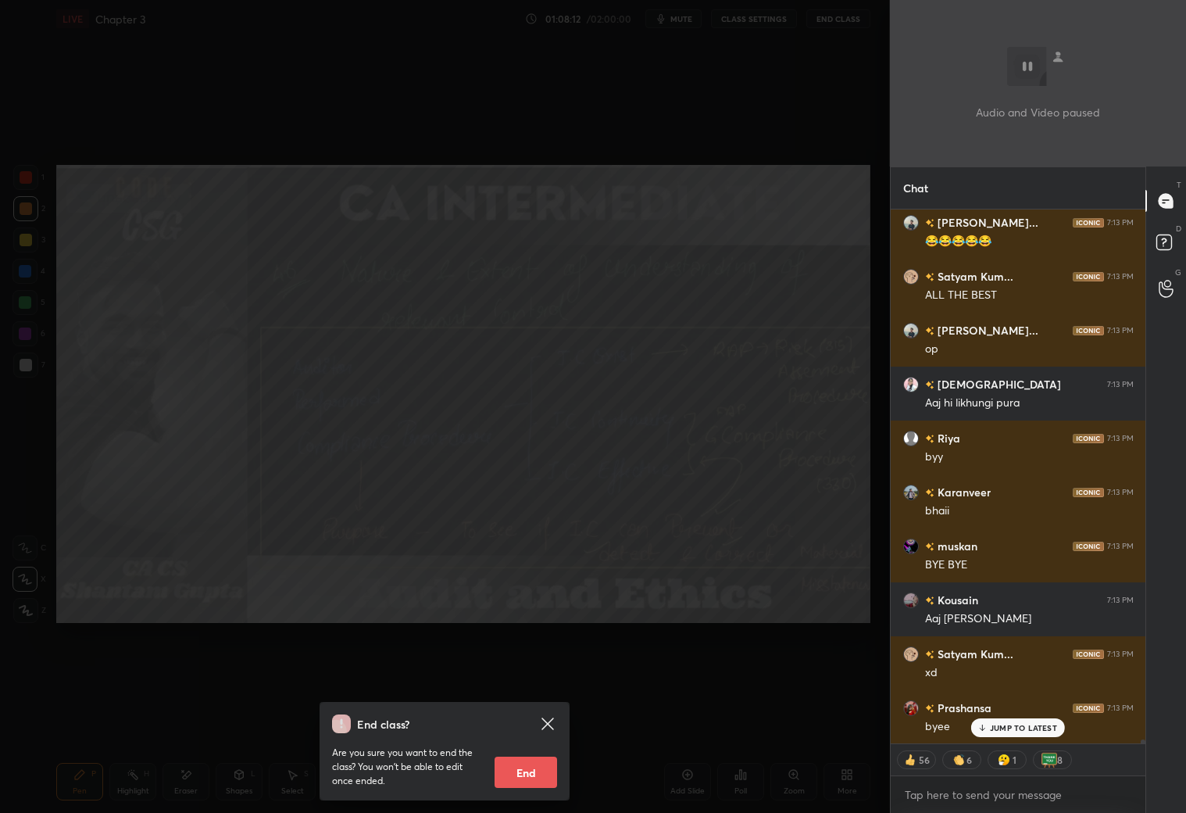
click at [525, 773] on button "End" at bounding box center [526, 772] width 63 height 31
